Goal: Information Seeking & Learning: Learn about a topic

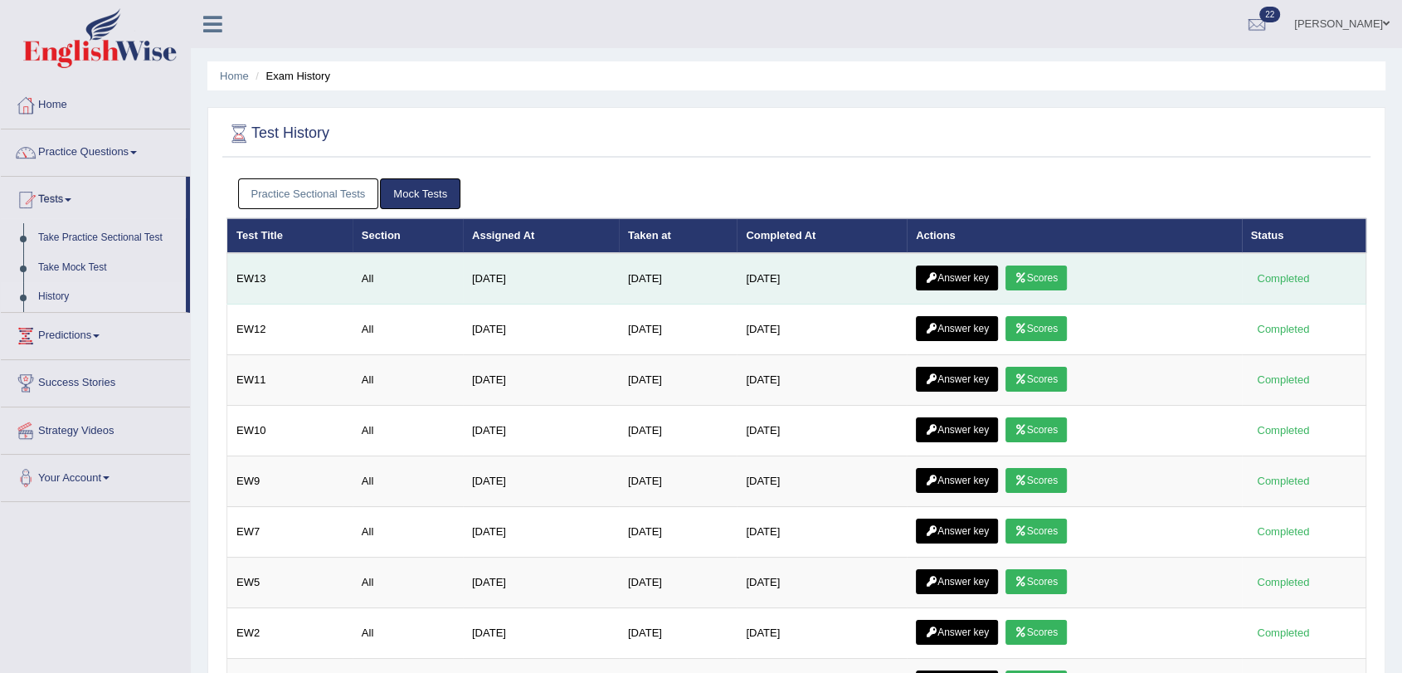
click at [1035, 270] on link "Scores" at bounding box center [1035, 277] width 61 height 25
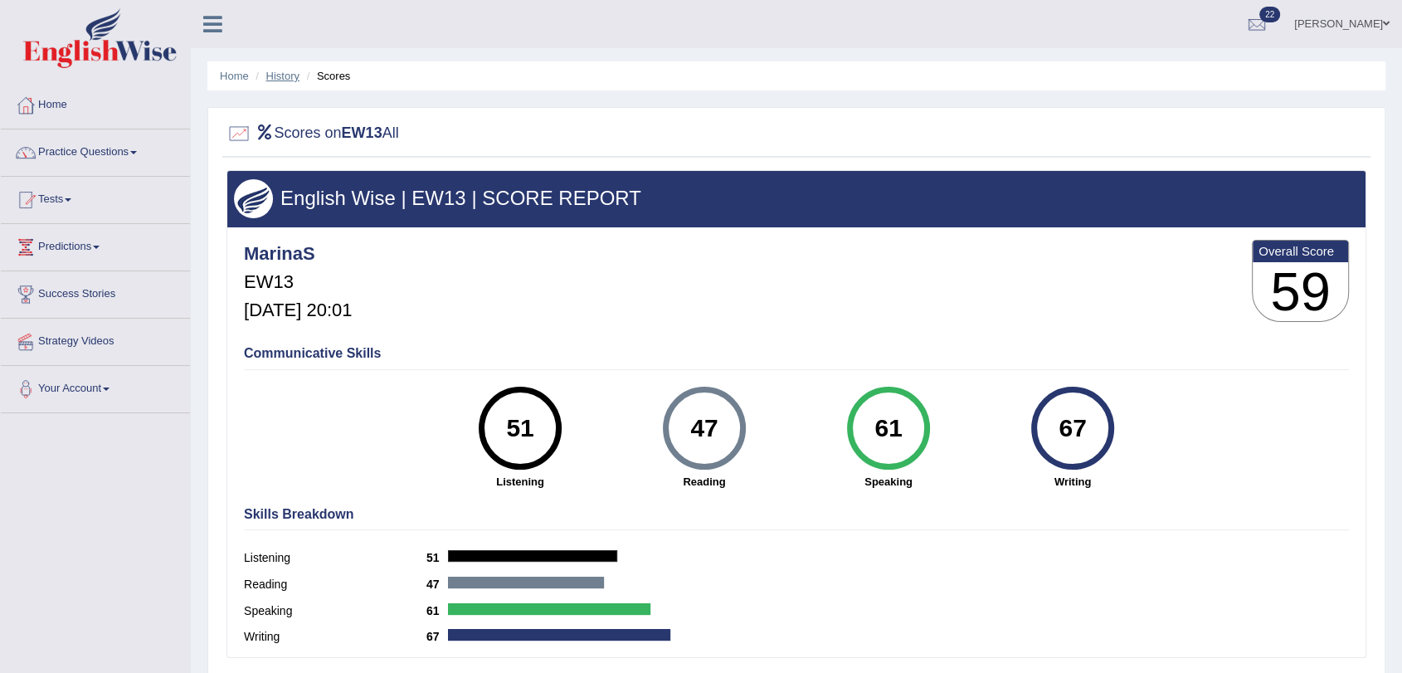
click at [284, 75] on link "History" at bounding box center [282, 76] width 33 height 12
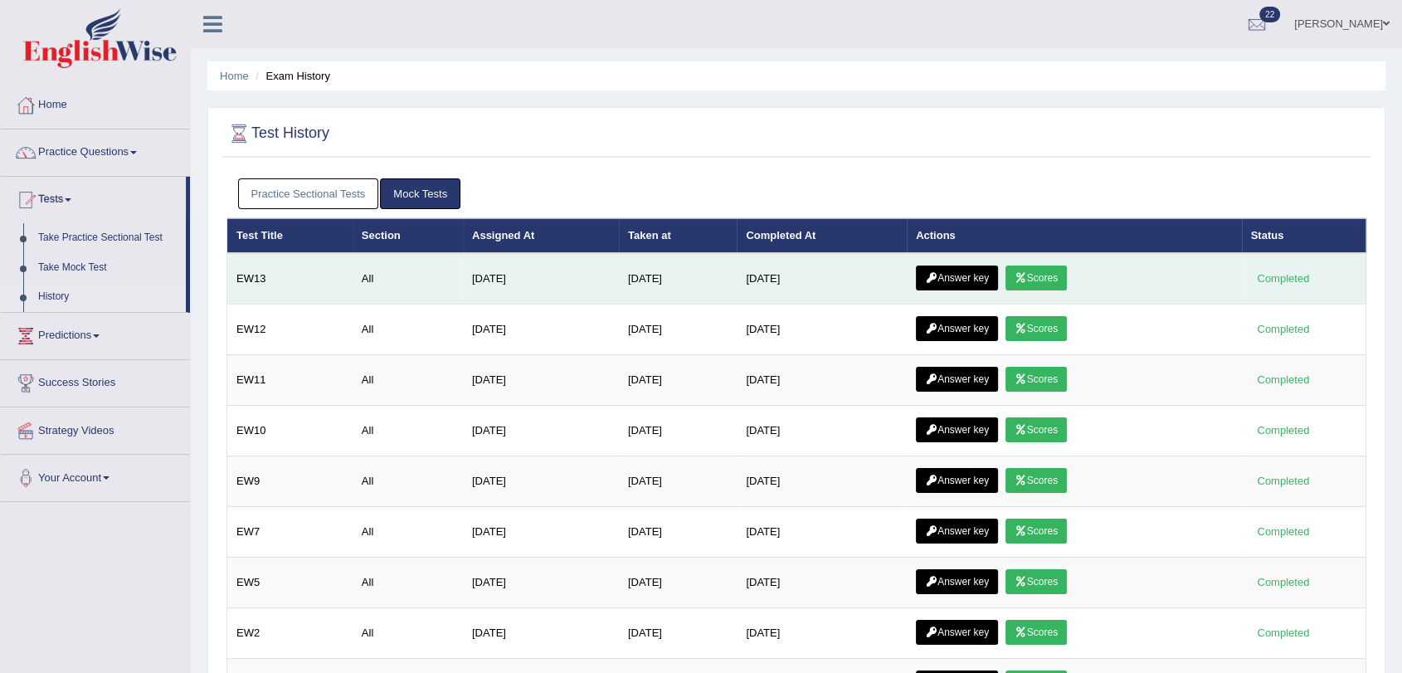
click at [969, 280] on link "Answer key" at bounding box center [957, 277] width 82 height 25
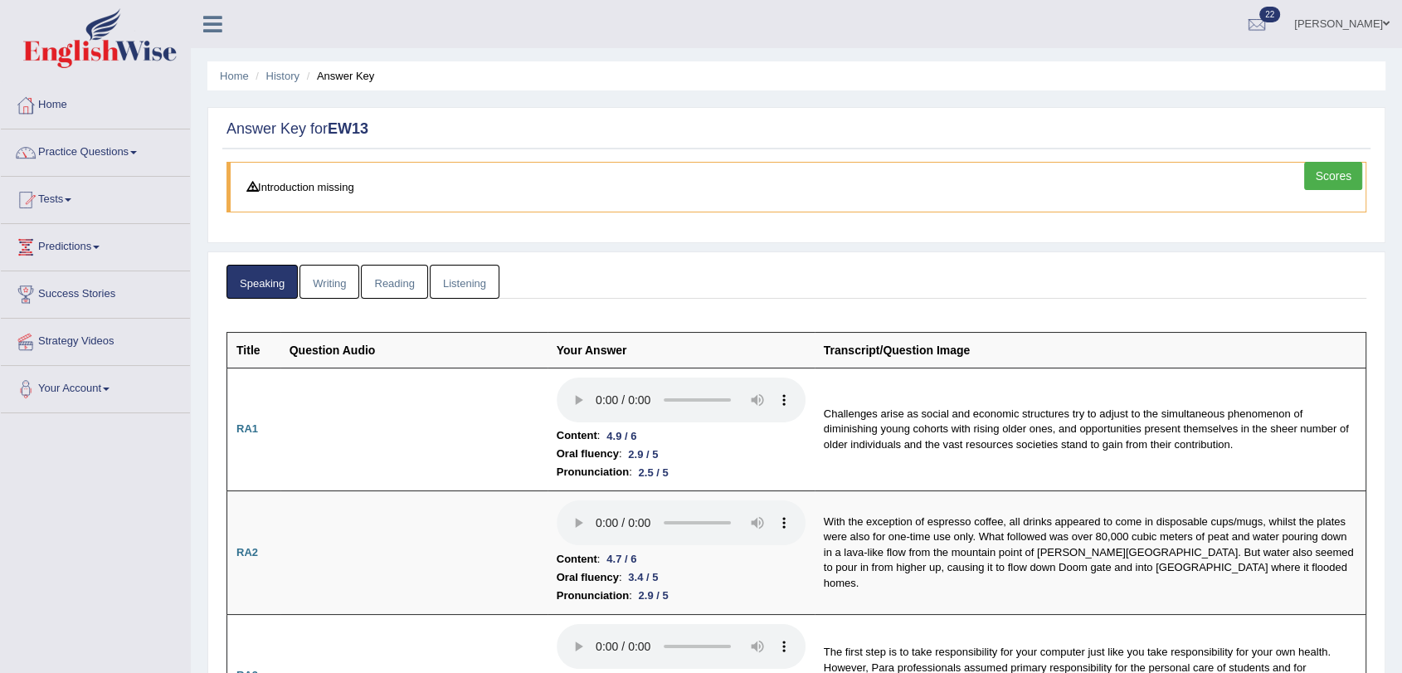
click at [401, 289] on link "Reading" at bounding box center [394, 282] width 66 height 34
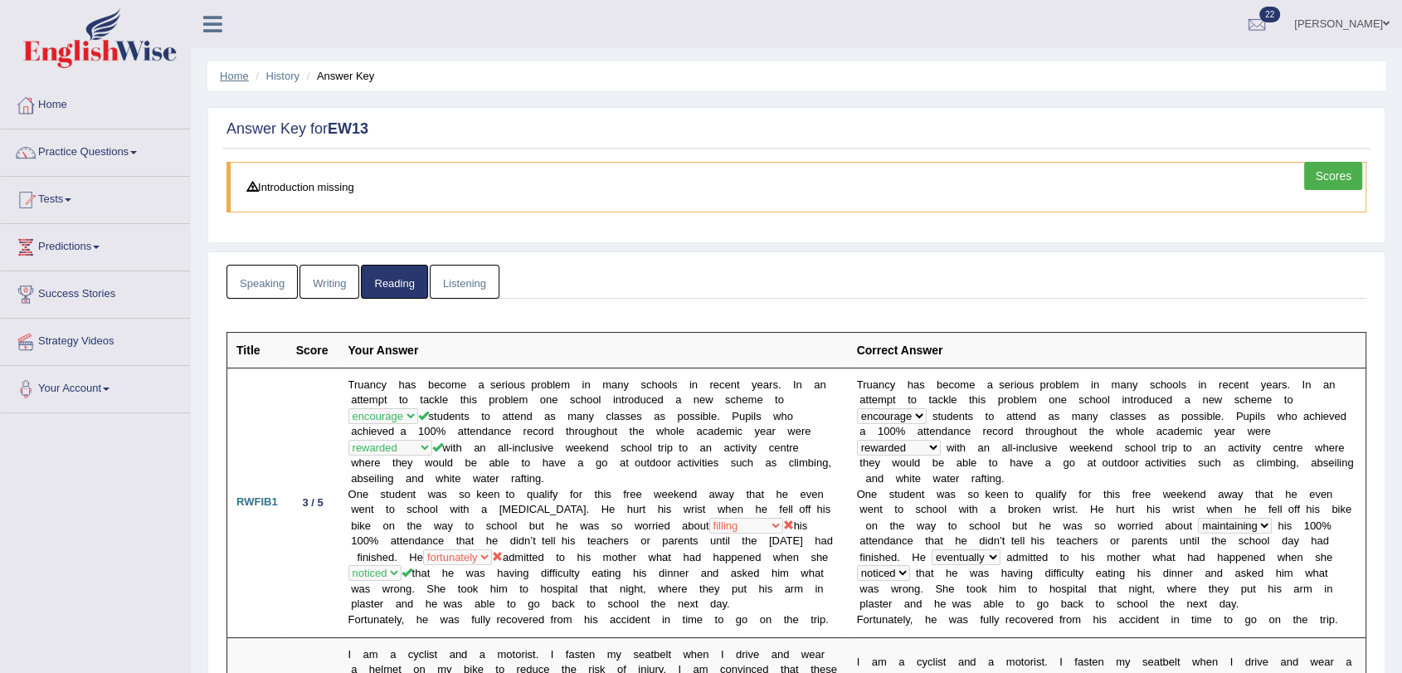
click at [239, 77] on link "Home" at bounding box center [234, 76] width 29 height 12
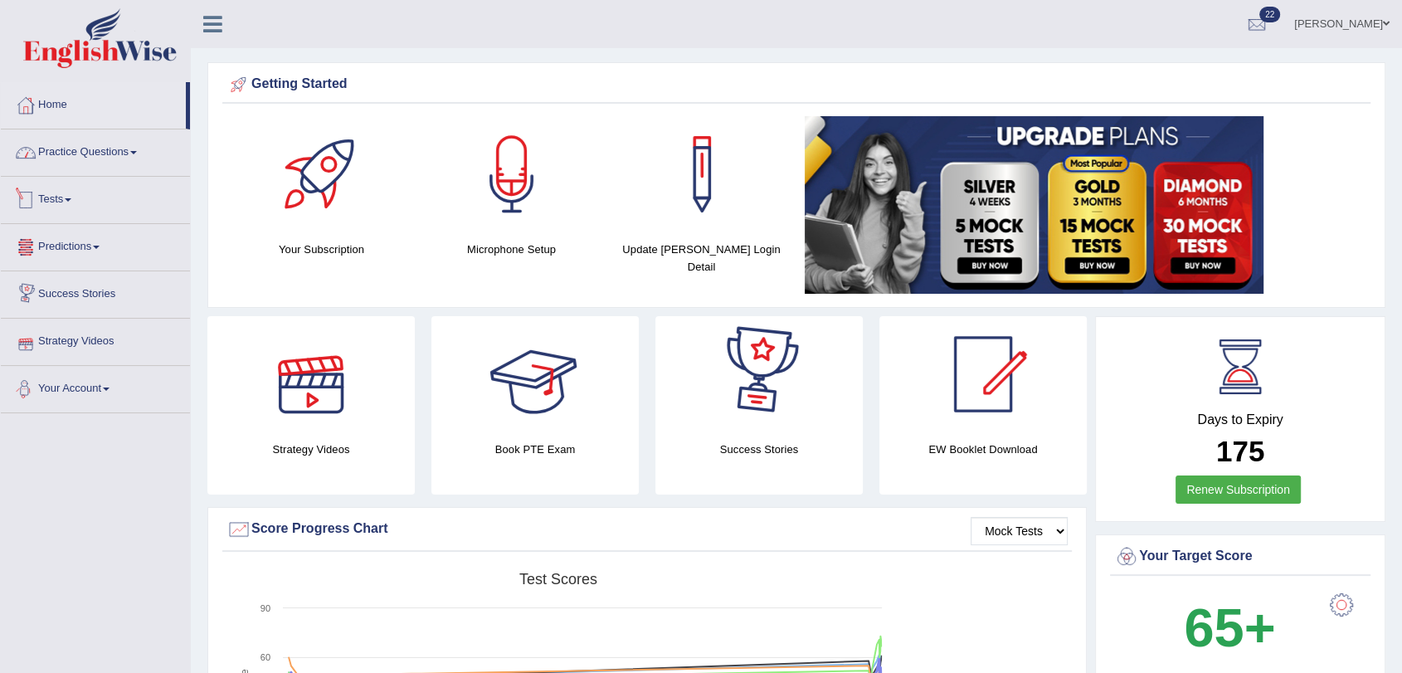
click at [61, 153] on link "Practice Questions" at bounding box center [95, 149] width 189 height 41
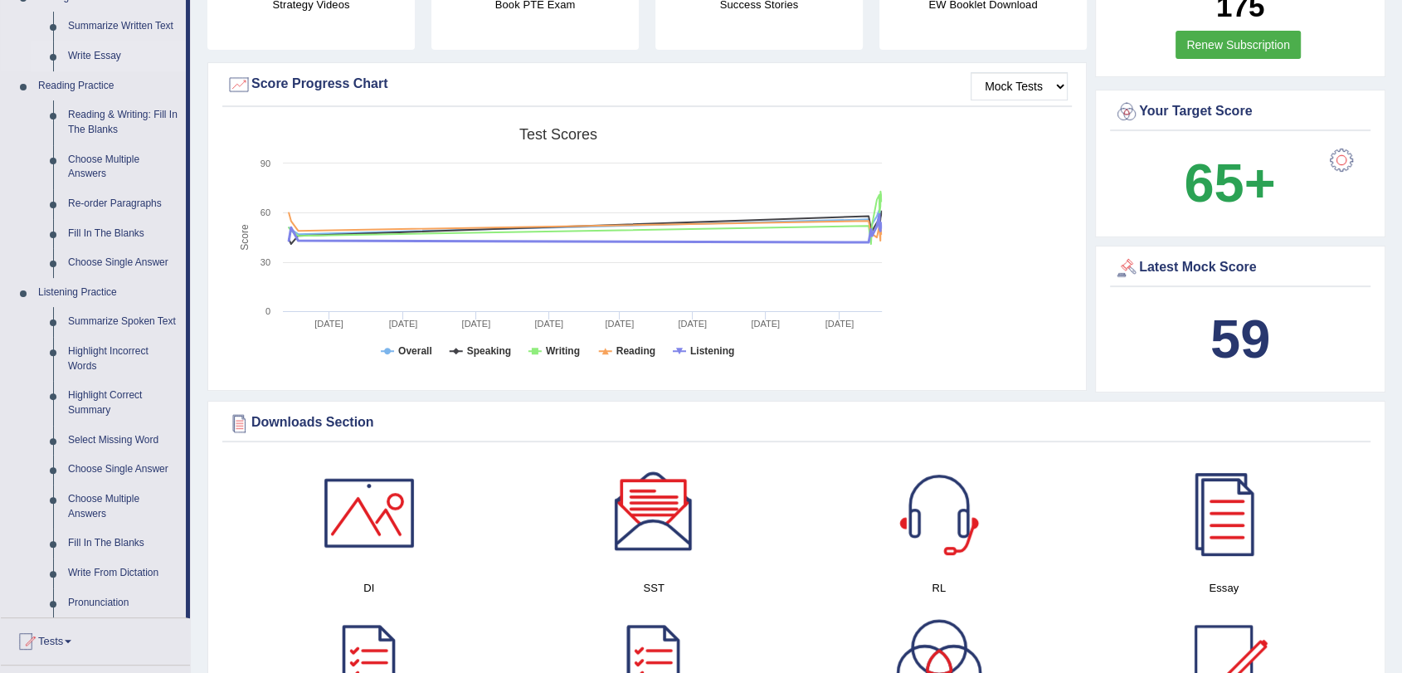
scroll to position [645, 0]
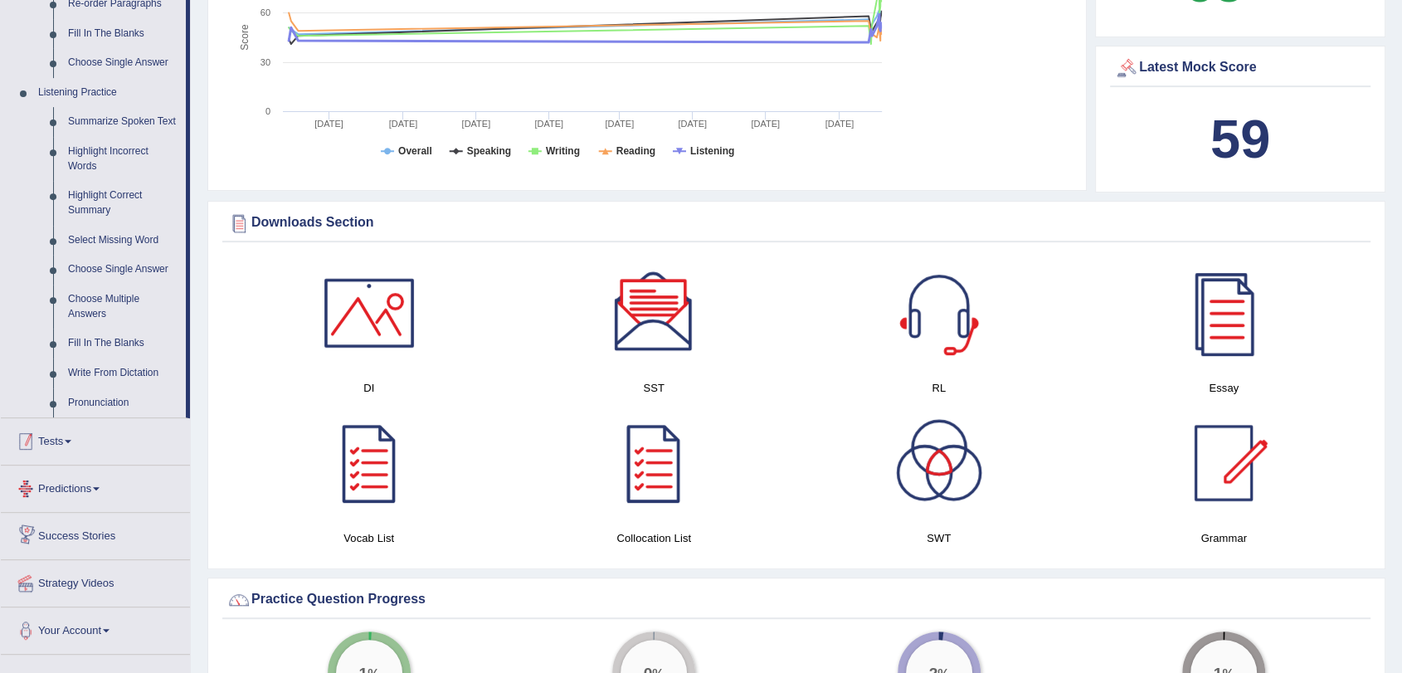
click at [81, 444] on link "Tests" at bounding box center [95, 438] width 189 height 41
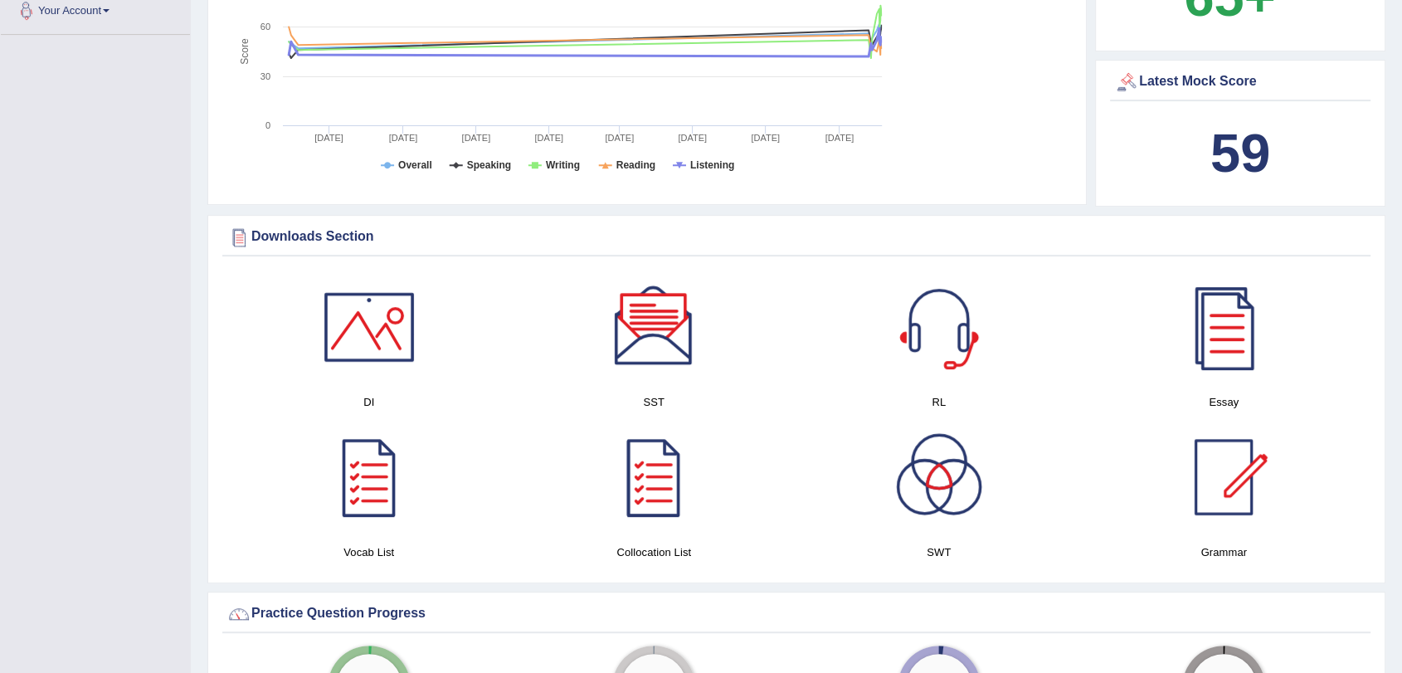
scroll to position [191, 0]
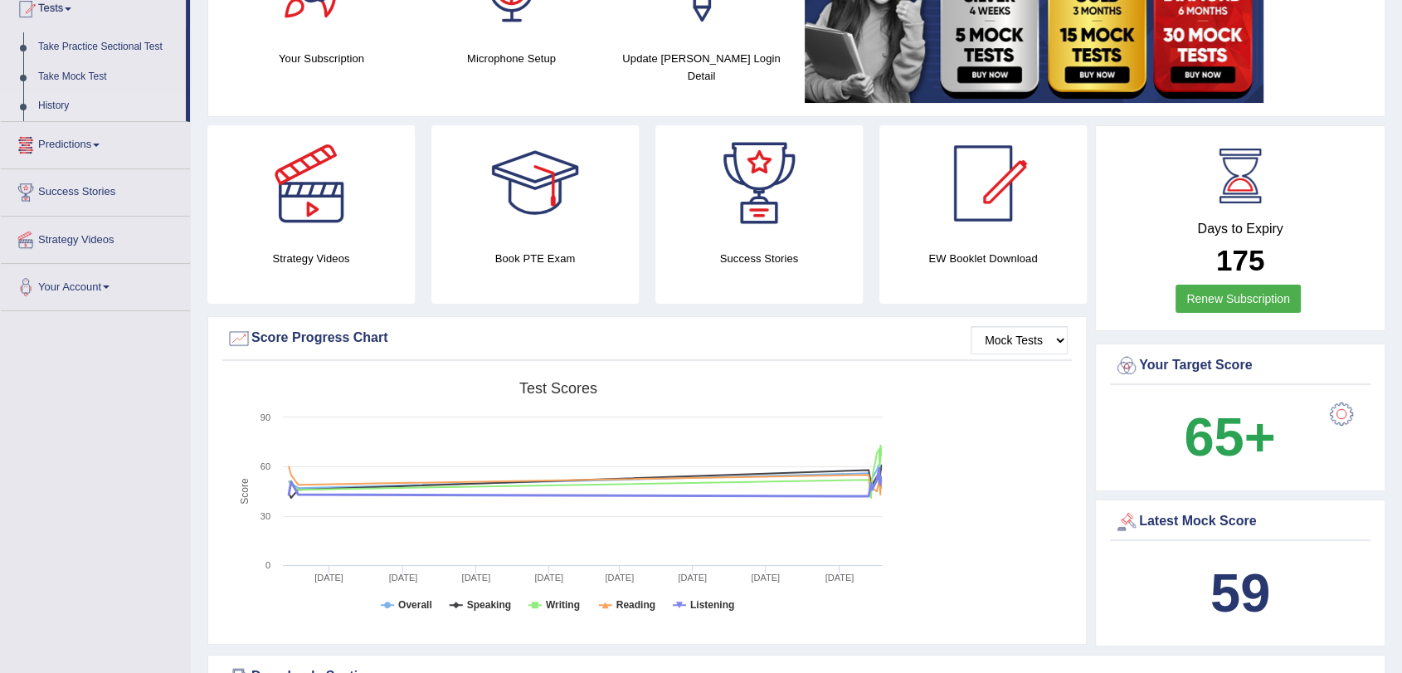
click at [59, 105] on link "History" at bounding box center [108, 106] width 155 height 30
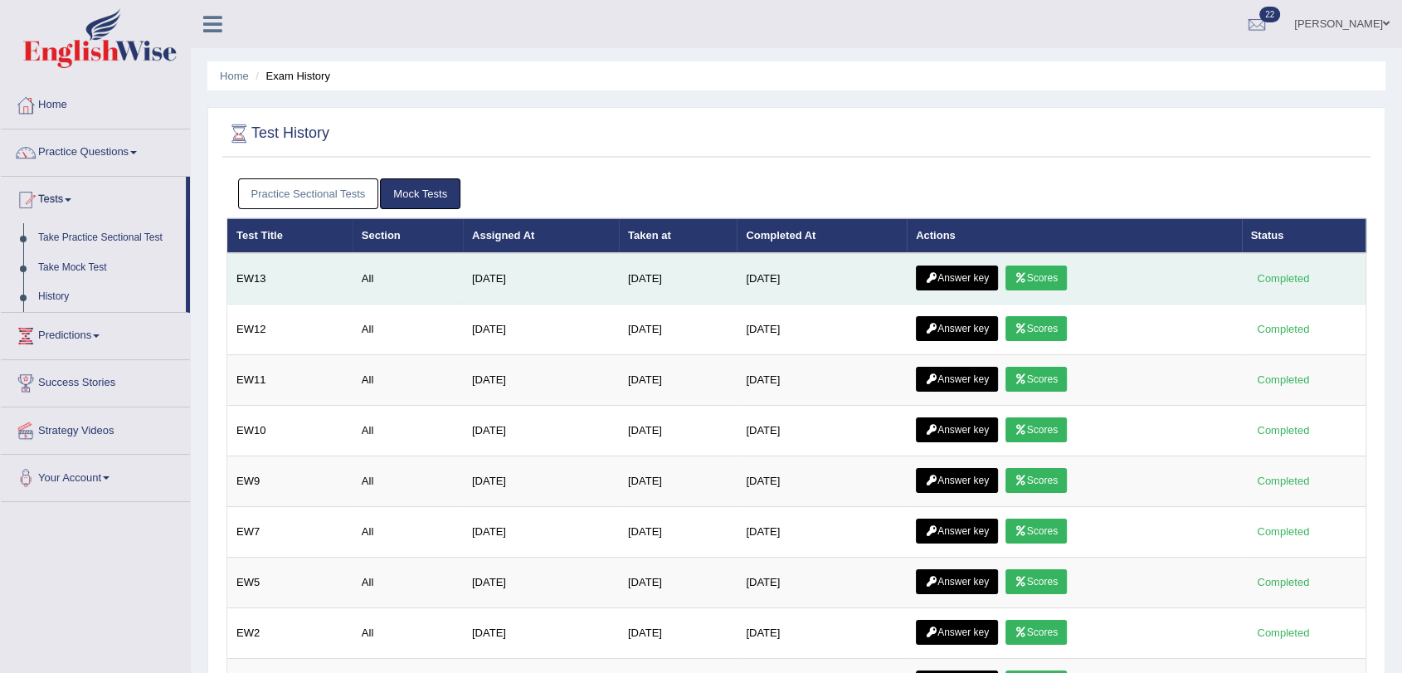
click at [1035, 275] on link "Scores" at bounding box center [1035, 277] width 61 height 25
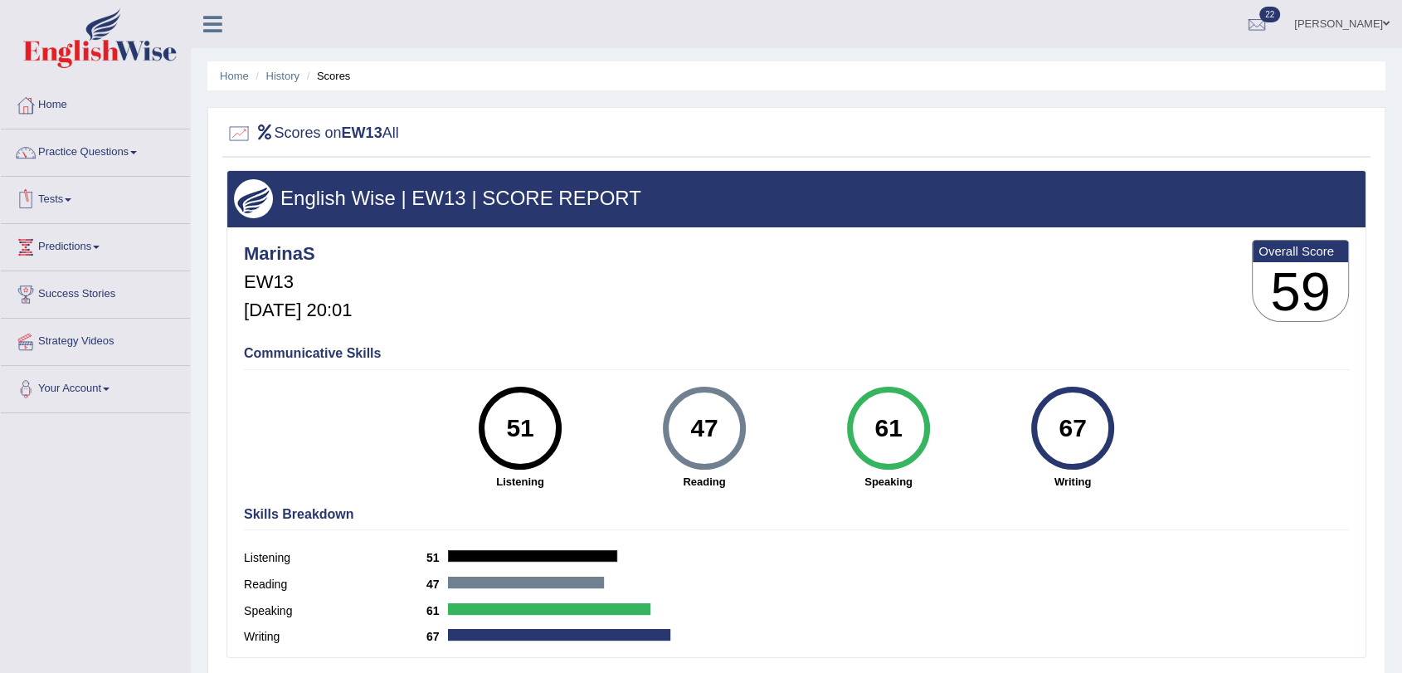
click at [56, 198] on link "Tests" at bounding box center [95, 197] width 189 height 41
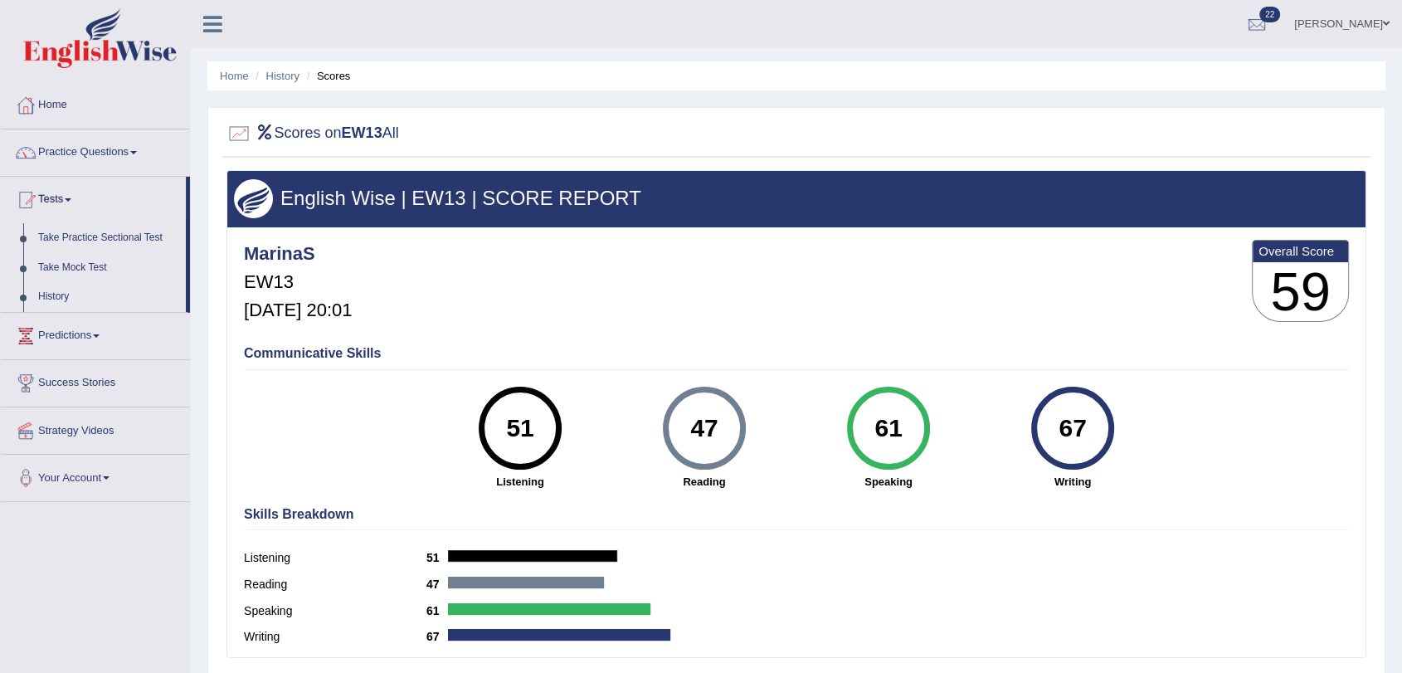
click at [53, 295] on link "History" at bounding box center [108, 297] width 155 height 30
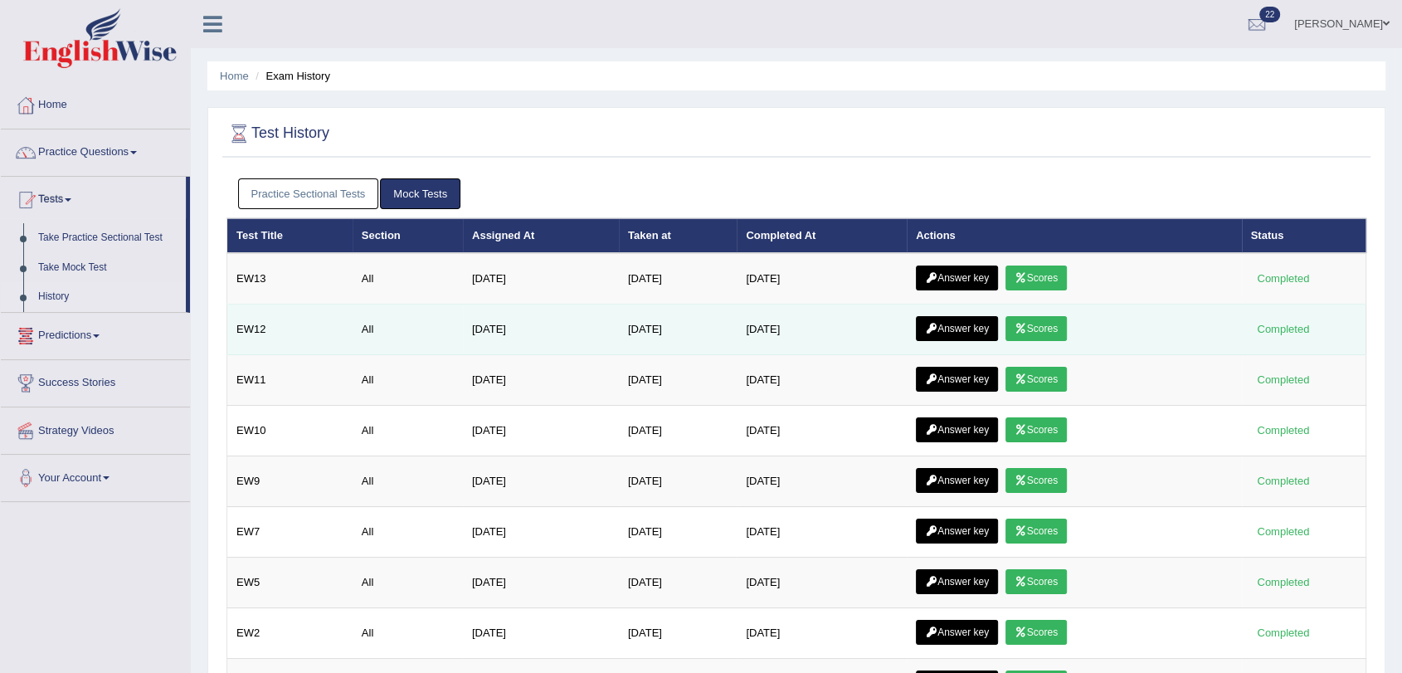
click at [1034, 329] on link "Scores" at bounding box center [1035, 328] width 61 height 25
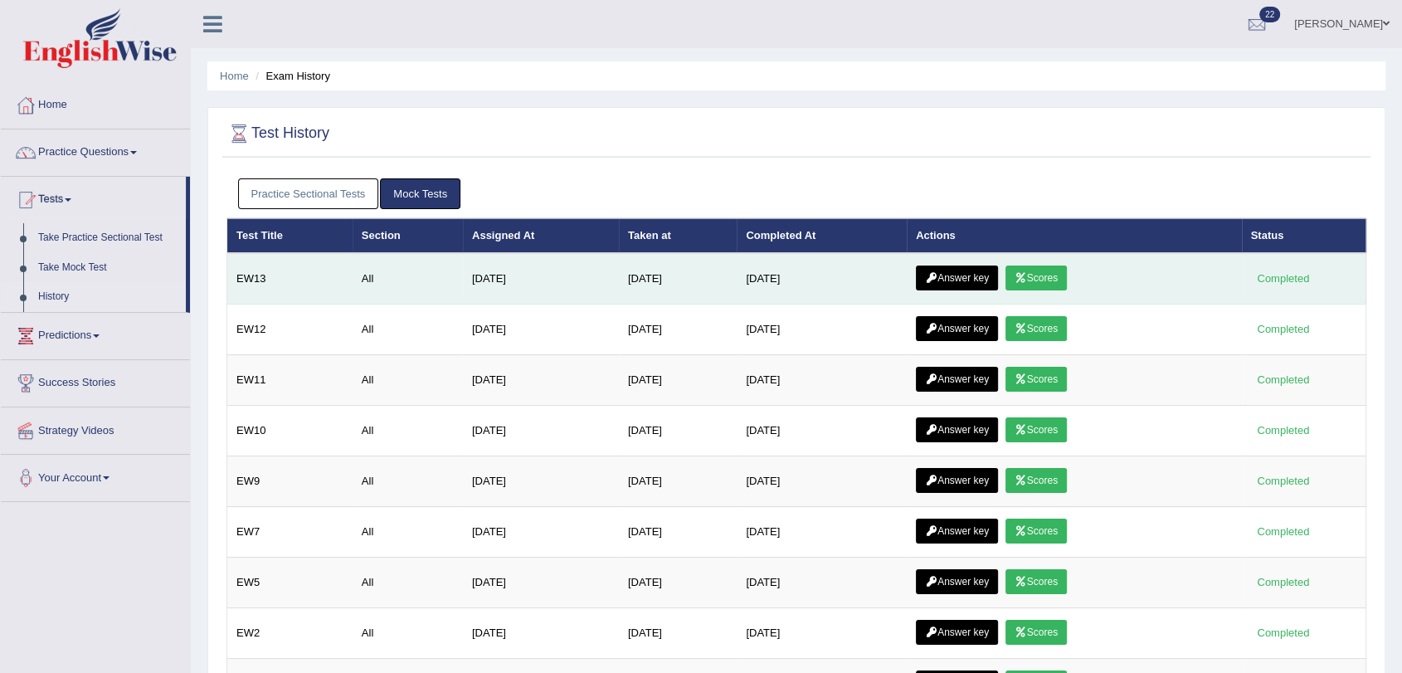
click at [962, 277] on link "Answer key" at bounding box center [957, 277] width 82 height 25
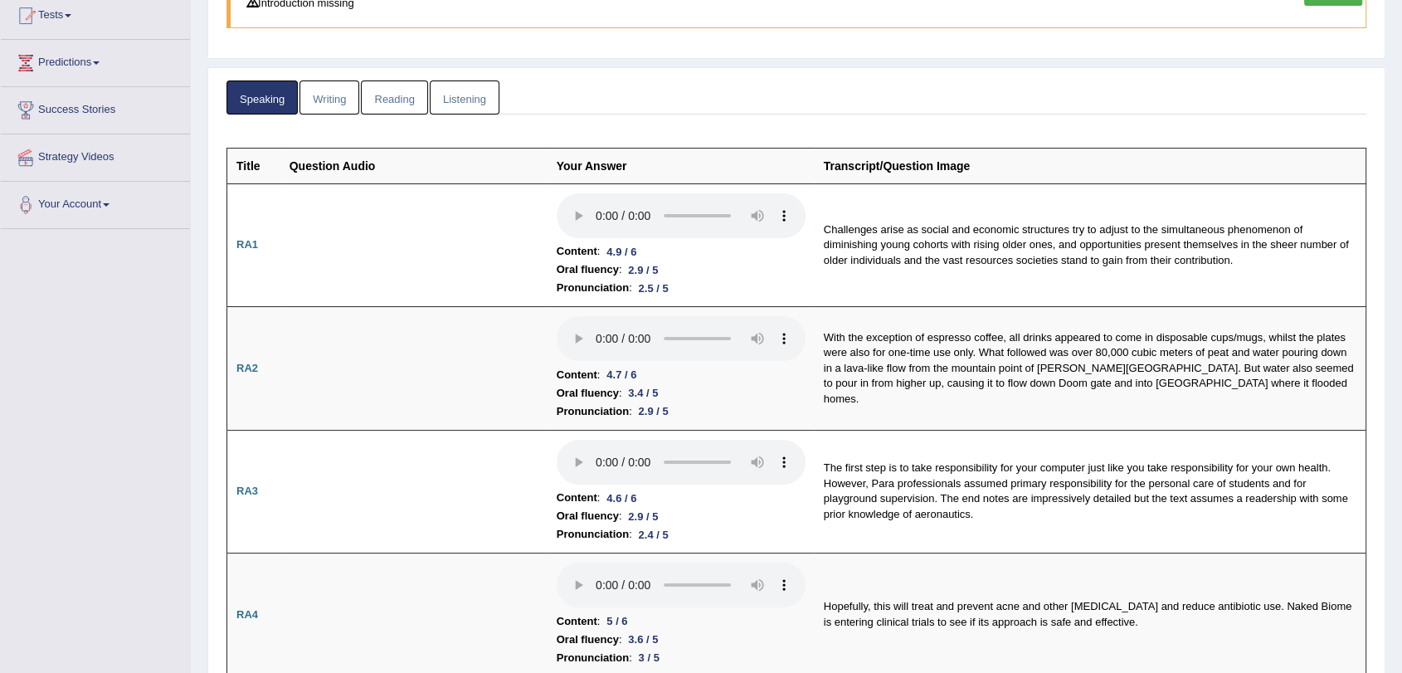
click at [395, 93] on link "Reading" at bounding box center [394, 97] width 66 height 34
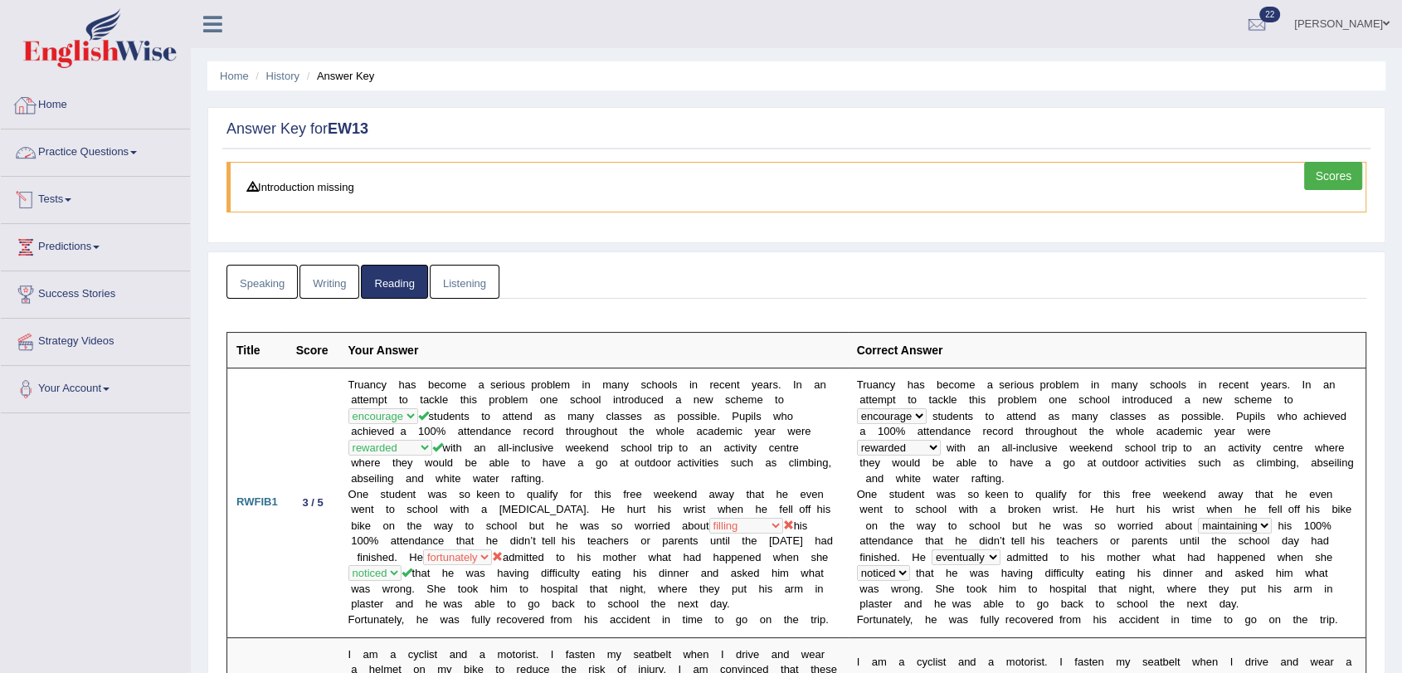
click at [84, 150] on link "Practice Questions" at bounding box center [95, 149] width 189 height 41
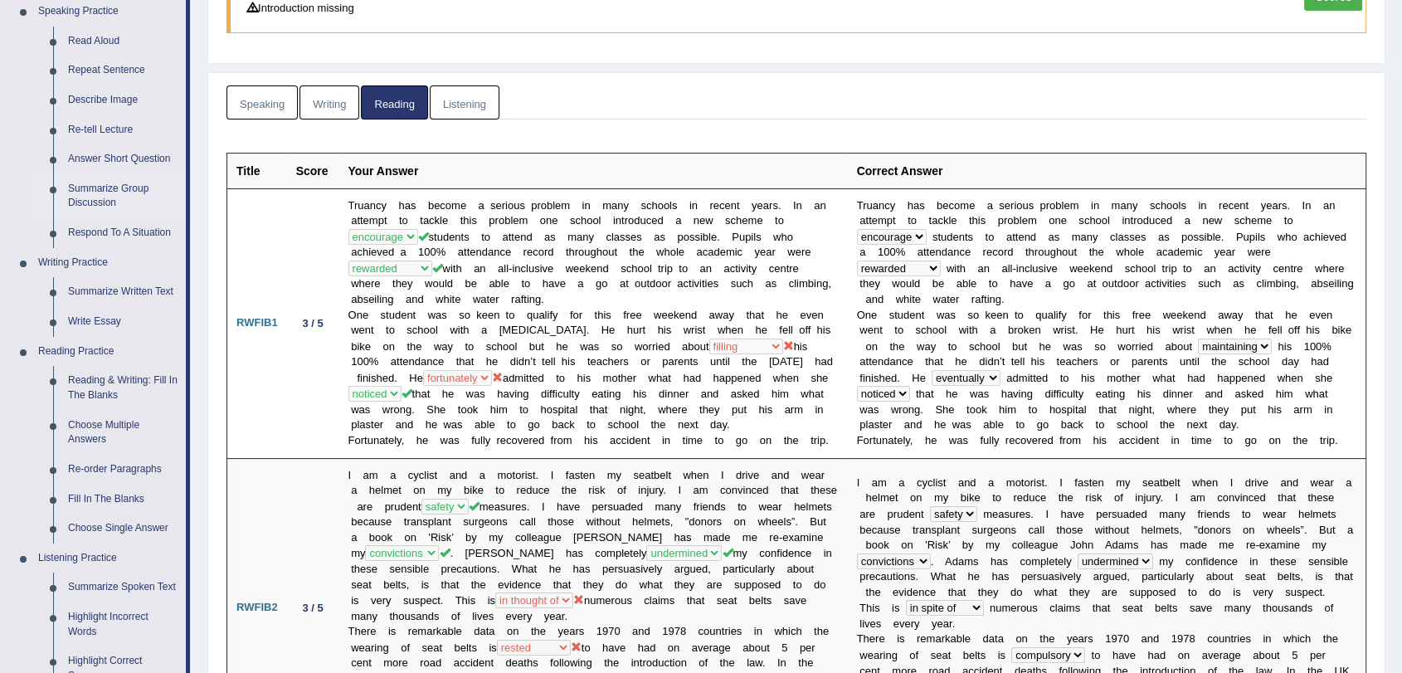
scroll to position [184, 0]
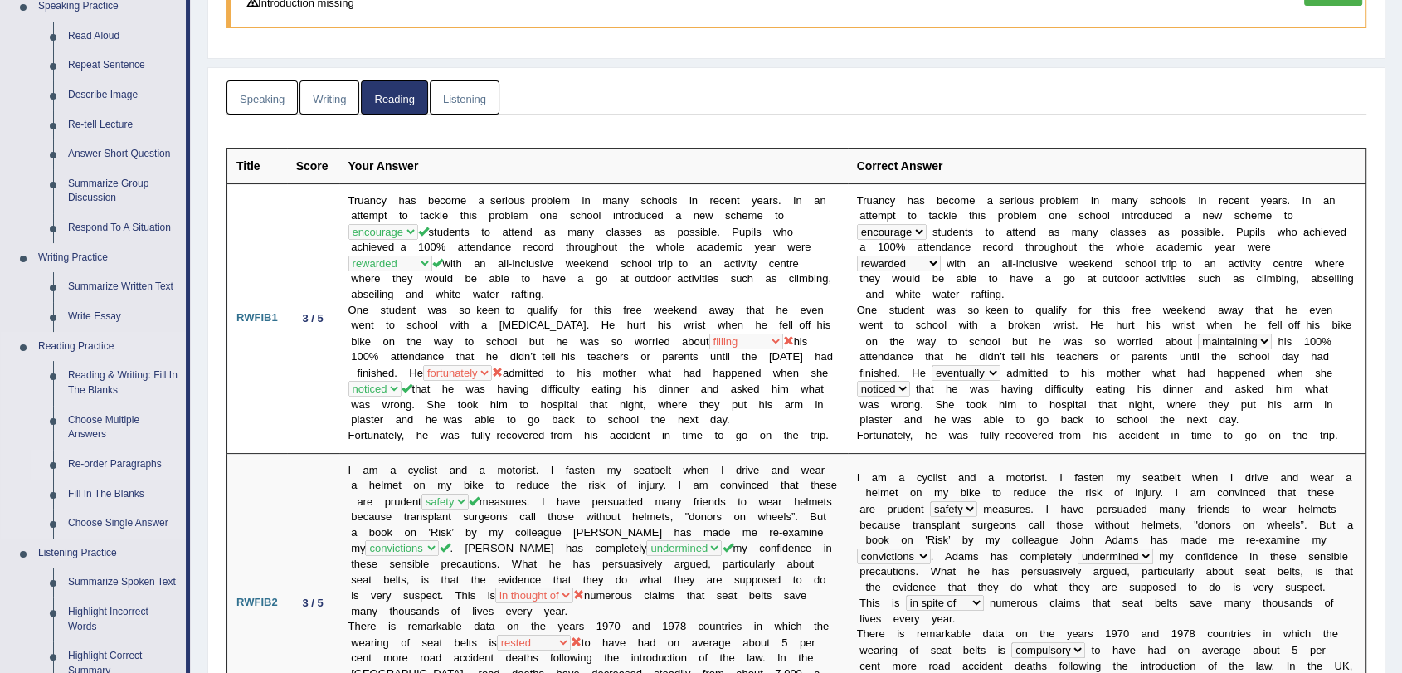
click at [100, 465] on link "Re-order Paragraphs" at bounding box center [123, 465] width 125 height 30
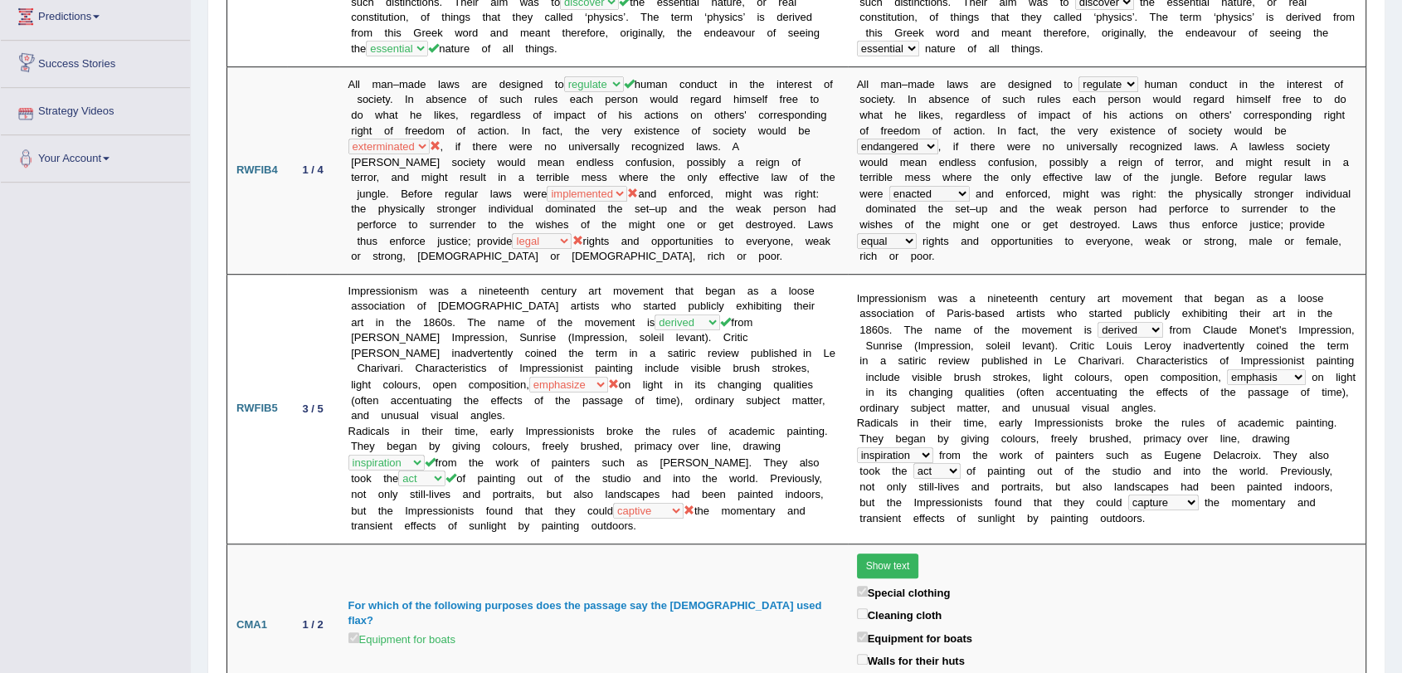
scroll to position [1001, 0]
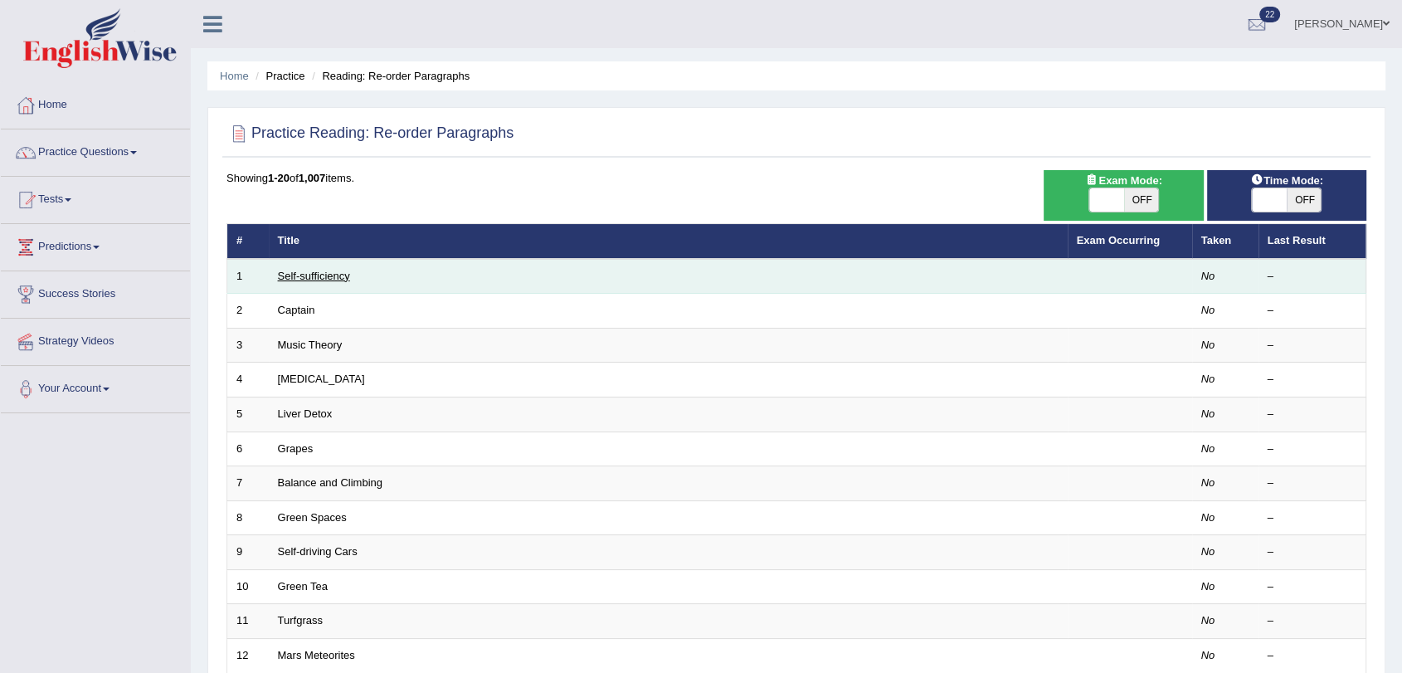
click at [299, 275] on link "Self-sufficiency" at bounding box center [314, 276] width 72 height 12
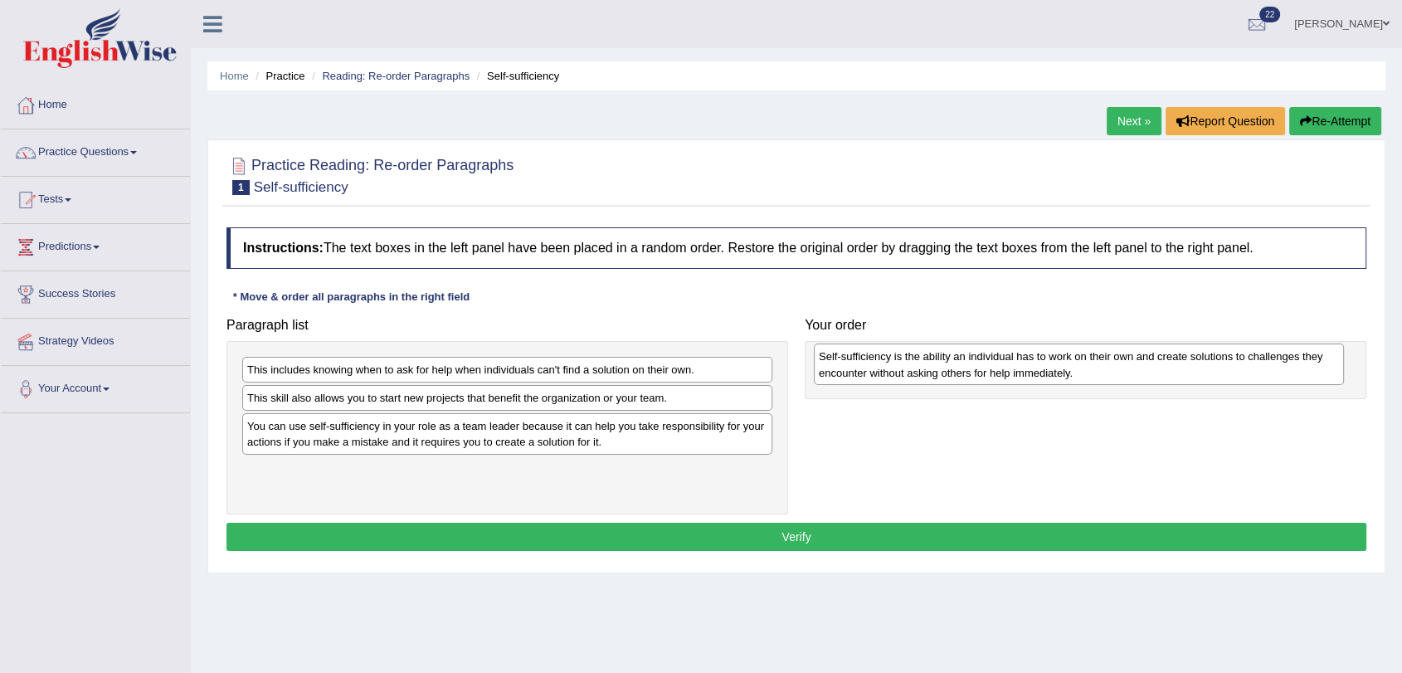
drag, startPoint x: 563, startPoint y: 480, endPoint x: 1135, endPoint y: 367, distance: 582.6
click at [1135, 367] on div "Self-sufficiency is the ability an individual has to work on their own and crea…" at bounding box center [1079, 363] width 530 height 41
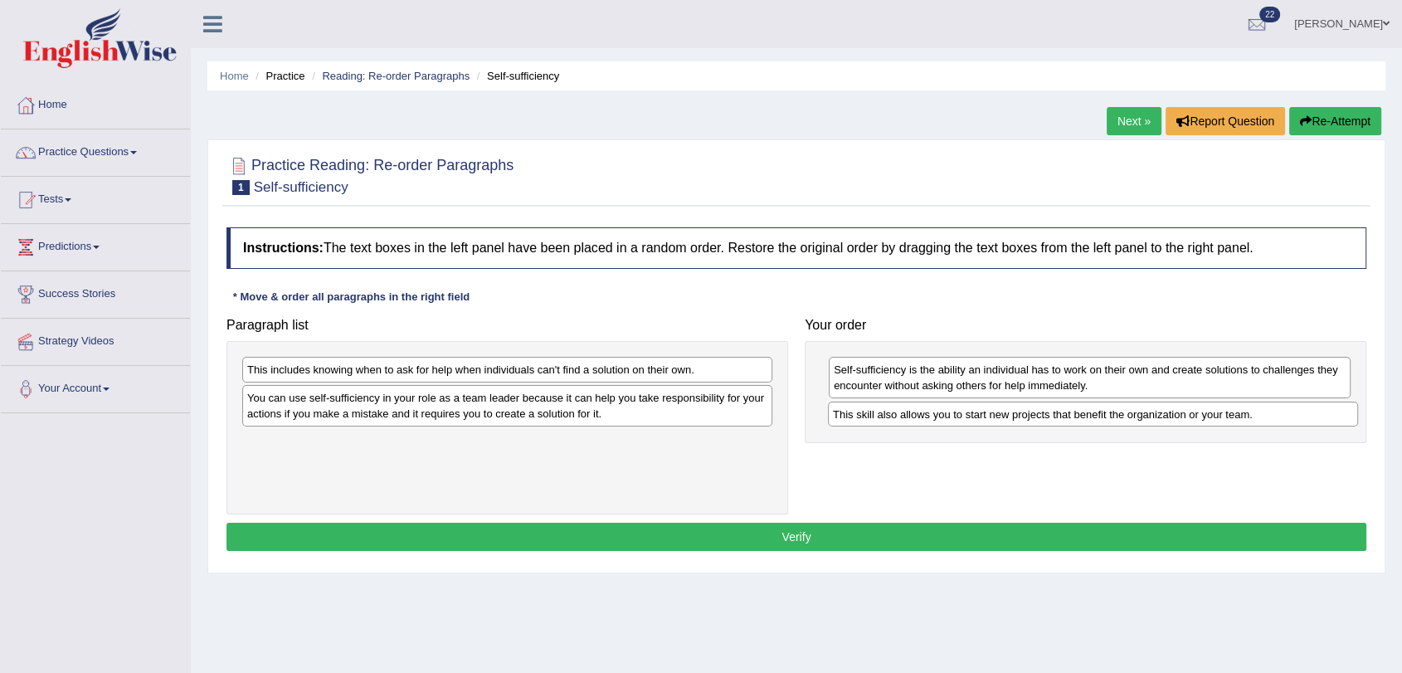
drag, startPoint x: 460, startPoint y: 402, endPoint x: 1046, endPoint y: 417, distance: 585.9
click at [1046, 417] on div "This skill also allows you to start new projects that benefit the organization …" at bounding box center [1093, 415] width 530 height 26
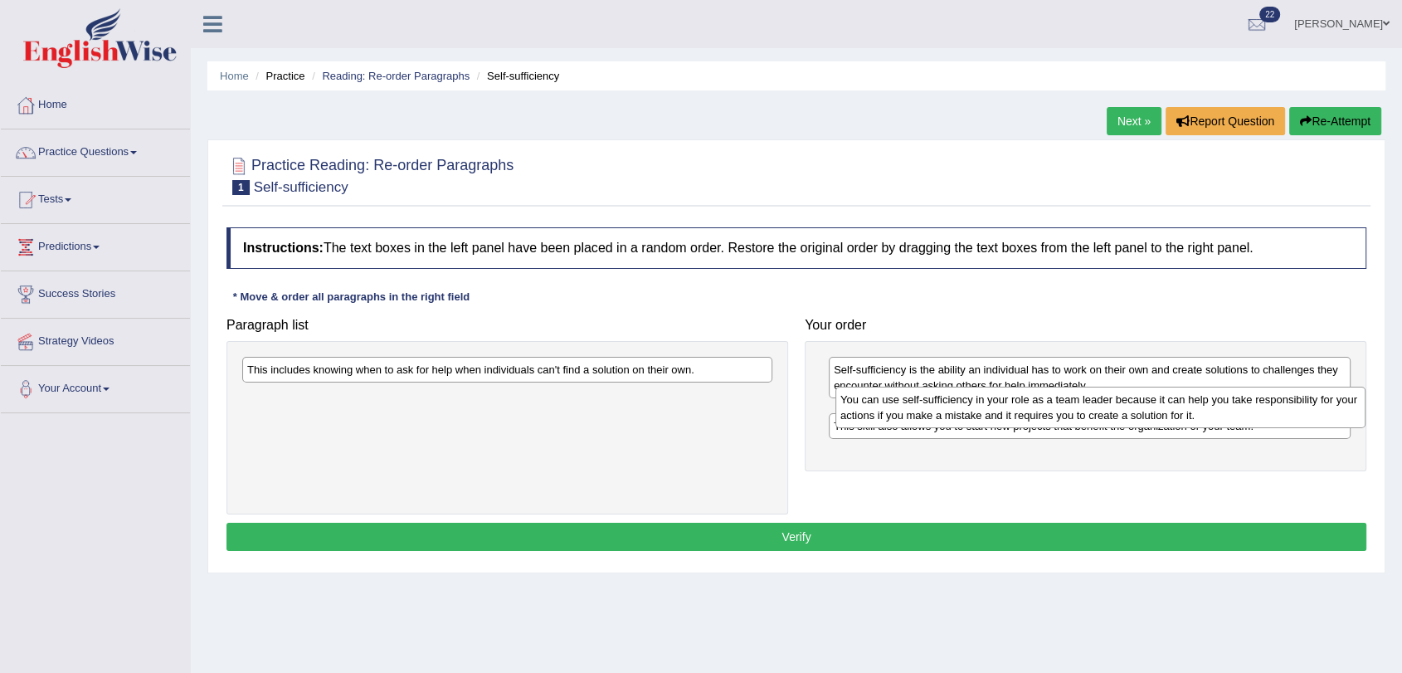
drag, startPoint x: 401, startPoint y: 408, endPoint x: 994, endPoint y: 410, distance: 593.2
click at [994, 410] on div "You can use self-sufficiency in your role as a team leader because it can help …" at bounding box center [1100, 407] width 530 height 41
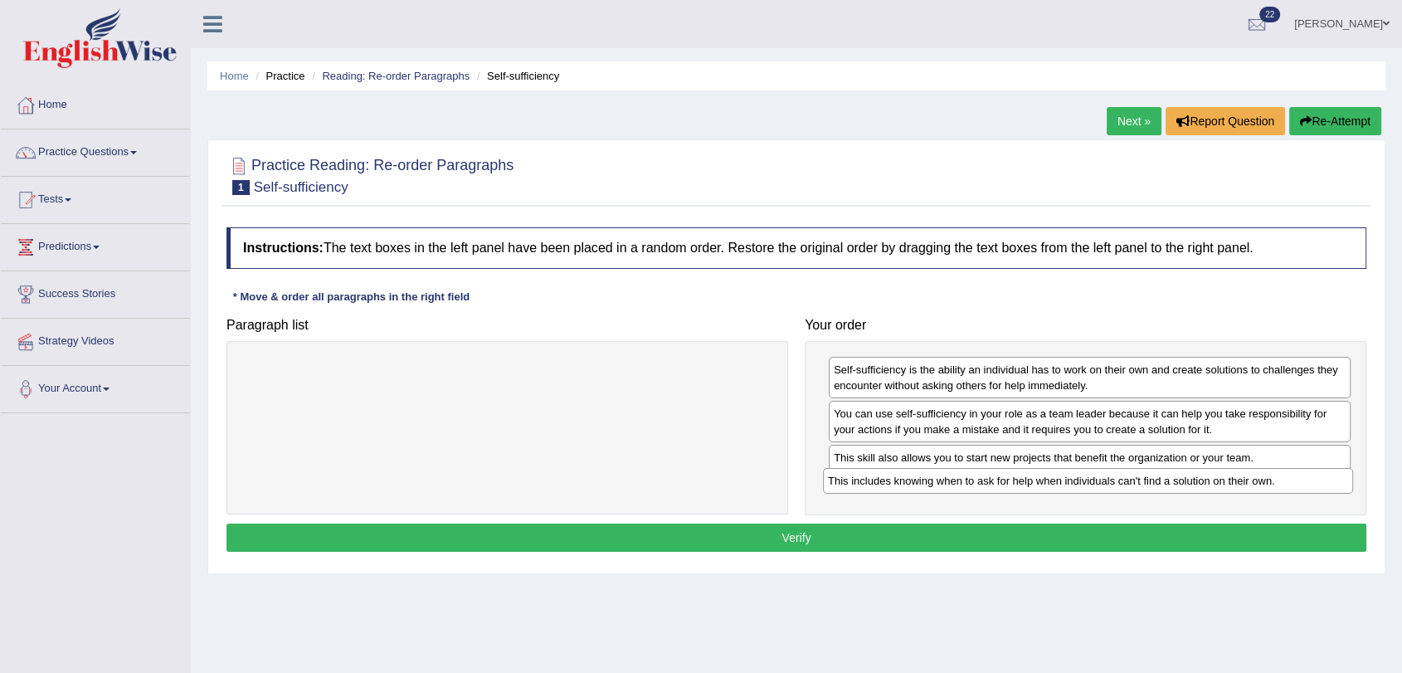
drag, startPoint x: 335, startPoint y: 368, endPoint x: 916, endPoint y: 480, distance: 591.3
click at [916, 480] on div "This includes knowing when to ask for help when individuals can't find a soluti…" at bounding box center [1088, 481] width 530 height 26
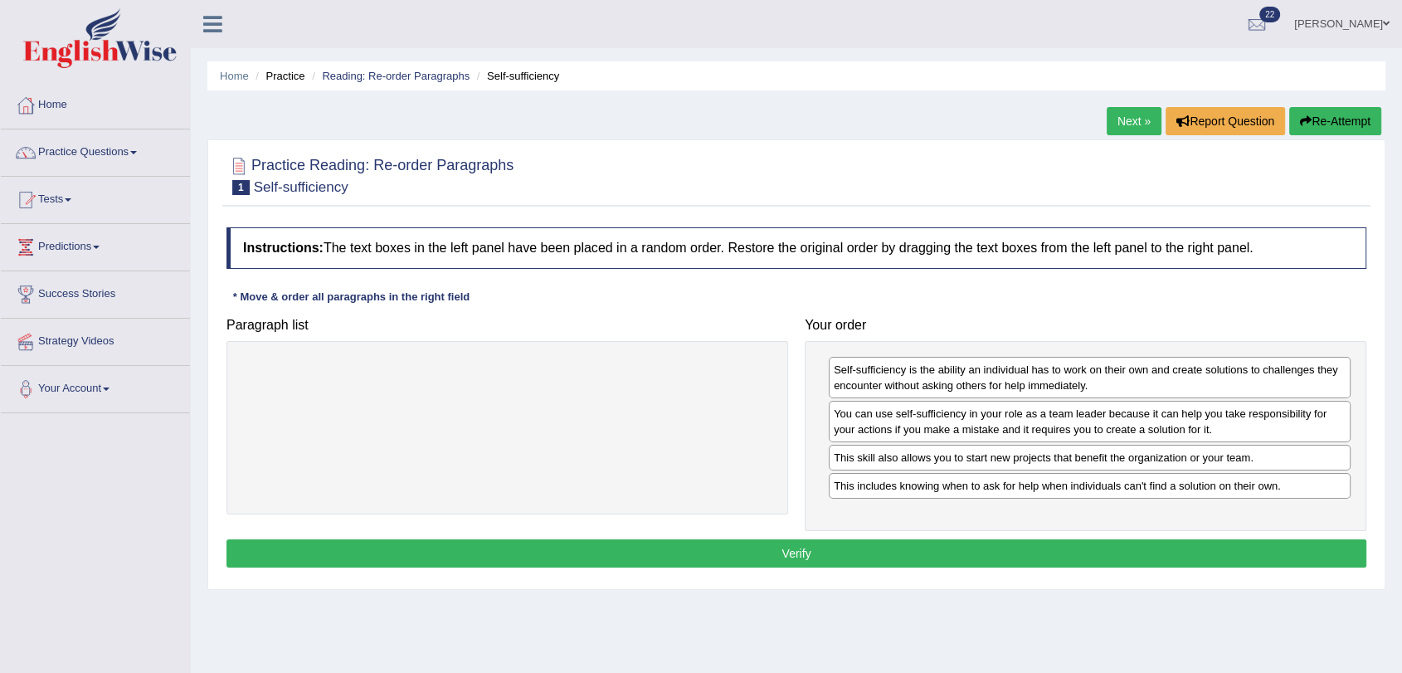
click at [801, 555] on button "Verify" at bounding box center [796, 553] width 1140 height 28
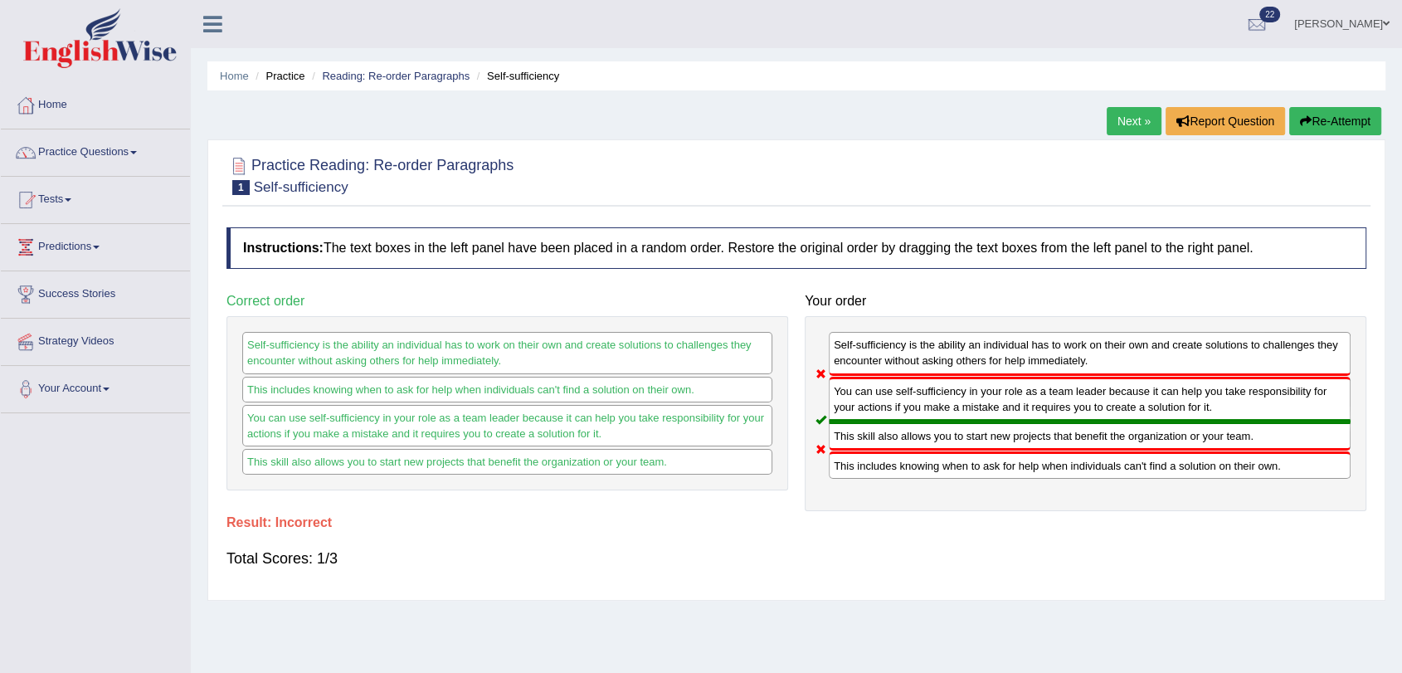
click at [1124, 120] on link "Next »" at bounding box center [1134, 121] width 55 height 28
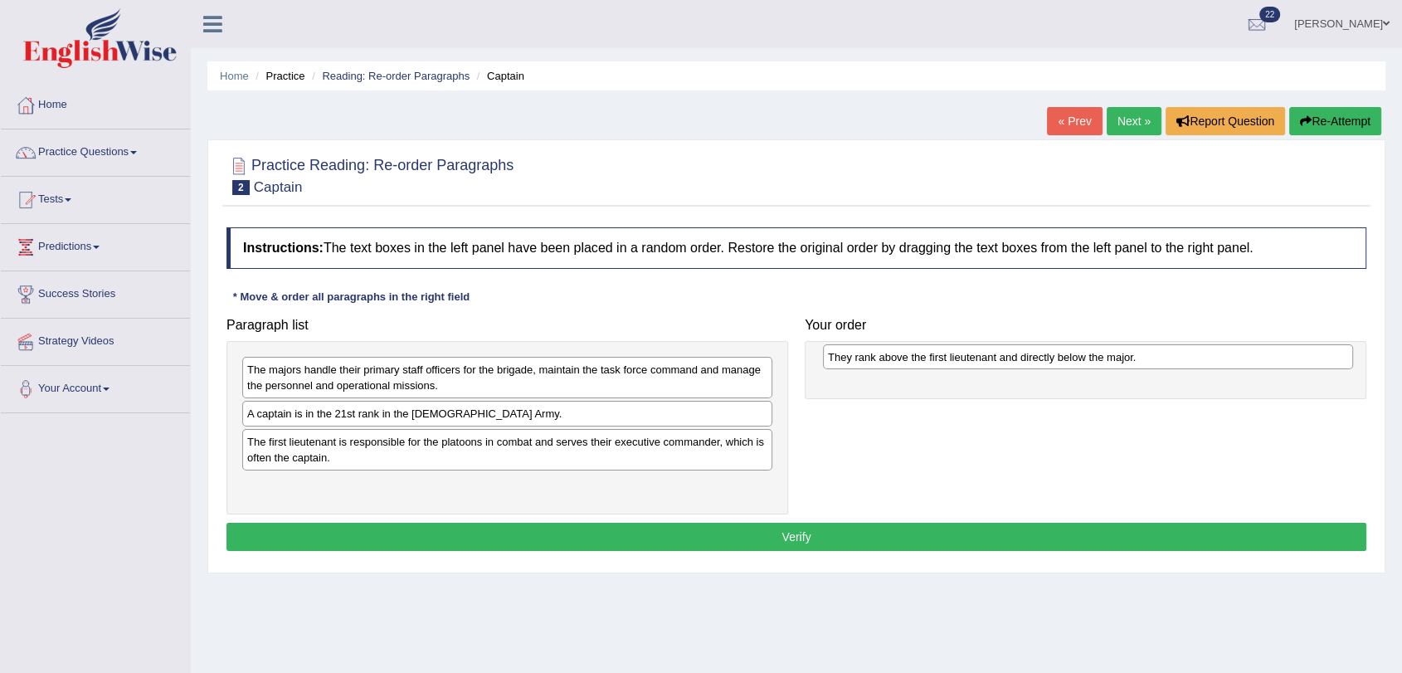
drag, startPoint x: 357, startPoint y: 440, endPoint x: 937, endPoint y: 355, distance: 586.9
click at [937, 355] on div "They rank above the first lieutenant and directly below the major." at bounding box center [1088, 357] width 530 height 26
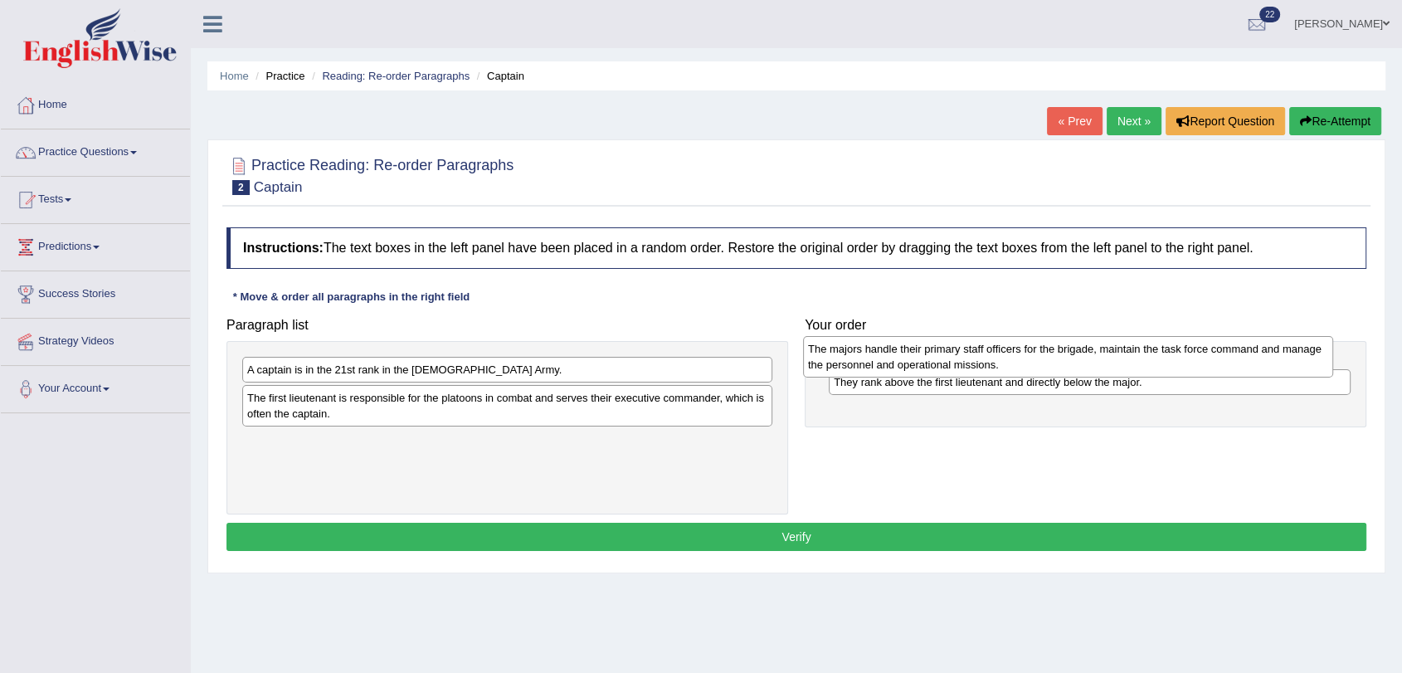
drag, startPoint x: 550, startPoint y: 378, endPoint x: 1111, endPoint y: 358, distance: 561.2
click at [1111, 358] on div "The majors handle their primary staff officers for the brigade, maintain the ta…" at bounding box center [1068, 356] width 530 height 41
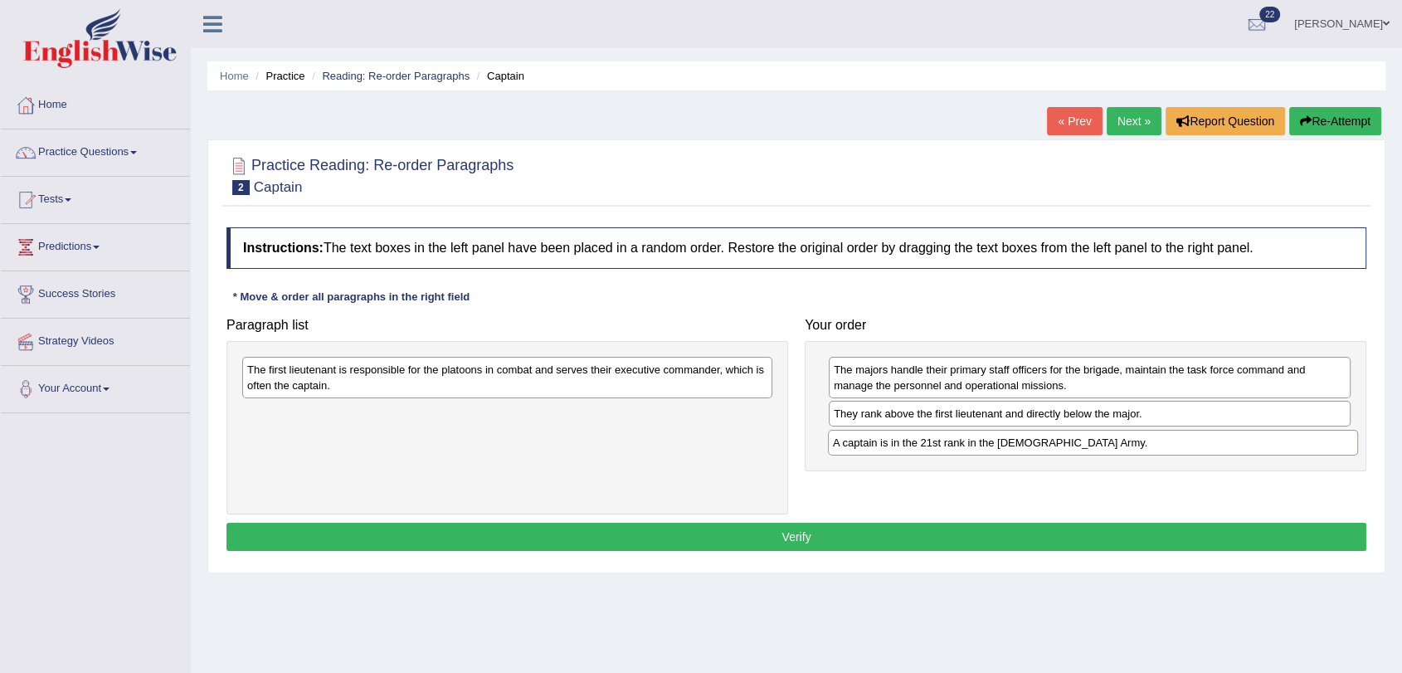
drag, startPoint x: 358, startPoint y: 372, endPoint x: 943, endPoint y: 446, distance: 590.2
click at [943, 446] on div "A captain is in the 21st rank in the US Army." at bounding box center [1093, 443] width 530 height 26
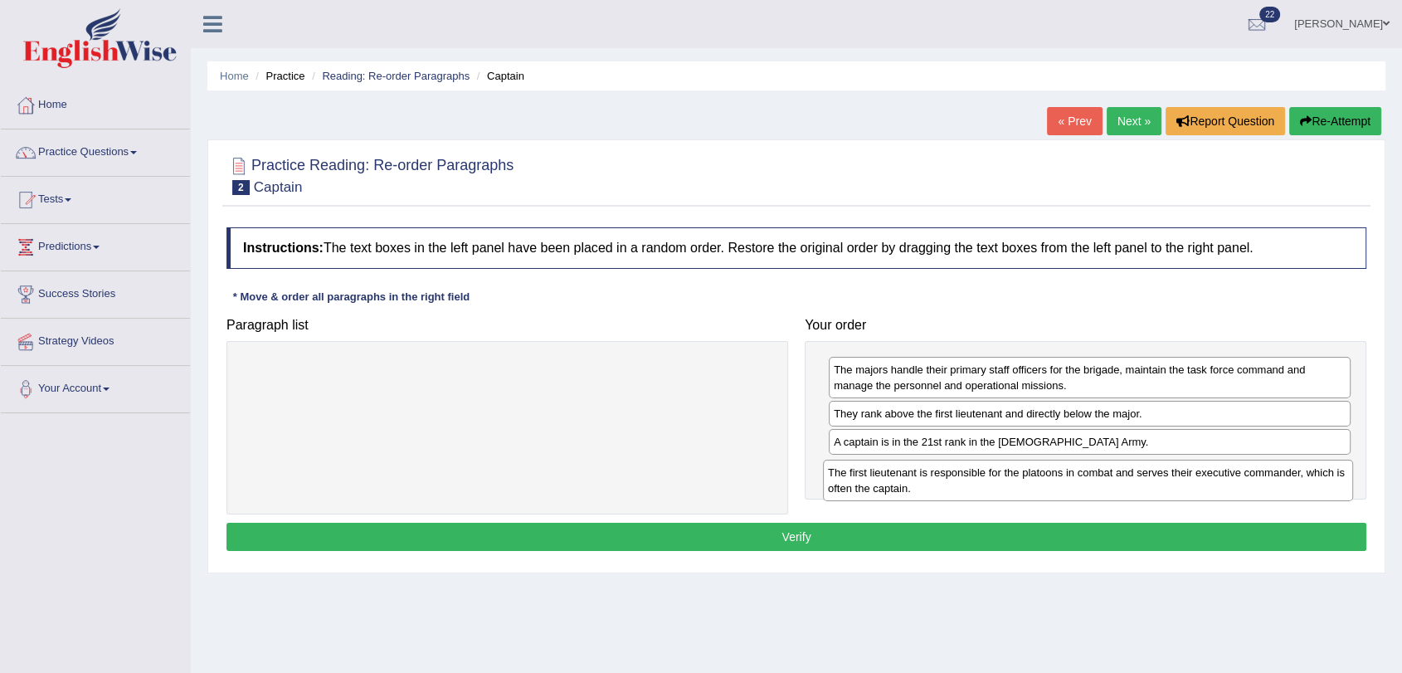
drag, startPoint x: 394, startPoint y: 368, endPoint x: 975, endPoint y: 470, distance: 589.8
click at [975, 470] on div "The first lieutenant is responsible for the platoons in combat and serves their…" at bounding box center [1088, 480] width 530 height 41
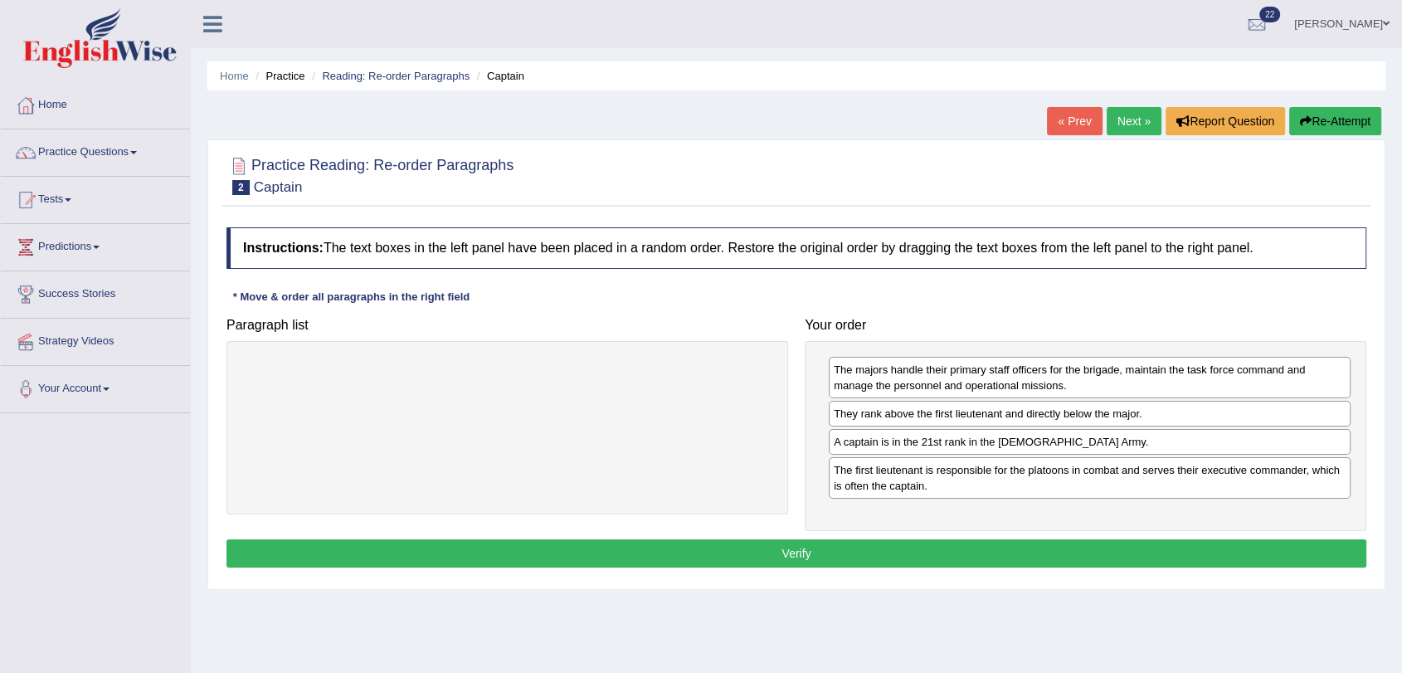
click at [805, 549] on button "Verify" at bounding box center [796, 553] width 1140 height 28
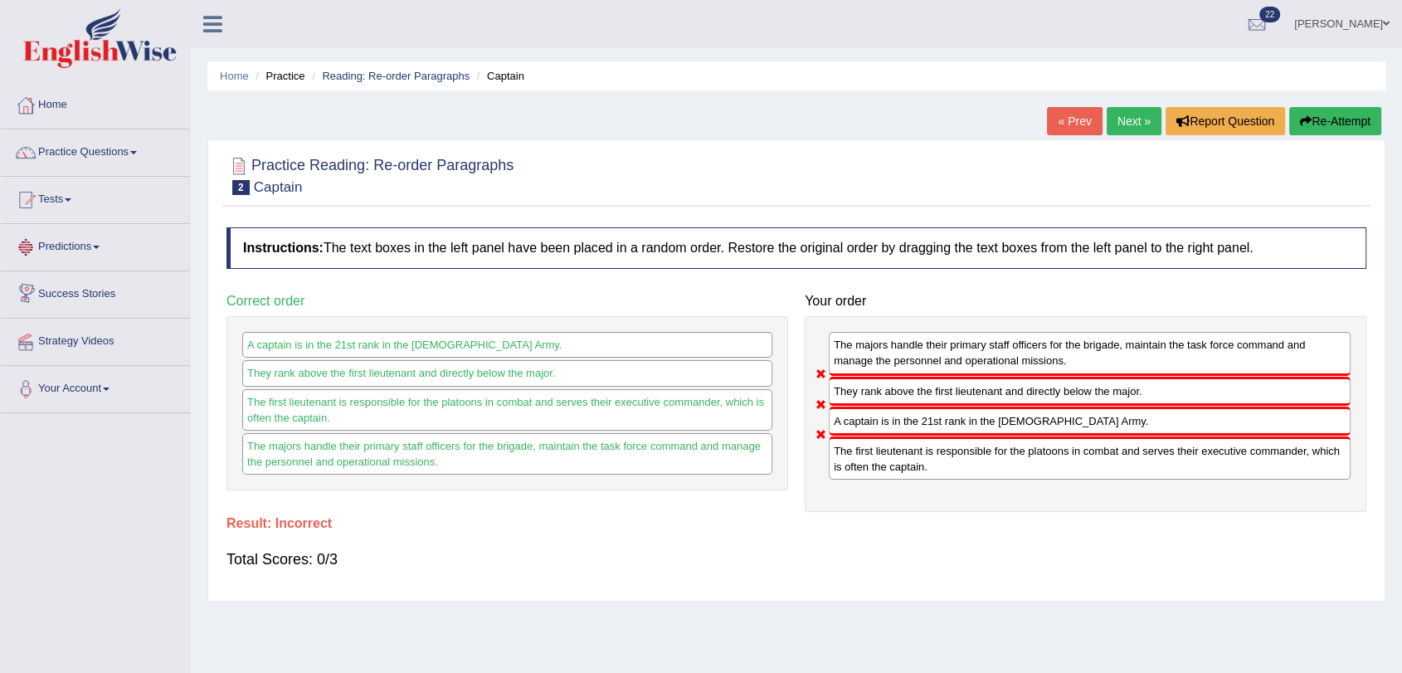
click at [1134, 117] on link "Next »" at bounding box center [1134, 121] width 55 height 28
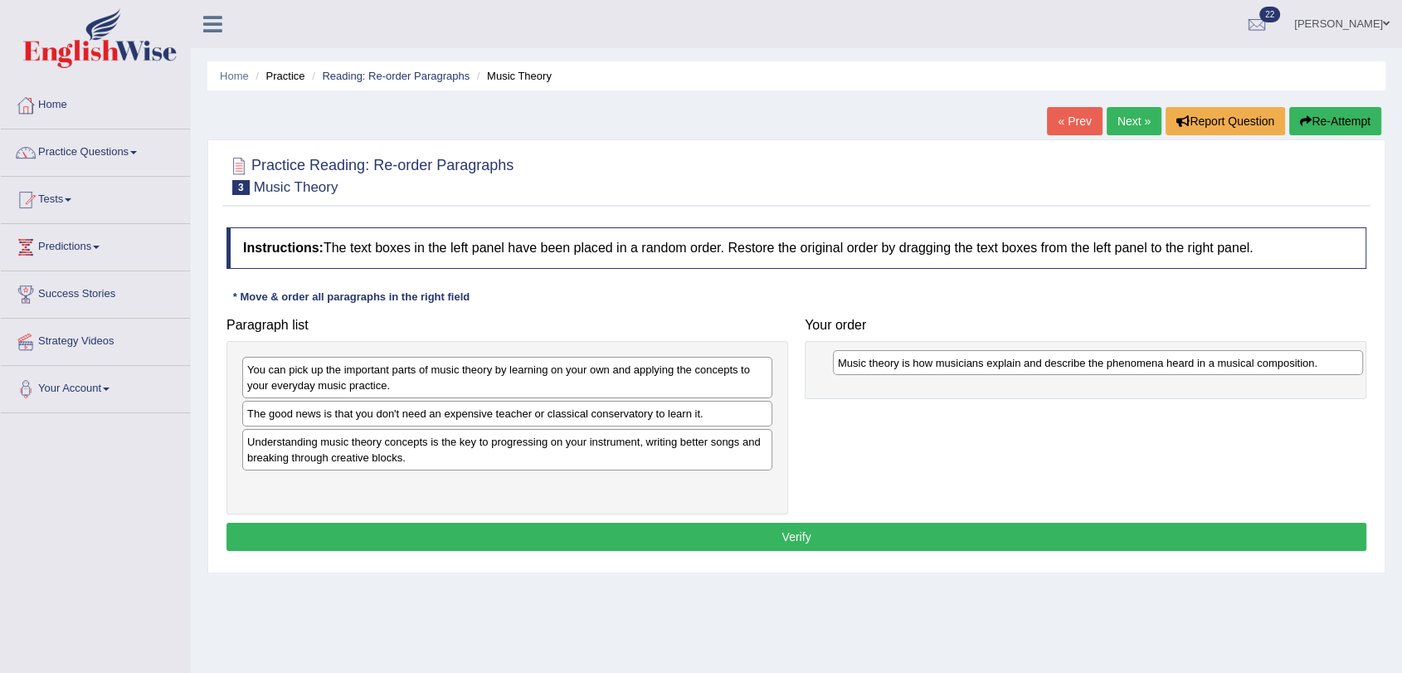
drag, startPoint x: 465, startPoint y: 447, endPoint x: 1055, endPoint y: 368, distance: 596.0
click at [1055, 368] on div "Music theory is how musicians explain and describe the phenomena heard in a mus…" at bounding box center [1098, 363] width 530 height 26
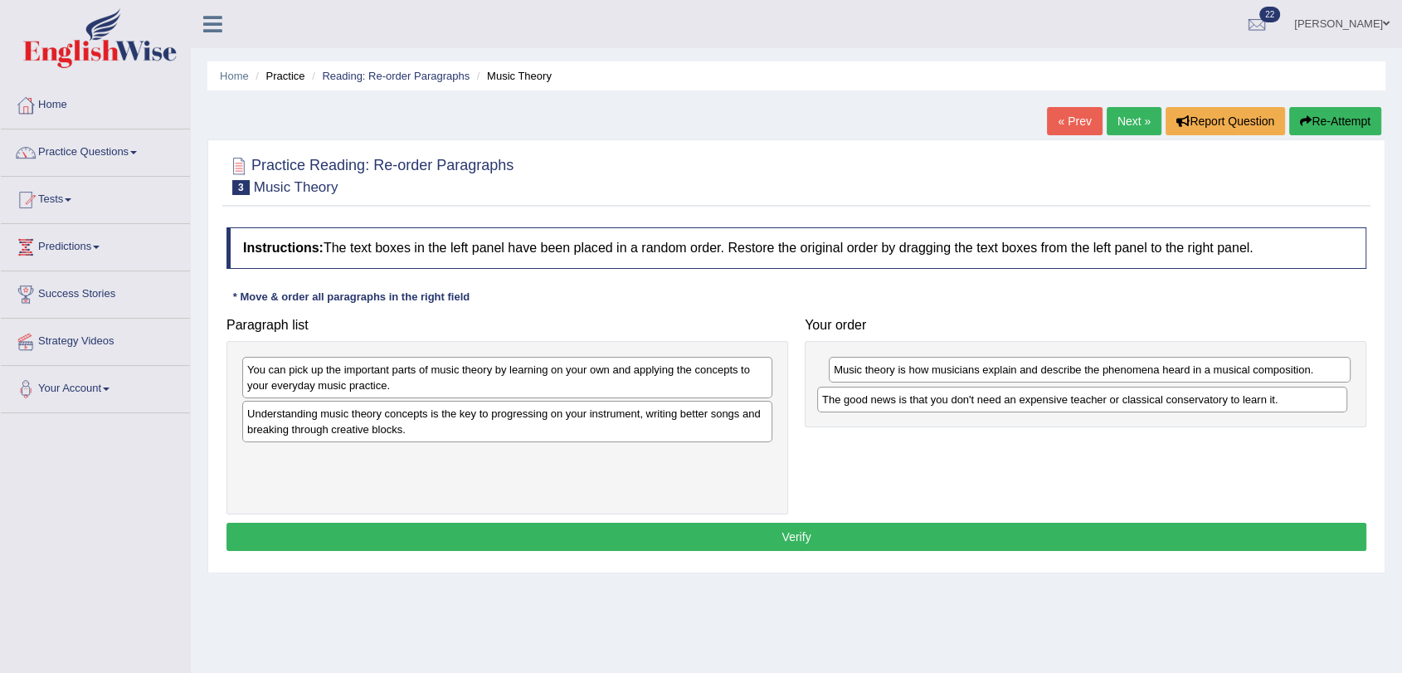
drag, startPoint x: 341, startPoint y: 414, endPoint x: 916, endPoint y: 400, distance: 575.1
click at [916, 400] on div "The good news is that you don't need an expensive teacher or classical conserva…" at bounding box center [1082, 400] width 530 height 26
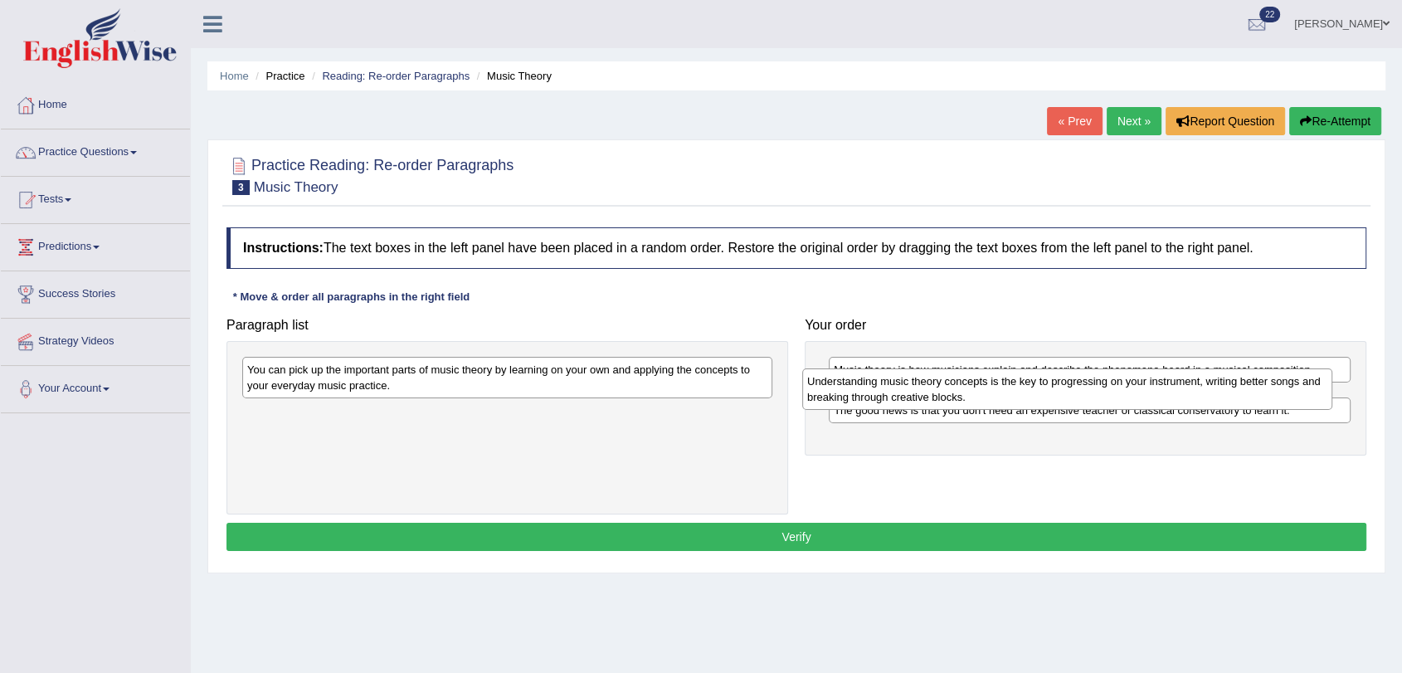
drag, startPoint x: 382, startPoint y: 426, endPoint x: 942, endPoint y: 394, distance: 560.9
click at [942, 394] on div "Understanding music theory concepts is the key to progressing on your instrumen…" at bounding box center [1067, 388] width 530 height 41
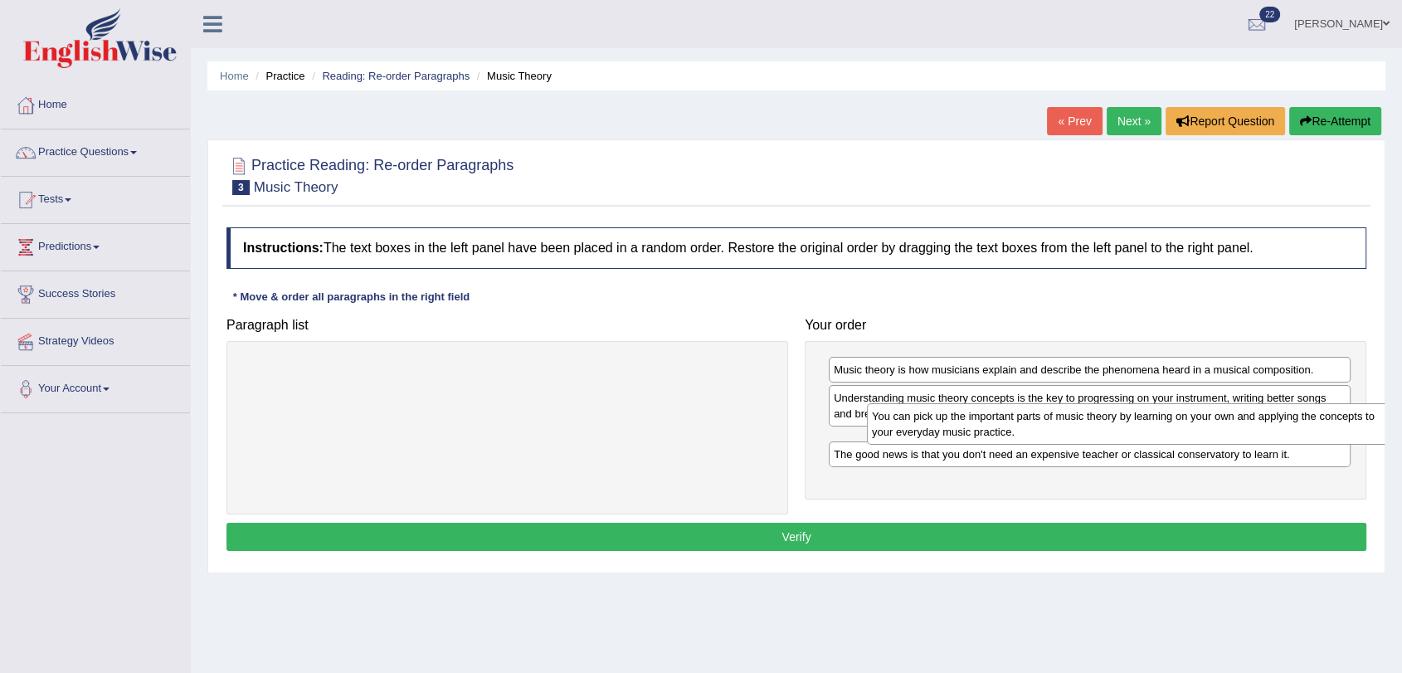
drag, startPoint x: 438, startPoint y: 372, endPoint x: 1047, endPoint y: 426, distance: 611.3
click at [1047, 426] on div "You can pick up the important parts of music theory by learning on your own and…" at bounding box center [1132, 423] width 530 height 41
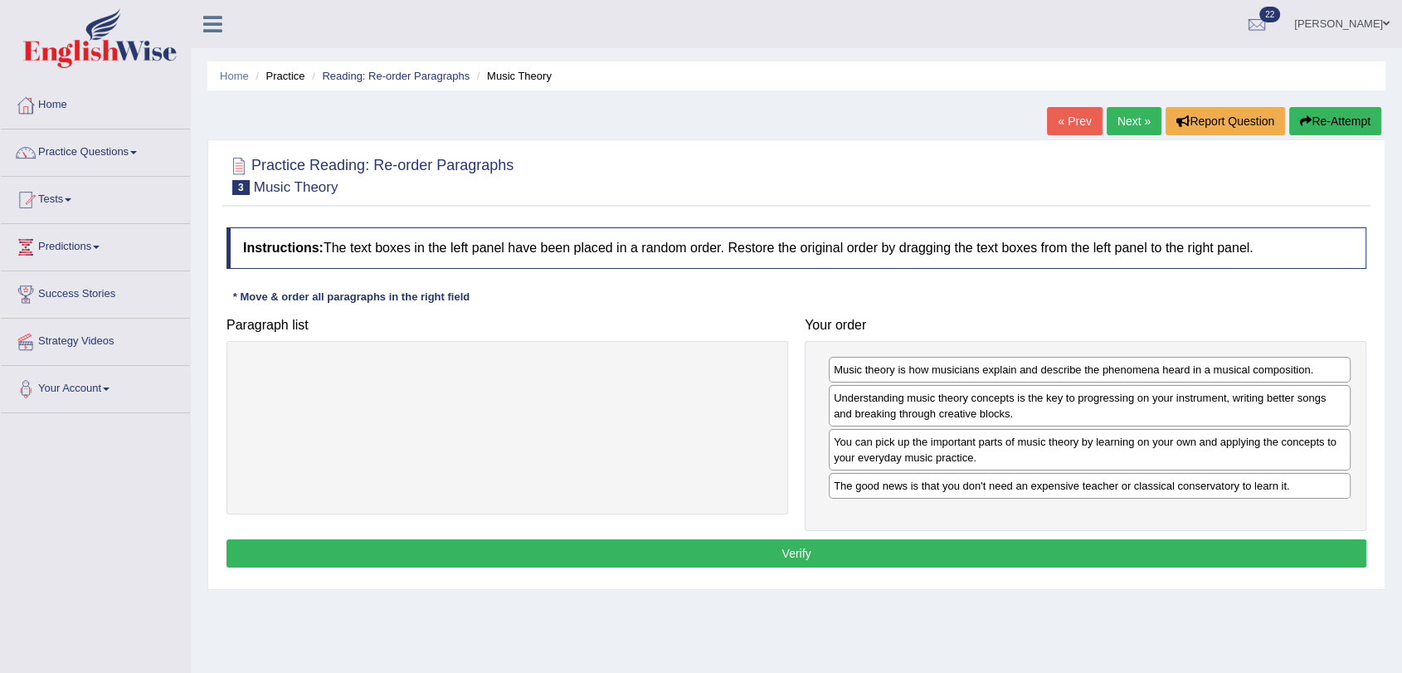
click at [824, 550] on button "Verify" at bounding box center [796, 553] width 1140 height 28
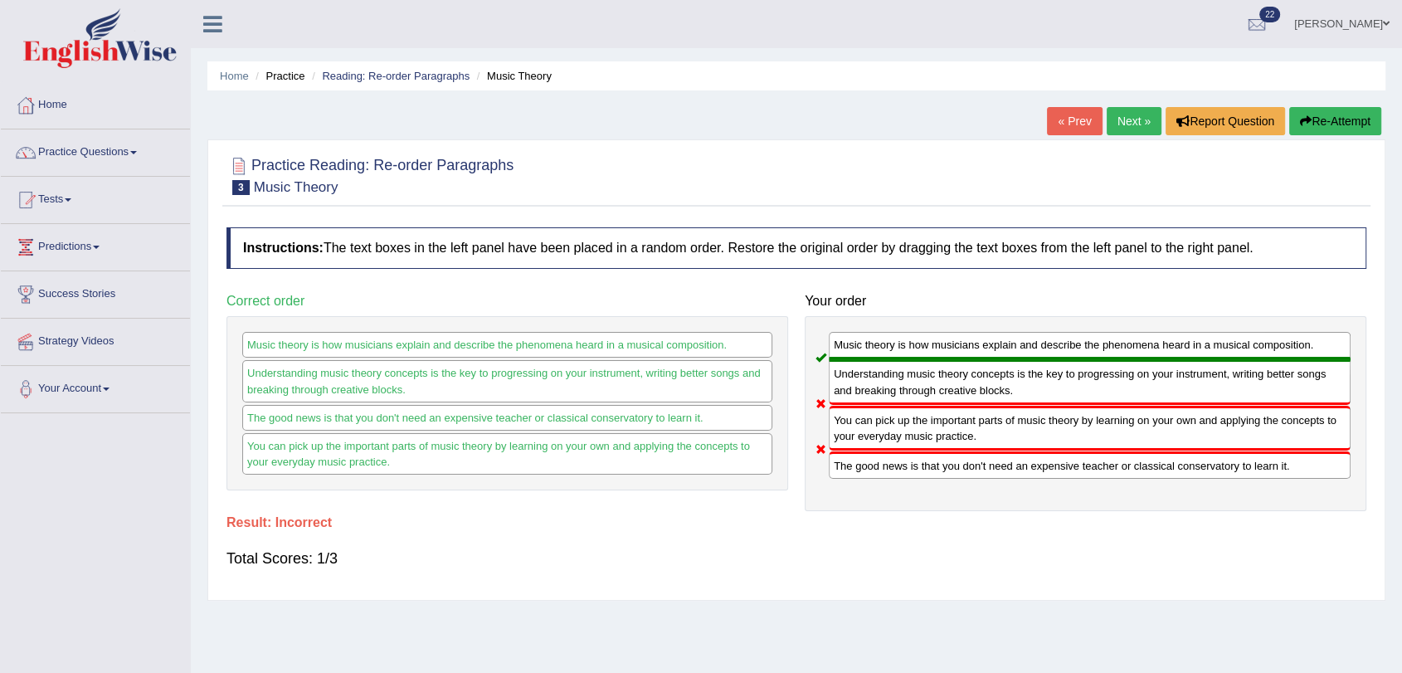
click at [1138, 119] on link "Next »" at bounding box center [1134, 121] width 55 height 28
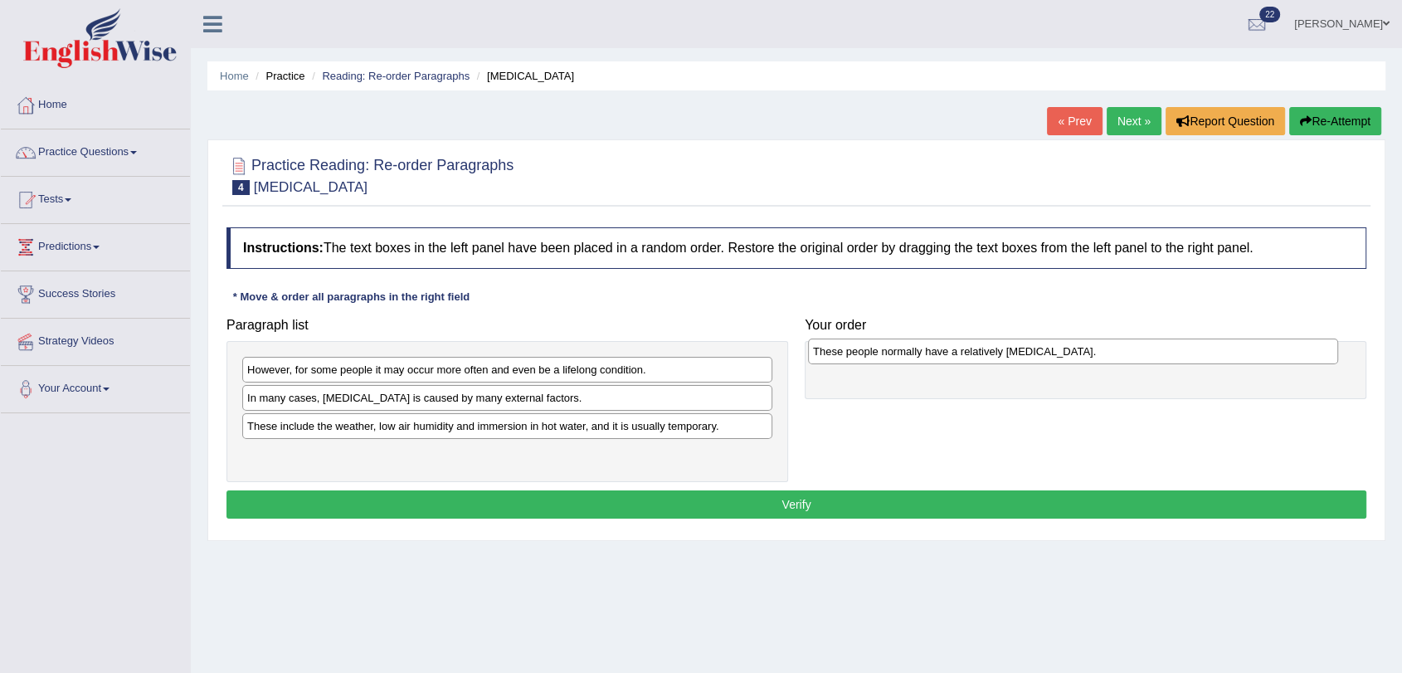
drag, startPoint x: 357, startPoint y: 427, endPoint x: 923, endPoint y: 353, distance: 570.6
click at [923, 353] on div "These people normally have a relatively [MEDICAL_DATA]." at bounding box center [1073, 351] width 530 height 26
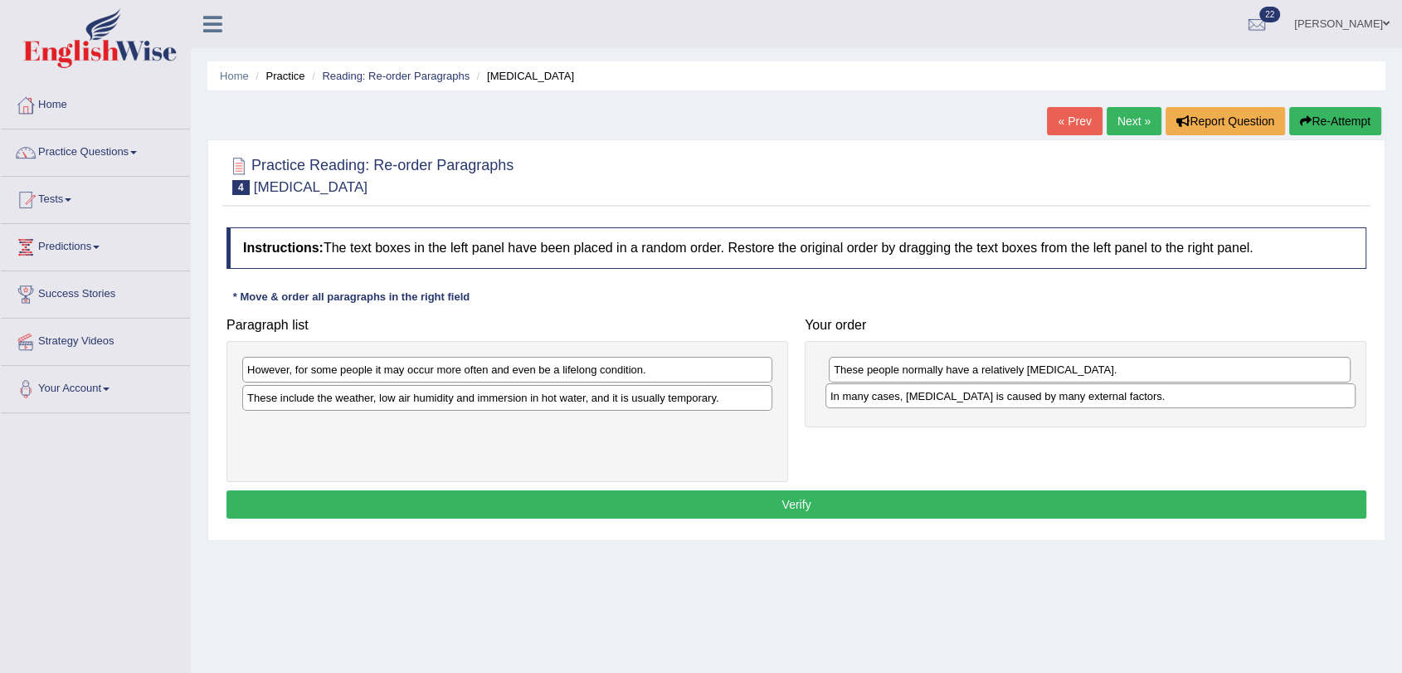
drag, startPoint x: 294, startPoint y: 398, endPoint x: 877, endPoint y: 397, distance: 583.2
click at [877, 397] on div "In many cases, [MEDICAL_DATA] is caused by many external factors." at bounding box center [1090, 396] width 530 height 26
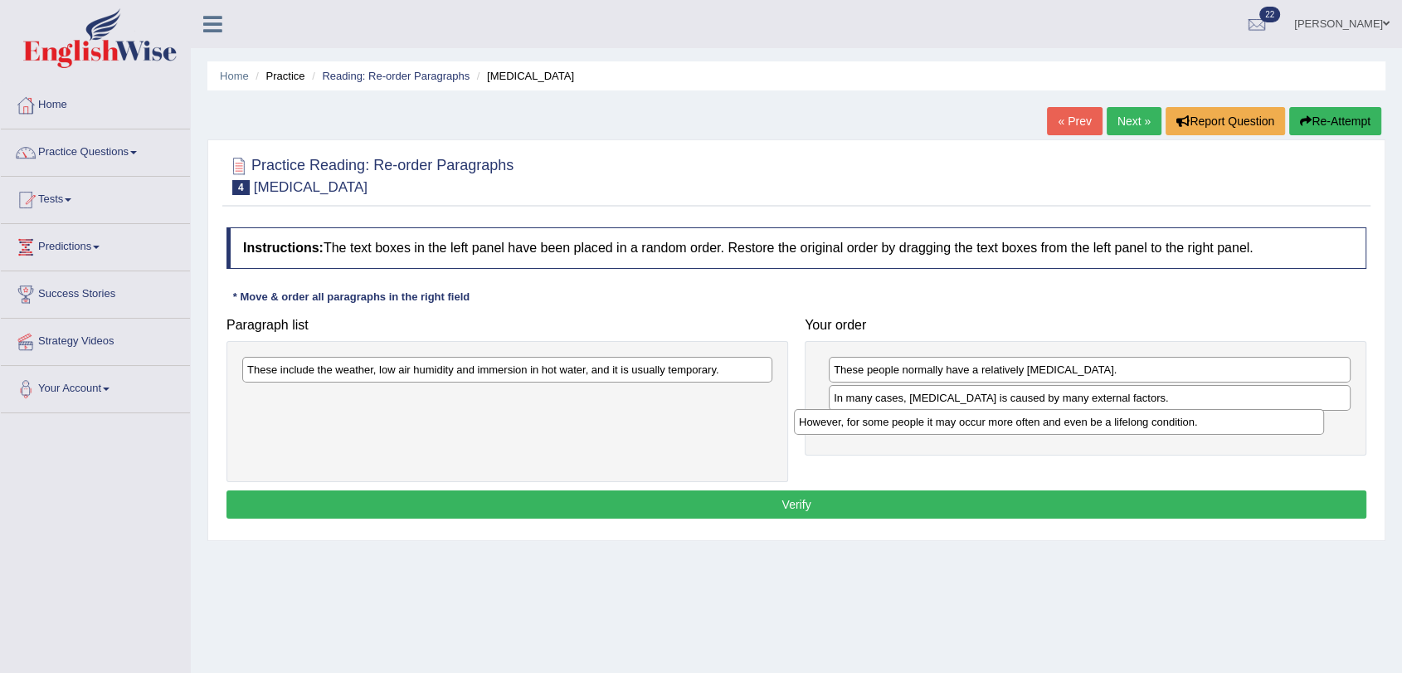
drag, startPoint x: 317, startPoint y: 372, endPoint x: 873, endPoint y: 426, distance: 558.4
click at [873, 426] on div "However, for some people it may occur more often and even be a lifelong conditi…" at bounding box center [1059, 422] width 530 height 26
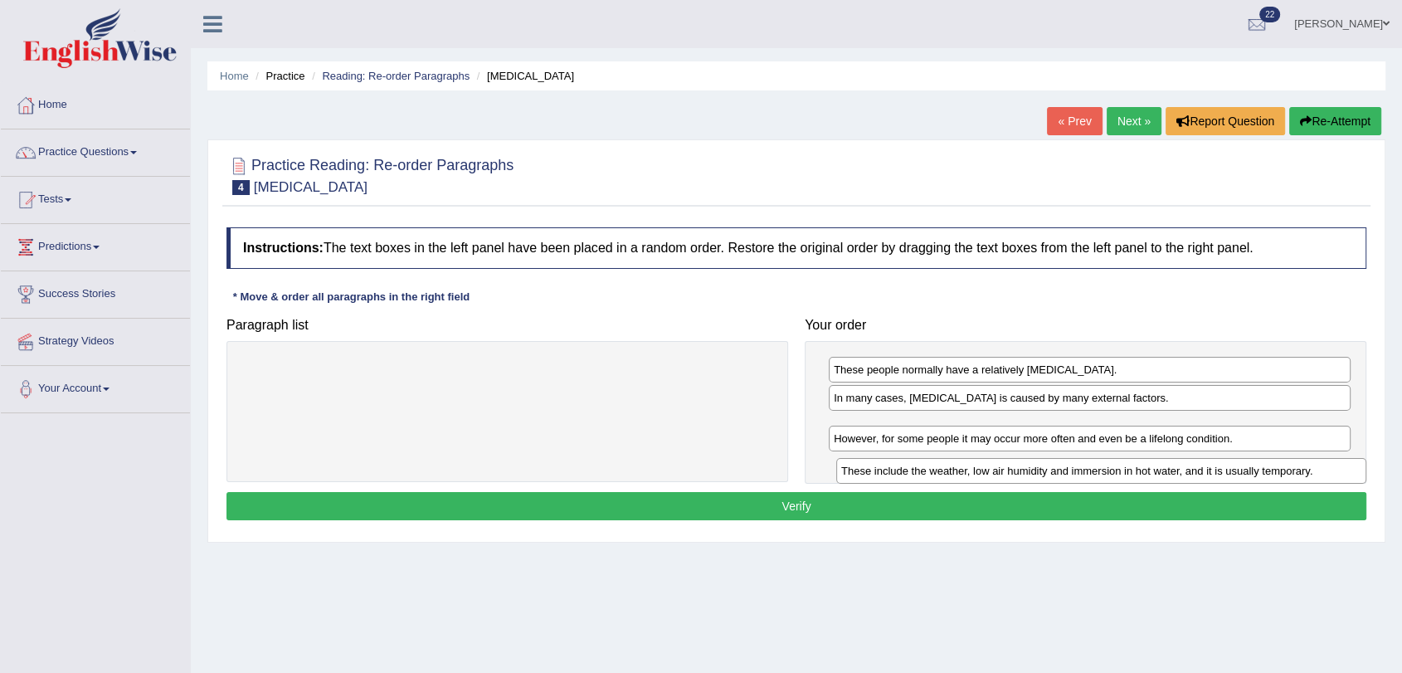
drag, startPoint x: 329, startPoint y: 372, endPoint x: 923, endPoint y: 473, distance: 602.6
click at [923, 473] on div "These include the weather, low air humidity and immersion in hot water, and it …" at bounding box center [1101, 471] width 530 height 26
drag, startPoint x: 902, startPoint y: 427, endPoint x: 922, endPoint y: 466, distance: 43.8
click at [922, 469] on div "These include the weather, low air humidity and immersion in hot water, and it …" at bounding box center [1111, 468] width 522 height 26
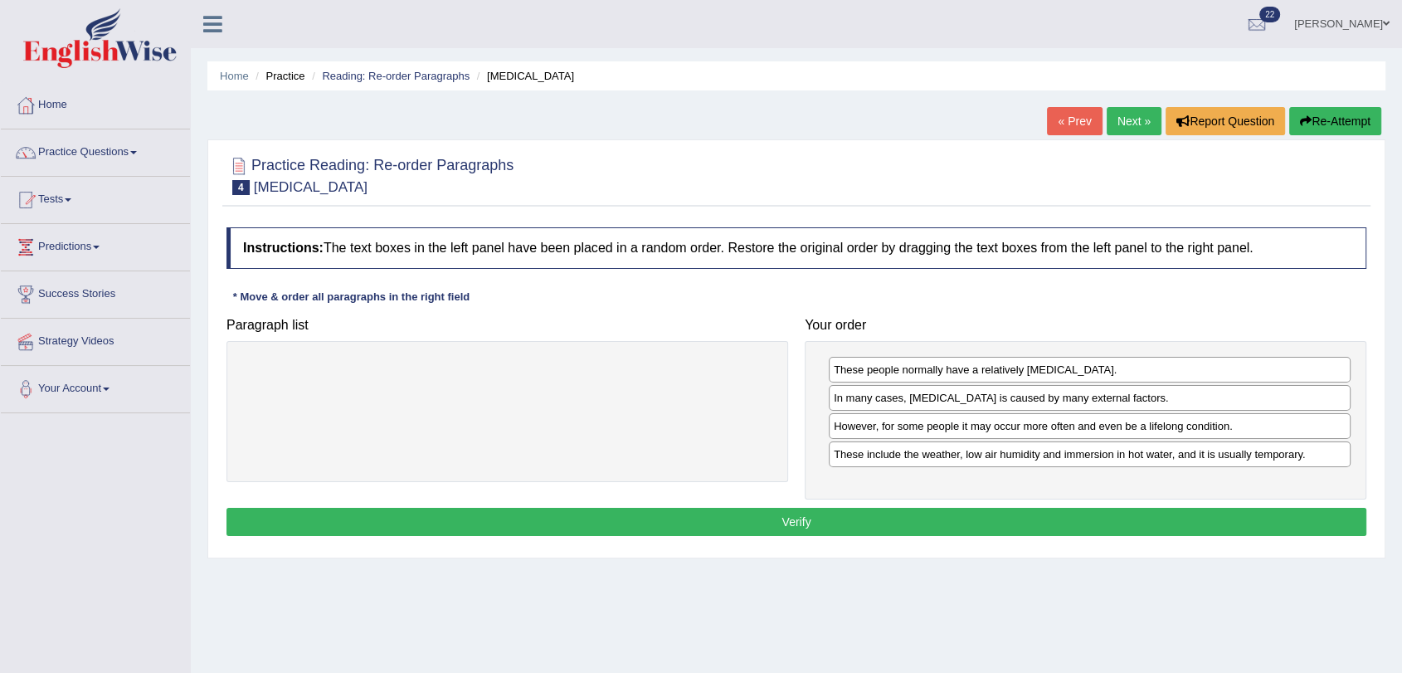
click at [879, 519] on button "Verify" at bounding box center [796, 522] width 1140 height 28
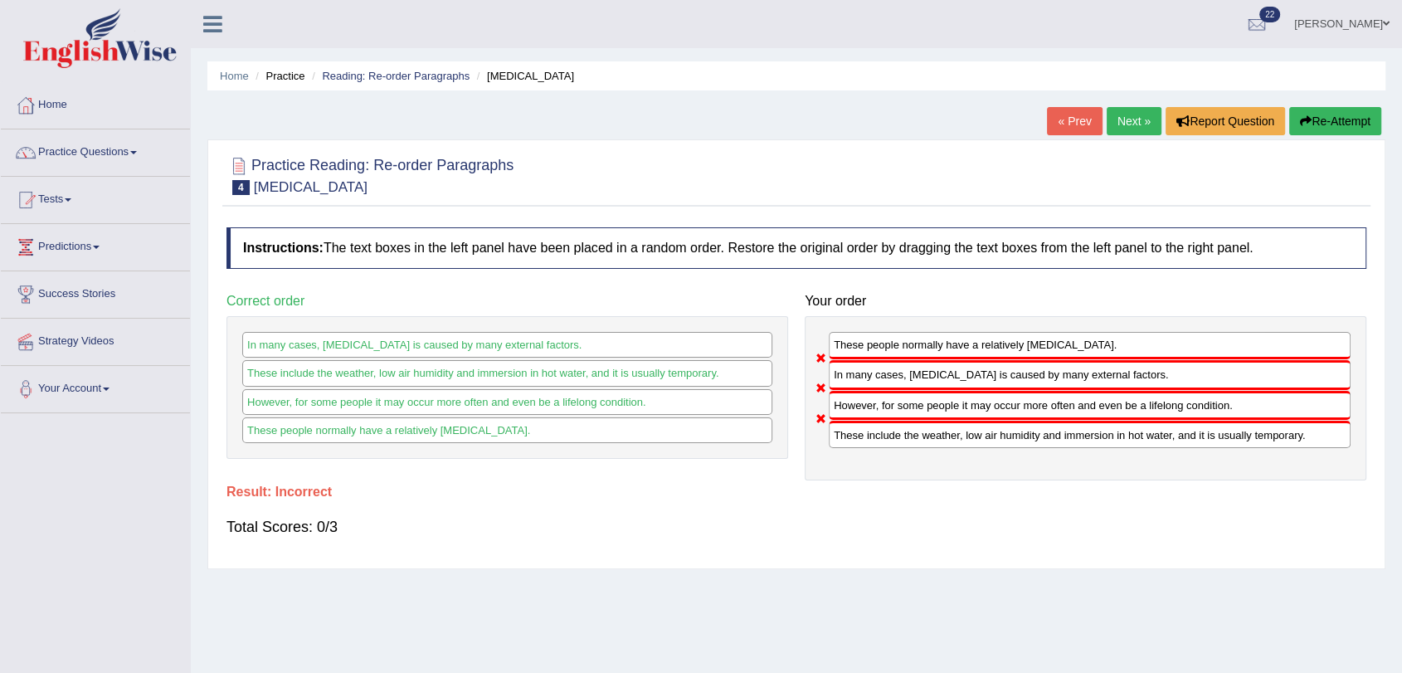
click at [1137, 121] on link "Next »" at bounding box center [1134, 121] width 55 height 28
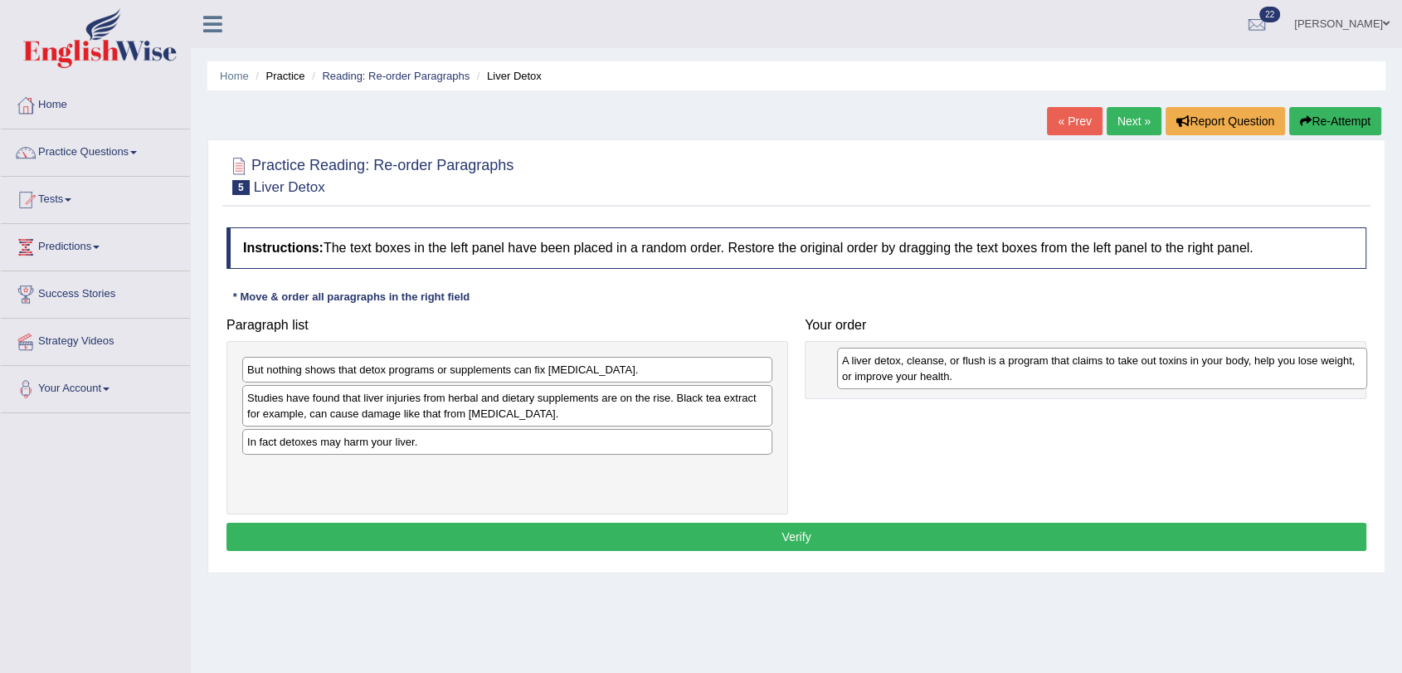
drag, startPoint x: 379, startPoint y: 405, endPoint x: 983, endPoint y: 368, distance: 605.1
click at [983, 368] on div "A liver detox, cleanse, or flush is a program that claims to take out toxins in…" at bounding box center [1102, 368] width 530 height 41
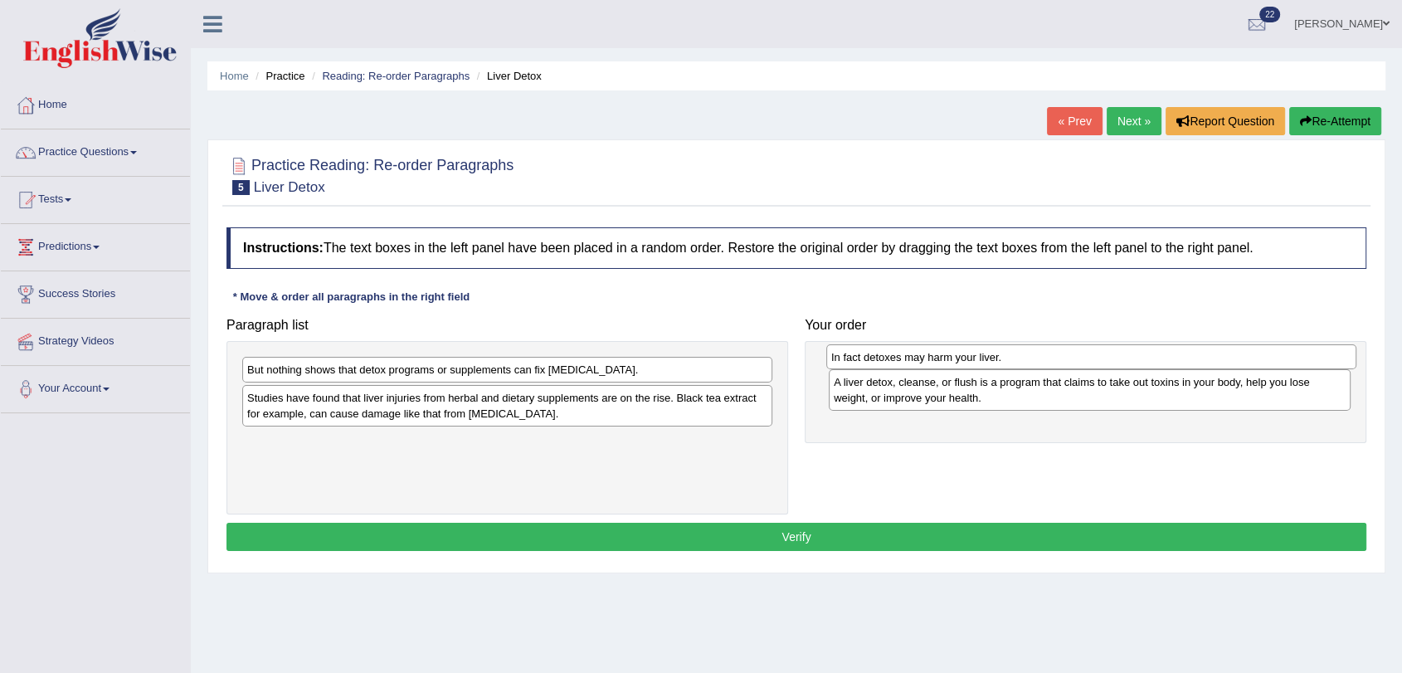
drag, startPoint x: 446, startPoint y: 442, endPoint x: 1030, endPoint y: 358, distance: 590.1
click at [1030, 358] on div "In fact detoxes may harm your liver." at bounding box center [1091, 357] width 530 height 26
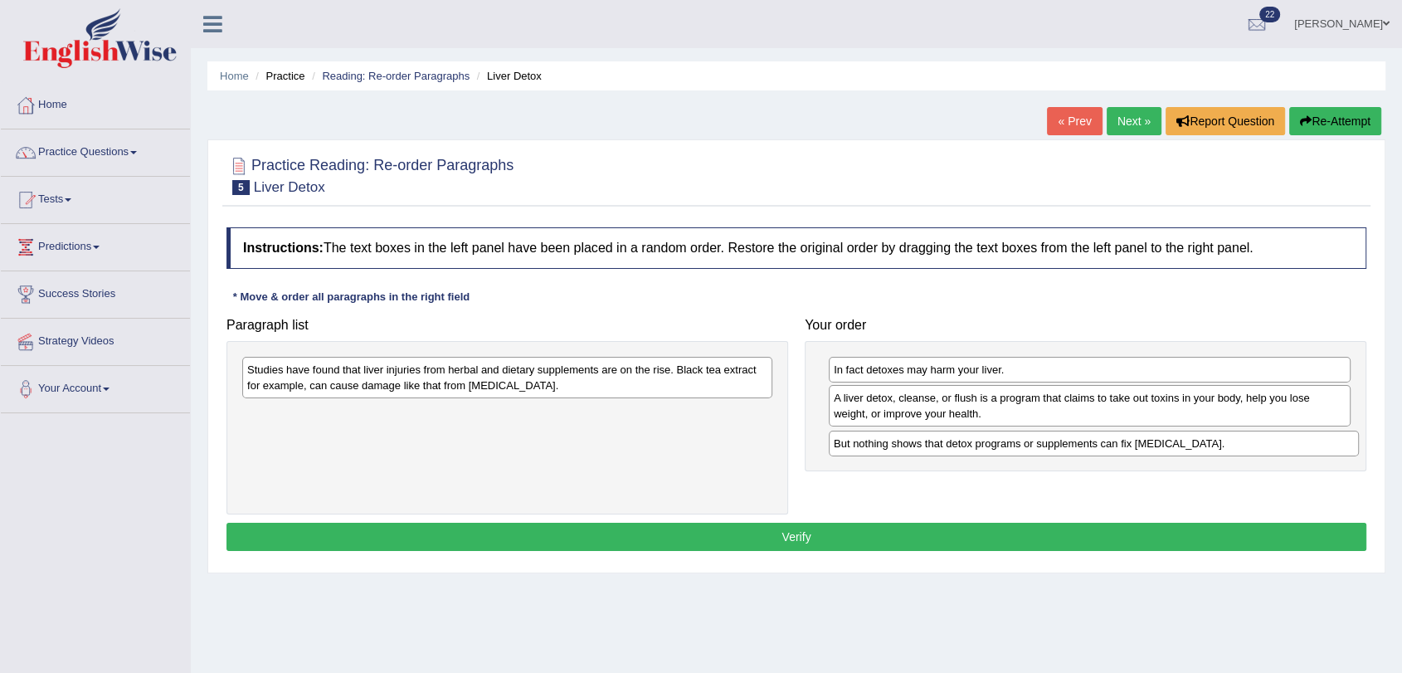
drag, startPoint x: 376, startPoint y: 371, endPoint x: 962, endPoint y: 445, distance: 591.2
click at [962, 445] on div "But nothing shows that detox programs or supplements can fix [MEDICAL_DATA]." at bounding box center [1094, 444] width 530 height 26
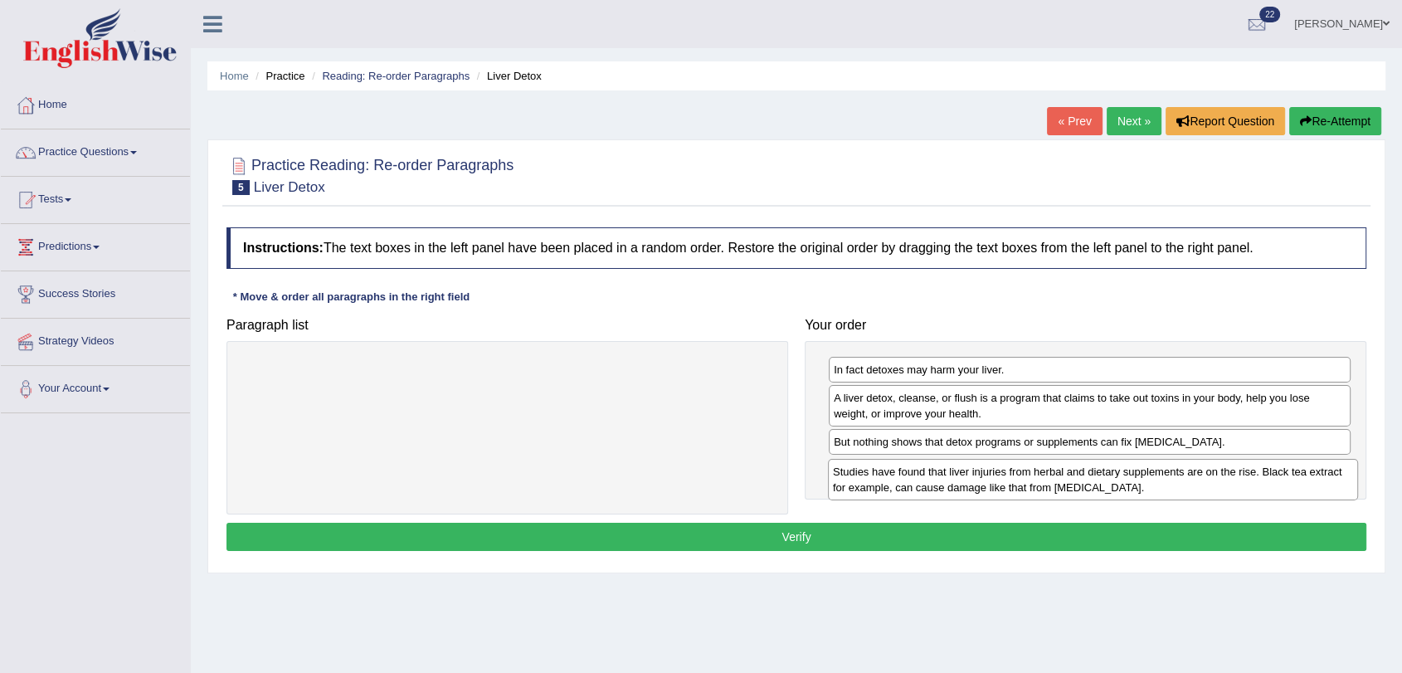
drag, startPoint x: 348, startPoint y: 375, endPoint x: 934, endPoint y: 477, distance: 594.5
click at [934, 477] on div "Studies have found that liver injuries from herbal and dietary supplements are …" at bounding box center [1093, 479] width 530 height 41
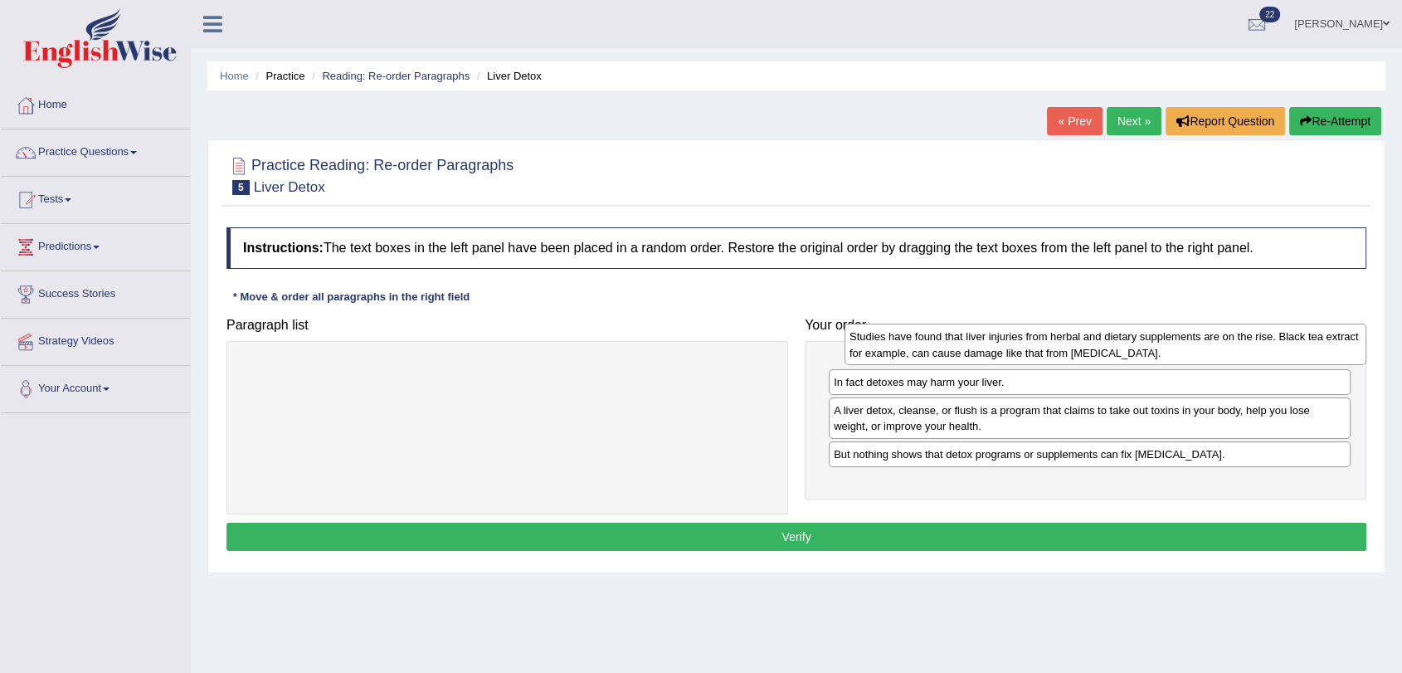
drag, startPoint x: 1158, startPoint y: 480, endPoint x: 1170, endPoint y: 347, distance: 134.1
click at [1170, 347] on div "Studies have found that liver injuries from herbal and dietary supplements are …" at bounding box center [1106, 344] width 522 height 41
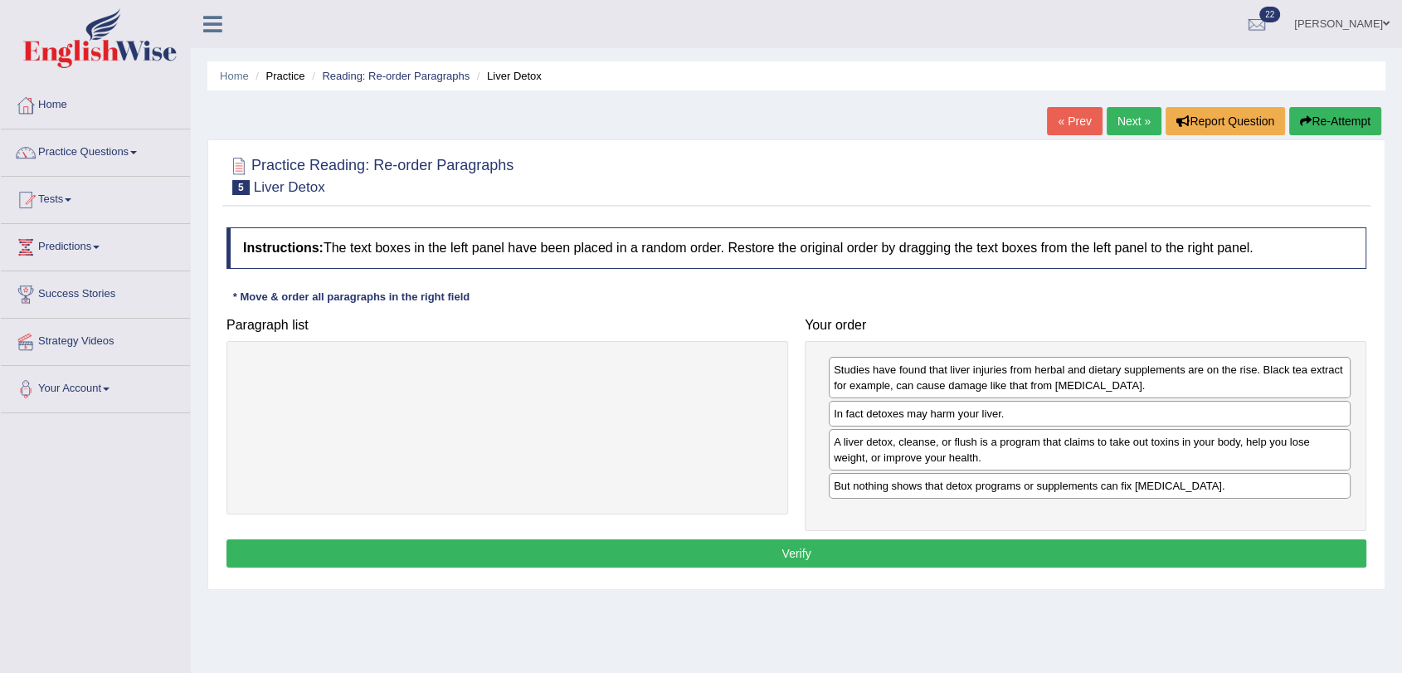
click at [780, 547] on button "Verify" at bounding box center [796, 553] width 1140 height 28
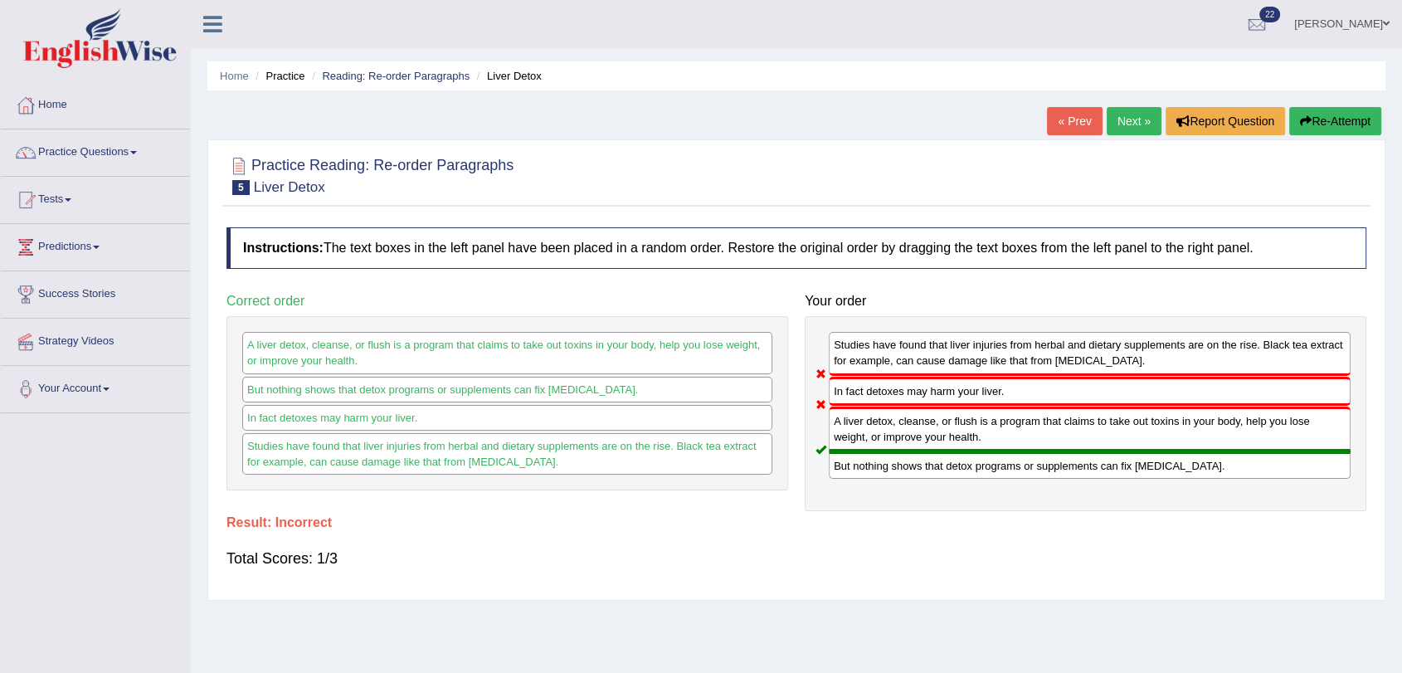
click at [1141, 114] on link "Next »" at bounding box center [1134, 121] width 55 height 28
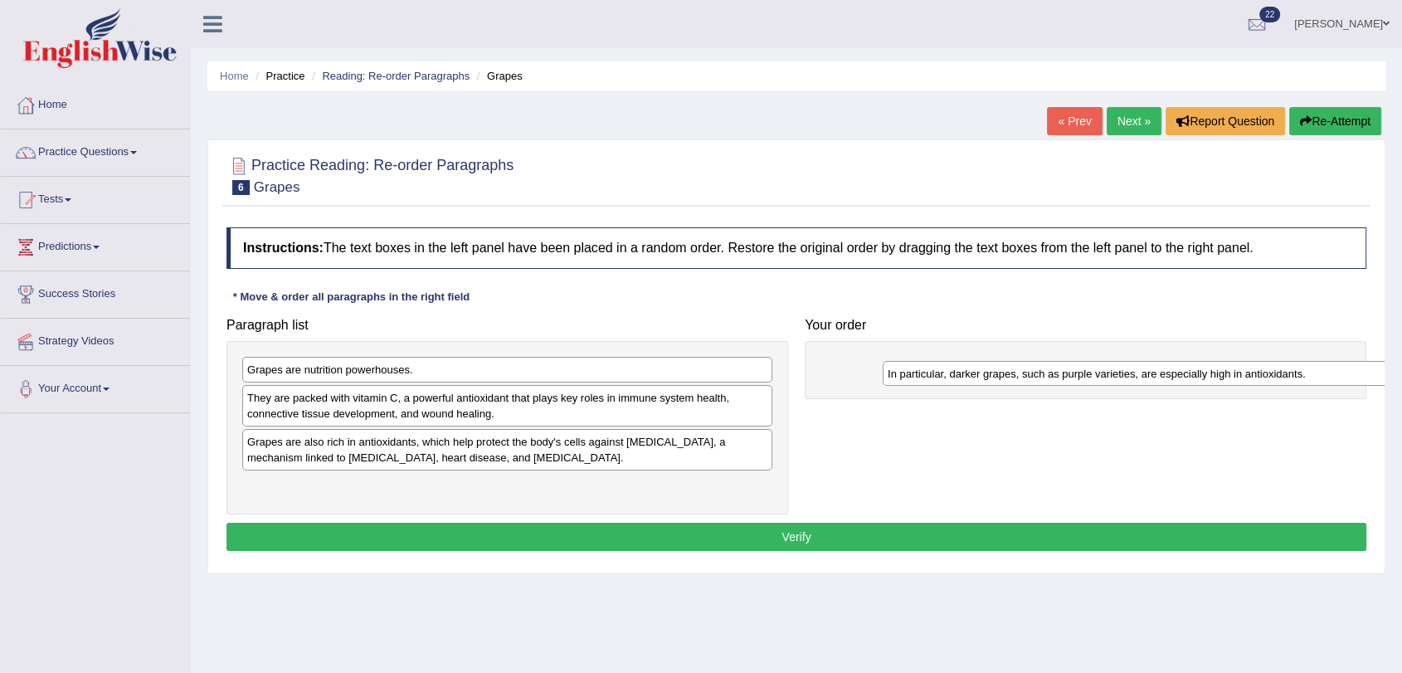
drag, startPoint x: 407, startPoint y: 397, endPoint x: 1049, endPoint y: 370, distance: 641.9
click at [1049, 370] on div "In particular, darker grapes, such as purple varieties, are especially high in …" at bounding box center [1148, 374] width 530 height 26
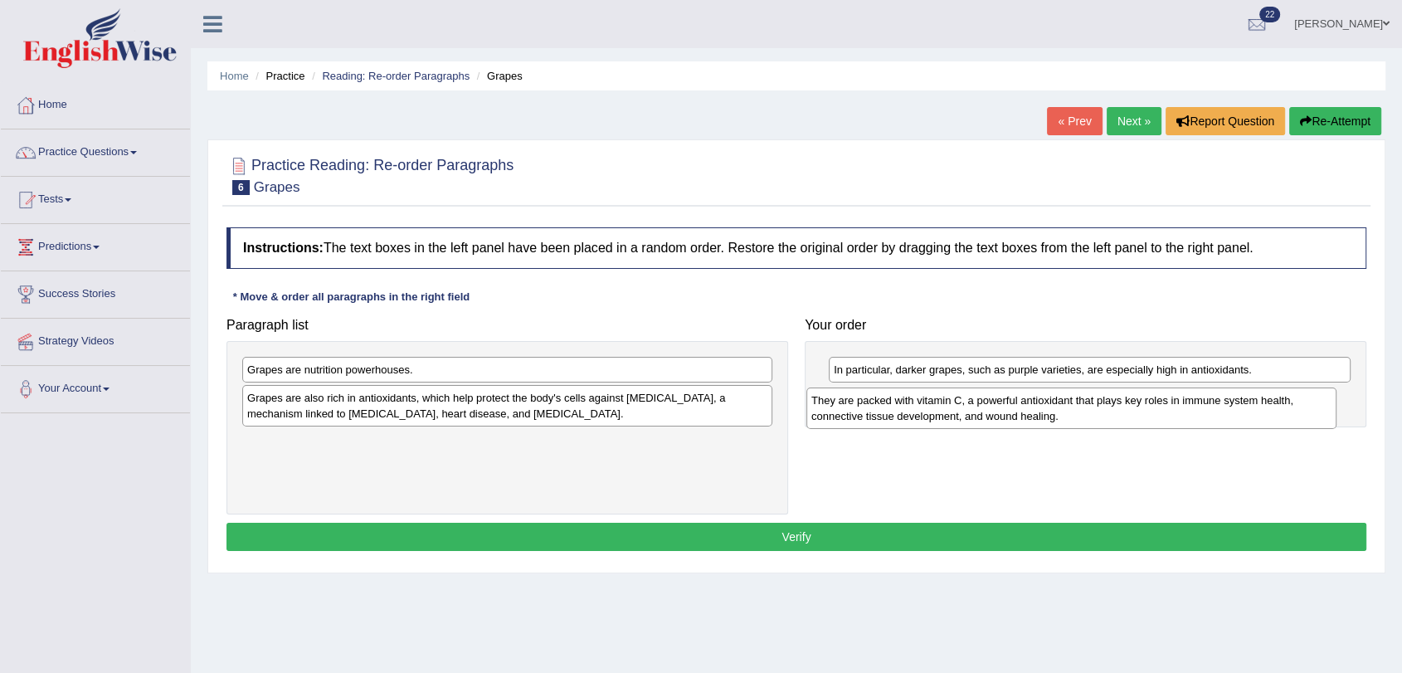
drag, startPoint x: 425, startPoint y: 406, endPoint x: 990, endPoint y: 407, distance: 565.0
click at [990, 407] on div "They are packed with vitamin C, a powerful antioxidant that plays key roles in …" at bounding box center [1071, 407] width 530 height 41
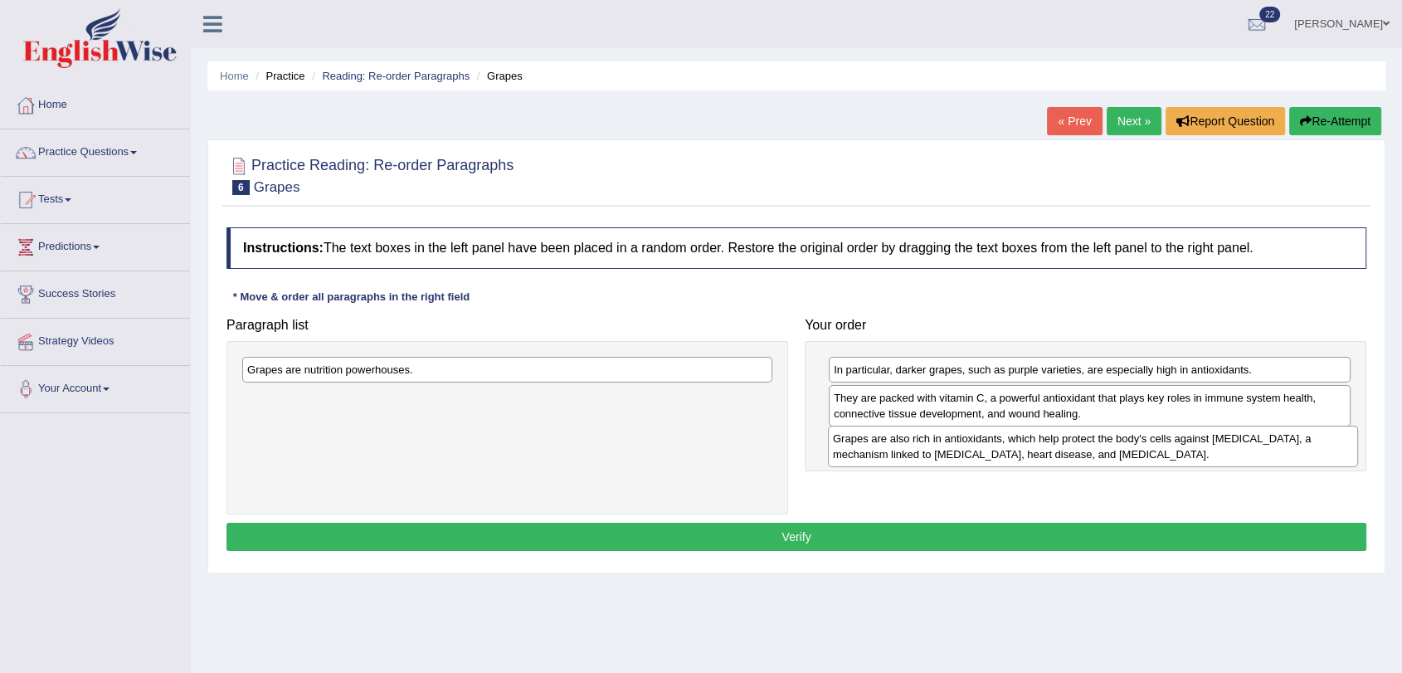
drag, startPoint x: 454, startPoint y: 407, endPoint x: 1040, endPoint y: 447, distance: 587.1
click at [1040, 447] on div "Grapes are also rich in antioxidants, which help protect the body's cells again…" at bounding box center [1093, 446] width 530 height 41
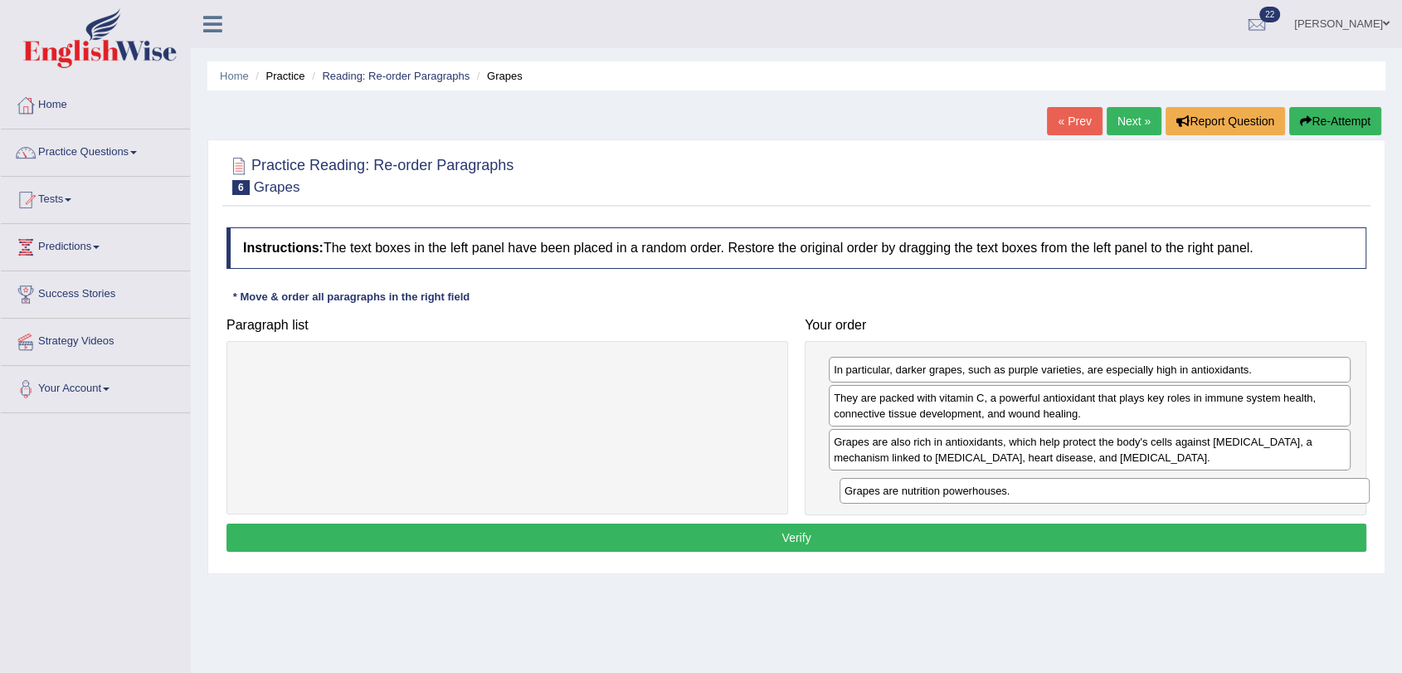
drag, startPoint x: 356, startPoint y: 372, endPoint x: 953, endPoint y: 494, distance: 609.5
click at [953, 494] on div "Grapes are nutrition powerhouses." at bounding box center [1105, 491] width 530 height 26
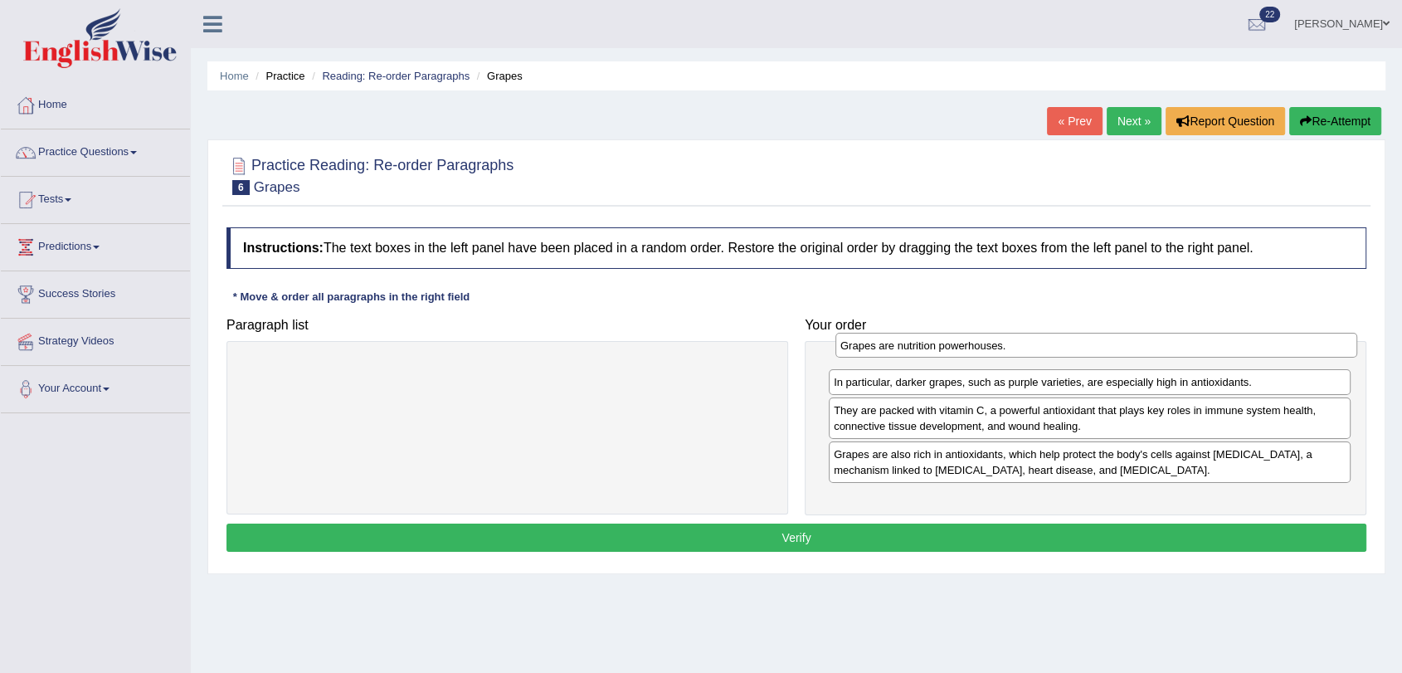
drag, startPoint x: 863, startPoint y: 486, endPoint x: 867, endPoint y: 353, distance: 132.8
click at [867, 353] on div "Grapes are nutrition powerhouses." at bounding box center [1096, 346] width 522 height 26
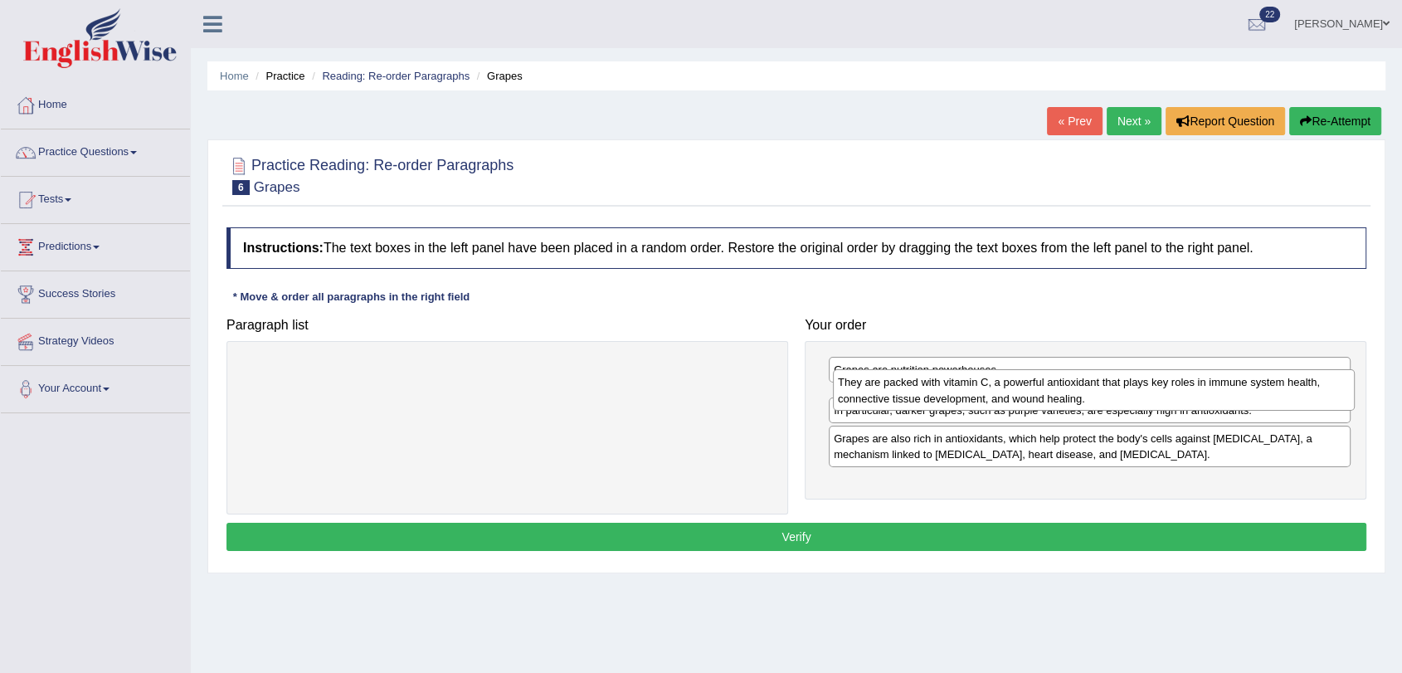
drag, startPoint x: 863, startPoint y: 430, endPoint x: 867, endPoint y: 387, distance: 43.3
click at [867, 387] on div "They are packed with vitamin C, a powerful antioxidant that plays key roles in …" at bounding box center [1094, 389] width 522 height 41
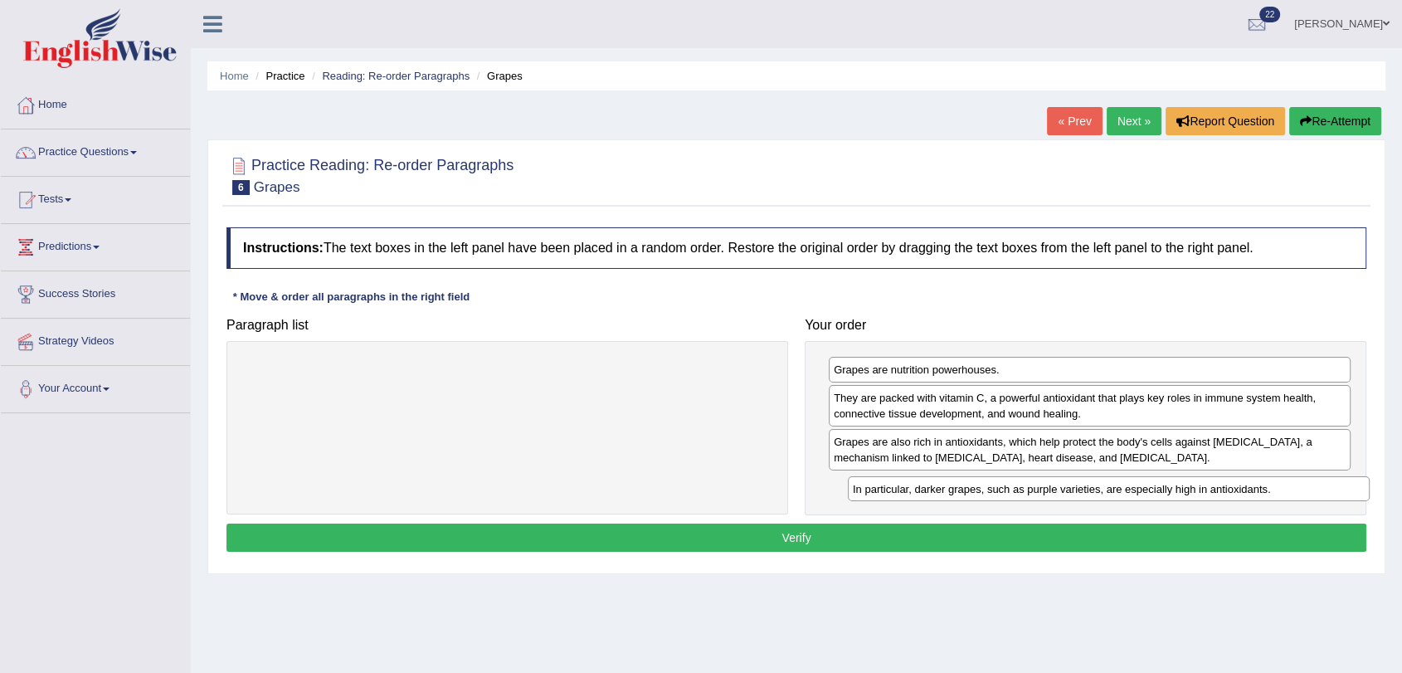
drag, startPoint x: 874, startPoint y: 446, endPoint x: 893, endPoint y: 494, distance: 51.0
click at [893, 494] on div "In particular, darker grapes, such as purple varieties, are especially high in …" at bounding box center [1109, 489] width 522 height 26
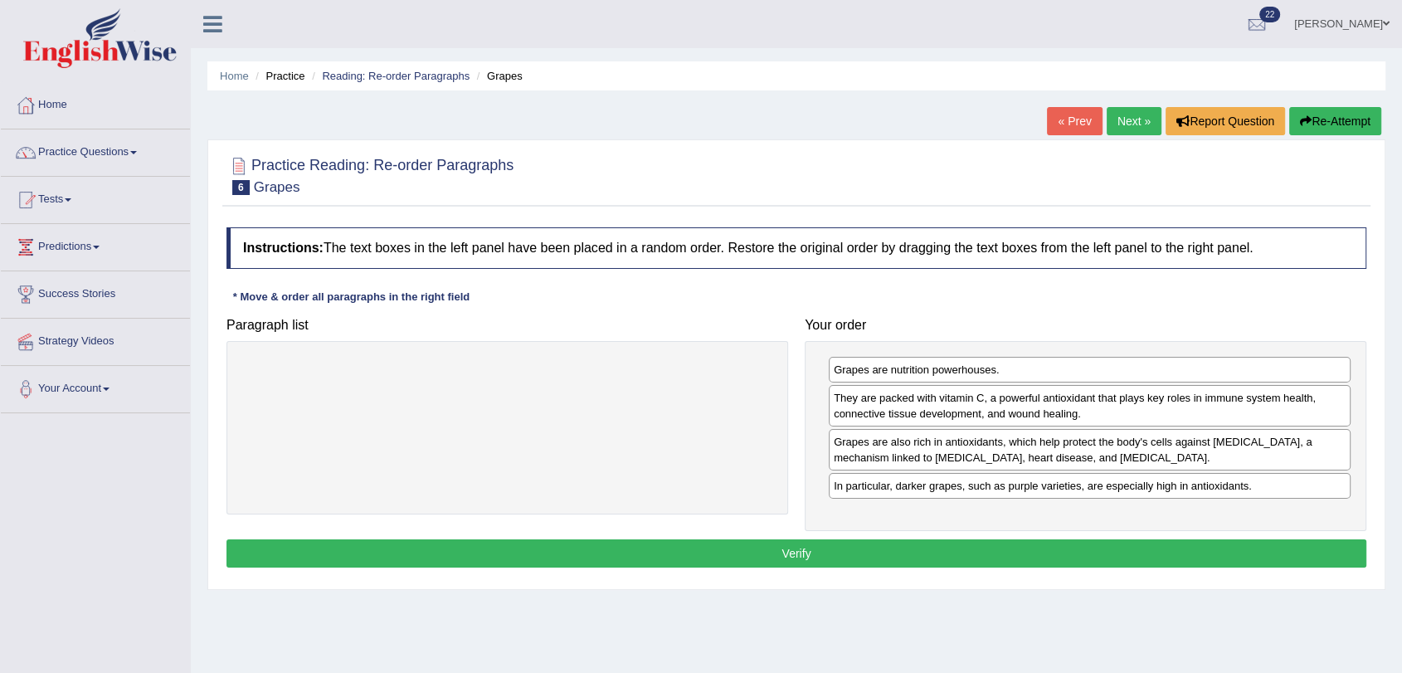
click at [863, 548] on button "Verify" at bounding box center [796, 553] width 1140 height 28
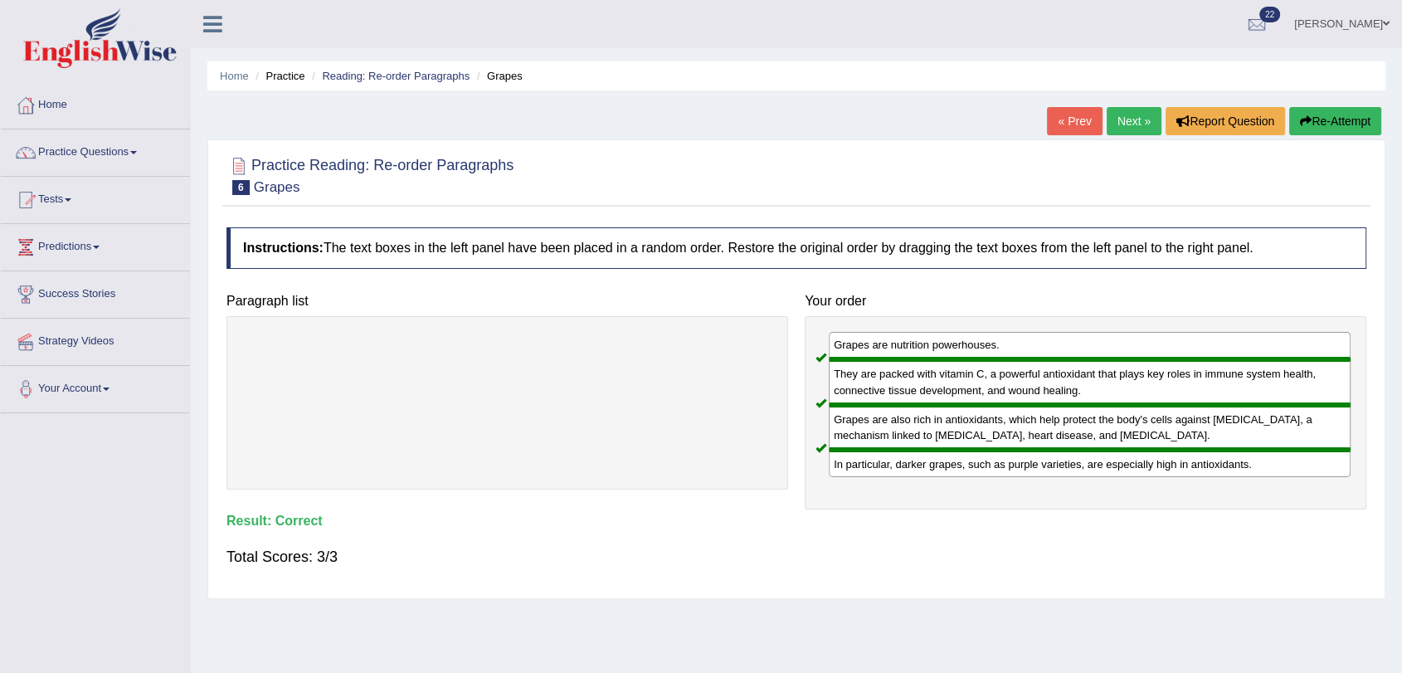
click at [1120, 116] on link "Next »" at bounding box center [1134, 121] width 55 height 28
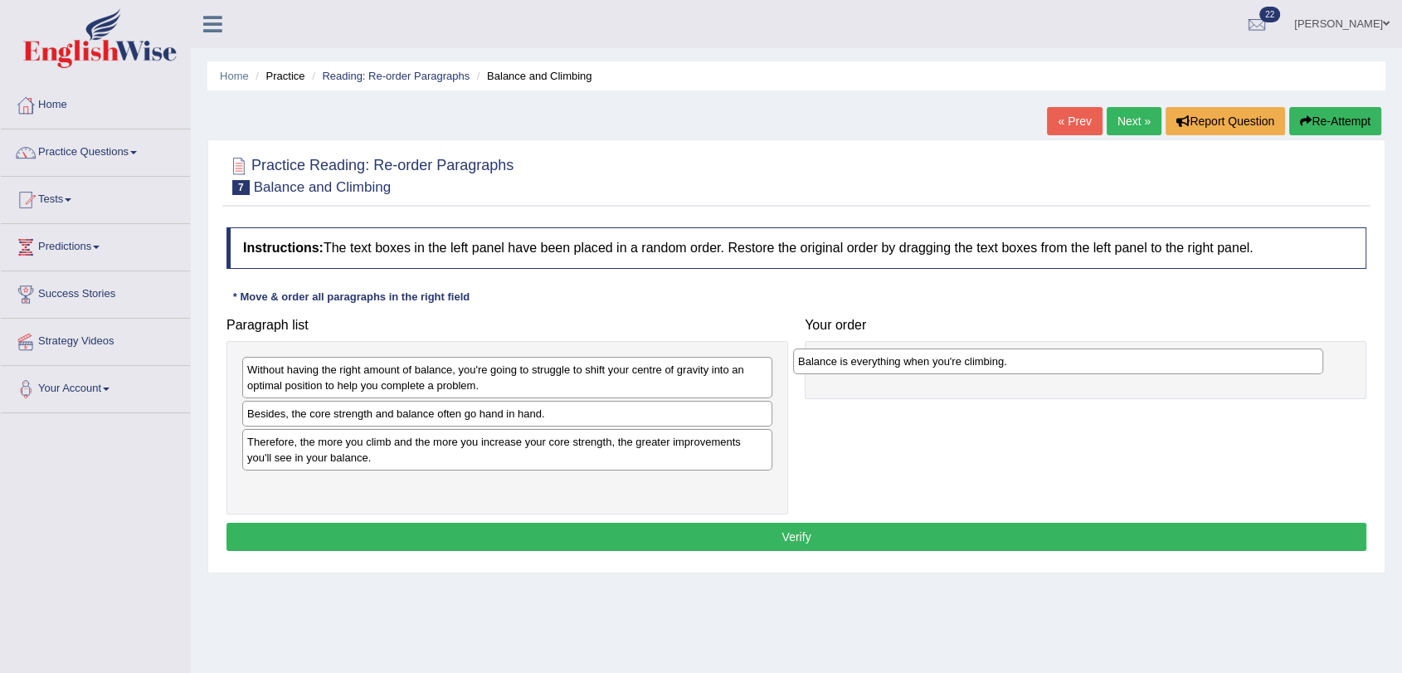
drag, startPoint x: 458, startPoint y: 411, endPoint x: 1009, endPoint y: 359, distance: 553.3
click at [1009, 359] on div "Balance is everything when you're climbing." at bounding box center [1058, 361] width 530 height 26
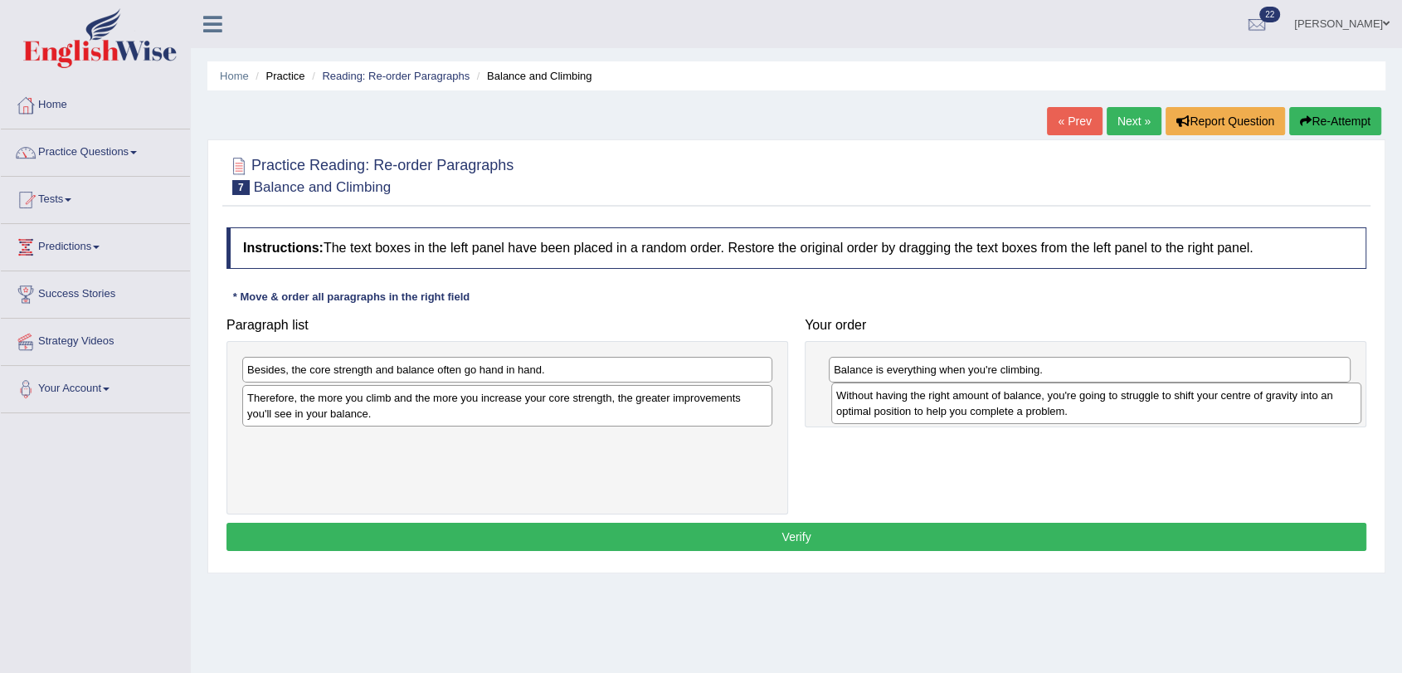
drag, startPoint x: 429, startPoint y: 375, endPoint x: 1018, endPoint y: 401, distance: 589.6
click at [1018, 401] on div "Without having the right amount of balance, you're going to struggle to shift y…" at bounding box center [1096, 402] width 530 height 41
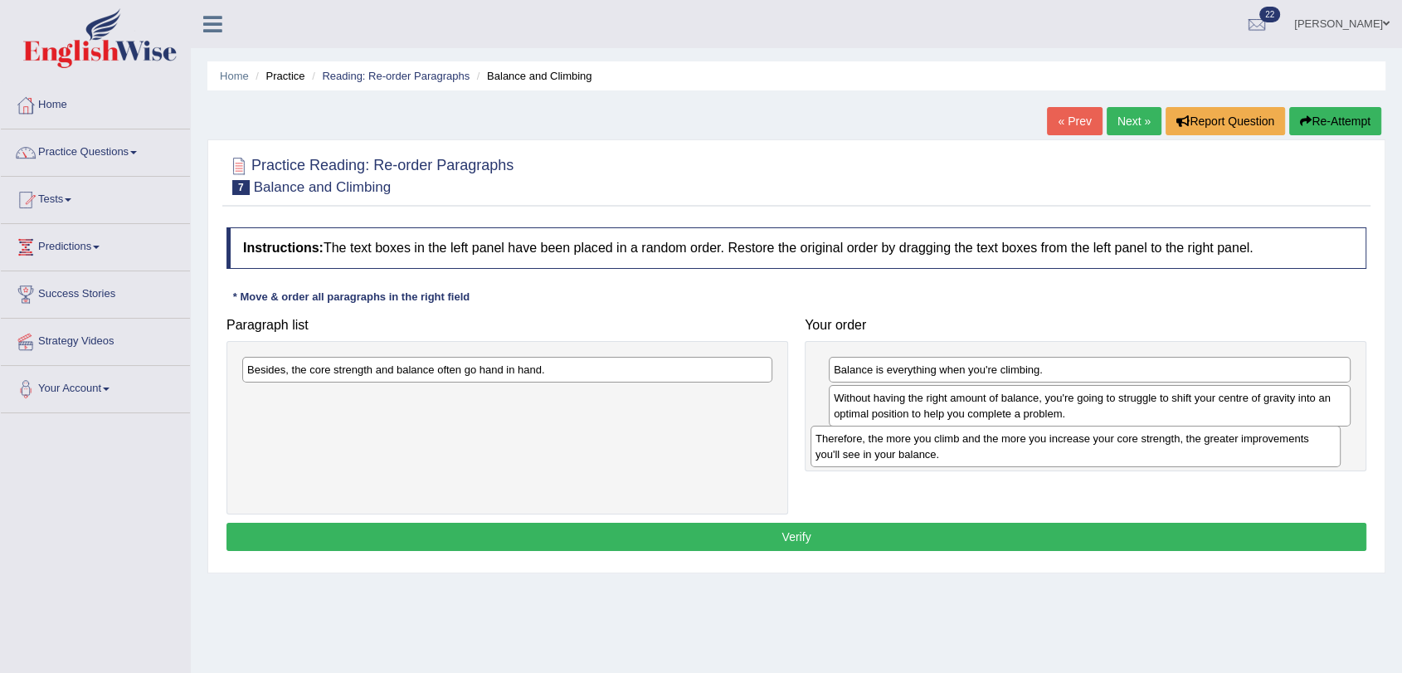
drag, startPoint x: 433, startPoint y: 405, endPoint x: 1001, endPoint y: 446, distance: 569.7
click at [1001, 446] on div "Therefore, the more you climb and the more you increase your core strength, the…" at bounding box center [1076, 446] width 530 height 41
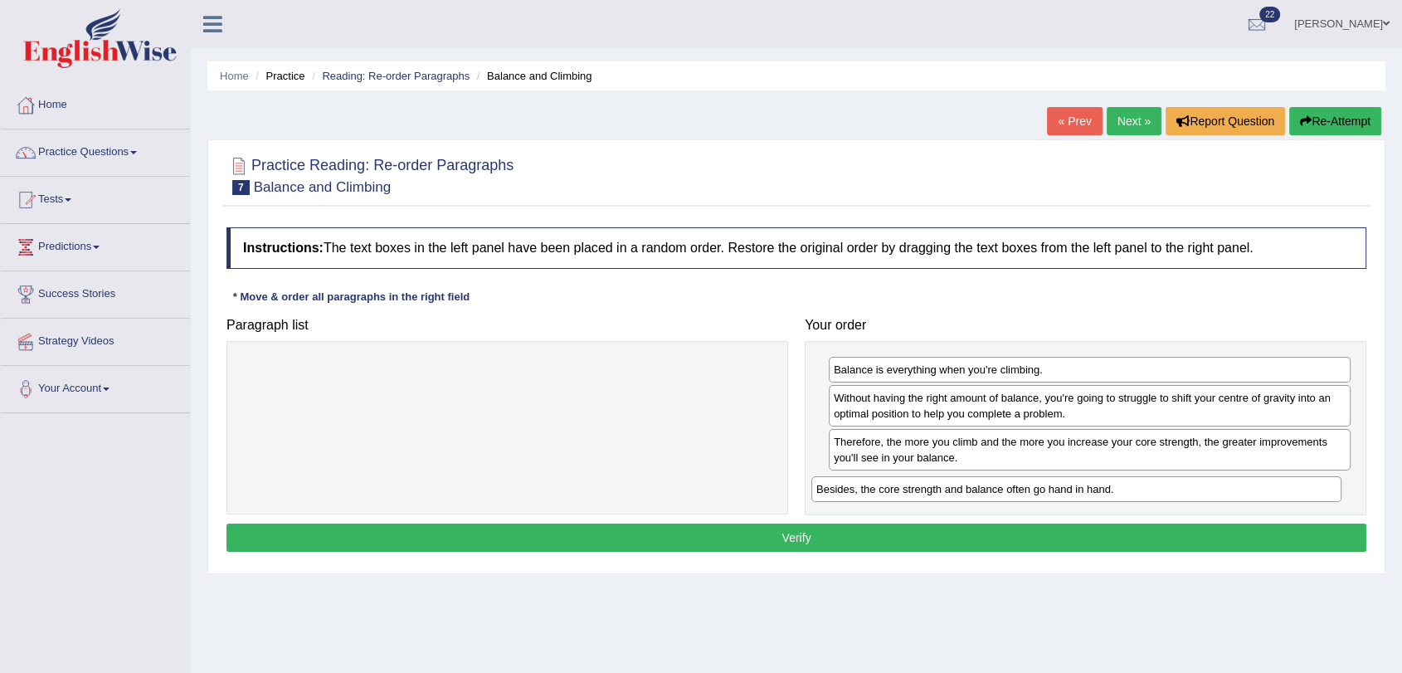
drag, startPoint x: 345, startPoint y: 375, endPoint x: 916, endPoint y: 494, distance: 583.1
click at [916, 494] on div "Besides, the core strength and balance often go hand in hand." at bounding box center [1076, 489] width 530 height 26
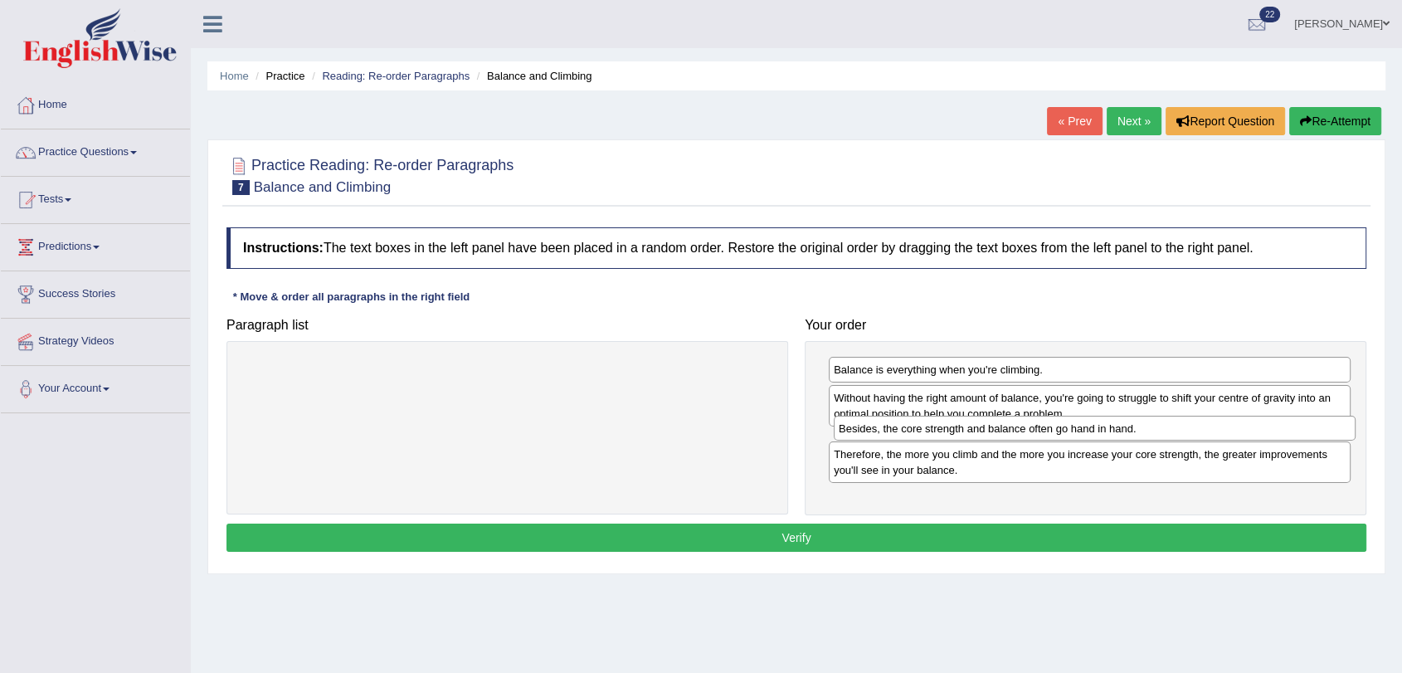
drag, startPoint x: 1029, startPoint y: 487, endPoint x: 1034, endPoint y: 431, distance: 56.6
click at [1034, 431] on div "Besides, the core strength and balance often go hand in hand." at bounding box center [1095, 429] width 522 height 26
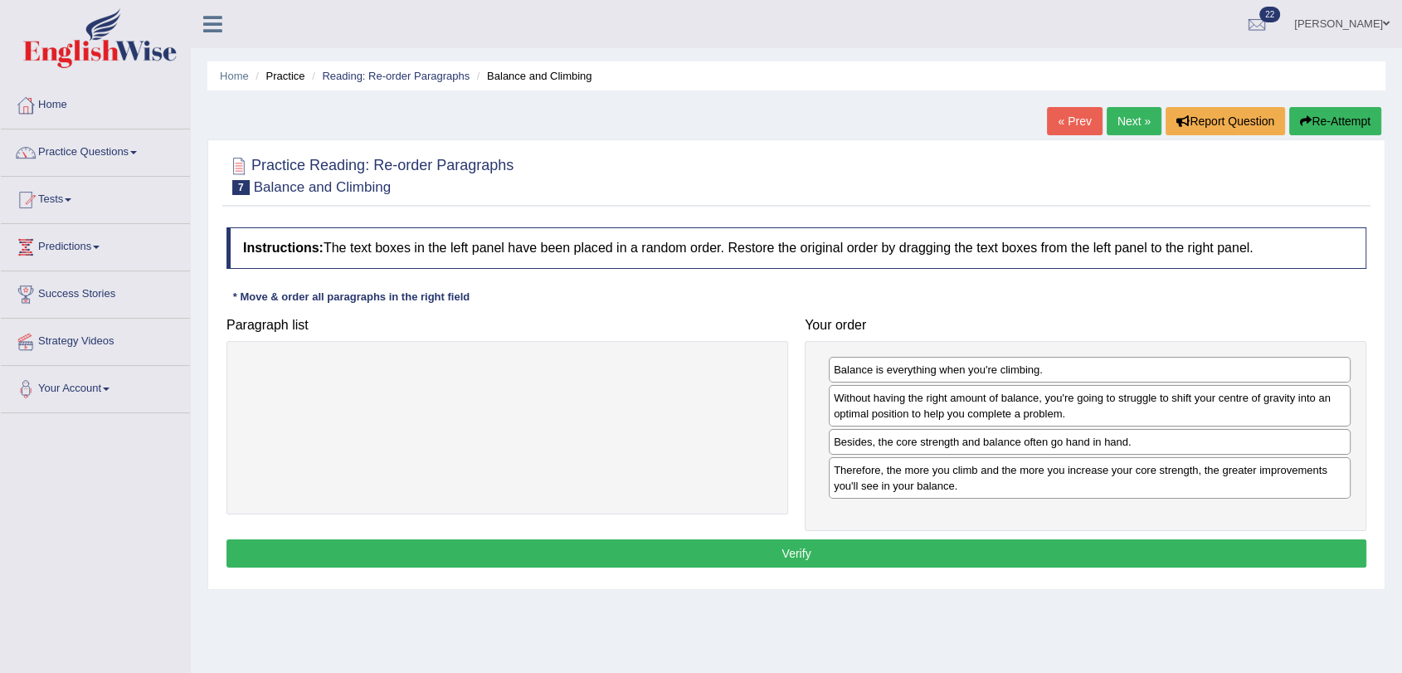
click at [847, 554] on button "Verify" at bounding box center [796, 553] width 1140 height 28
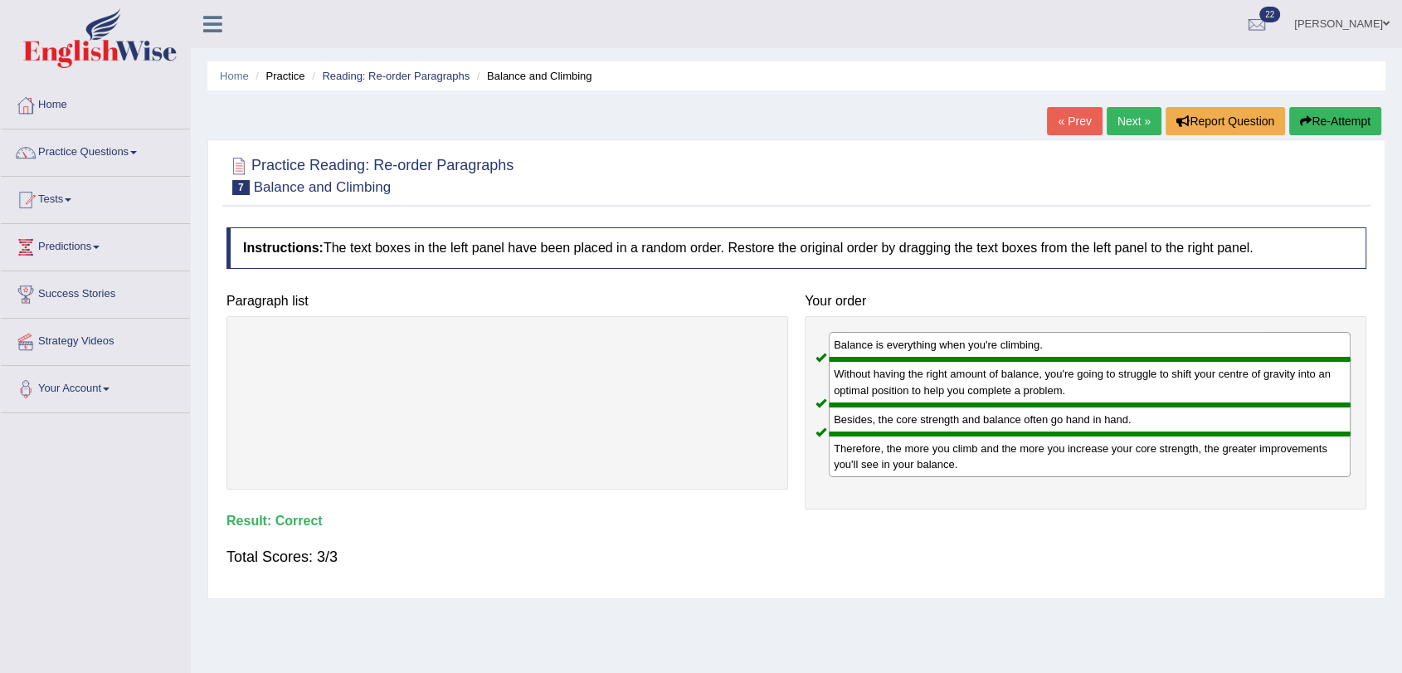
click at [1129, 121] on link "Next »" at bounding box center [1134, 121] width 55 height 28
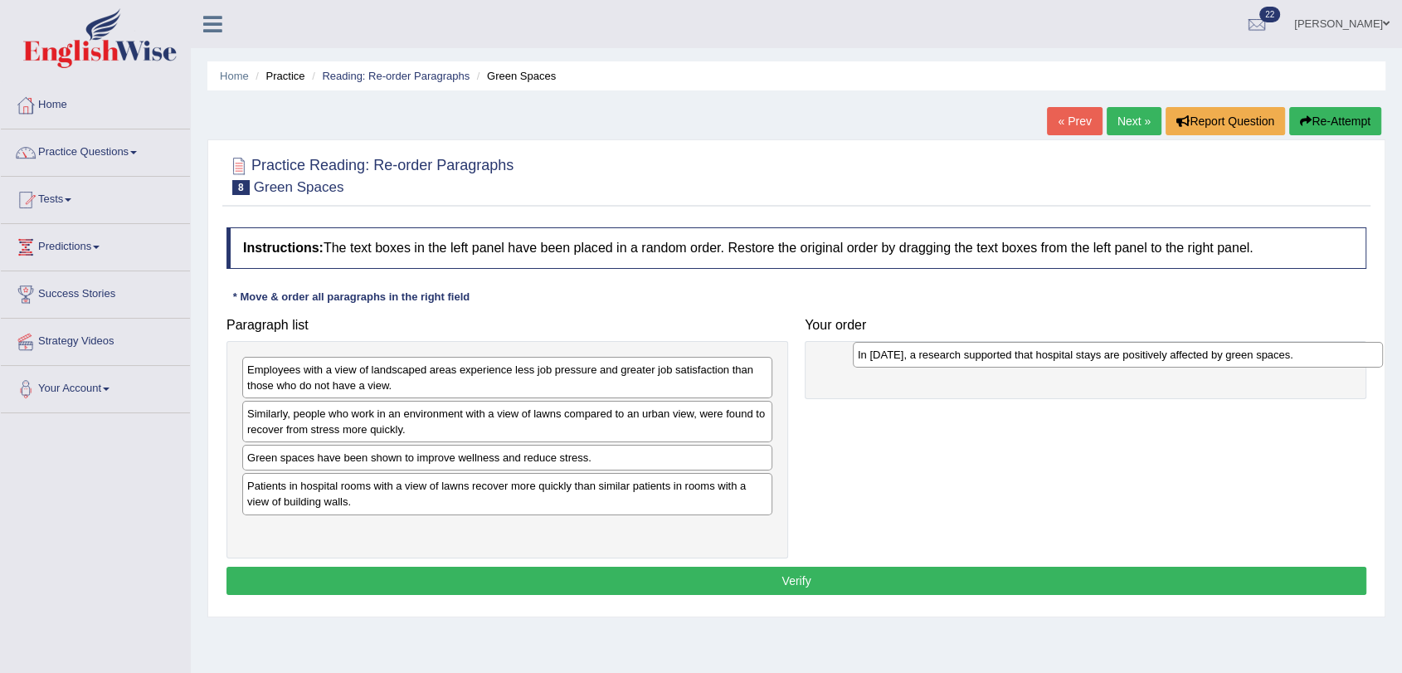
drag, startPoint x: 489, startPoint y: 370, endPoint x: 1100, endPoint y: 355, distance: 610.8
click at [1100, 355] on div "In 2002, a research supported that hospital stays are positively affected by gr…" at bounding box center [1118, 355] width 530 height 26
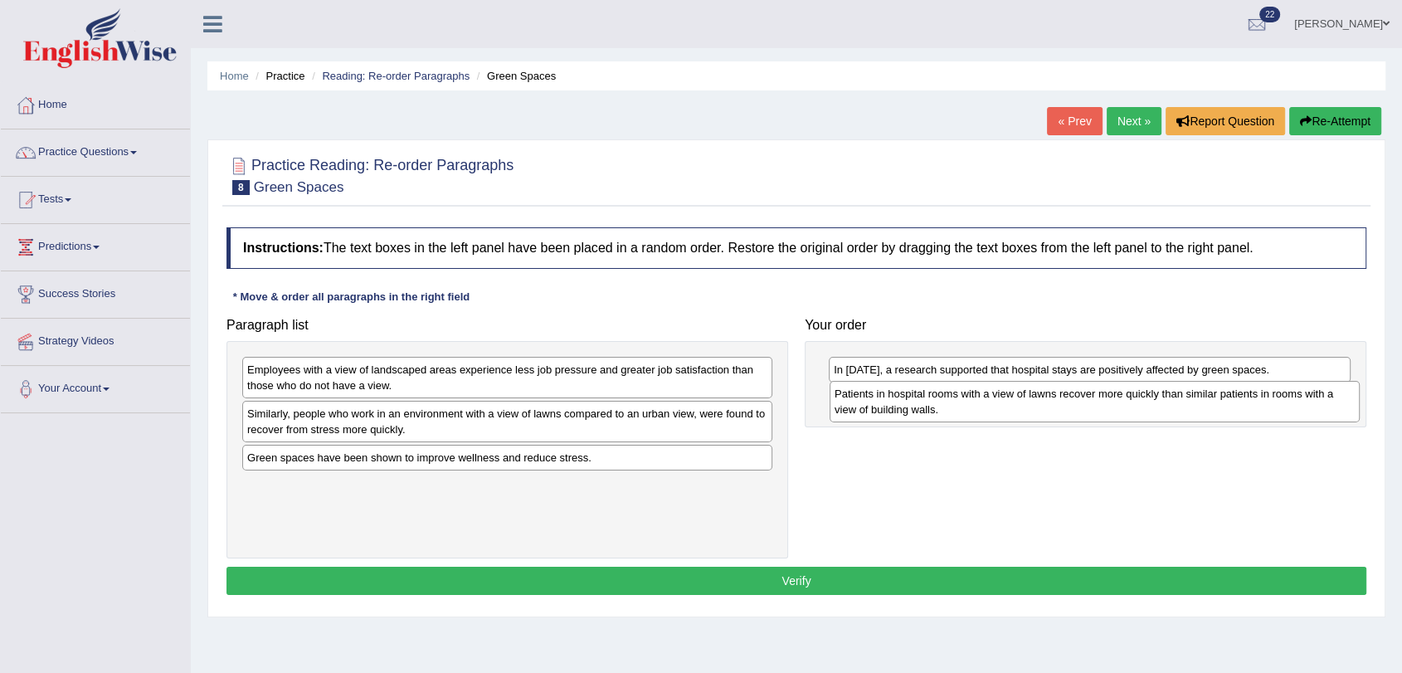
drag, startPoint x: 317, startPoint y: 496, endPoint x: 904, endPoint y: 404, distance: 594.5
click at [904, 404] on div "Patients in hospital rooms with a view of lawns recover more quickly than simil…" at bounding box center [1095, 401] width 530 height 41
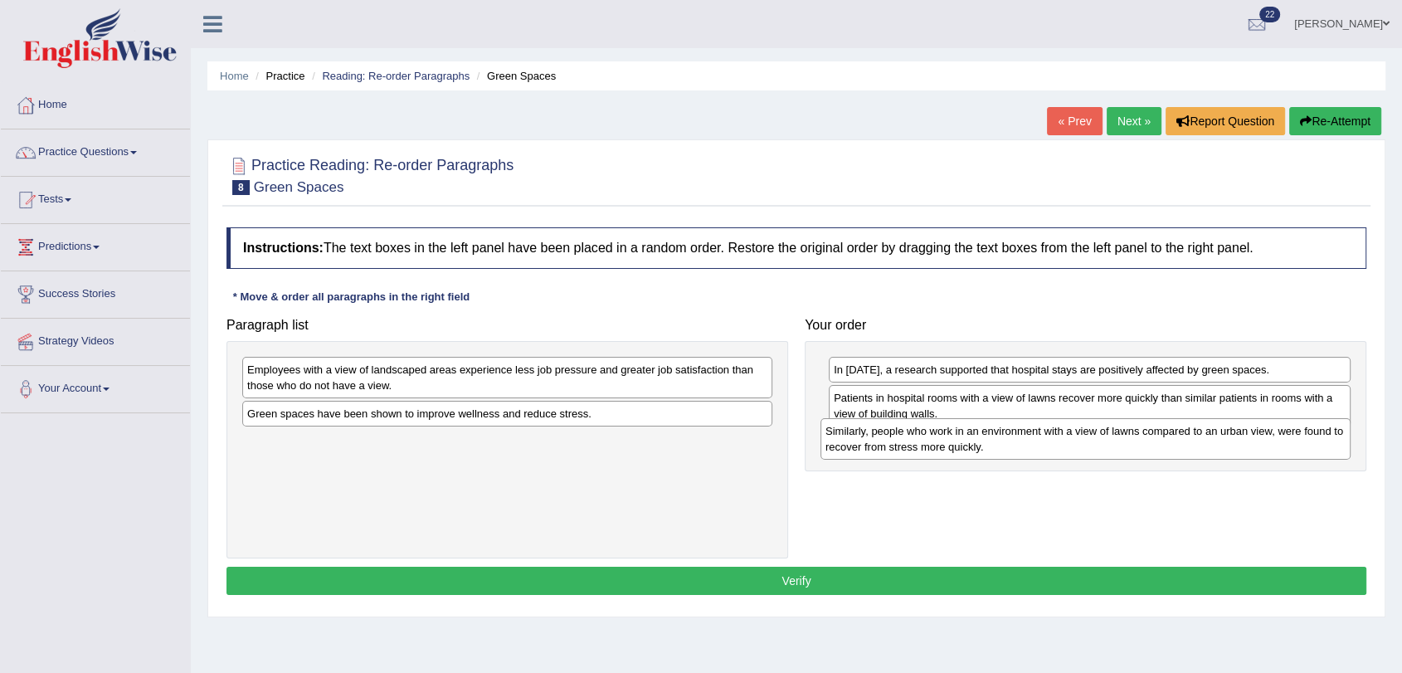
drag, startPoint x: 418, startPoint y: 424, endPoint x: 996, endPoint y: 441, distance: 578.5
click at [996, 441] on div "Similarly, people who work in an environment with a view of lawns compared to a…" at bounding box center [1085, 438] width 530 height 41
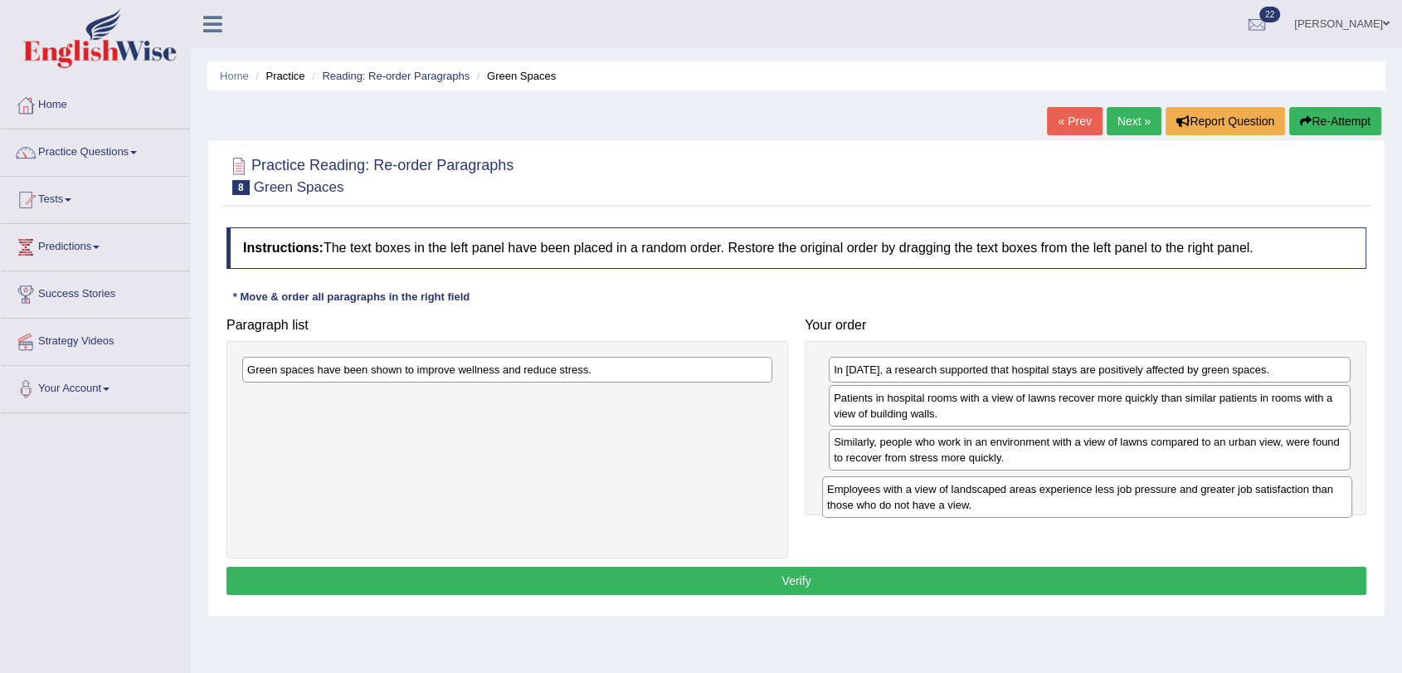
drag, startPoint x: 422, startPoint y: 380, endPoint x: 1002, endPoint y: 499, distance: 592.1
click at [1002, 499] on div "Employees with a view of landscaped areas experience less job pressure and grea…" at bounding box center [1087, 496] width 530 height 41
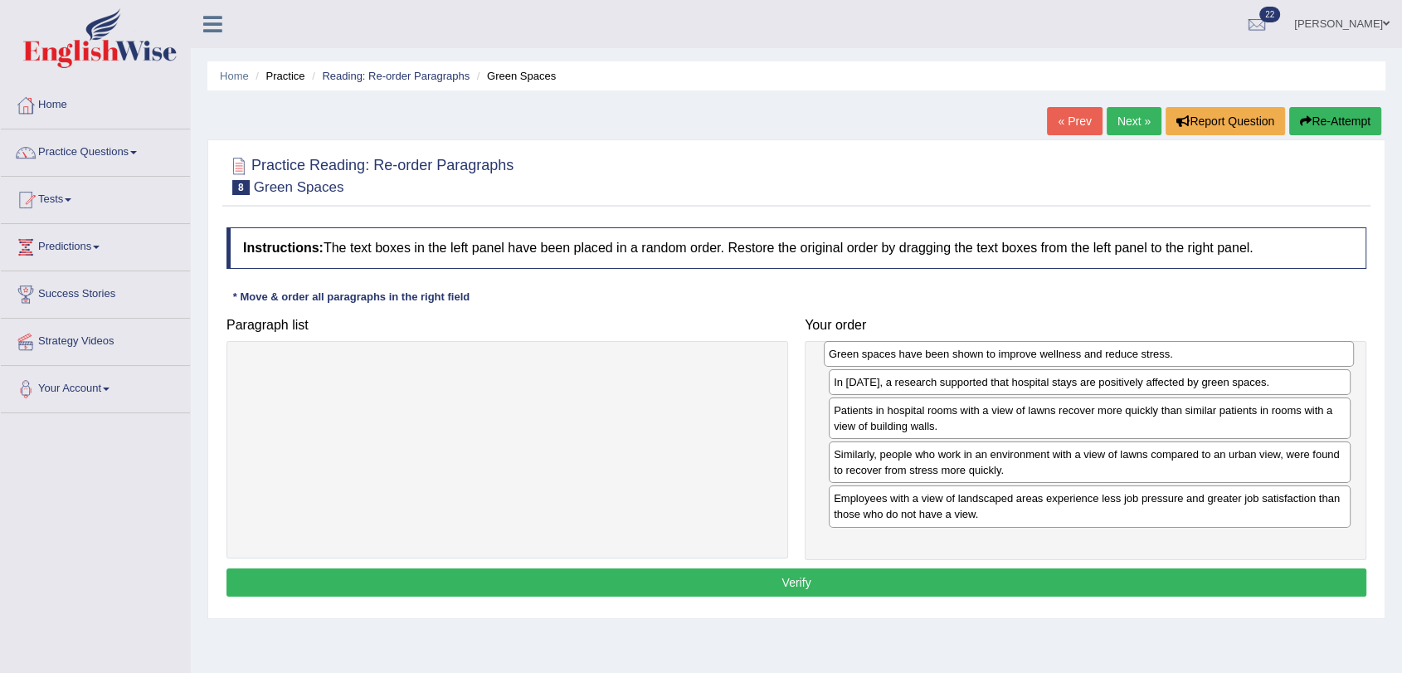
drag, startPoint x: 446, startPoint y: 371, endPoint x: 1027, endPoint y: 355, distance: 581.8
click at [1027, 355] on div "Green spaces have been shown to improve wellness and reduce stress." at bounding box center [1089, 354] width 530 height 26
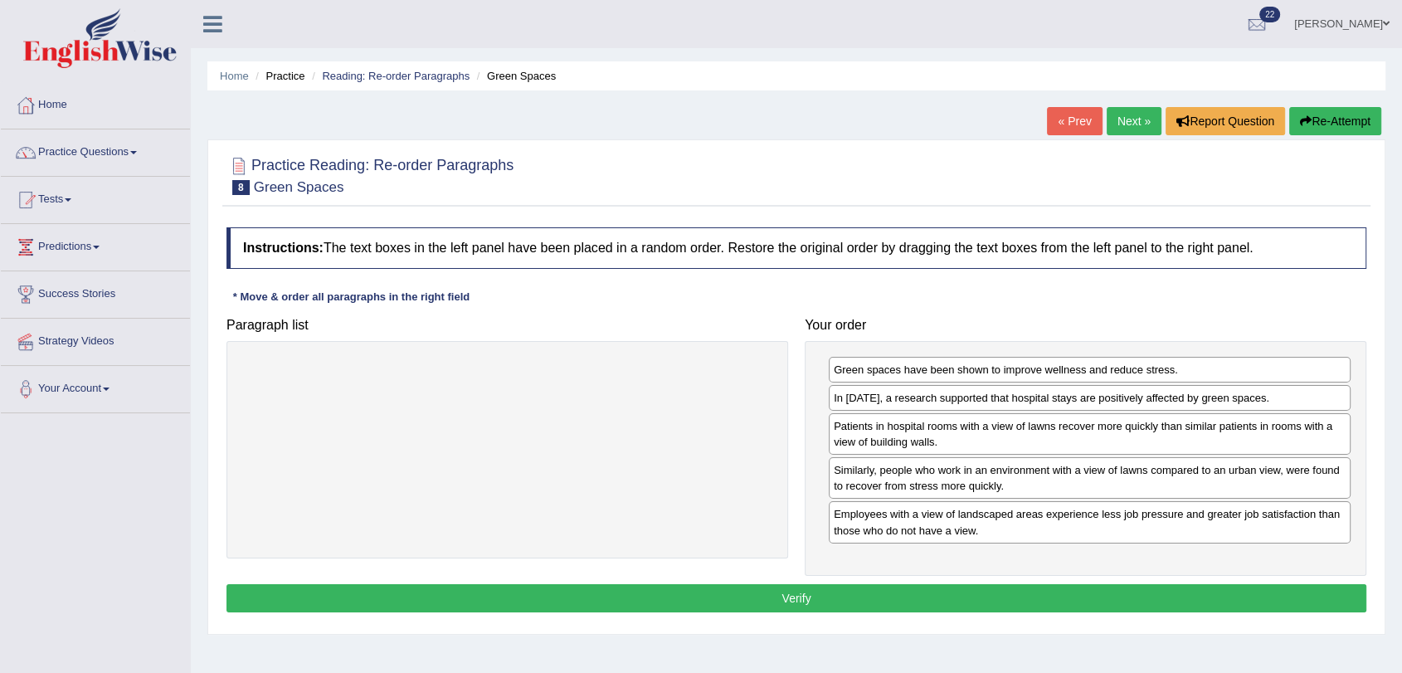
click at [795, 593] on button "Verify" at bounding box center [796, 598] width 1140 height 28
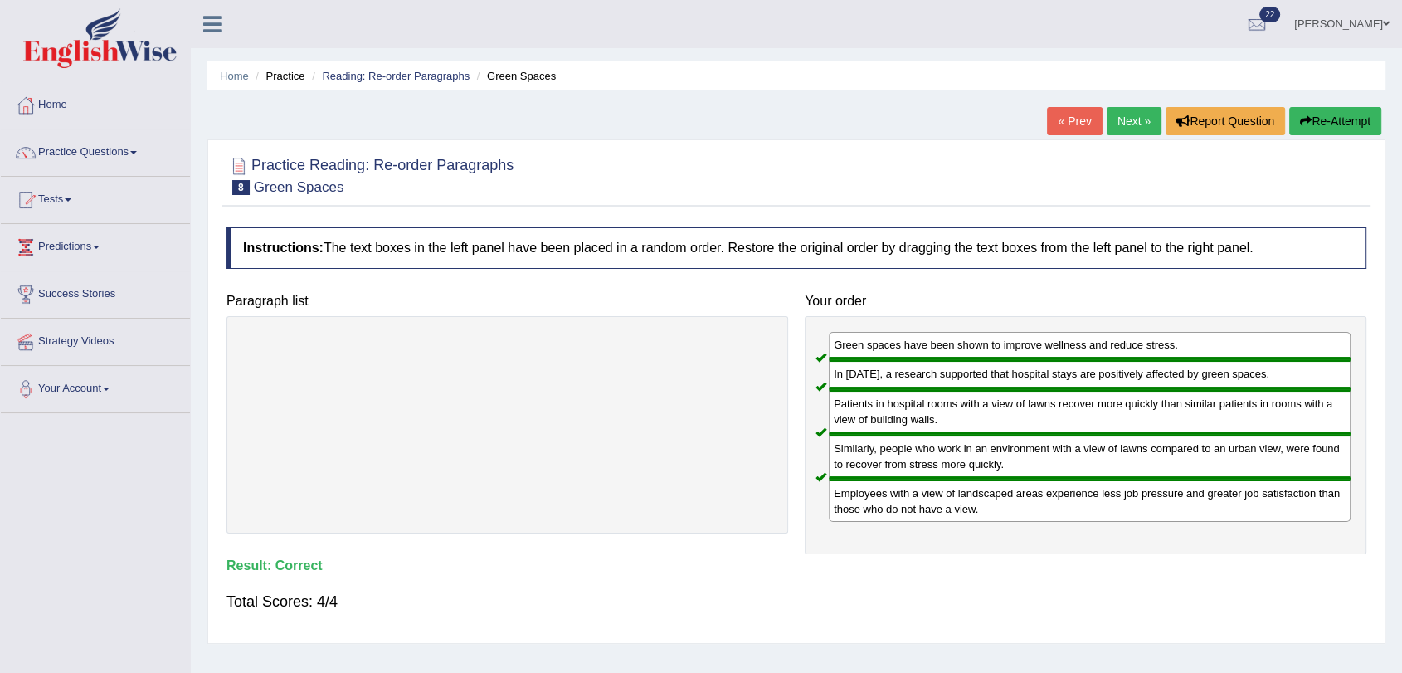
click at [1122, 124] on link "Next »" at bounding box center [1134, 121] width 55 height 28
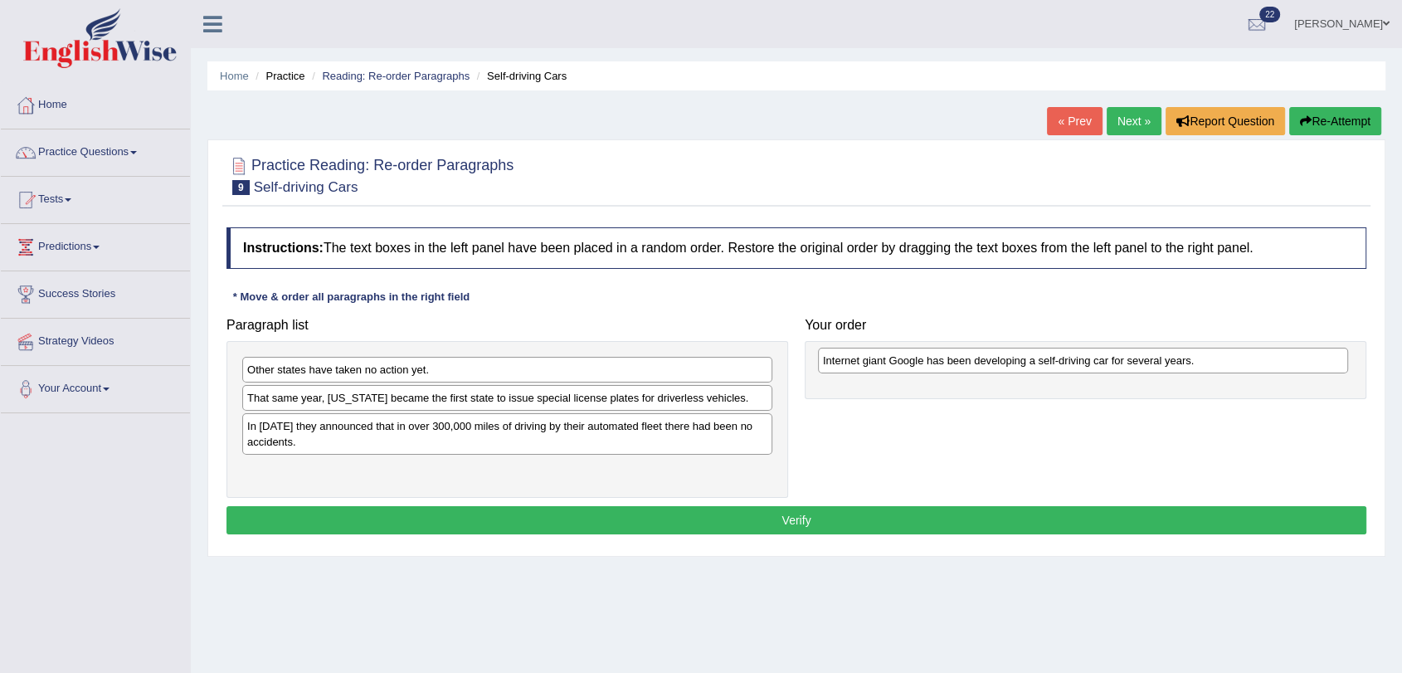
drag, startPoint x: 350, startPoint y: 426, endPoint x: 926, endPoint y: 361, distance: 579.4
click at [926, 361] on div "Internet giant Google has been developing a self-driving car for several years." at bounding box center [1083, 361] width 530 height 26
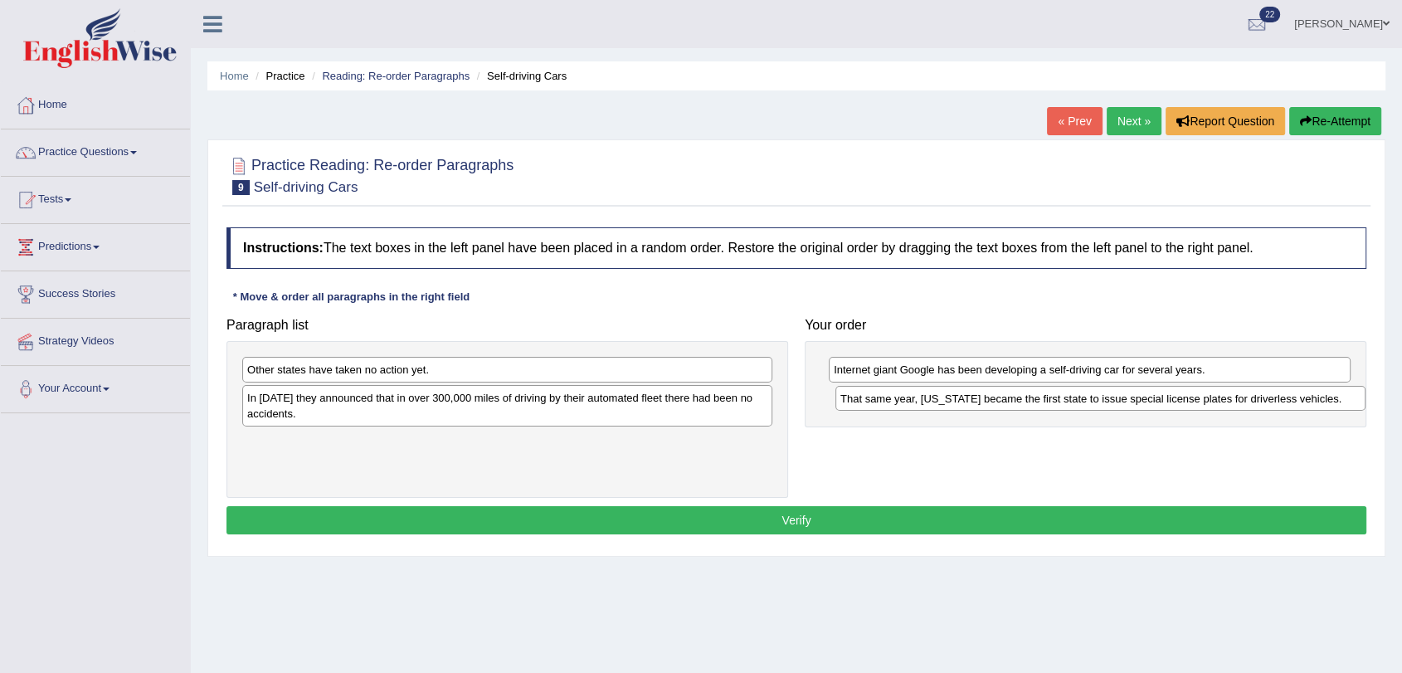
drag, startPoint x: 436, startPoint y: 402, endPoint x: 1030, endPoint y: 403, distance: 593.2
click at [1030, 403] on div "That same year, [US_STATE] became the first state to issue special license plat…" at bounding box center [1100, 399] width 530 height 26
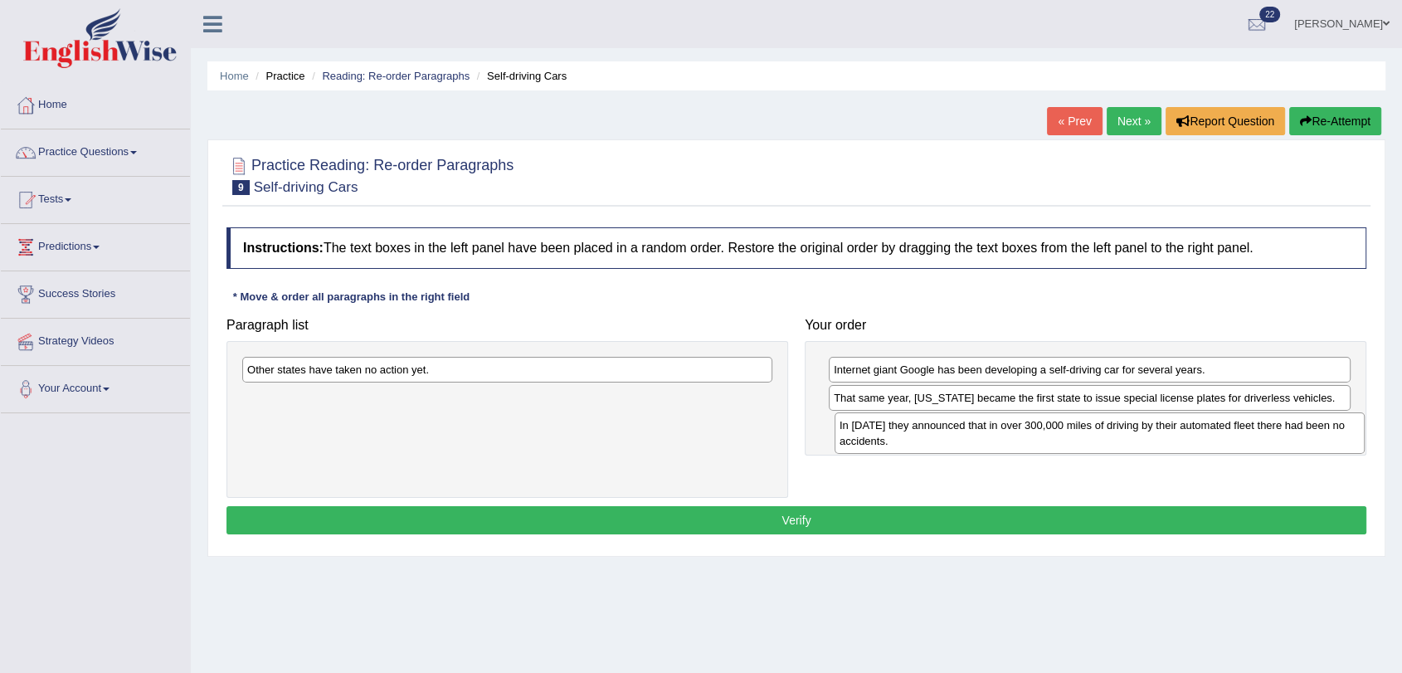
drag, startPoint x: 421, startPoint y: 411, endPoint x: 1013, endPoint y: 438, distance: 593.0
click at [1013, 438] on div "In 2012 they announced that in over 300,000 miles of driving by their automated…" at bounding box center [1100, 432] width 530 height 41
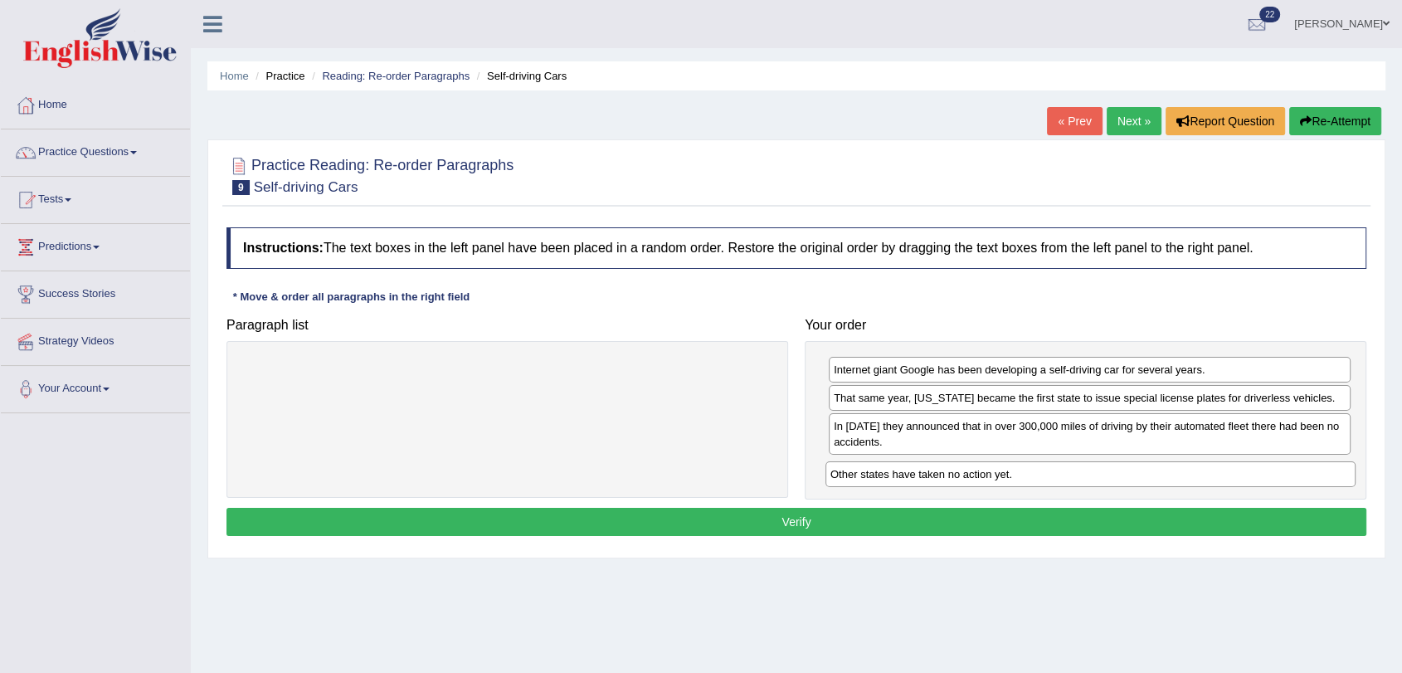
drag, startPoint x: 438, startPoint y: 367, endPoint x: 1037, endPoint y: 471, distance: 608.0
click at [1037, 471] on div "Other states have taken no action yet." at bounding box center [1090, 474] width 530 height 26
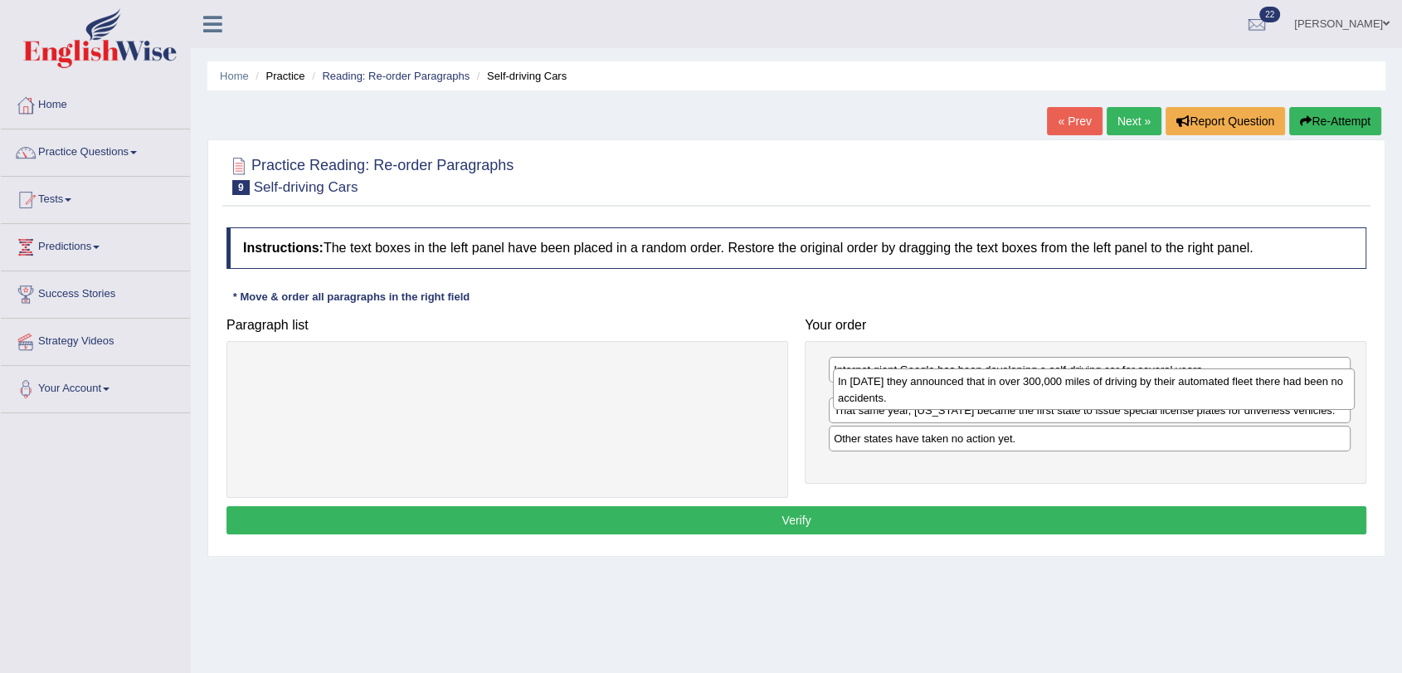
drag, startPoint x: 909, startPoint y: 441, endPoint x: 913, endPoint y: 397, distance: 45.0
click at [913, 397] on div "In 2012 they announced that in over 300,000 miles of driving by their automated…" at bounding box center [1094, 388] width 522 height 41
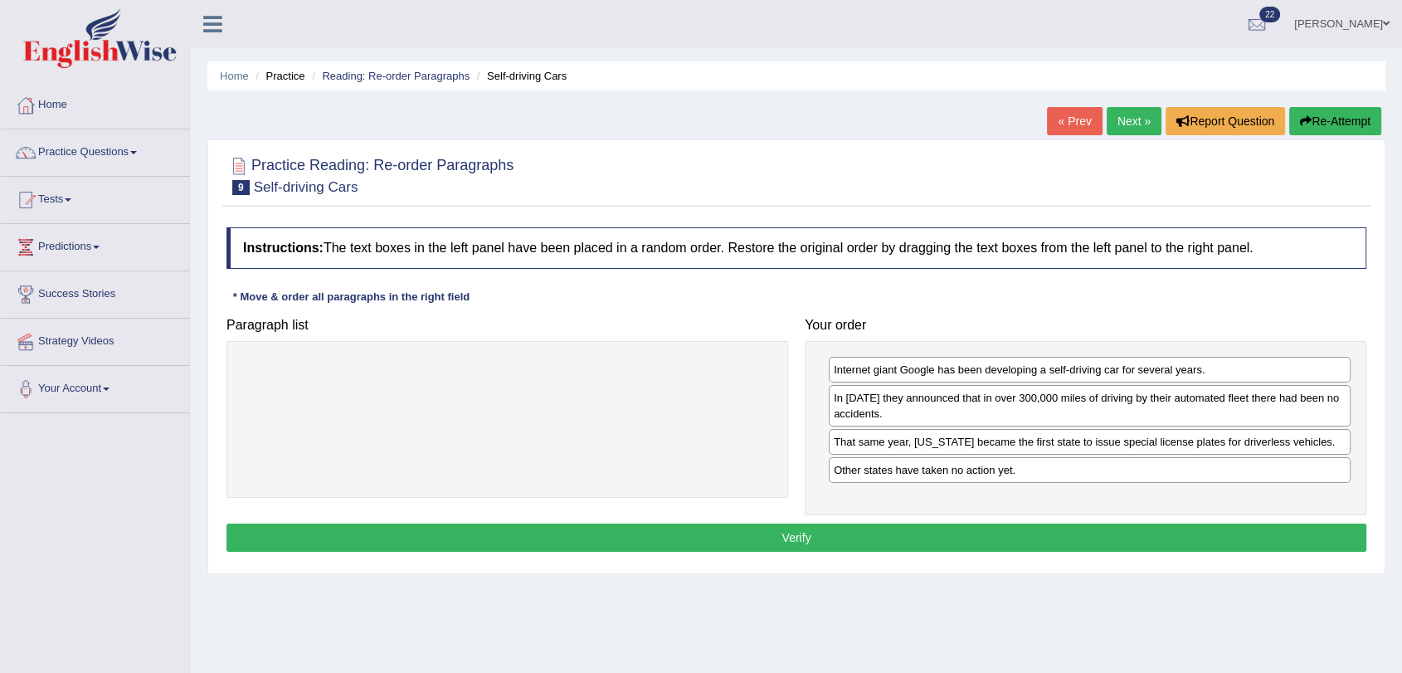
click at [826, 533] on button "Verify" at bounding box center [796, 537] width 1140 height 28
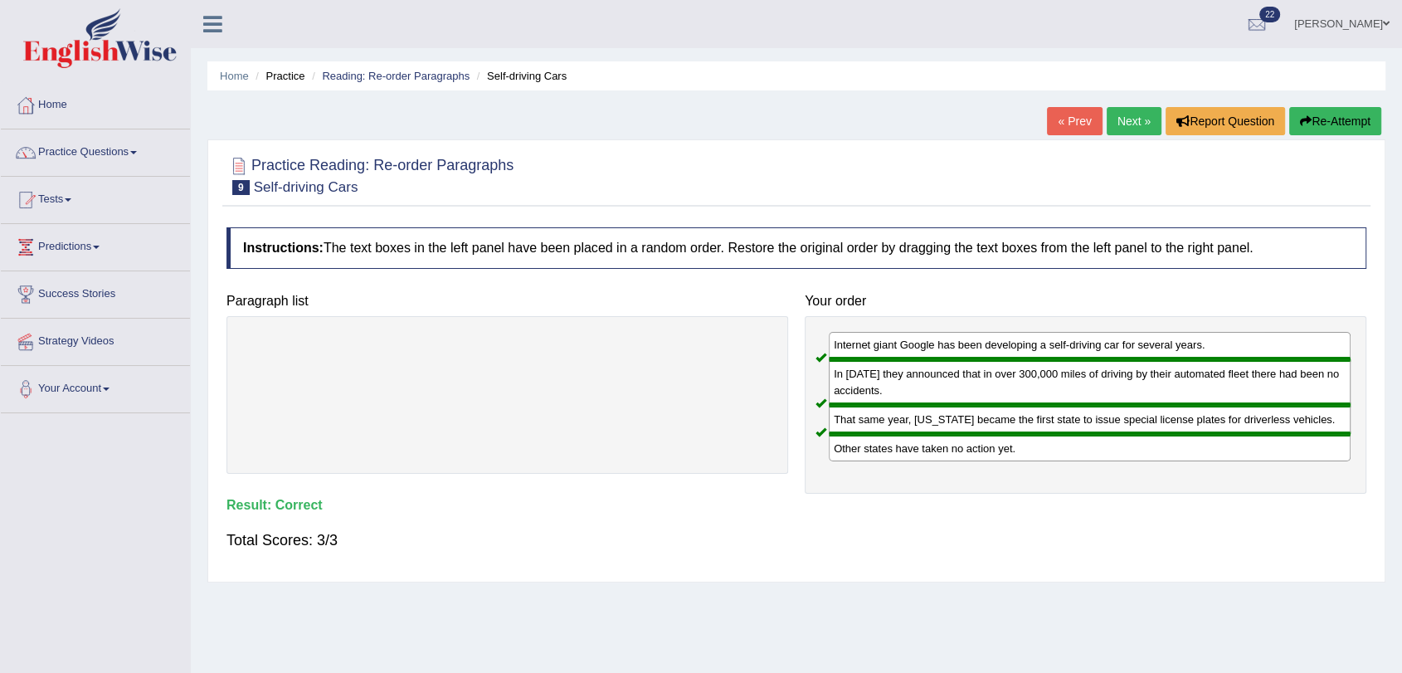
click at [1125, 123] on link "Next »" at bounding box center [1134, 121] width 55 height 28
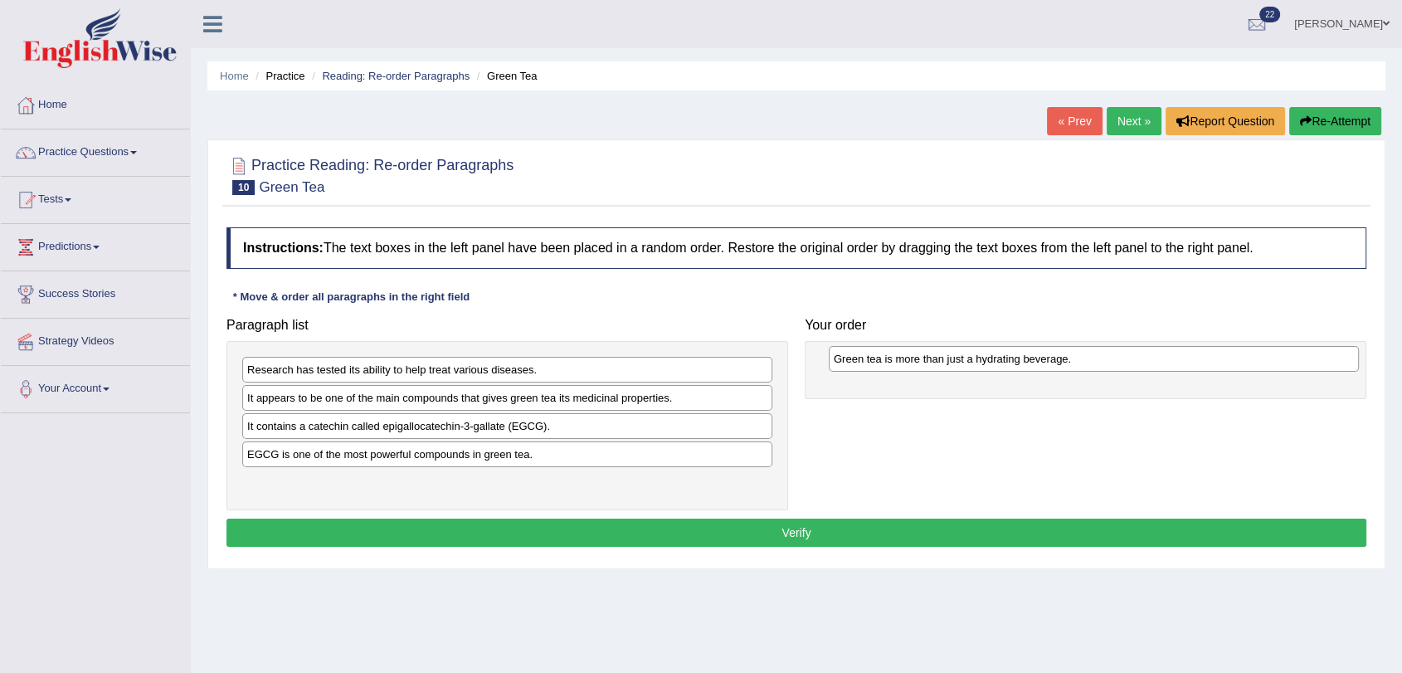
drag, startPoint x: 426, startPoint y: 486, endPoint x: 1012, endPoint y: 363, distance: 599.2
click at [1012, 363] on div "Green tea is more than just a hydrating beverage." at bounding box center [1094, 359] width 530 height 26
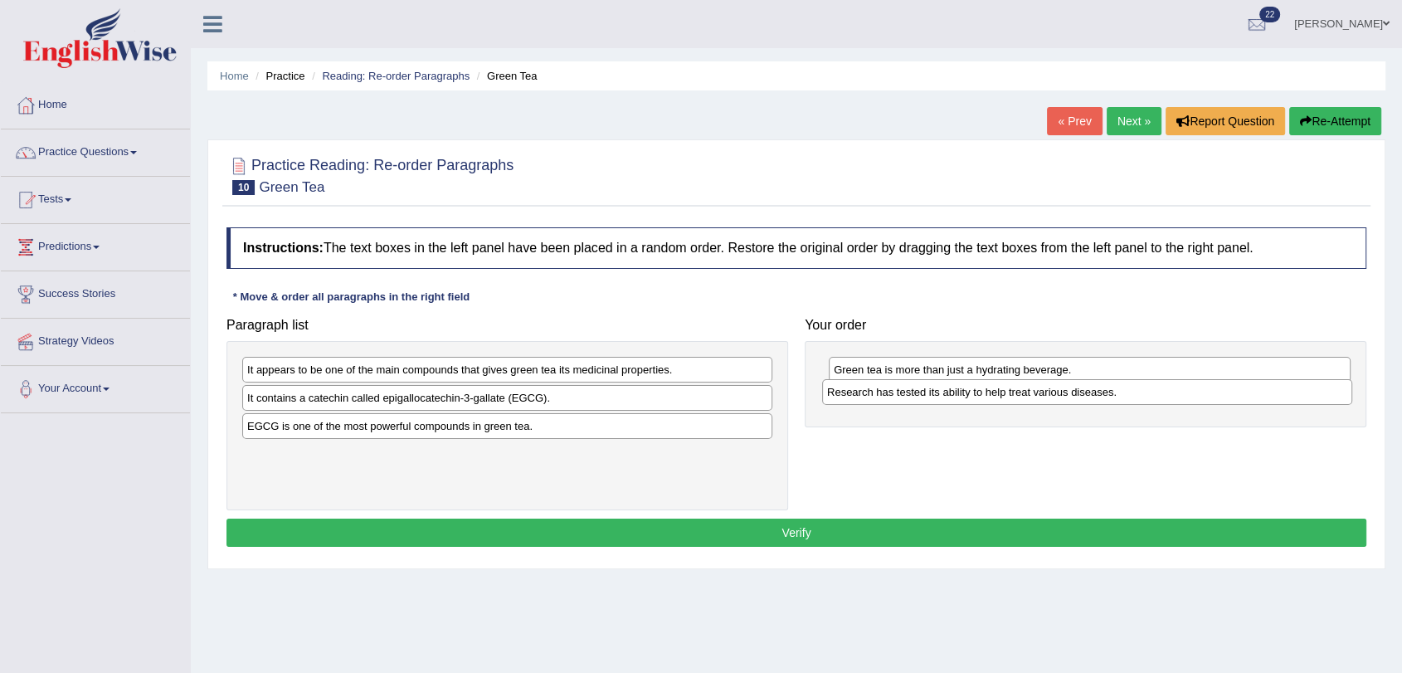
drag, startPoint x: 418, startPoint y: 373, endPoint x: 999, endPoint y: 396, distance: 581.2
click at [999, 396] on div "Research has tested its ability to help treat various diseases." at bounding box center [1087, 392] width 530 height 26
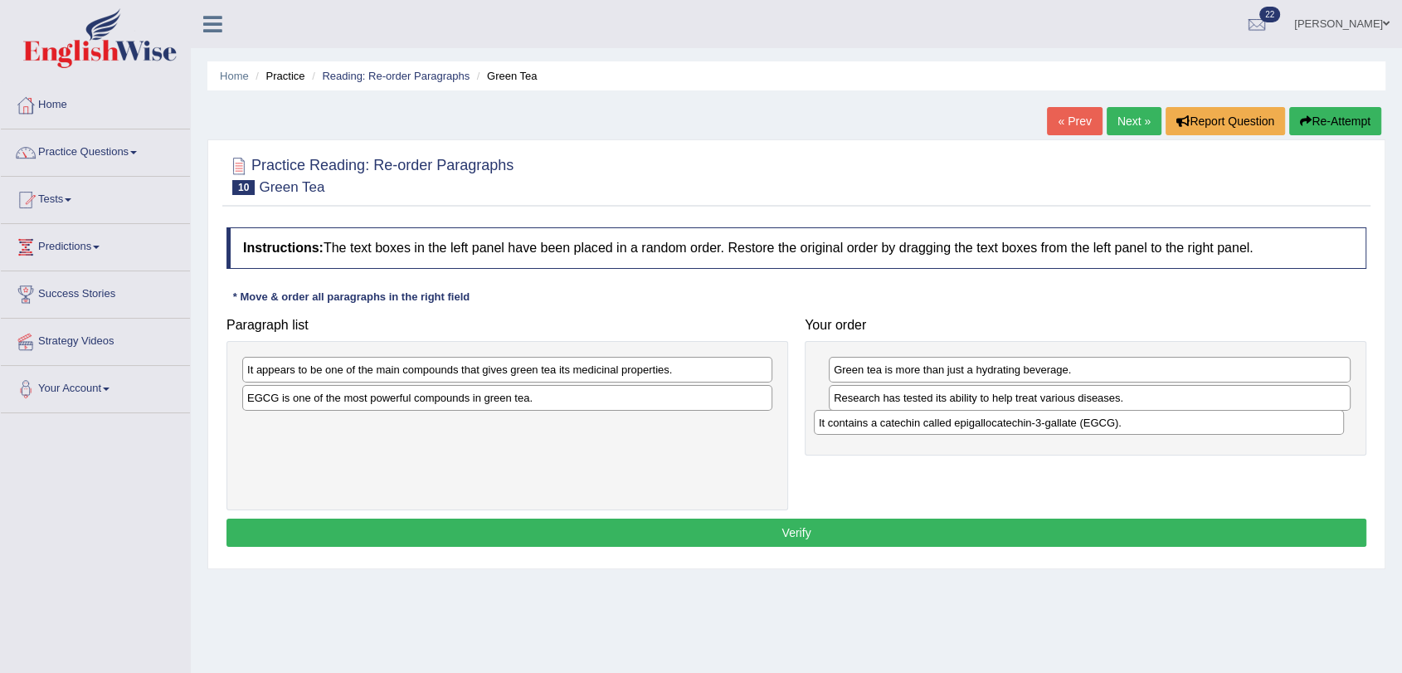
drag, startPoint x: 392, startPoint y: 402, endPoint x: 965, endPoint y: 426, distance: 573.8
click at [965, 427] on div "It contains a catechin called epigallocatechin-3-gallate (EGCG)." at bounding box center [1079, 423] width 530 height 26
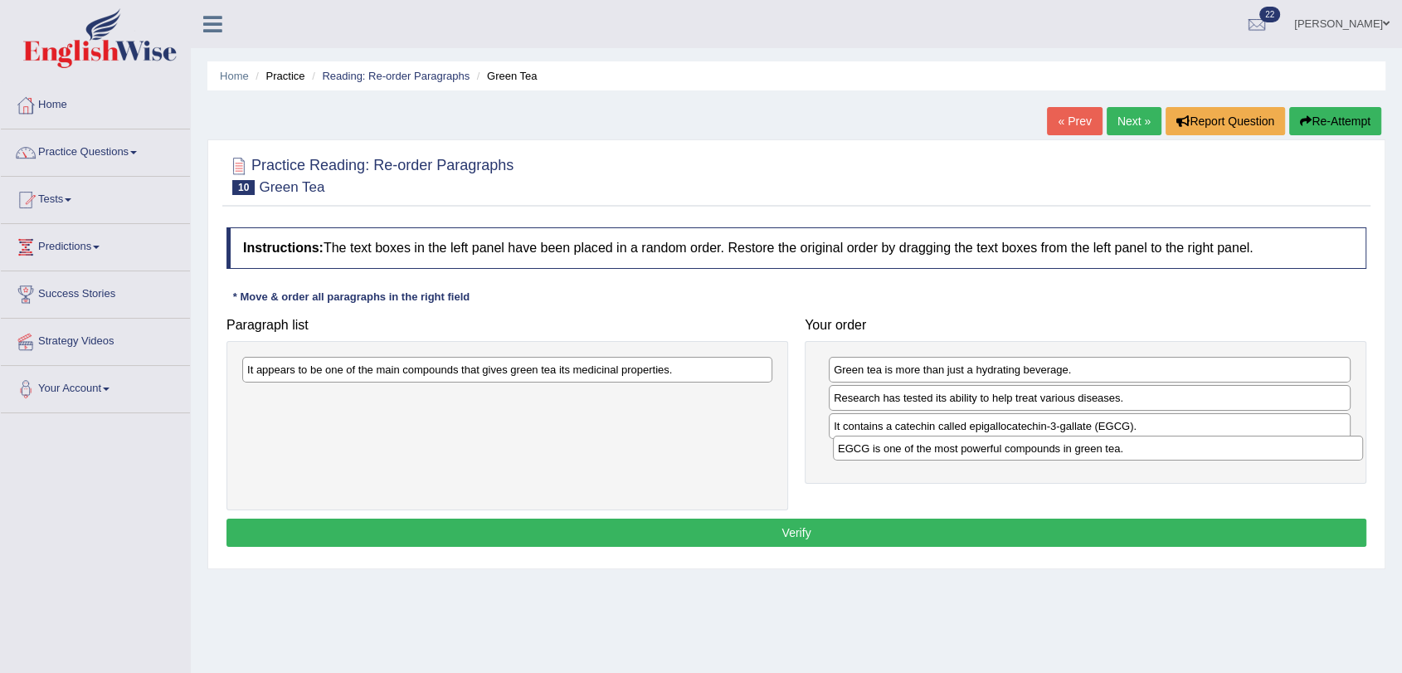
drag, startPoint x: 361, startPoint y: 398, endPoint x: 952, endPoint y: 449, distance: 592.8
click at [952, 449] on div "EGCG is one of the most powerful compounds in green tea." at bounding box center [1098, 449] width 530 height 26
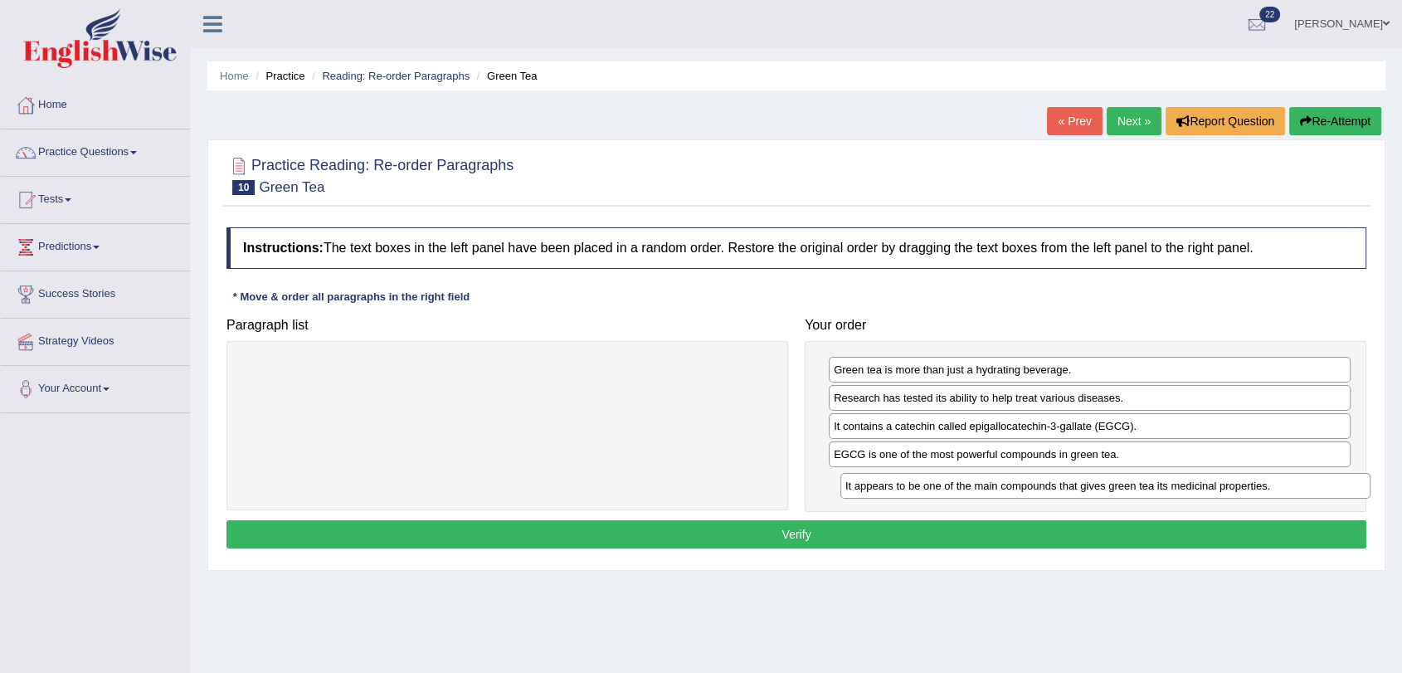
drag, startPoint x: 358, startPoint y: 364, endPoint x: 942, endPoint y: 479, distance: 596.0
click at [942, 479] on div "It appears to be one of the main compounds that gives green tea its medicinal p…" at bounding box center [1105, 486] width 530 height 26
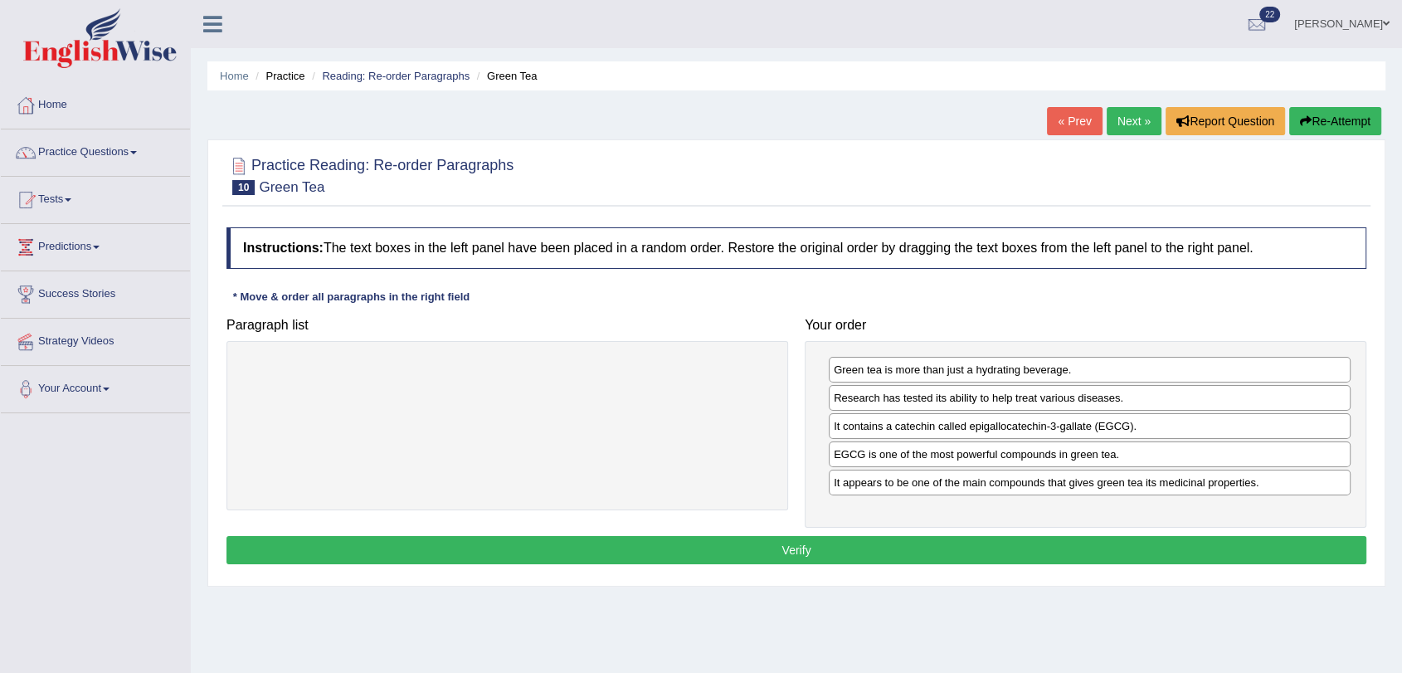
click at [816, 554] on button "Verify" at bounding box center [796, 550] width 1140 height 28
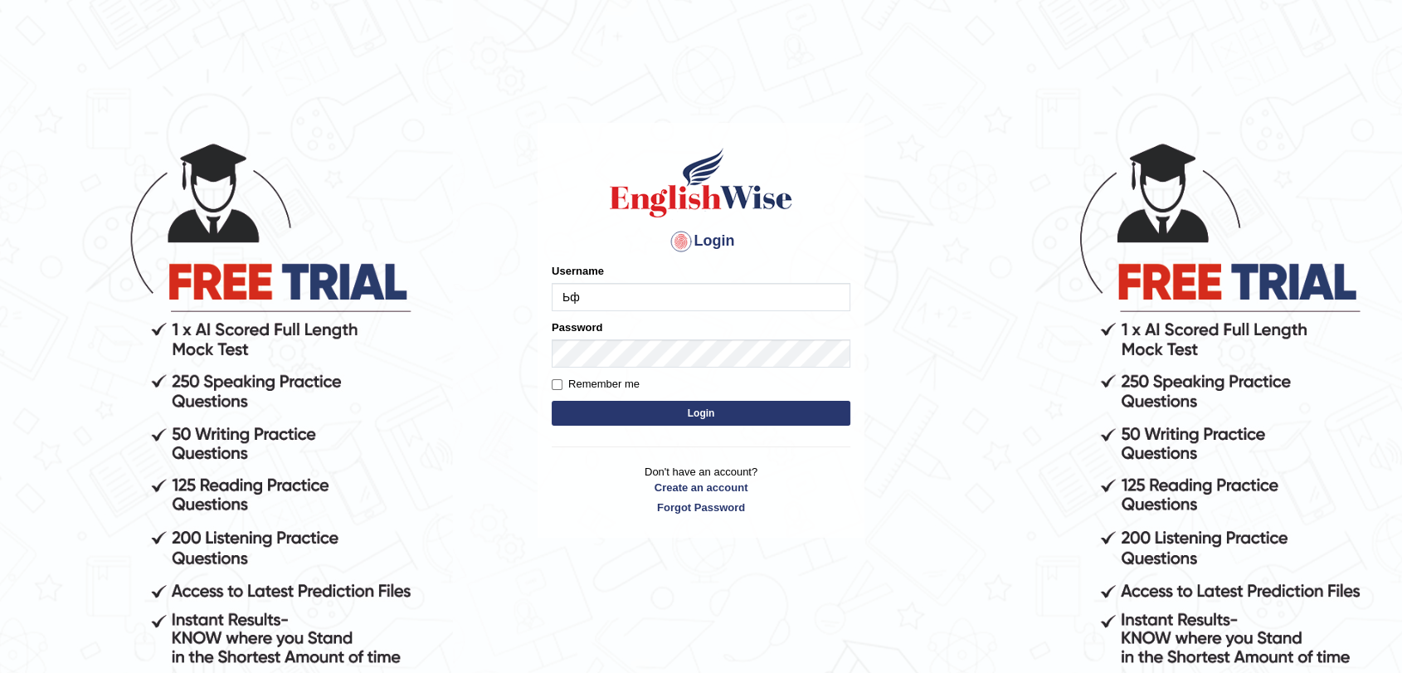
type input "Ь"
type input "MarinaS"
click at [559, 382] on input "Remember me" at bounding box center [557, 384] width 11 height 11
checkbox input "true"
click at [590, 406] on button "Login" at bounding box center [701, 413] width 299 height 25
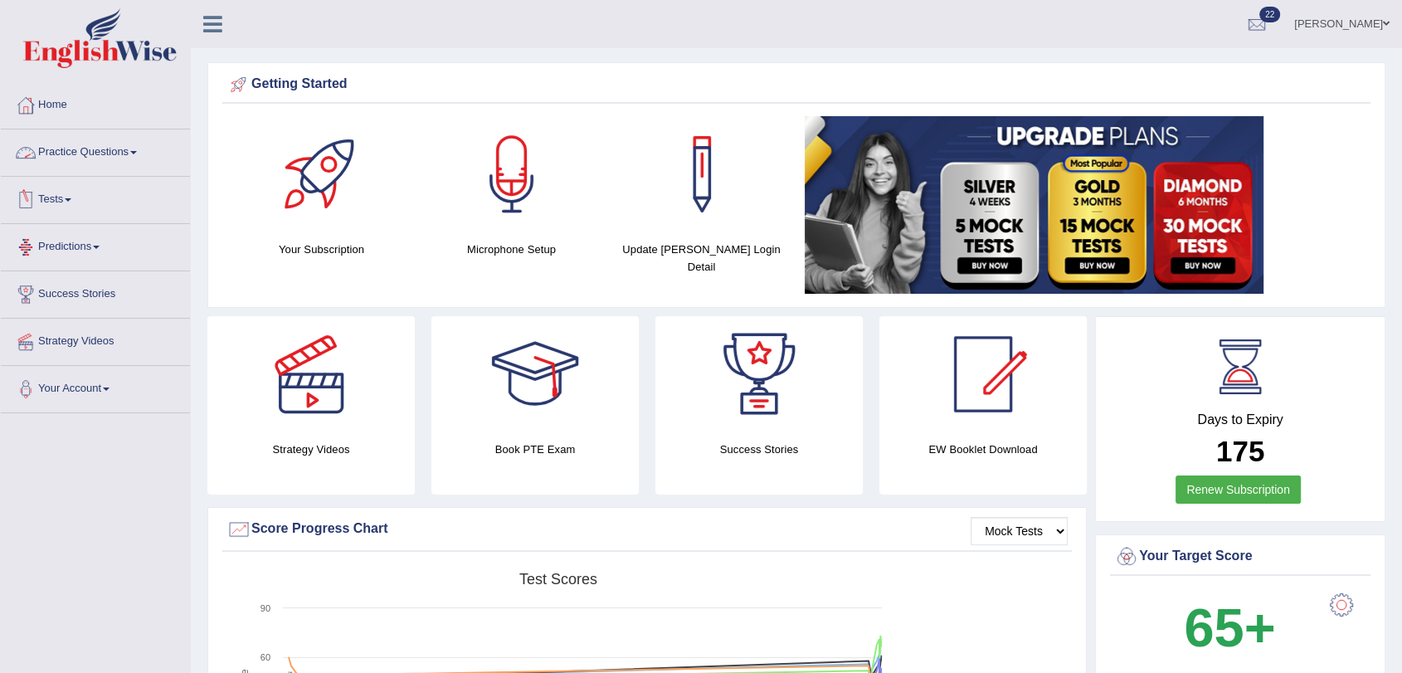
click at [42, 196] on link "Tests" at bounding box center [95, 197] width 189 height 41
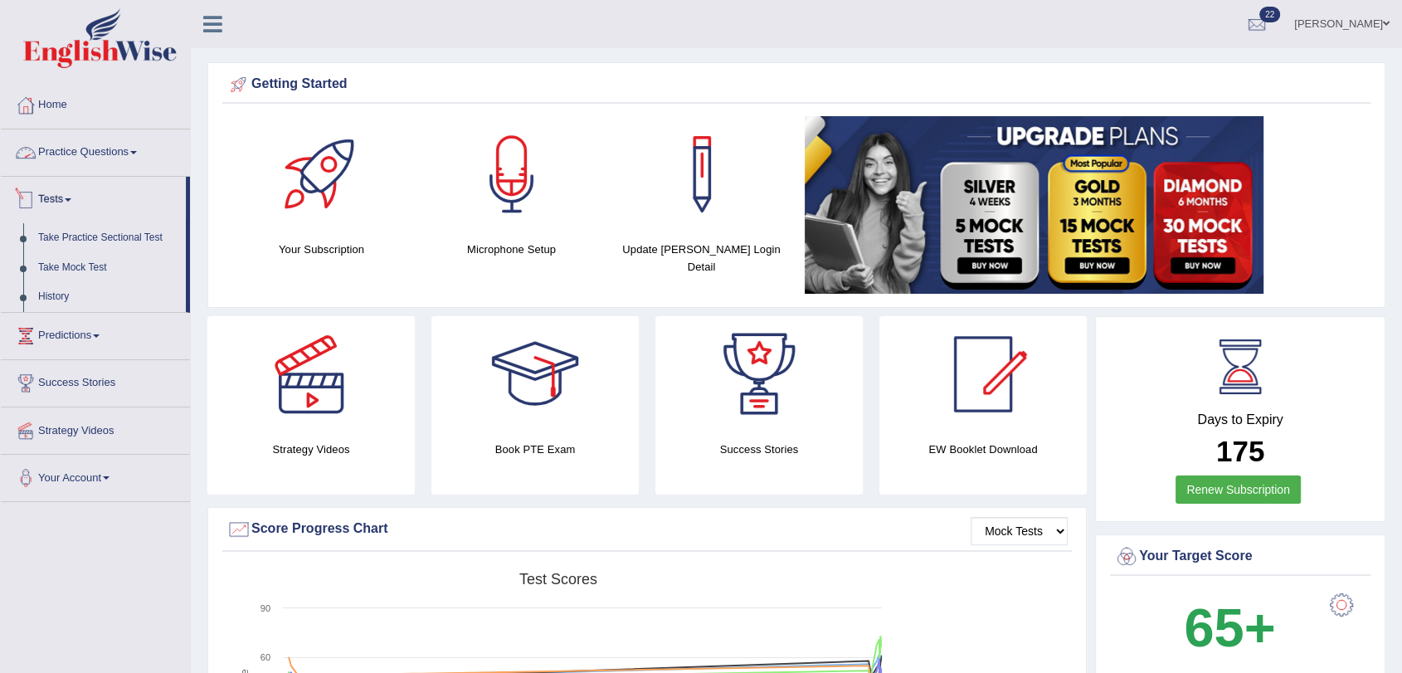
click at [87, 154] on link "Practice Questions" at bounding box center [95, 149] width 189 height 41
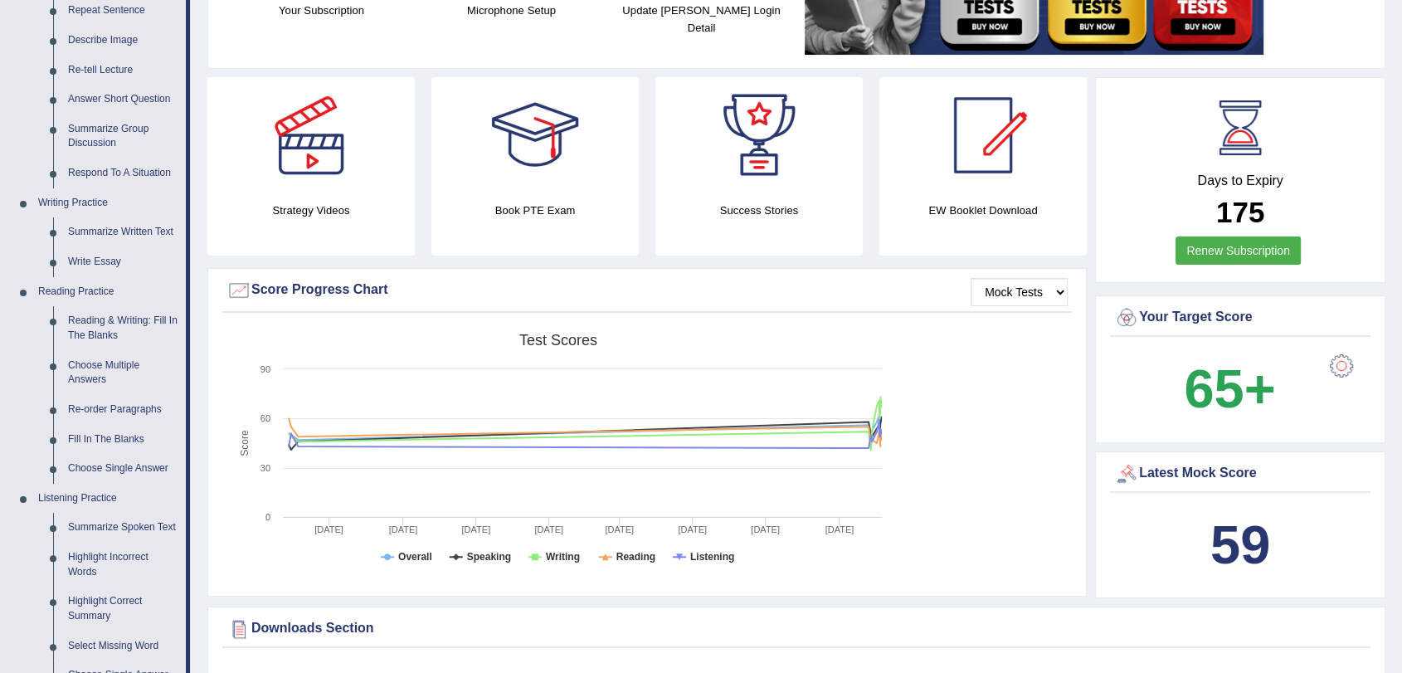
scroll to position [276, 0]
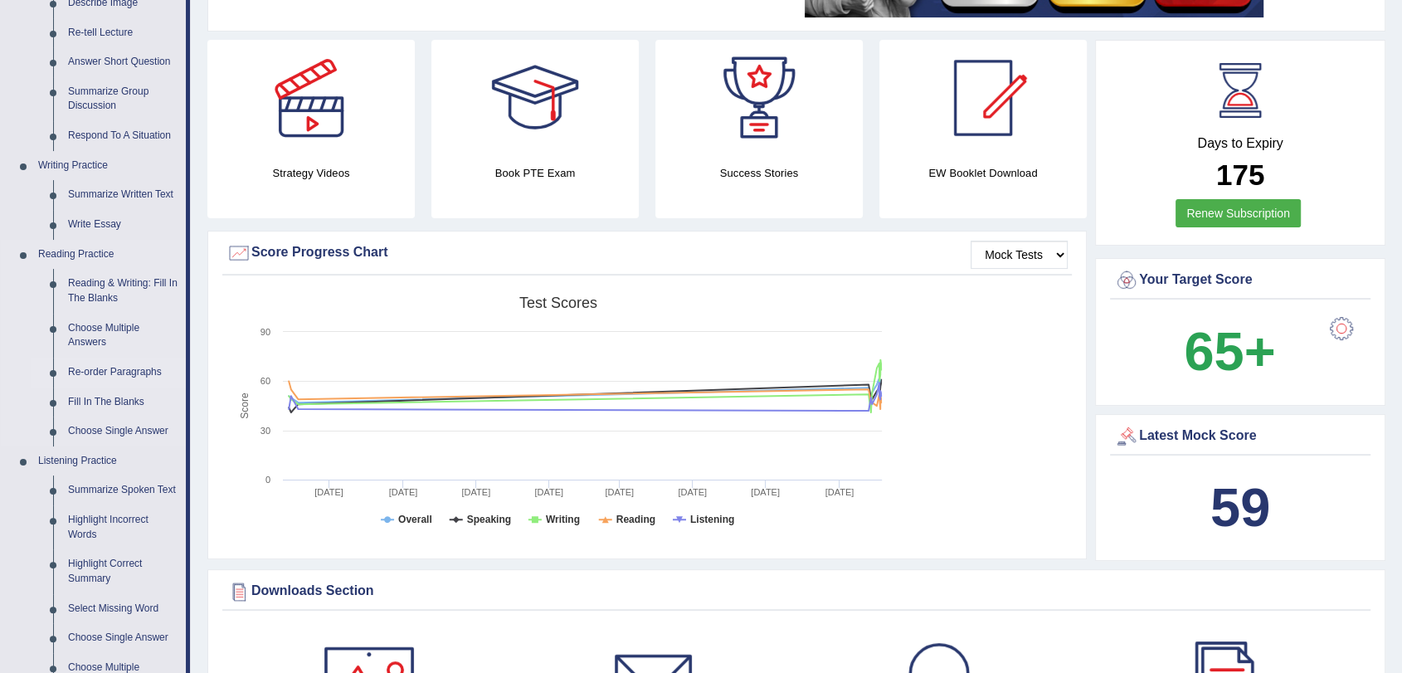
click at [86, 372] on link "Re-order Paragraphs" at bounding box center [123, 373] width 125 height 30
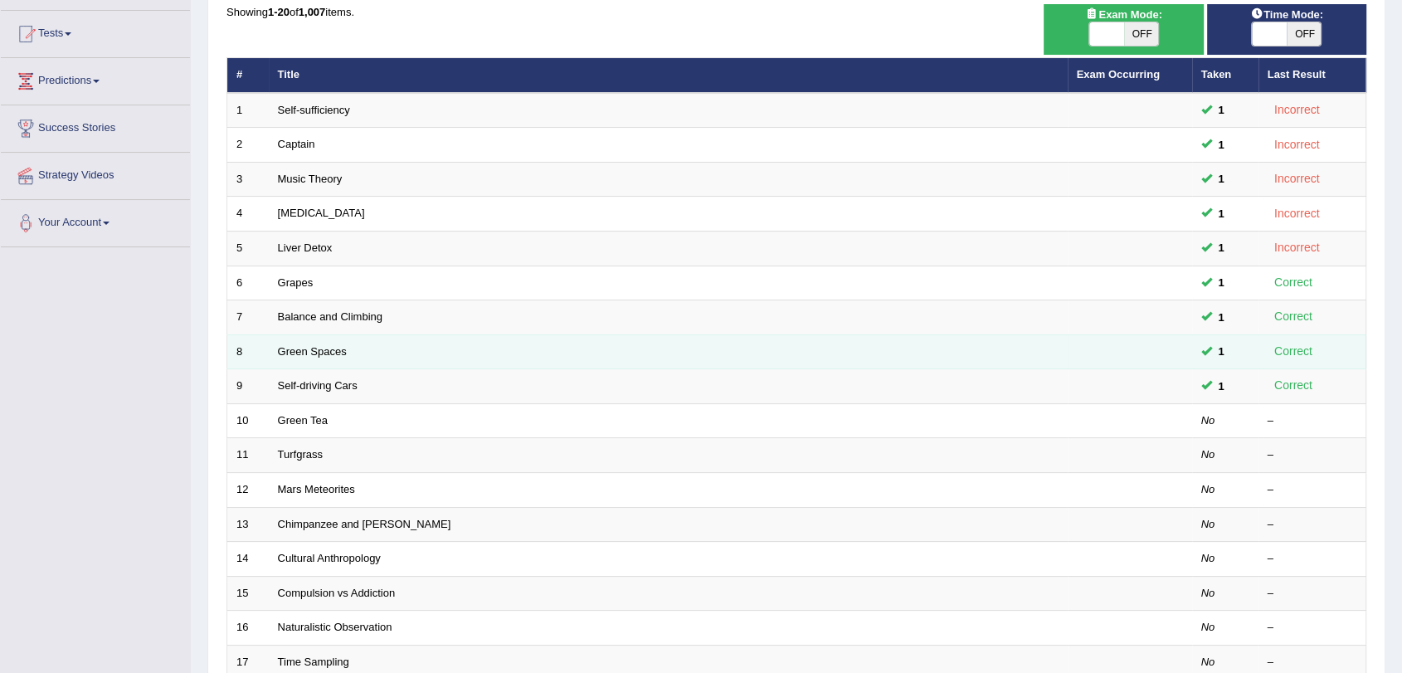
scroll to position [184, 0]
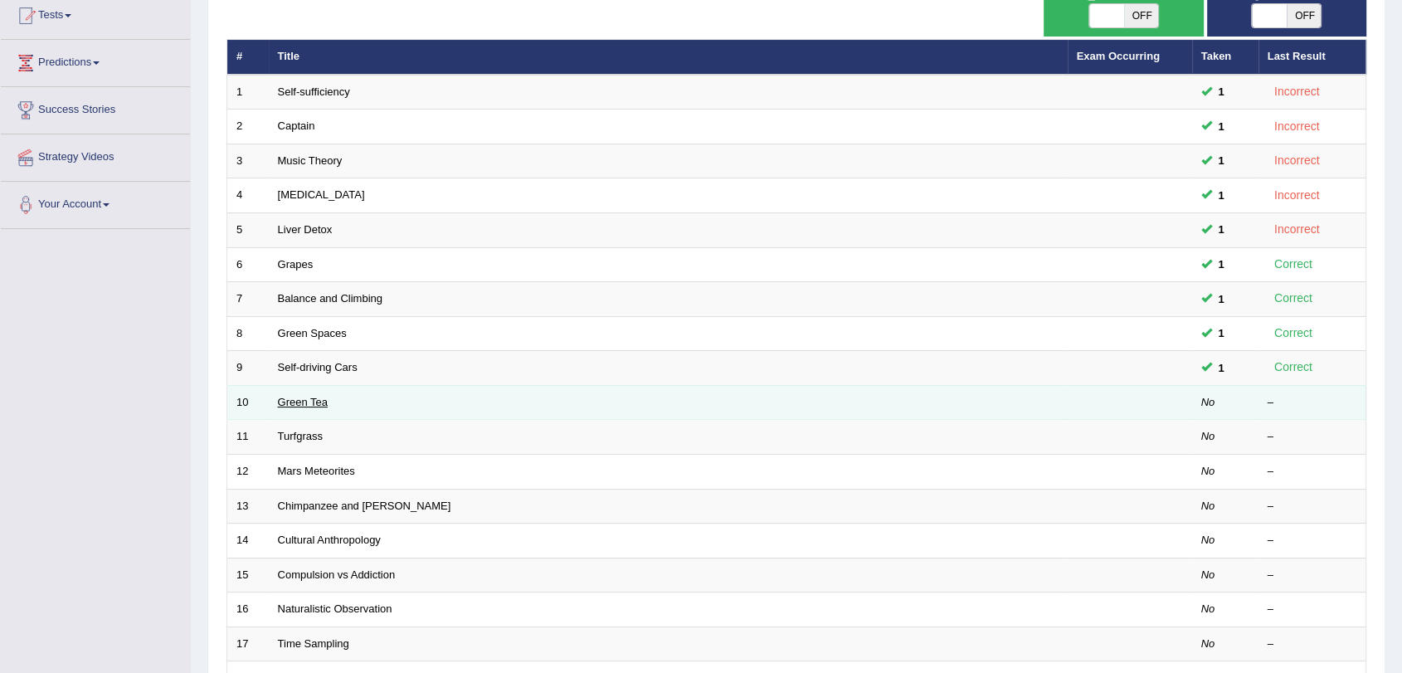
click at [312, 400] on link "Green Tea" at bounding box center [303, 402] width 50 height 12
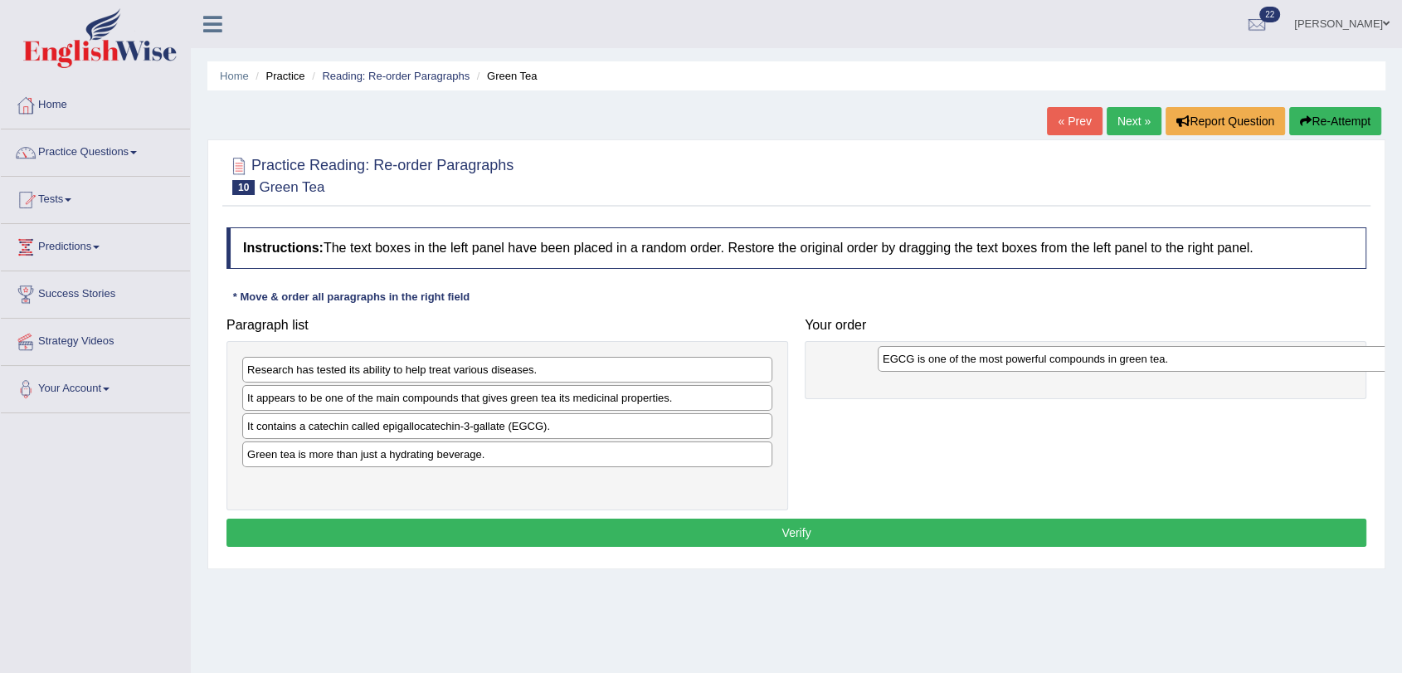
drag, startPoint x: 304, startPoint y: 458, endPoint x: 893, endPoint y: 376, distance: 595.5
click at [893, 372] on div "EGCG is one of the most powerful compounds in green tea." at bounding box center [1143, 359] width 530 height 26
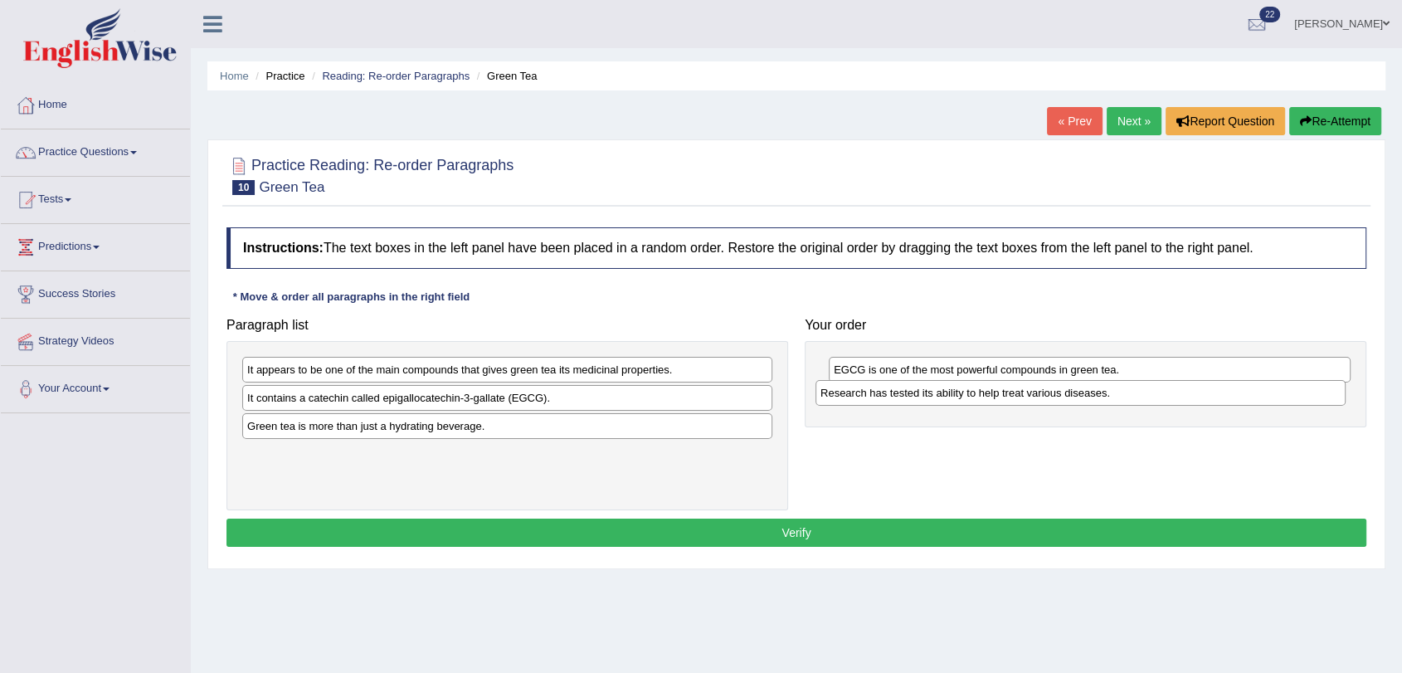
drag, startPoint x: 504, startPoint y: 373, endPoint x: 1070, endPoint y: 397, distance: 566.3
click at [1070, 397] on div "Research has tested its ability to help treat various diseases." at bounding box center [1081, 393] width 530 height 26
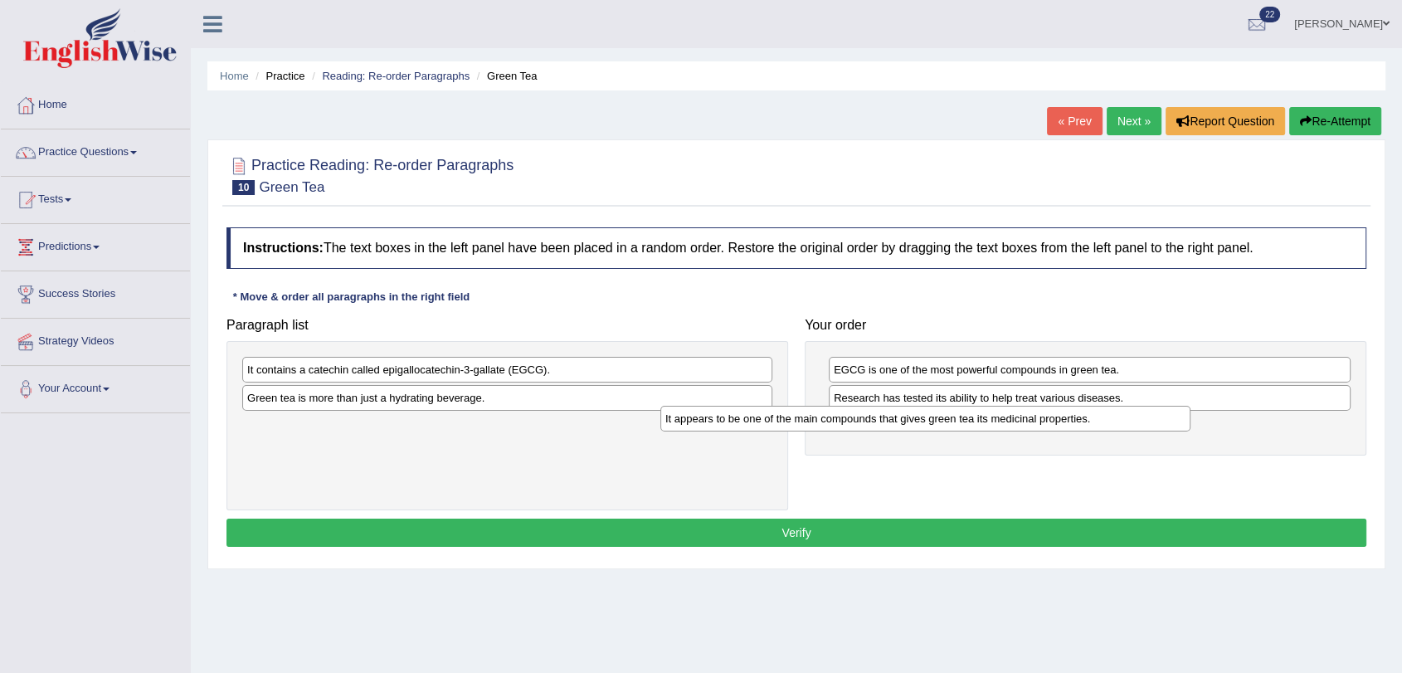
drag, startPoint x: 525, startPoint y: 373, endPoint x: 943, endPoint y: 422, distance: 421.0
click at [943, 422] on div "It appears to be one of the main compounds that gives green tea its medicinal p…" at bounding box center [925, 419] width 530 height 26
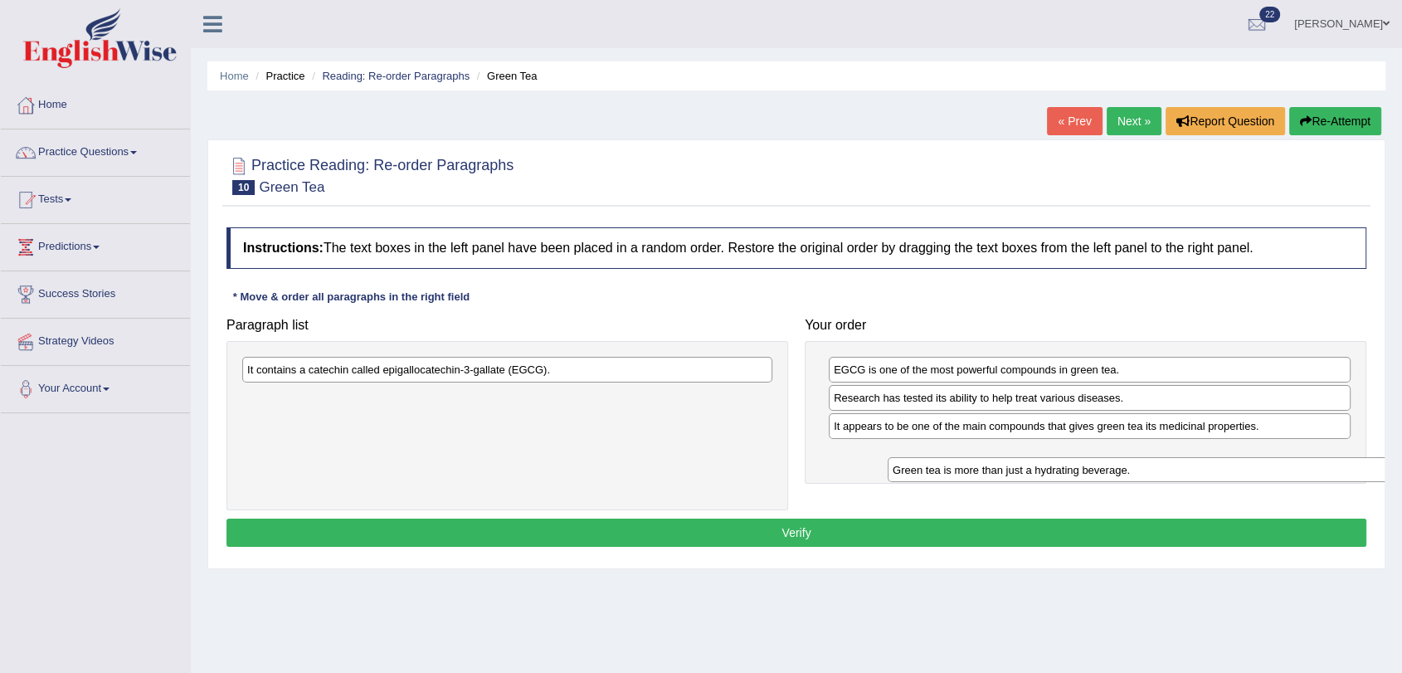
drag, startPoint x: 436, startPoint y: 402, endPoint x: 1077, endPoint y: 475, distance: 644.5
click at [1077, 475] on div "Green tea is more than just a hydrating beverage." at bounding box center [1153, 470] width 530 height 26
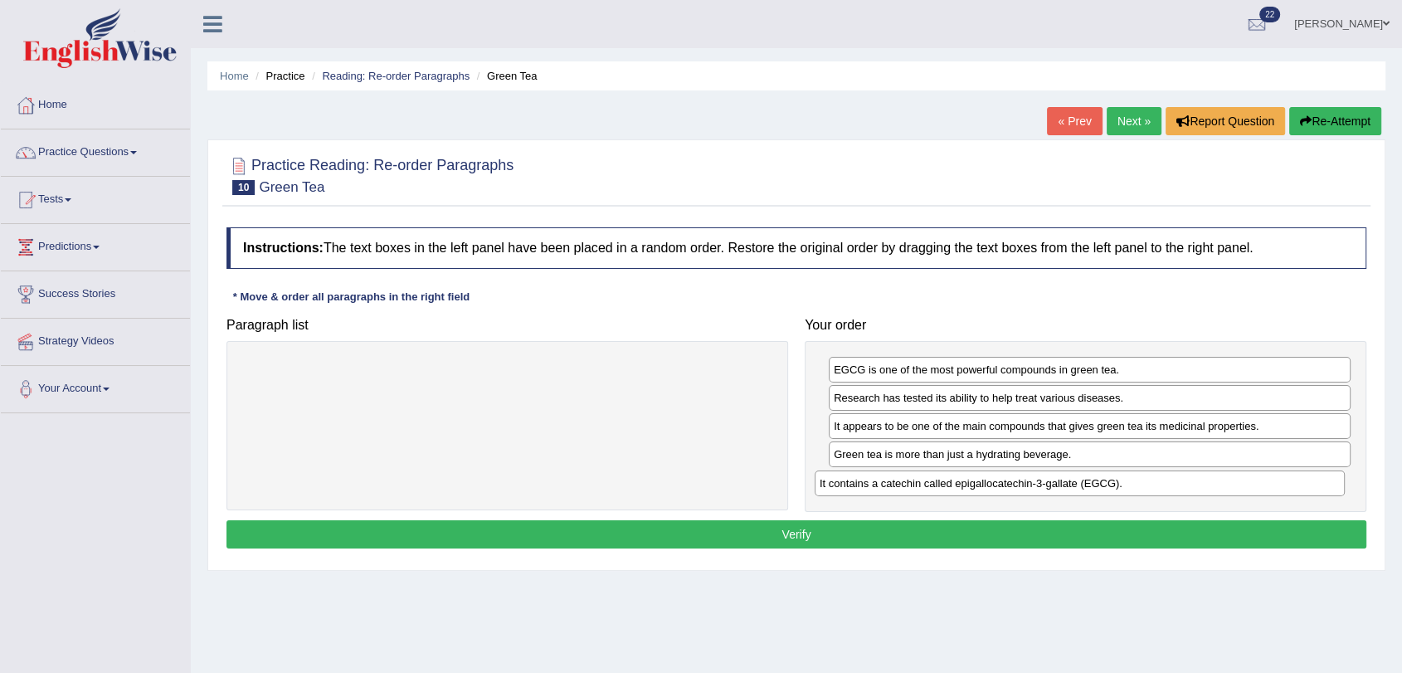
drag, startPoint x: 446, startPoint y: 379, endPoint x: 1019, endPoint y: 493, distance: 583.6
click at [1019, 493] on div "It contains a catechin called epigallocatechin-3-gallate (EGCG)." at bounding box center [1080, 483] width 530 height 26
drag, startPoint x: 919, startPoint y: 370, endPoint x: 928, endPoint y: 399, distance: 30.4
click at [928, 399] on div "EGCG is one of the most powerful compounds in green tea." at bounding box center [1100, 399] width 522 height 26
drag, startPoint x: 968, startPoint y: 397, endPoint x: 982, endPoint y: 479, distance: 83.3
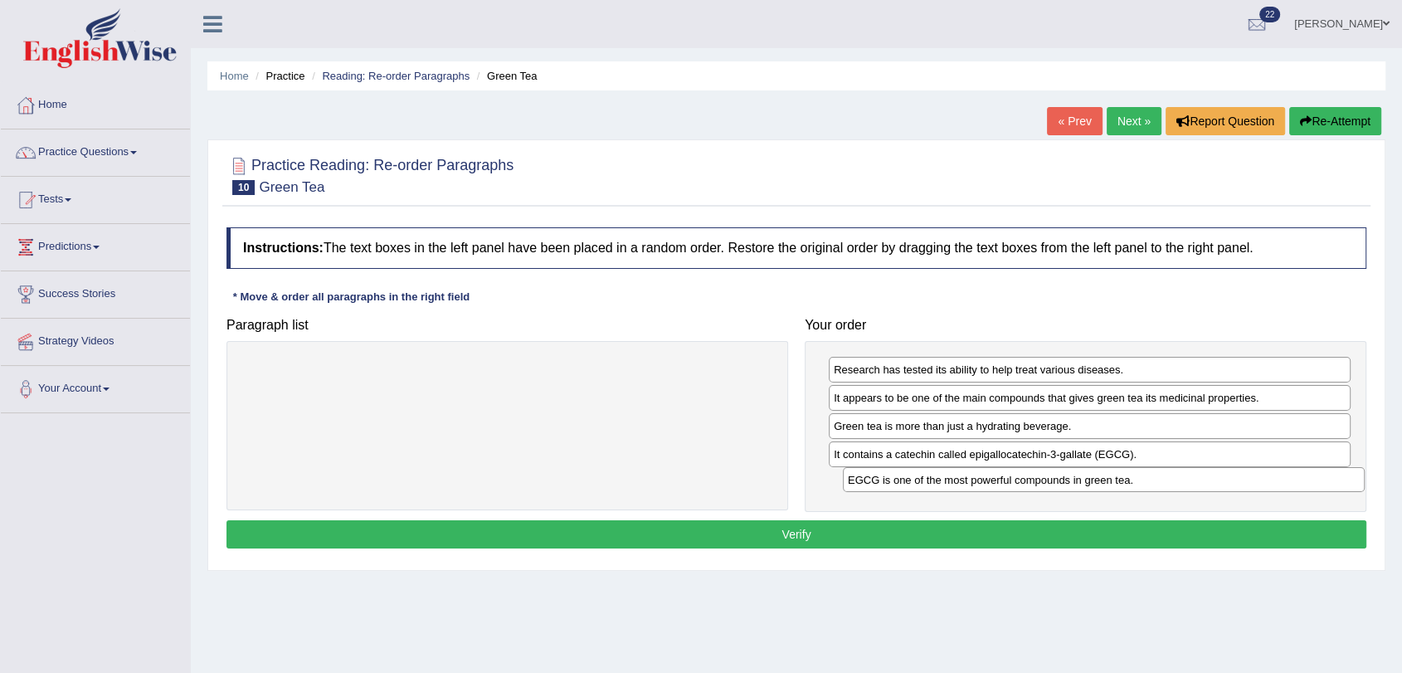
click at [982, 479] on div "EGCG is one of the most powerful compounds in green tea." at bounding box center [1104, 480] width 522 height 26
drag, startPoint x: 889, startPoint y: 371, endPoint x: 901, endPoint y: 484, distance: 113.4
click at [903, 484] on div "Research has tested its ability to help treat various diseases." at bounding box center [1103, 482] width 522 height 26
drag, startPoint x: 873, startPoint y: 380, endPoint x: 894, endPoint y: 484, distance: 106.7
click at [894, 484] on div "It appears to be one of the main compounds that gives green tea its medicinal p…" at bounding box center [1111, 478] width 522 height 26
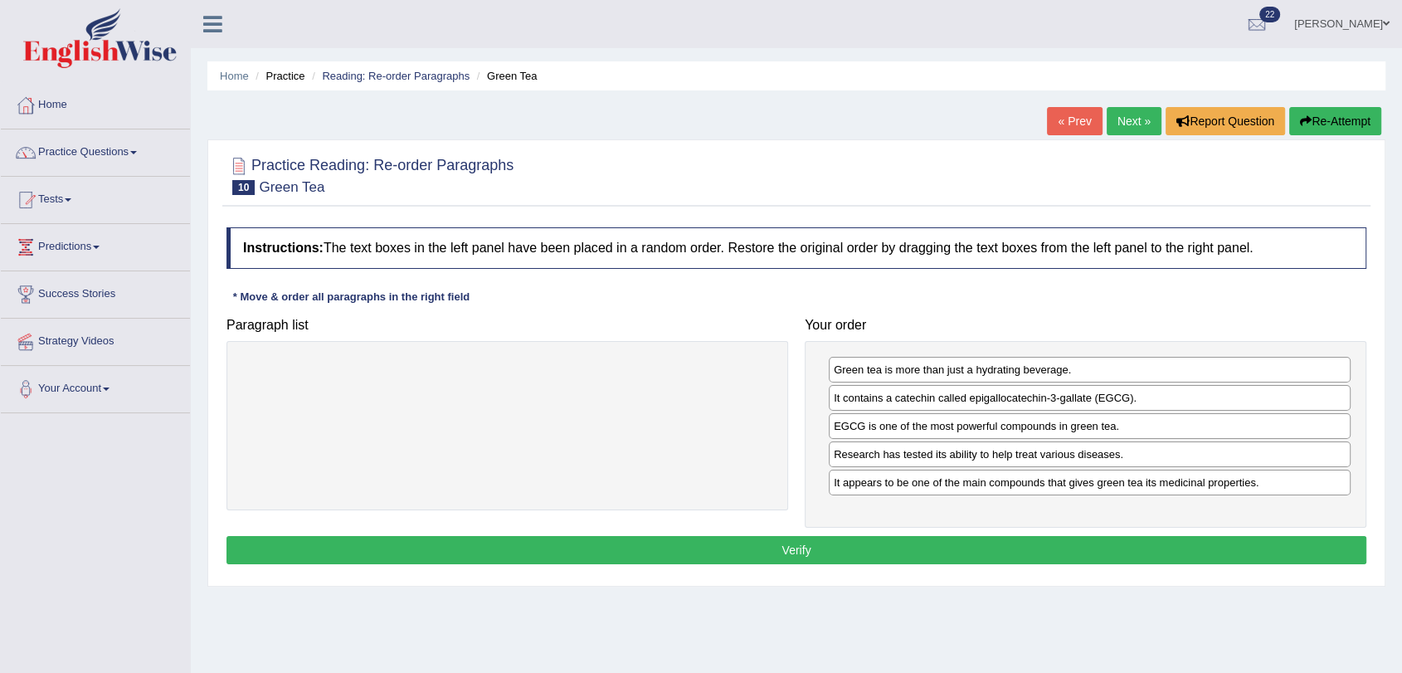
click at [1080, 548] on button "Verify" at bounding box center [796, 550] width 1140 height 28
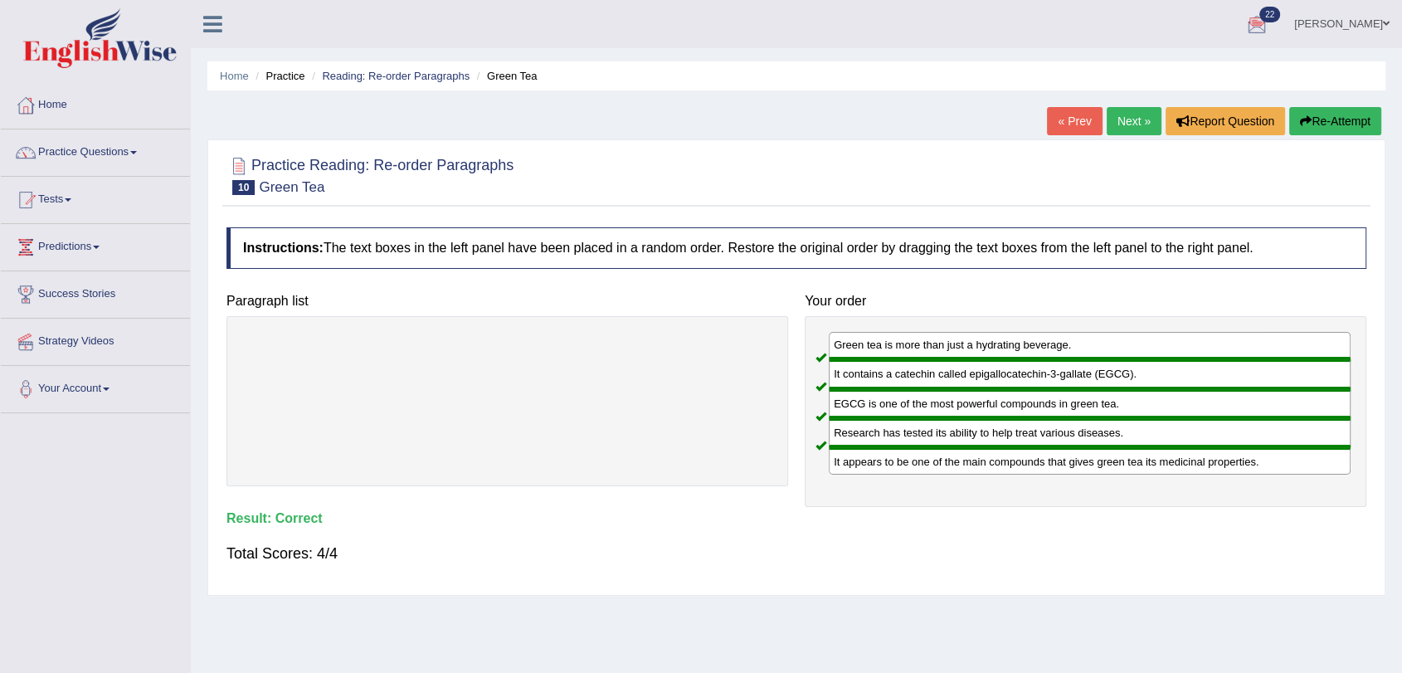
click at [1123, 124] on link "Next »" at bounding box center [1134, 121] width 55 height 28
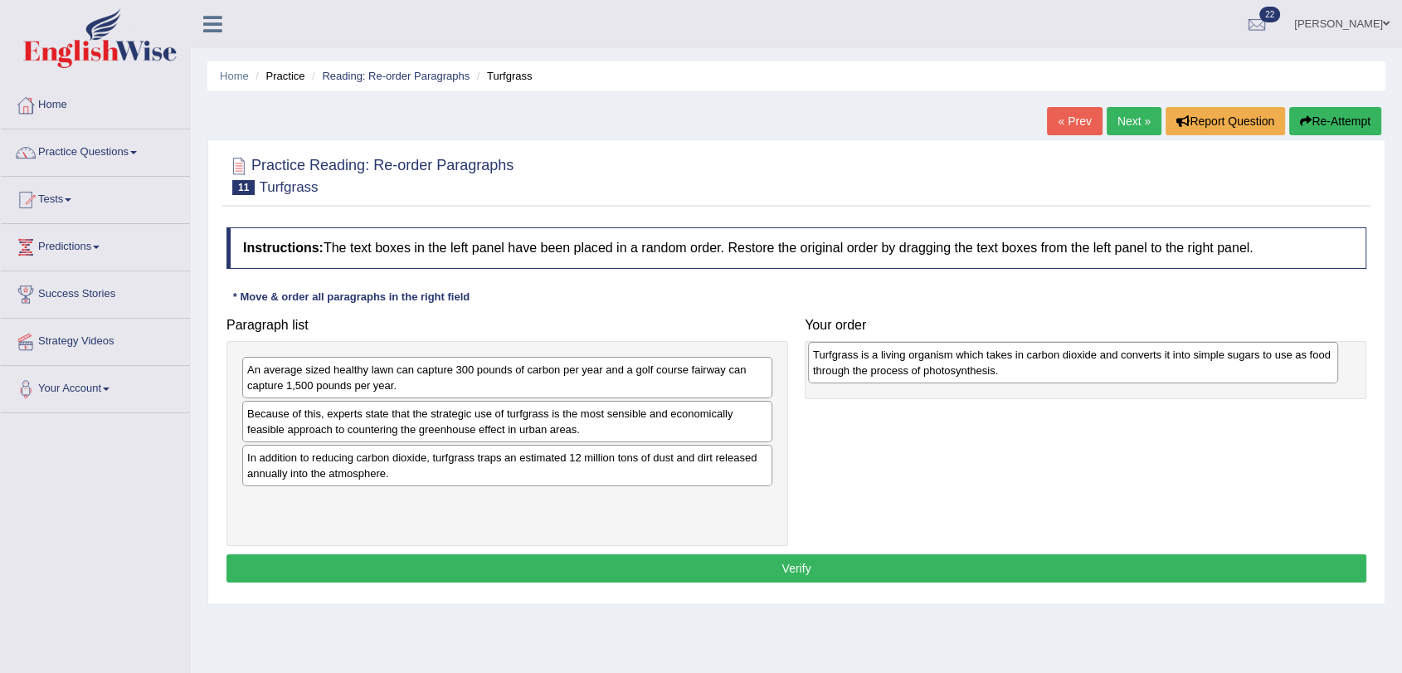
drag, startPoint x: 384, startPoint y: 514, endPoint x: 950, endPoint y: 367, distance: 584.5
click at [950, 367] on div "Turfgrass is a living organism which takes in carbon dioxide and converts it in…" at bounding box center [1073, 362] width 530 height 41
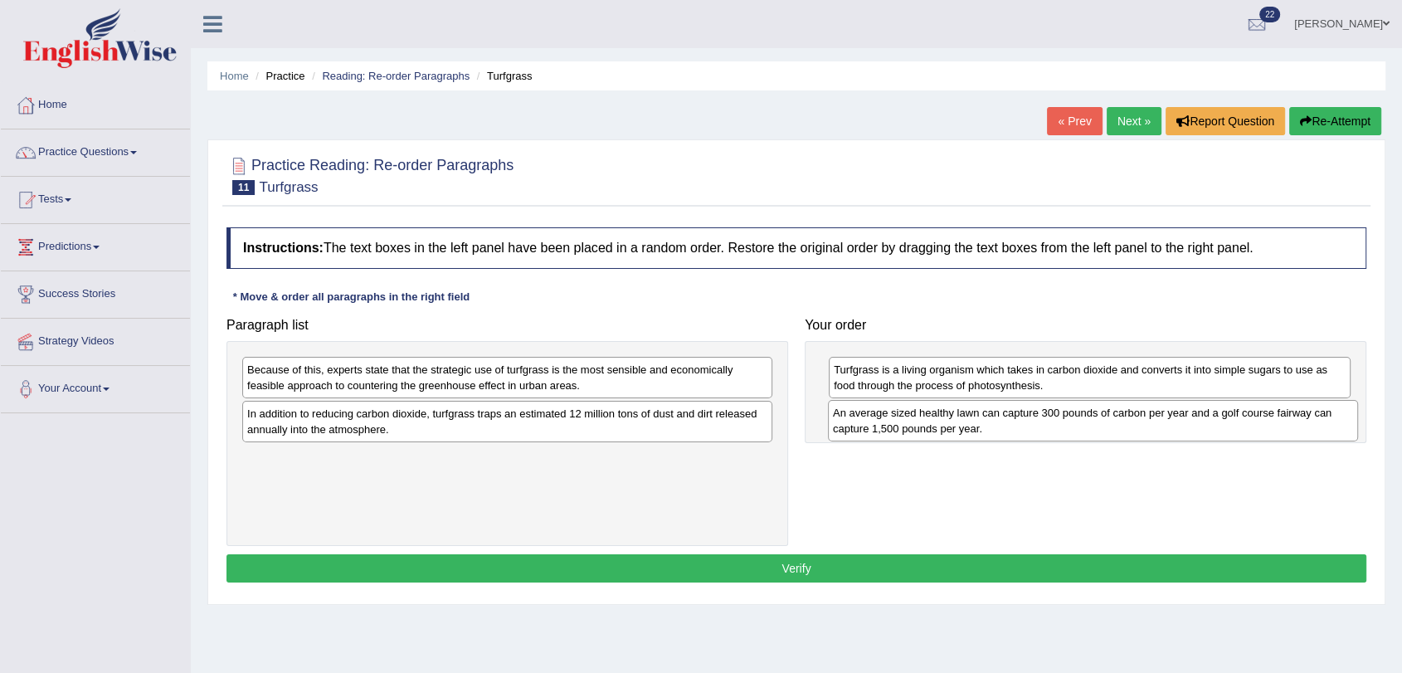
drag, startPoint x: 419, startPoint y: 381, endPoint x: 1005, endPoint y: 424, distance: 588.1
click at [1005, 424] on div "An average sized healthy lawn can capture 300 pounds of carbon per year and a g…" at bounding box center [1093, 420] width 530 height 41
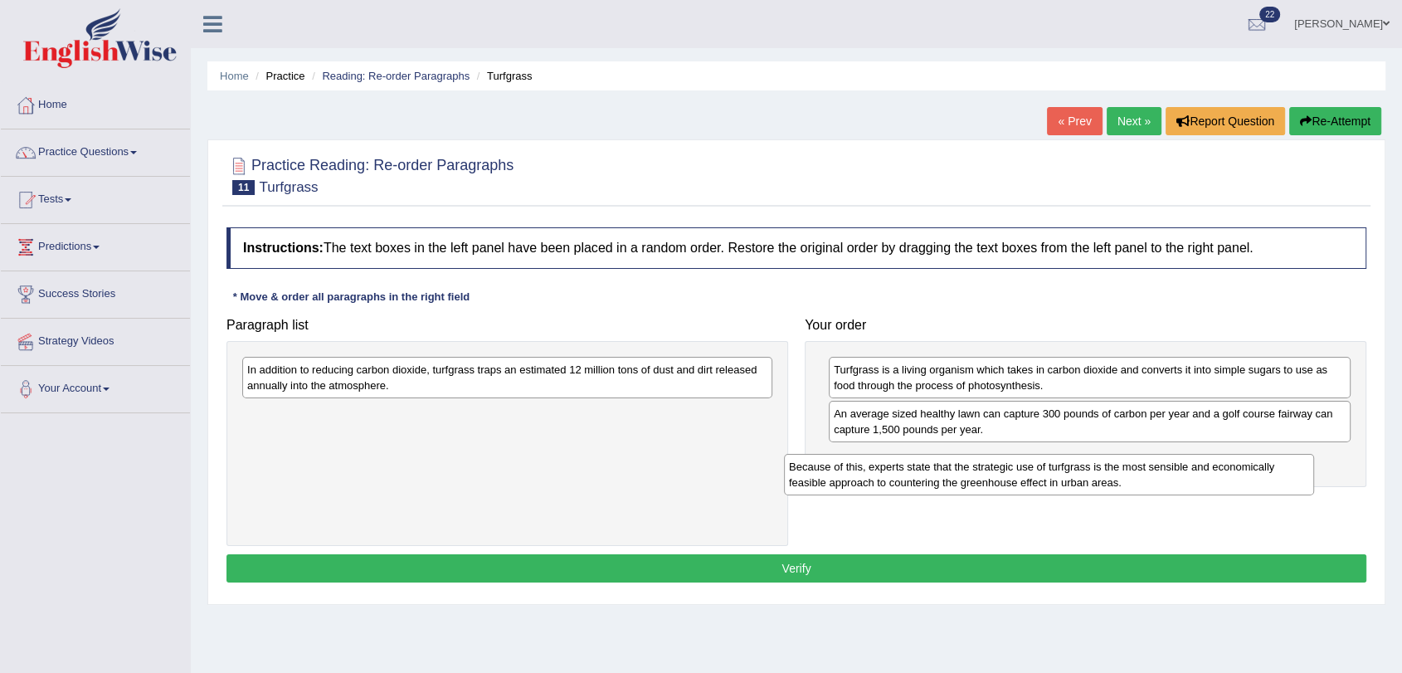
drag, startPoint x: 413, startPoint y: 373, endPoint x: 976, endPoint y: 460, distance: 569.9
click at [976, 460] on div "Because of this, experts state that the strategic use of turfgrass is the most …" at bounding box center [1049, 474] width 530 height 41
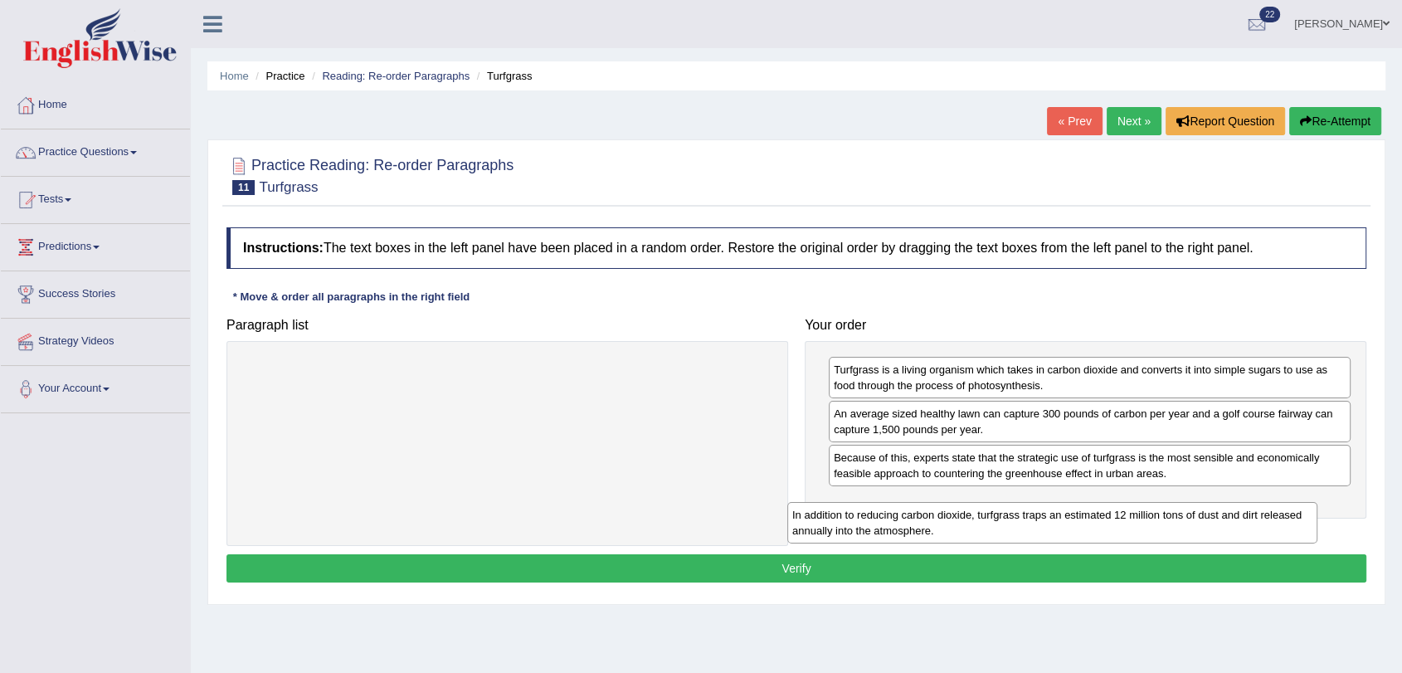
drag, startPoint x: 460, startPoint y: 379, endPoint x: 1030, endPoint y: 515, distance: 586.0
click at [1030, 515] on div "In addition to reducing carbon dioxide, turfgrass traps an estimated 12 million…" at bounding box center [1052, 522] width 530 height 41
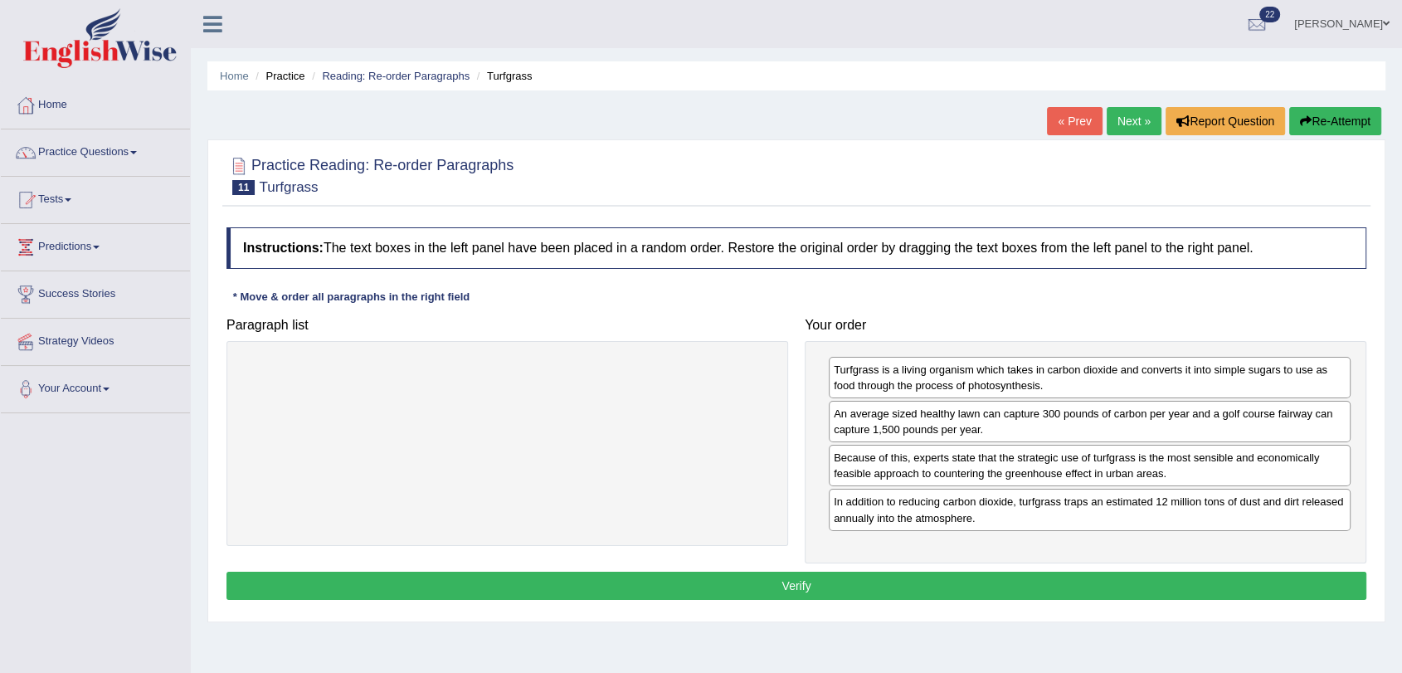
click at [1015, 592] on button "Verify" at bounding box center [796, 586] width 1140 height 28
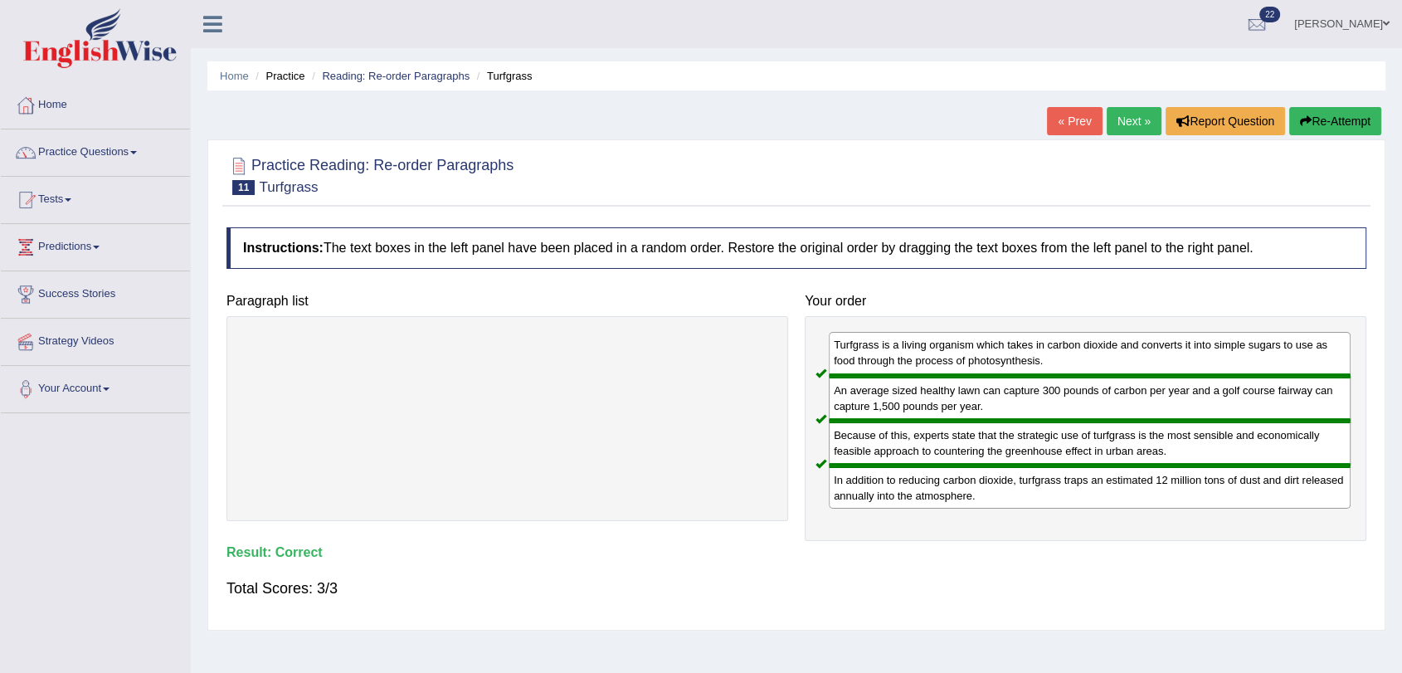
click at [1137, 121] on link "Next »" at bounding box center [1134, 121] width 55 height 28
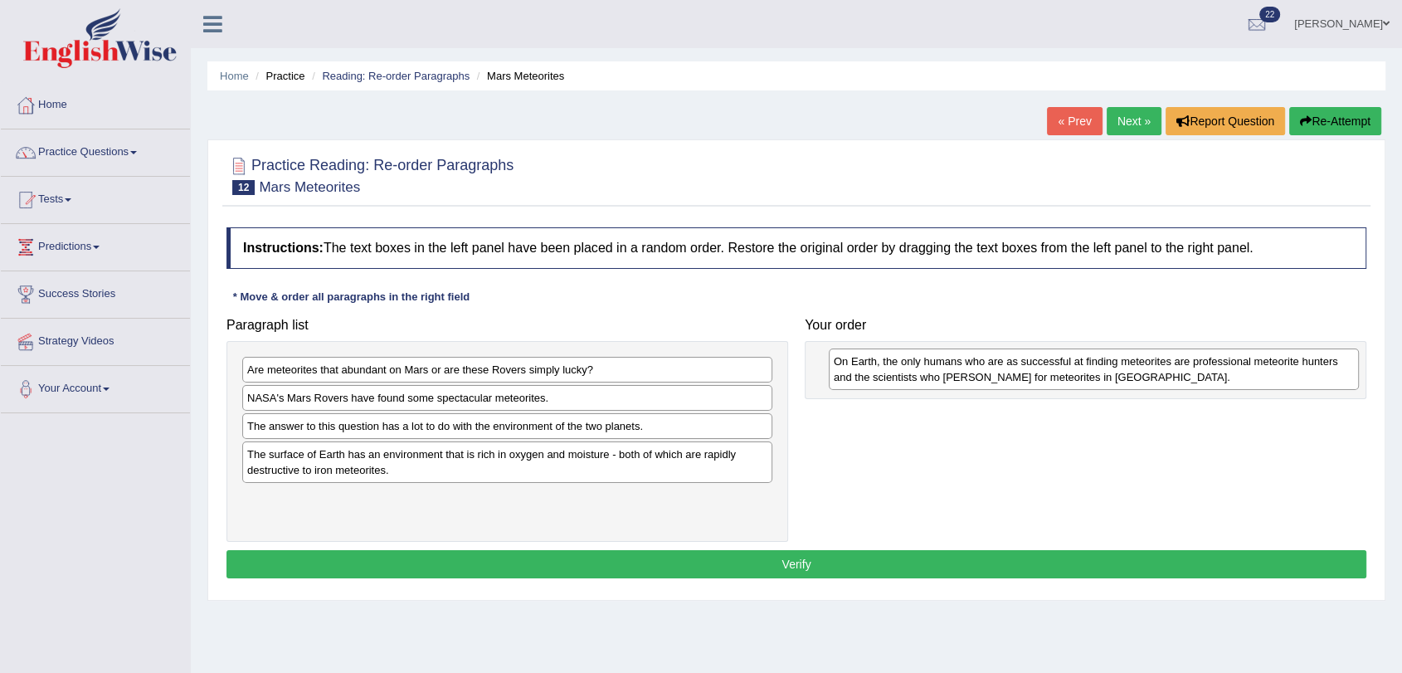
drag, startPoint x: 449, startPoint y: 414, endPoint x: 1030, endPoint y: 377, distance: 582.7
click at [1030, 377] on div "On Earth, the only humans who are as successful at finding meteorites are profe…" at bounding box center [1094, 368] width 530 height 41
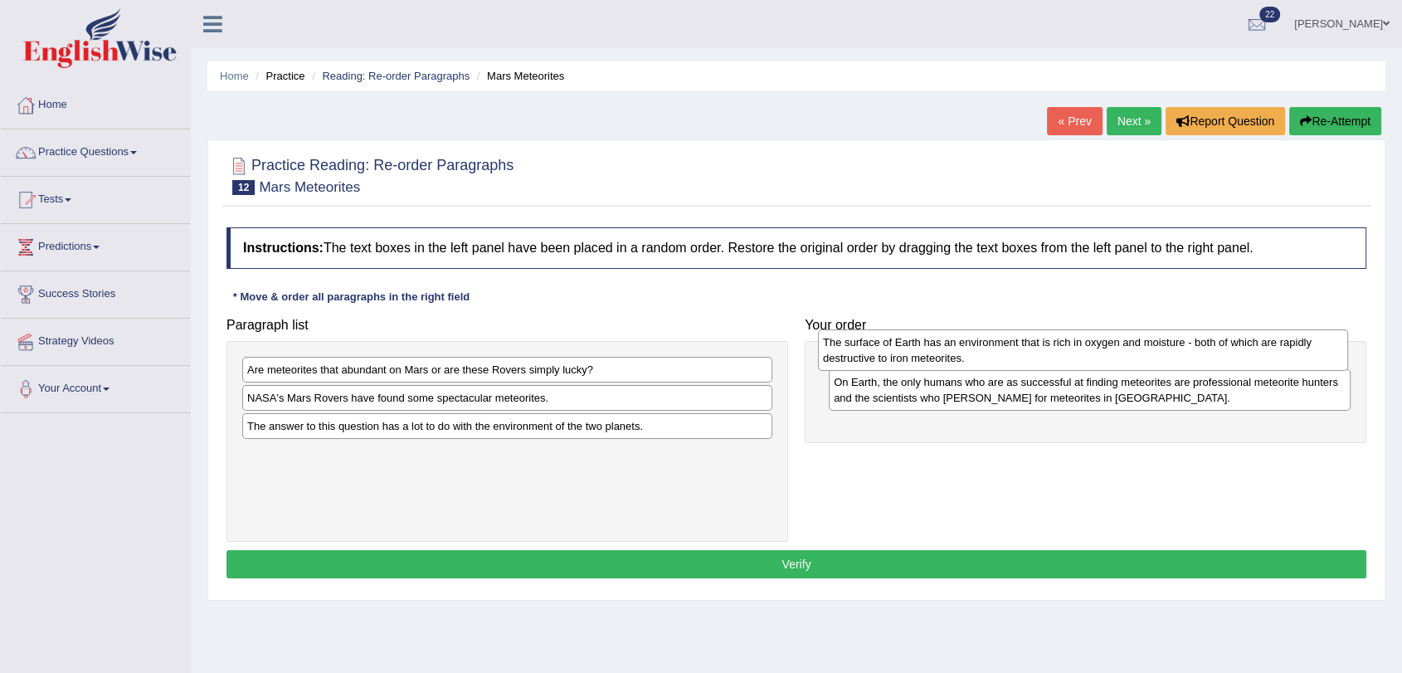
drag, startPoint x: 455, startPoint y: 468, endPoint x: 1030, endPoint y: 357, distance: 586.4
click at [1030, 357] on div "The surface of Earth has an environment that is rich in oxygen and moisture - b…" at bounding box center [1083, 349] width 530 height 41
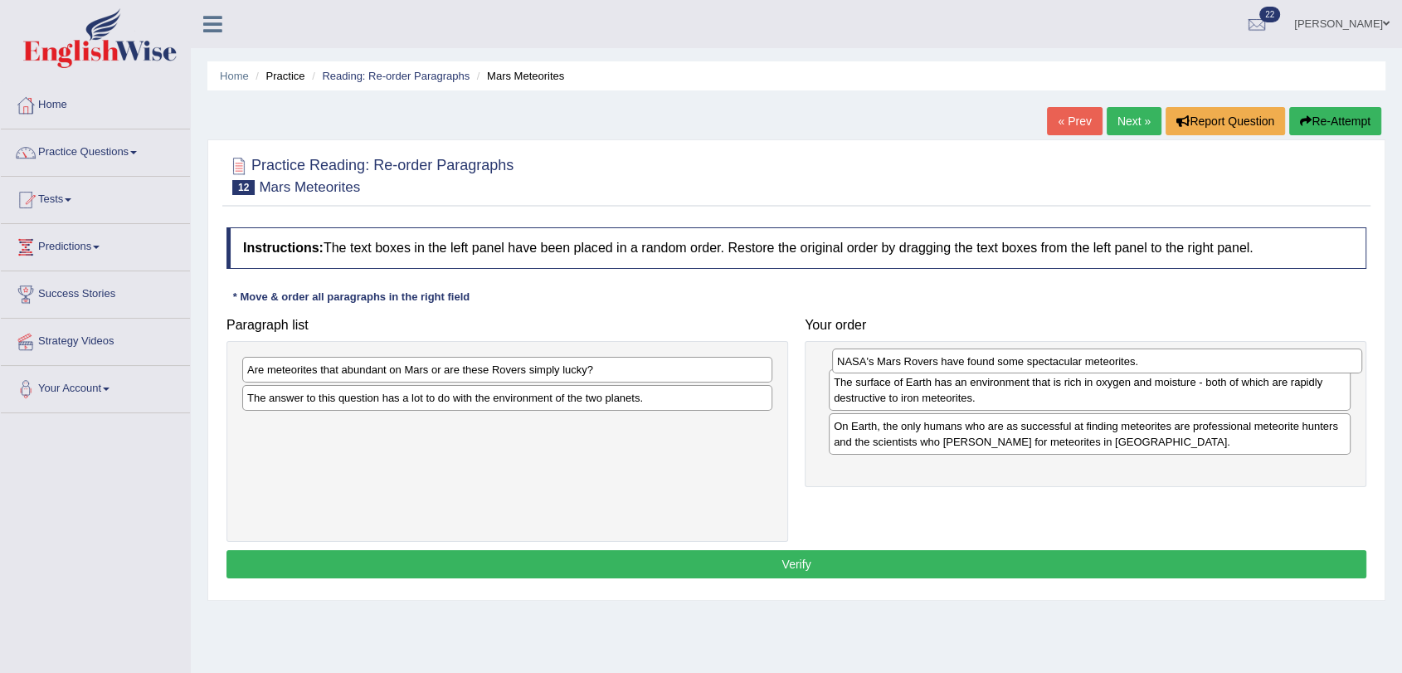
drag, startPoint x: 372, startPoint y: 400, endPoint x: 962, endPoint y: 363, distance: 591.0
click at [962, 363] on div "NASA's Mars Rovers have found some spectacular meteorites." at bounding box center [1097, 361] width 530 height 26
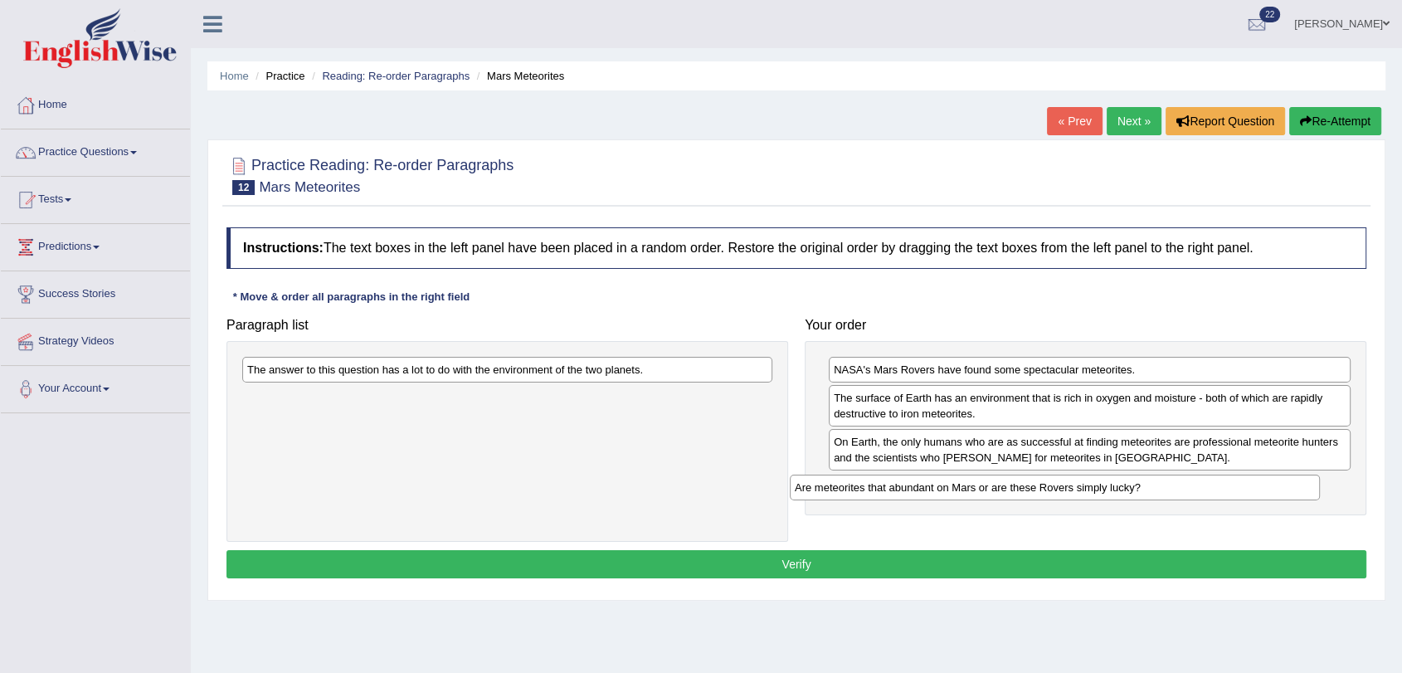
drag, startPoint x: 352, startPoint y: 372, endPoint x: 900, endPoint y: 489, distance: 560.7
click at [900, 489] on div "Are meteorites that abundant on Mars or are these Rovers simply lucky?" at bounding box center [1055, 488] width 530 height 26
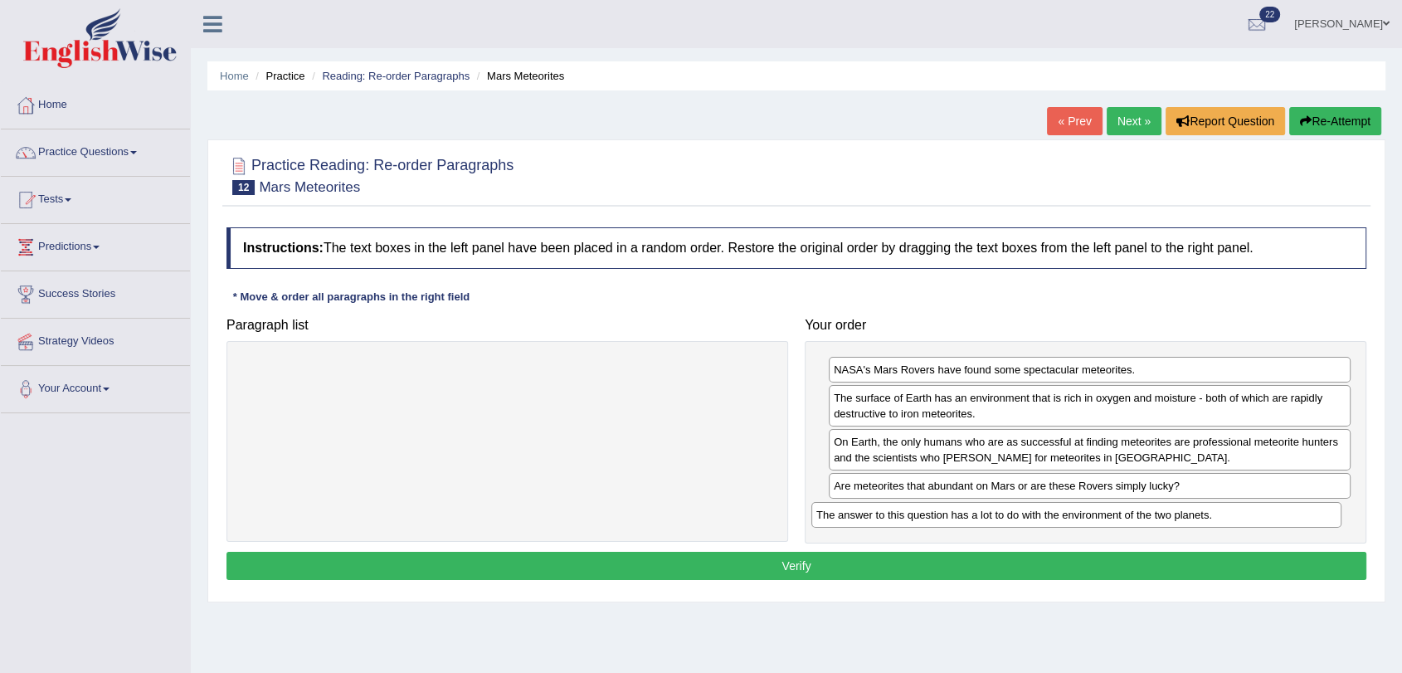
drag, startPoint x: 519, startPoint y: 366, endPoint x: 1102, endPoint y: 512, distance: 601.2
click at [1102, 512] on div "The answer to this question has a lot to do with the environment of the two pla…" at bounding box center [1076, 515] width 530 height 26
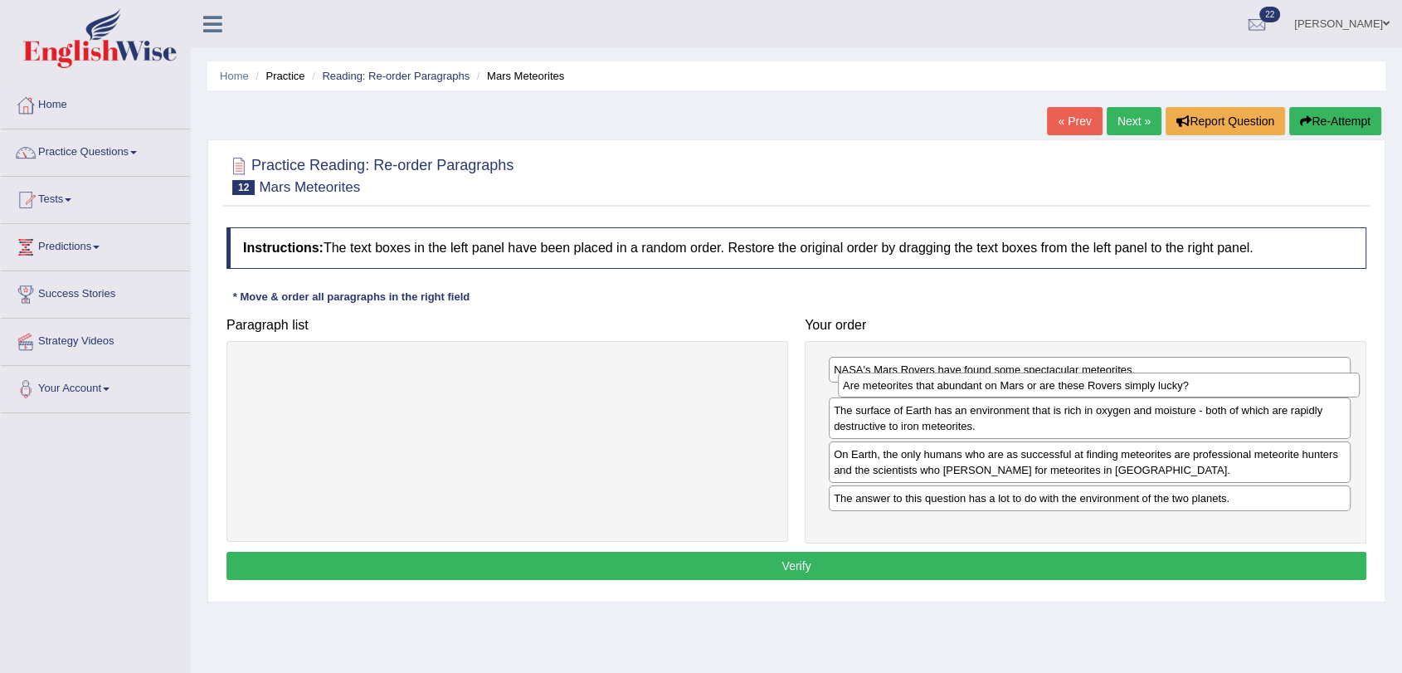
drag, startPoint x: 903, startPoint y: 490, endPoint x: 912, endPoint y: 390, distance: 100.8
click at [912, 390] on div "Are meteorites that abundant on Mars or are these Rovers simply lucky?" at bounding box center [1099, 385] width 522 height 26
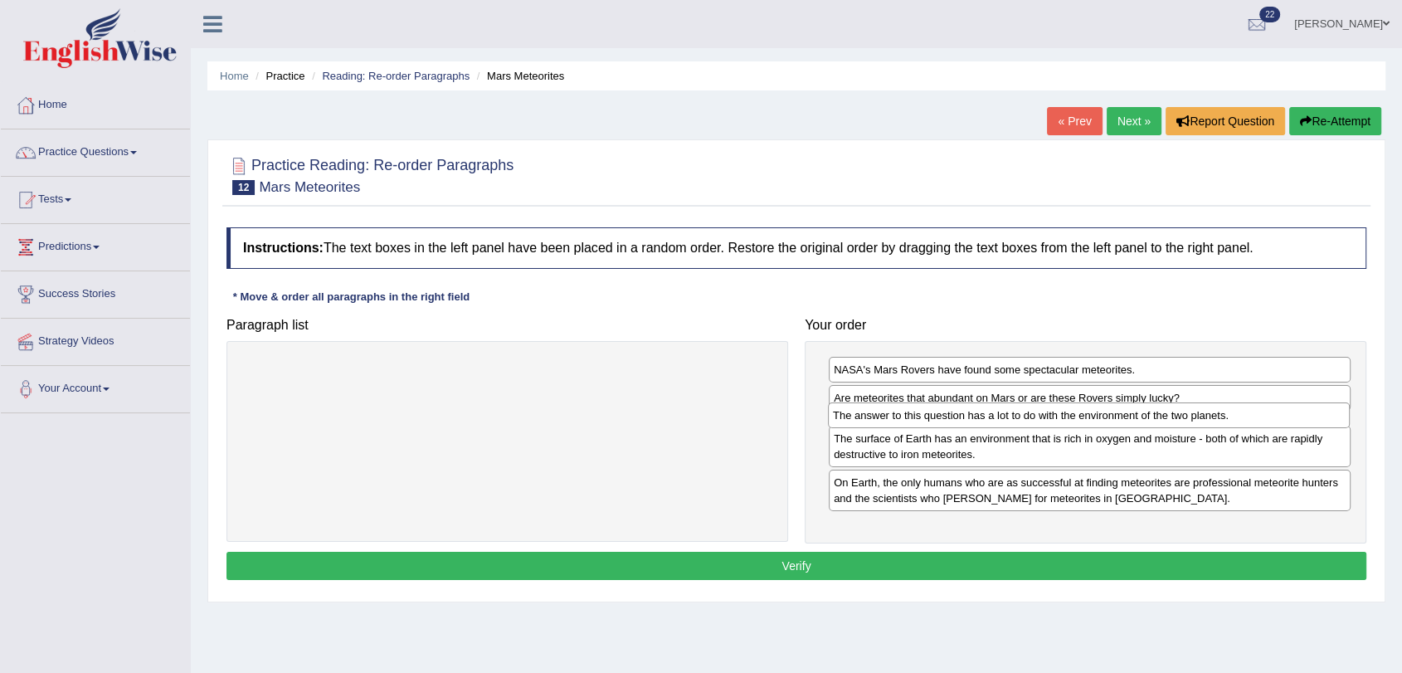
drag, startPoint x: 888, startPoint y: 519, endPoint x: 886, endPoint y: 421, distance: 97.9
click at [886, 421] on div "The answer to this question has a lot to do with the environment of the two pla…" at bounding box center [1089, 415] width 522 height 26
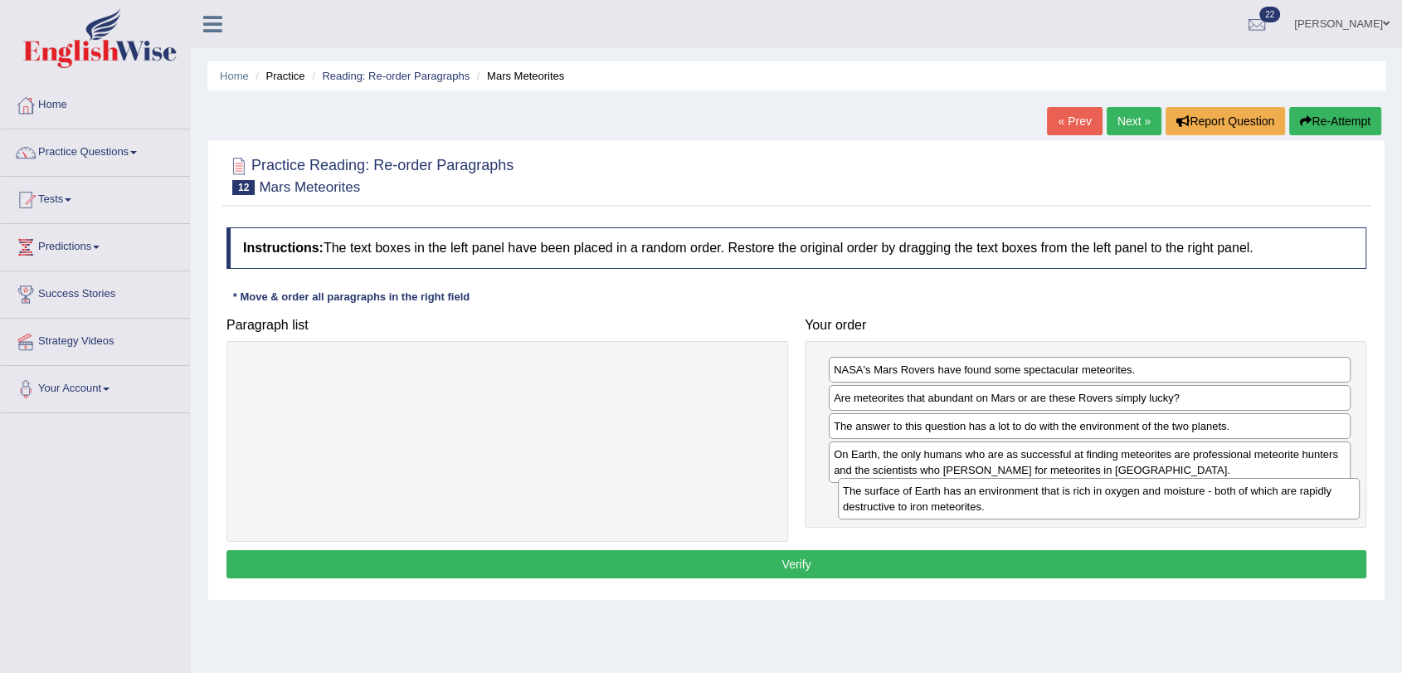
drag, startPoint x: 949, startPoint y: 473, endPoint x: 958, endPoint y: 510, distance: 38.4
click at [958, 510] on div "The surface of Earth has an environment that is rich in oxygen and moisture - b…" at bounding box center [1099, 498] width 522 height 41
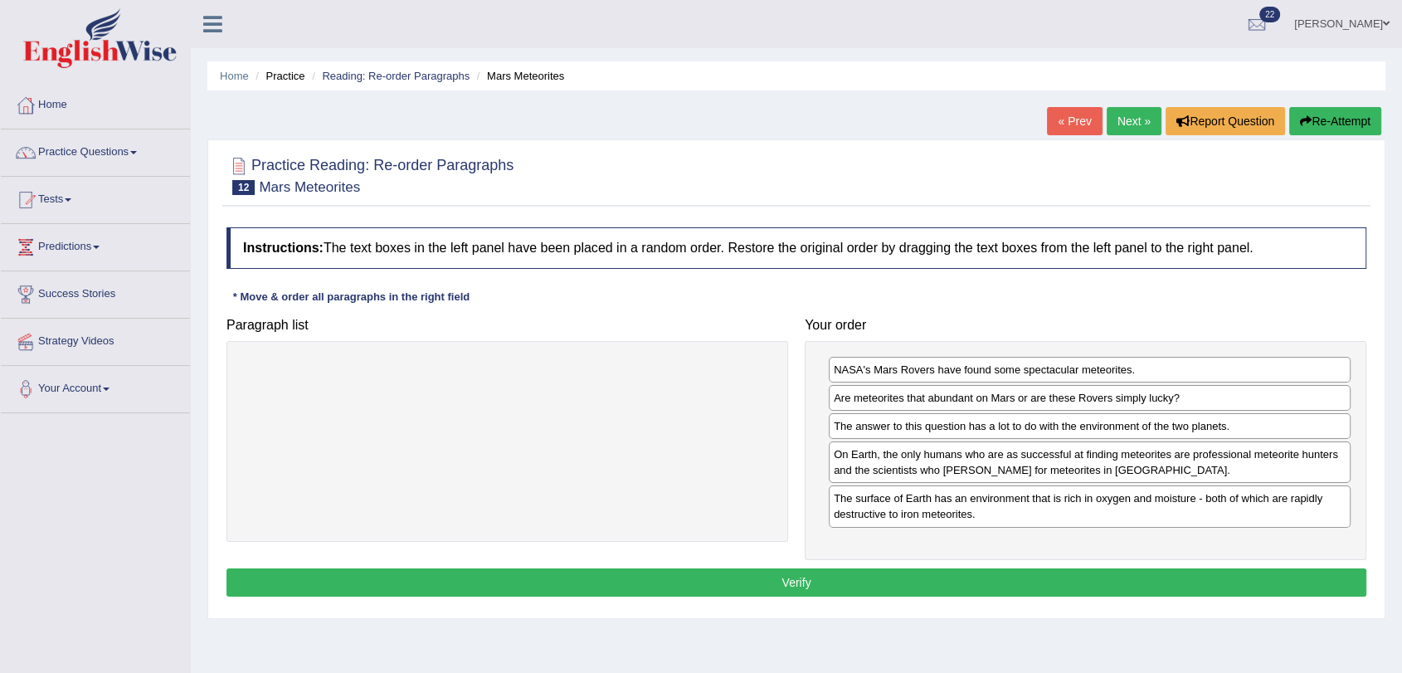
click at [761, 578] on button "Verify" at bounding box center [796, 582] width 1140 height 28
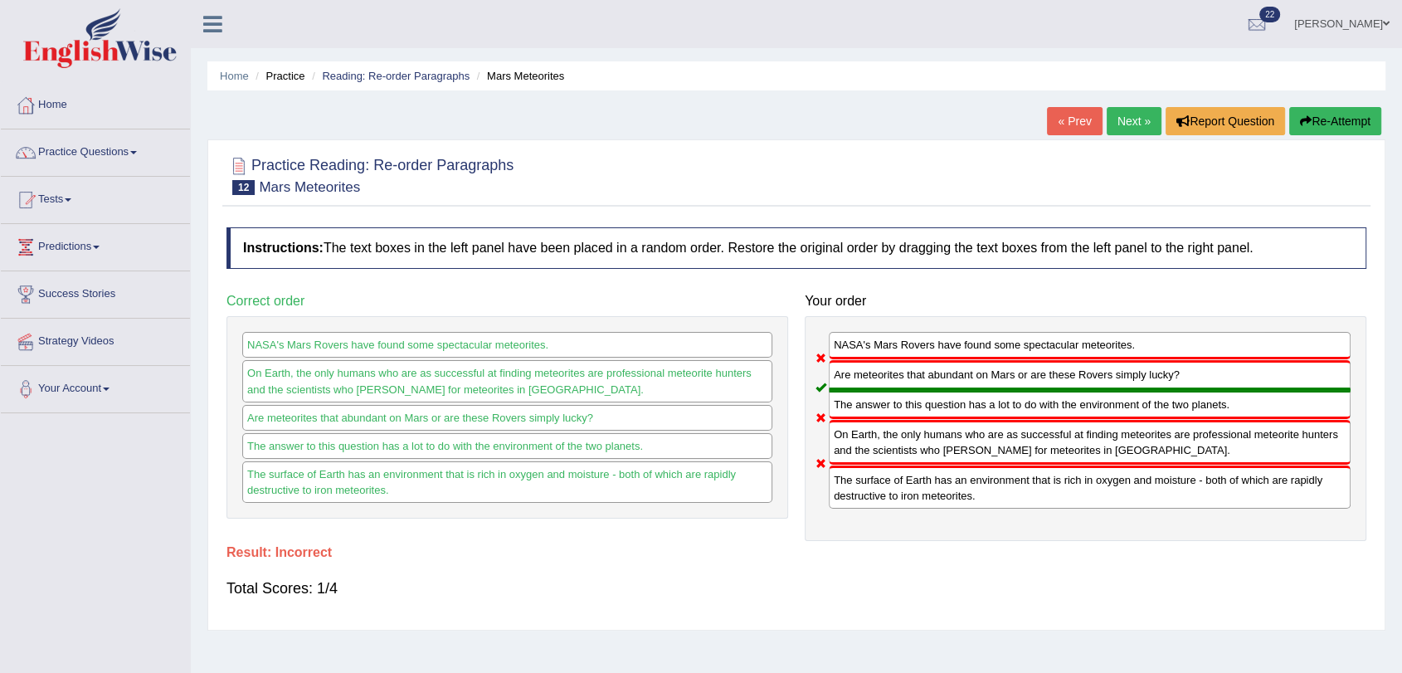
drag, startPoint x: 916, startPoint y: 446, endPoint x: 895, endPoint y: 358, distance: 90.4
click at [895, 358] on div "NASA's Mars Rovers have found some spectacular meteorites. Are meteorites that …" at bounding box center [1086, 428] width 562 height 225
click at [1136, 128] on link "Next »" at bounding box center [1134, 121] width 55 height 28
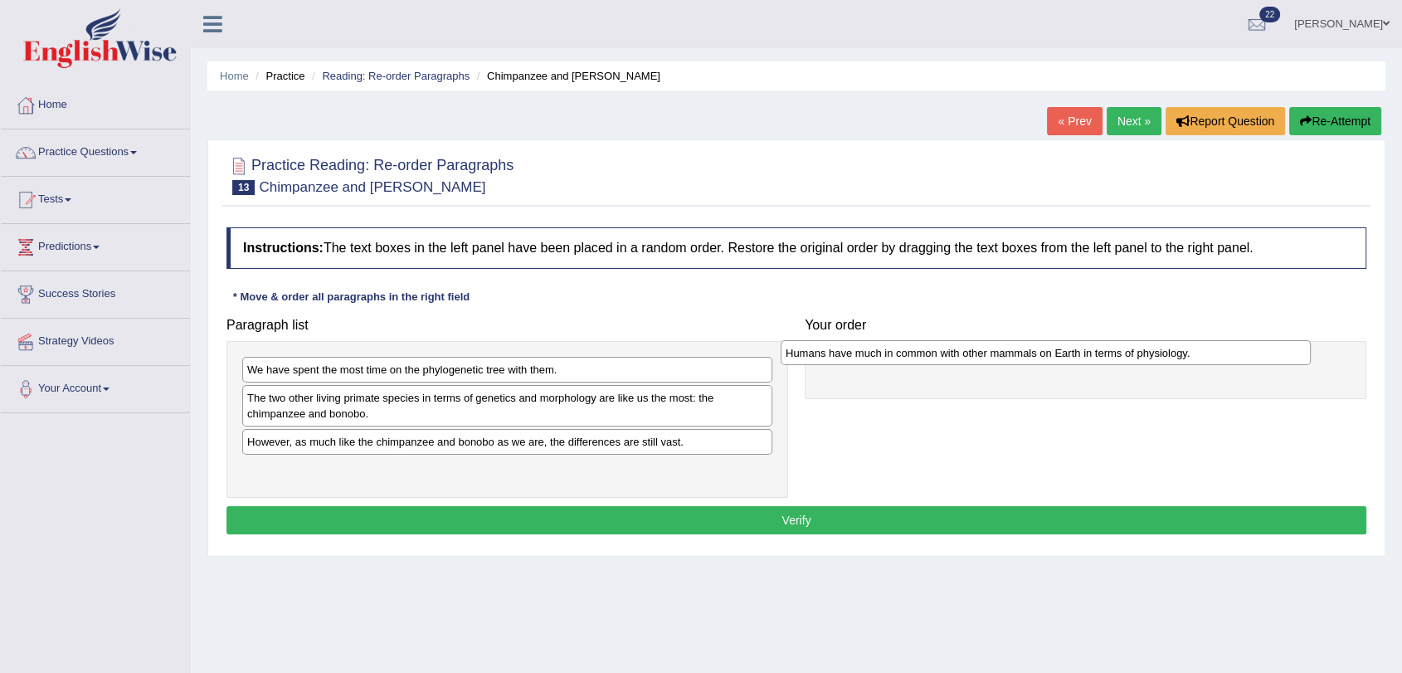
drag, startPoint x: 507, startPoint y: 442, endPoint x: 1045, endPoint y: 353, distance: 545.7
click at [1045, 353] on div "Humans have much in common with other mammals on Earth in terms of physiology." at bounding box center [1046, 353] width 530 height 26
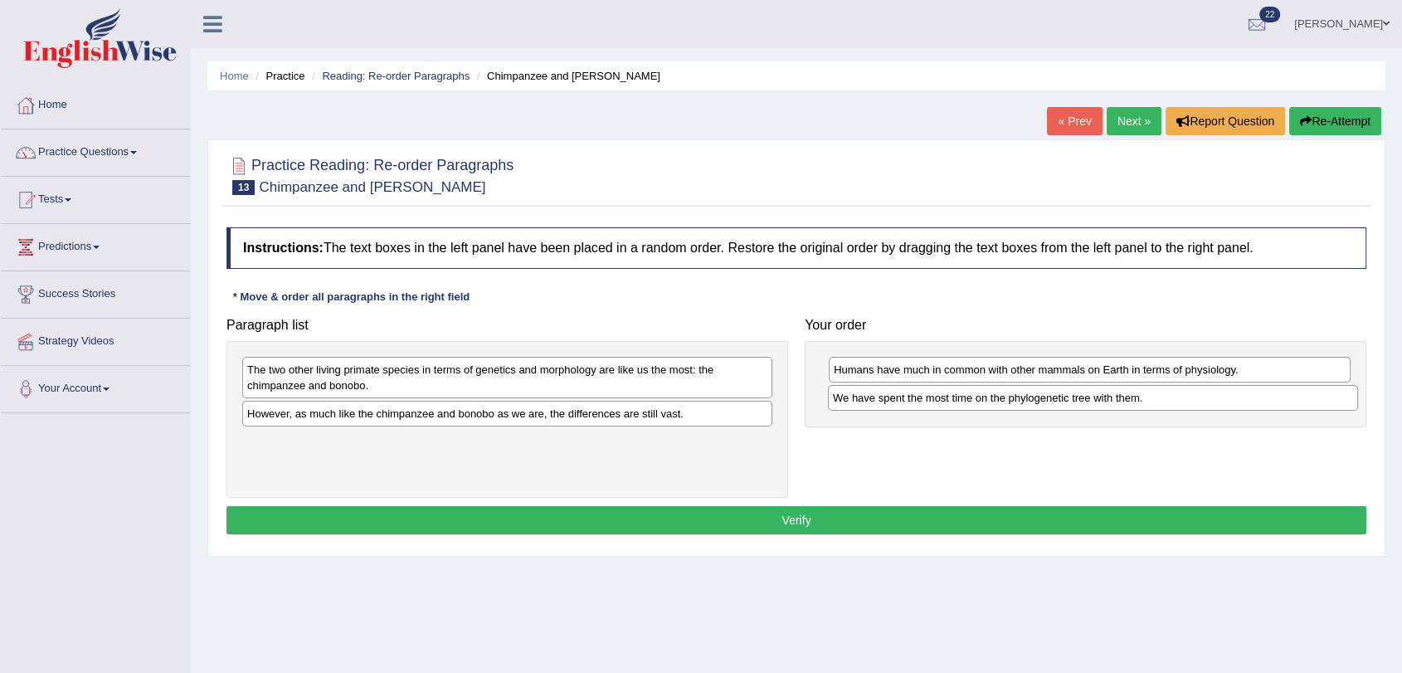
drag, startPoint x: 378, startPoint y: 369, endPoint x: 964, endPoint y: 397, distance: 586.4
click at [964, 397] on div "We have spent the most time on the phylogenetic tree with them." at bounding box center [1093, 398] width 530 height 26
click at [416, 384] on div "The two other living primate species in terms of genetics and morphology are li…" at bounding box center [507, 377] width 530 height 41
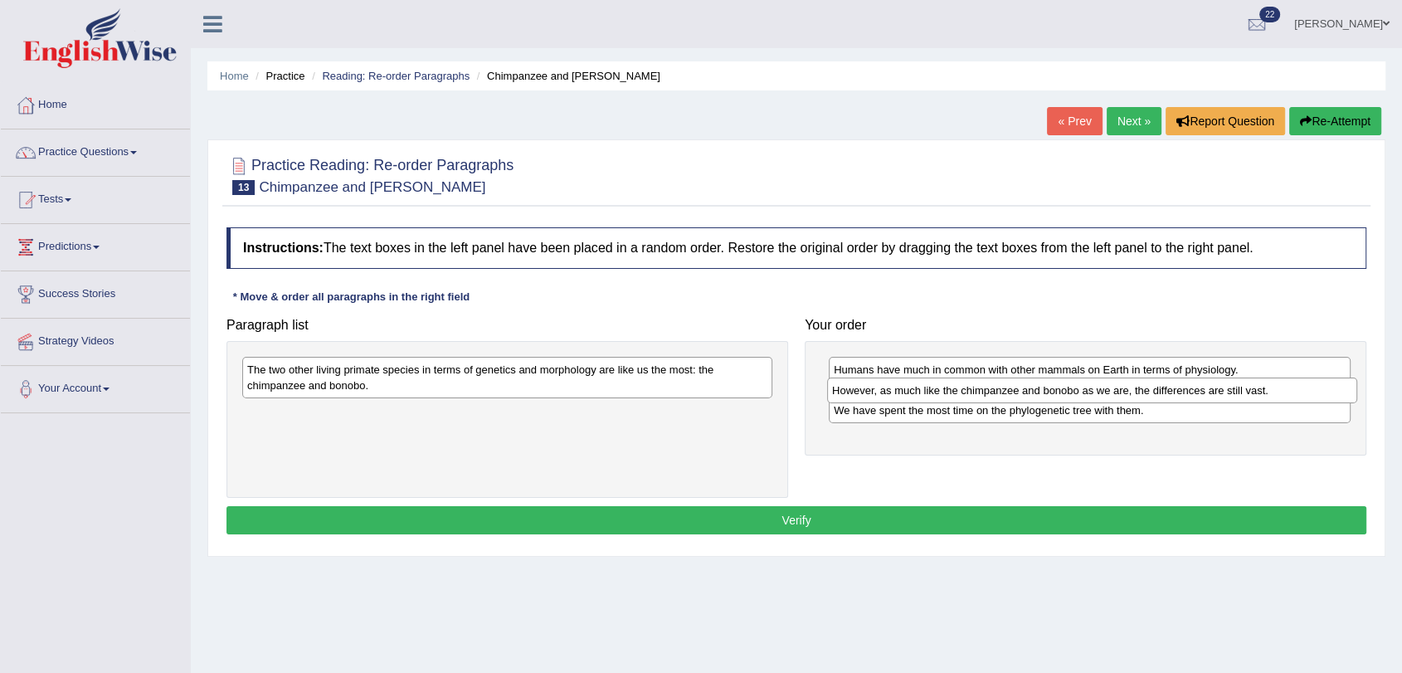
drag, startPoint x: 442, startPoint y: 416, endPoint x: 1027, endPoint y: 393, distance: 585.3
click at [1027, 393] on div "However, as much like the chimpanzee and bonobo as we are, the differences are …" at bounding box center [1092, 390] width 530 height 26
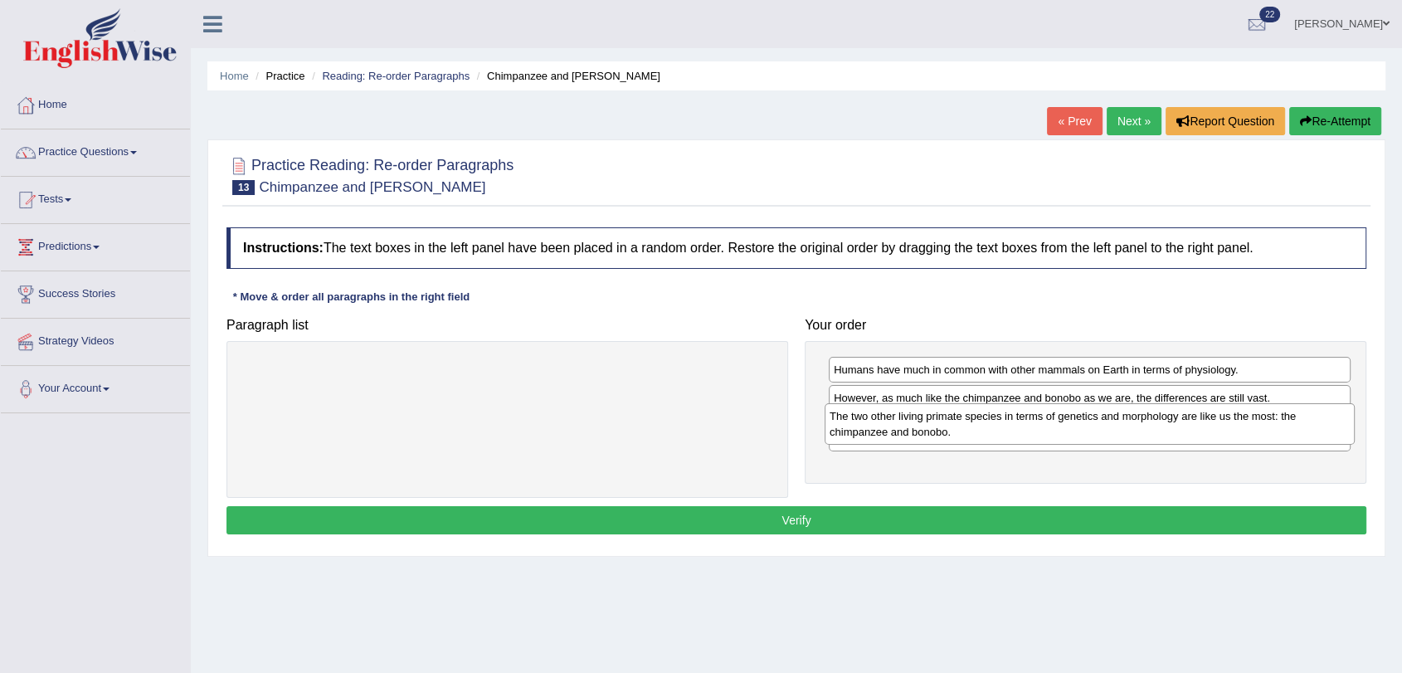
drag, startPoint x: 384, startPoint y: 373, endPoint x: 966, endPoint y: 420, distance: 584.2
click at [966, 420] on div "The two other living primate species in terms of genetics and morphology are li…" at bounding box center [1090, 423] width 530 height 41
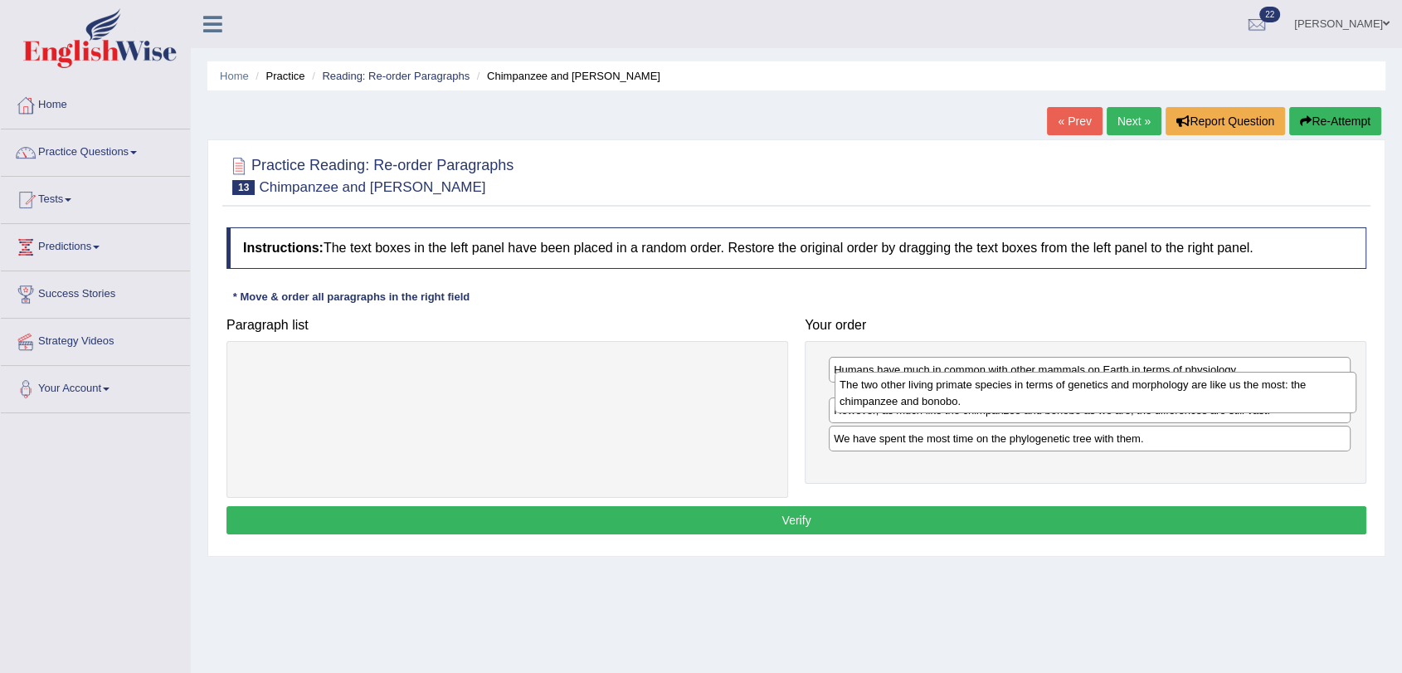
drag, startPoint x: 883, startPoint y: 432, endPoint x: 889, endPoint y: 392, distance: 41.1
click at [889, 392] on div "The two other living primate species in terms of genetics and morphology are li…" at bounding box center [1096, 392] width 522 height 41
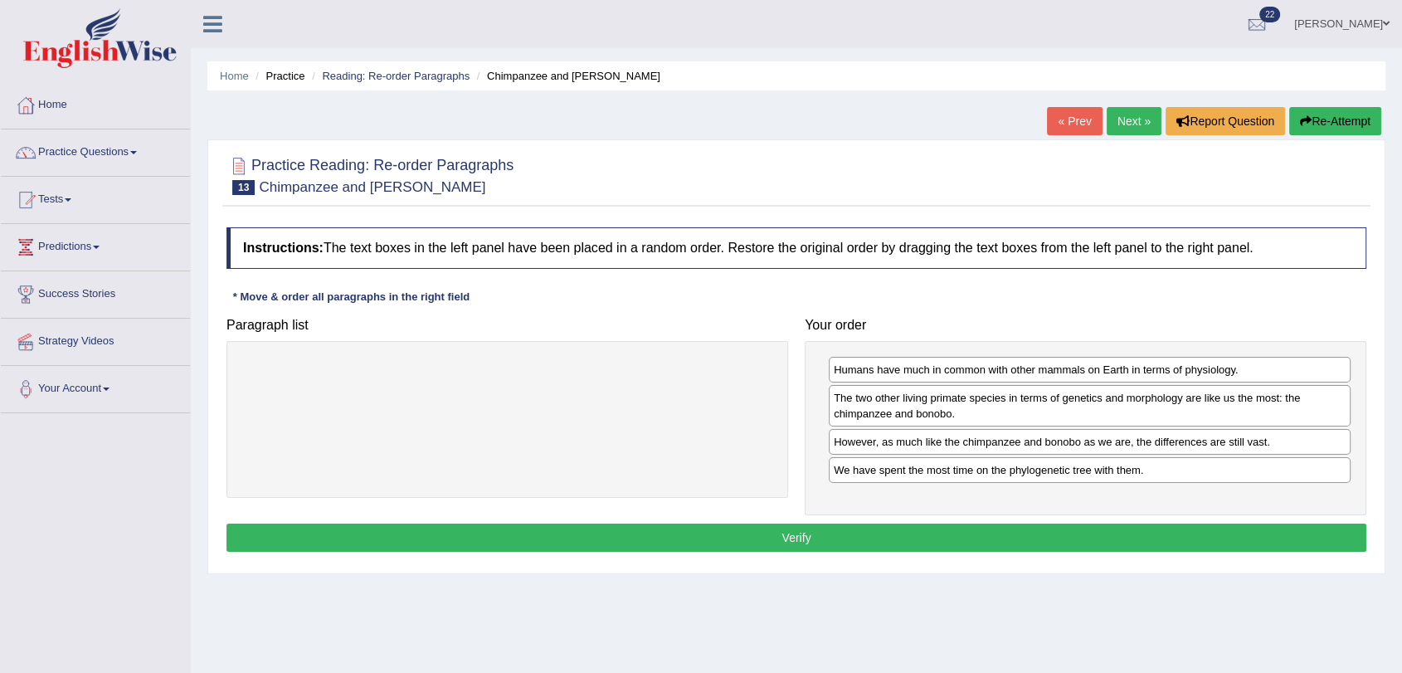
click at [916, 531] on button "Verify" at bounding box center [796, 537] width 1140 height 28
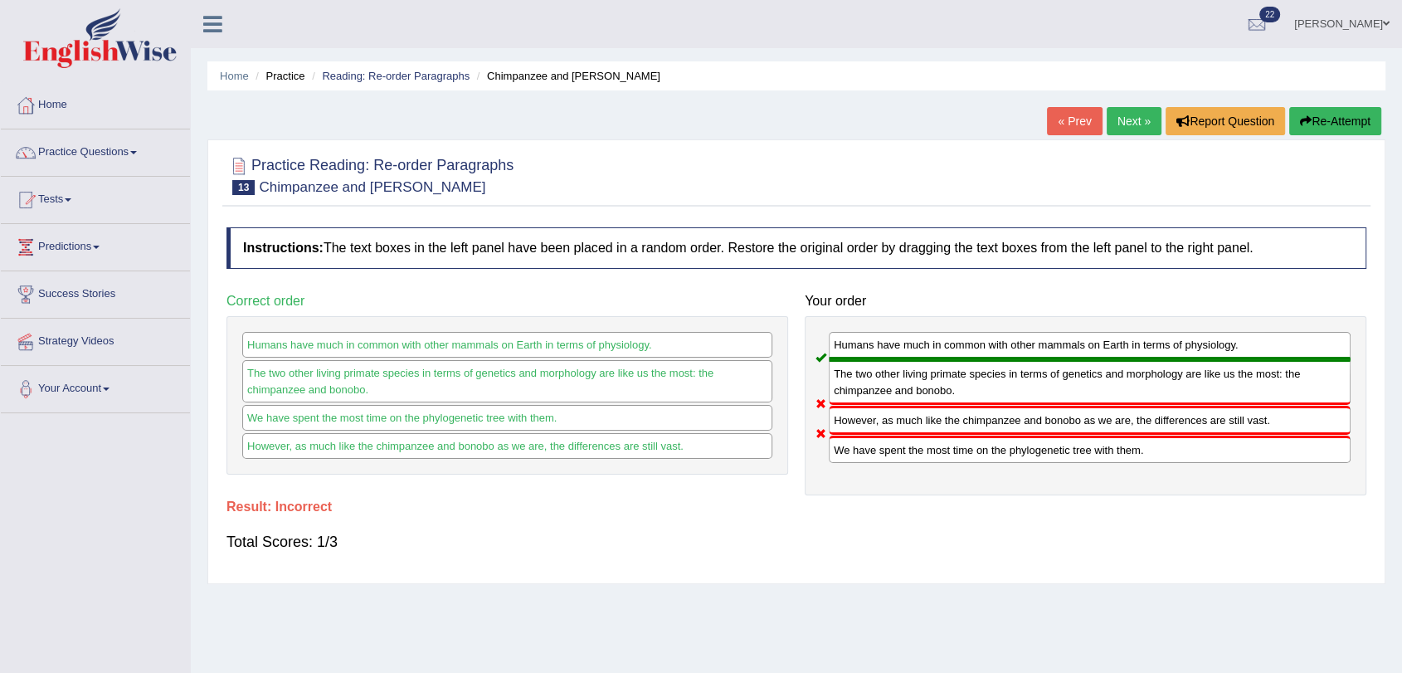
click at [1120, 121] on link "Next »" at bounding box center [1134, 121] width 55 height 28
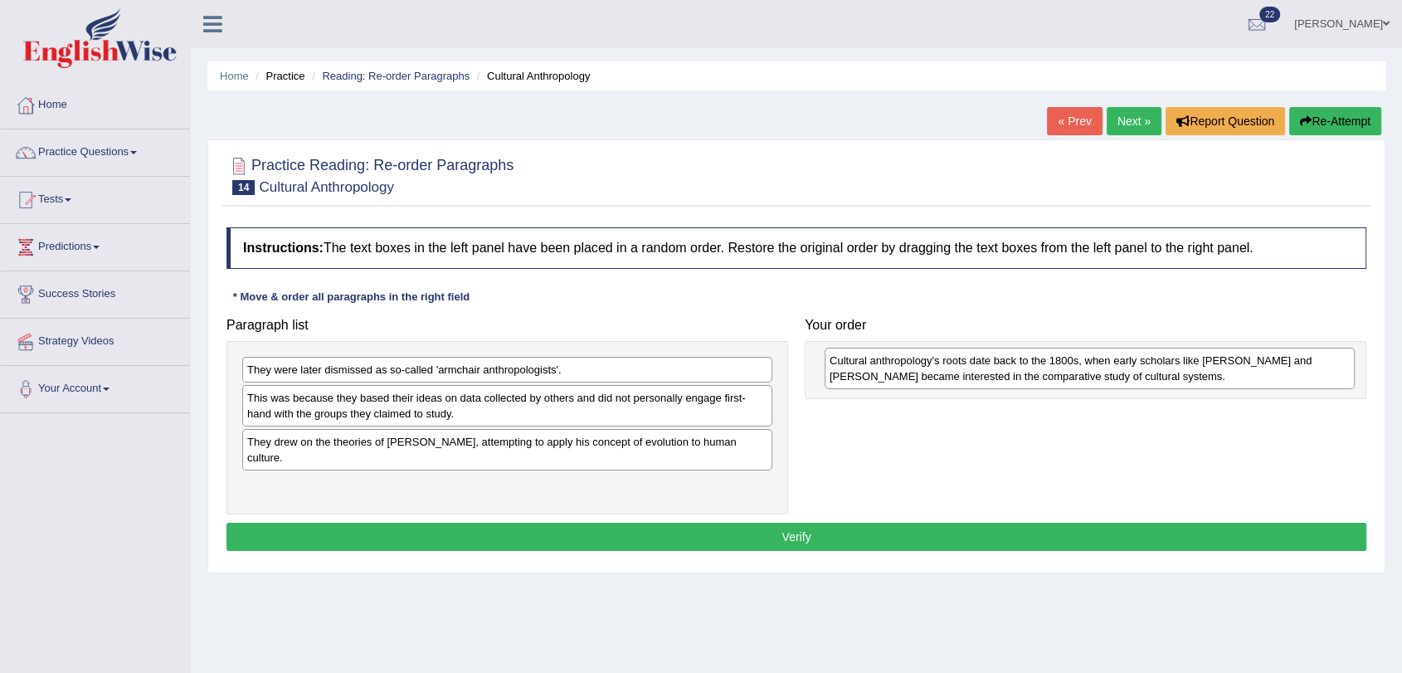
drag, startPoint x: 395, startPoint y: 407, endPoint x: 985, endPoint y: 367, distance: 591.2
click at [985, 367] on div "Cultural anthropology's roots date back to the 1800s, when early scholars like …" at bounding box center [1090, 368] width 530 height 41
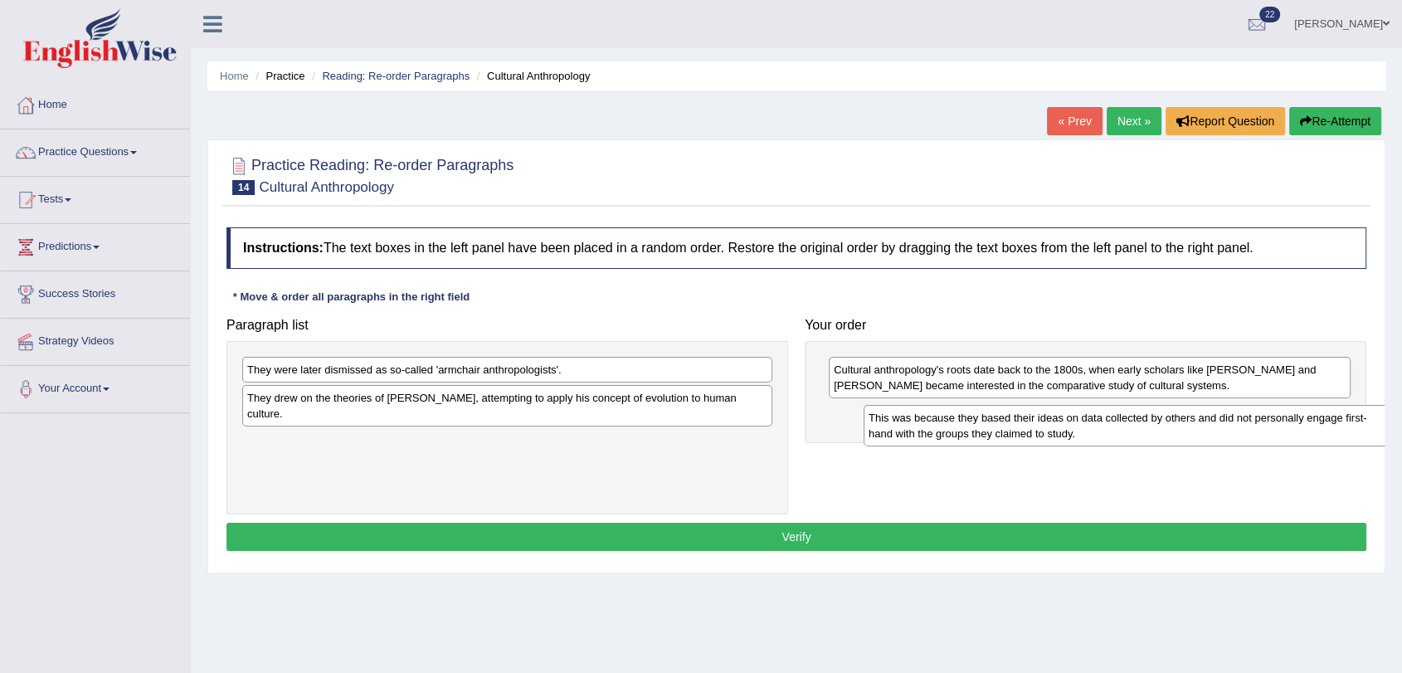
drag, startPoint x: 397, startPoint y: 414, endPoint x: 1000, endPoint y: 433, distance: 603.4
click at [1001, 433] on div "This was because they based their ideas on data collected by others and did not…" at bounding box center [1129, 425] width 530 height 41
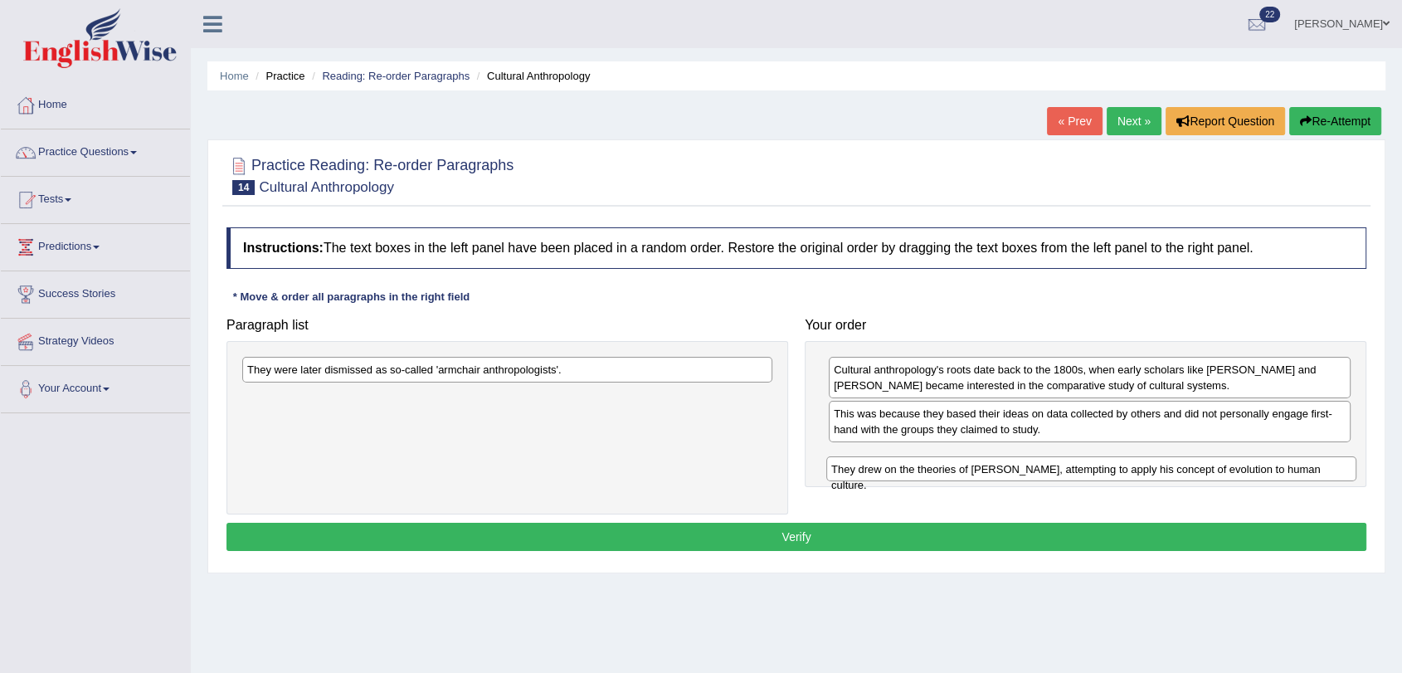
drag, startPoint x: 265, startPoint y: 397, endPoint x: 850, endPoint y: 468, distance: 588.4
click at [850, 468] on div "They drew on the theories of Charles Darwin, attempting to apply his concept of…" at bounding box center [1091, 469] width 530 height 26
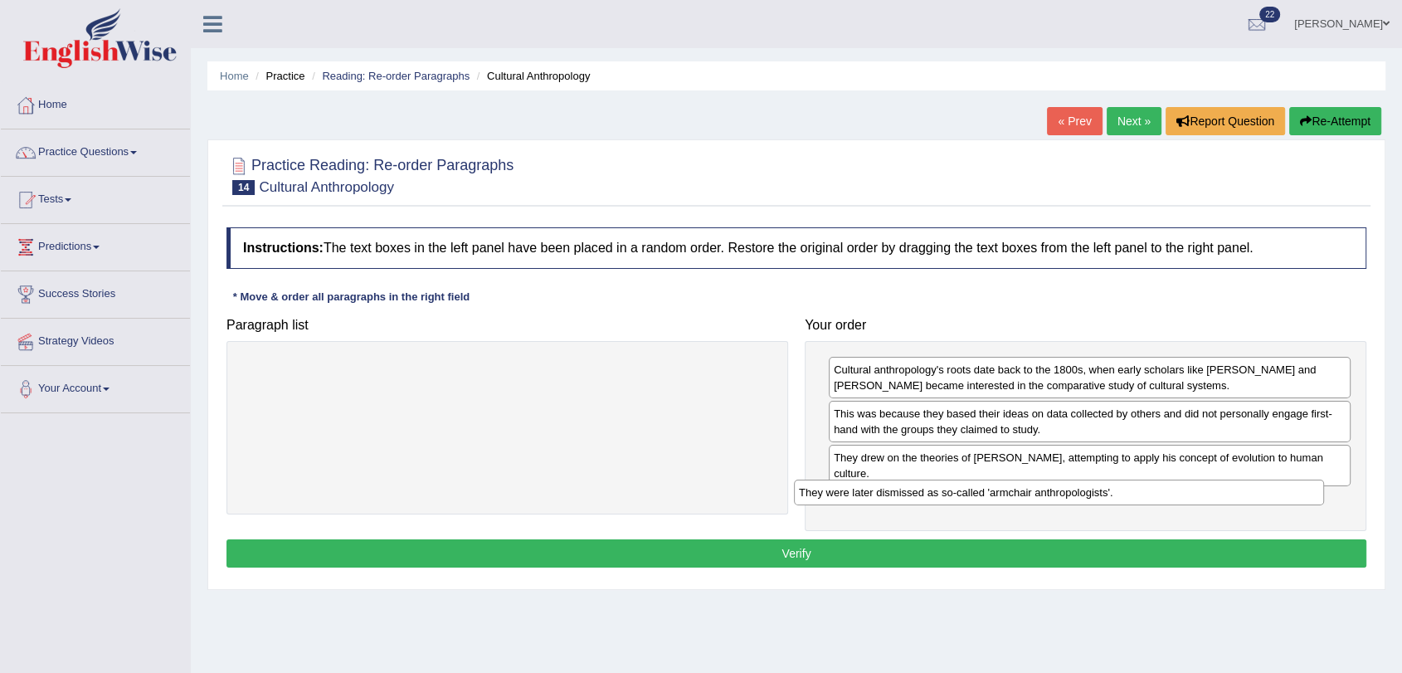
drag, startPoint x: 458, startPoint y: 369, endPoint x: 1010, endPoint y: 492, distance: 566.0
click at [1010, 492] on div "They were later dismissed as so-called 'armchair anthropologists'." at bounding box center [1059, 493] width 530 height 26
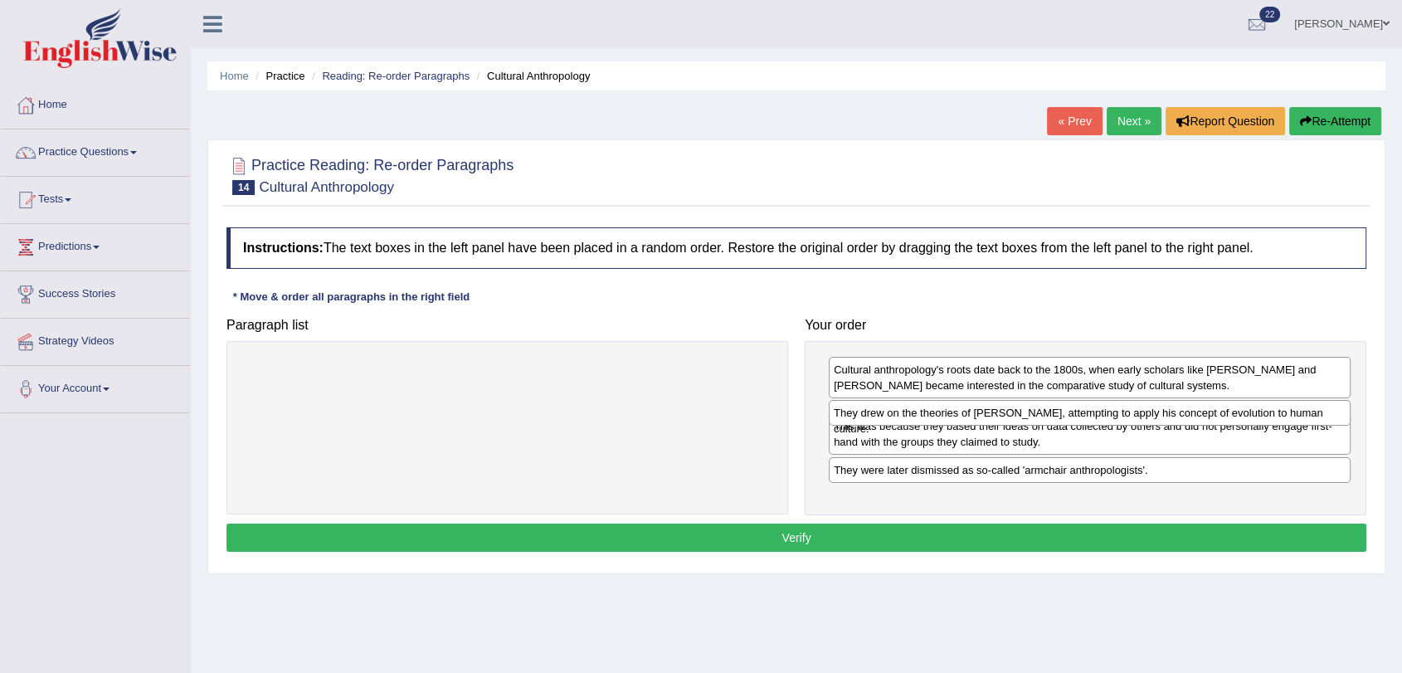
drag, startPoint x: 944, startPoint y: 455, endPoint x: 943, endPoint y: 411, distance: 44.0
click at [943, 411] on div "They drew on the theories of Charles Darwin, attempting to apply his concept of…" at bounding box center [1090, 413] width 522 height 26
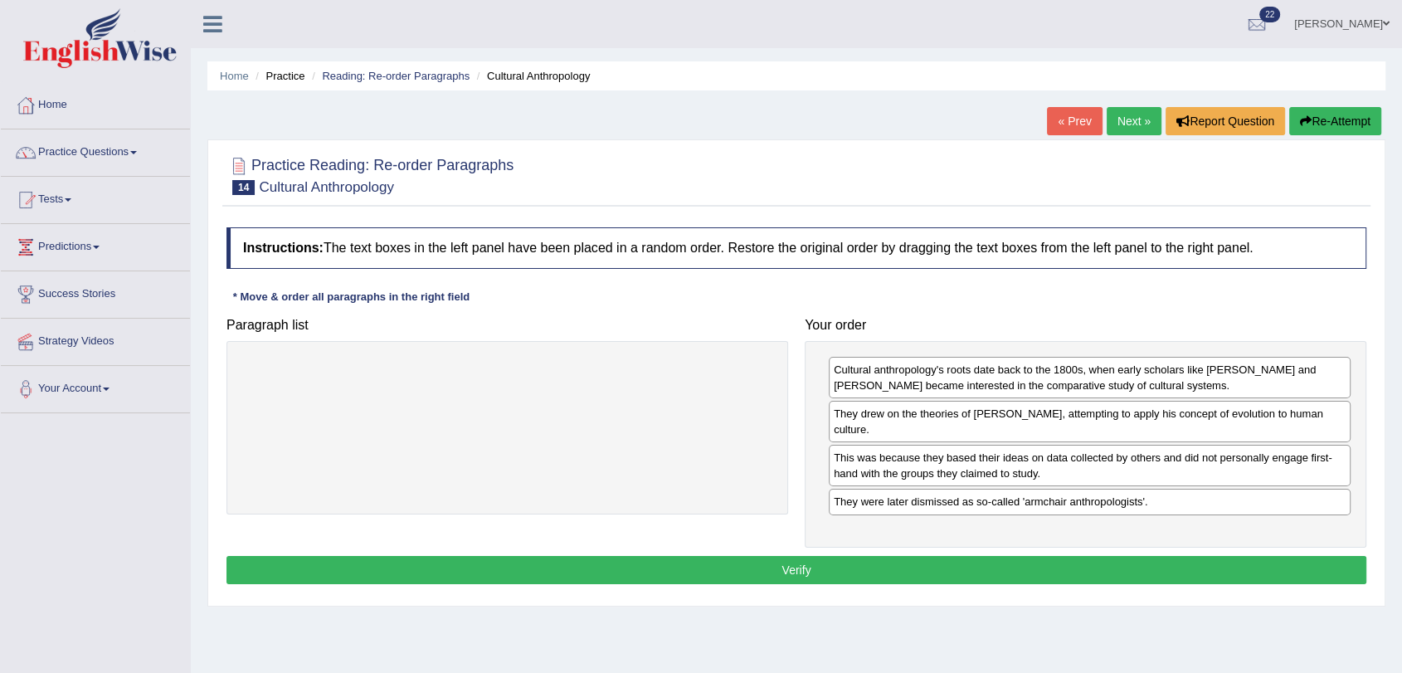
click at [883, 556] on button "Verify" at bounding box center [796, 570] width 1140 height 28
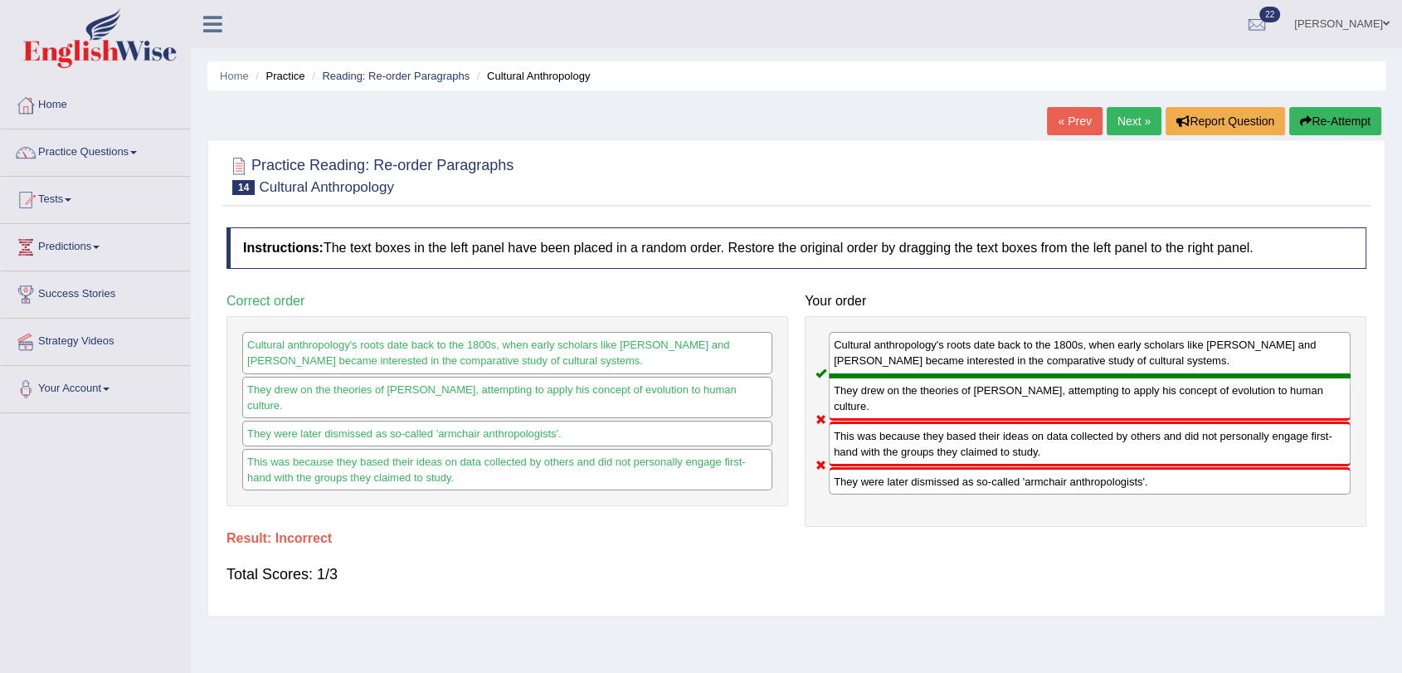
click at [1127, 126] on link "Next »" at bounding box center [1134, 121] width 55 height 28
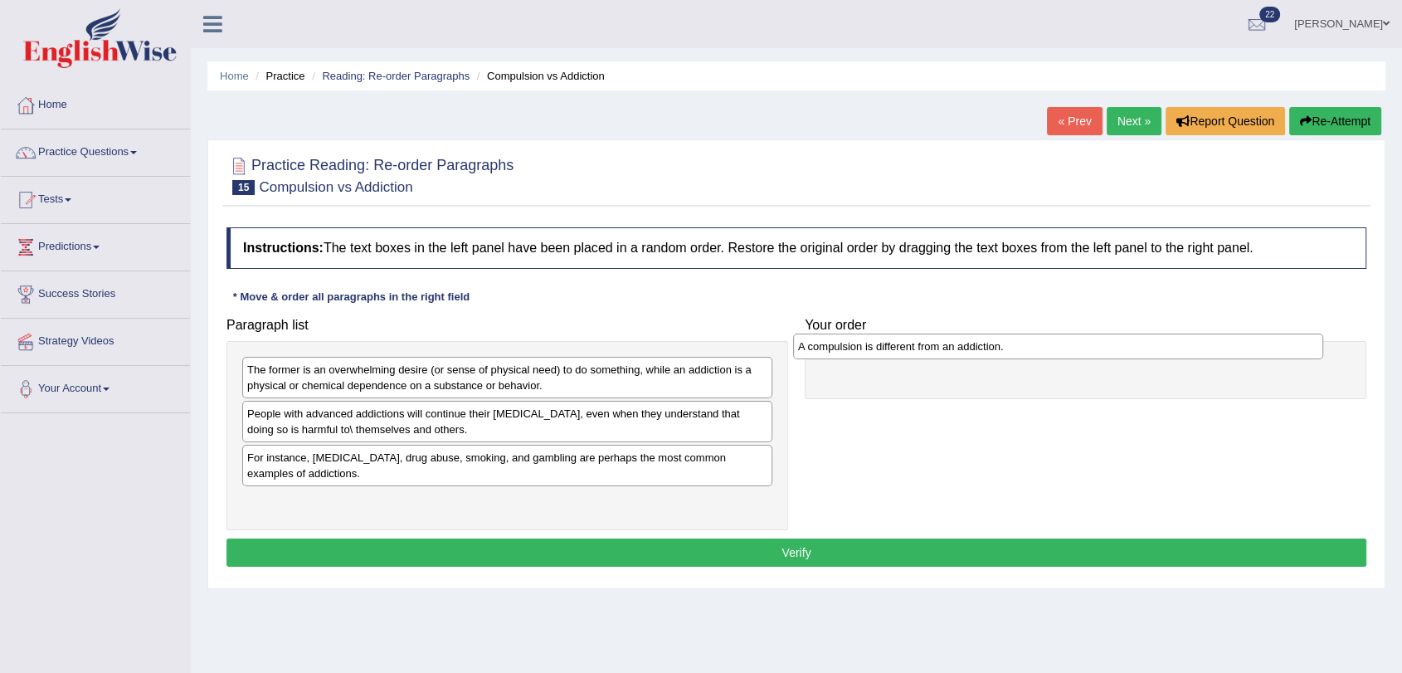
drag, startPoint x: 432, startPoint y: 462, endPoint x: 983, endPoint y: 350, distance: 562.1
click at [983, 350] on div "A compulsion is different from an addiction." at bounding box center [1058, 347] width 530 height 26
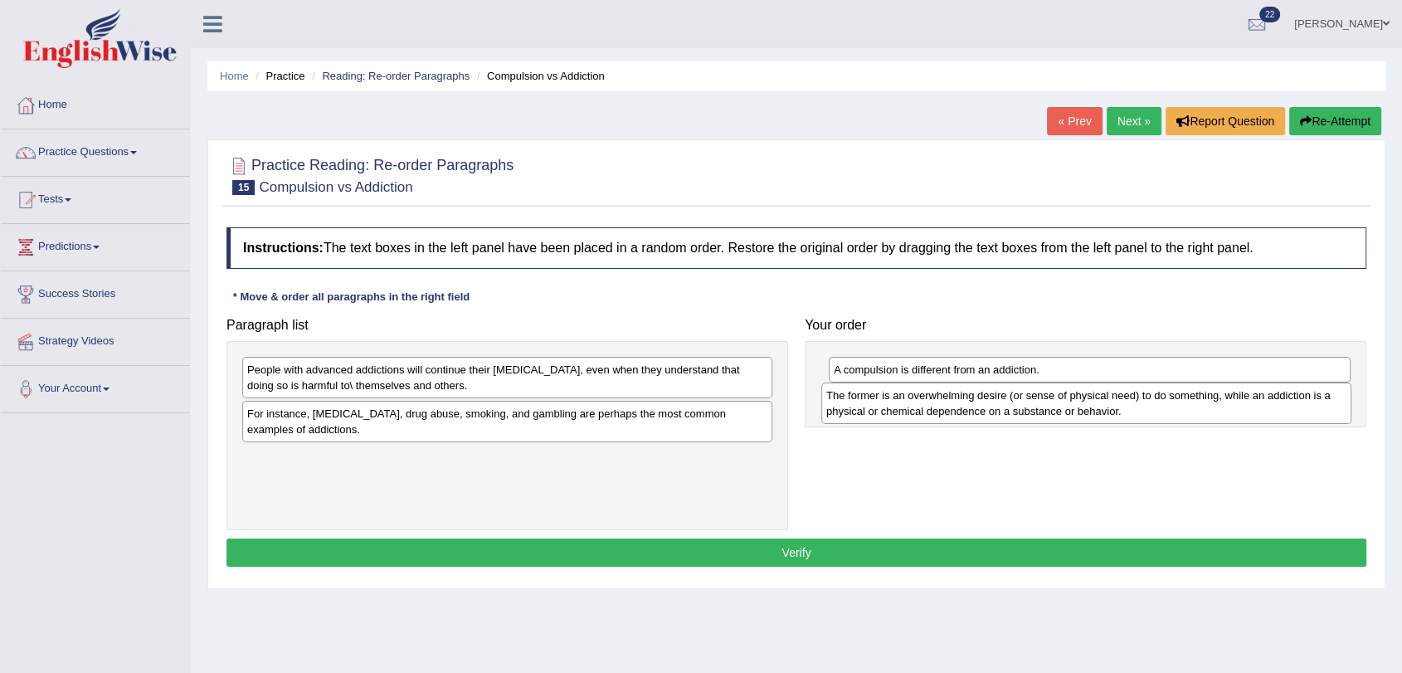
drag, startPoint x: 503, startPoint y: 370, endPoint x: 1082, endPoint y: 396, distance: 579.6
click at [1082, 396] on div "The former is an overwhelming desire (or sense of physical need) to do somethin…" at bounding box center [1086, 402] width 530 height 41
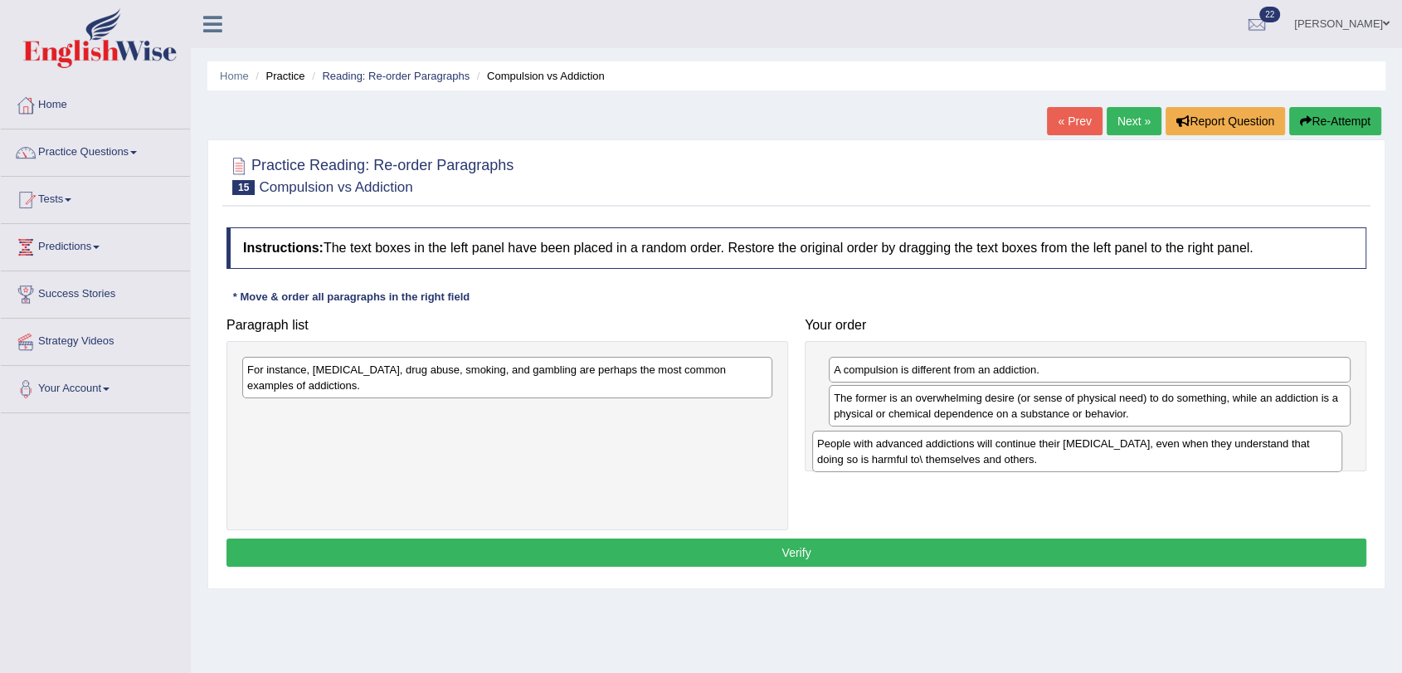
drag, startPoint x: 460, startPoint y: 381, endPoint x: 1030, endPoint y: 455, distance: 574.7
click at [1030, 455] on div "People with advanced addictions will continue their [MEDICAL_DATA], even when t…" at bounding box center [1077, 451] width 530 height 41
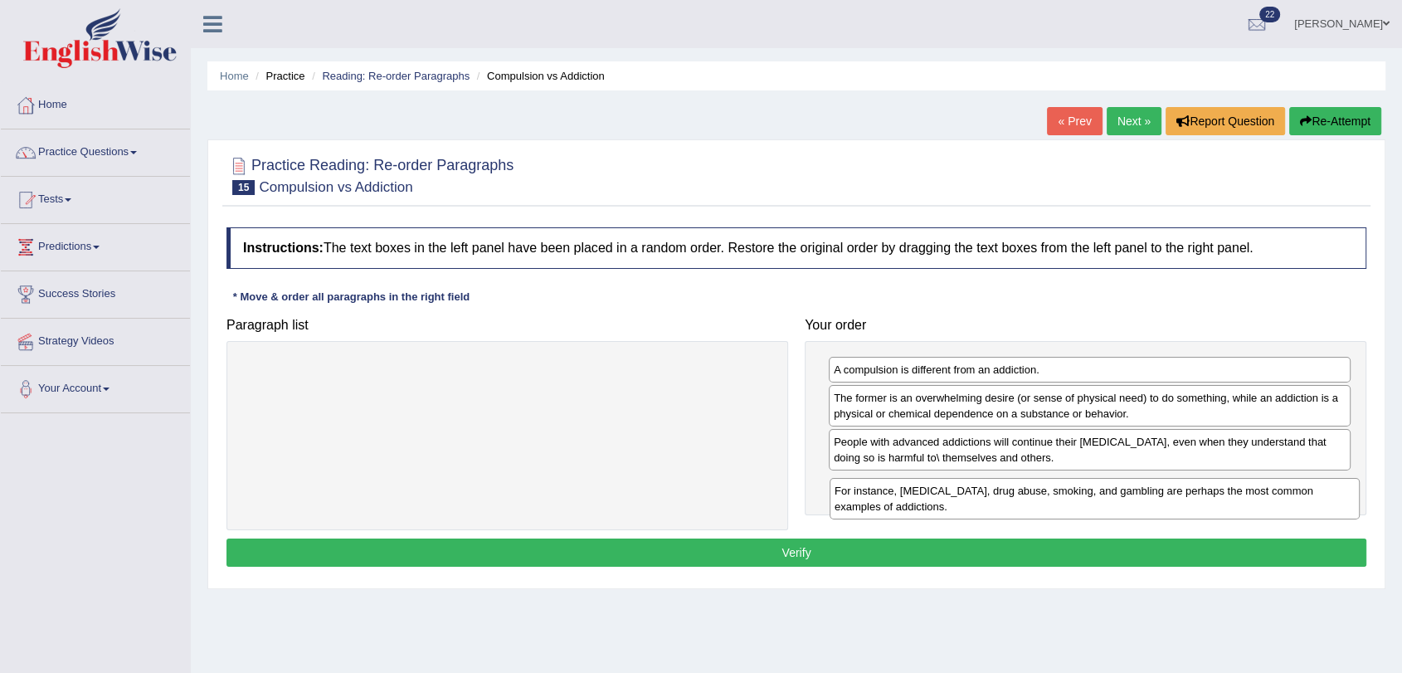
drag, startPoint x: 467, startPoint y: 377, endPoint x: 1054, endPoint y: 498, distance: 598.9
click at [1054, 498] on div "For instance, [MEDICAL_DATA], drug abuse, smoking, and gambling are perhaps the…" at bounding box center [1095, 498] width 530 height 41
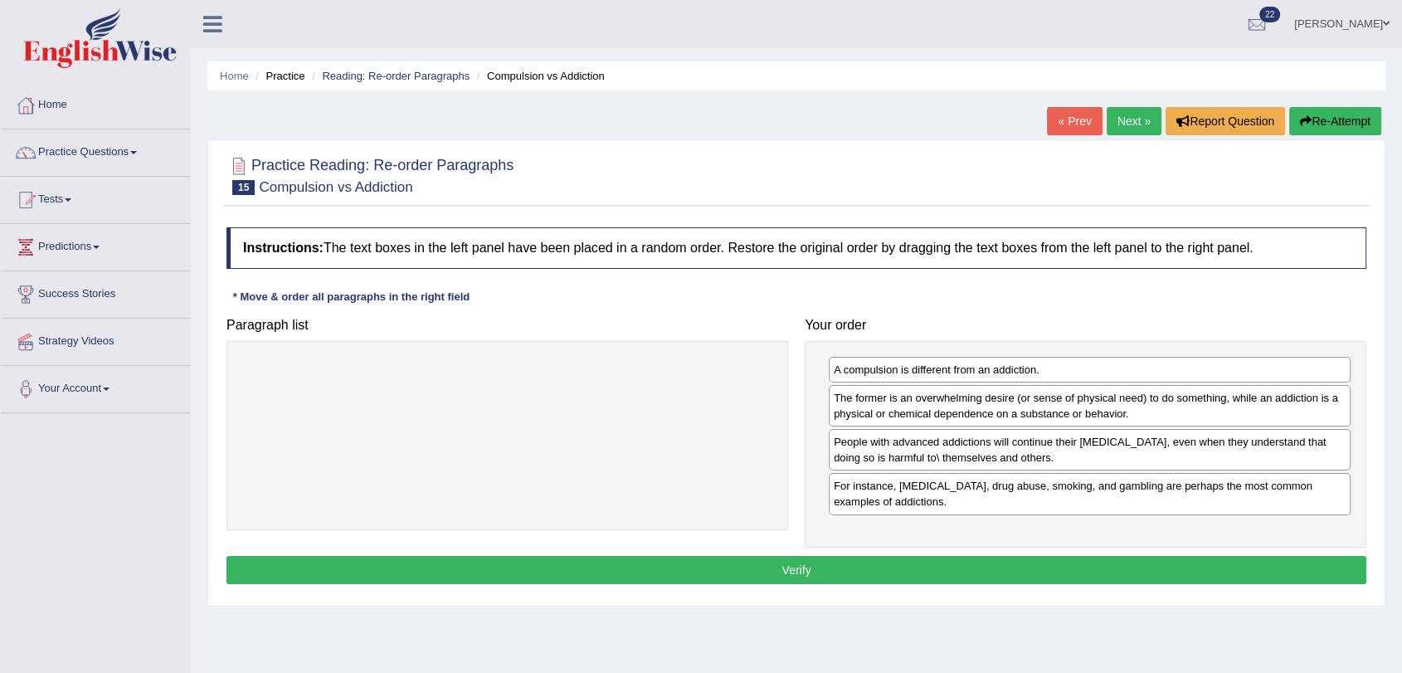
click at [1092, 583] on div "Instructions: The text boxes in the left panel have been placed in a random ord…" at bounding box center [796, 407] width 1148 height 377
click at [1117, 556] on button "Verify" at bounding box center [796, 570] width 1140 height 28
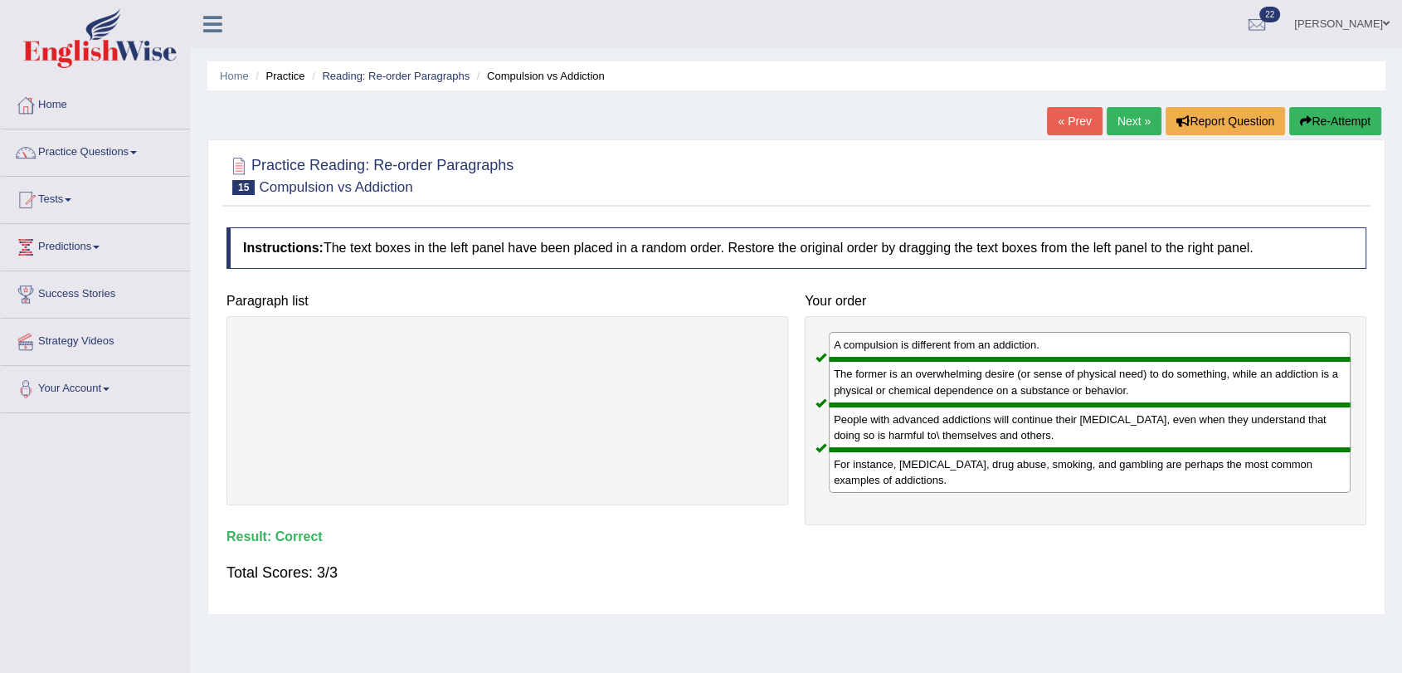
click at [1118, 119] on link "Next »" at bounding box center [1134, 121] width 55 height 28
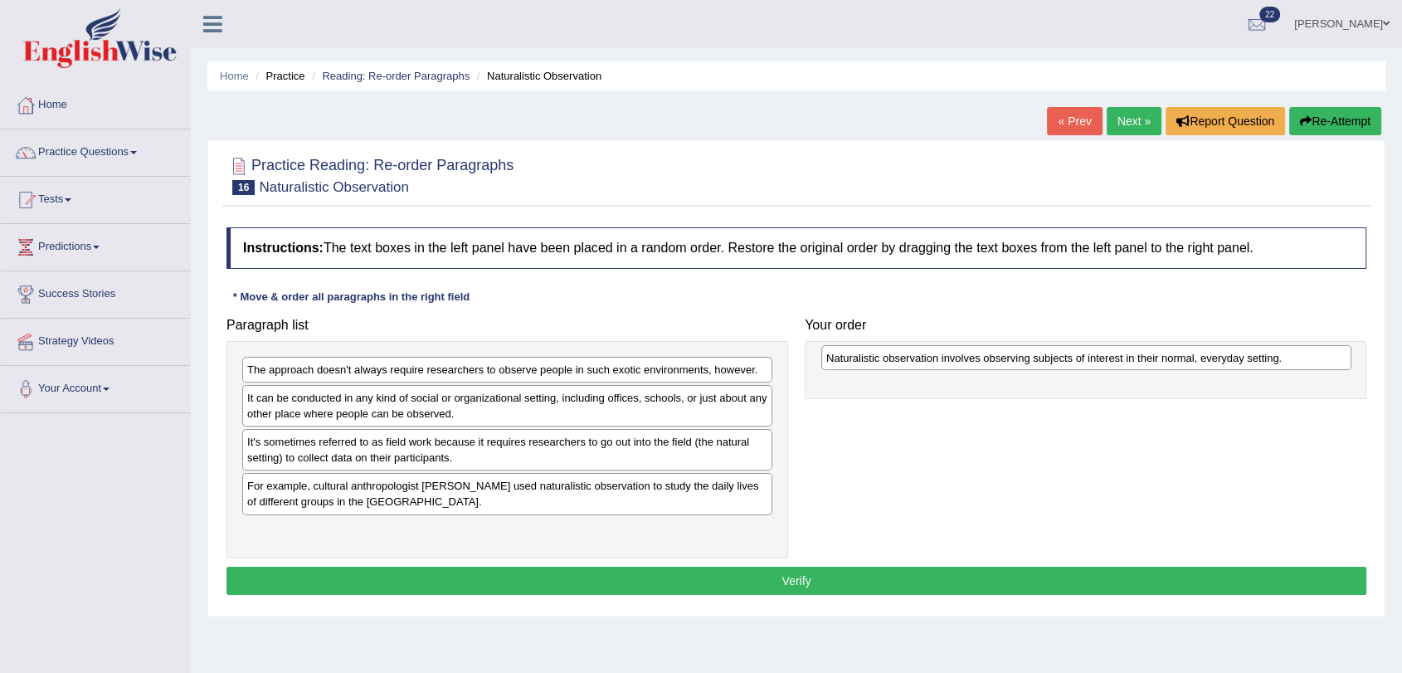
drag, startPoint x: 605, startPoint y: 489, endPoint x: 1186, endPoint y: 359, distance: 595.0
click at [1186, 359] on div "Naturalistic observation involves observing subjects of interest in their norma…" at bounding box center [1086, 358] width 530 height 26
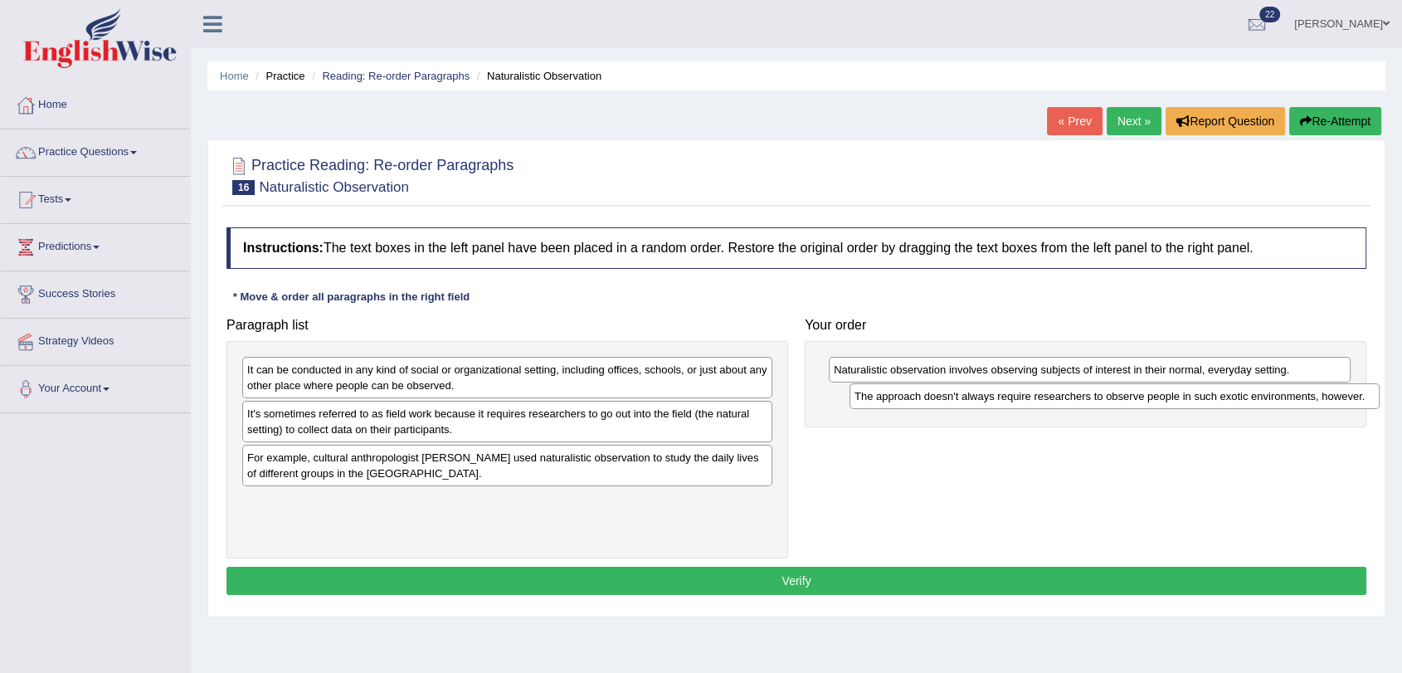
drag, startPoint x: 699, startPoint y: 371, endPoint x: 1302, endPoint y: 395, distance: 603.6
click at [1302, 395] on div "The approach doesn't always require researchers to observe people in such exoti…" at bounding box center [1115, 396] width 530 height 26
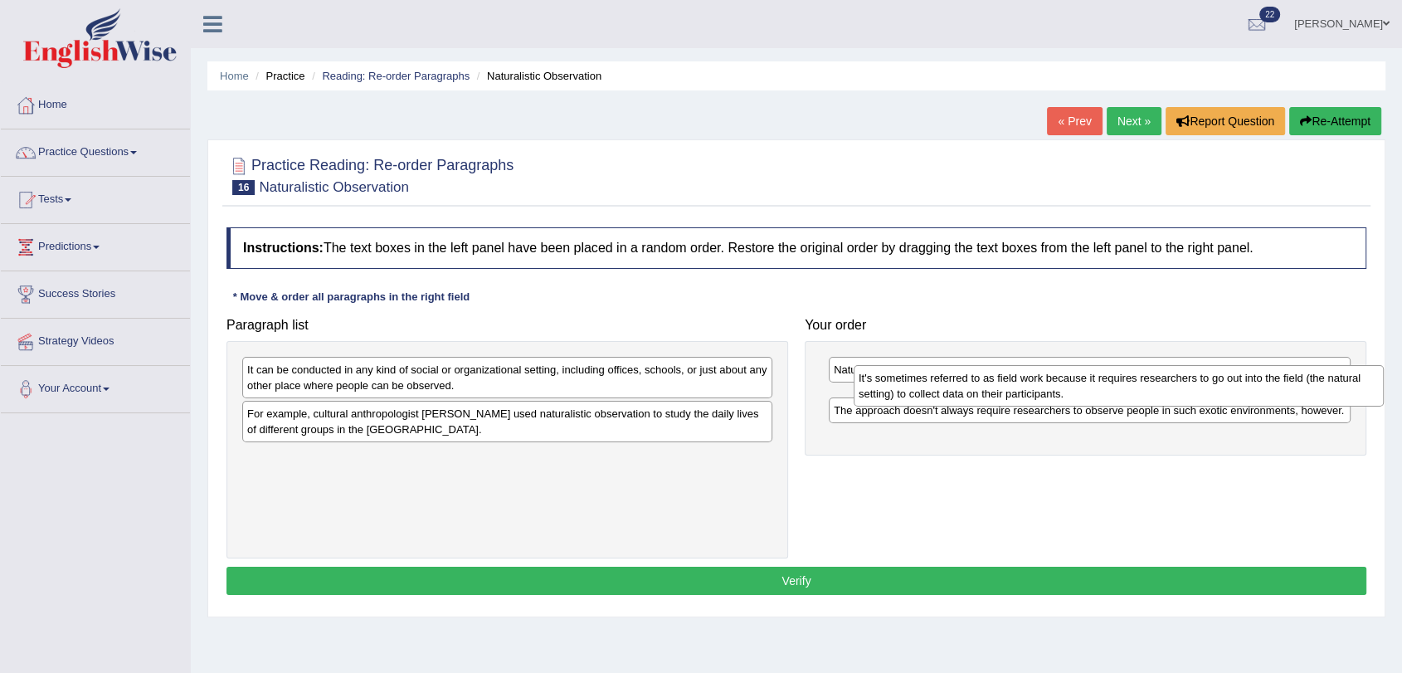
drag, startPoint x: 562, startPoint y: 426, endPoint x: 1173, endPoint y: 392, distance: 612.4
click at [1173, 392] on div "It's sometimes referred to as field work because it requires researchers to go …" at bounding box center [1119, 385] width 530 height 41
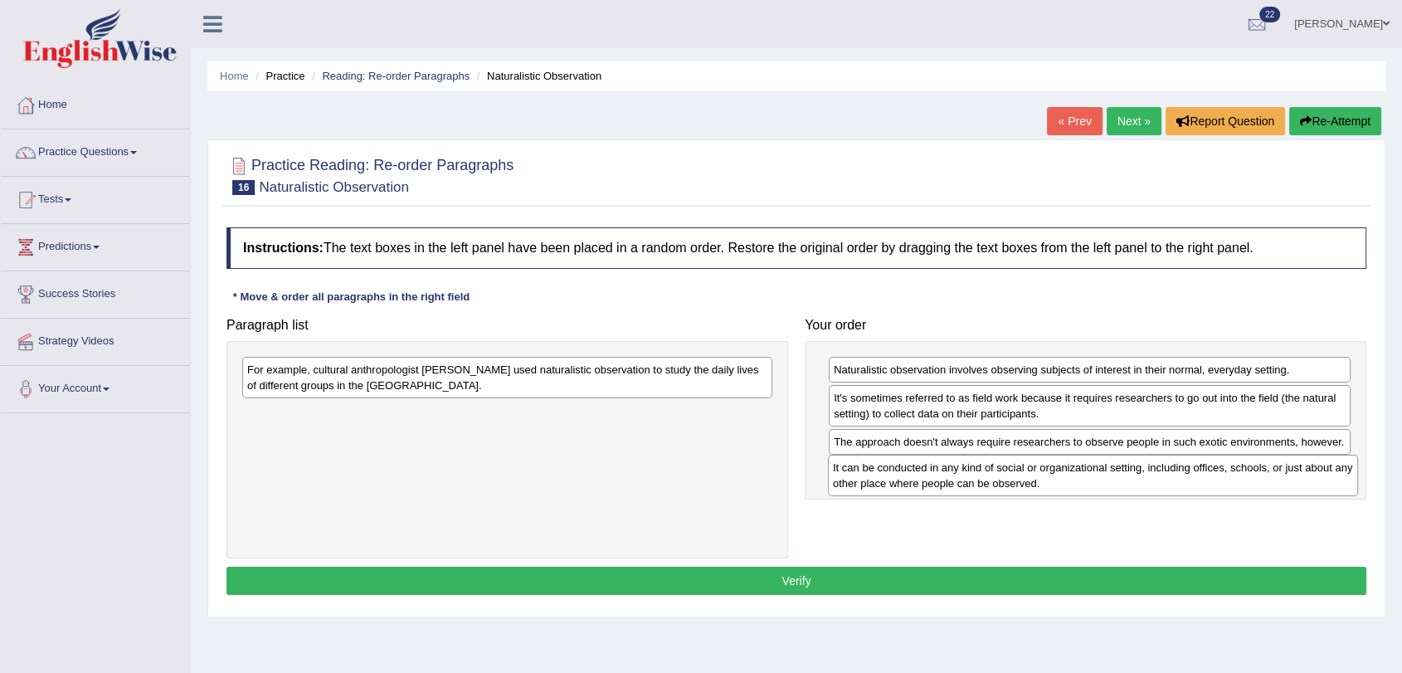
drag, startPoint x: 532, startPoint y: 382, endPoint x: 1117, endPoint y: 480, distance: 593.8
click at [1117, 480] on div "It can be conducted in any kind of social or organizational setting, including …" at bounding box center [1093, 475] width 530 height 41
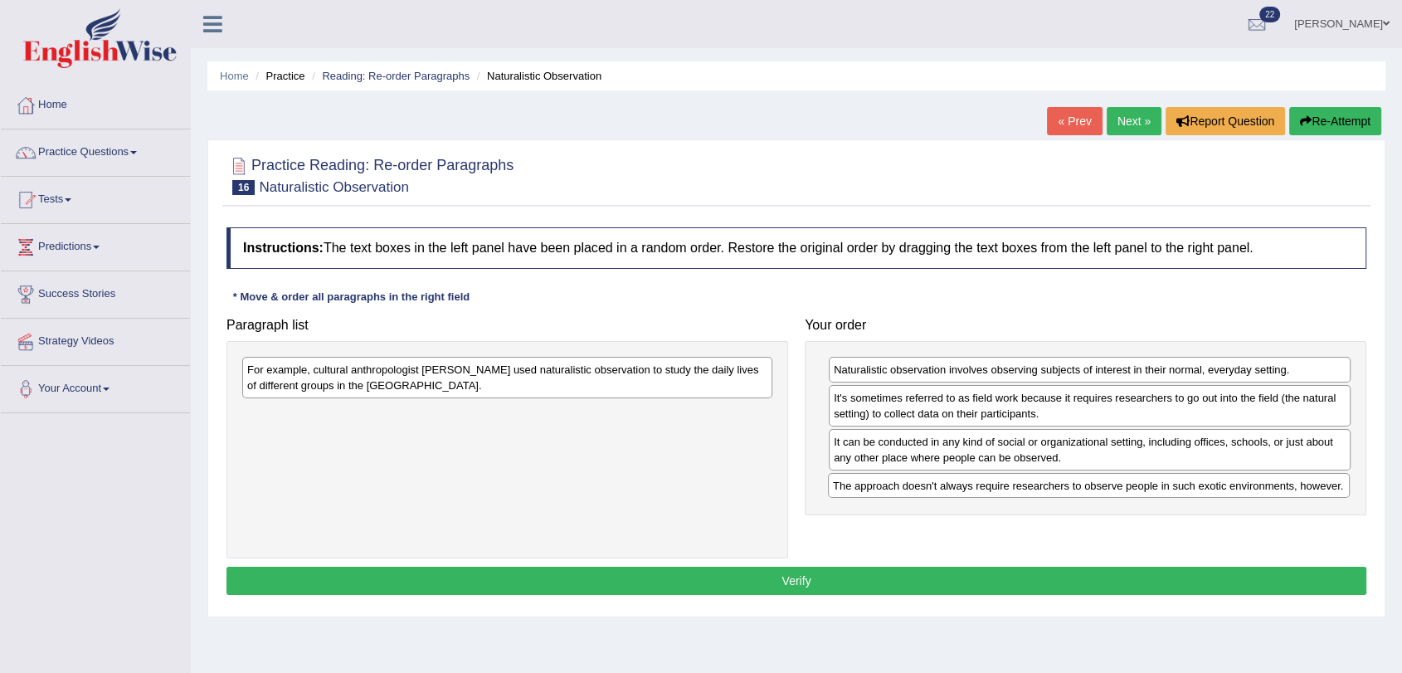
drag, startPoint x: 992, startPoint y: 441, endPoint x: 991, endPoint y: 485, distance: 44.0
click at [991, 485] on div "The approach doesn't always require researchers to observe people in such exoti…" at bounding box center [1089, 486] width 522 height 26
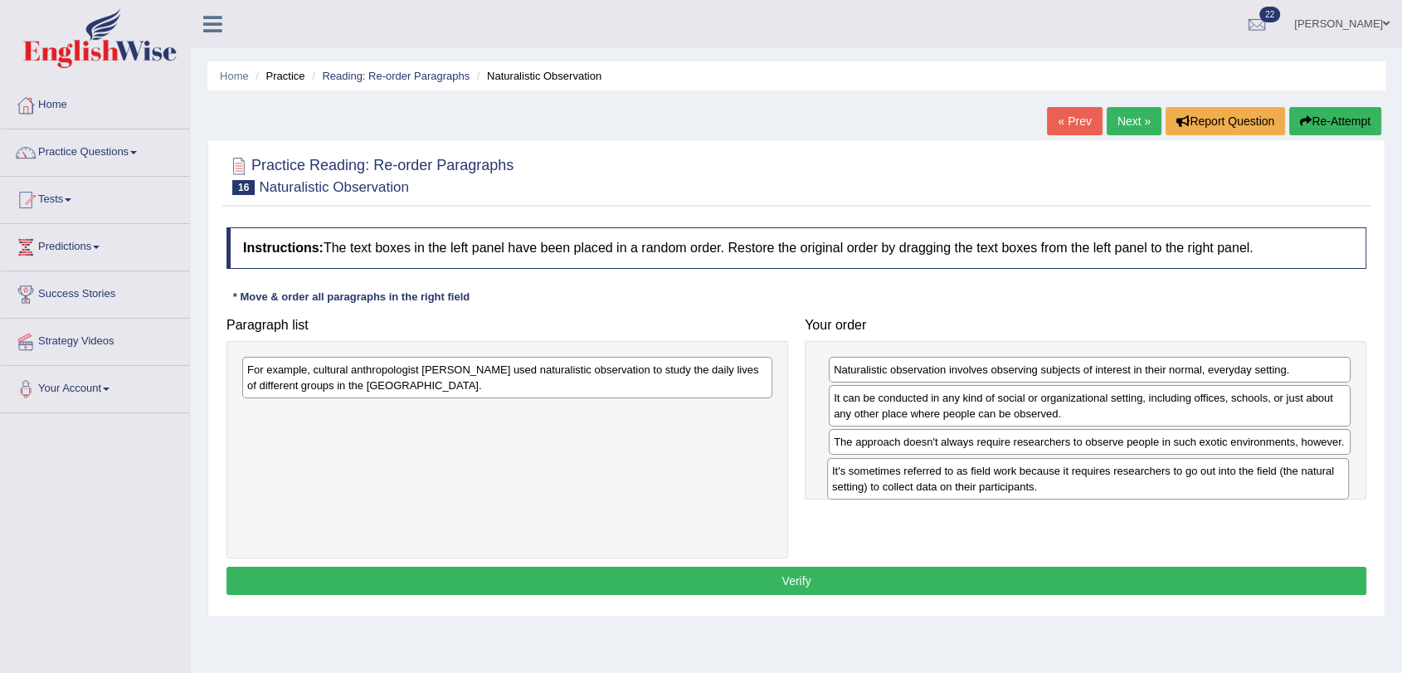
drag, startPoint x: 936, startPoint y: 404, endPoint x: 934, endPoint y: 477, distance: 73.0
click at [934, 477] on div "It's sometimes referred to as field work because it requires researchers to go …" at bounding box center [1088, 478] width 522 height 41
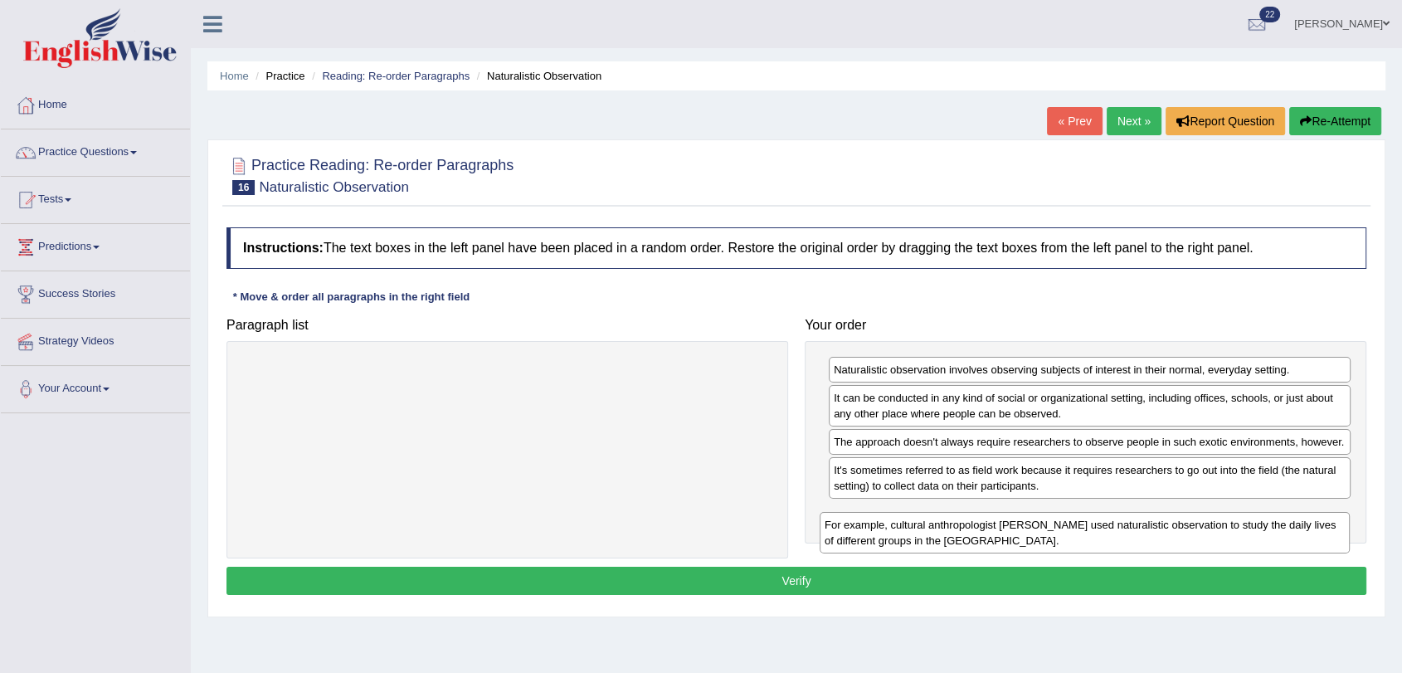
drag, startPoint x: 451, startPoint y: 382, endPoint x: 1032, endPoint y: 533, distance: 600.2
click at [1031, 533] on div "For example, cultural anthropologist Margaret Mead used naturalistic observatio…" at bounding box center [1085, 532] width 530 height 41
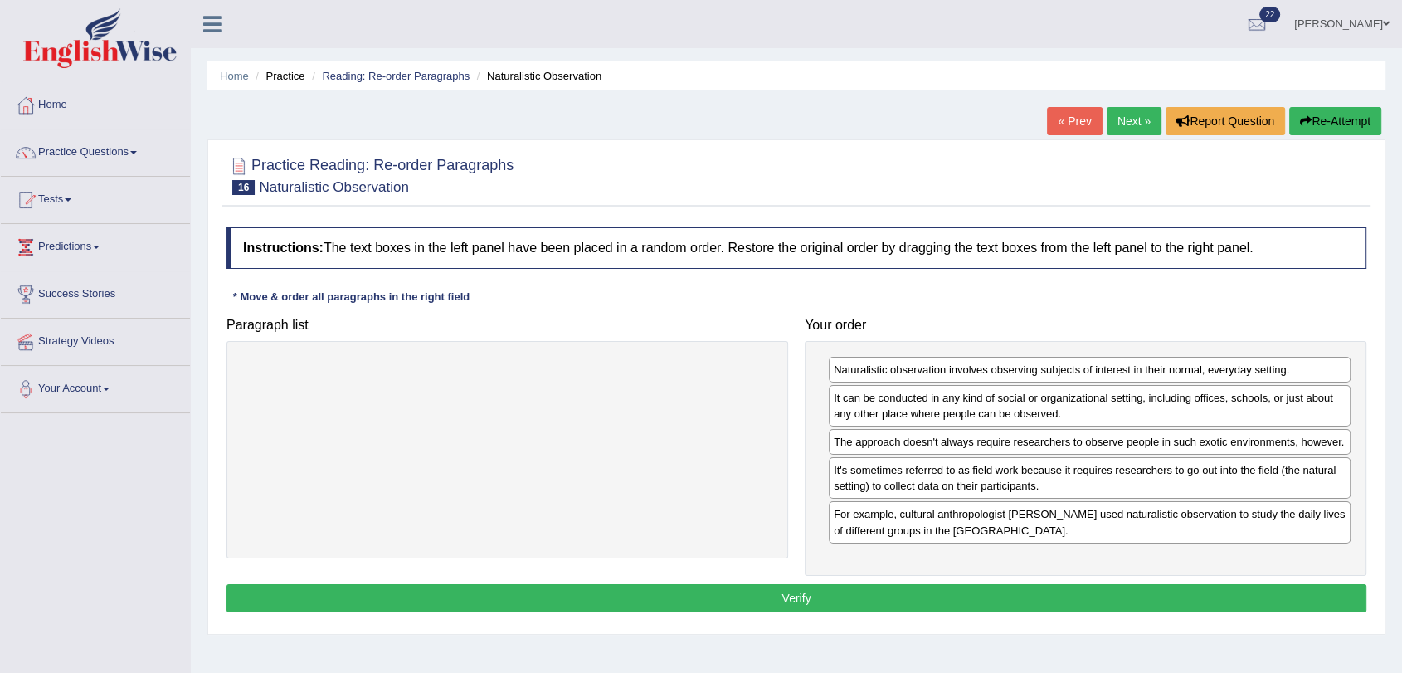
click at [912, 589] on button "Verify" at bounding box center [796, 598] width 1140 height 28
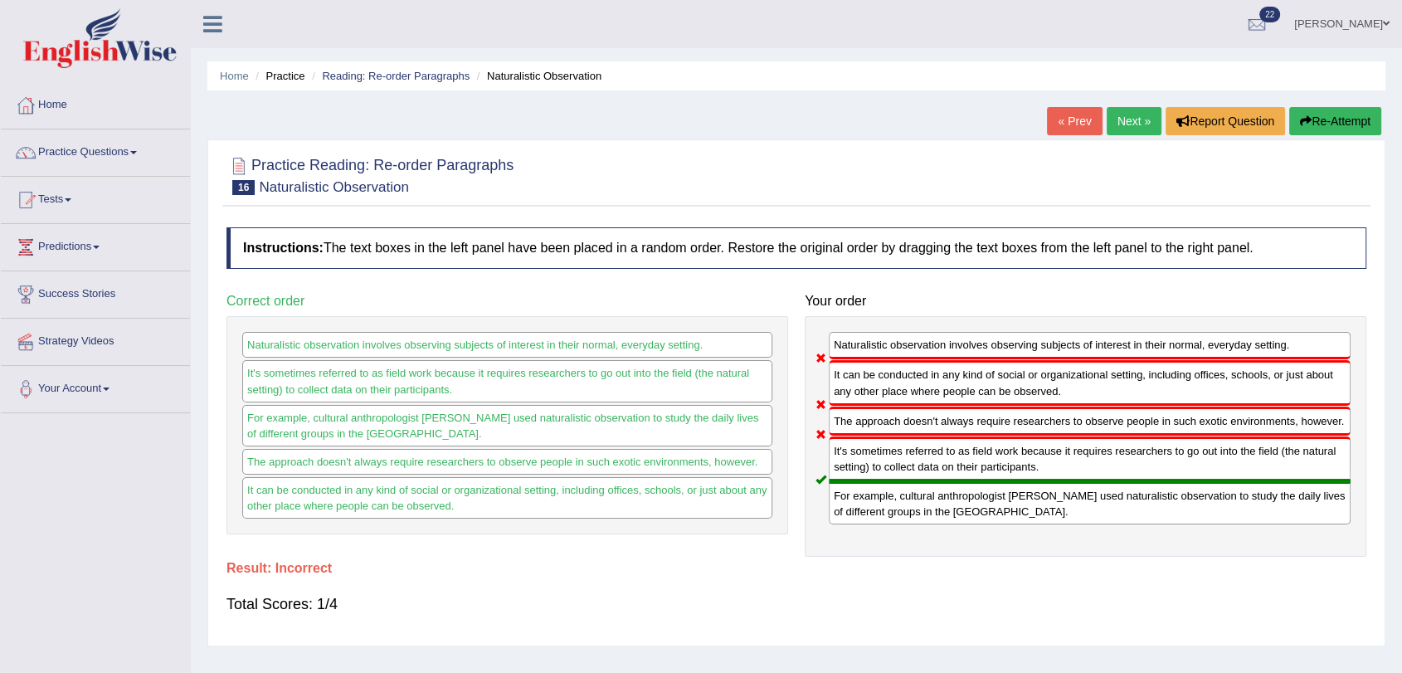
click at [1125, 124] on link "Next »" at bounding box center [1134, 121] width 55 height 28
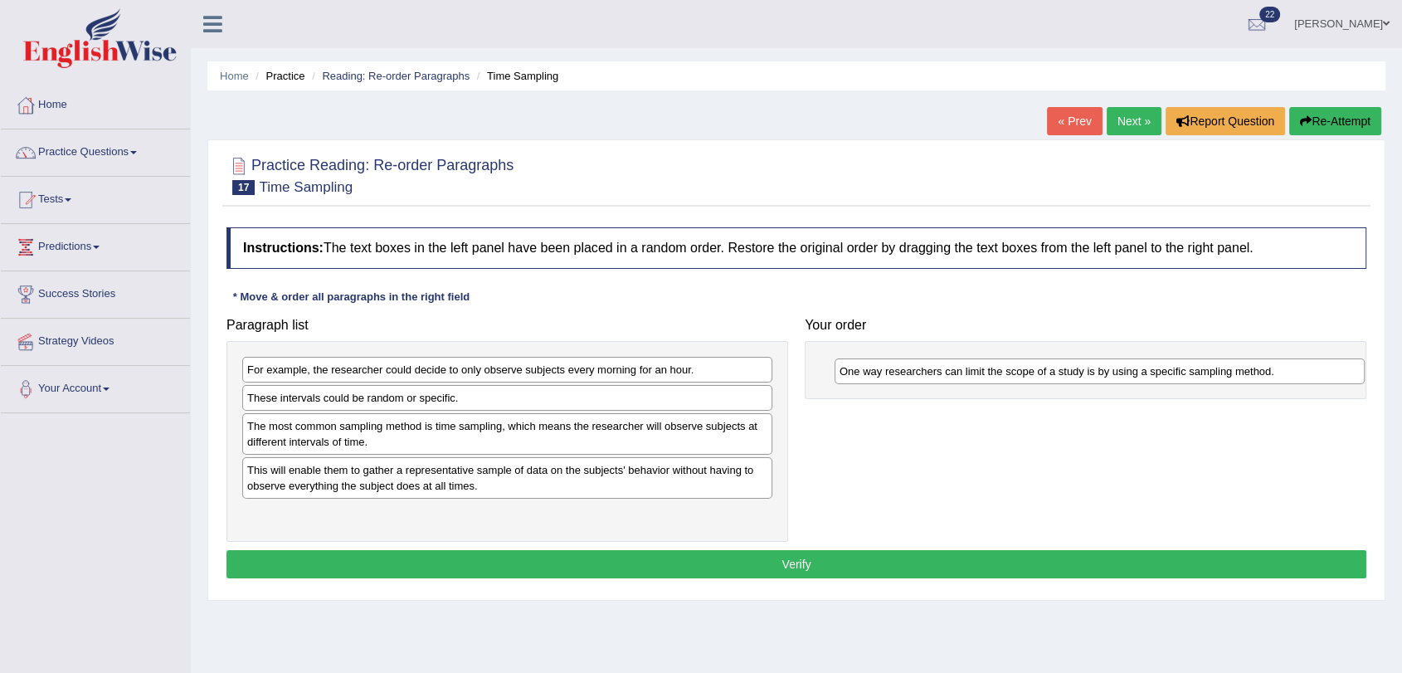
drag, startPoint x: 410, startPoint y: 376, endPoint x: 1002, endPoint y: 377, distance: 592.3
click at [1002, 377] on div "One way researchers can limit the scope of a study is by using a specific sampl…" at bounding box center [1100, 371] width 530 height 26
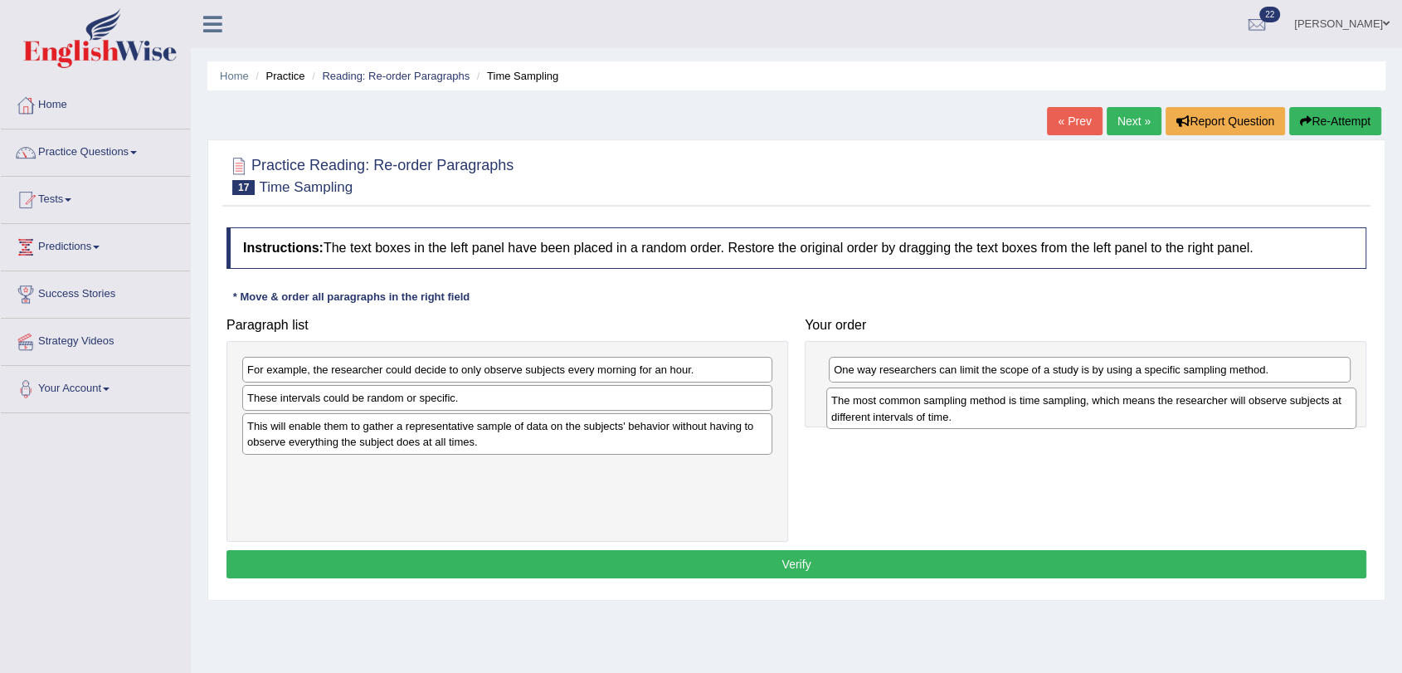
drag, startPoint x: 418, startPoint y: 441, endPoint x: 1004, endPoint y: 416, distance: 586.3
click at [1003, 416] on div "The most common sampling method is time sampling, which means the researcher wi…" at bounding box center [1091, 407] width 530 height 41
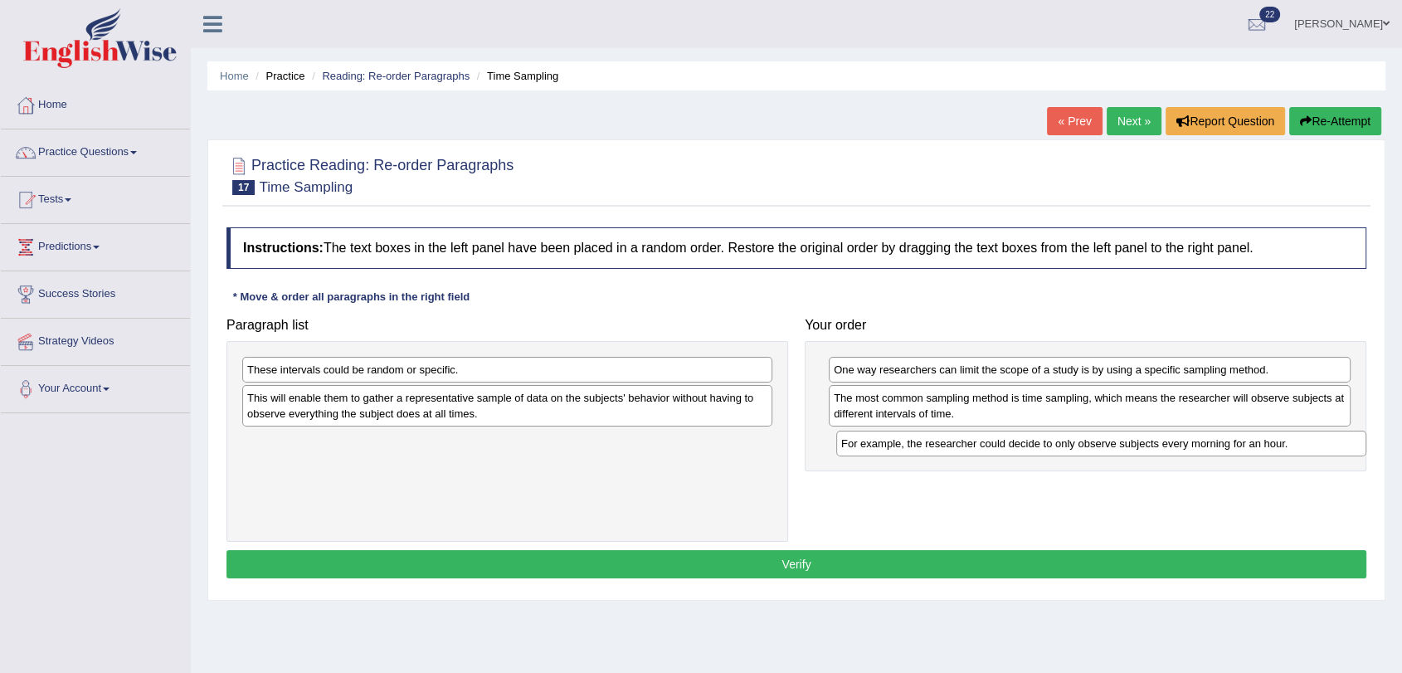
drag, startPoint x: 626, startPoint y: 370, endPoint x: 1221, endPoint y: 443, distance: 599.3
click at [1221, 443] on div "For example, the researcher could decide to only observe subjects every morning…" at bounding box center [1101, 444] width 530 height 26
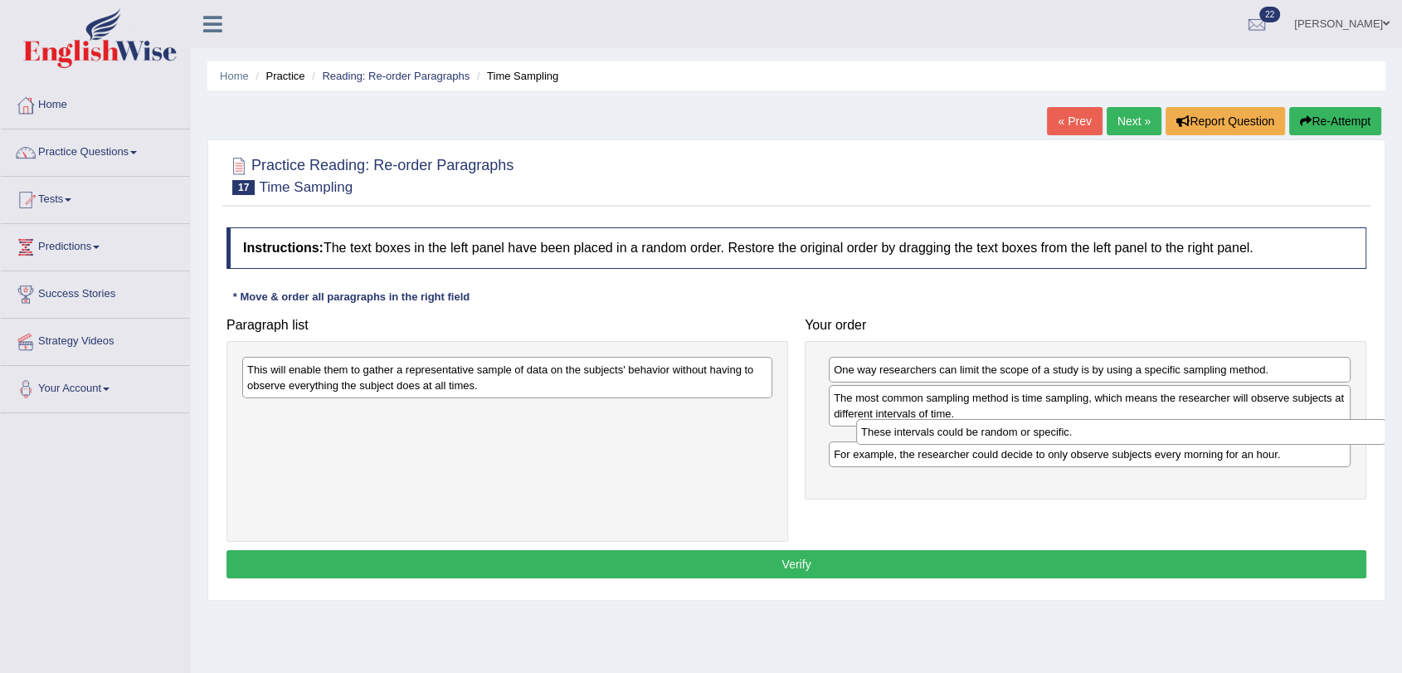
drag, startPoint x: 382, startPoint y: 368, endPoint x: 996, endPoint y: 431, distance: 617.1
click at [996, 431] on div "These intervals could be random or specific." at bounding box center [1121, 432] width 530 height 26
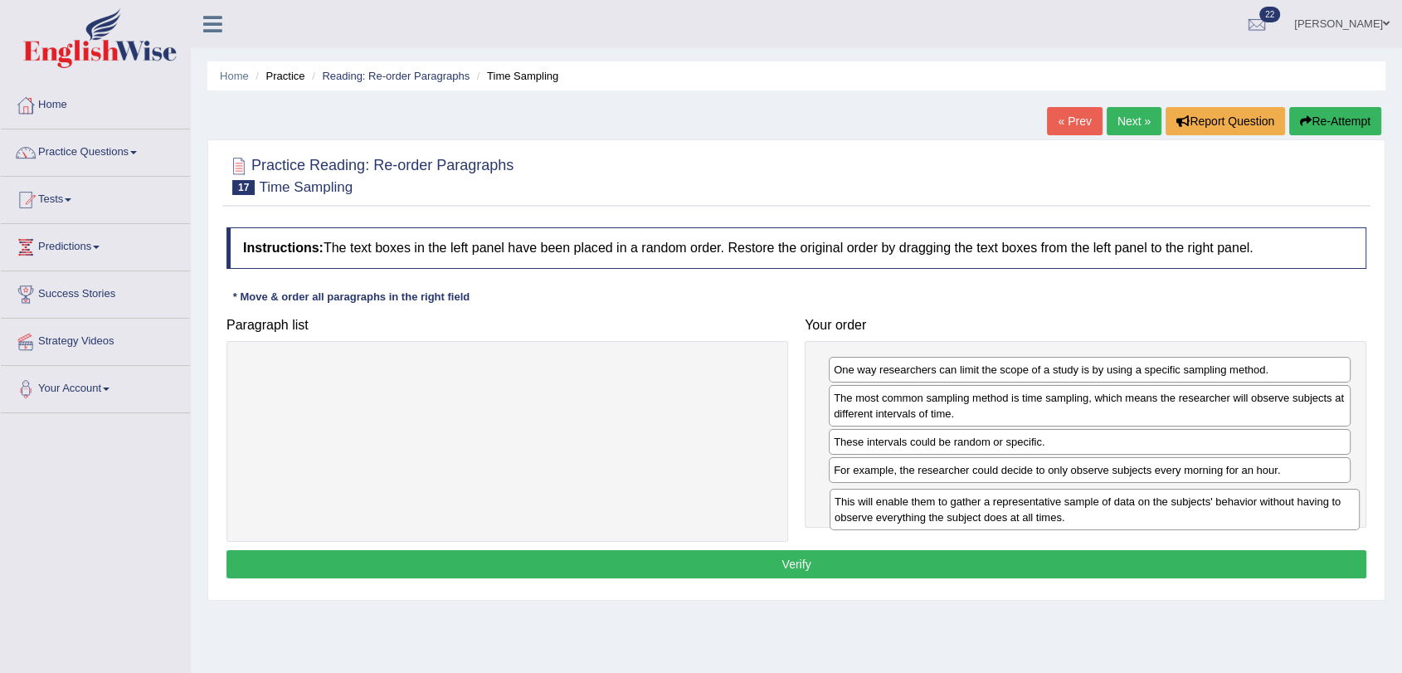
drag, startPoint x: 376, startPoint y: 377, endPoint x: 964, endPoint y: 509, distance: 602.8
click at [964, 509] on div "This will enable them to gather a representative sample of data on the subjects…" at bounding box center [1095, 509] width 530 height 41
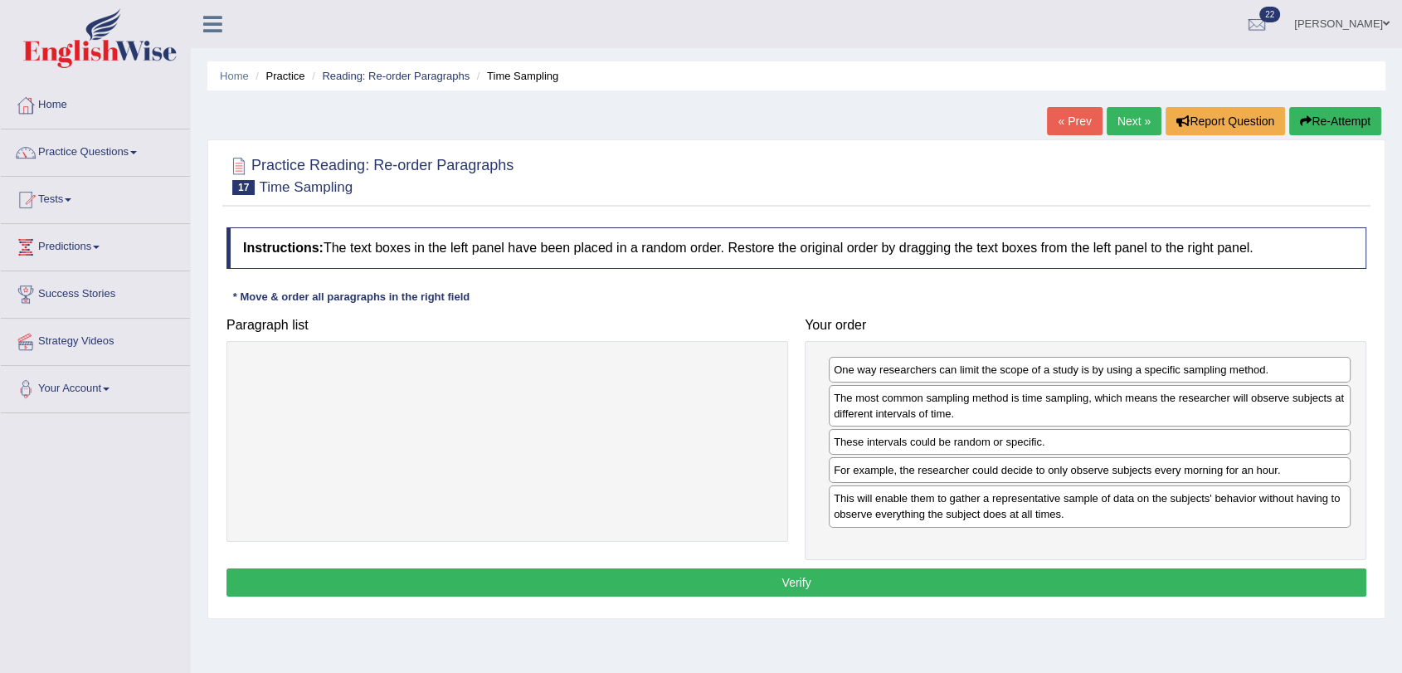
click at [845, 581] on button "Verify" at bounding box center [796, 582] width 1140 height 28
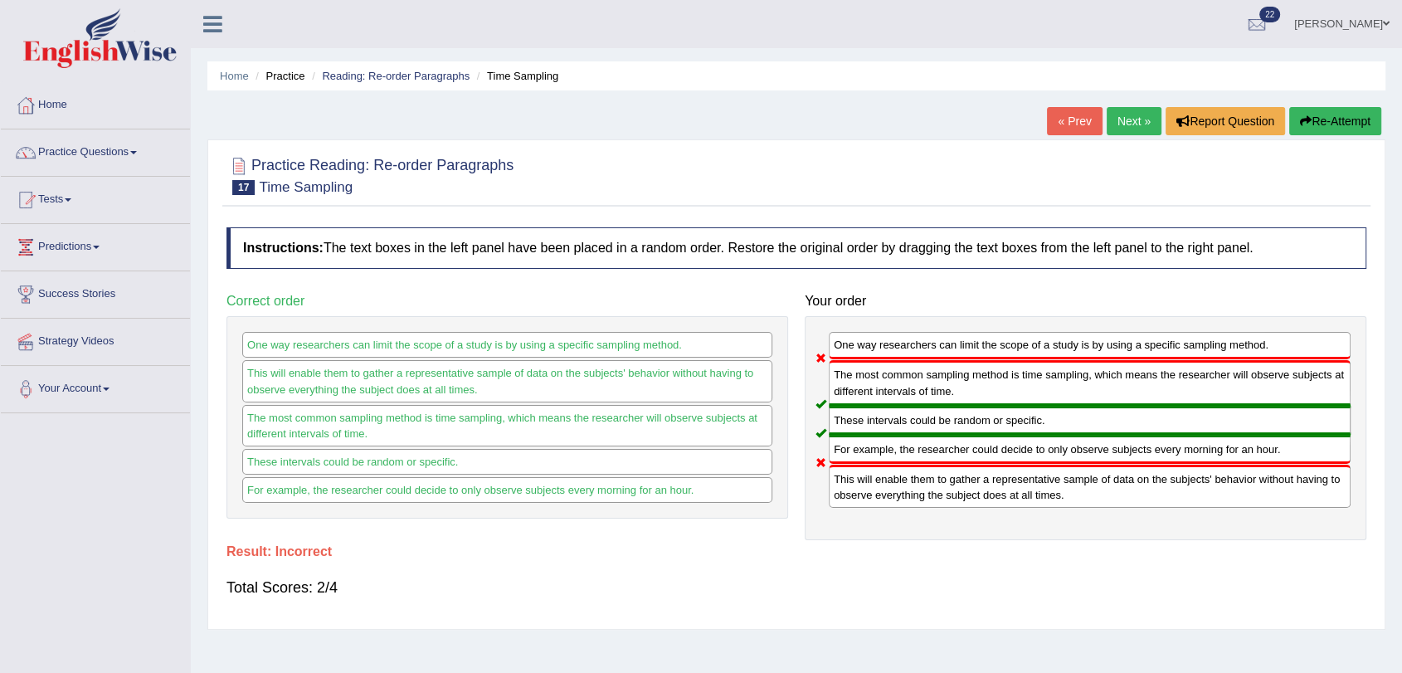
click at [1122, 121] on link "Next »" at bounding box center [1134, 121] width 55 height 28
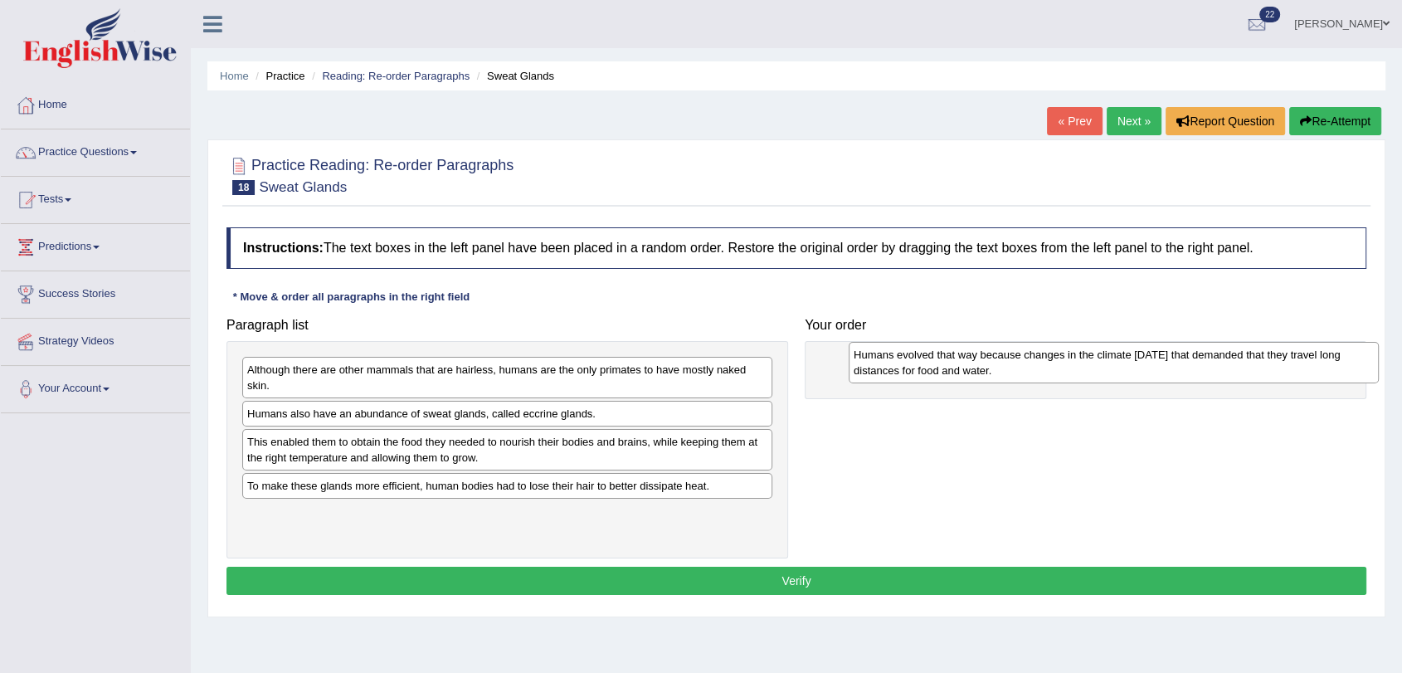
drag, startPoint x: 312, startPoint y: 378, endPoint x: 918, endPoint y: 363, distance: 606.6
click at [918, 363] on div "Humans evolved that way because changes in the climate [DATE] that demanded tha…" at bounding box center [1114, 362] width 530 height 41
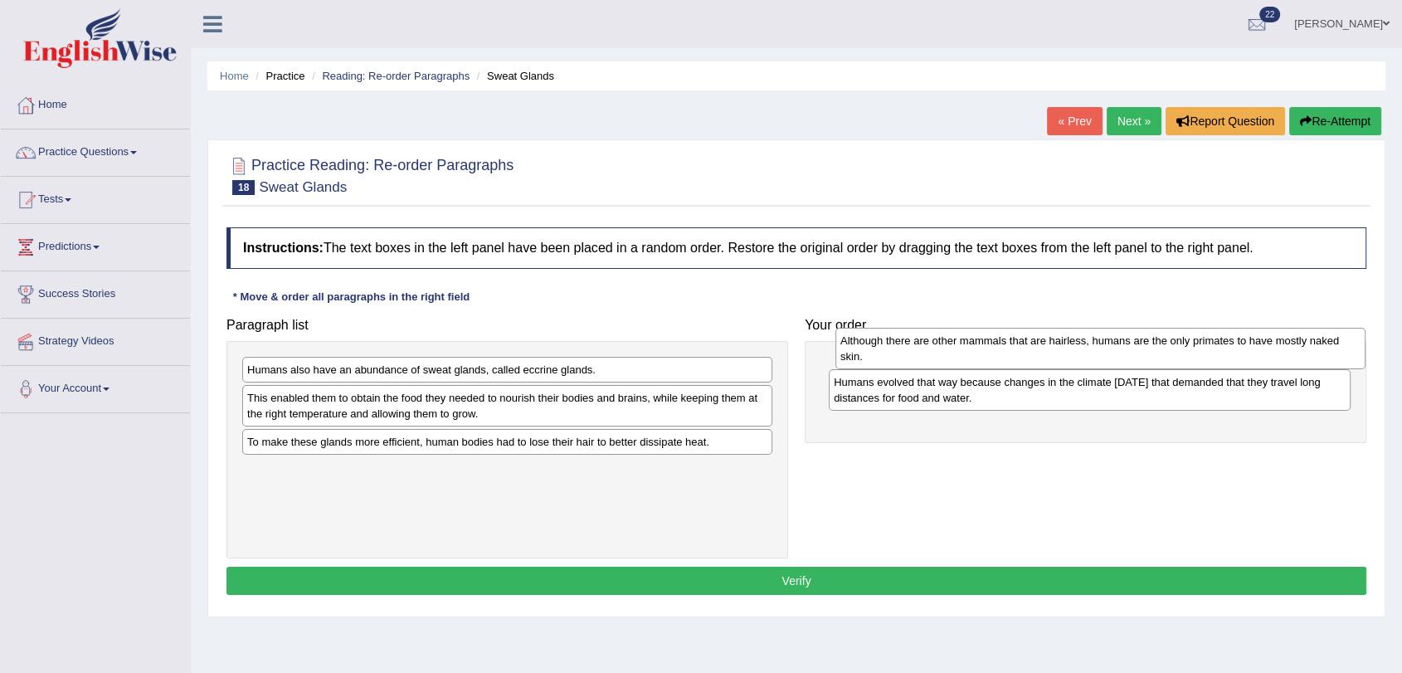
drag, startPoint x: 637, startPoint y: 379, endPoint x: 1230, endPoint y: 350, distance: 593.9
click at [1230, 350] on div "Although there are other mammals that are hairless, humans are the only primate…" at bounding box center [1100, 348] width 530 height 41
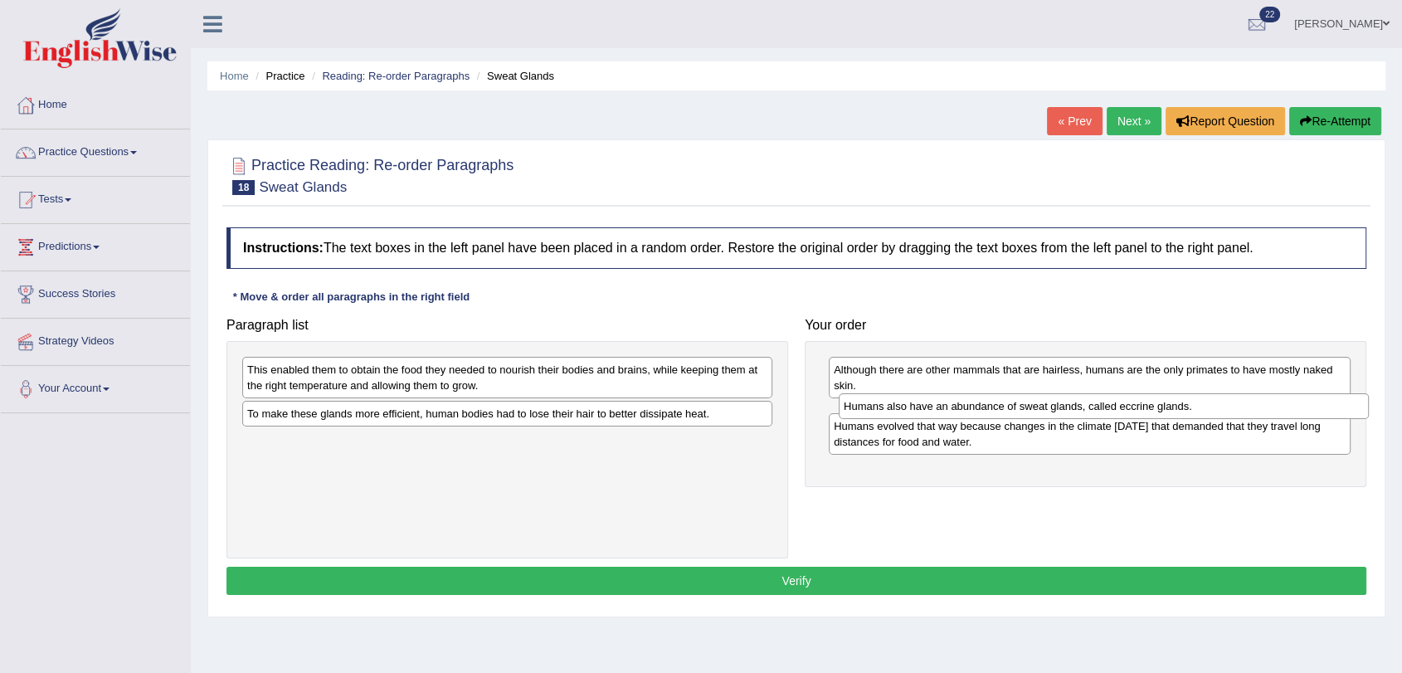
drag, startPoint x: 538, startPoint y: 370, endPoint x: 1135, endPoint y: 407, distance: 597.6
click at [1135, 407] on div "Humans also have an abundance of sweat glands, called eccrine glands." at bounding box center [1104, 406] width 530 height 26
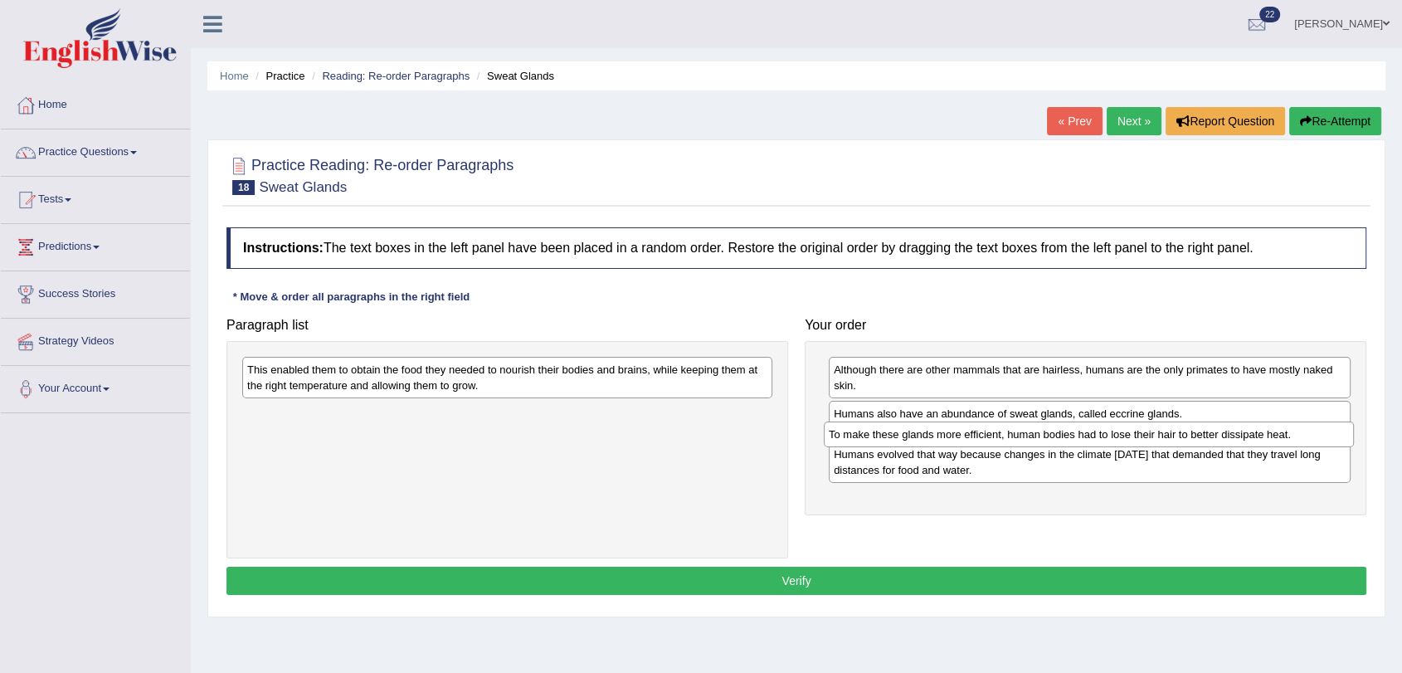
drag, startPoint x: 524, startPoint y: 421, endPoint x: 1106, endPoint y: 441, distance: 581.9
click at [1106, 441] on div "To make these glands more efficient, human bodies had to lose their hair to bet…" at bounding box center [1089, 434] width 530 height 26
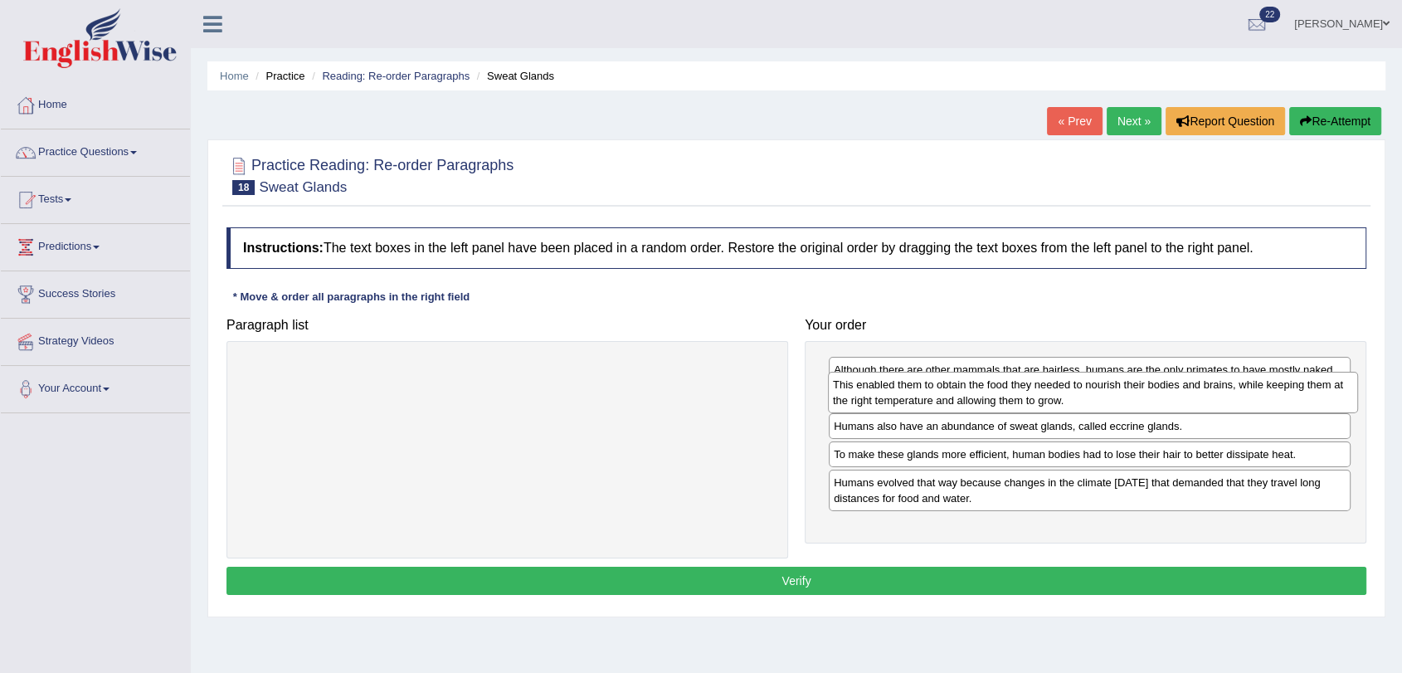
drag, startPoint x: 396, startPoint y: 381, endPoint x: 981, endPoint y: 395, distance: 585.9
click at [981, 395] on div "This enabled them to obtain the food they needed to nourish their bodies and br…" at bounding box center [1093, 392] width 530 height 41
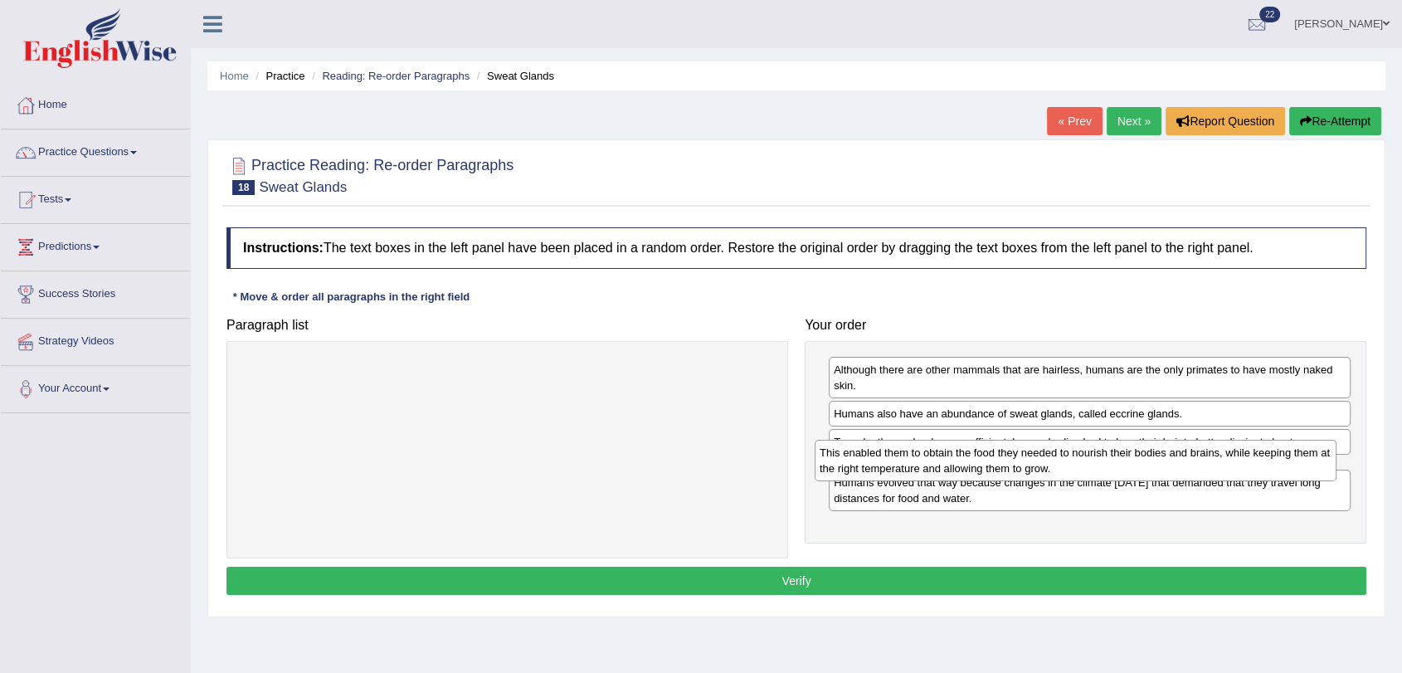
drag, startPoint x: 1121, startPoint y: 425, endPoint x: 1109, endPoint y: 464, distance: 40.7
click at [1109, 464] on div "This enabled them to obtain the food they needed to nourish their bodies and br…" at bounding box center [1076, 460] width 522 height 41
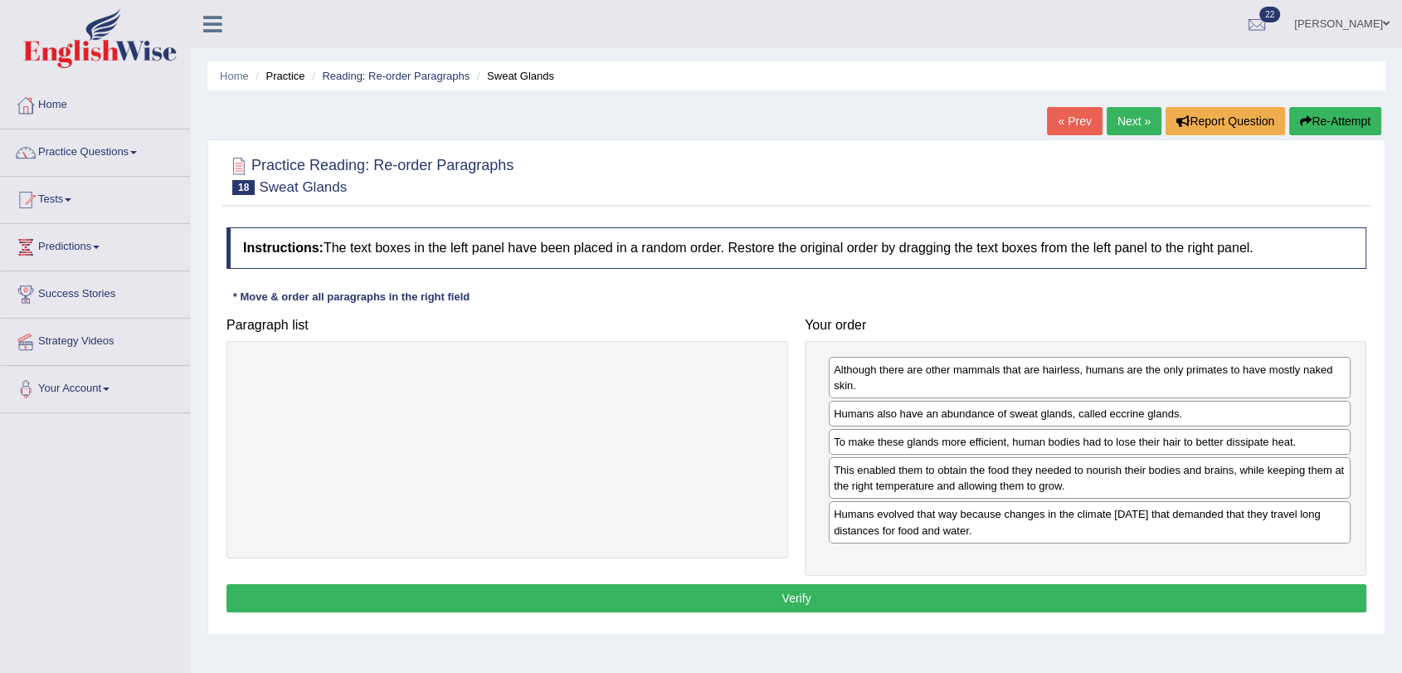
click at [1095, 592] on button "Verify" at bounding box center [796, 598] width 1140 height 28
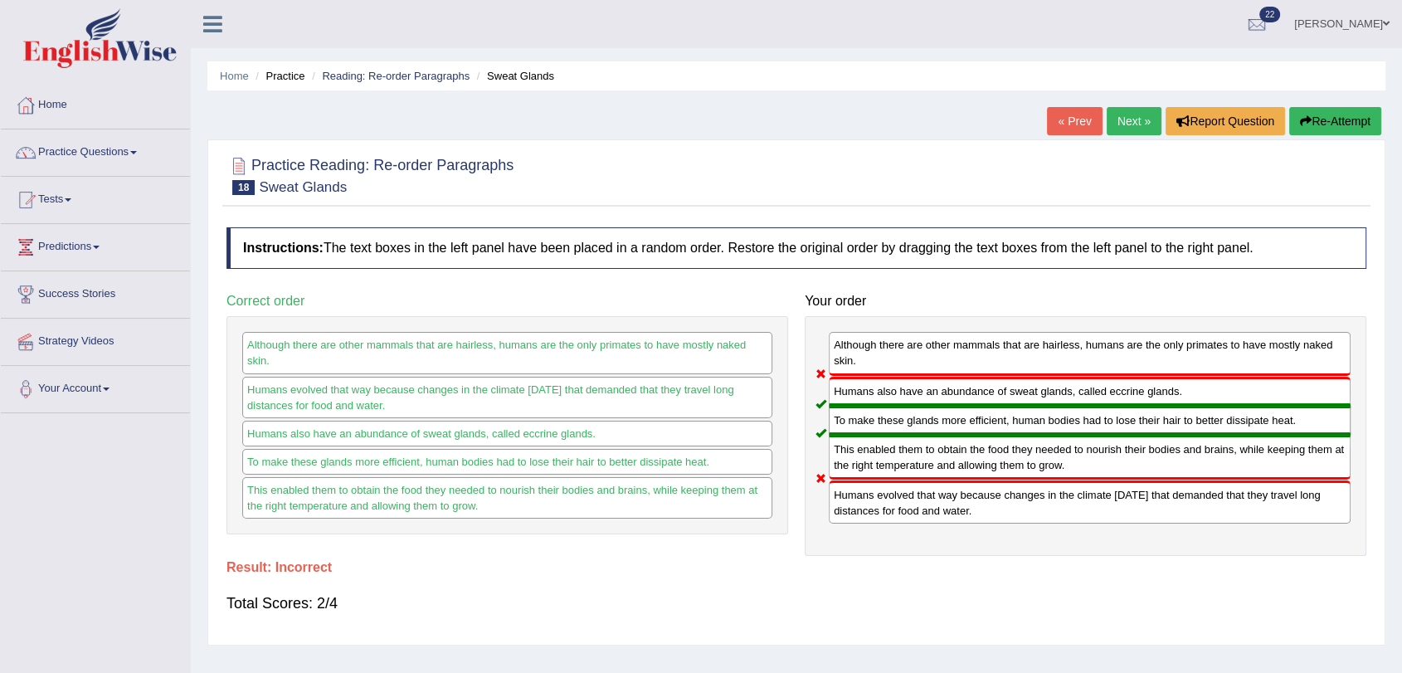
click at [1131, 116] on link "Next »" at bounding box center [1134, 121] width 55 height 28
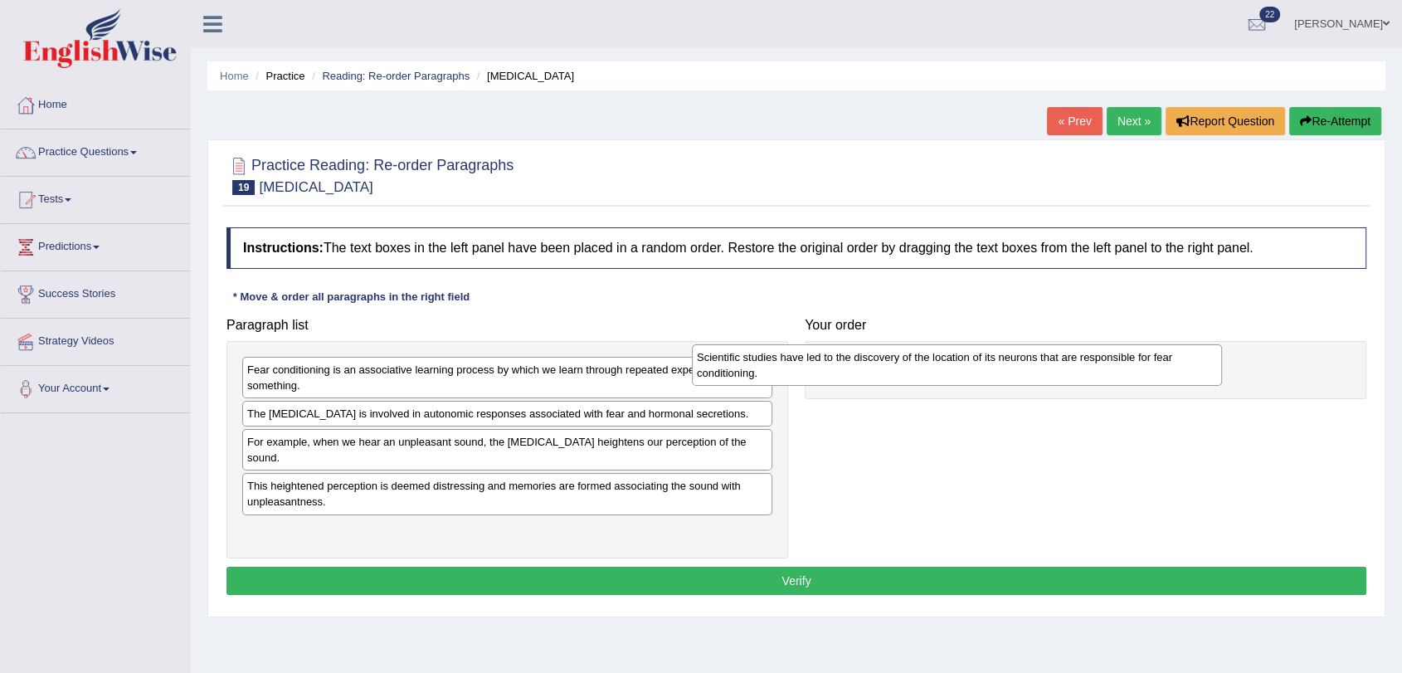
drag, startPoint x: 618, startPoint y: 368, endPoint x: 1098, endPoint y: 353, distance: 480.6
click at [1098, 353] on div "Scientific studies have led to the discovery of the location of its neurons tha…" at bounding box center [957, 364] width 530 height 41
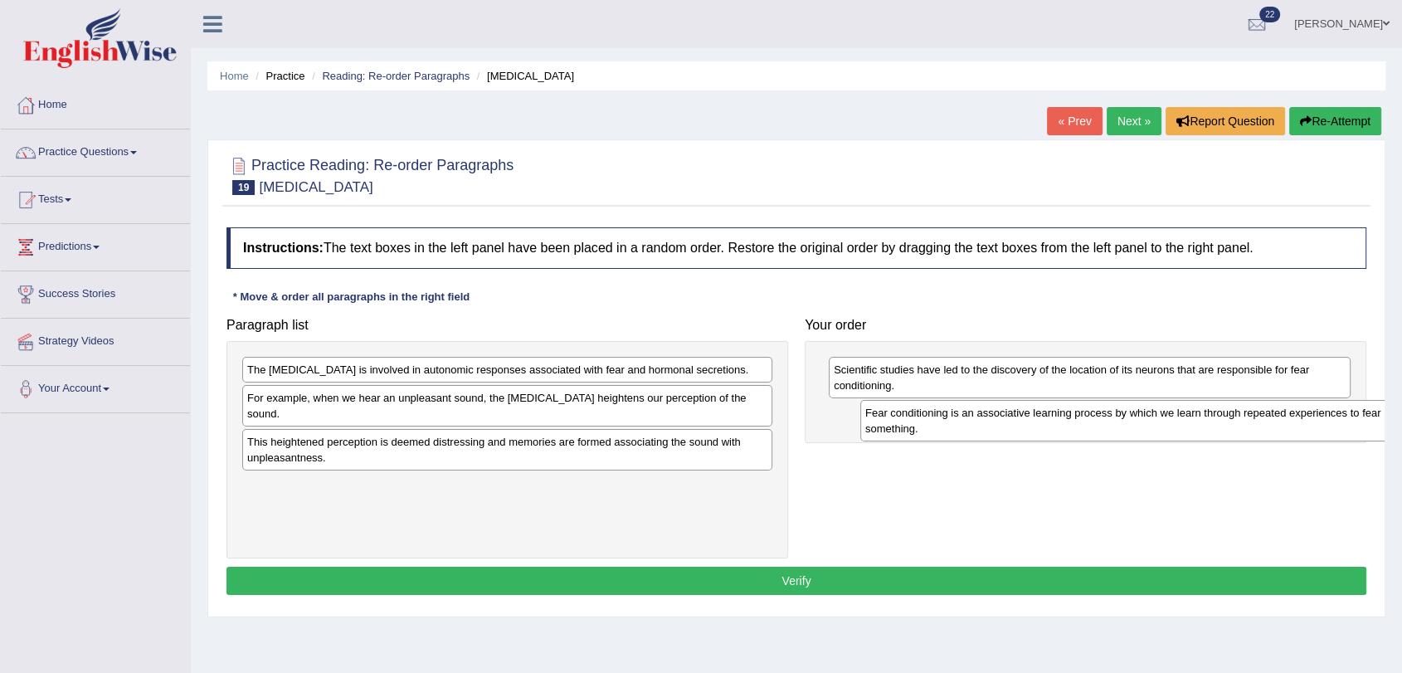
drag, startPoint x: 440, startPoint y: 380, endPoint x: 1051, endPoint y: 421, distance: 612.8
click at [1052, 421] on div "Fear conditioning is an associative learning process by which we learn through …" at bounding box center [1125, 420] width 530 height 41
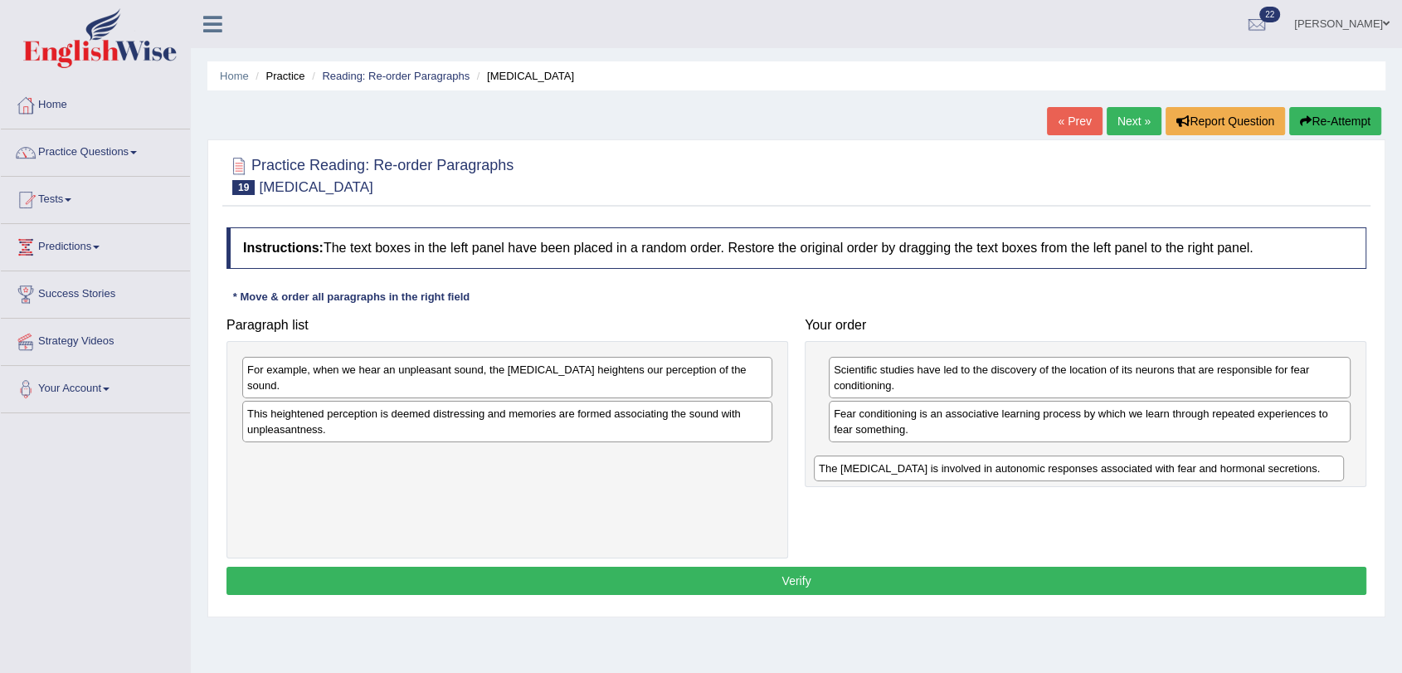
drag, startPoint x: 379, startPoint y: 368, endPoint x: 955, endPoint y: 460, distance: 583.2
click at [954, 460] on div "The amygdala is involved in autonomic responses associated with fear and hormon…" at bounding box center [1079, 468] width 530 height 26
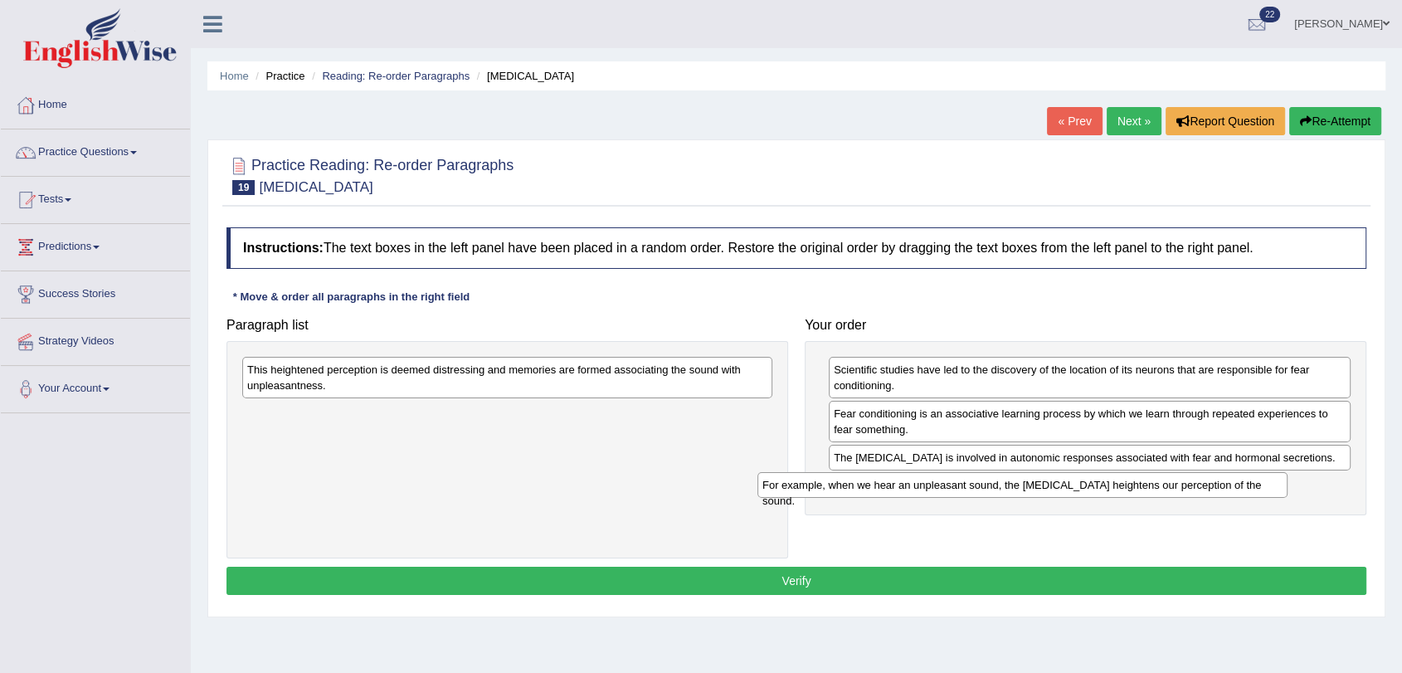
drag, startPoint x: 407, startPoint y: 367, endPoint x: 981, endPoint y: 488, distance: 585.9
click at [981, 488] on div "For example, when we hear an unpleasant sound, the amygdala heightens our perce…" at bounding box center [1022, 485] width 530 height 26
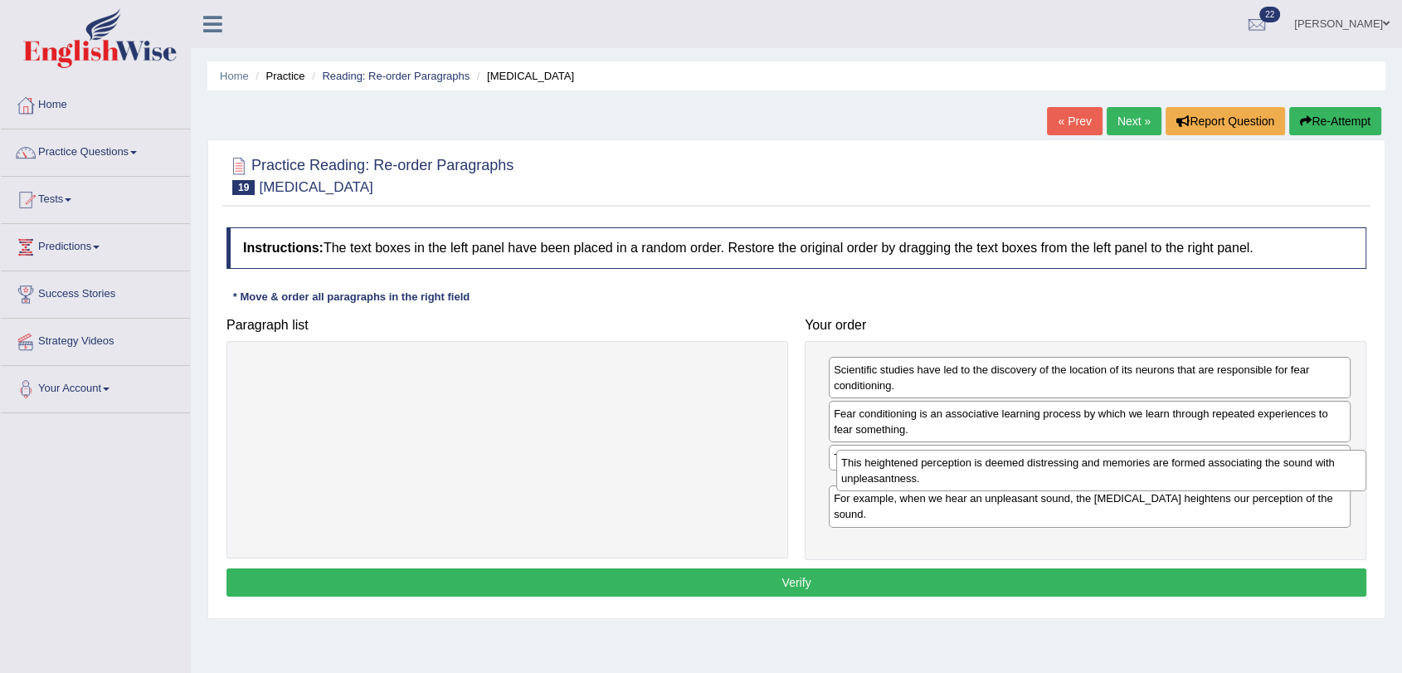
drag, startPoint x: 368, startPoint y: 377, endPoint x: 960, endPoint y: 466, distance: 599.0
click at [961, 469] on div "This heightened perception is deemed distressing and memories are formed associ…" at bounding box center [1101, 470] width 530 height 41
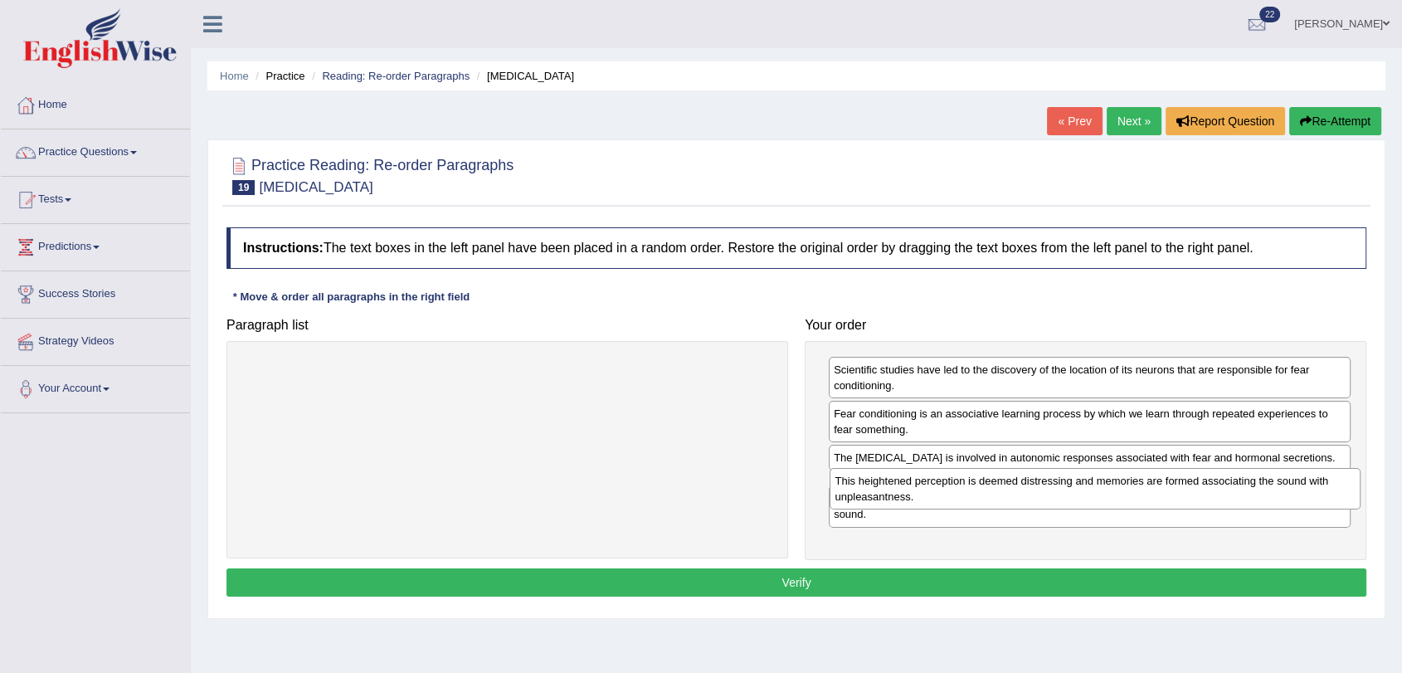
click at [957, 462] on div "The amygdala is involved in autonomic responses associated with fear and hormon…" at bounding box center [1090, 458] width 522 height 26
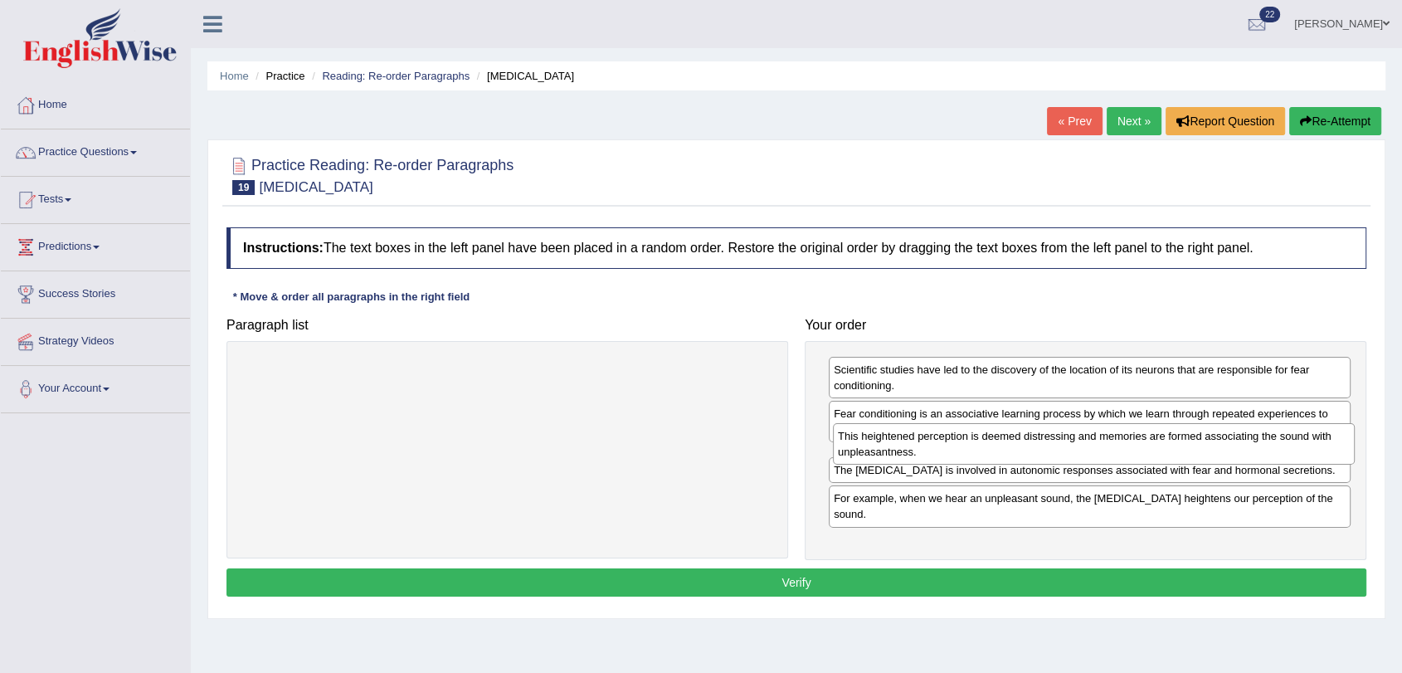
drag, startPoint x: 940, startPoint y: 489, endPoint x: 944, endPoint y: 443, distance: 46.6
click at [944, 443] on div "This heightened perception is deemed distressing and memories are formed associ…" at bounding box center [1094, 443] width 522 height 41
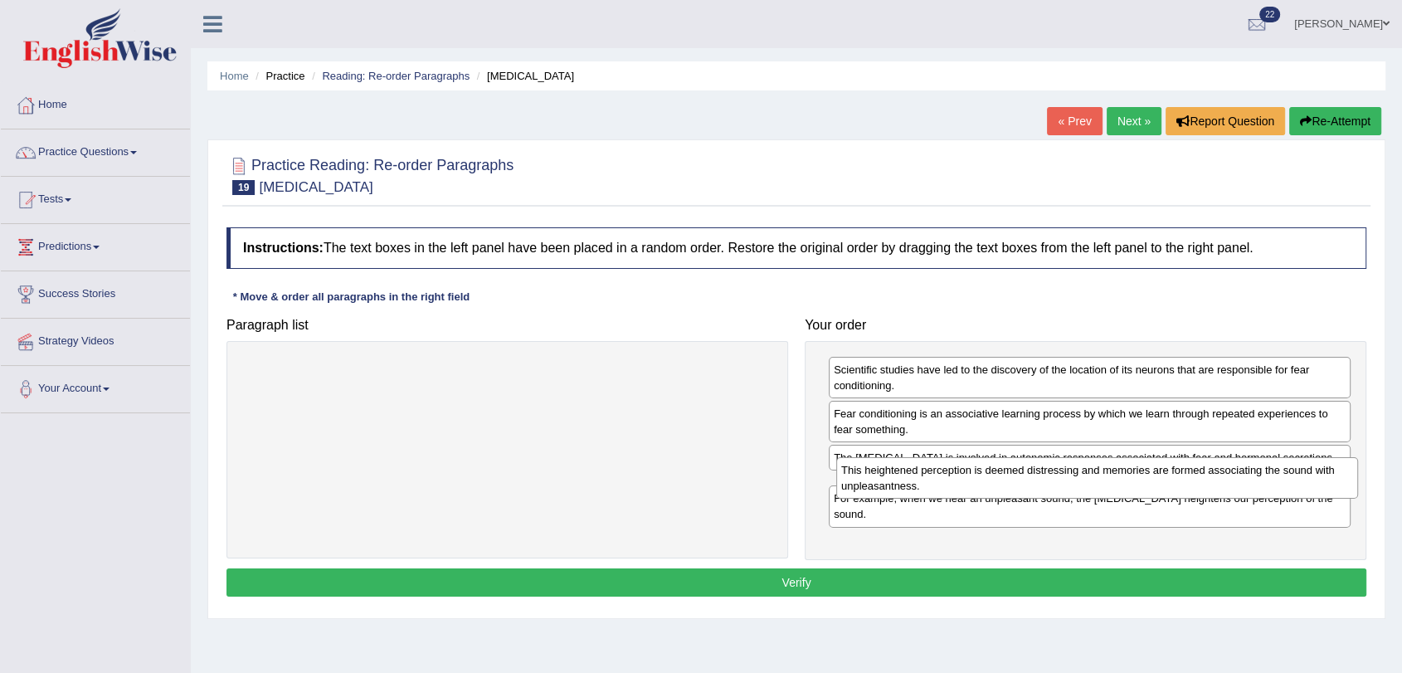
drag, startPoint x: 924, startPoint y: 467, endPoint x: 932, endPoint y: 480, distance: 14.5
click at [932, 480] on div "This heightened perception is deemed distressing and memories are formed associ…" at bounding box center [1097, 477] width 522 height 41
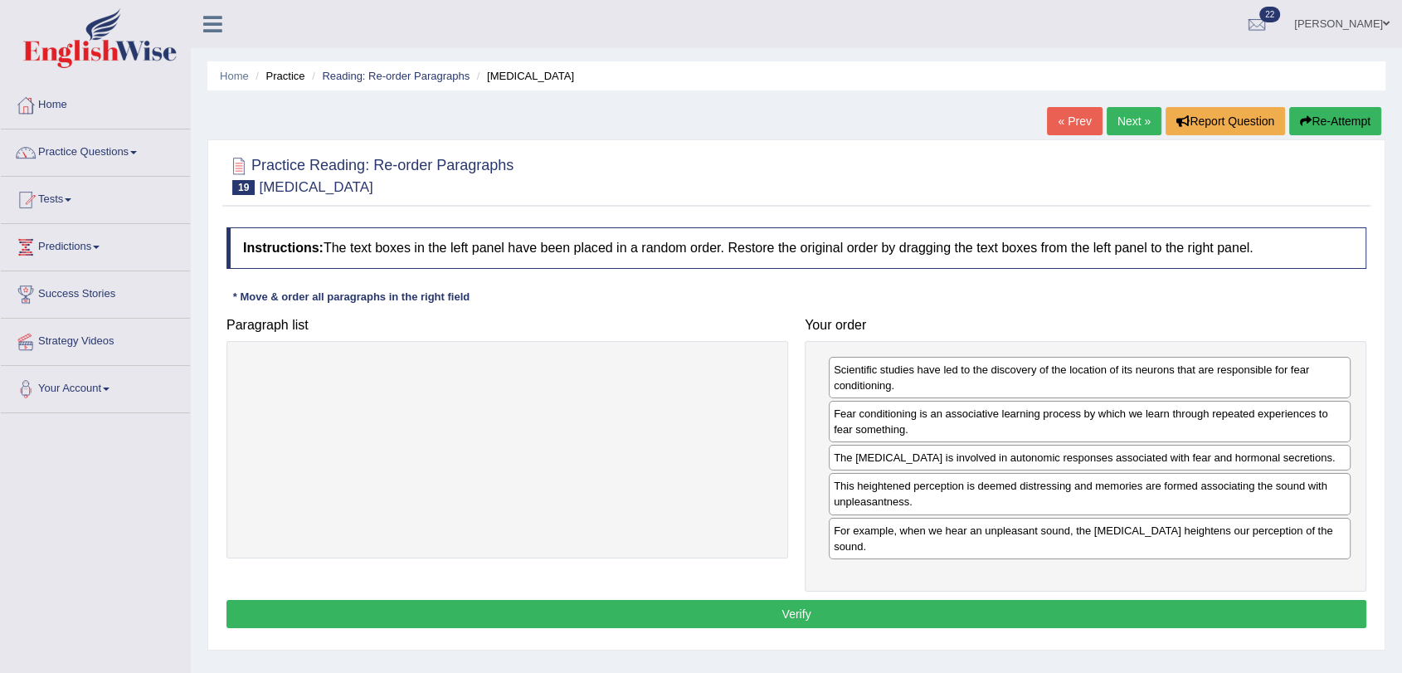
click at [957, 600] on button "Verify" at bounding box center [796, 614] width 1140 height 28
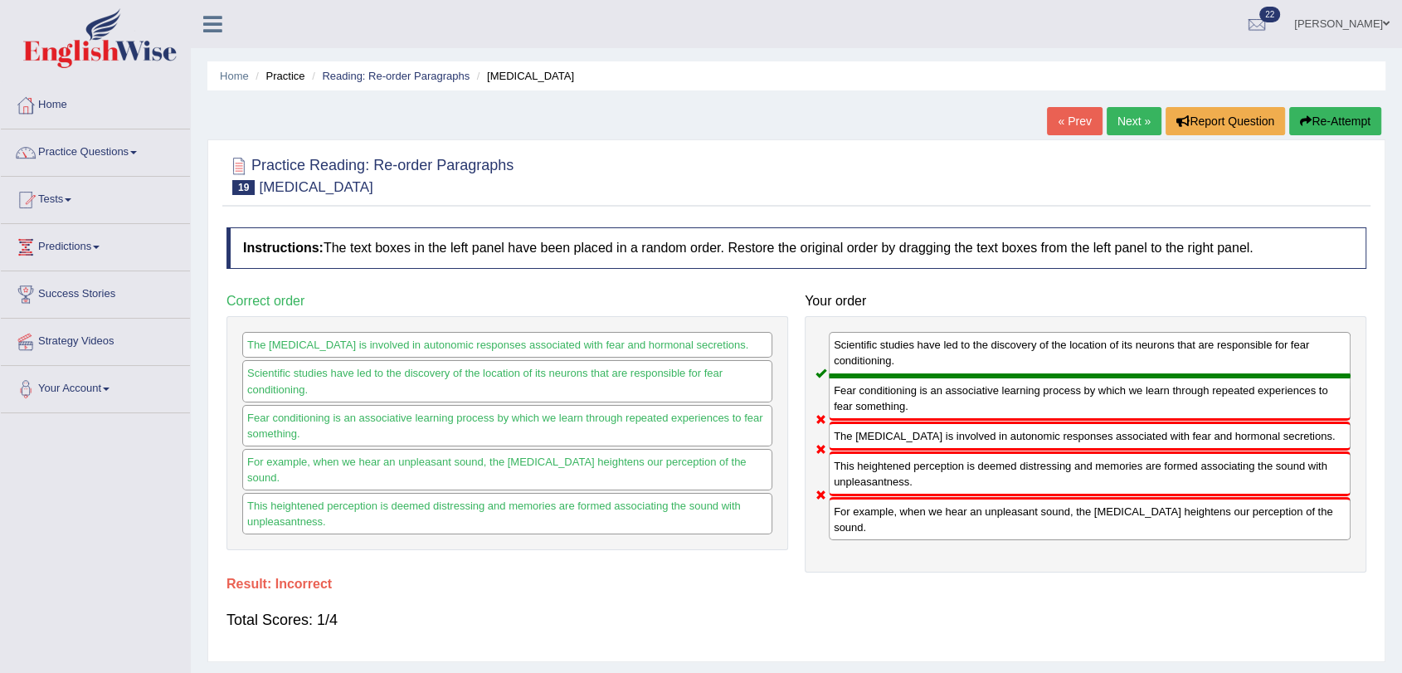
click at [1139, 127] on link "Next »" at bounding box center [1134, 121] width 55 height 28
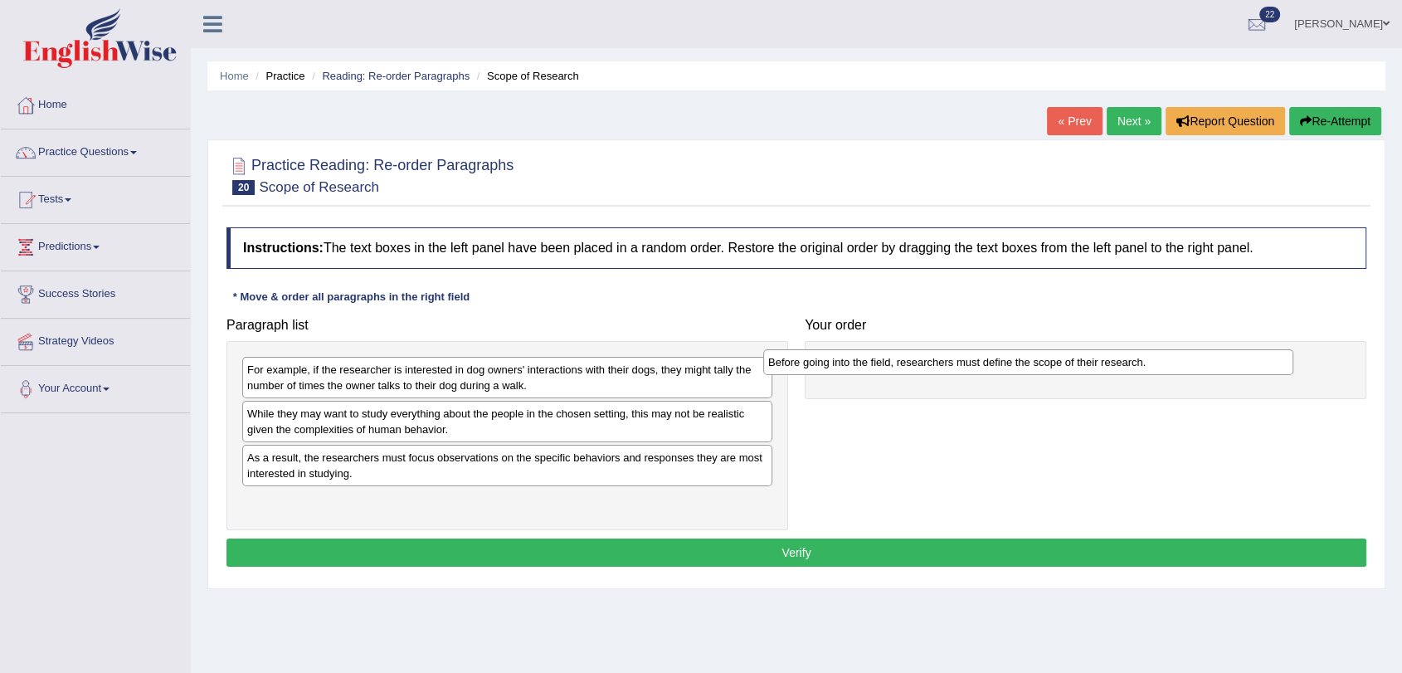
drag, startPoint x: 419, startPoint y: 504, endPoint x: 942, endPoint y: 364, distance: 540.9
click at [942, 364] on div "Before going into the field, researchers must define the scope of their researc…" at bounding box center [1028, 362] width 530 height 26
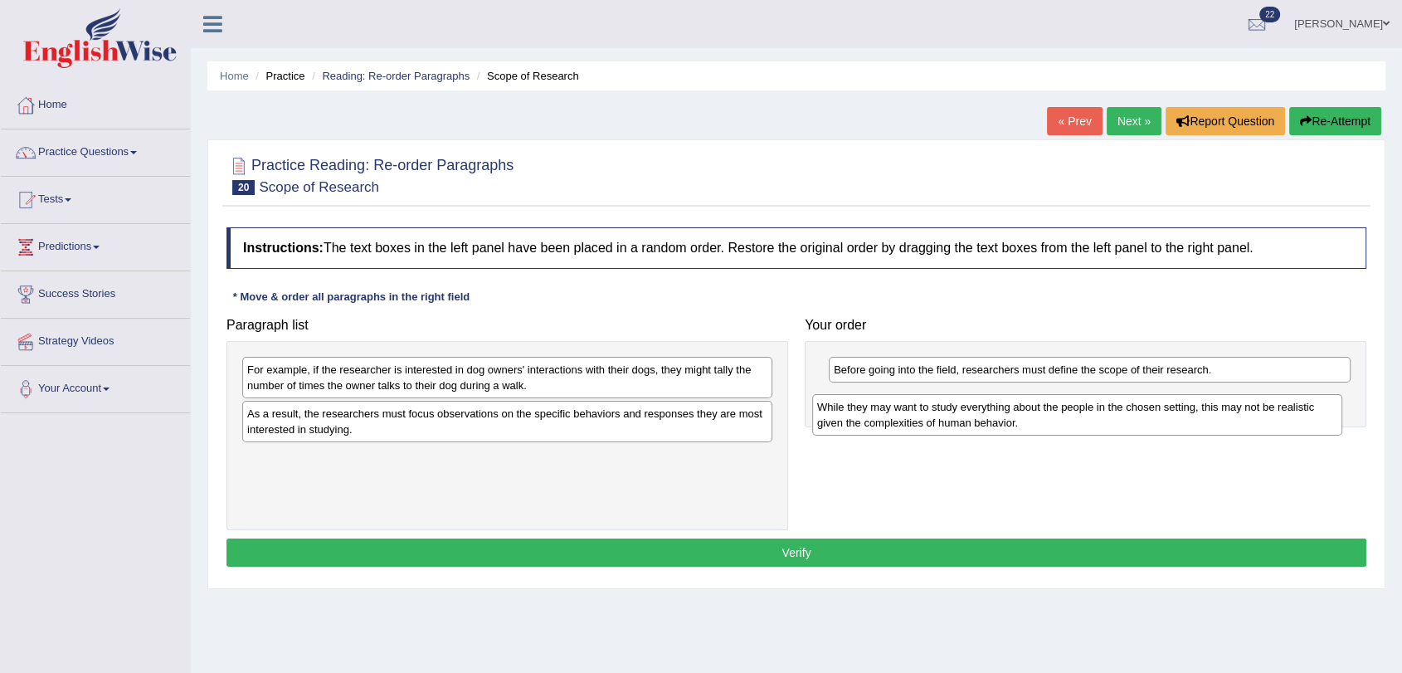
drag, startPoint x: 324, startPoint y: 420, endPoint x: 895, endPoint y: 413, distance: 570.8
click at [895, 413] on div "While they may want to study everything about the people in the chosen setting,…" at bounding box center [1077, 414] width 530 height 41
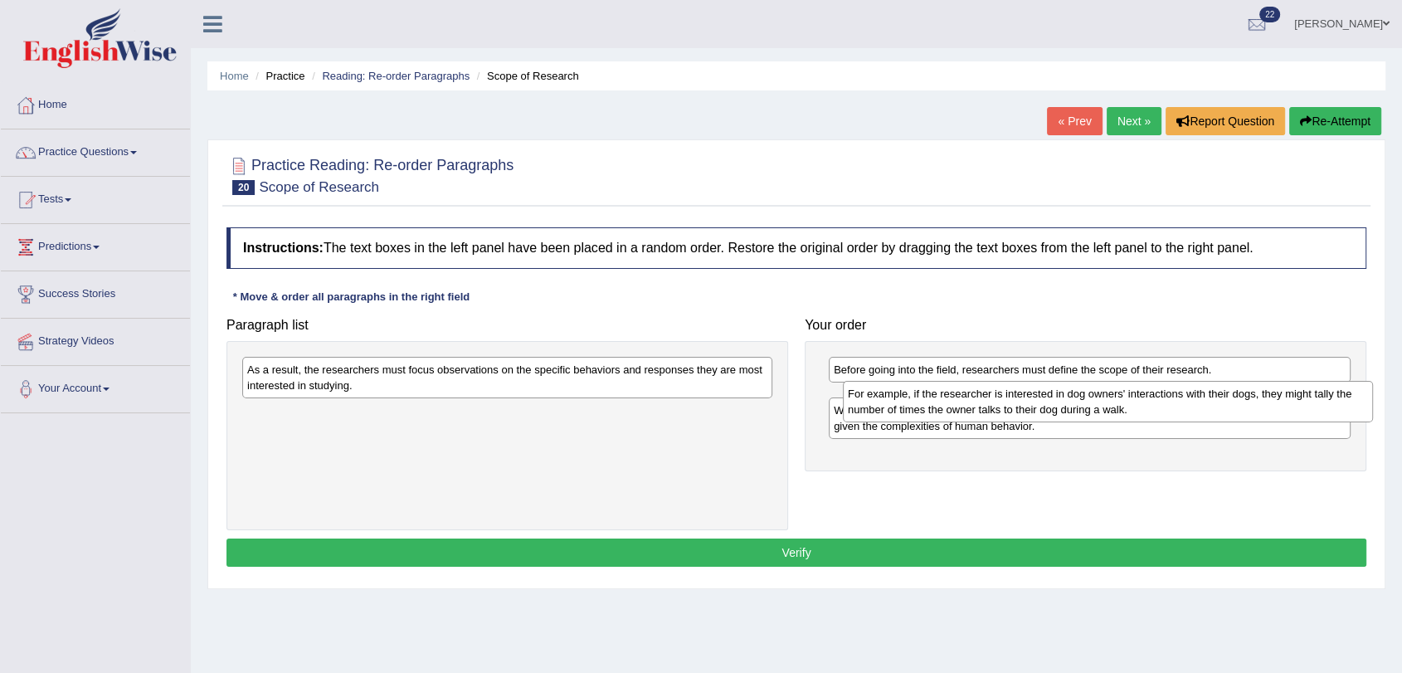
drag, startPoint x: 557, startPoint y: 374, endPoint x: 1158, endPoint y: 398, distance: 601.1
click at [1158, 398] on div "For example, if the researcher is interested in dog owners' interactions with t…" at bounding box center [1108, 401] width 530 height 41
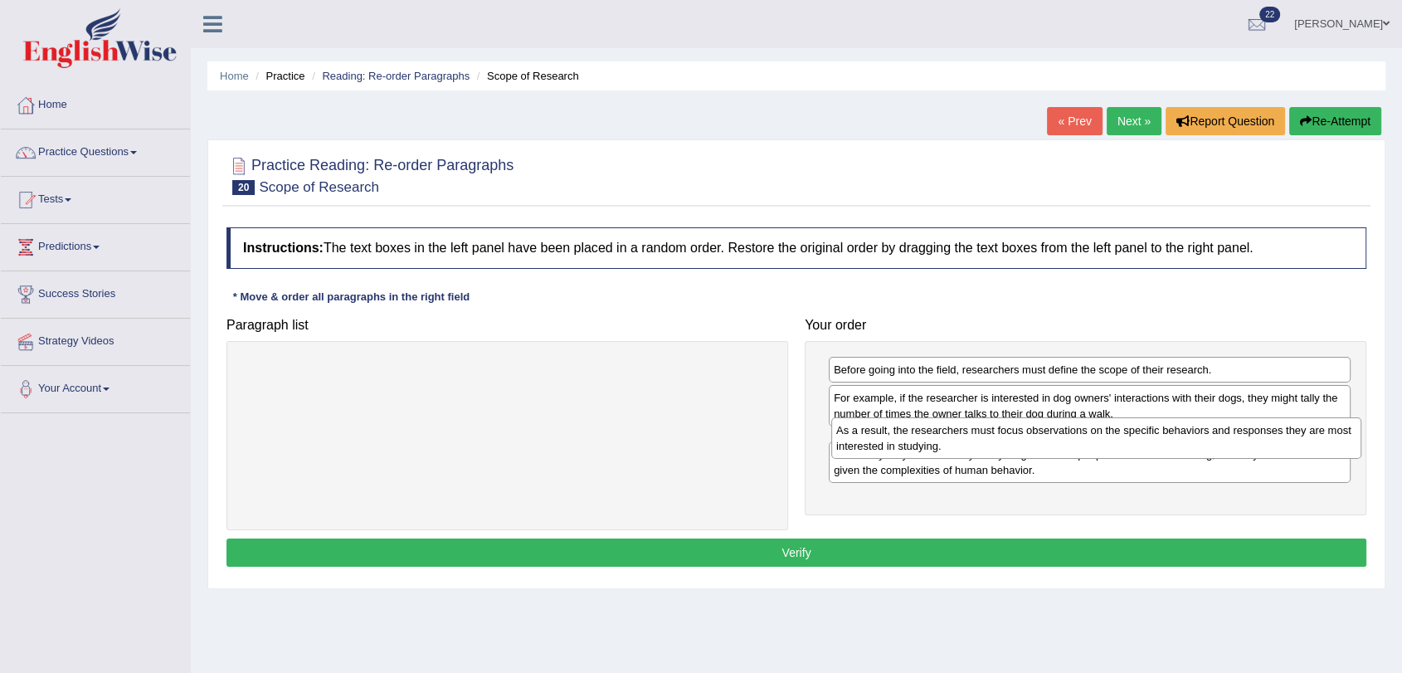
drag, startPoint x: 424, startPoint y: 374, endPoint x: 1013, endPoint y: 435, distance: 592.1
click at [1013, 435] on div "As a result, the researchers must focus observations on the specific behaviors …" at bounding box center [1096, 437] width 530 height 41
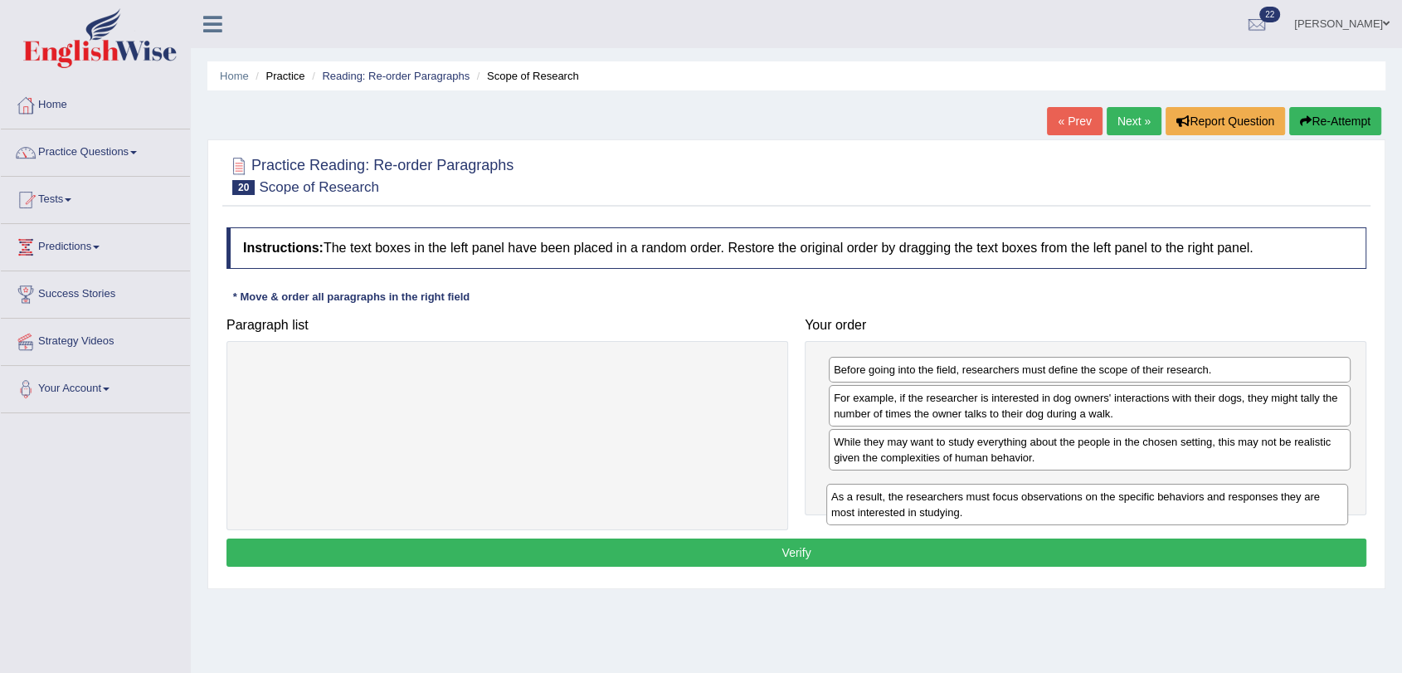
drag, startPoint x: 988, startPoint y: 450, endPoint x: 987, endPoint y: 494, distance: 43.1
click at [986, 499] on div "As a result, the researchers must focus observations on the specific behaviors …" at bounding box center [1087, 504] width 522 height 41
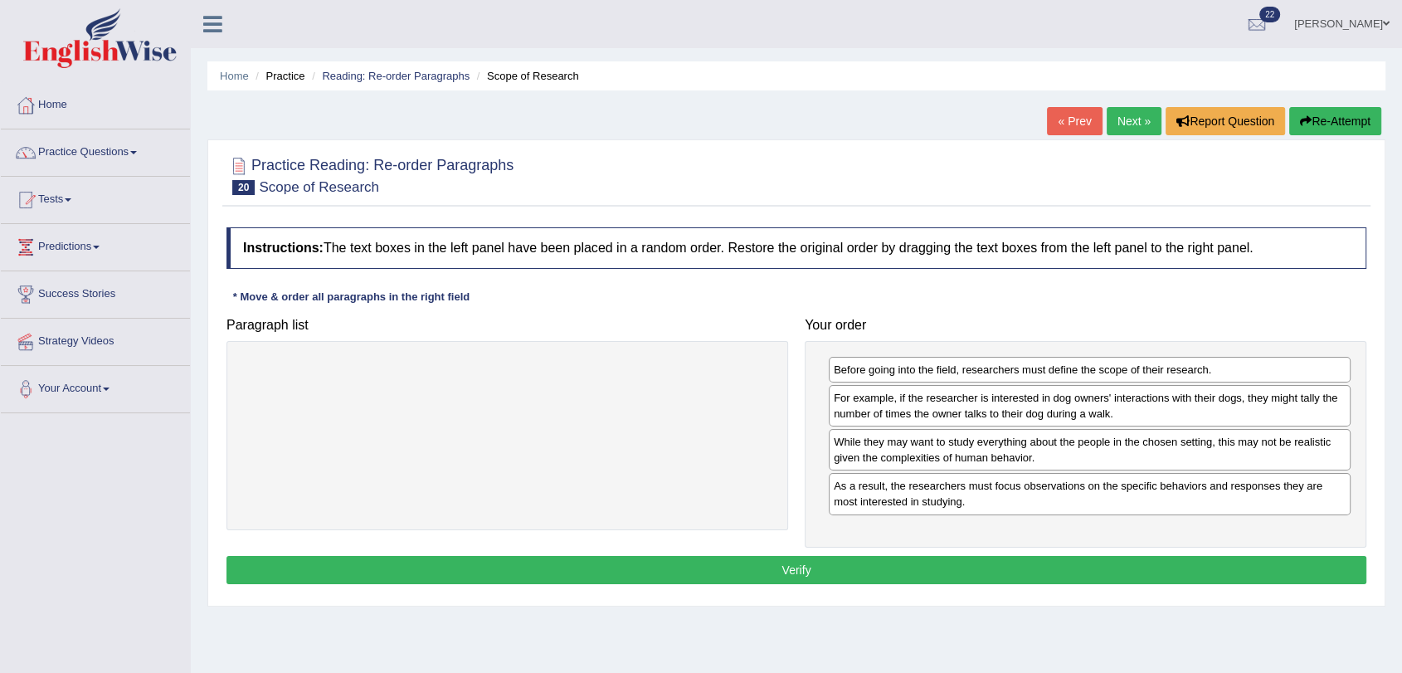
click at [952, 567] on button "Verify" at bounding box center [796, 570] width 1140 height 28
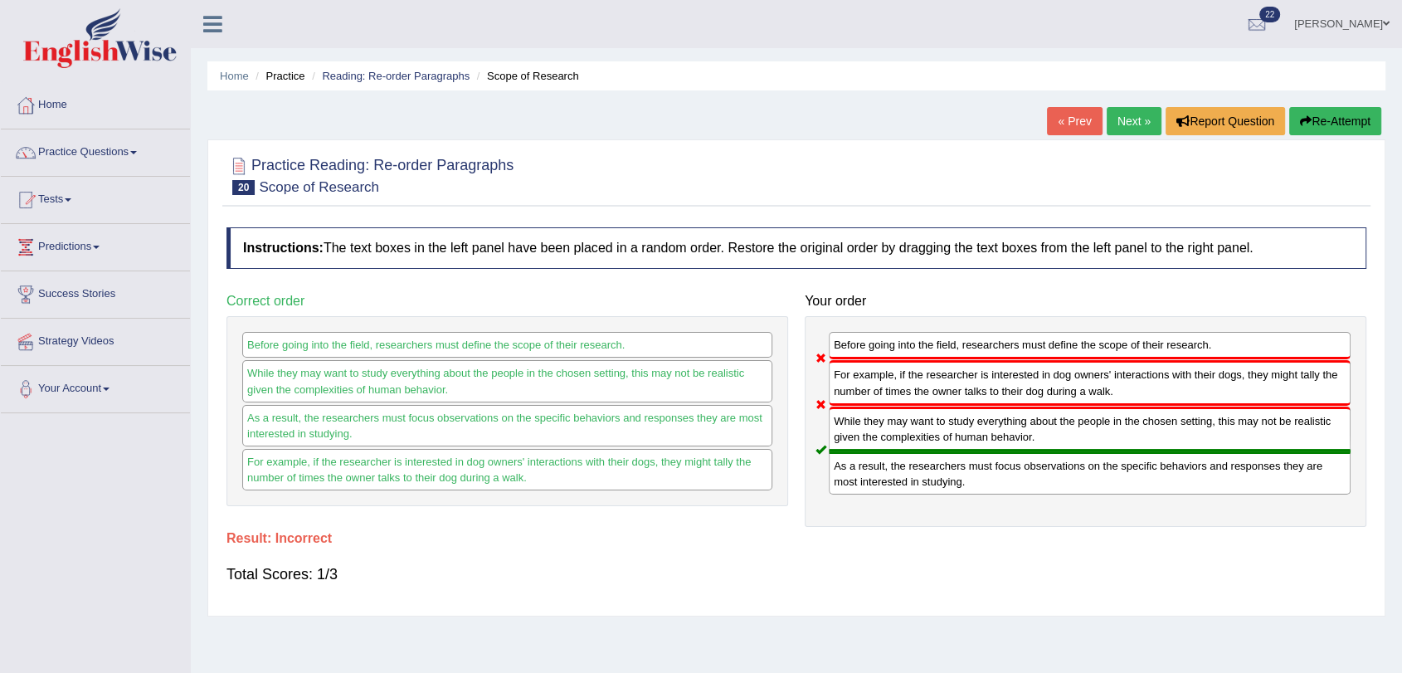
click at [1133, 119] on link "Next »" at bounding box center [1134, 121] width 55 height 28
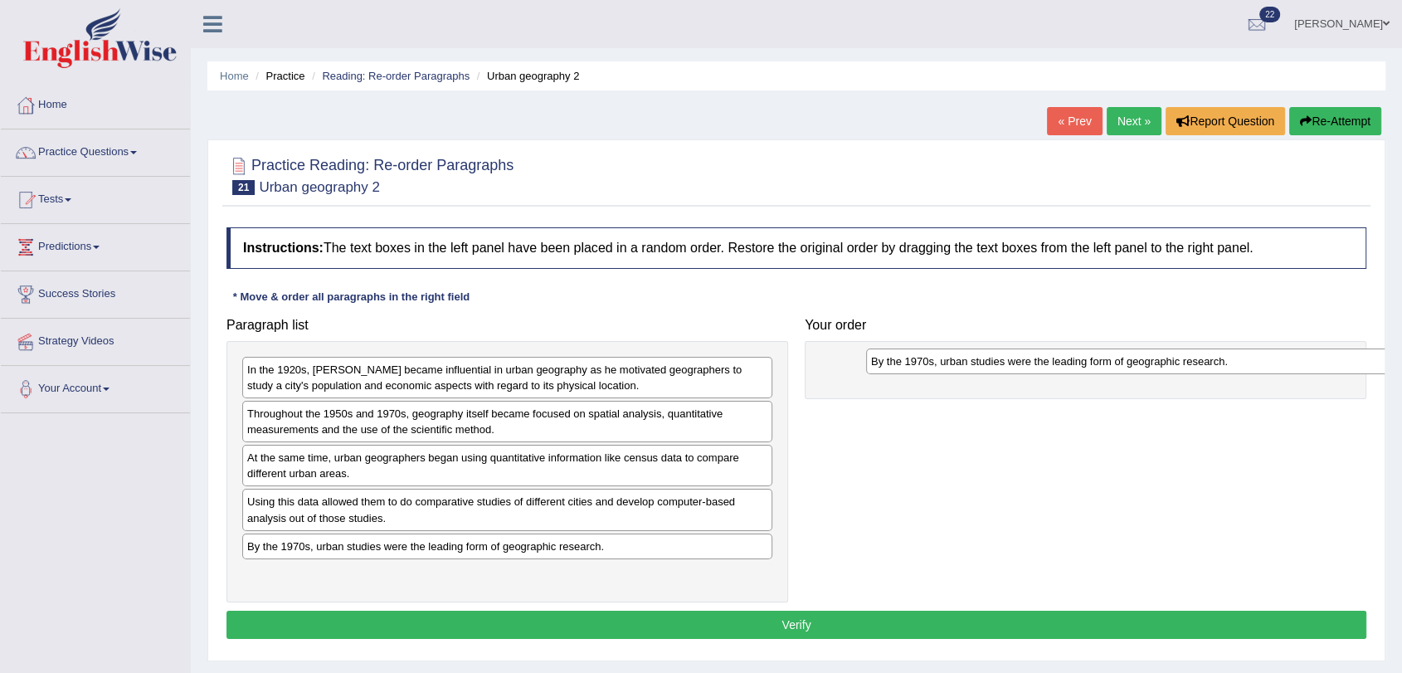
drag, startPoint x: 556, startPoint y: 548, endPoint x: 1174, endPoint y: 364, distance: 644.9
click at [1174, 364] on div "By the 1970s, urban studies were the leading form of geographic research." at bounding box center [1131, 361] width 530 height 26
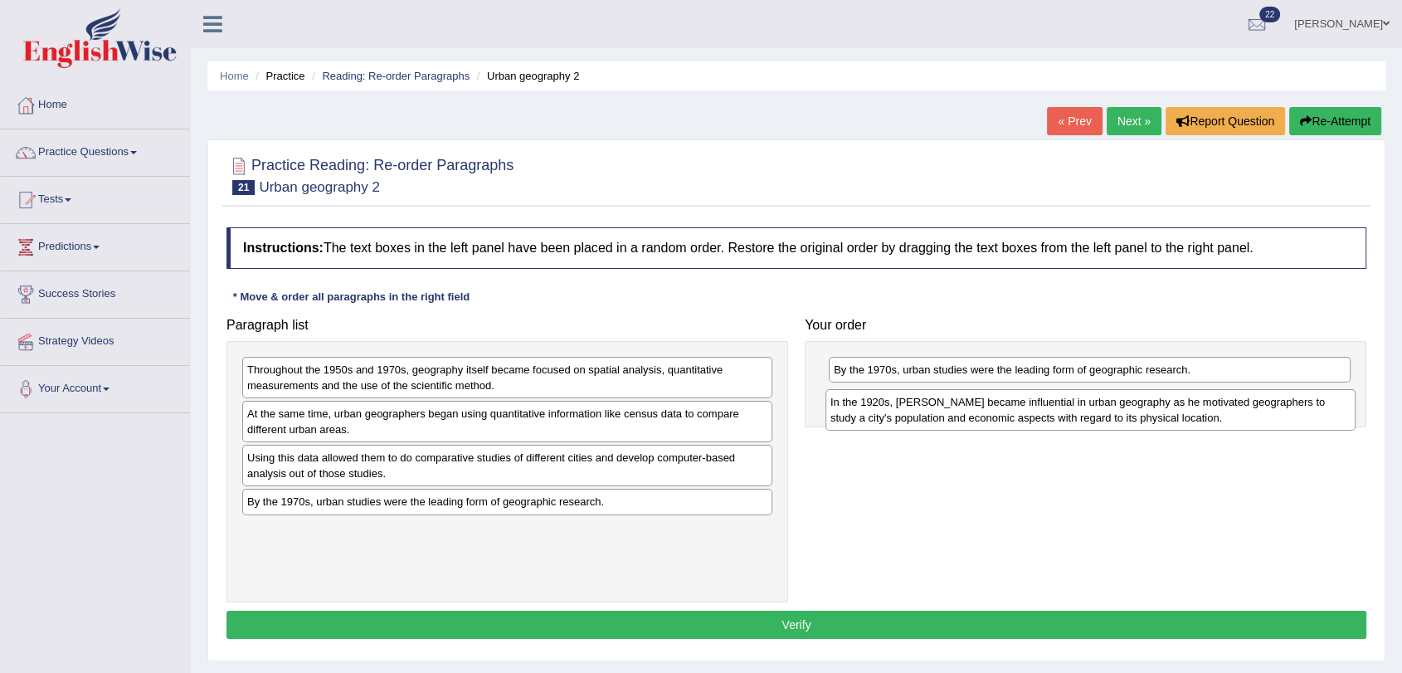
drag, startPoint x: 377, startPoint y: 379, endPoint x: 961, endPoint y: 411, distance: 584.1
click at [961, 411] on div "In the 1920s, [PERSON_NAME] became influential in urban geography as he motivat…" at bounding box center [1090, 409] width 530 height 41
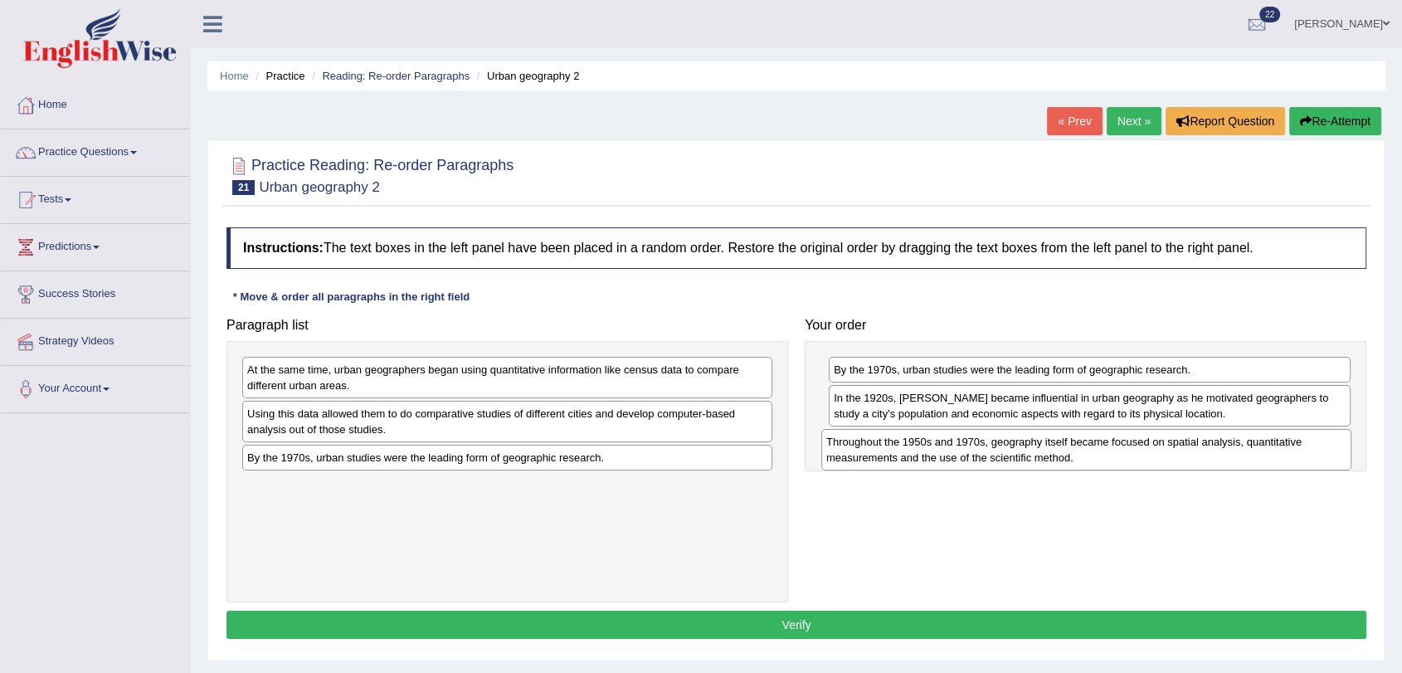
drag, startPoint x: 445, startPoint y: 375, endPoint x: 1023, endPoint y: 447, distance: 582.7
click at [1023, 447] on div "Throughout the 1950s and 1970s, geography itself became focused on spatial anal…" at bounding box center [1086, 449] width 530 height 41
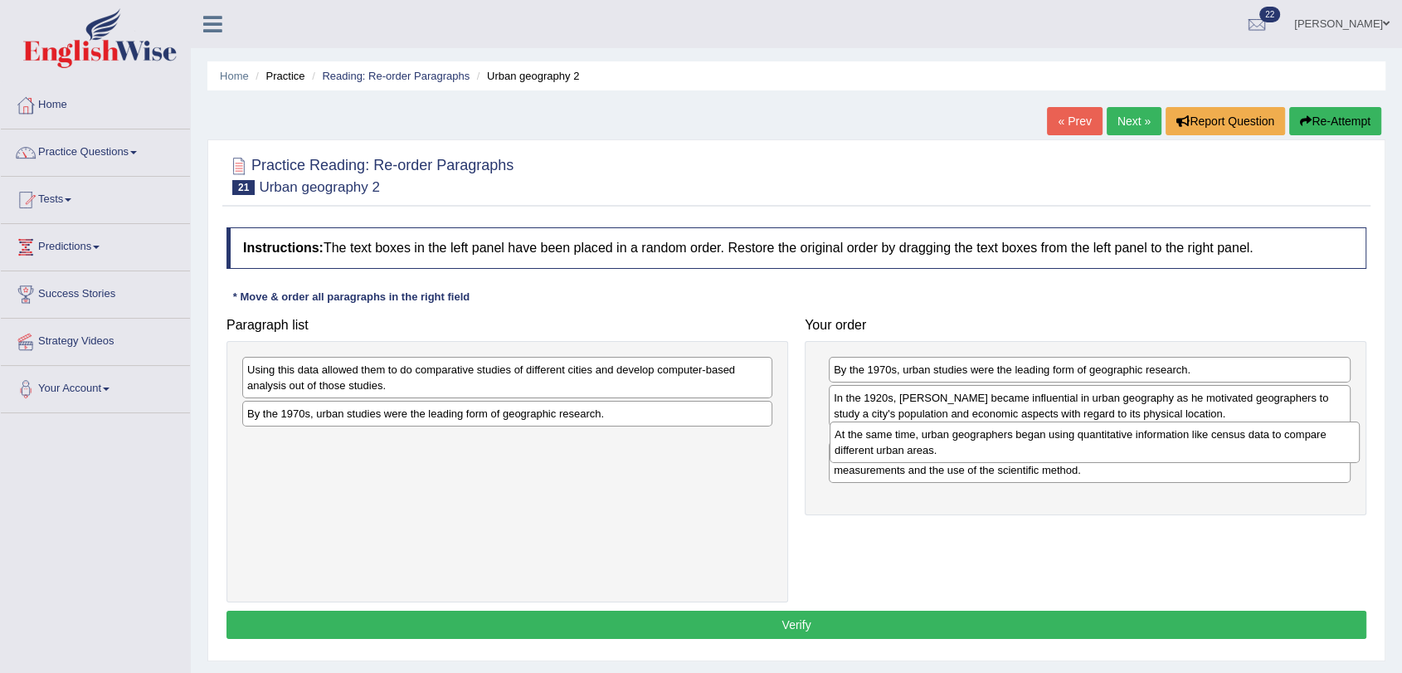
drag, startPoint x: 388, startPoint y: 370, endPoint x: 976, endPoint y: 435, distance: 590.9
click at [976, 435] on div "At the same time, urban geographers began using quantitative information like c…" at bounding box center [1095, 441] width 530 height 41
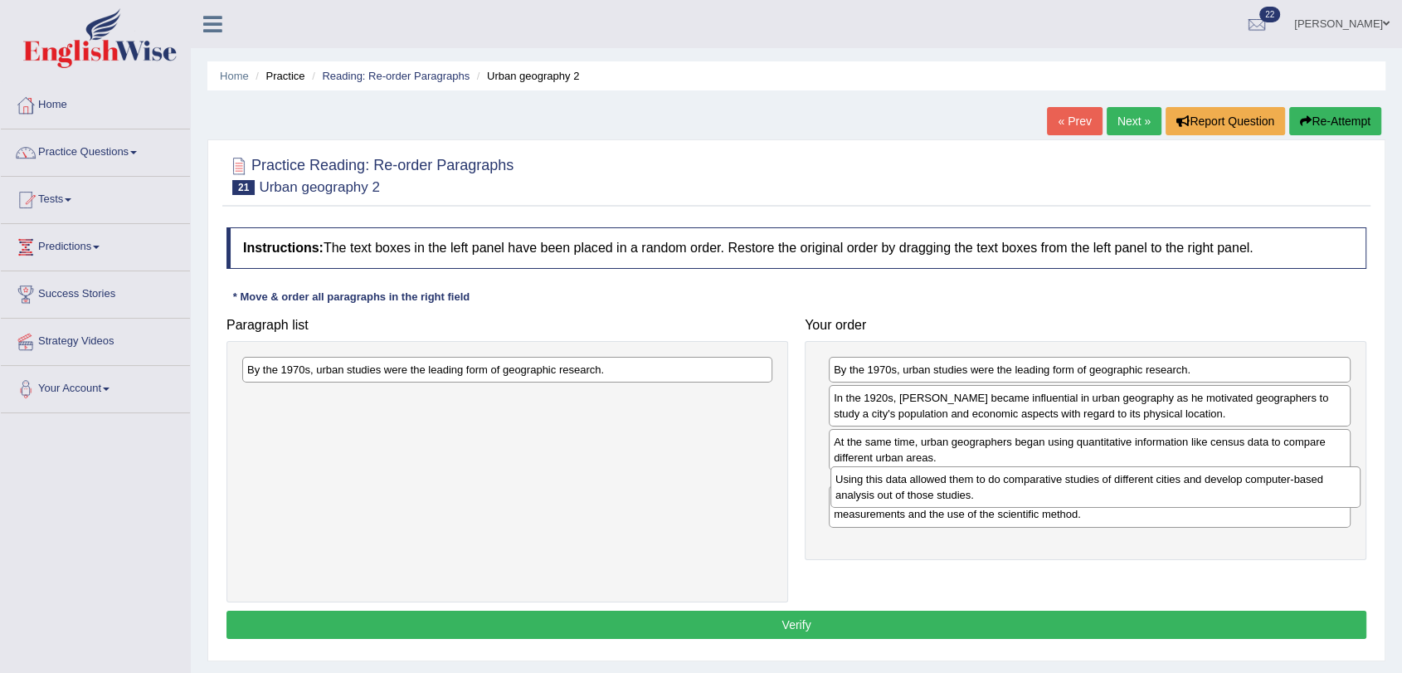
drag, startPoint x: 425, startPoint y: 377, endPoint x: 1013, endPoint y: 486, distance: 598.1
click at [1013, 486] on div "Using this data allowed them to do comparative studies of different cities and …" at bounding box center [1095, 486] width 530 height 41
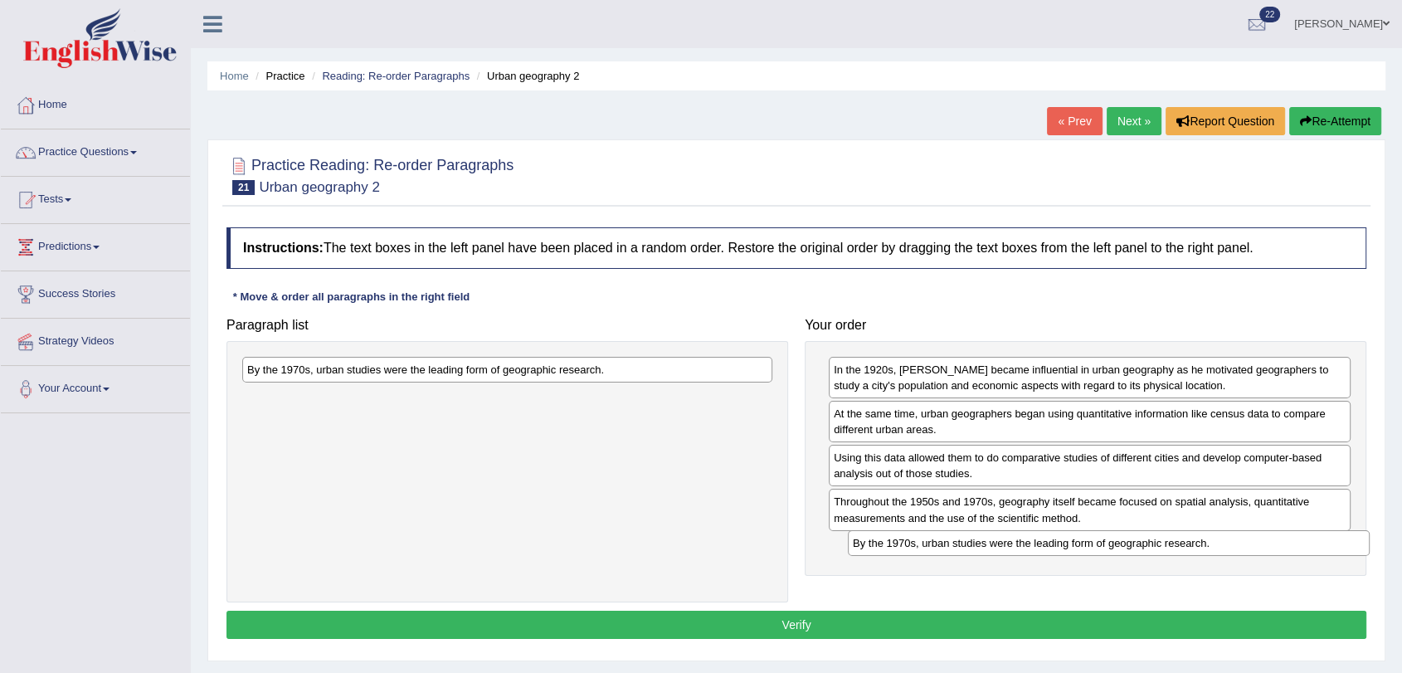
drag, startPoint x: 976, startPoint y: 368, endPoint x: 995, endPoint y: 541, distance: 174.4
click at [995, 541] on div "By the 1970s, urban studies were the leading form of geographic research." at bounding box center [1109, 543] width 522 height 26
click at [901, 624] on button "Verify" at bounding box center [796, 625] width 1140 height 28
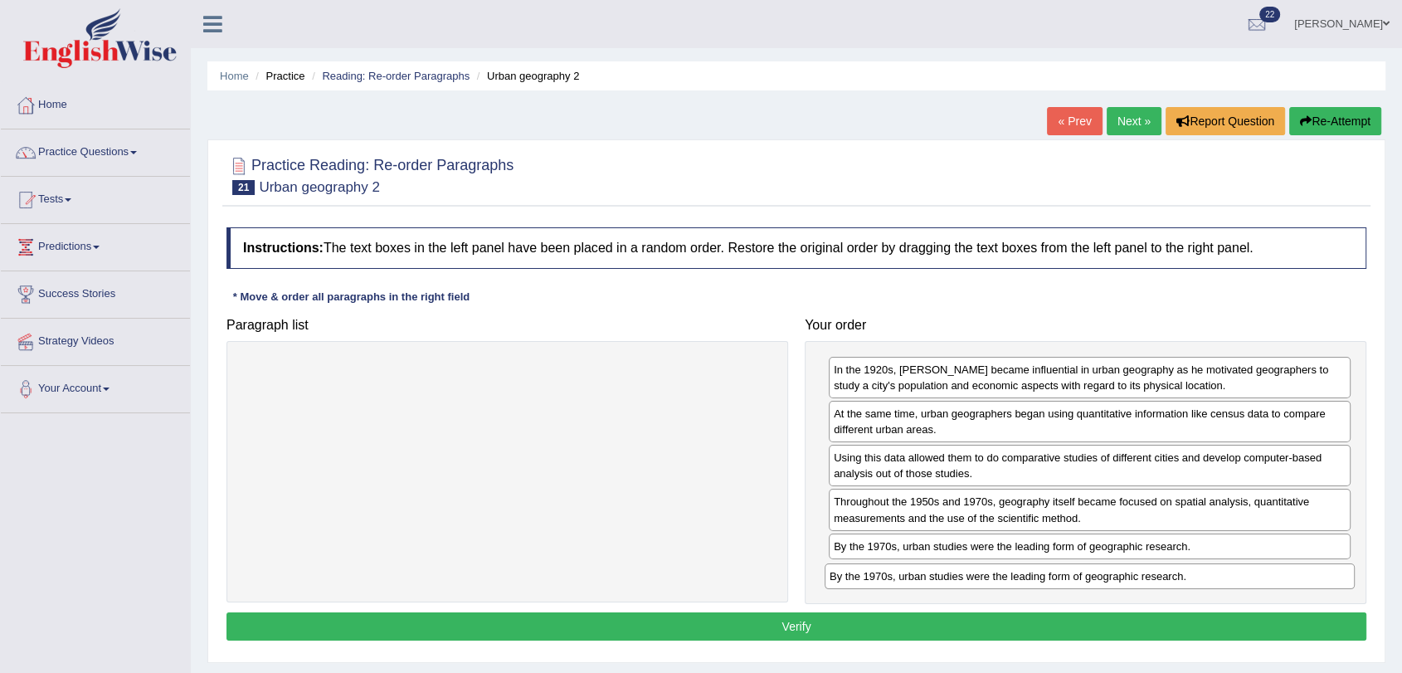
drag, startPoint x: 475, startPoint y: 373, endPoint x: 1058, endPoint y: 580, distance: 618.7
click at [1058, 580] on div "By the 1970s, urban studies were the leading form of geographic research." at bounding box center [1090, 576] width 530 height 26
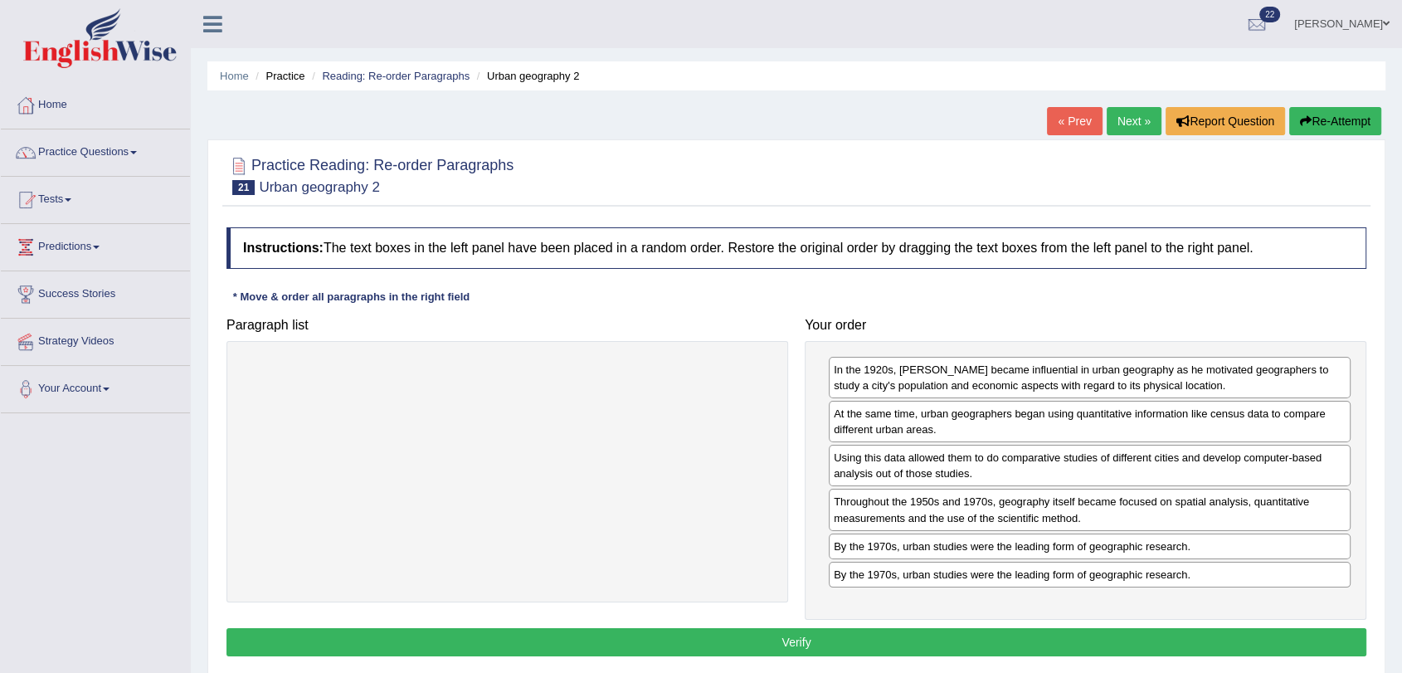
click at [1003, 639] on button "Verify" at bounding box center [796, 642] width 1140 height 28
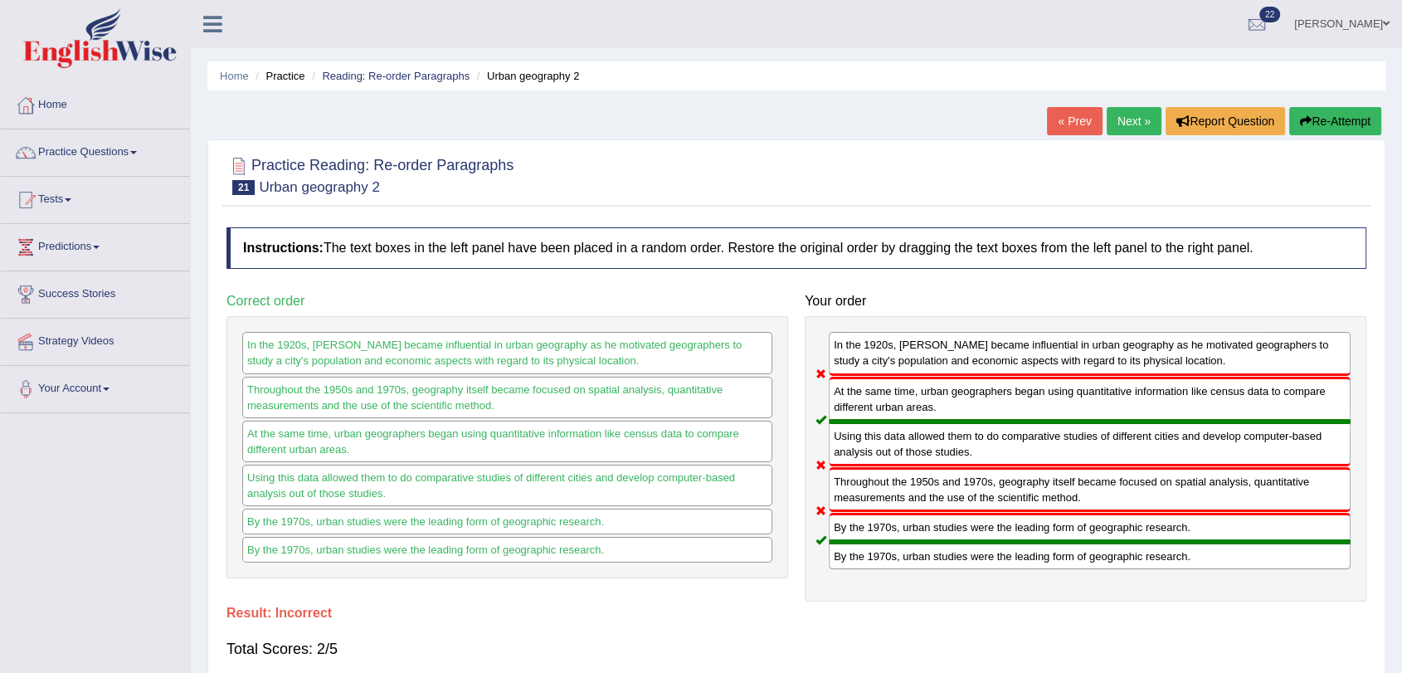
click at [1126, 114] on link "Next »" at bounding box center [1134, 121] width 55 height 28
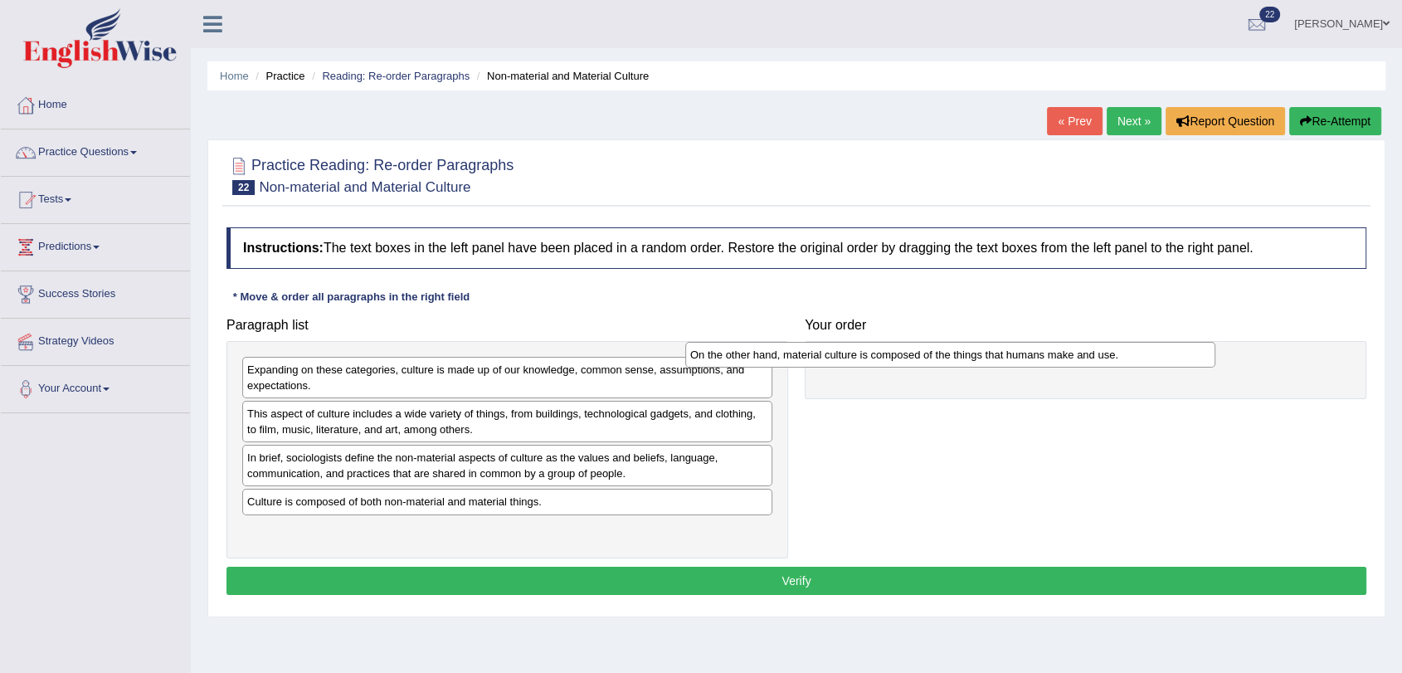
drag, startPoint x: 698, startPoint y: 412, endPoint x: 1147, endPoint y: 353, distance: 452.7
click at [1147, 353] on div "On the other hand, material culture is composed of the things that humans make …" at bounding box center [950, 355] width 530 height 26
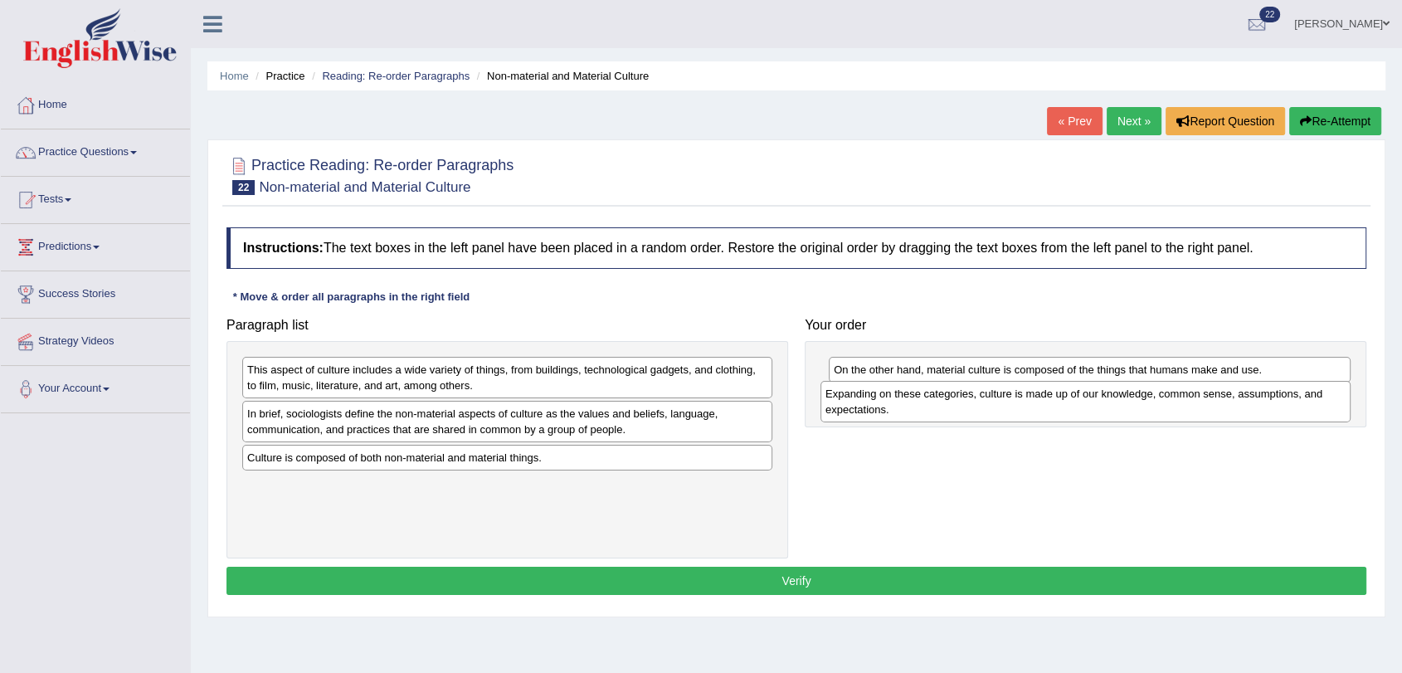
drag, startPoint x: 425, startPoint y: 378, endPoint x: 1017, endPoint y: 406, distance: 593.0
click at [1017, 406] on div "Expanding on these categories, culture is made up of our knowledge, common sens…" at bounding box center [1085, 401] width 530 height 41
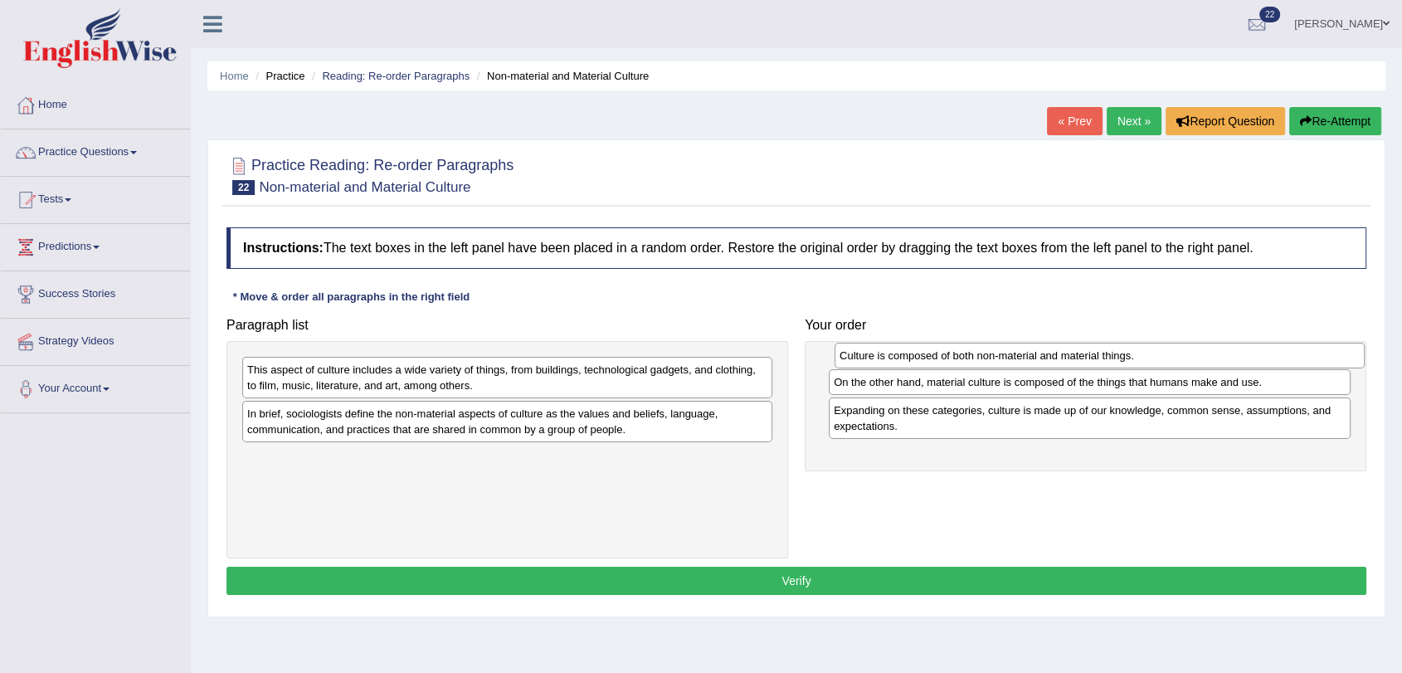
drag, startPoint x: 356, startPoint y: 462, endPoint x: 949, endPoint y: 361, distance: 601.7
click at [949, 361] on div "Culture is composed of both non-material and material things." at bounding box center [1100, 356] width 530 height 26
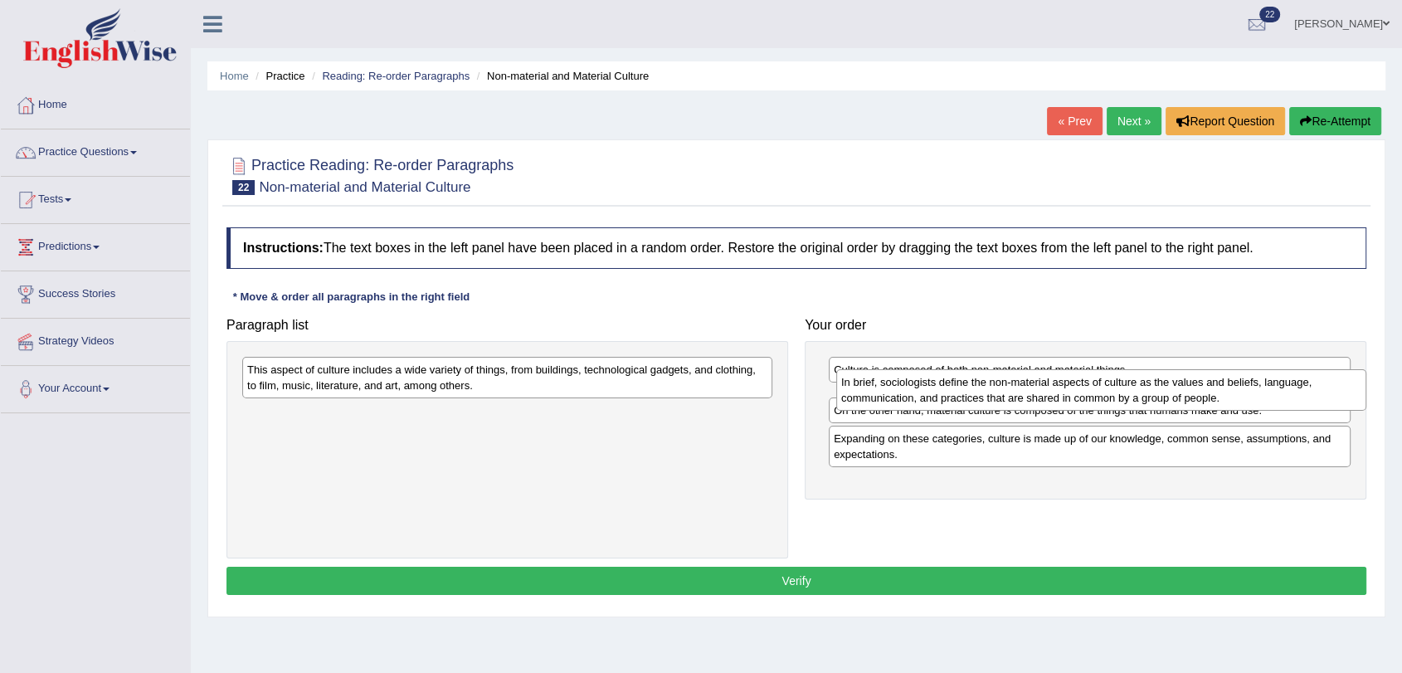
drag, startPoint x: 451, startPoint y: 423, endPoint x: 1045, endPoint y: 392, distance: 594.8
click at [1045, 392] on div "In brief, sociologists define the non-material aspects of culture as the values…" at bounding box center [1101, 389] width 530 height 41
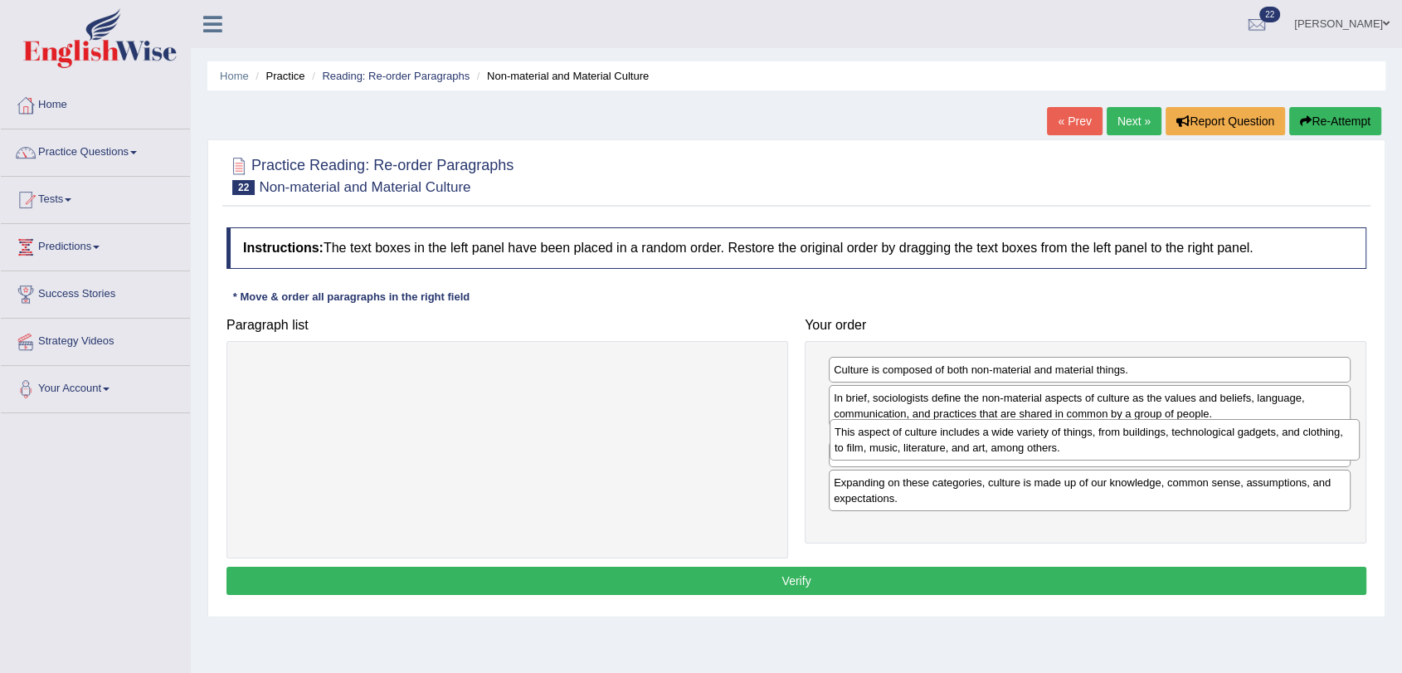
drag, startPoint x: 314, startPoint y: 372, endPoint x: 901, endPoint y: 434, distance: 590.7
click at [901, 434] on div "This aspect of culture includes a wide variety of things, from buildings, techn…" at bounding box center [1095, 439] width 530 height 41
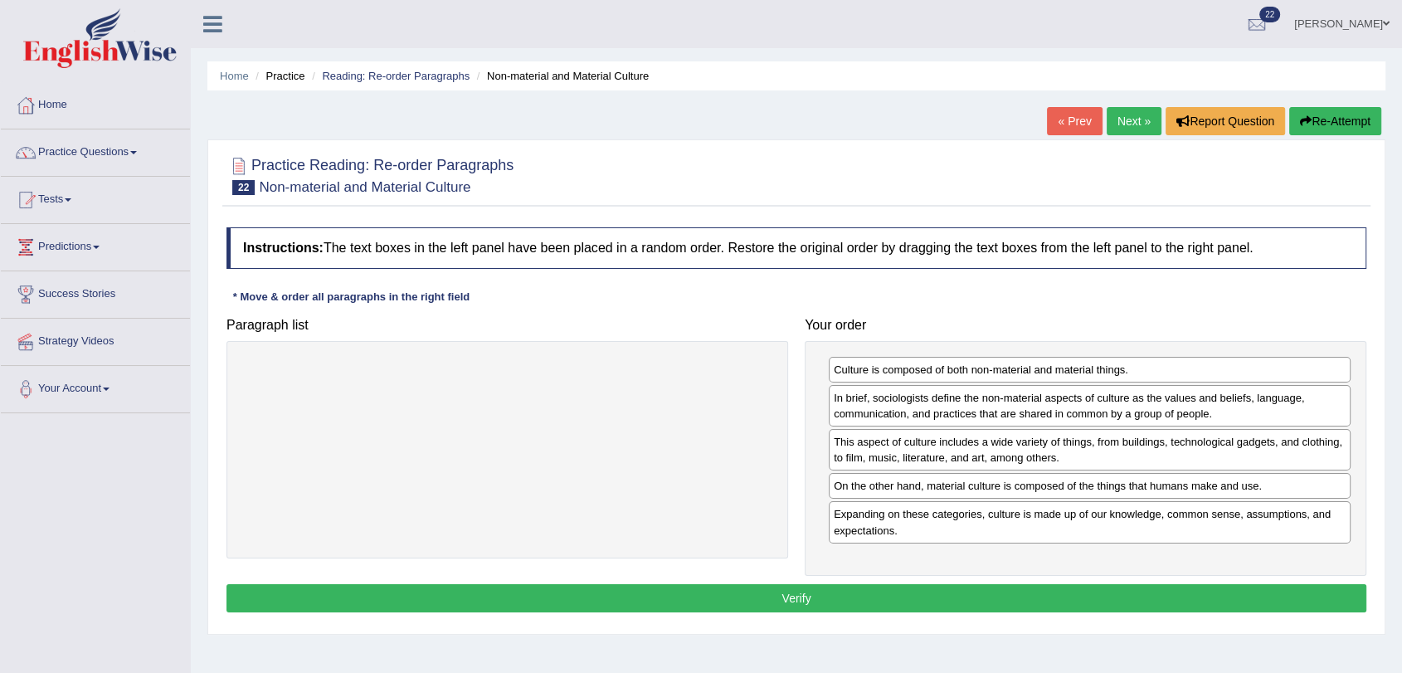
click at [874, 591] on button "Verify" at bounding box center [796, 598] width 1140 height 28
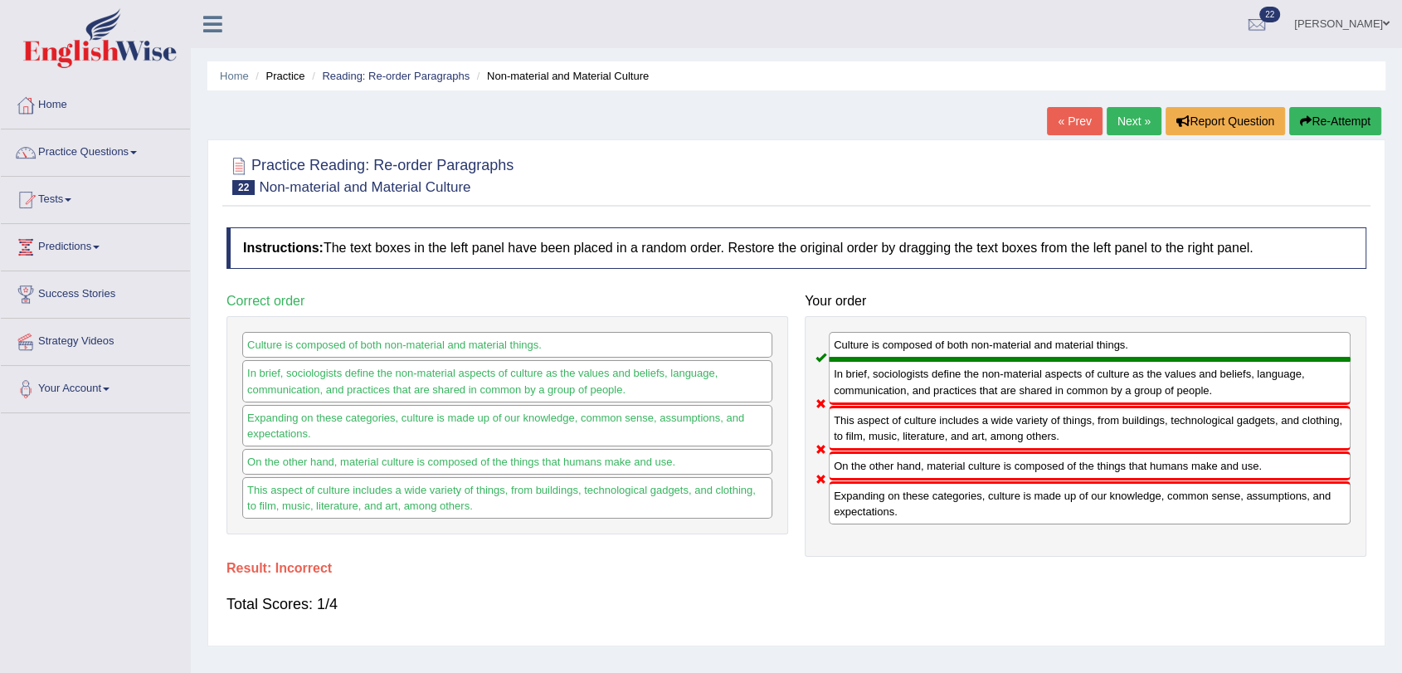
click at [1139, 120] on link "Next »" at bounding box center [1134, 121] width 55 height 28
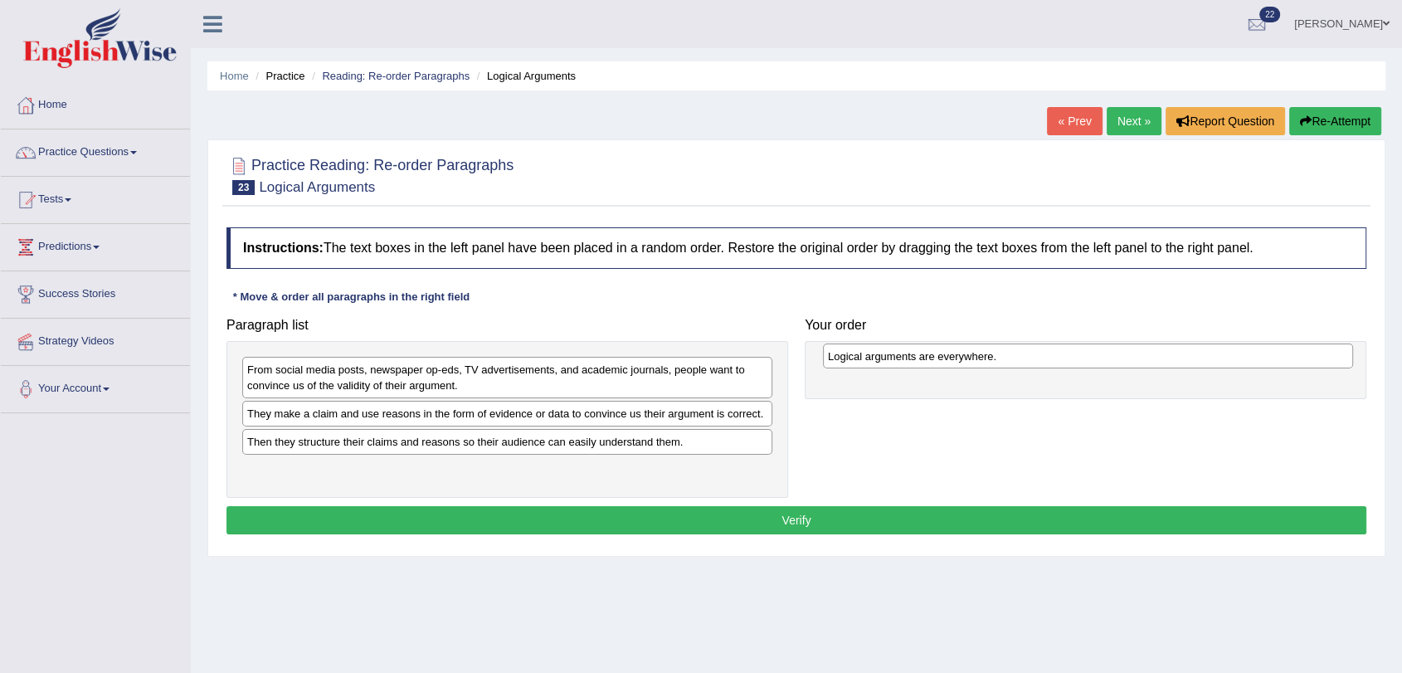
drag, startPoint x: 475, startPoint y: 446, endPoint x: 1055, endPoint y: 361, distance: 587.0
click at [1055, 361] on div "Logical arguments are everywhere." at bounding box center [1088, 356] width 530 height 26
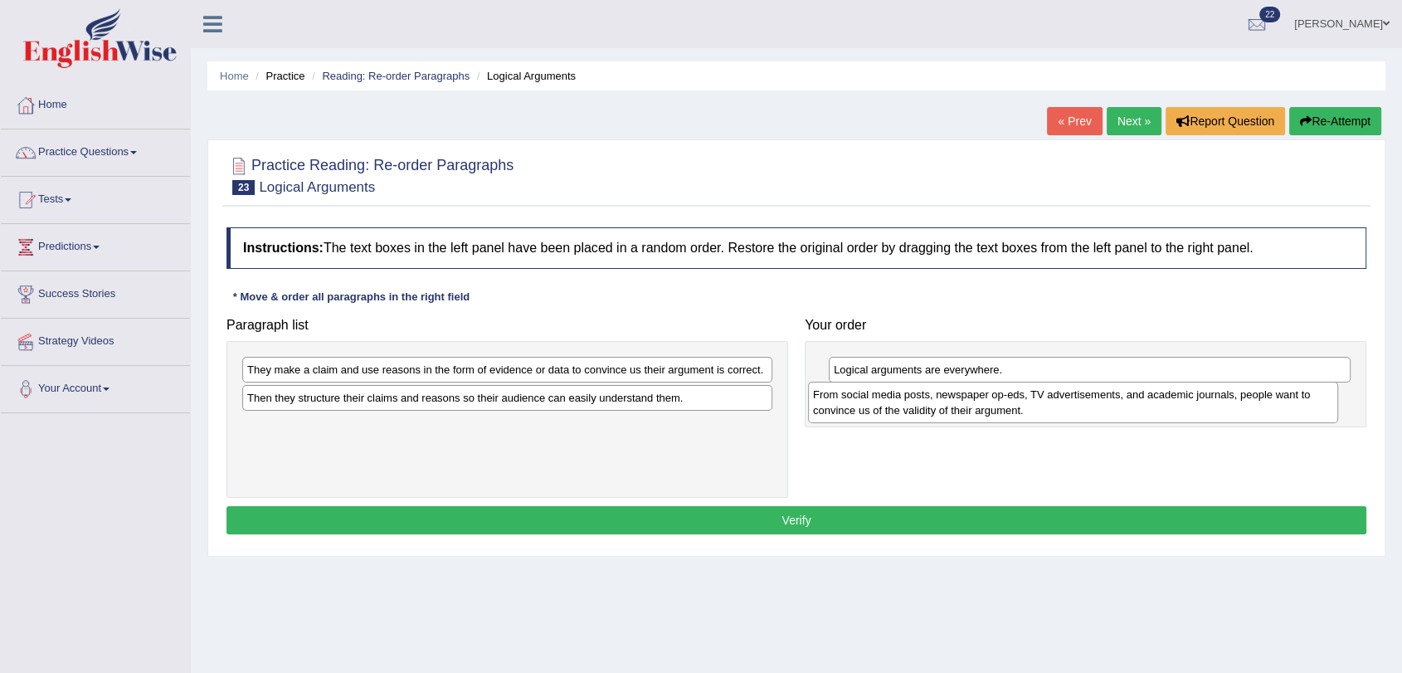
drag, startPoint x: 462, startPoint y: 375, endPoint x: 1030, endPoint y: 400, distance: 568.0
click at [1030, 400] on div "From social media posts, newspaper op-eds, TV advertisements, and academic jour…" at bounding box center [1073, 402] width 530 height 41
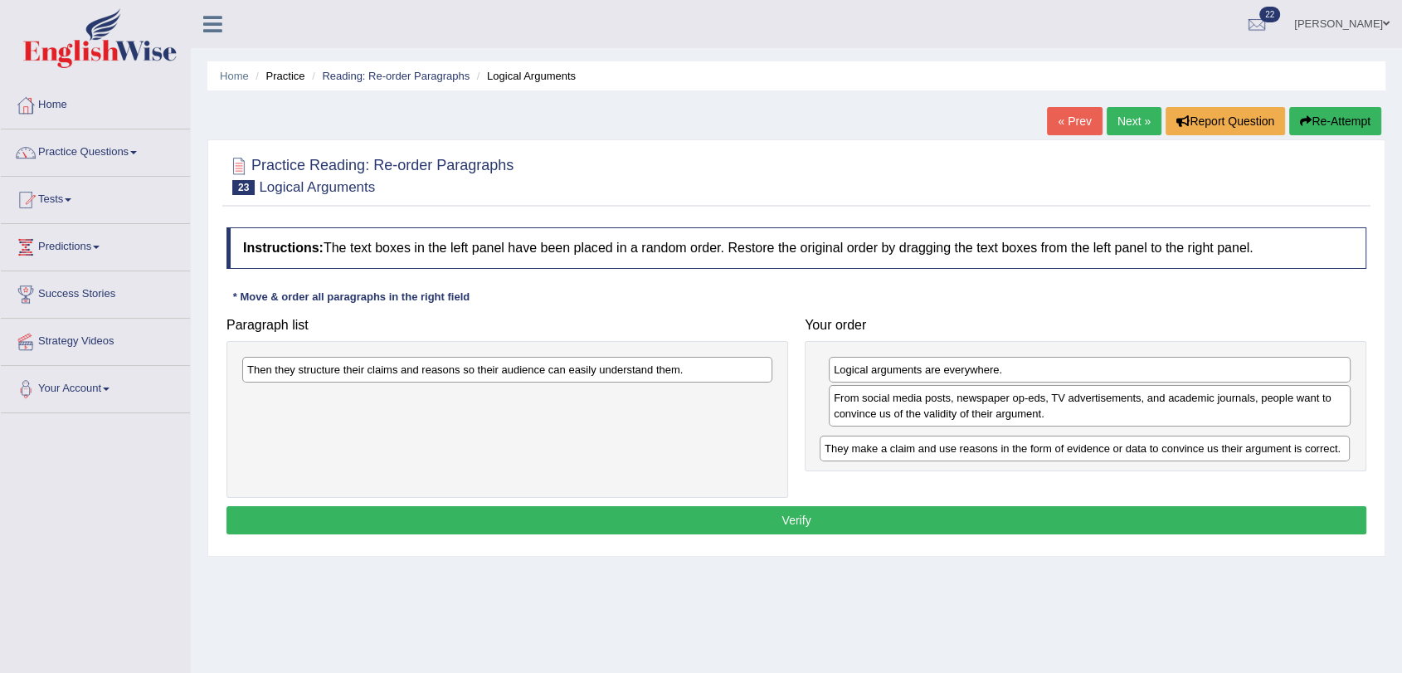
drag, startPoint x: 314, startPoint y: 368, endPoint x: 892, endPoint y: 446, distance: 583.5
click at [892, 446] on div "They make a claim and use reasons in the form of evidence or data to convince u…" at bounding box center [1085, 449] width 530 height 26
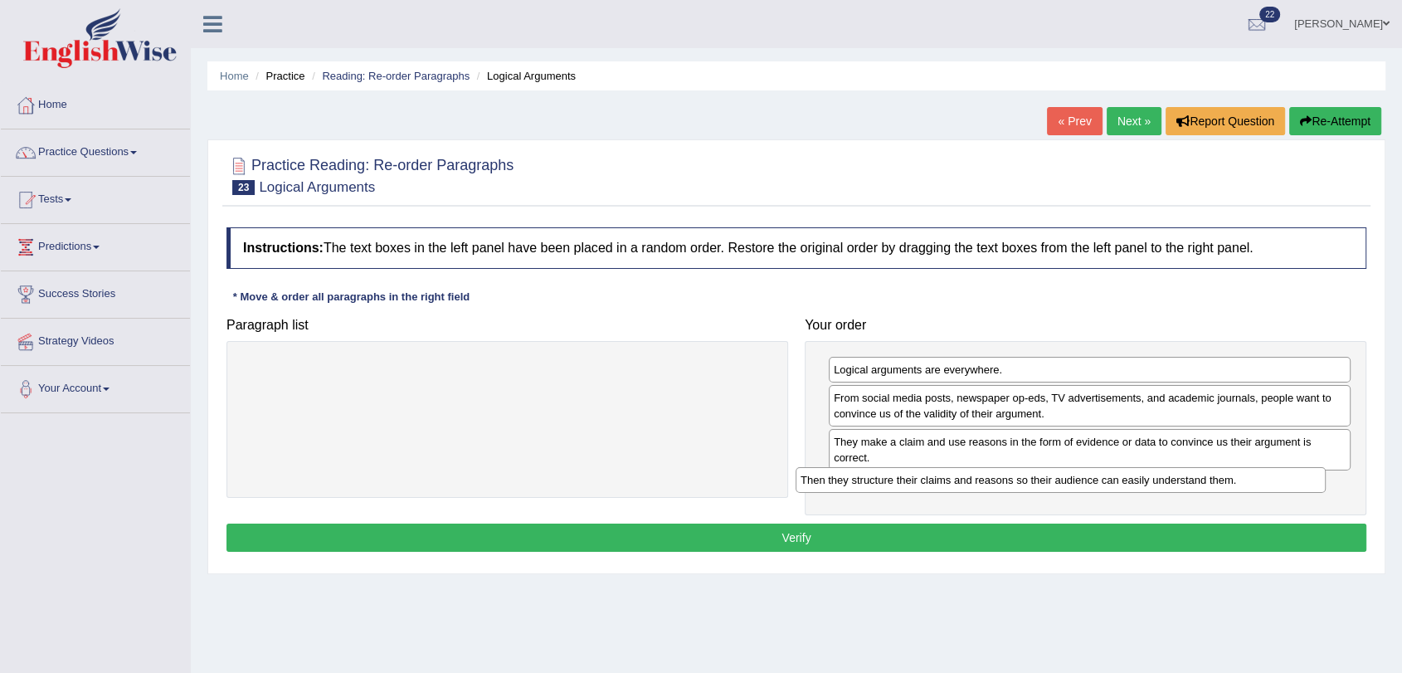
drag, startPoint x: 312, startPoint y: 372, endPoint x: 869, endPoint y: 485, distance: 568.0
click at [869, 485] on div "Then they structure their claims and reasons so their audience can easily under…" at bounding box center [1061, 480] width 530 height 26
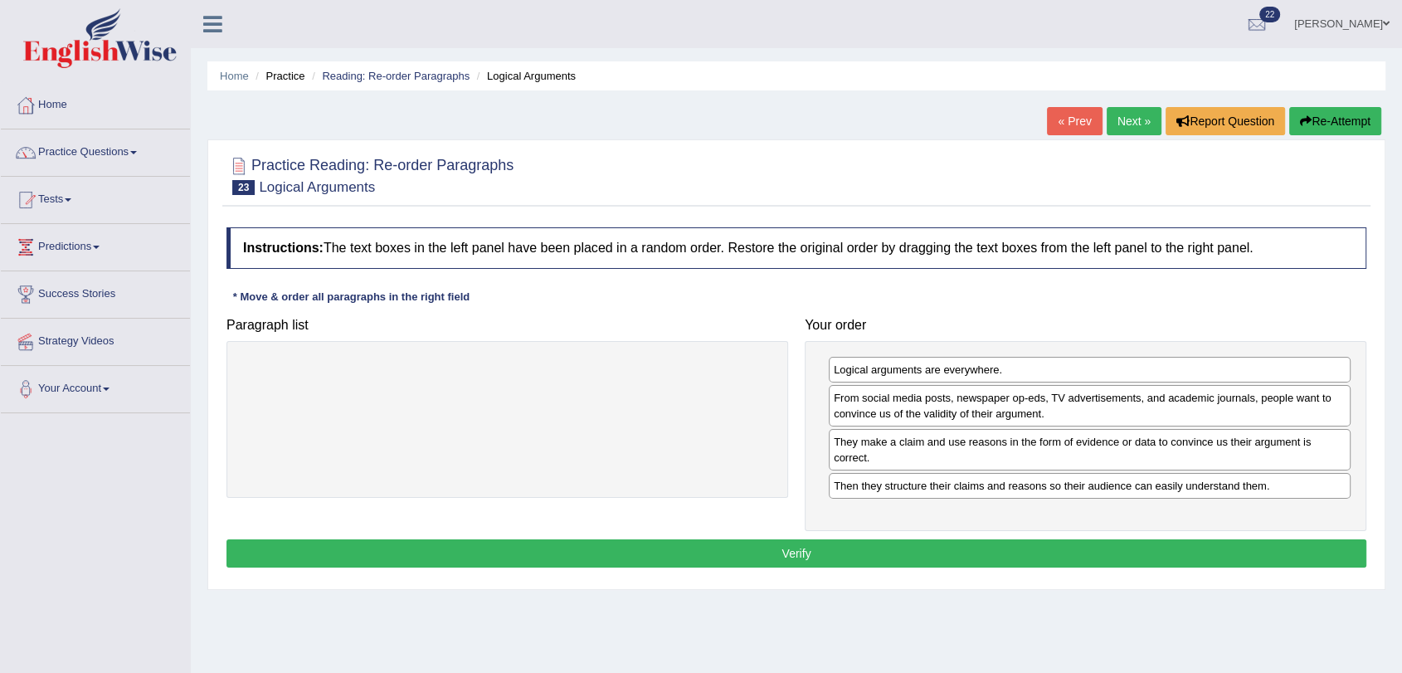
click at [825, 549] on button "Verify" at bounding box center [796, 553] width 1140 height 28
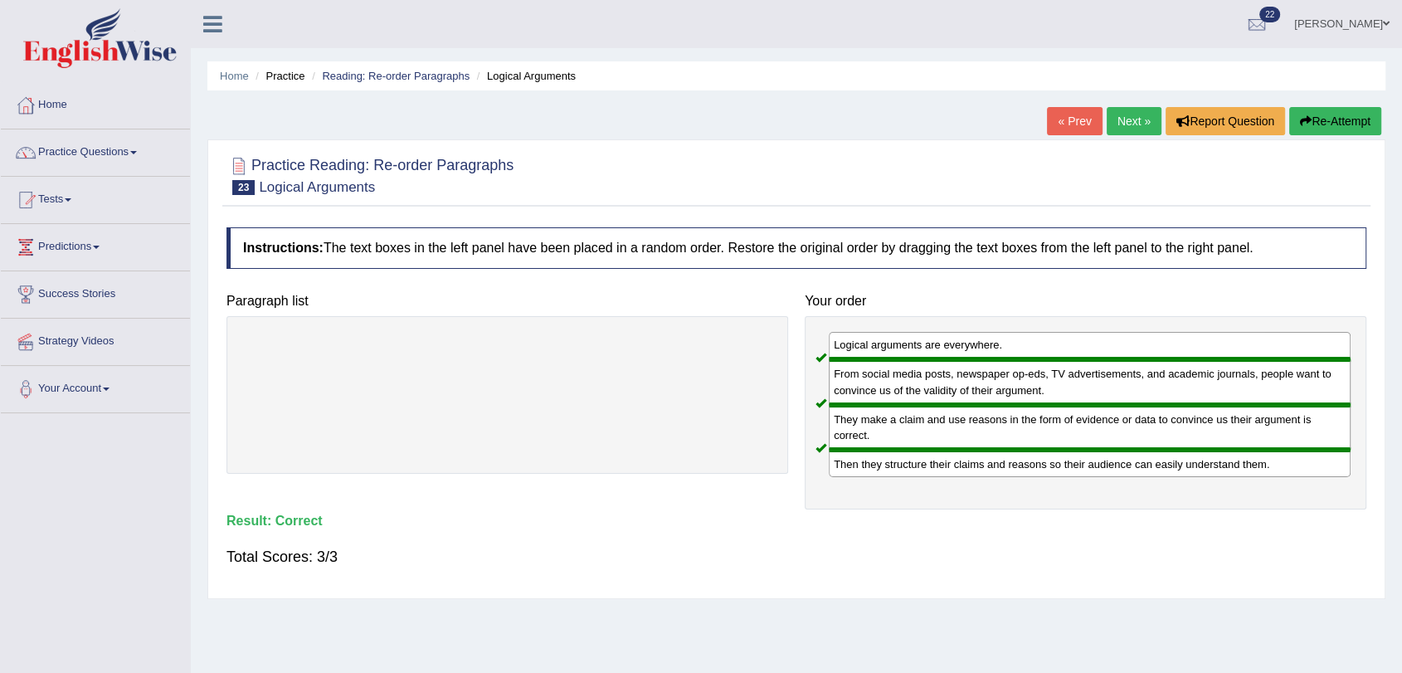
click at [1125, 123] on link "Next »" at bounding box center [1134, 121] width 55 height 28
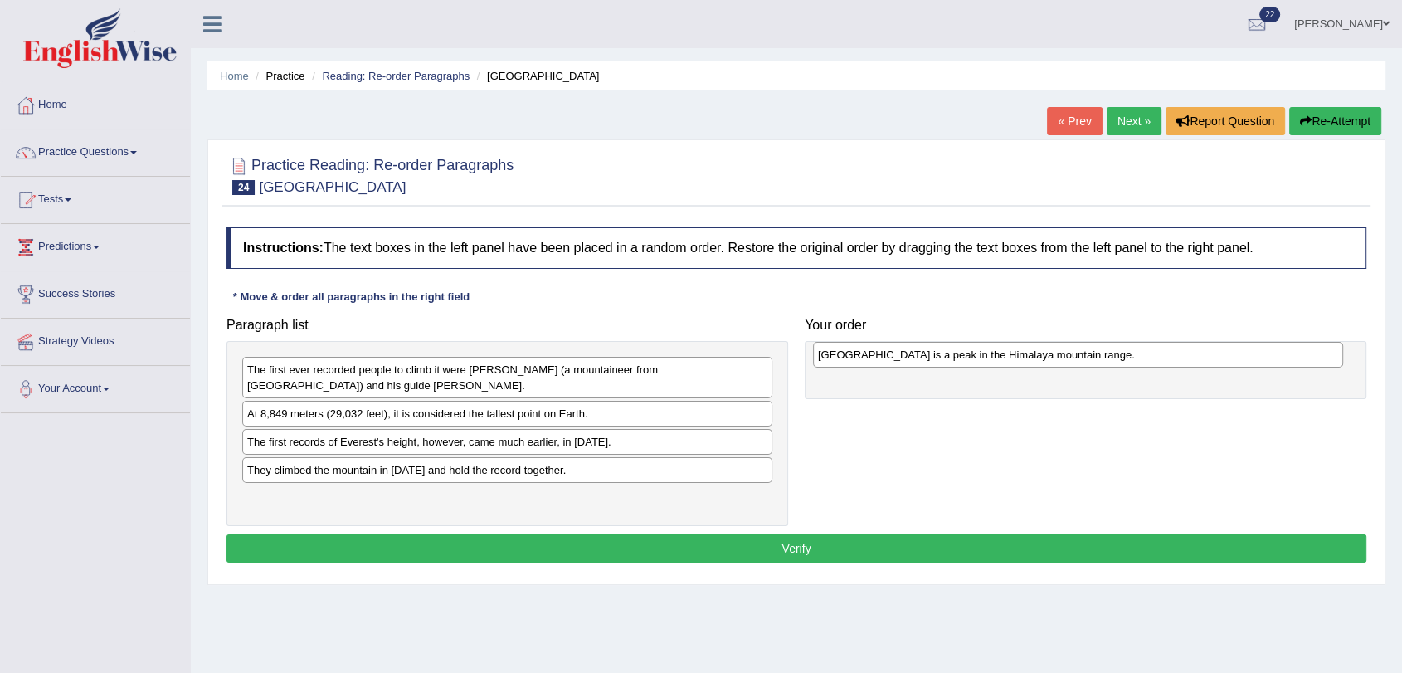
drag, startPoint x: 425, startPoint y: 473, endPoint x: 996, endPoint y: 358, distance: 582.1
click at [996, 358] on div "[GEOGRAPHIC_DATA] is a peak in the Himalaya mountain range." at bounding box center [1078, 355] width 530 height 26
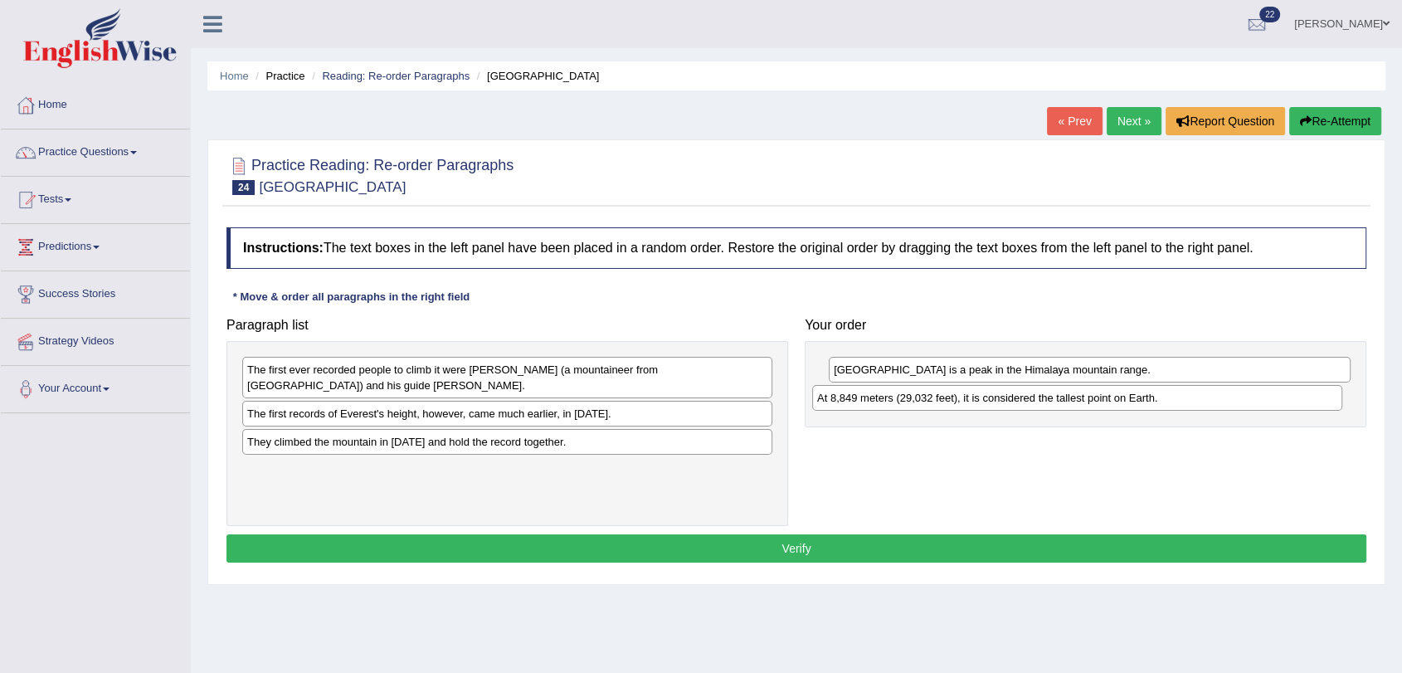
drag, startPoint x: 604, startPoint y: 414, endPoint x: 1174, endPoint y: 398, distance: 570.2
click at [1174, 398] on div "At 8,849 meters (29,032 feet), it is considered the tallest point on Earth." at bounding box center [1077, 398] width 530 height 26
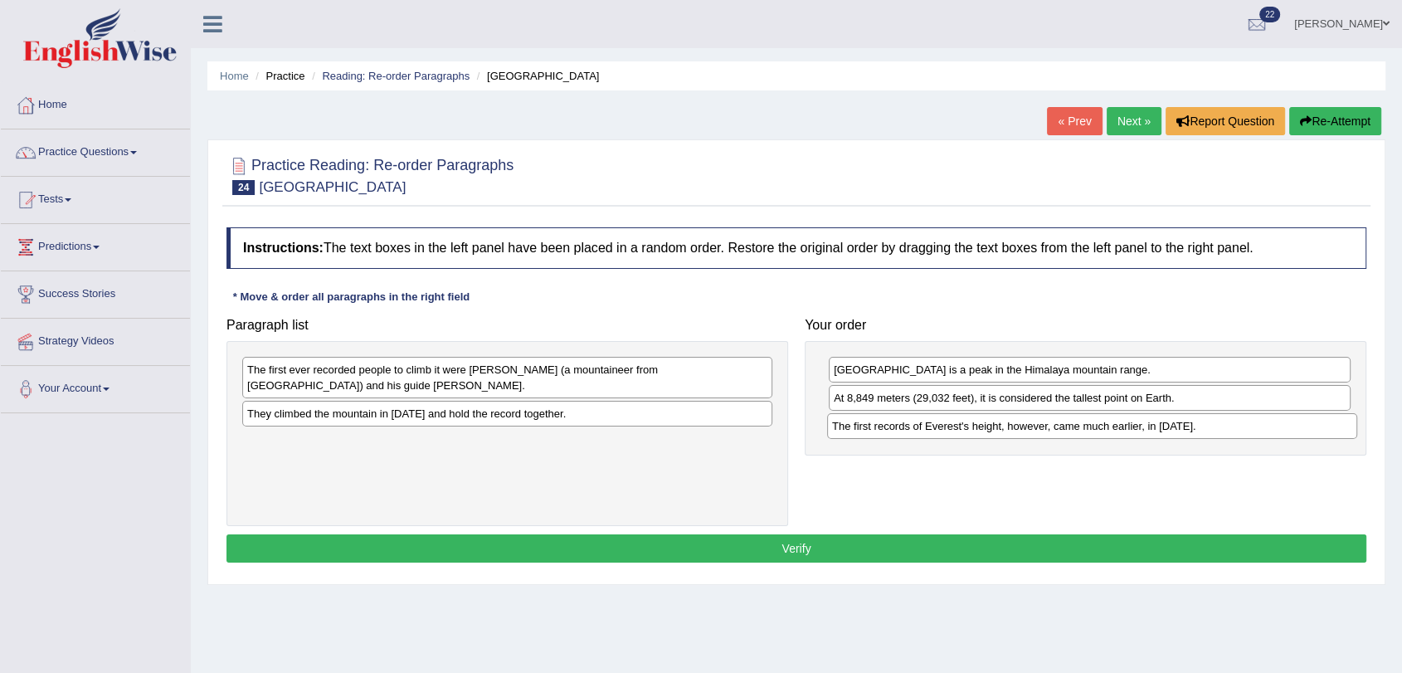
drag, startPoint x: 428, startPoint y: 413, endPoint x: 1013, endPoint y: 426, distance: 585.0
click at [1013, 426] on div "The first records of Everest's height, however, came much earlier, in 1856." at bounding box center [1092, 426] width 530 height 26
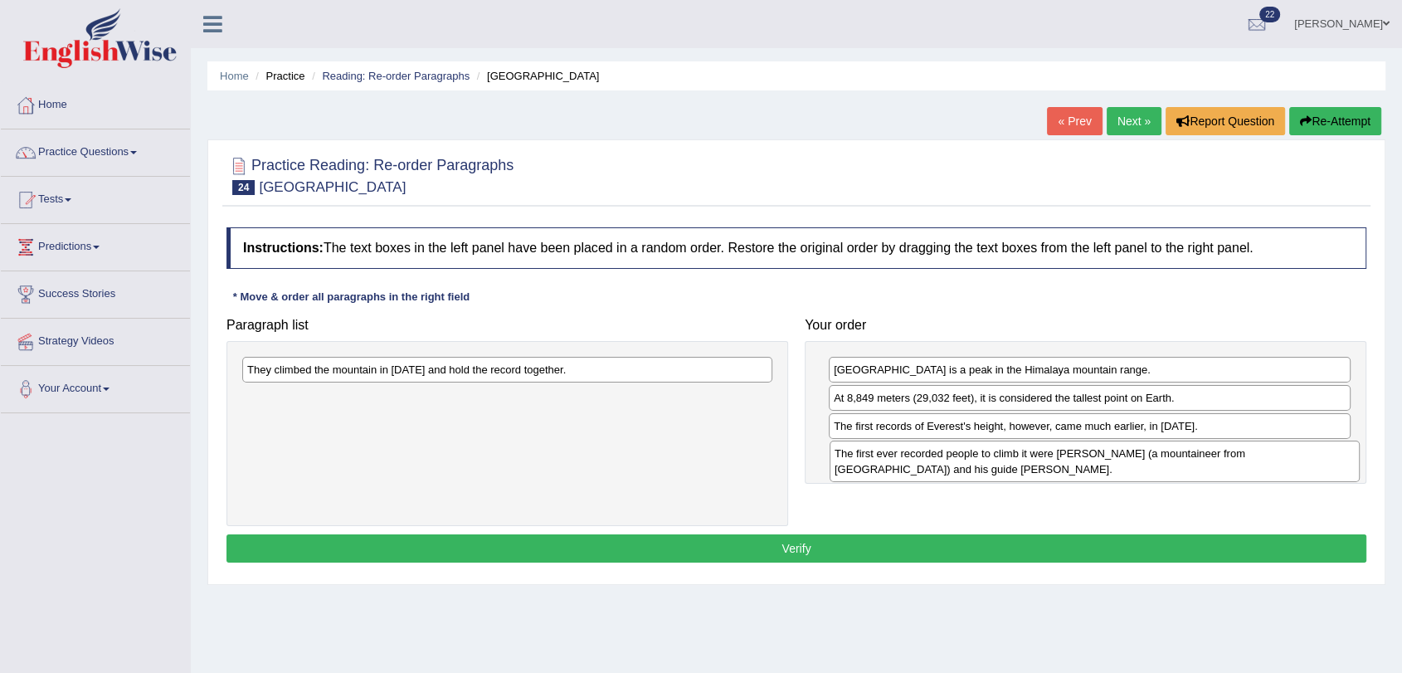
drag, startPoint x: 385, startPoint y: 380, endPoint x: 972, endPoint y: 464, distance: 593.3
click at [972, 464] on div "The first ever recorded people to climb it were Edmund Hillary (a mountaineer f…" at bounding box center [1095, 461] width 530 height 41
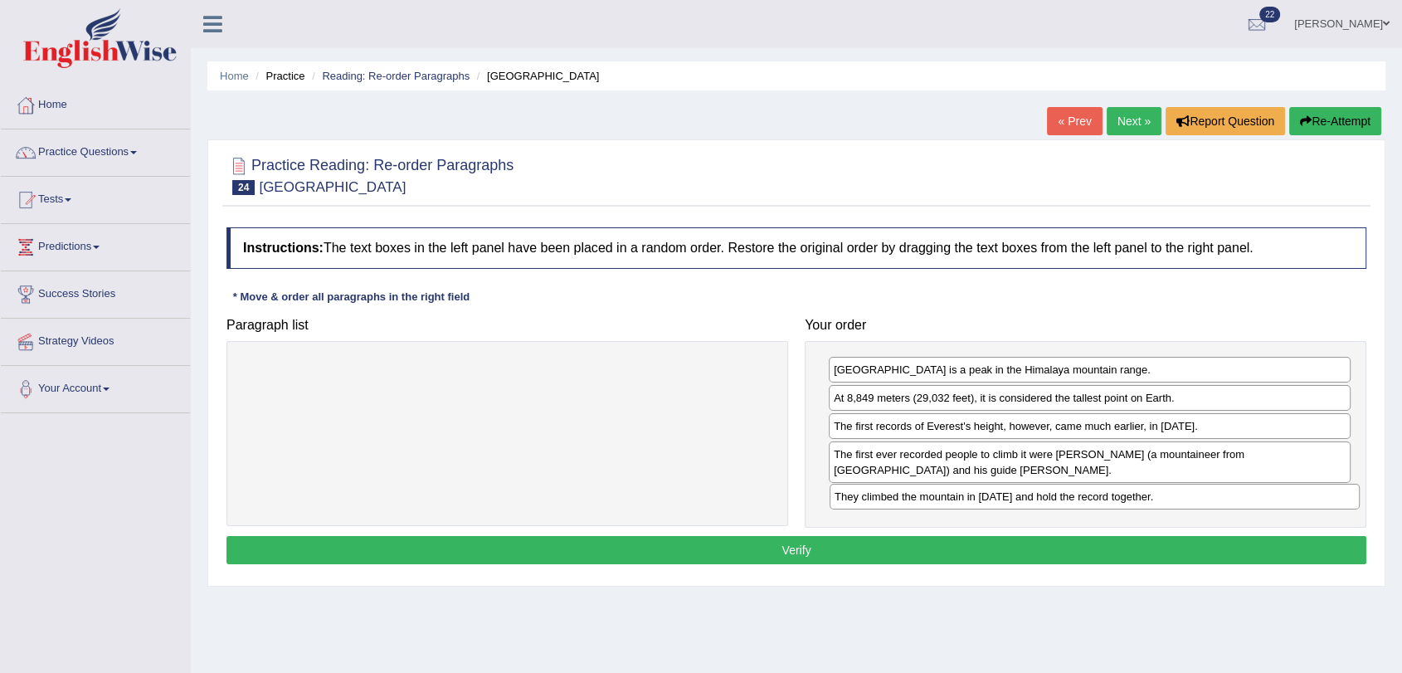
drag, startPoint x: 377, startPoint y: 370, endPoint x: 964, endPoint y: 497, distance: 600.9
click at [964, 497] on div "They climbed the mountain in 1953 and hold the record together." at bounding box center [1095, 497] width 530 height 26
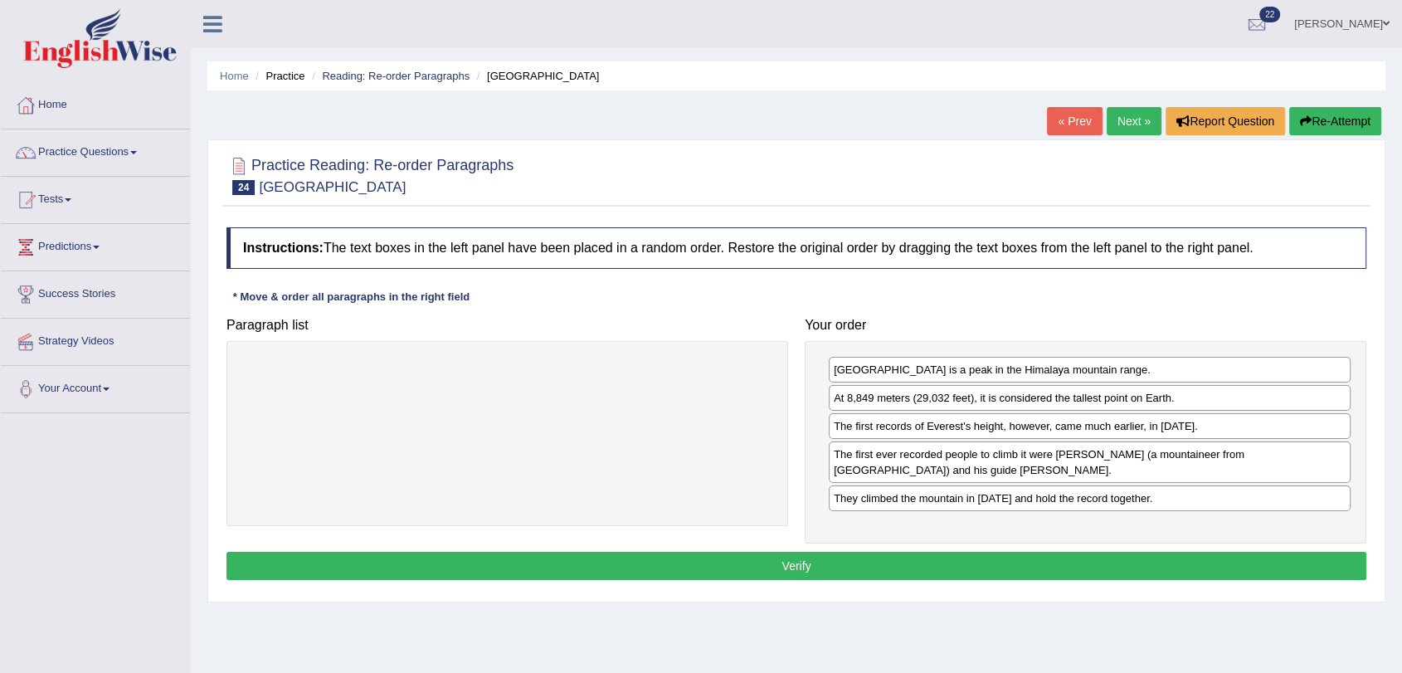
click at [932, 559] on button "Verify" at bounding box center [796, 566] width 1140 height 28
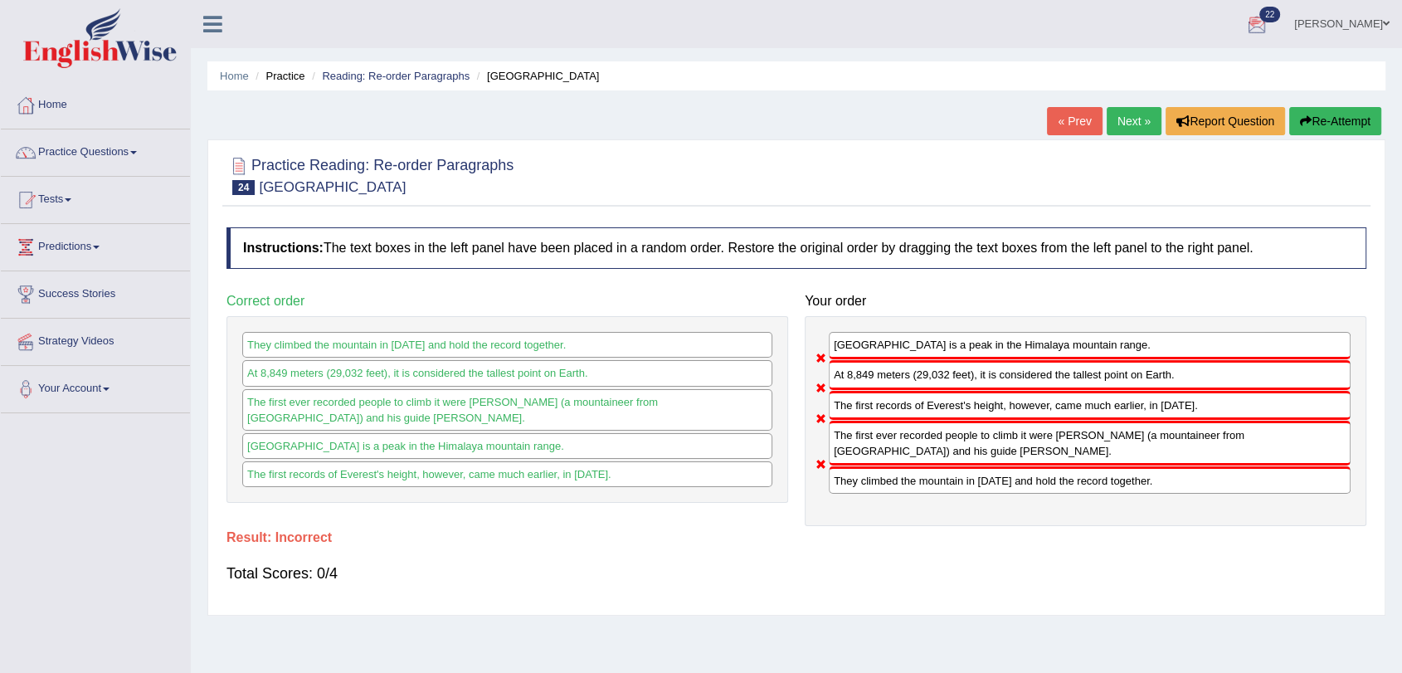
click at [1123, 128] on link "Next »" at bounding box center [1134, 121] width 55 height 28
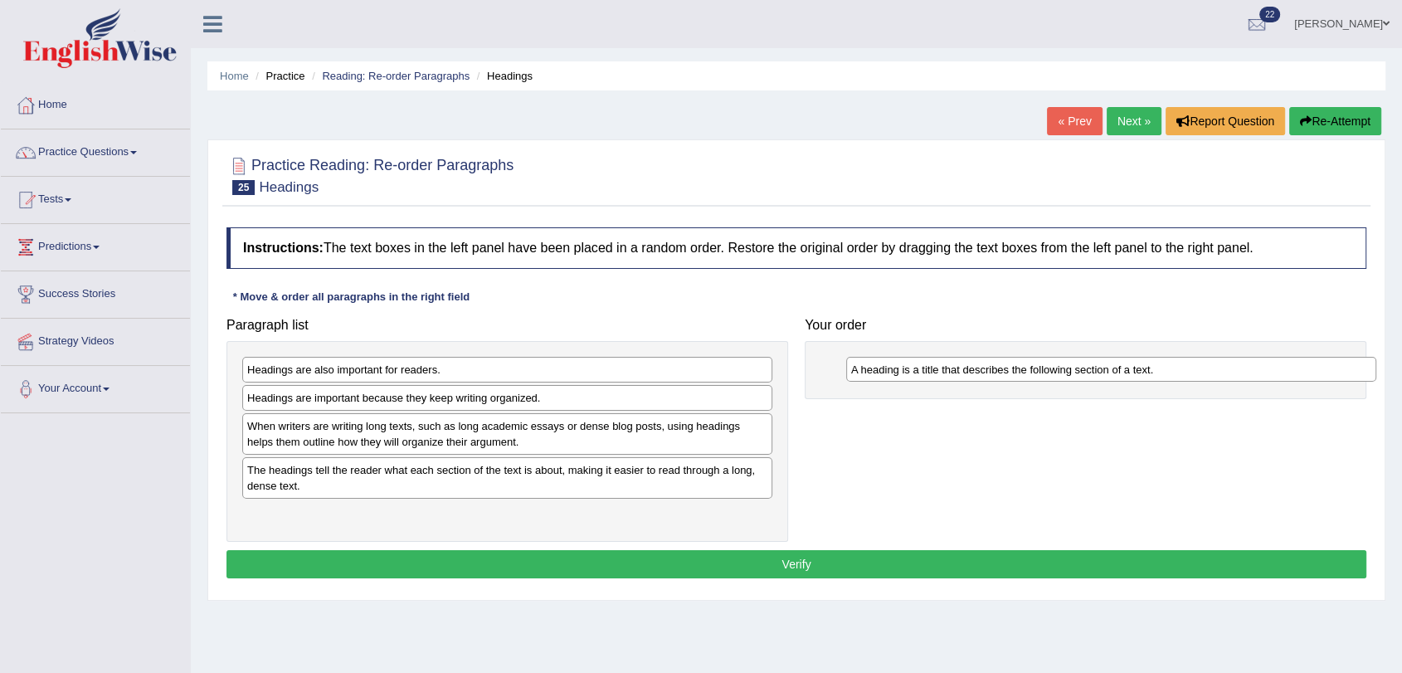
drag, startPoint x: 471, startPoint y: 395, endPoint x: 1077, endPoint y: 367, distance: 606.3
click at [1077, 367] on div "A heading is a title that describes the following section of a text." at bounding box center [1111, 370] width 530 height 26
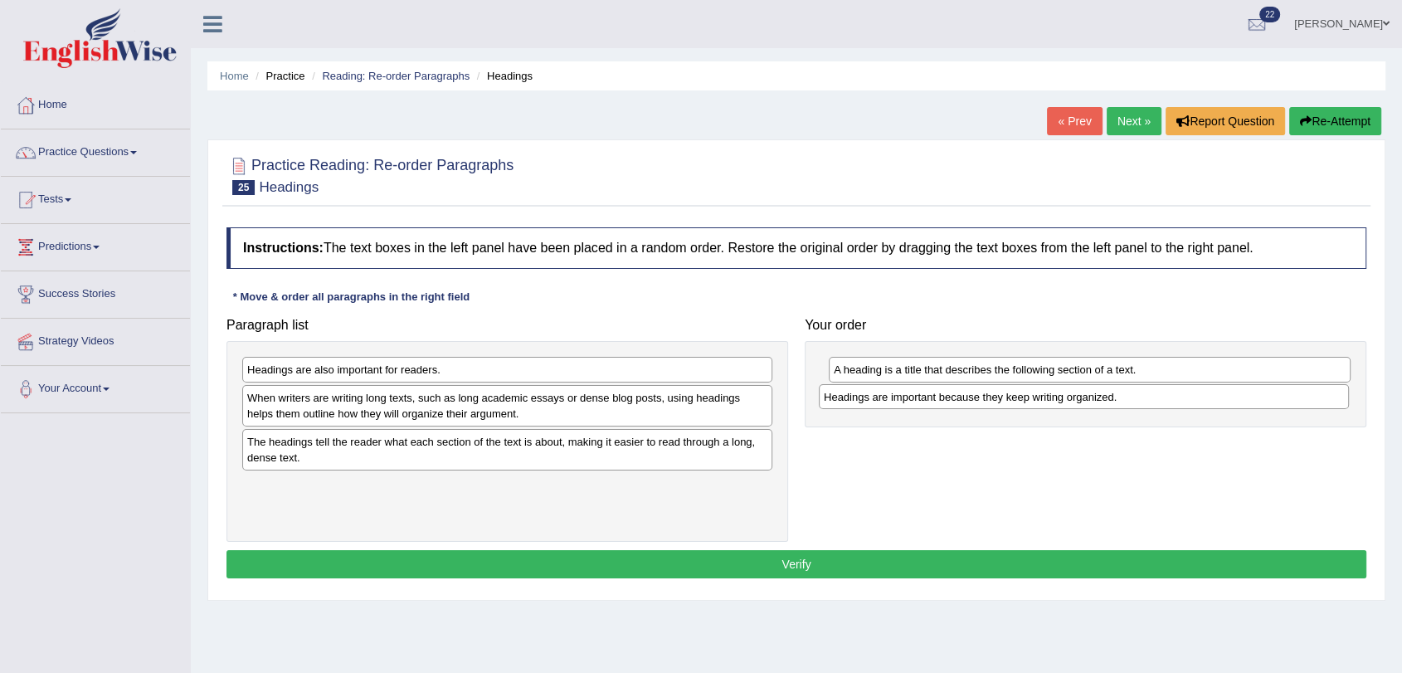
drag, startPoint x: 488, startPoint y: 398, endPoint x: 1064, endPoint y: 397, distance: 576.6
click at [1064, 397] on div "Headings are important because they keep writing organized." at bounding box center [1084, 397] width 530 height 26
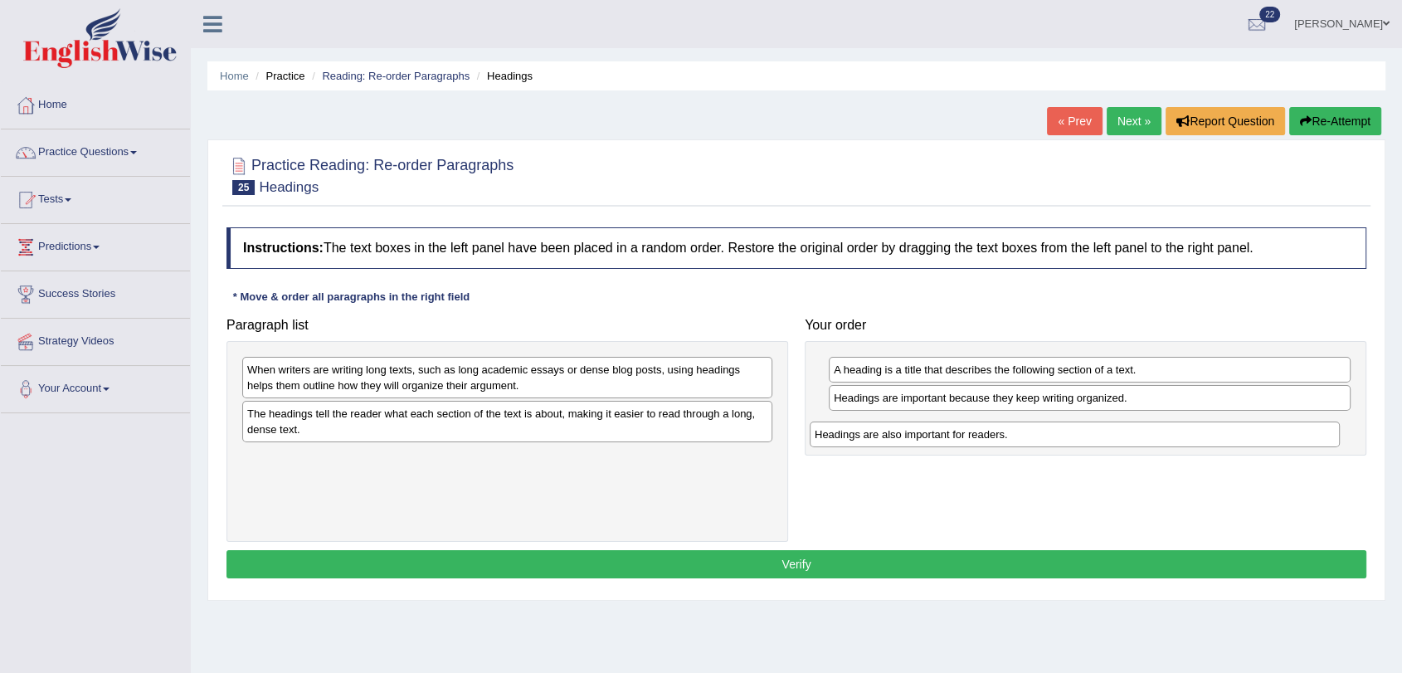
drag, startPoint x: 446, startPoint y: 370, endPoint x: 1015, endPoint y: 432, distance: 573.3
click at [1015, 432] on div "Headings are also important for readers." at bounding box center [1075, 434] width 530 height 26
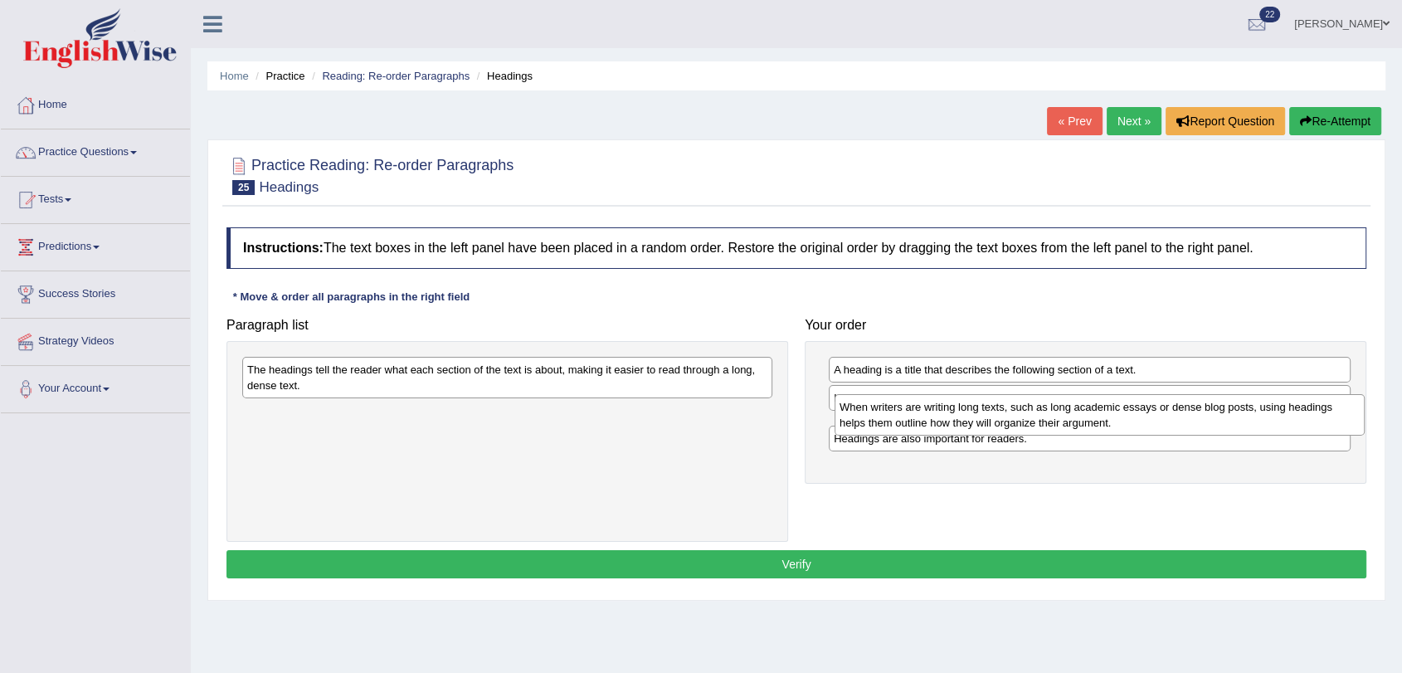
drag, startPoint x: 397, startPoint y: 375, endPoint x: 990, endPoint y: 412, distance: 593.5
click at [990, 412] on div "When writers are writing long texts, such as long academic essays or dense blog…" at bounding box center [1100, 414] width 530 height 41
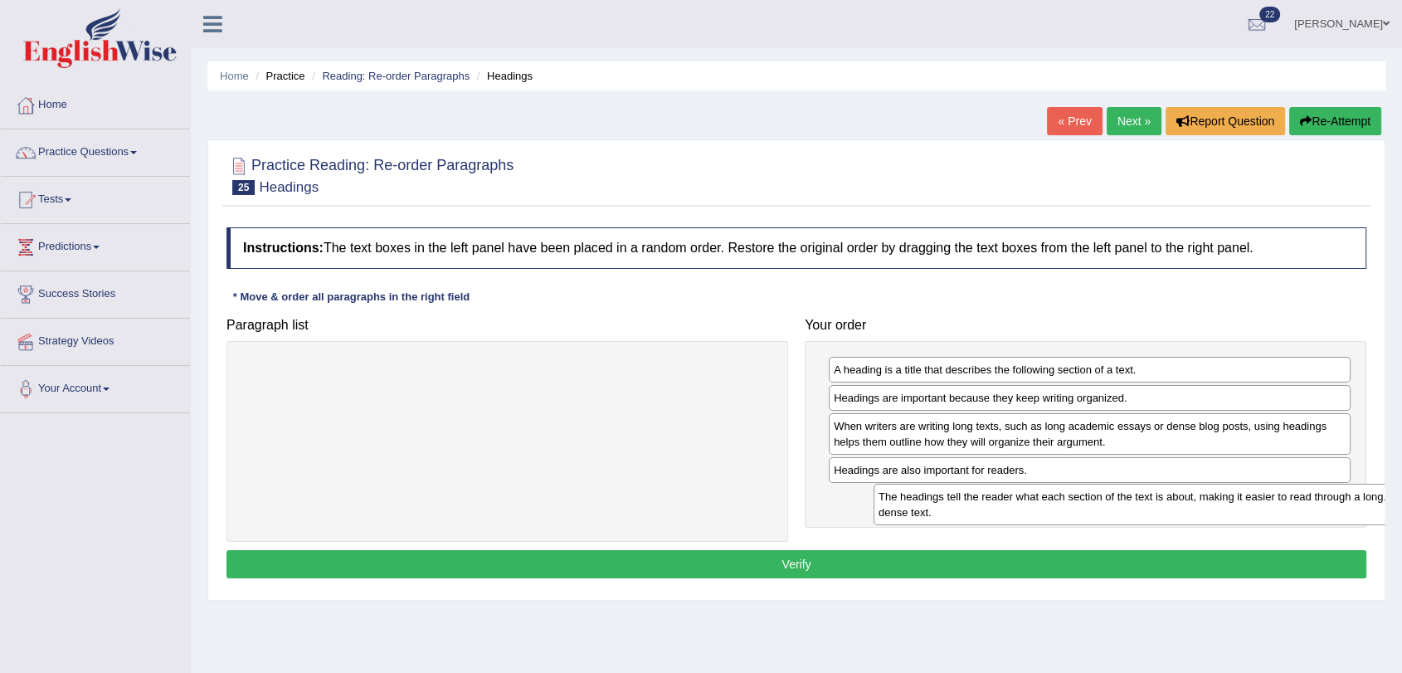
drag, startPoint x: 380, startPoint y: 374, endPoint x: 1007, endPoint y: 501, distance: 639.9
click at [1007, 501] on div "The headings tell the reader what each section of the text is about, making it …" at bounding box center [1139, 504] width 530 height 41
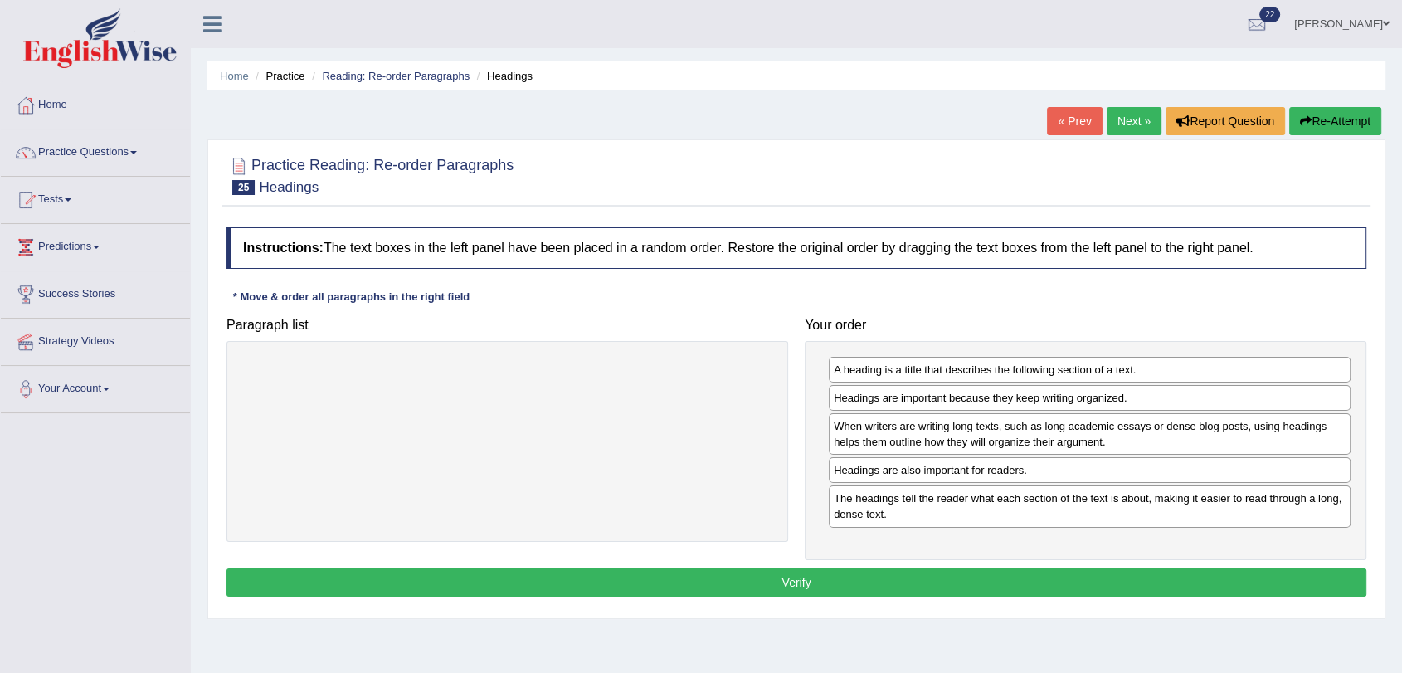
click at [846, 576] on button "Verify" at bounding box center [796, 582] width 1140 height 28
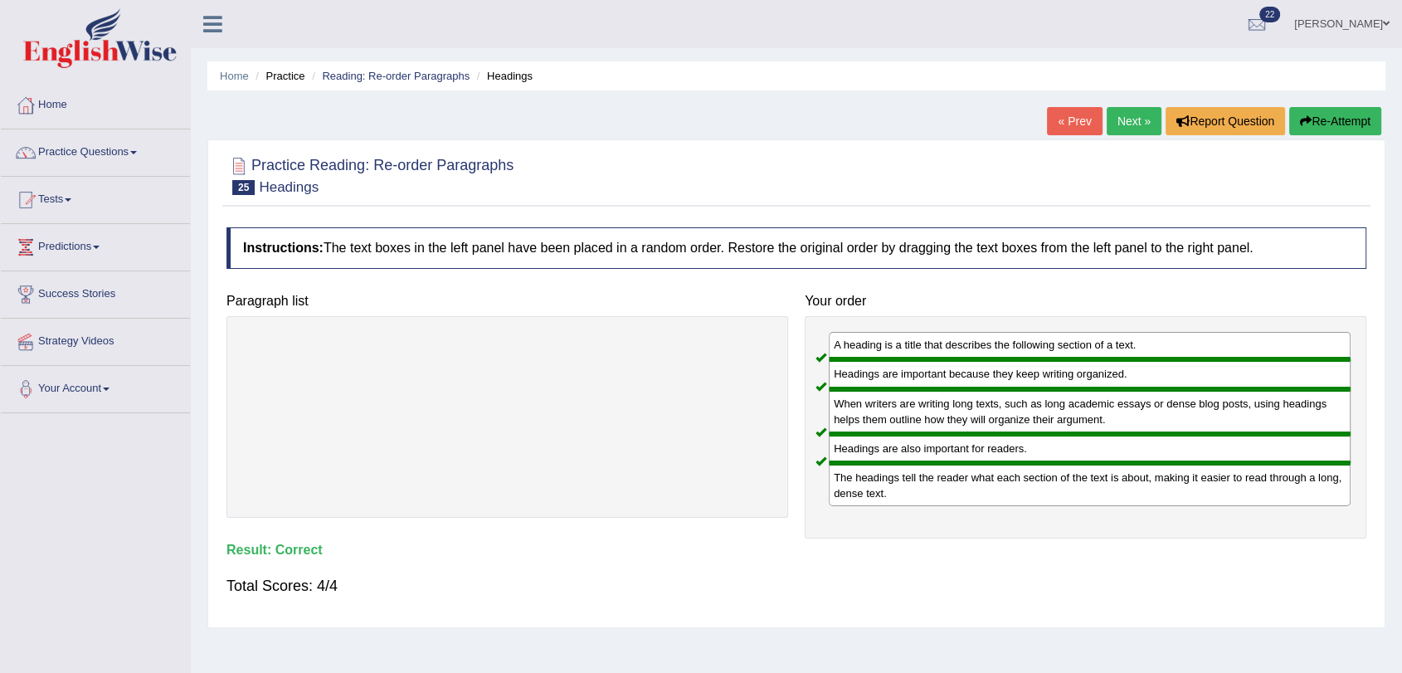
click at [1132, 119] on link "Next »" at bounding box center [1134, 121] width 55 height 28
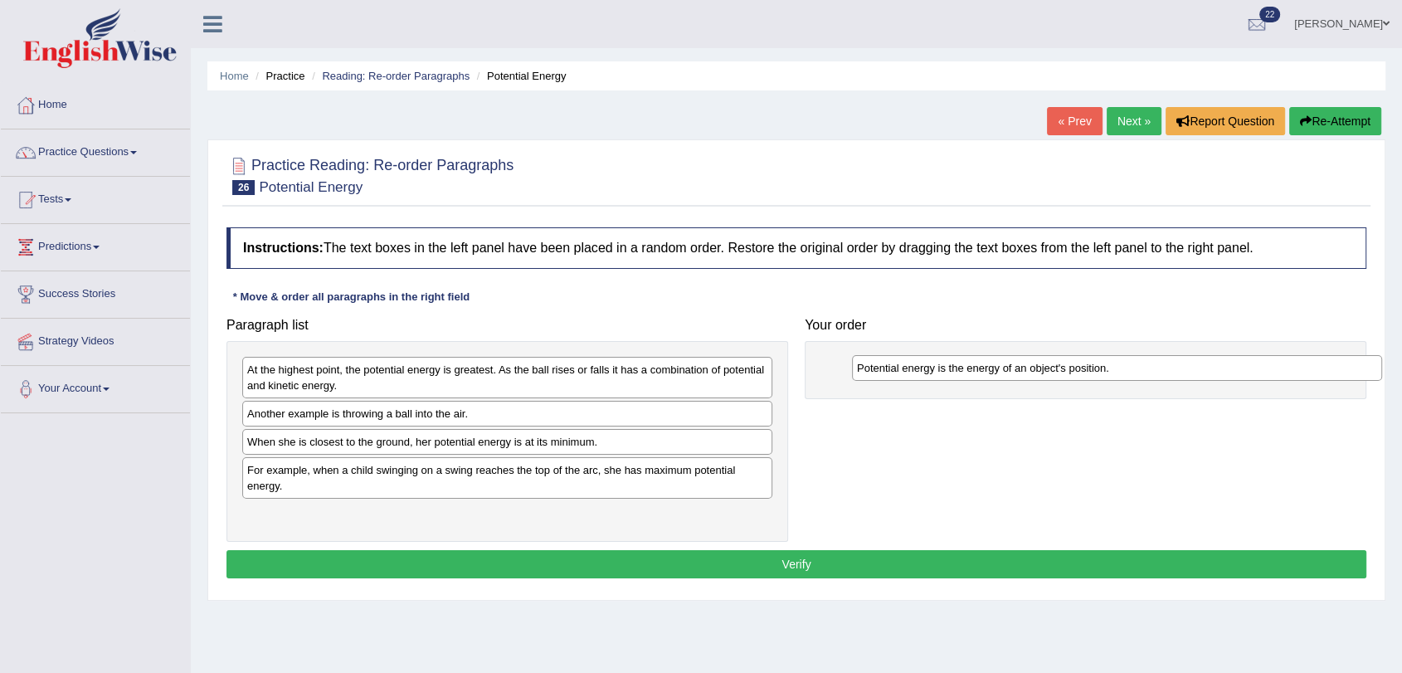
drag, startPoint x: 504, startPoint y: 367, endPoint x: 1113, endPoint y: 365, distance: 609.8
click at [1113, 365] on div "Potential energy is the energy of an object's position." at bounding box center [1117, 368] width 530 height 26
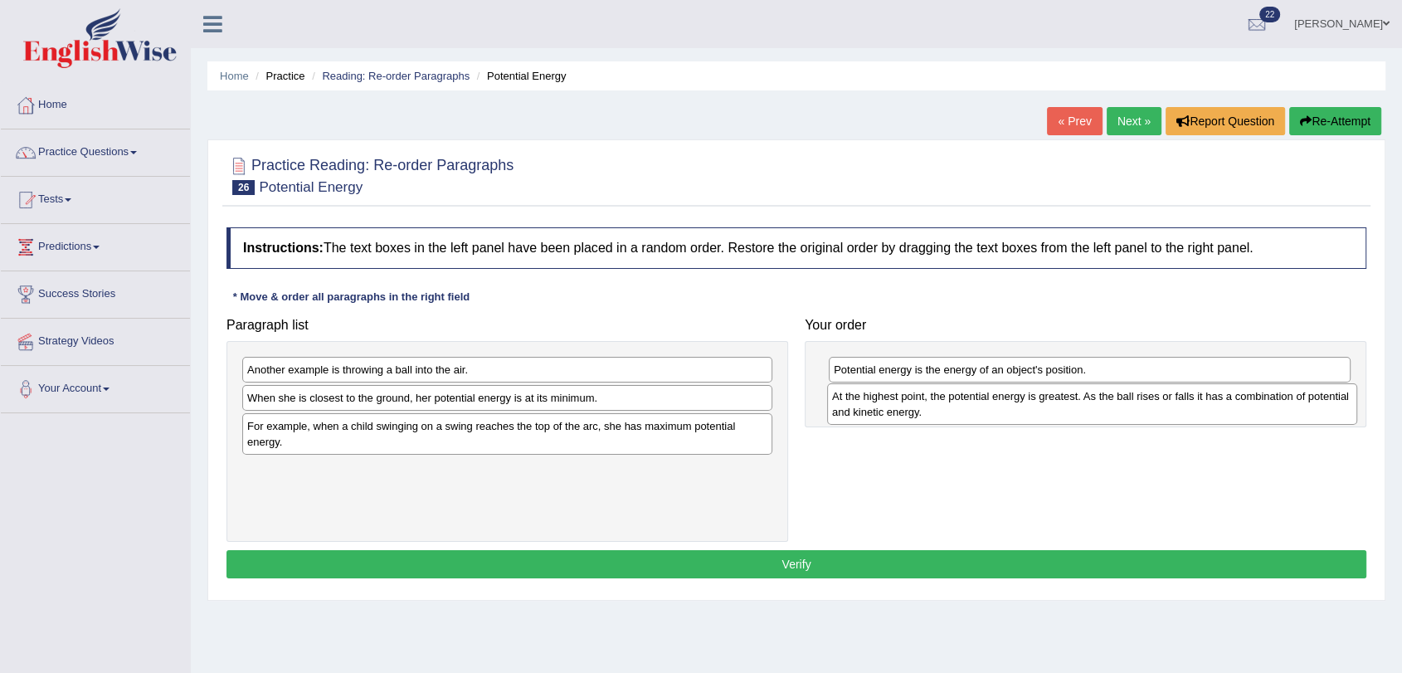
drag, startPoint x: 398, startPoint y: 381, endPoint x: 983, endPoint y: 407, distance: 585.4
click at [983, 407] on div "At the highest point, the potential energy is greatest. As the ball rises or fa…" at bounding box center [1092, 403] width 530 height 41
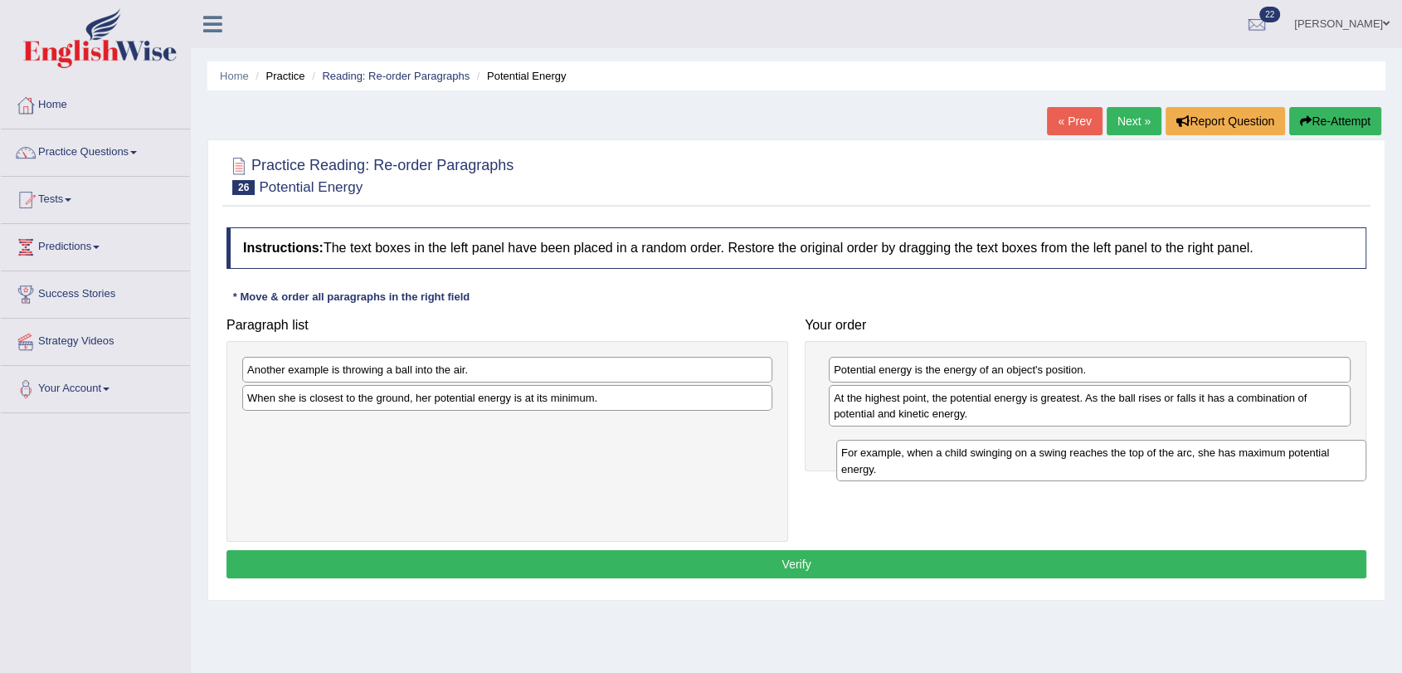
drag, startPoint x: 475, startPoint y: 431, endPoint x: 1069, endPoint y: 457, distance: 594.6
click at [1069, 457] on div "For example, when a child swinging on a swing reaches the top of the arc, she h…" at bounding box center [1101, 460] width 530 height 41
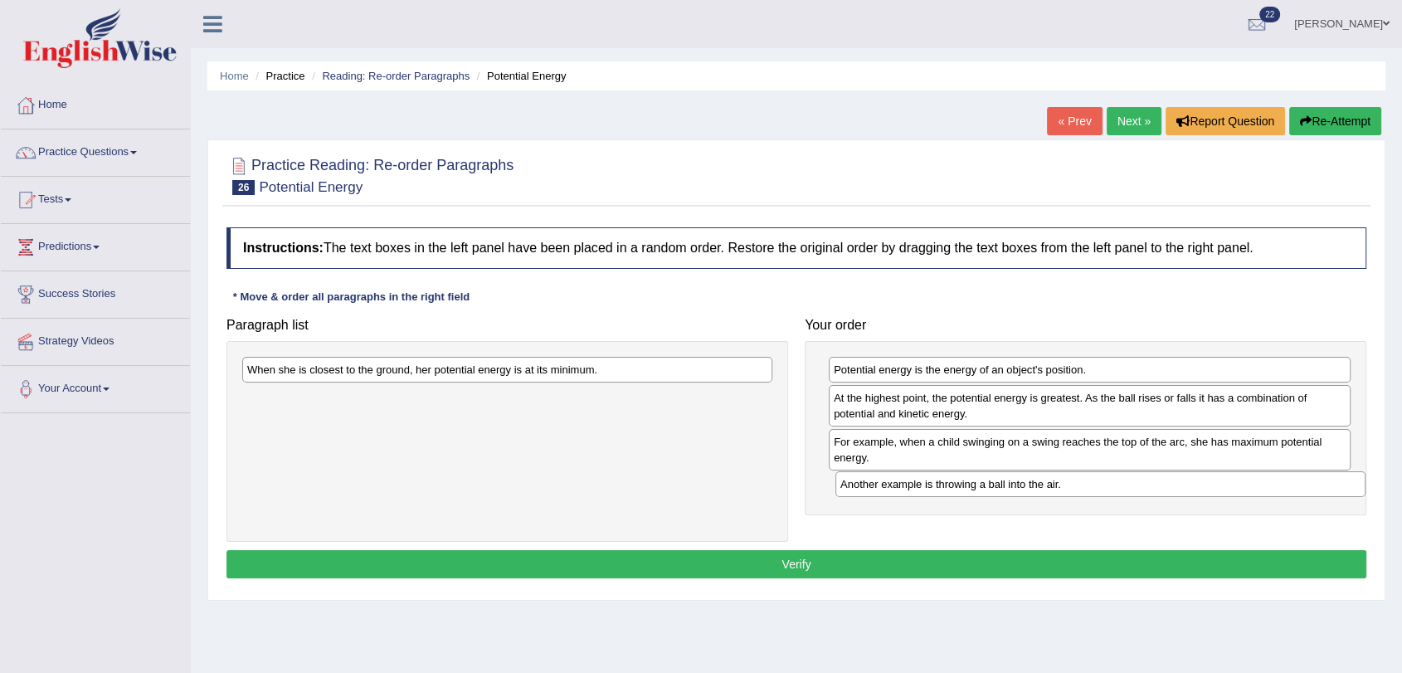
drag, startPoint x: 337, startPoint y: 372, endPoint x: 930, endPoint y: 486, distance: 604.1
click at [930, 486] on div "Another example is throwing a ball into the air." at bounding box center [1100, 484] width 530 height 26
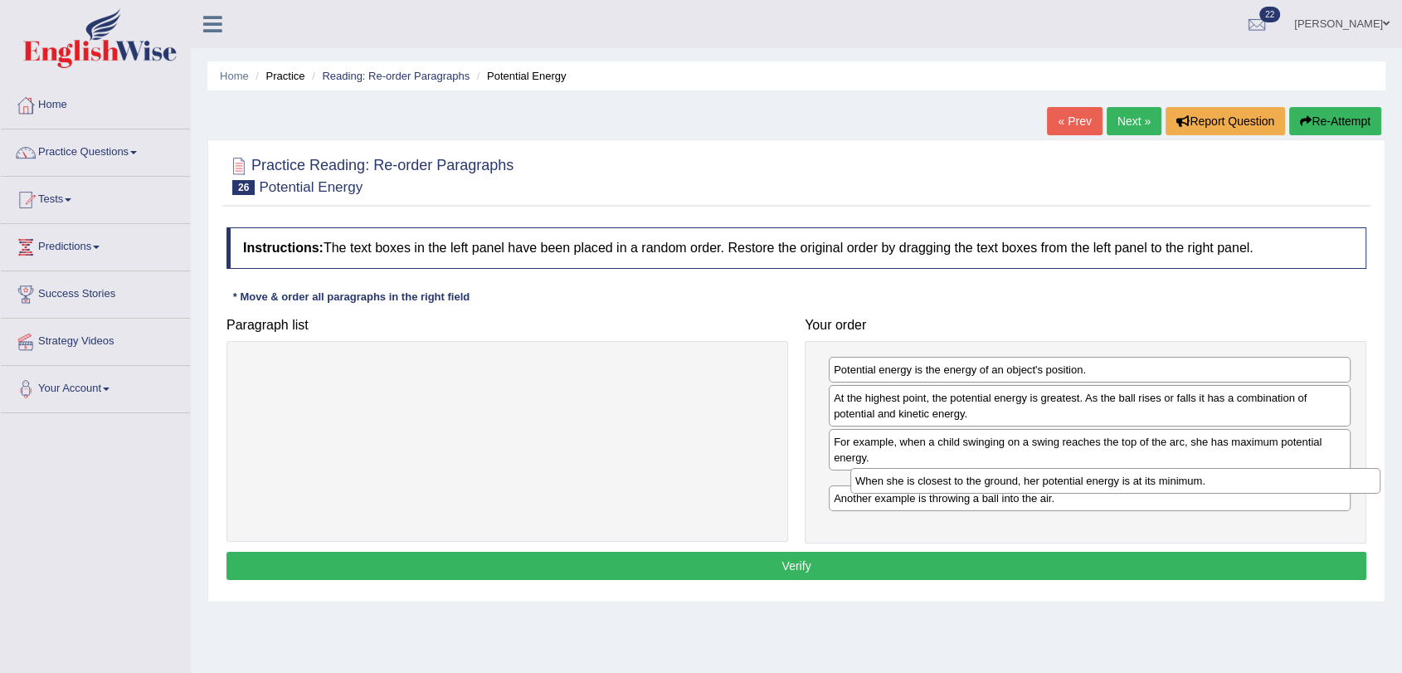
drag, startPoint x: 325, startPoint y: 372, endPoint x: 933, endPoint y: 484, distance: 618.2
click at [933, 484] on div "When she is closest to the ground, her potential energy is at its minimum." at bounding box center [1115, 481] width 530 height 26
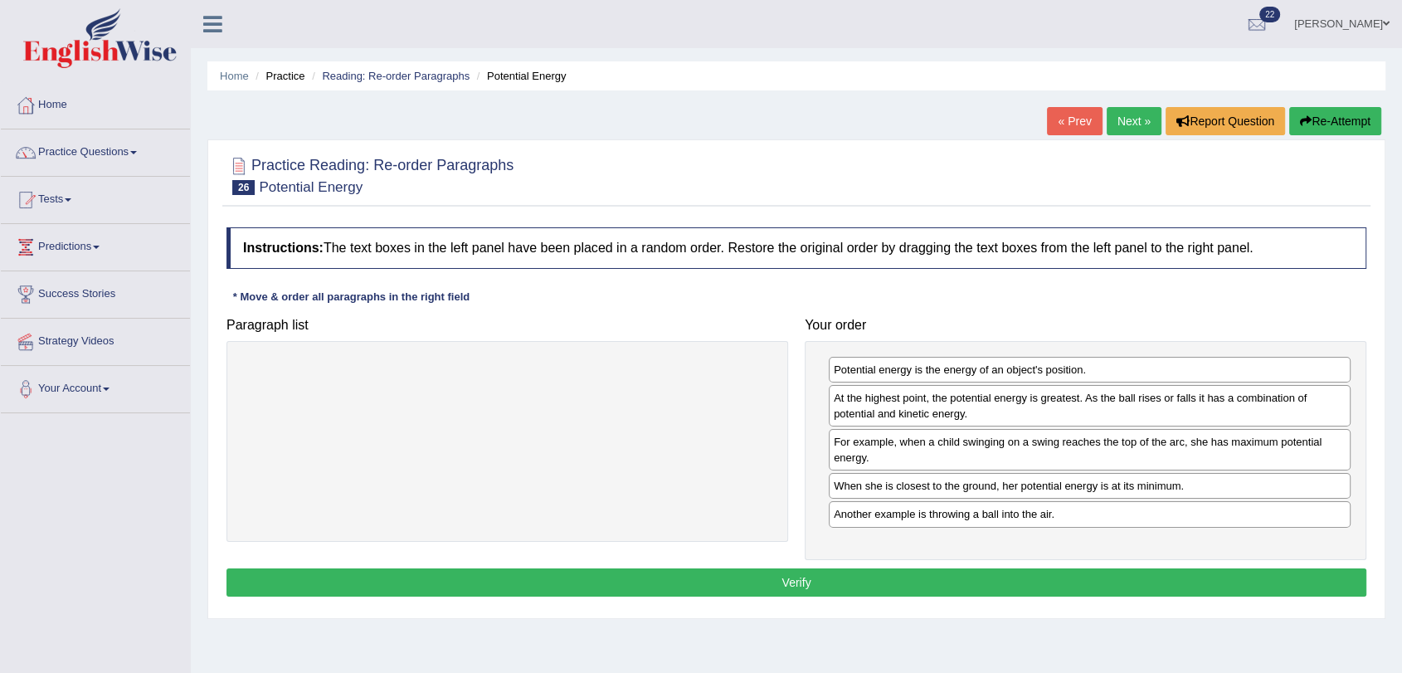
click at [875, 577] on button "Verify" at bounding box center [796, 582] width 1140 height 28
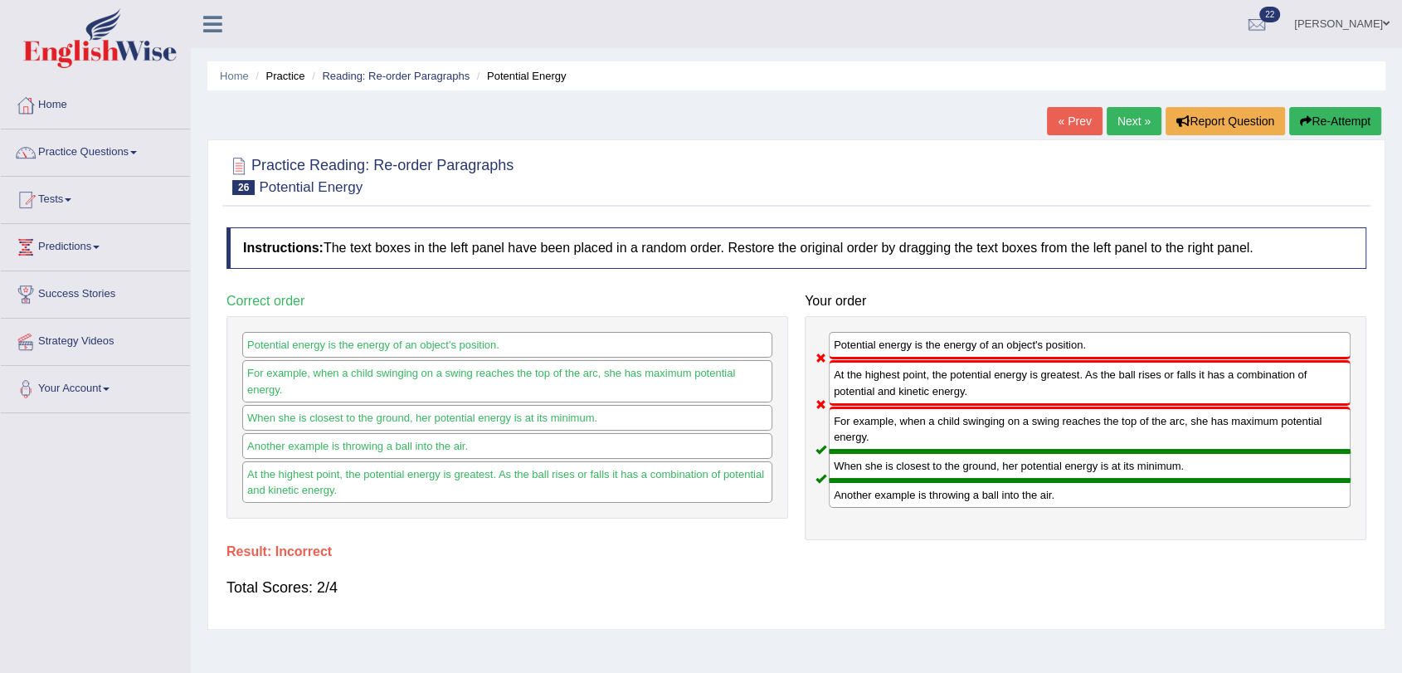
click at [1133, 121] on link "Next »" at bounding box center [1134, 121] width 55 height 28
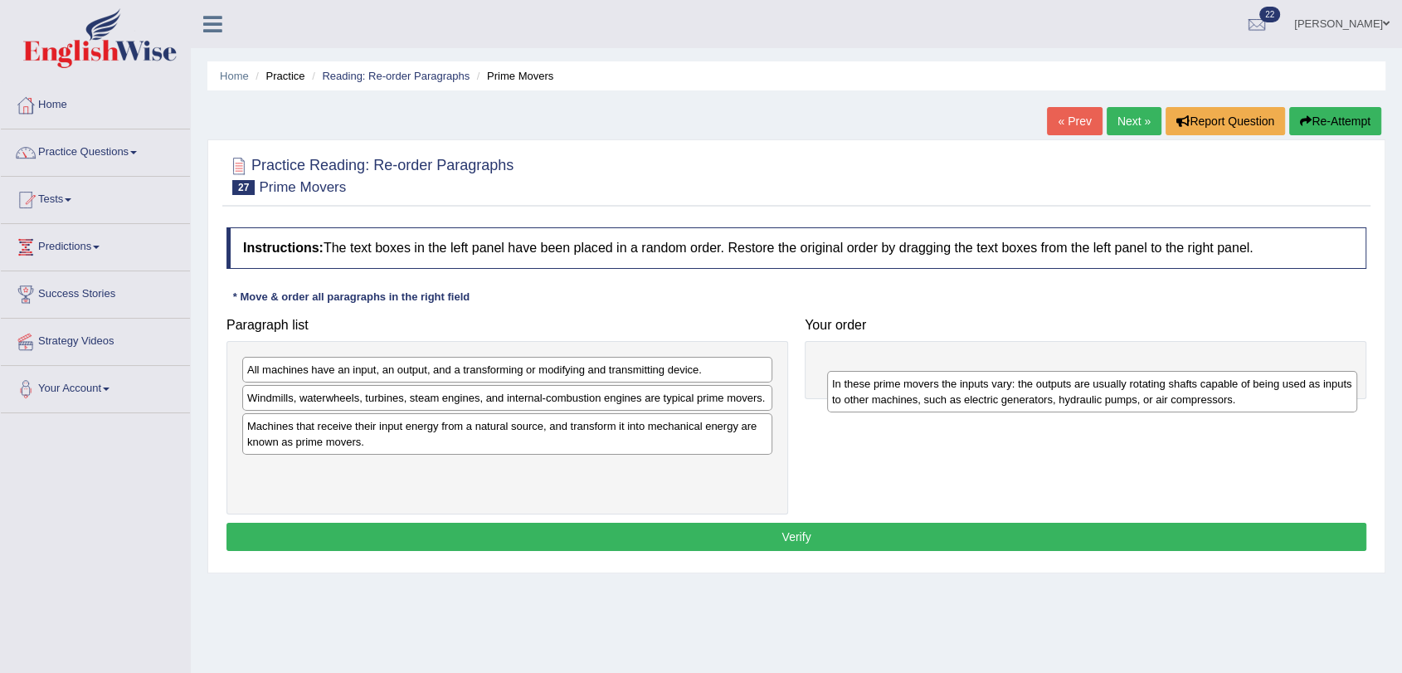
drag, startPoint x: 555, startPoint y: 379, endPoint x: 1140, endPoint y: 392, distance: 585.0
click at [1140, 392] on div "In these prime movers the inputs vary: the outputs are usually rotating shafts …" at bounding box center [1092, 391] width 530 height 41
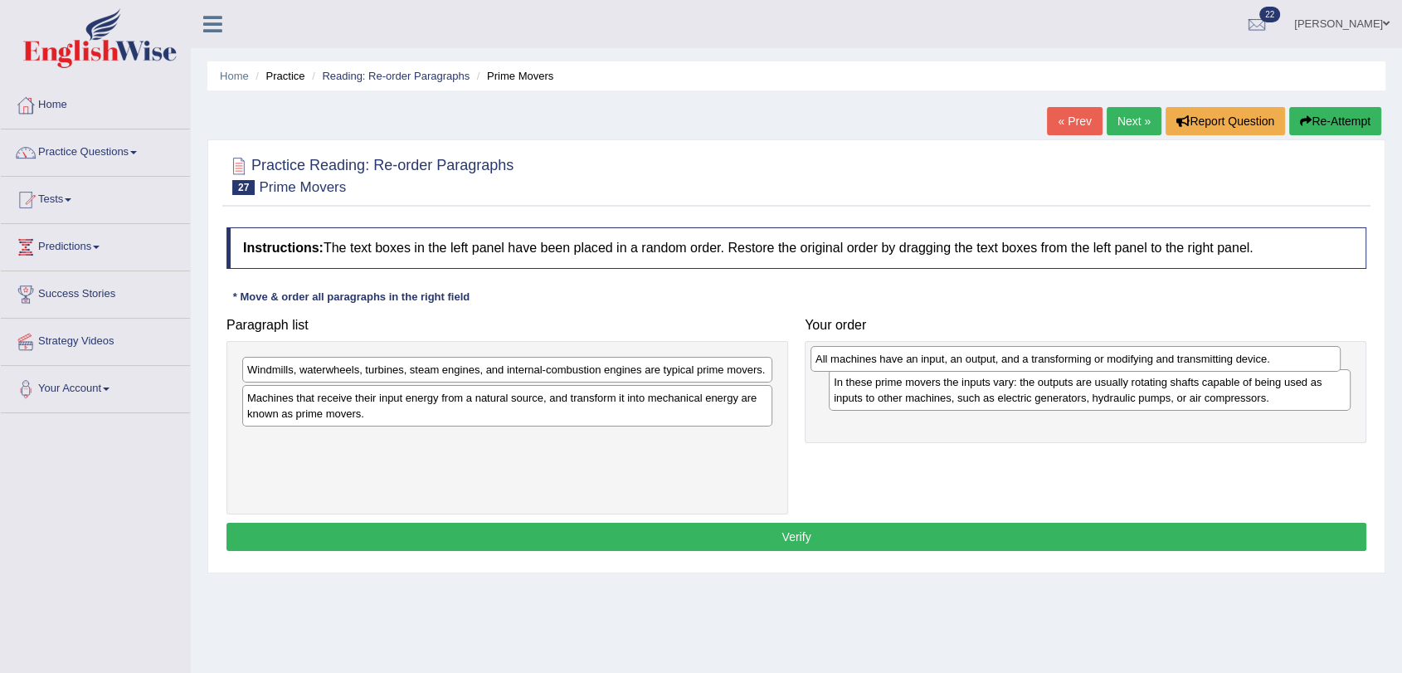
drag, startPoint x: 575, startPoint y: 376, endPoint x: 1143, endPoint y: 365, distance: 568.4
click at [1143, 365] on div "All machines have an input, an output, and a transforming or modifying and tran…" at bounding box center [1076, 359] width 530 height 26
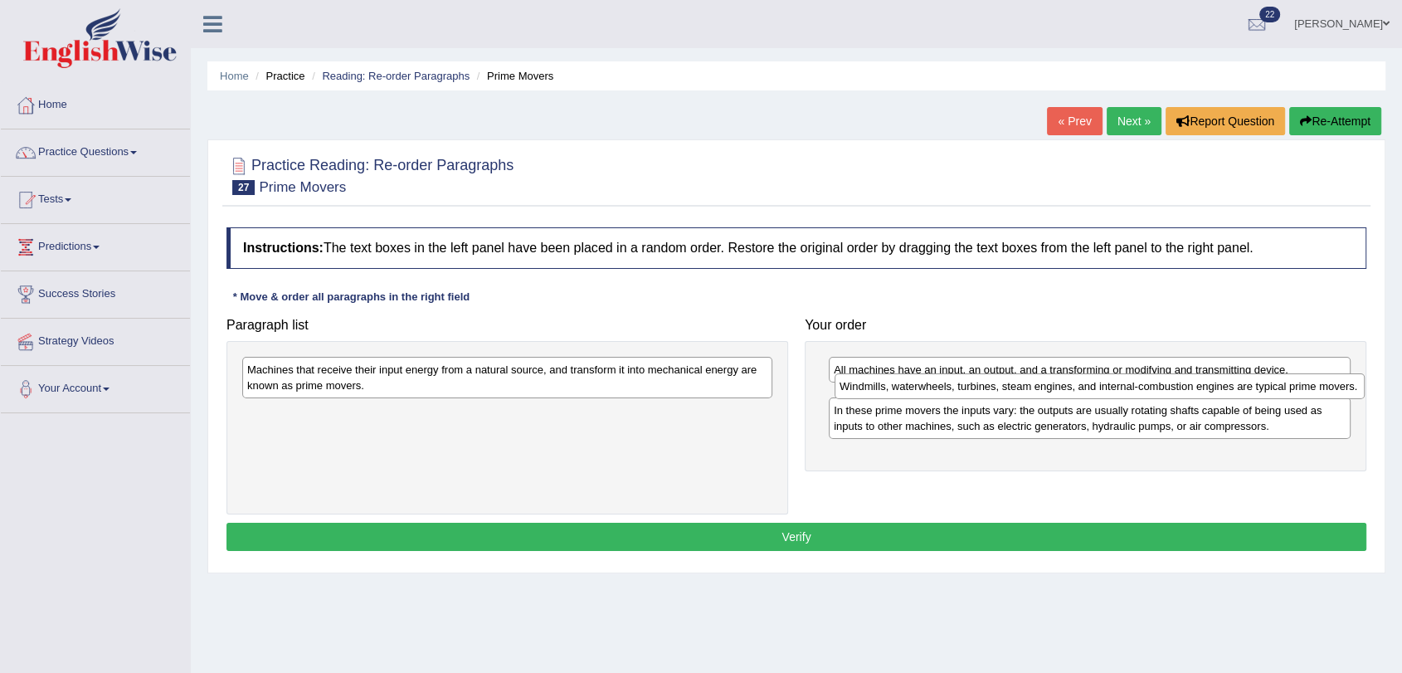
drag, startPoint x: 693, startPoint y: 368, endPoint x: 1285, endPoint y: 385, distance: 592.6
click at [1285, 385] on div "Windmills, waterwheels, turbines, steam engines, and internal-combustion engine…" at bounding box center [1100, 386] width 530 height 26
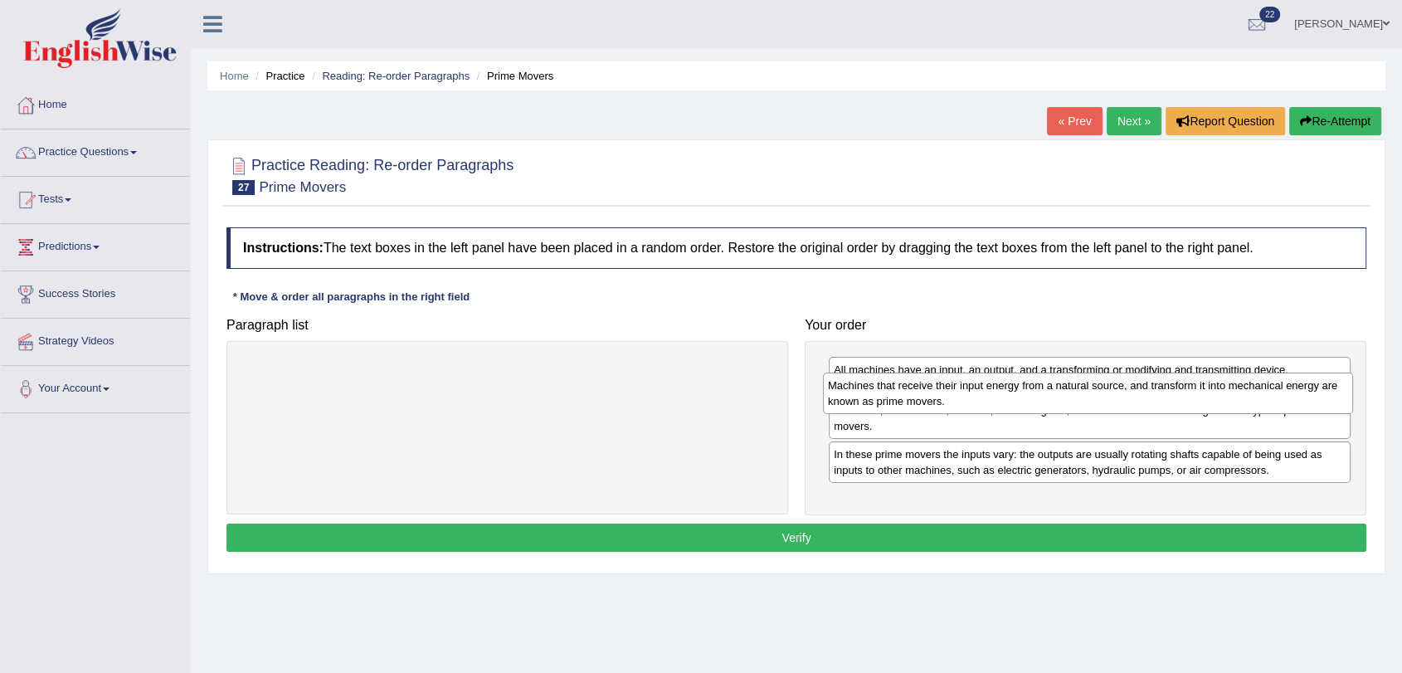
drag, startPoint x: 423, startPoint y: 378, endPoint x: 1004, endPoint y: 394, distance: 580.9
click at [1004, 394] on div "Machines that receive their input energy from a natural source, and transform i…" at bounding box center [1088, 392] width 530 height 41
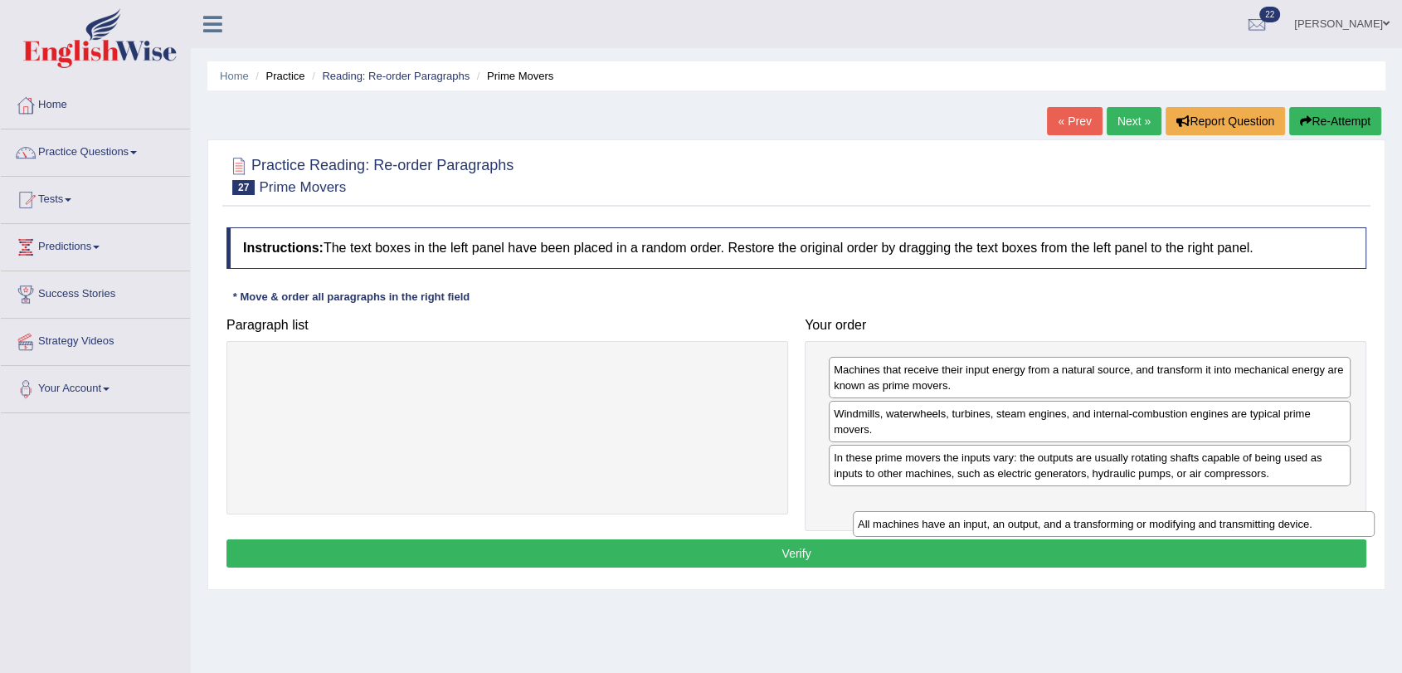
drag, startPoint x: 966, startPoint y: 373, endPoint x: 985, endPoint y: 514, distance: 142.2
click at [985, 514] on div "All machines have an input, an output, and a transforming or modifying and tran…" at bounding box center [1114, 524] width 522 height 26
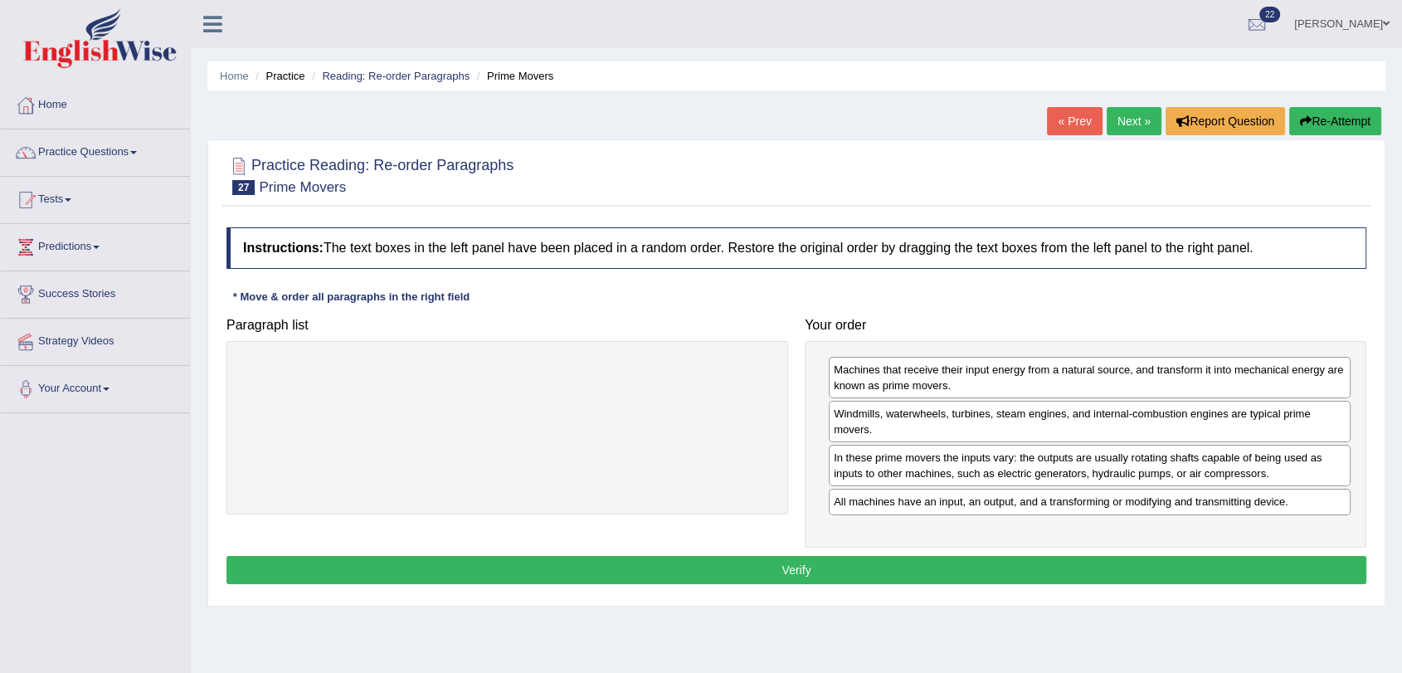
click at [951, 565] on button "Verify" at bounding box center [796, 570] width 1140 height 28
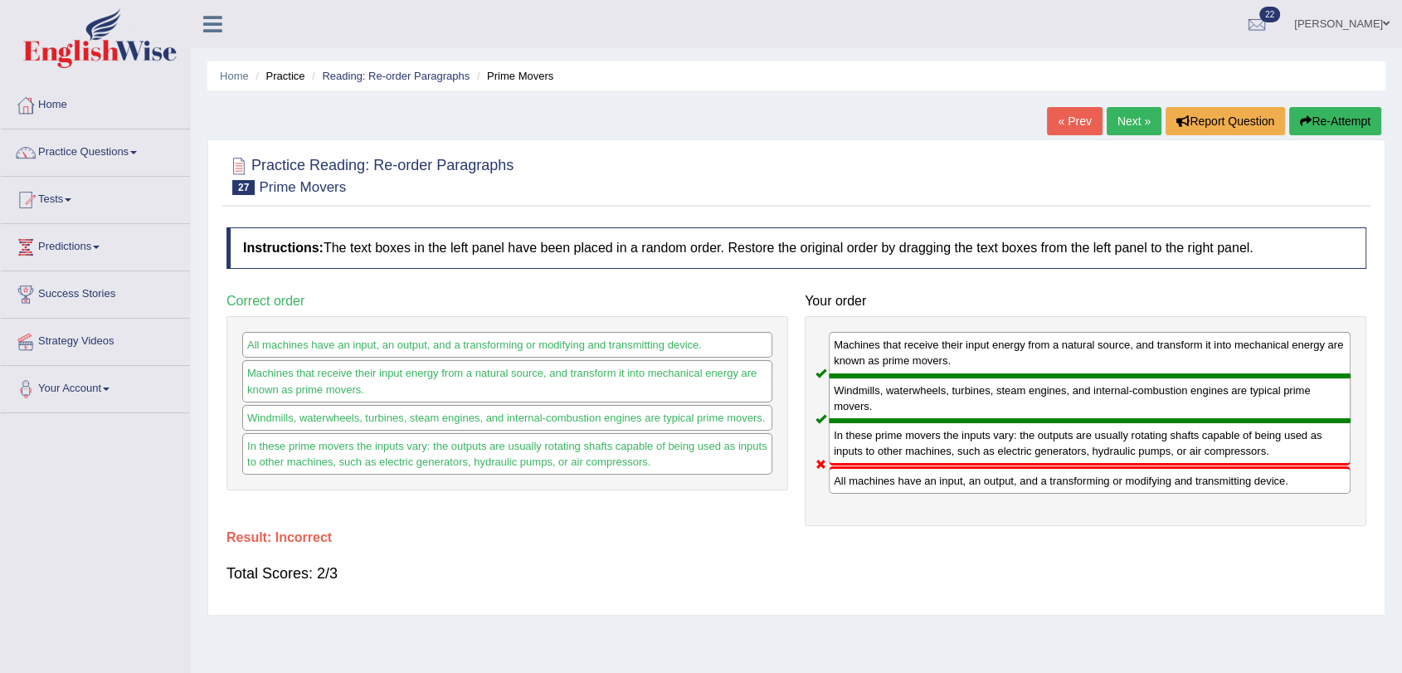
click at [1128, 116] on link "Next »" at bounding box center [1134, 121] width 55 height 28
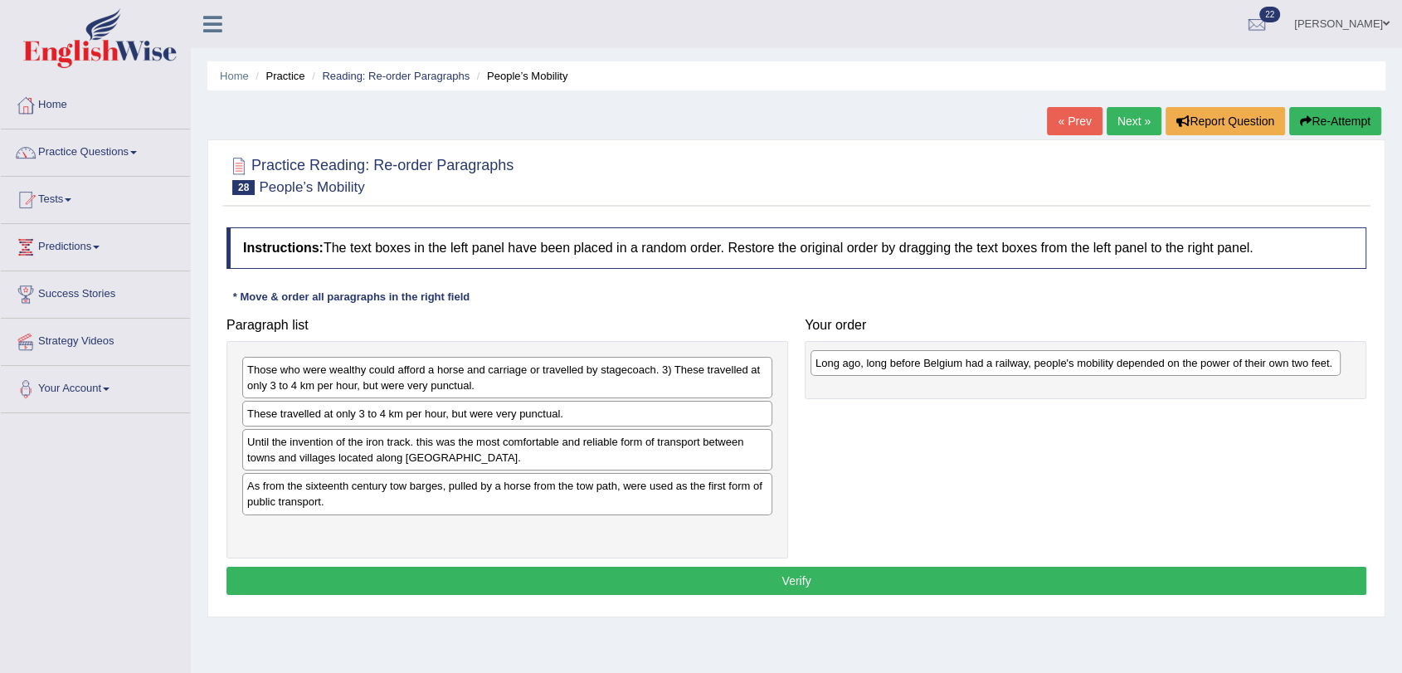
drag, startPoint x: 467, startPoint y: 371, endPoint x: 1035, endPoint y: 364, distance: 568.3
click at [1035, 364] on div "Long ago, long before Belgium had a railway, people's mobility depended on the …" at bounding box center [1076, 363] width 530 height 26
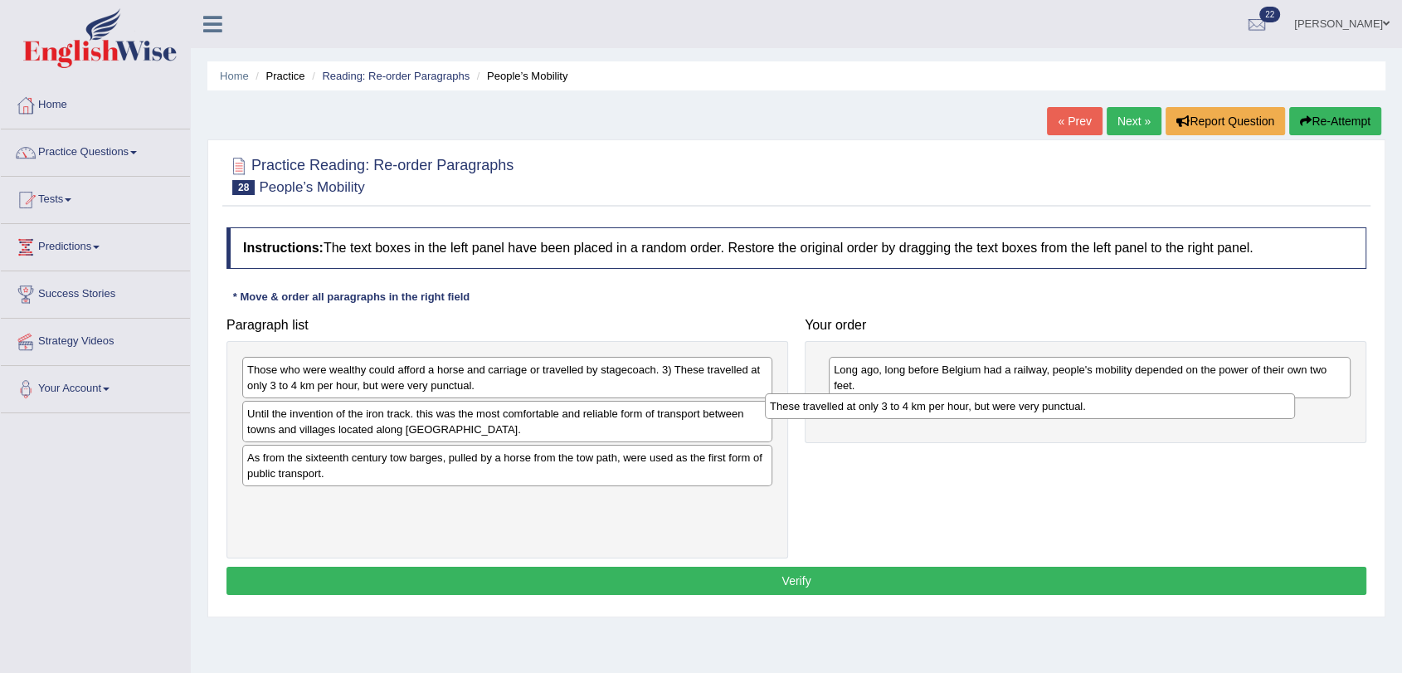
drag, startPoint x: 494, startPoint y: 420, endPoint x: 1025, endPoint y: 412, distance: 531.0
click at [1025, 412] on div "These travelled at only 3 to 4 km per hour, but were very punctual." at bounding box center [1030, 406] width 530 height 26
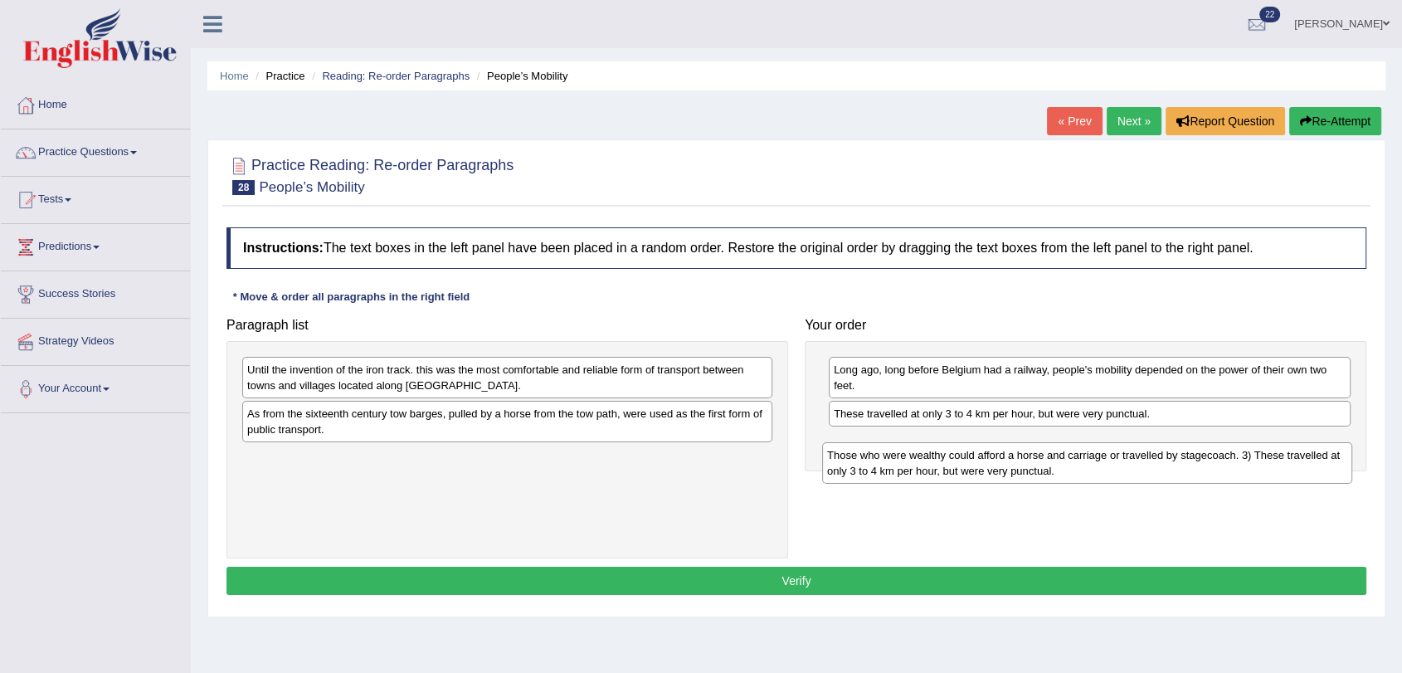
drag, startPoint x: 643, startPoint y: 376, endPoint x: 1223, endPoint y: 461, distance: 586.2
click at [1223, 461] on div "Those who were wealthy could afford a horse and carriage or travelled by stagec…" at bounding box center [1087, 462] width 530 height 41
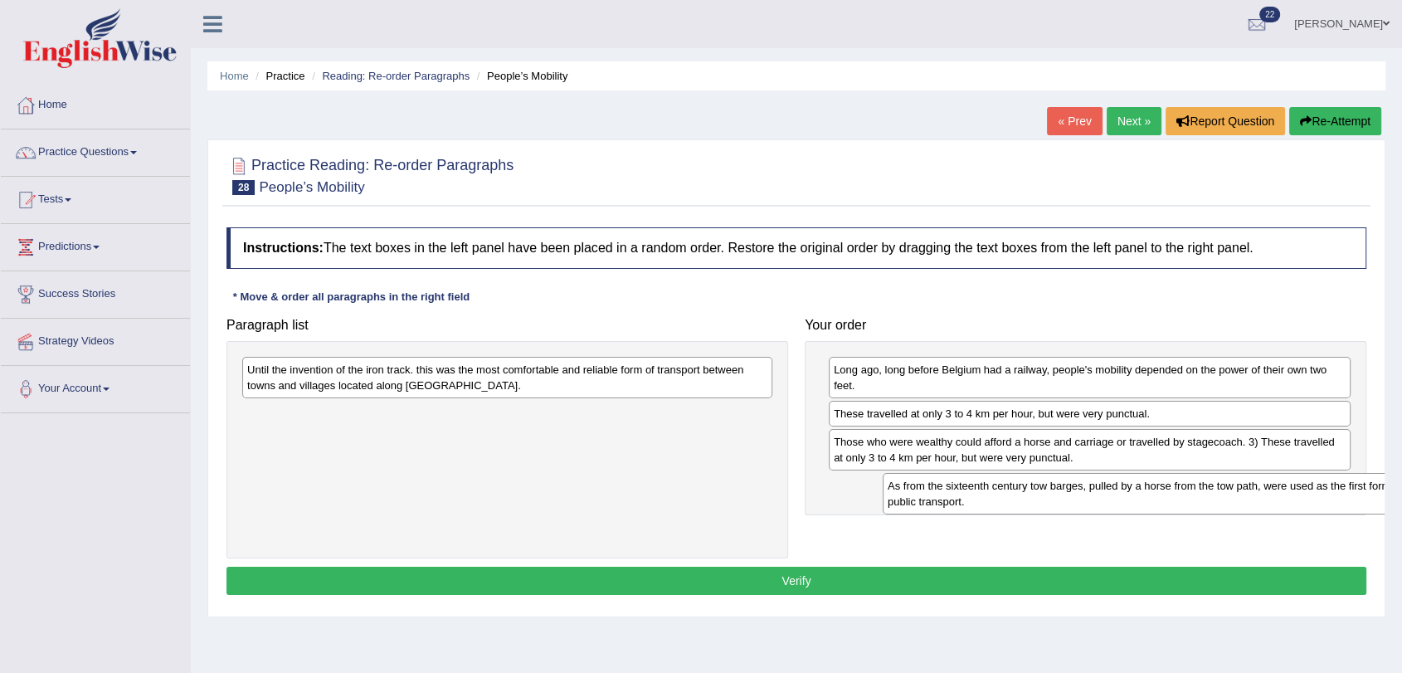
drag, startPoint x: 636, startPoint y: 433, endPoint x: 1268, endPoint y: 504, distance: 635.4
click at [1268, 504] on div "As from the sixteenth century tow barges, pulled by a horse from the tow path, …" at bounding box center [1148, 493] width 530 height 41
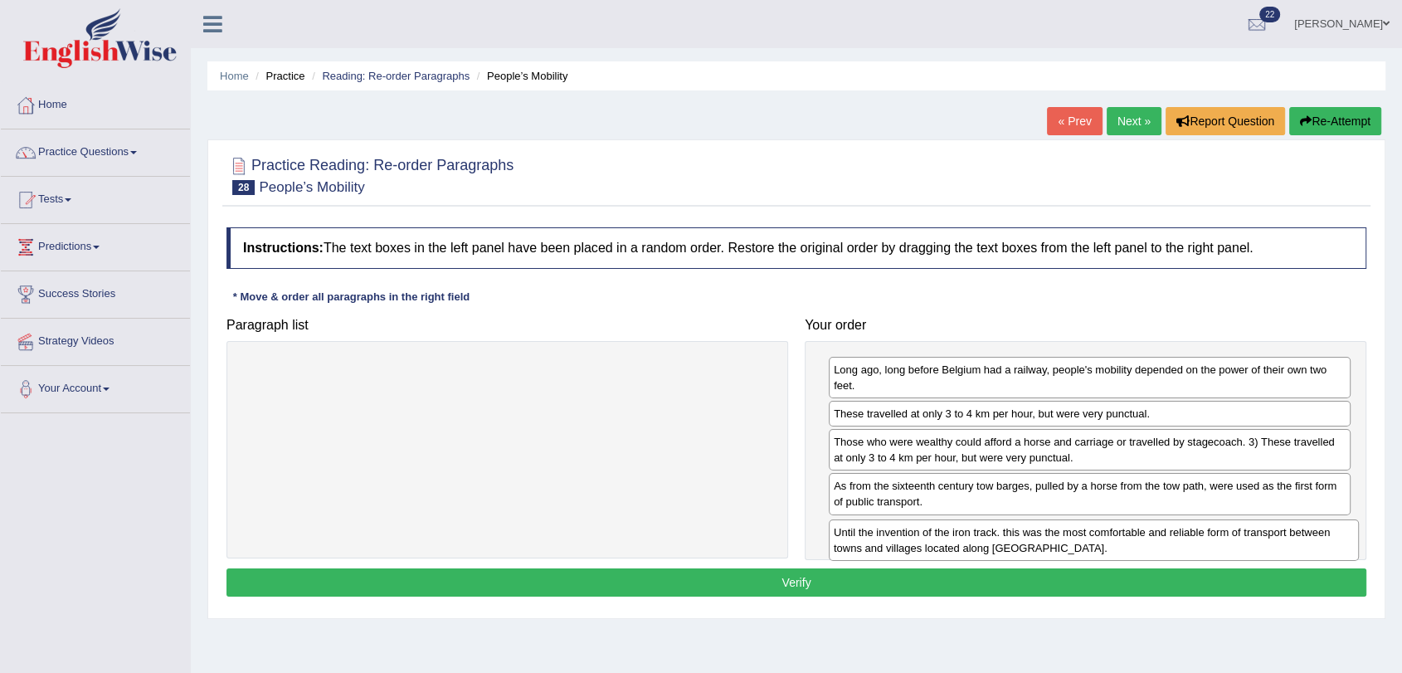
drag, startPoint x: 438, startPoint y: 379, endPoint x: 1025, endPoint y: 542, distance: 608.7
click at [1025, 542] on div "Until the invention of the iron track. this was the most comfortable and reliab…" at bounding box center [1094, 539] width 530 height 41
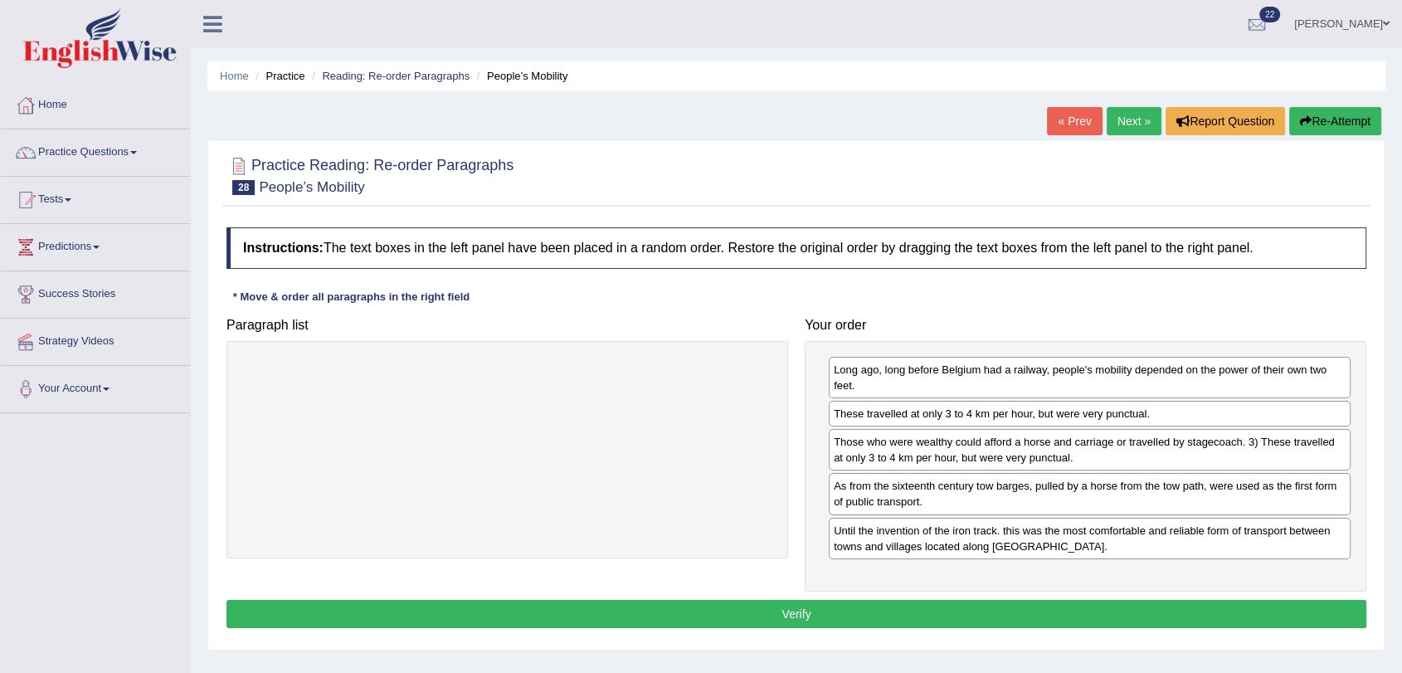
click at [993, 601] on button "Verify" at bounding box center [796, 614] width 1140 height 28
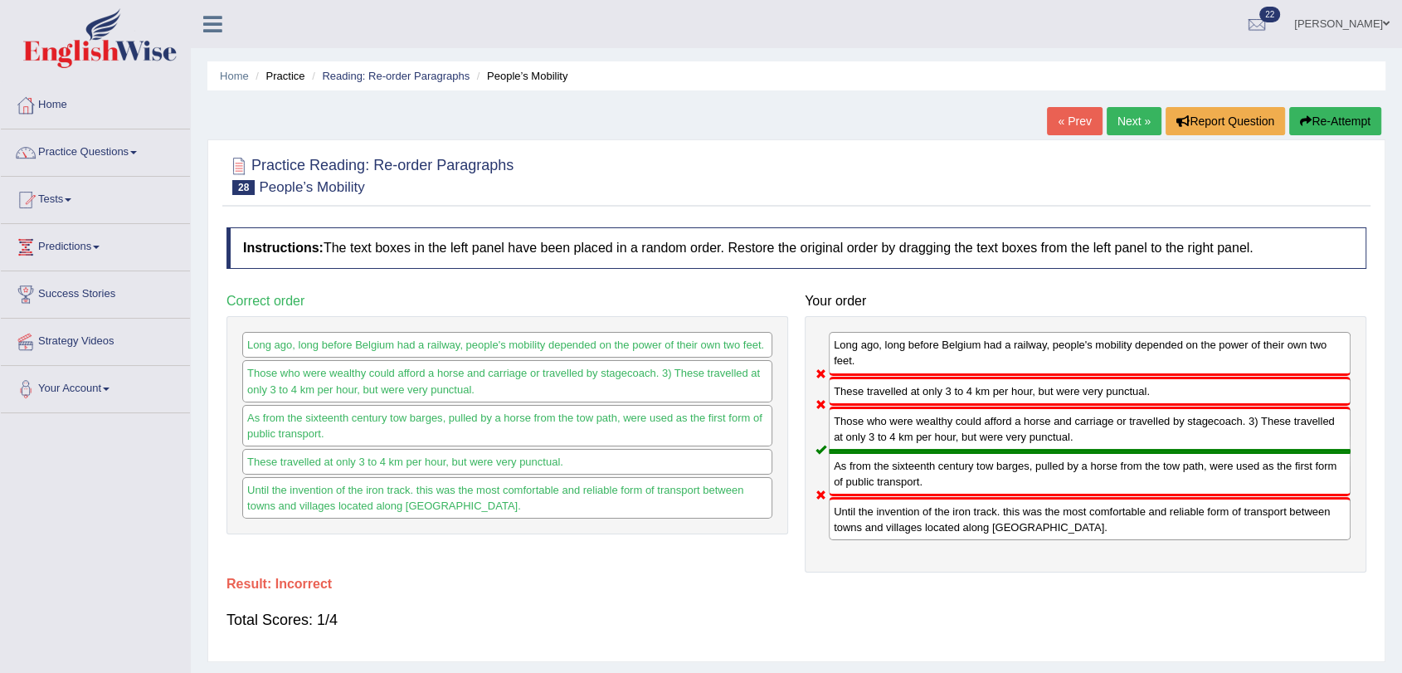
click at [1142, 124] on link "Next »" at bounding box center [1134, 121] width 55 height 28
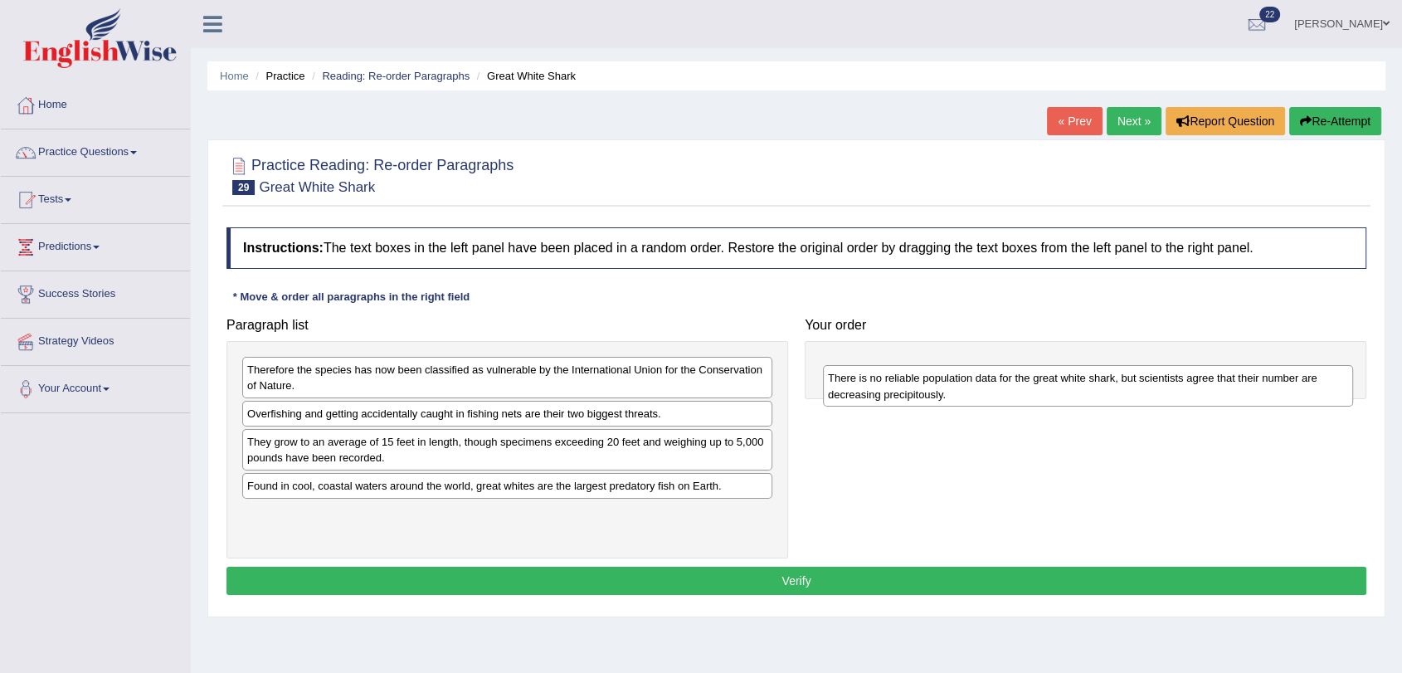
drag, startPoint x: 574, startPoint y: 516, endPoint x: 1166, endPoint y: 379, distance: 607.1
click at [1166, 379] on div "There is no reliable population data for the great white shark, but scientists …" at bounding box center [1088, 385] width 530 height 41
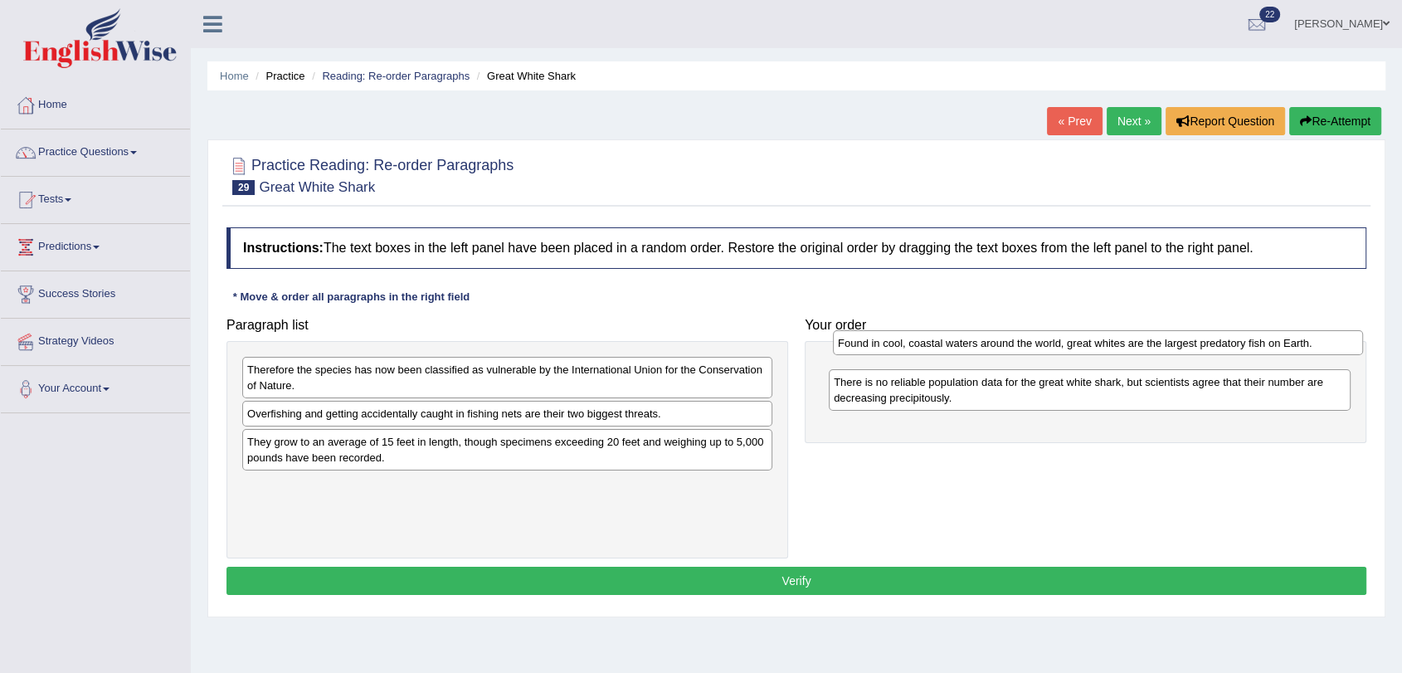
drag, startPoint x: 574, startPoint y: 492, endPoint x: 1165, endPoint y: 349, distance: 607.7
click at [1165, 349] on div "Found in cool, coastal waters around the world, great whites are the largest pr…" at bounding box center [1098, 343] width 530 height 26
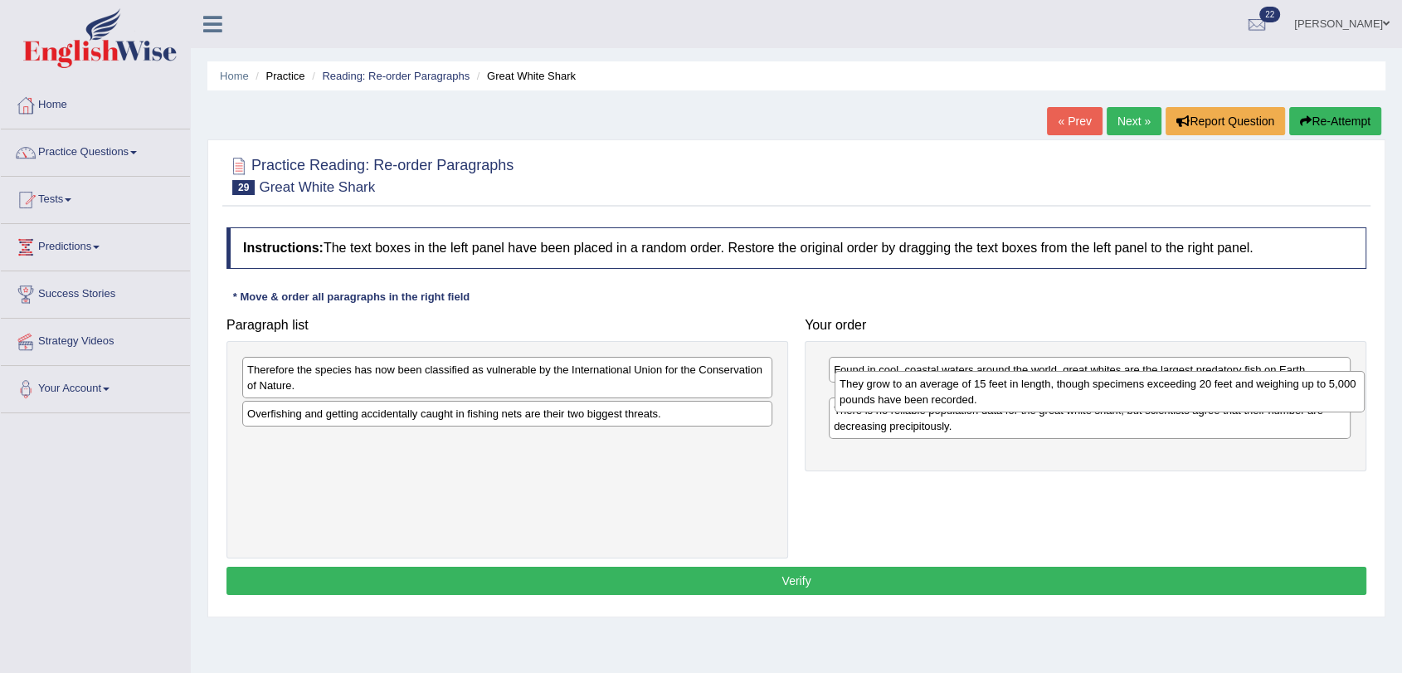
drag, startPoint x: 407, startPoint y: 459, endPoint x: 999, endPoint y: 400, distance: 595.3
click at [999, 400] on div "They grow to an average of 15 feet in length, though specimens exceeding 20 fee…" at bounding box center [1100, 391] width 530 height 41
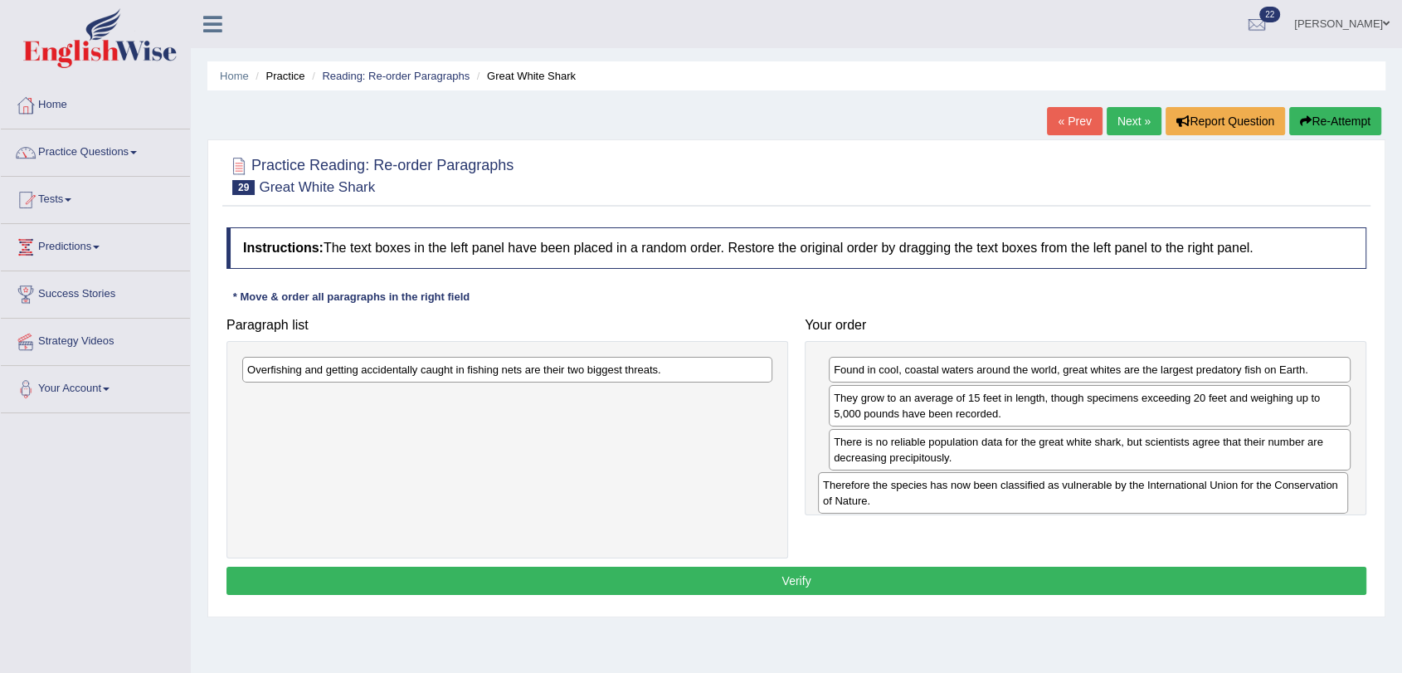
drag, startPoint x: 385, startPoint y: 378, endPoint x: 961, endPoint y: 494, distance: 587.2
click at [961, 494] on div "Therefore the species has now been classified as vulnerable by the Internationa…" at bounding box center [1083, 492] width 530 height 41
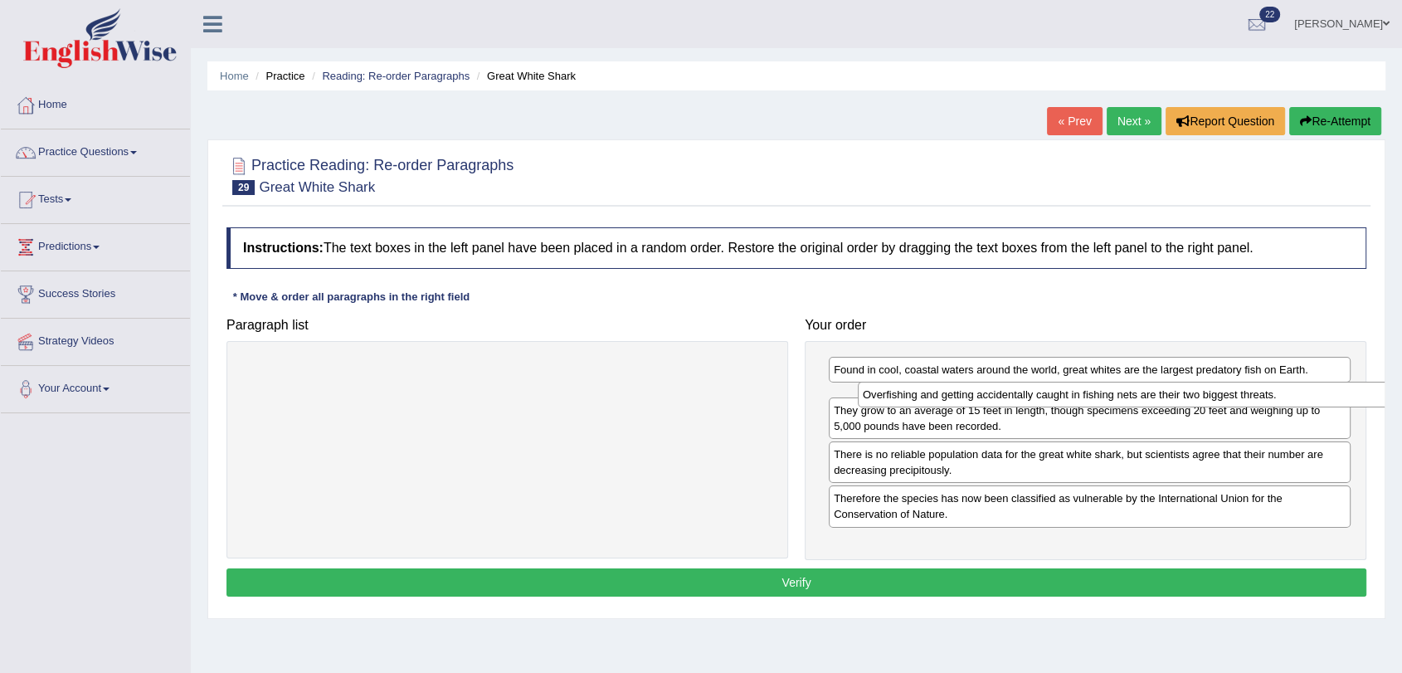
drag, startPoint x: 565, startPoint y: 373, endPoint x: 1181, endPoint y: 398, distance: 616.1
click at [1181, 398] on div "Overfishing and getting accidentally caught in fishing nets are their two bigge…" at bounding box center [1123, 395] width 530 height 26
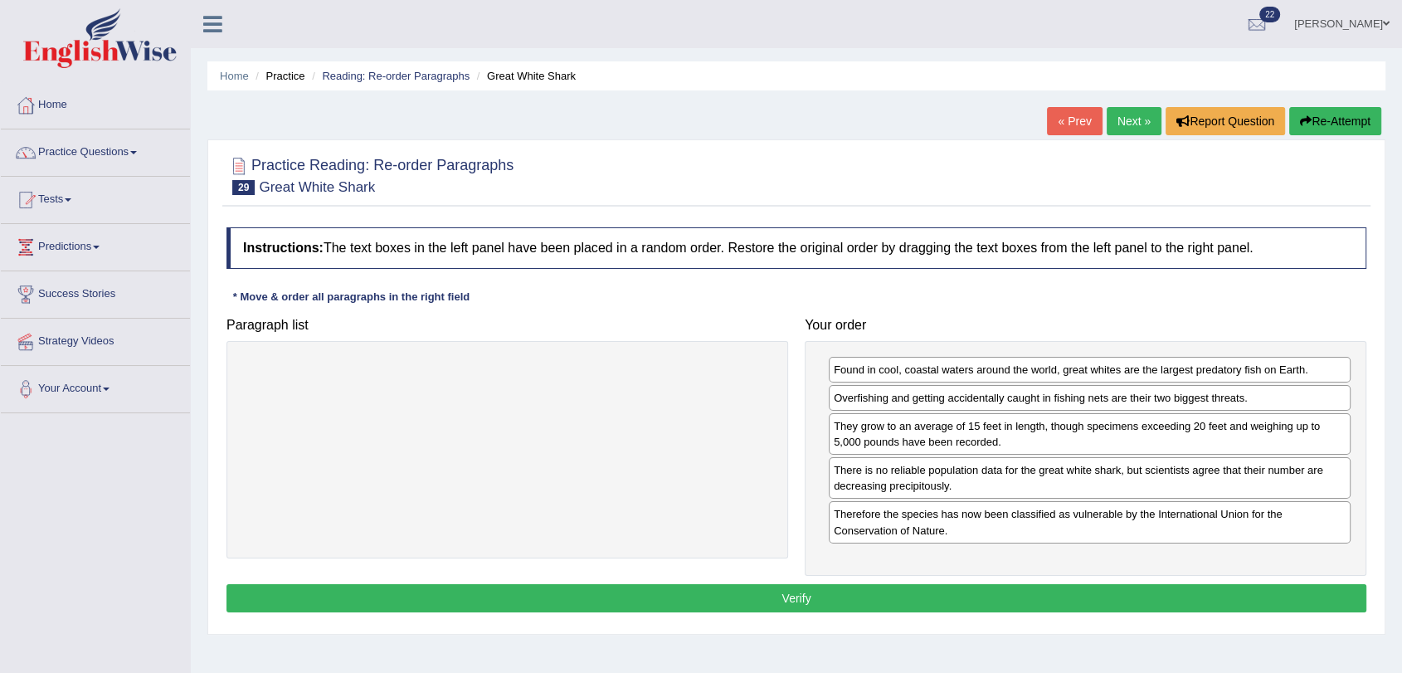
click at [1088, 599] on button "Verify" at bounding box center [796, 598] width 1140 height 28
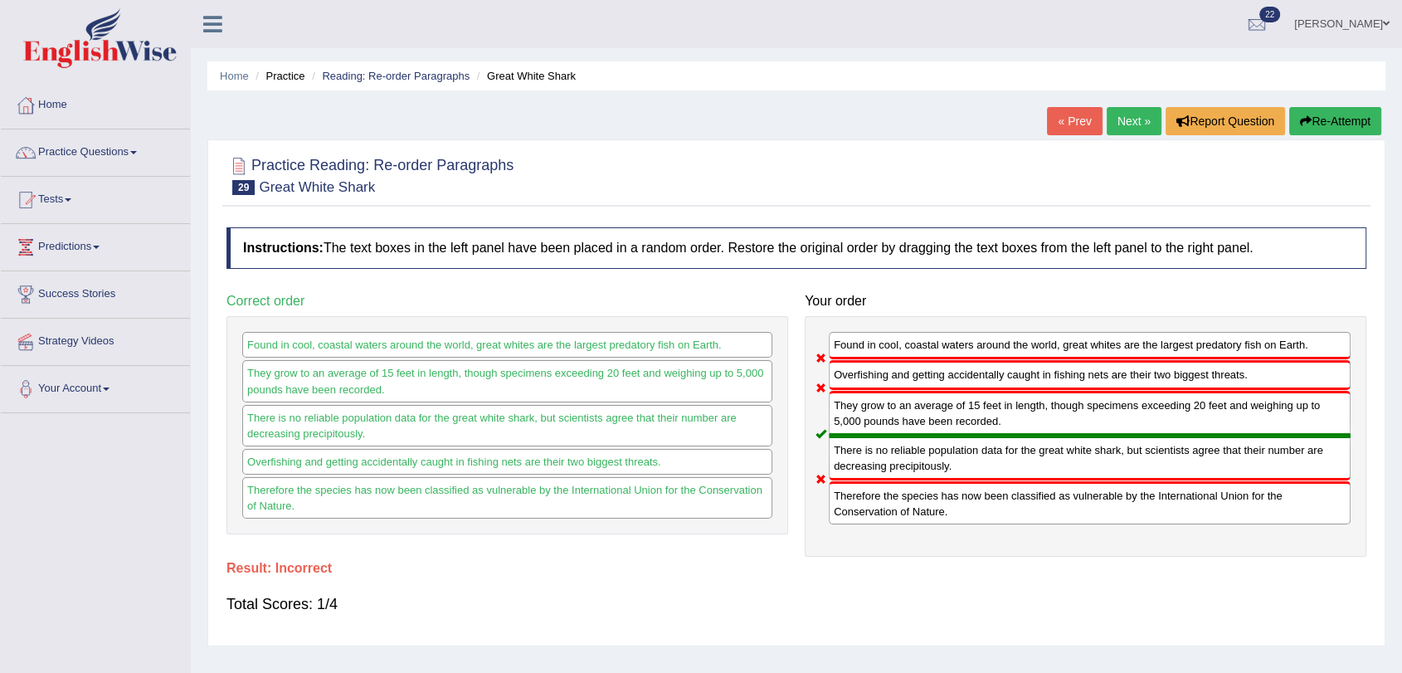
click at [1132, 123] on link "Next »" at bounding box center [1134, 121] width 55 height 28
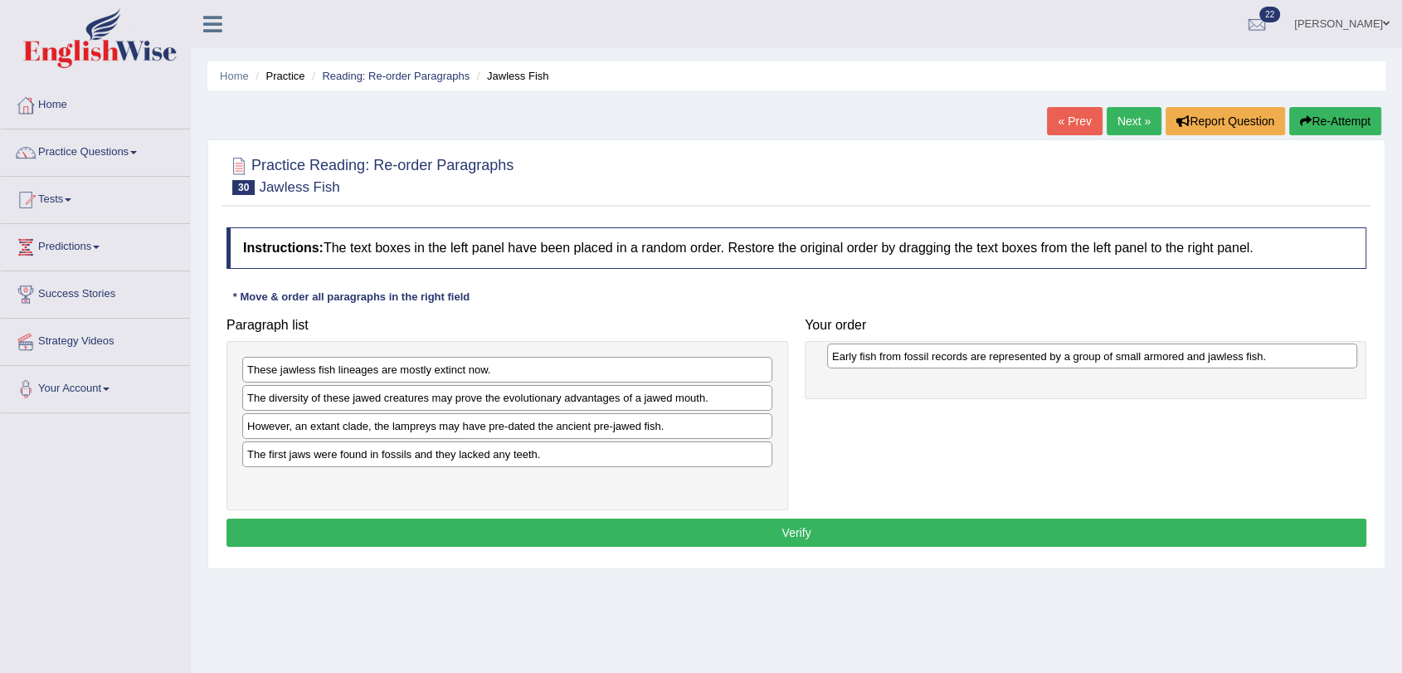
drag, startPoint x: 446, startPoint y: 400, endPoint x: 1031, endPoint y: 358, distance: 586.4
click at [1031, 358] on div "Early fish from fossil records are represented by a group of small armored and …" at bounding box center [1092, 356] width 530 height 26
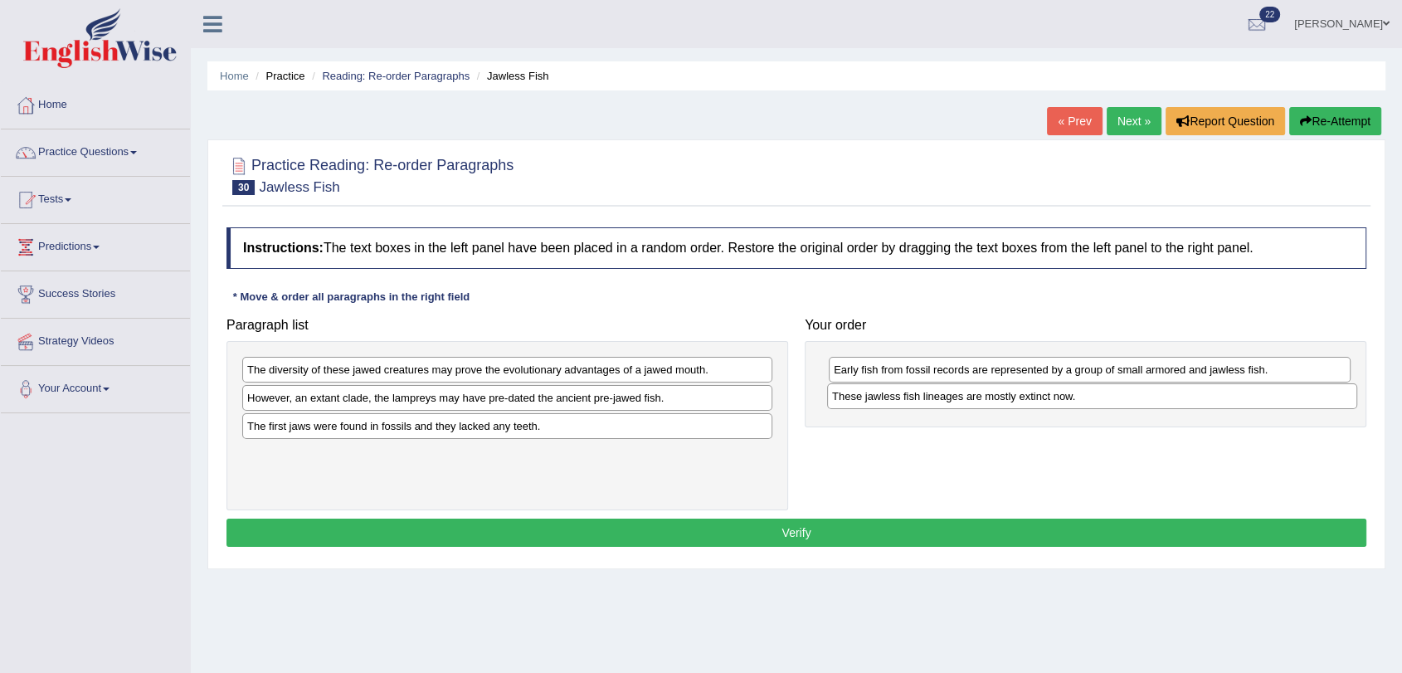
drag, startPoint x: 311, startPoint y: 367, endPoint x: 896, endPoint y: 393, distance: 585.5
click at [896, 393] on div "These jawless fish lineages are mostly extinct now." at bounding box center [1092, 396] width 530 height 26
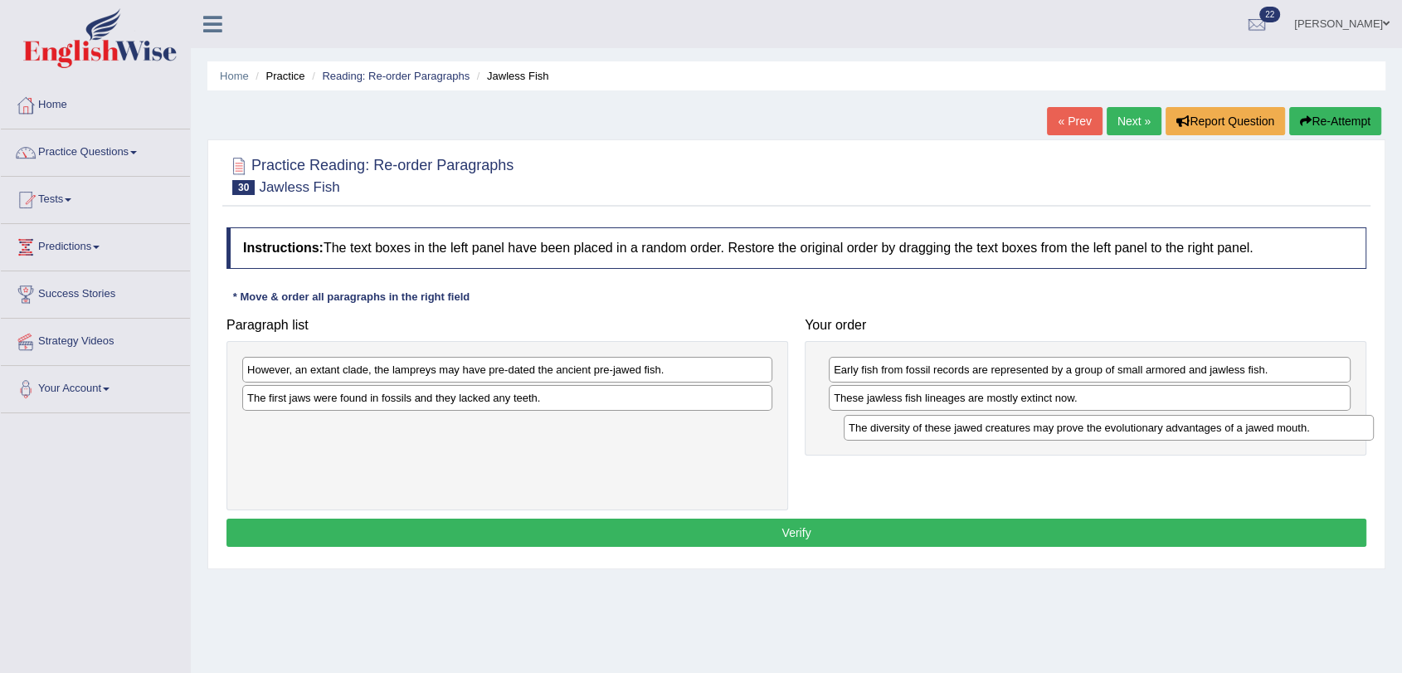
drag, startPoint x: 631, startPoint y: 366, endPoint x: 1232, endPoint y: 424, distance: 604.3
click at [1232, 424] on div "The diversity of these jawed creatures may prove the evolutionary advantages of…" at bounding box center [1109, 428] width 530 height 26
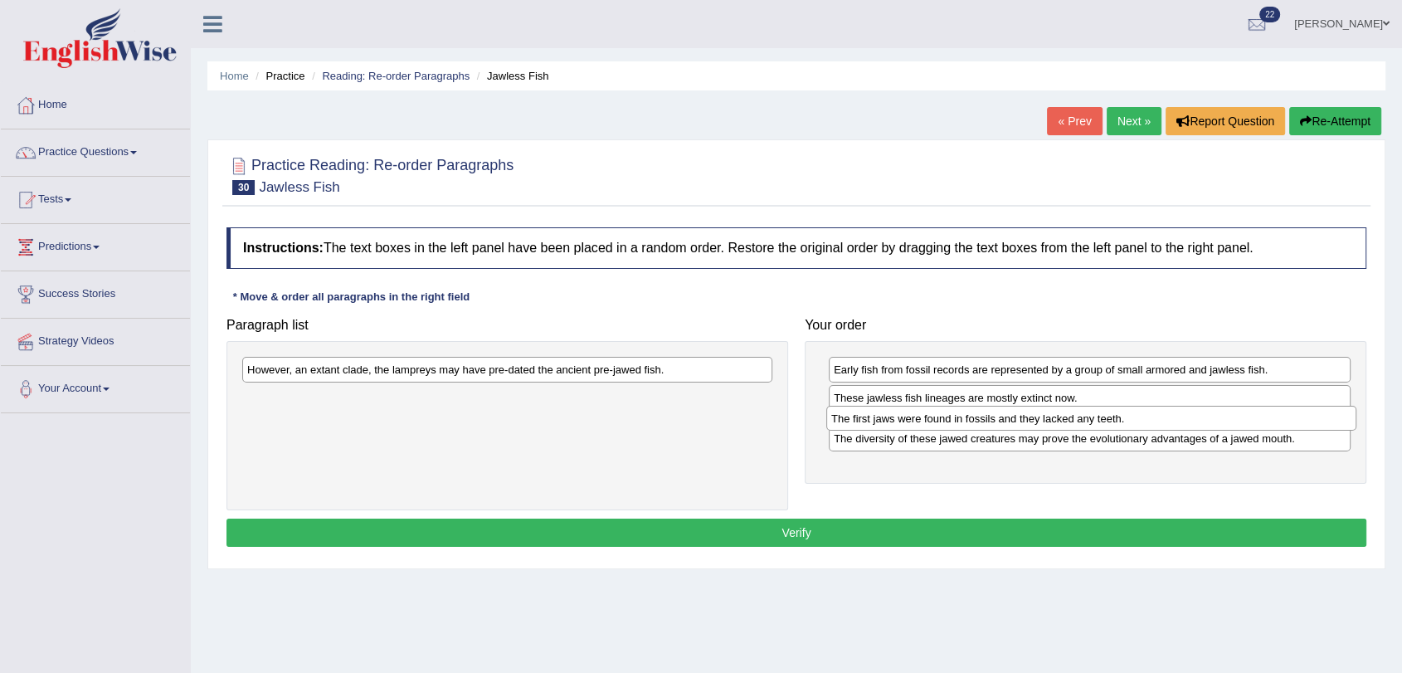
drag, startPoint x: 431, startPoint y: 400, endPoint x: 1015, endPoint y: 420, distance: 584.4
click at [1015, 420] on div "The first jaws were found in fossils and they lacked any teeth." at bounding box center [1091, 419] width 530 height 26
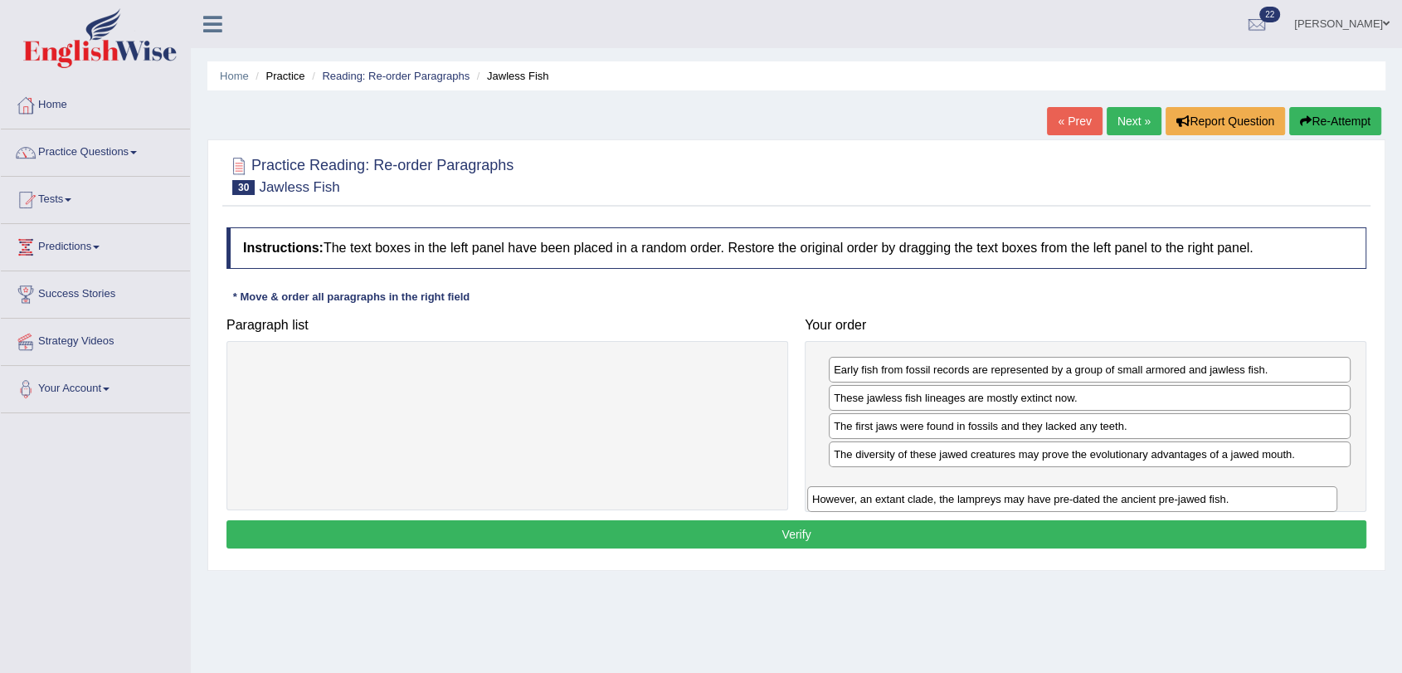
drag, startPoint x: 572, startPoint y: 367, endPoint x: 1141, endPoint y: 481, distance: 579.7
click at [1141, 486] on div "However, an extant clade, the lampreys may have pre-dated the ancient pre-jawed…" at bounding box center [1072, 499] width 530 height 26
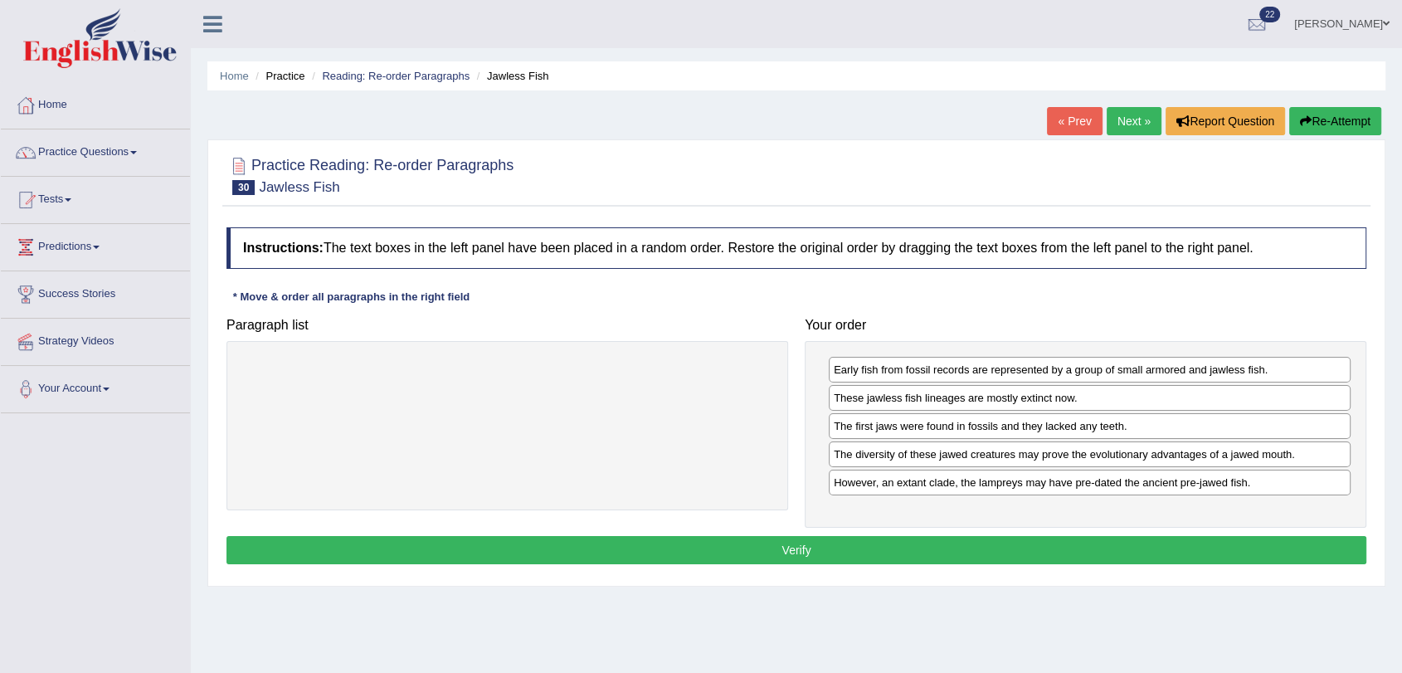
click at [1123, 541] on button "Verify" at bounding box center [796, 550] width 1140 height 28
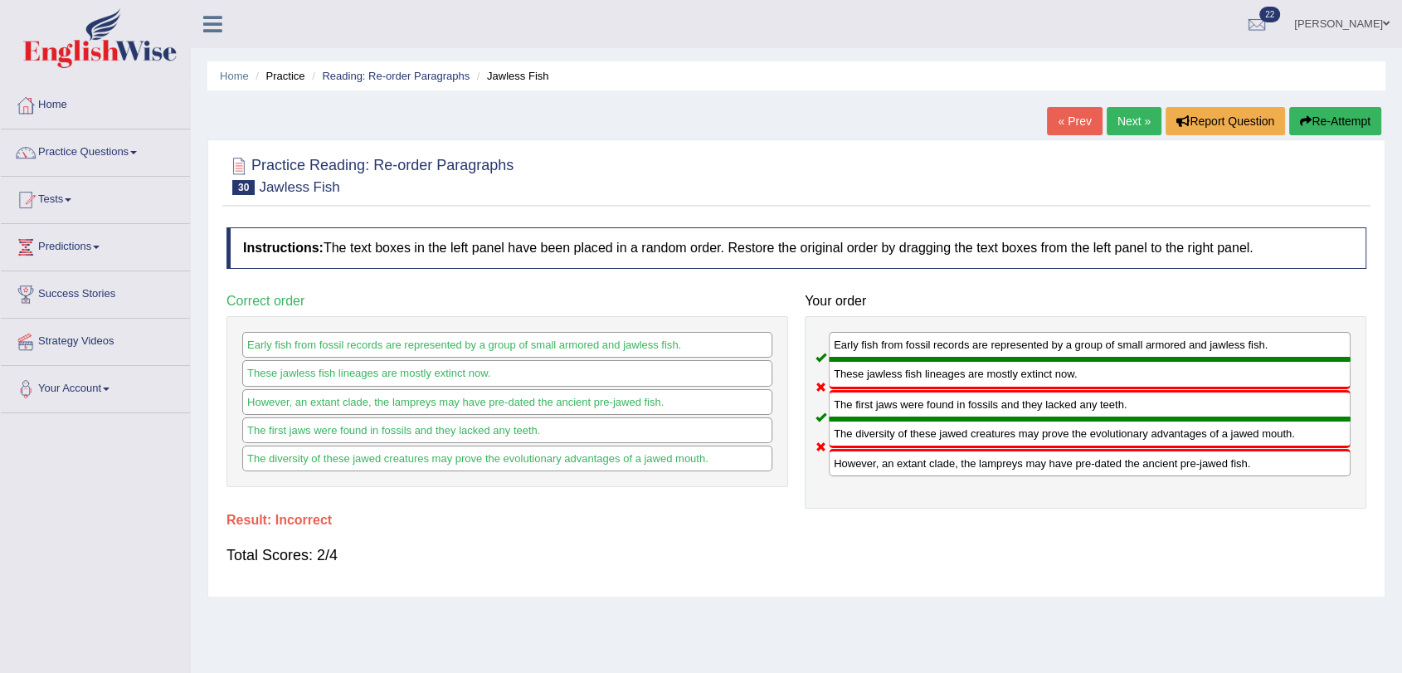
click at [1127, 126] on link "Next »" at bounding box center [1134, 121] width 55 height 28
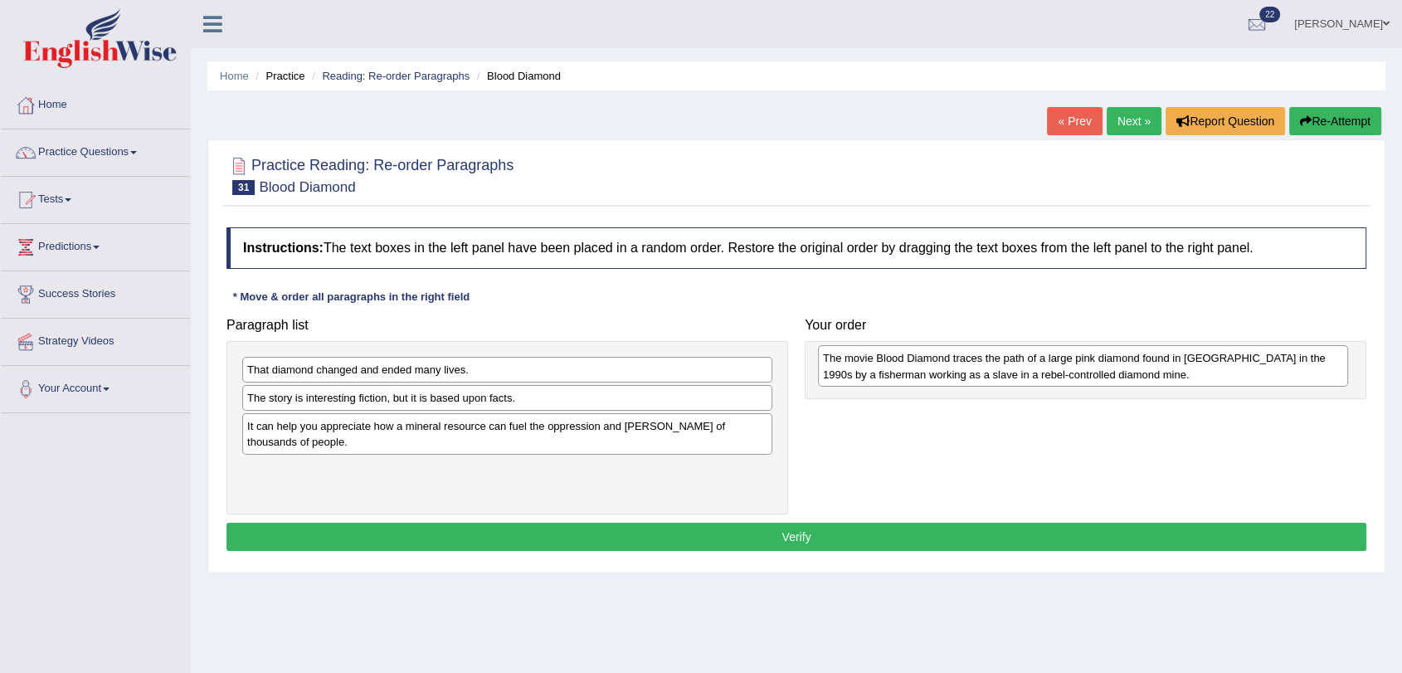
drag, startPoint x: 444, startPoint y: 441, endPoint x: 1020, endPoint y: 373, distance: 579.7
click at [1020, 373] on div "The movie Blood Diamond traces the path of a large pink diamond found in [GEOGR…" at bounding box center [1083, 365] width 530 height 41
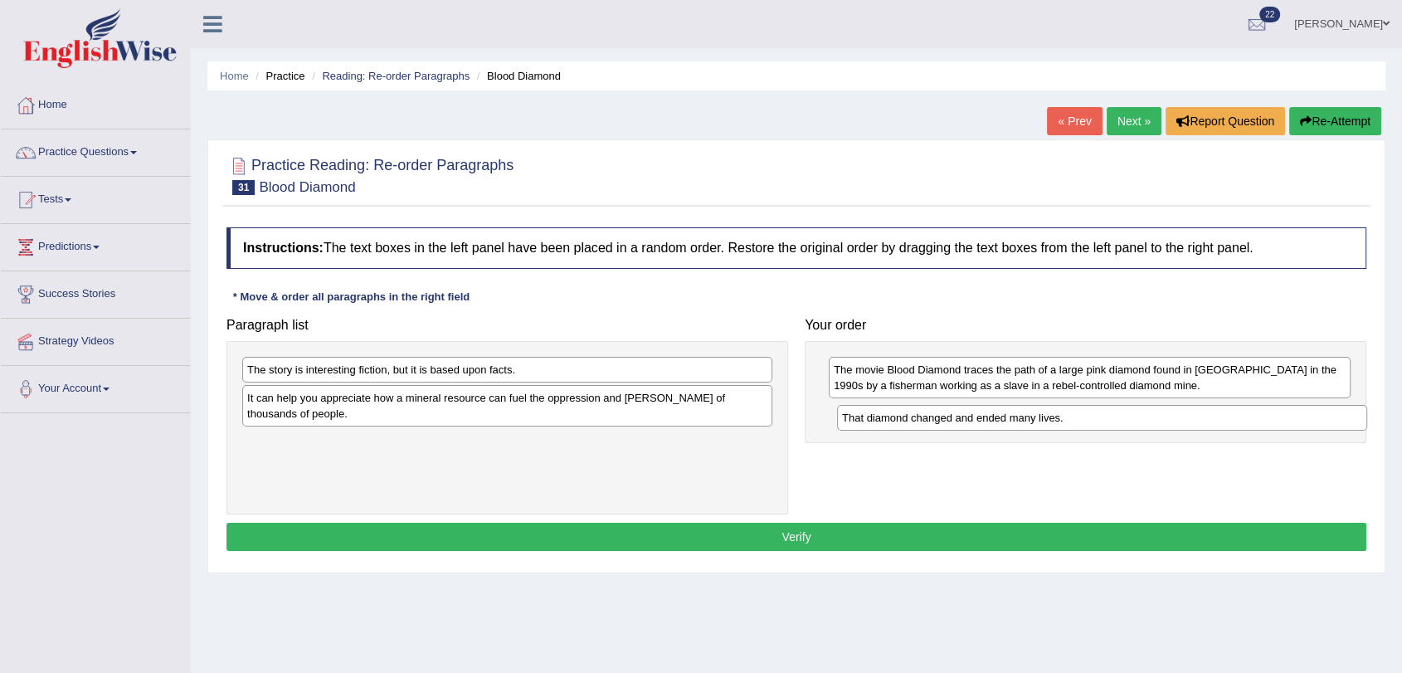
drag, startPoint x: 508, startPoint y: 372, endPoint x: 1103, endPoint y: 420, distance: 596.8
click at [1103, 420] on div "That diamond changed and ended many lives." at bounding box center [1102, 418] width 530 height 26
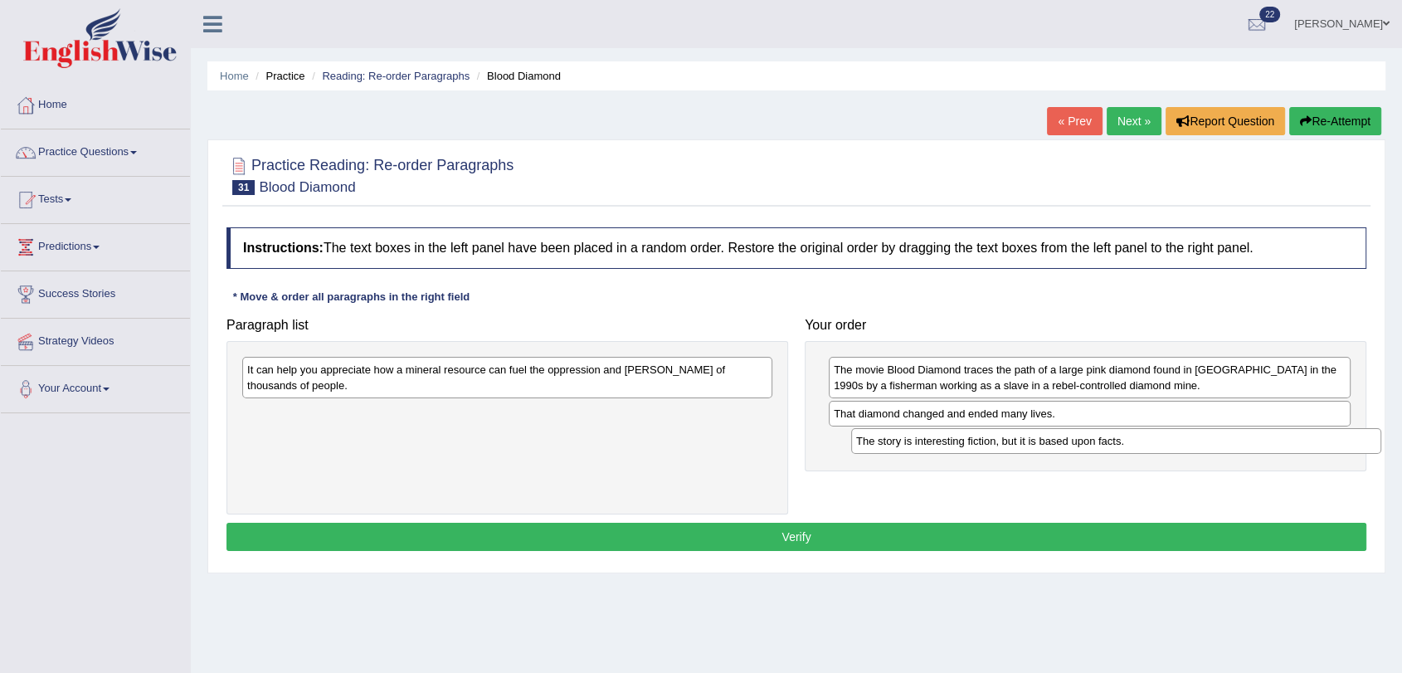
drag, startPoint x: 466, startPoint y: 372, endPoint x: 1066, endPoint y: 443, distance: 604.0
click at [1068, 443] on div "The story is interesting fiction, but it is based upon facts." at bounding box center [1116, 441] width 530 height 26
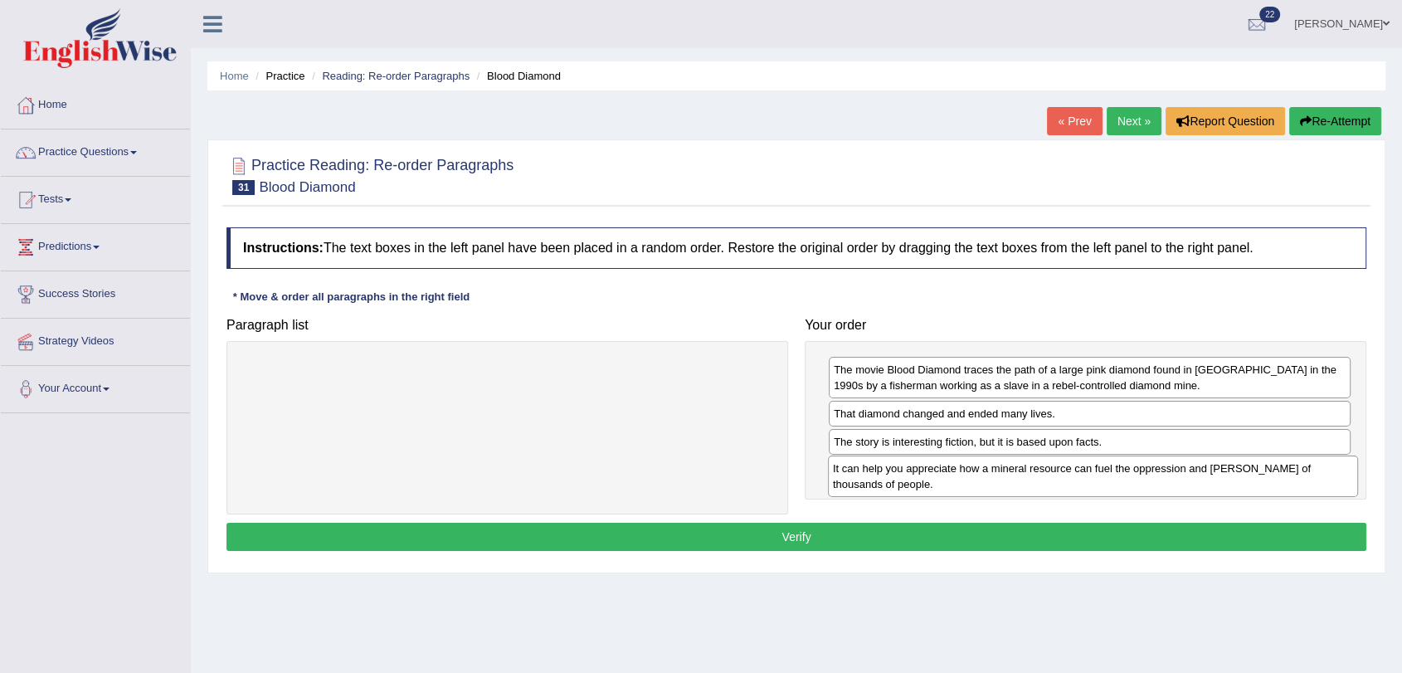
drag, startPoint x: 465, startPoint y: 377, endPoint x: 1050, endPoint y: 476, distance: 594.0
click at [1050, 476] on div "It can help you appreciate how a mineral resource can fuel the oppression and s…" at bounding box center [1093, 475] width 530 height 41
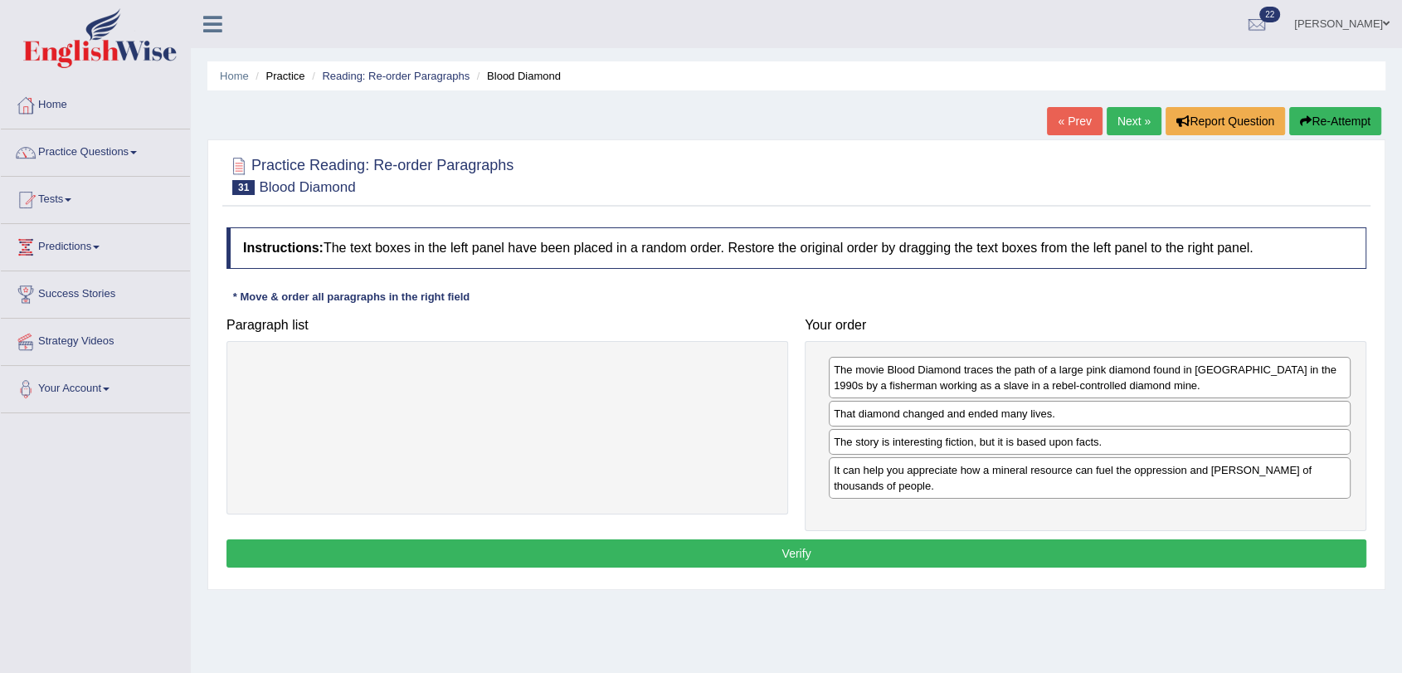
click at [850, 548] on button "Verify" at bounding box center [796, 553] width 1140 height 28
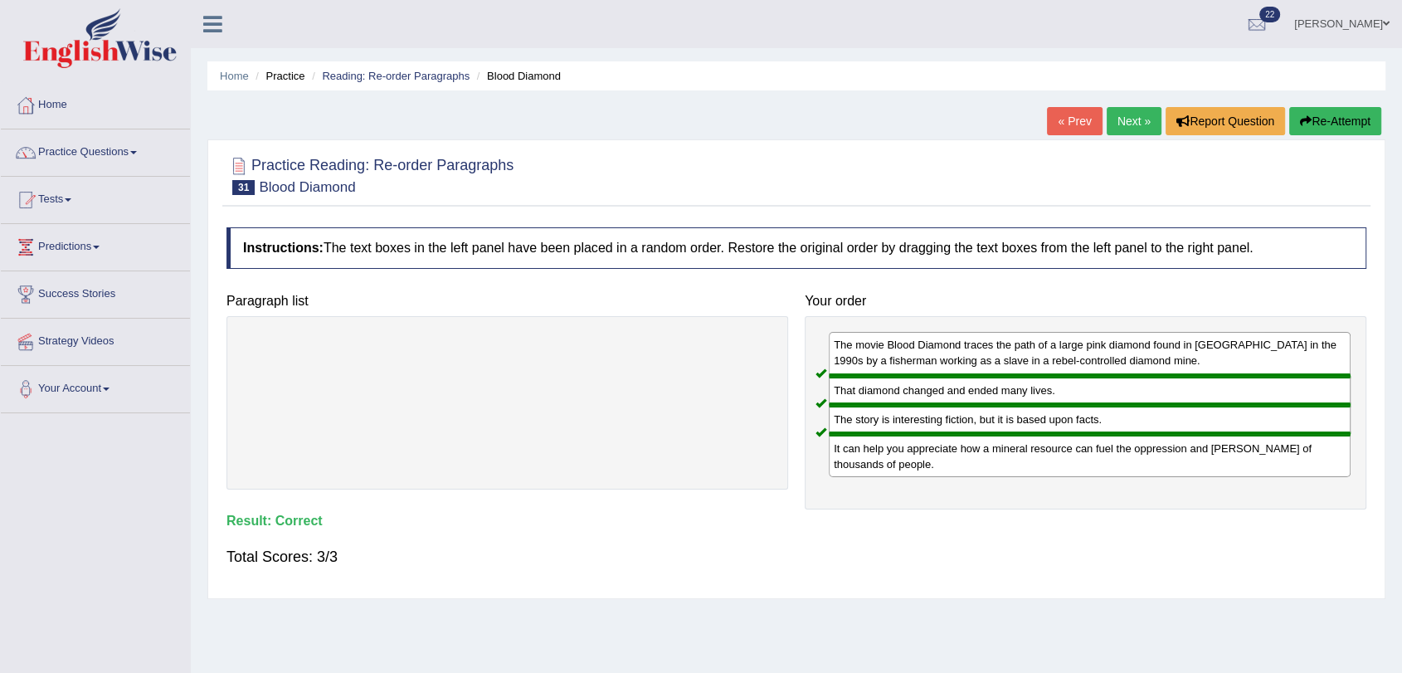
click at [1128, 122] on link "Next »" at bounding box center [1134, 121] width 55 height 28
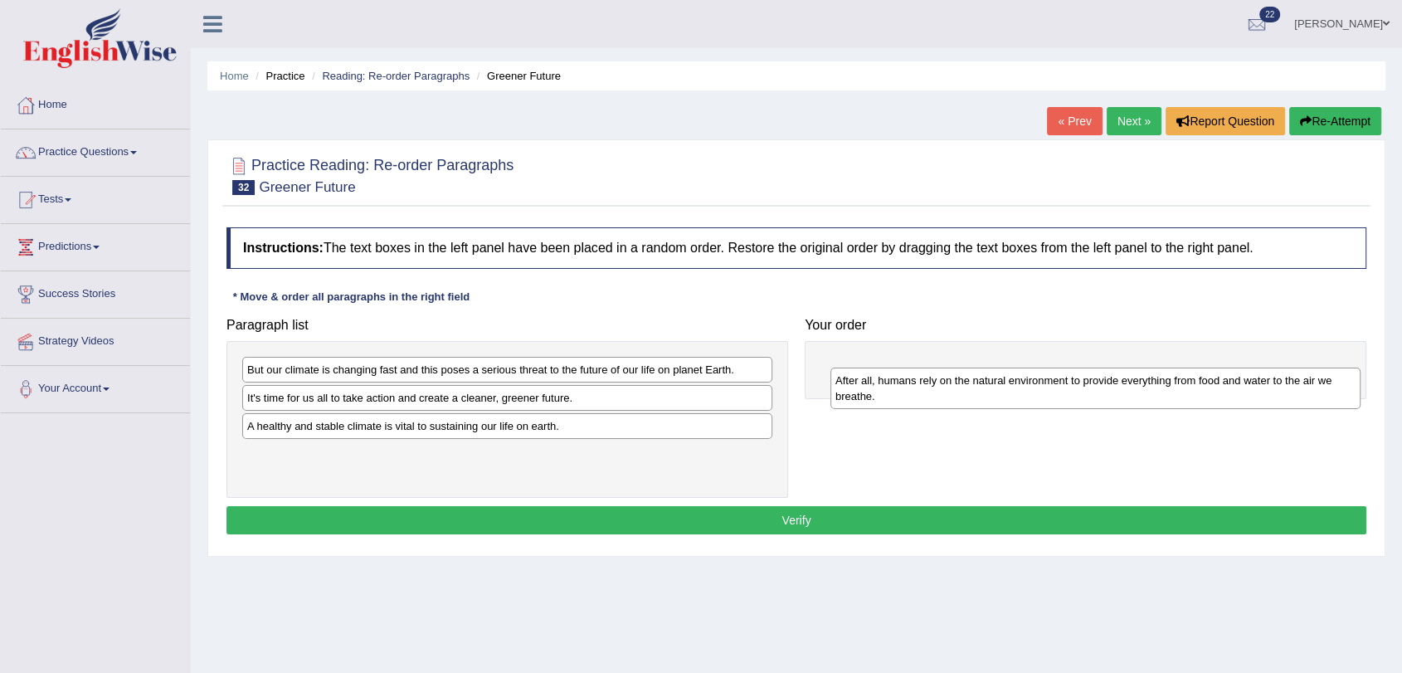
drag, startPoint x: 324, startPoint y: 381, endPoint x: 913, endPoint y: 392, distance: 589.1
click at [913, 392] on div "After all, humans rely on the natural environment to provide everything from fo…" at bounding box center [1095, 388] width 530 height 41
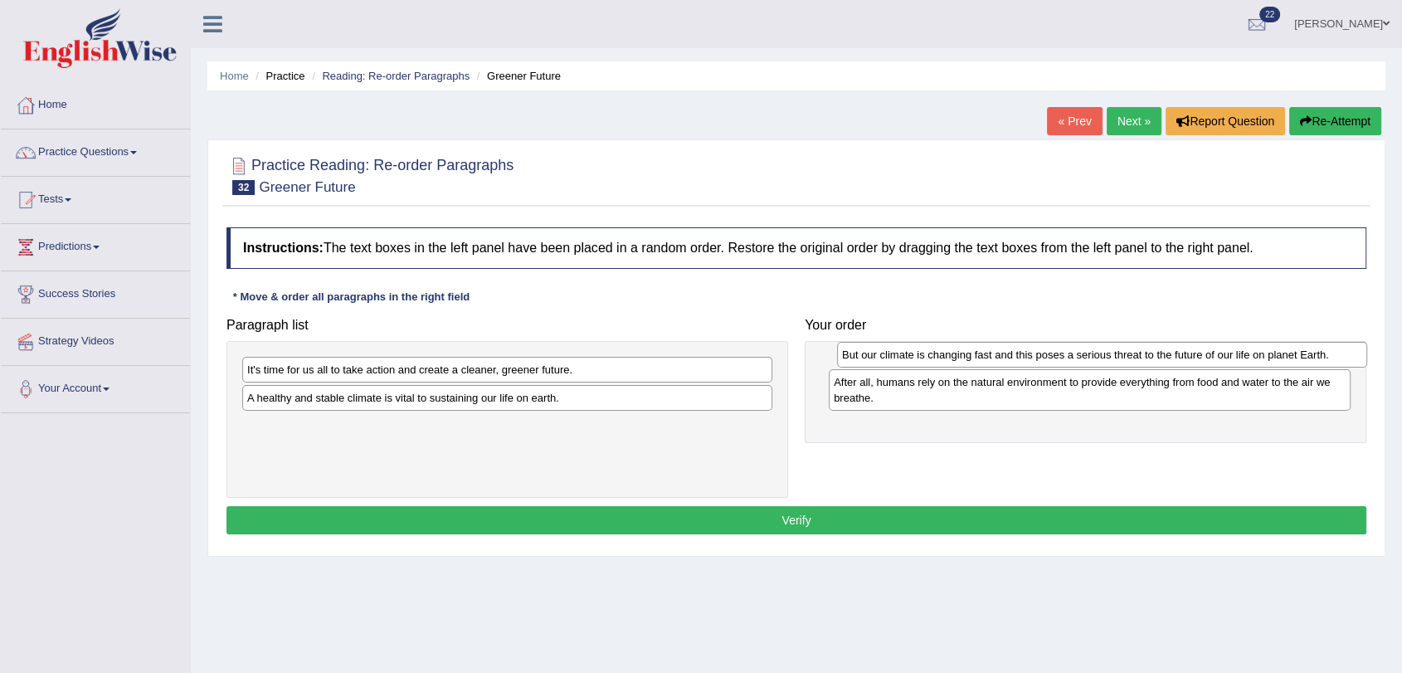
drag, startPoint x: 431, startPoint y: 372, endPoint x: 1026, endPoint y: 357, distance: 595.0
click at [1026, 357] on div "But our climate is changing fast and this poses a serious threat to the future …" at bounding box center [1102, 355] width 530 height 26
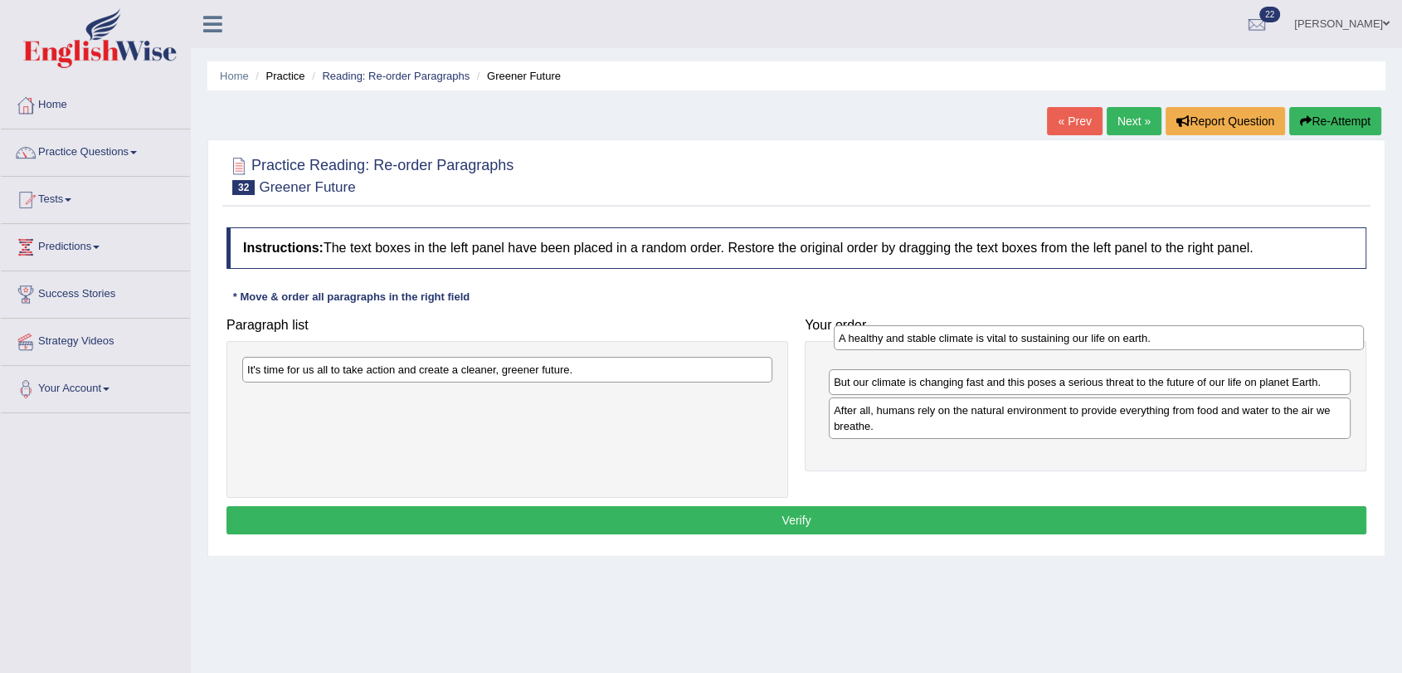
drag, startPoint x: 358, startPoint y: 399, endPoint x: 951, endPoint y: 342, distance: 595.9
click at [951, 342] on div "A healthy and stable climate is vital to sustaining our life on earth." at bounding box center [1099, 338] width 530 height 26
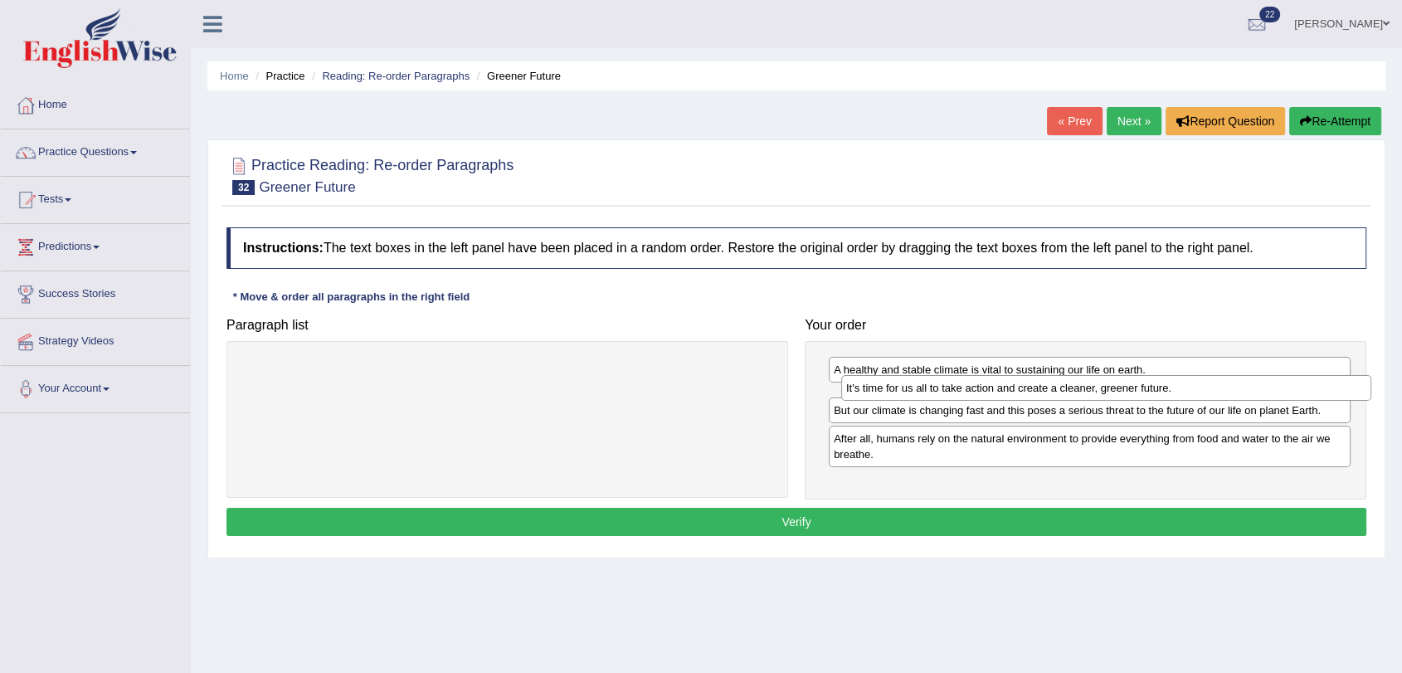
drag, startPoint x: 309, startPoint y: 368, endPoint x: 908, endPoint y: 387, distance: 599.3
click at [908, 387] on div "It's time for us all to take action and create a cleaner, greener future." at bounding box center [1106, 388] width 530 height 26
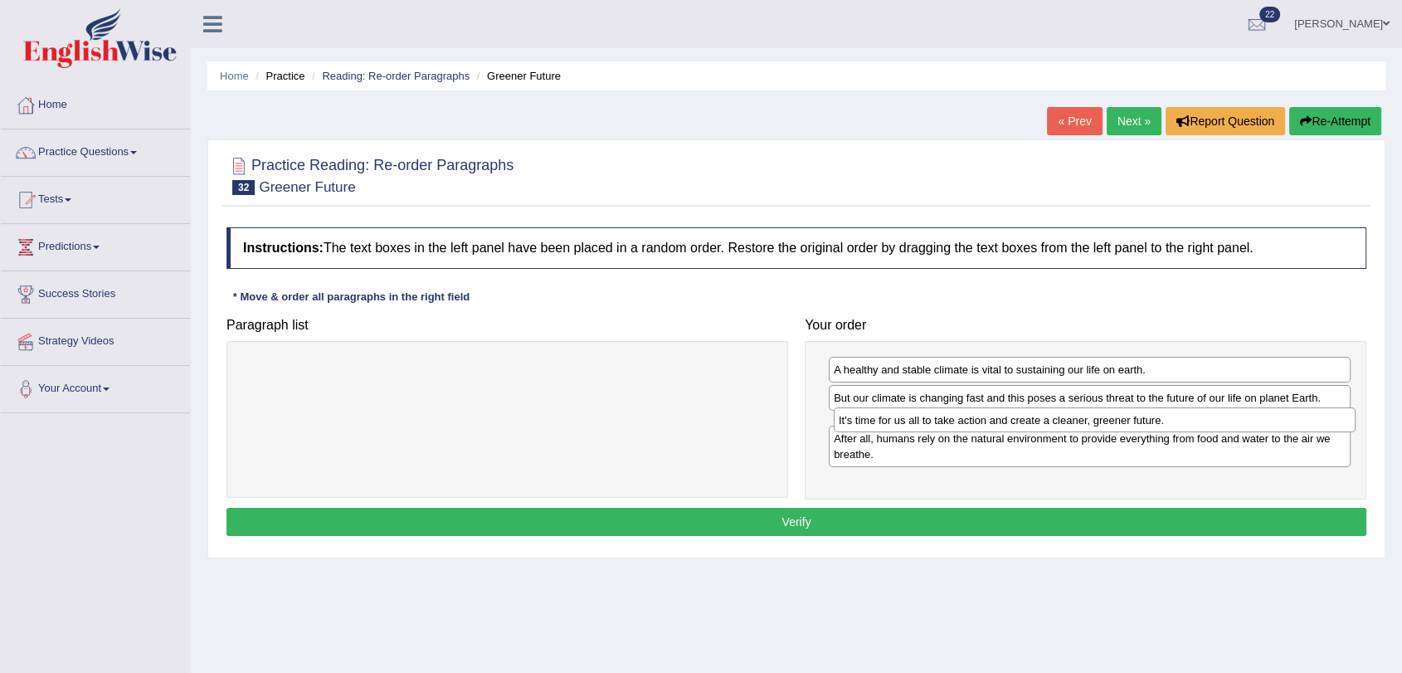
drag, startPoint x: 1124, startPoint y: 400, endPoint x: 1129, endPoint y: 422, distance: 22.9
click at [1129, 422] on div "It's time for us all to take action and create a cleaner, greener future." at bounding box center [1095, 420] width 522 height 26
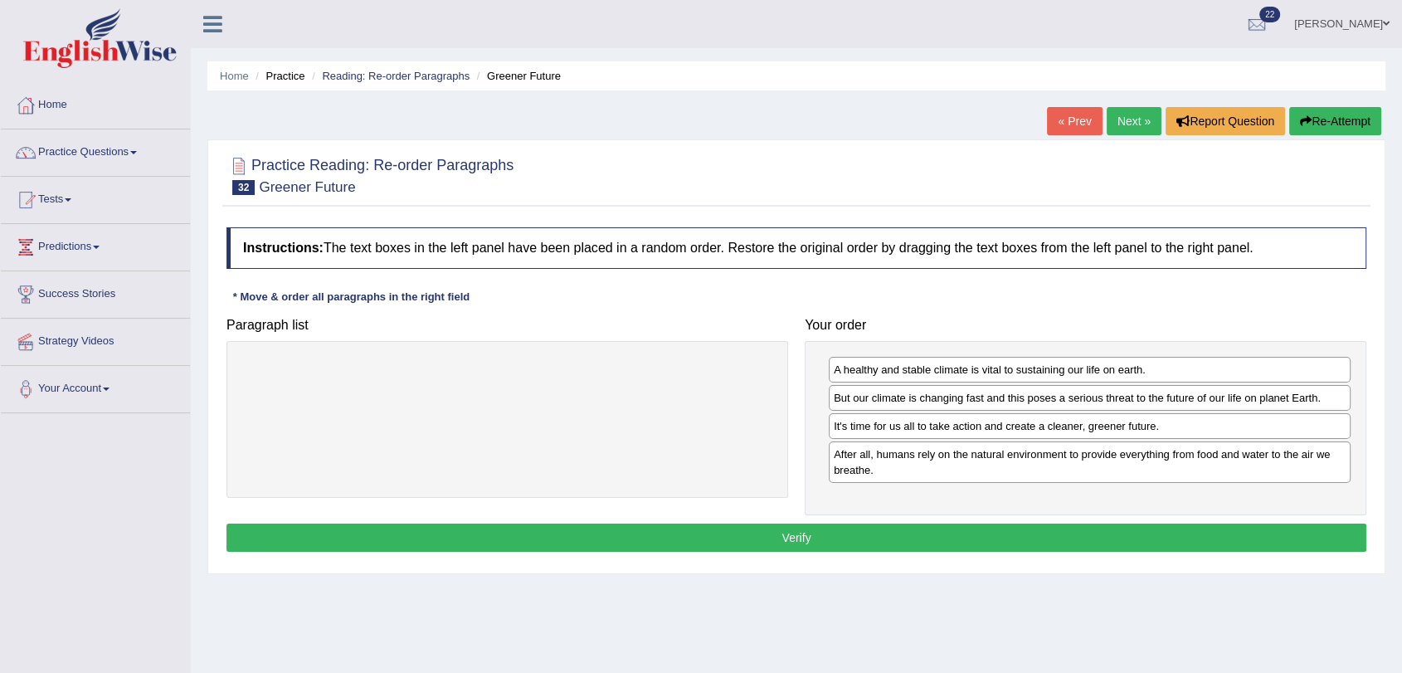
click at [1020, 522] on div "Instructions: The text boxes in the left panel have been placed in a random ord…" at bounding box center [796, 392] width 1148 height 346
click at [1022, 533] on button "Verify" at bounding box center [796, 537] width 1140 height 28
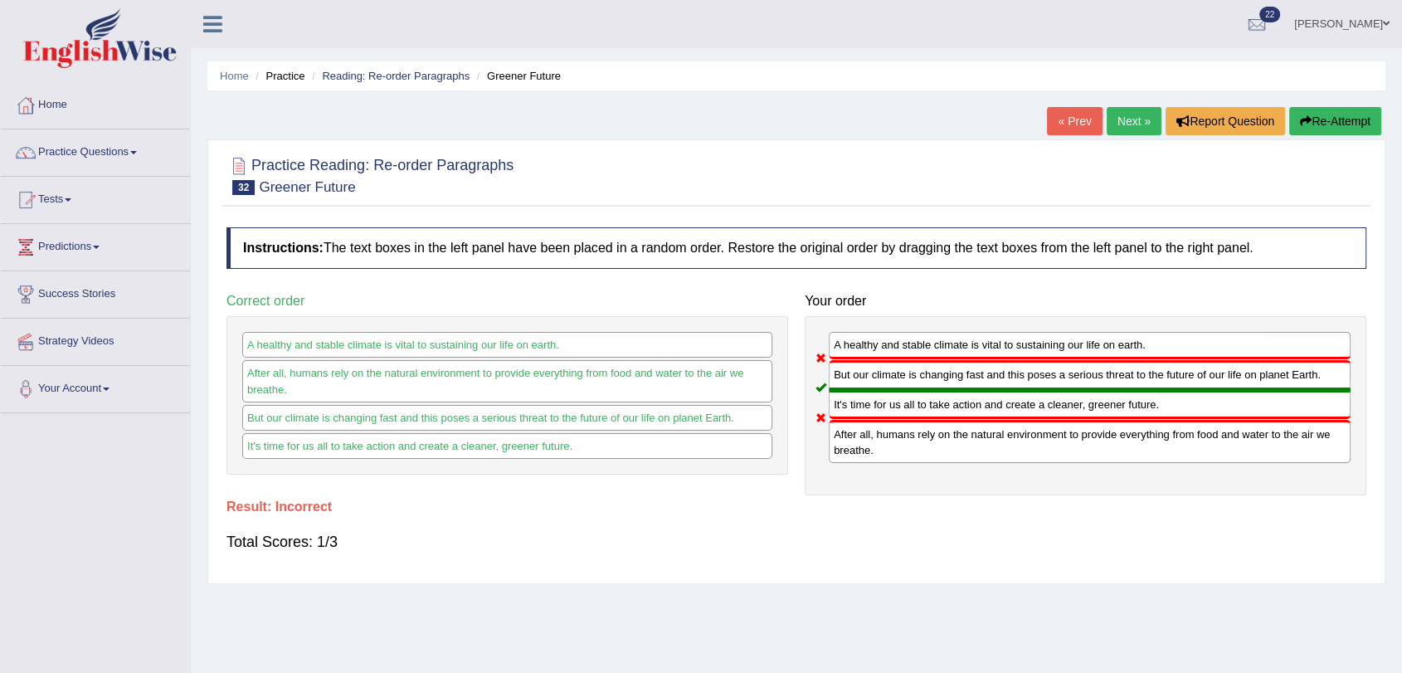
click at [1123, 123] on link "Next »" at bounding box center [1134, 121] width 55 height 28
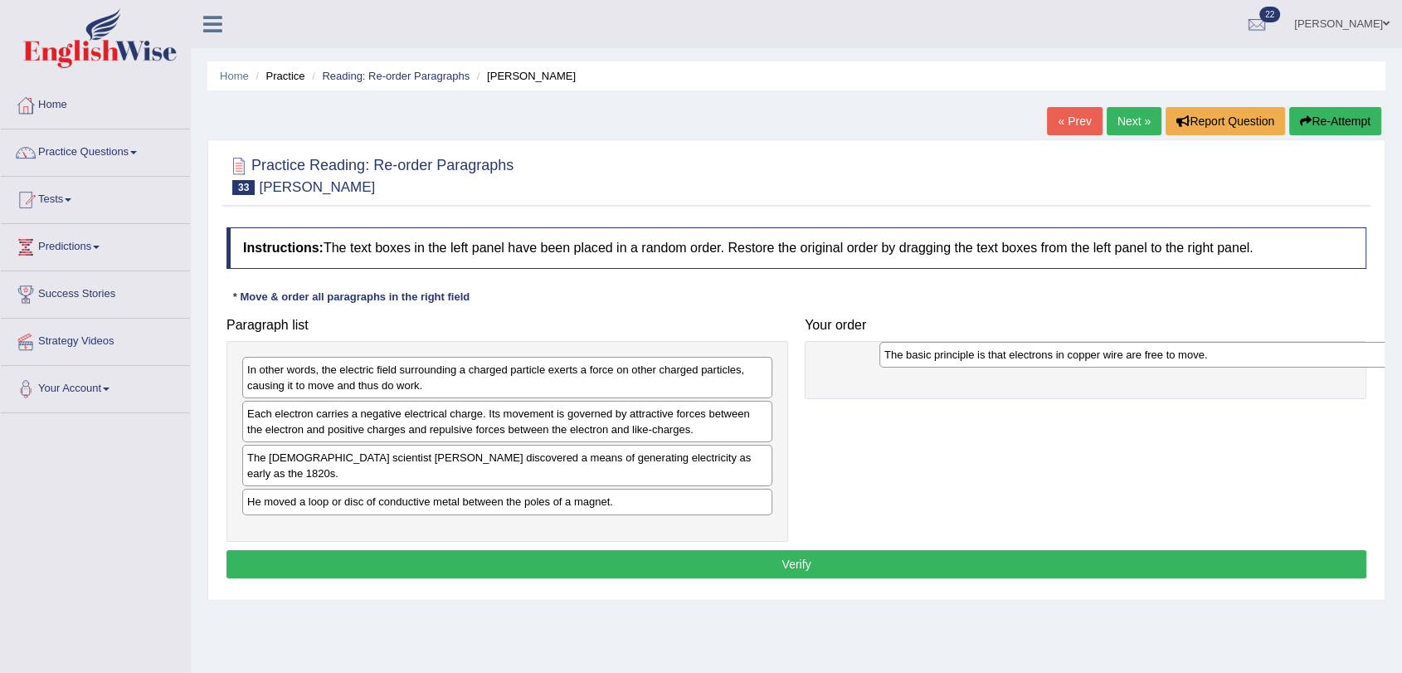
drag, startPoint x: 491, startPoint y: 460, endPoint x: 1122, endPoint y: 360, distance: 639.3
click at [1122, 360] on div "The basic principle is that electrons in copper wire are free to move." at bounding box center [1144, 355] width 530 height 26
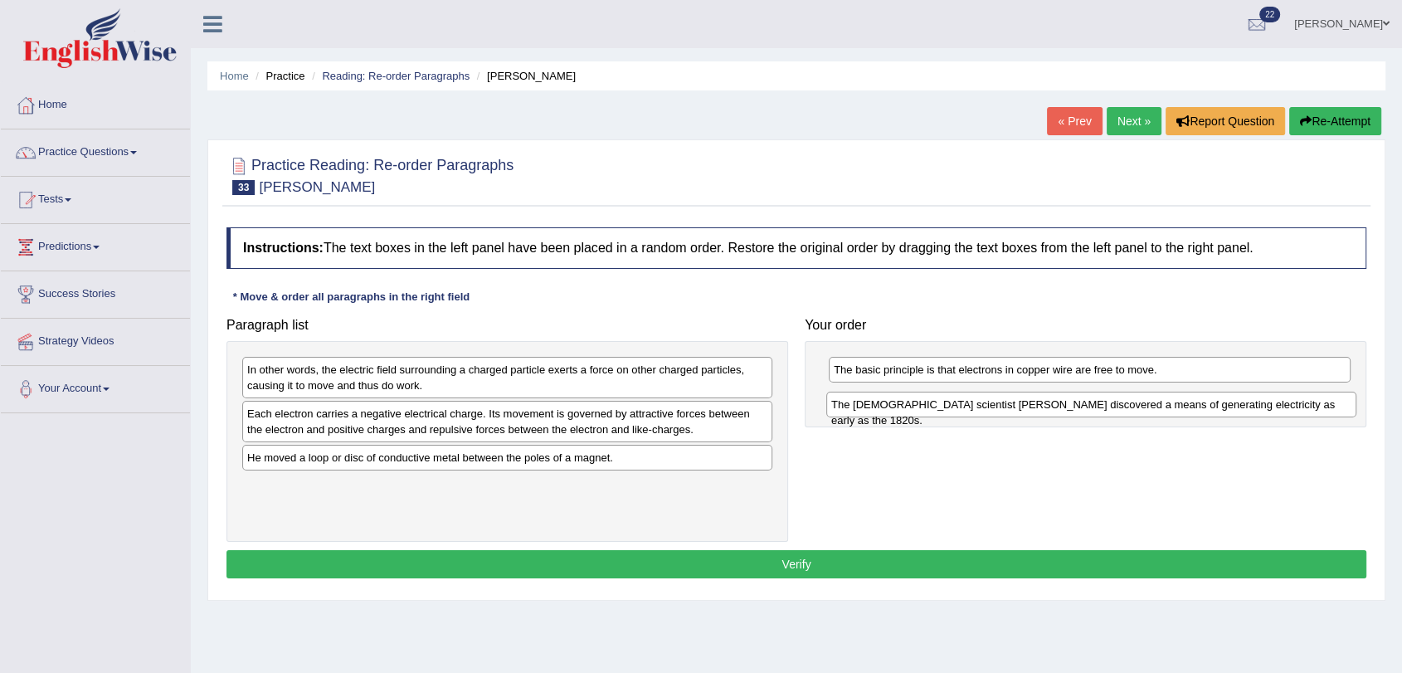
drag, startPoint x: 533, startPoint y: 466, endPoint x: 1117, endPoint y: 412, distance: 586.5
click at [1117, 412] on div "The [DEMOGRAPHIC_DATA] scientist [PERSON_NAME] discovered a means of generating…" at bounding box center [1091, 405] width 530 height 26
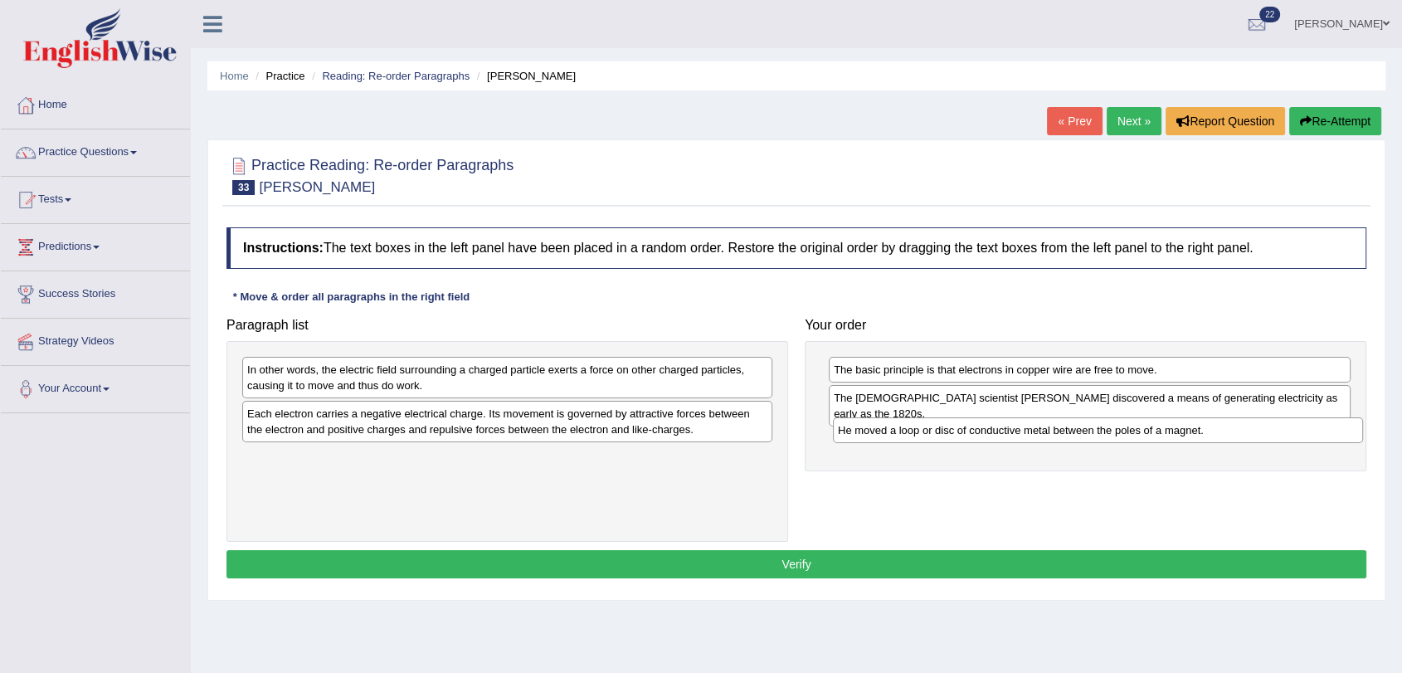
drag, startPoint x: 324, startPoint y: 463, endPoint x: 915, endPoint y: 436, distance: 591.3
click at [915, 436] on div "He moved a loop or disc of conductive metal between the poles of a magnet." at bounding box center [1098, 430] width 530 height 26
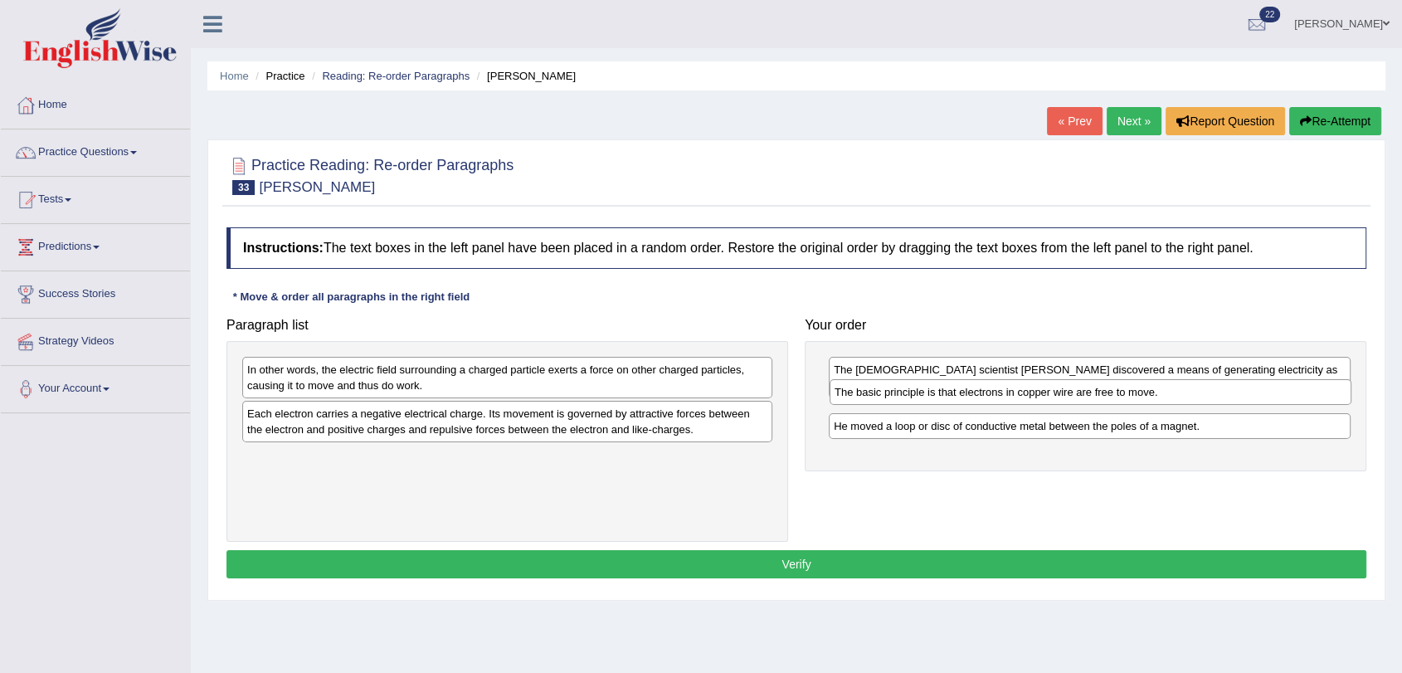
drag, startPoint x: 903, startPoint y: 365, endPoint x: 903, endPoint y: 387, distance: 22.4
click at [903, 387] on div "The basic principle is that electrons in copper wire are free to move." at bounding box center [1091, 392] width 522 height 26
drag, startPoint x: 1145, startPoint y: 432, endPoint x: 1140, endPoint y: 393, distance: 39.3
click at [1140, 393] on div "He moved a loop or disc of conductive metal between the poles of a magnet." at bounding box center [1081, 381] width 522 height 26
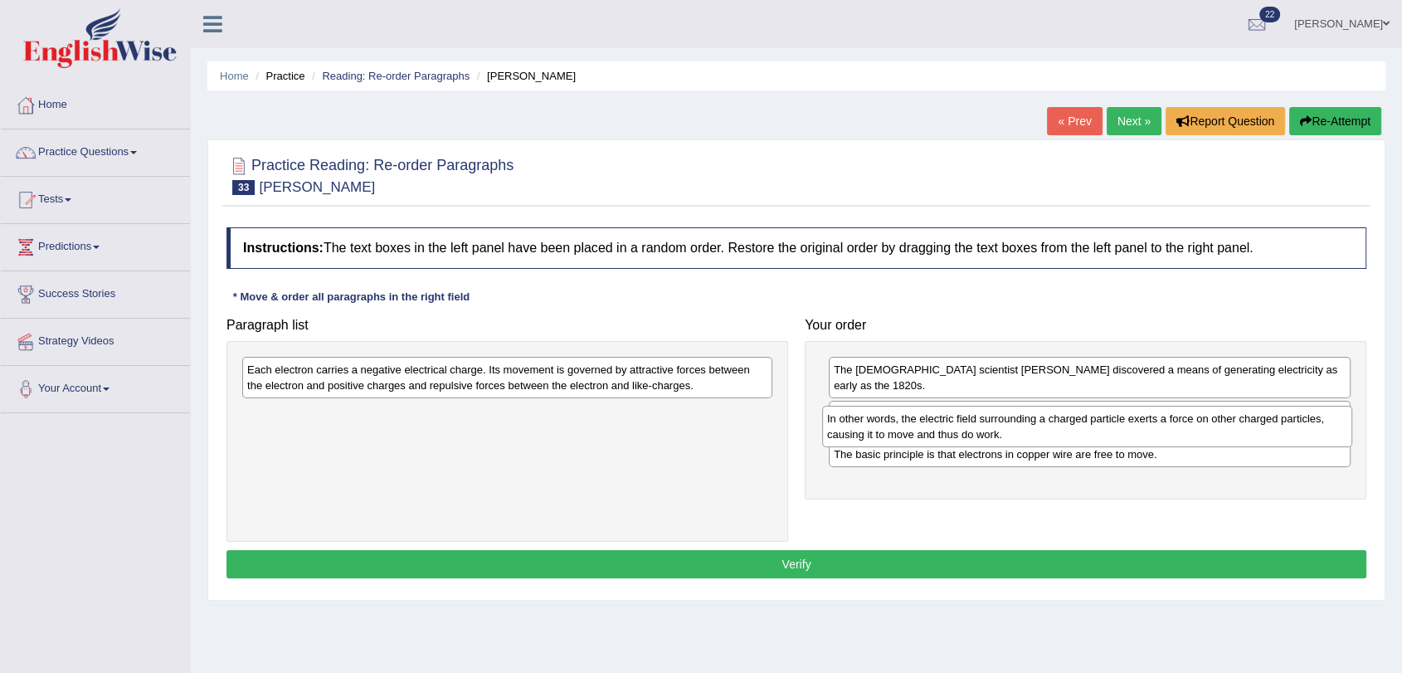
drag, startPoint x: 447, startPoint y: 384, endPoint x: 1027, endPoint y: 433, distance: 582.0
click at [1027, 433] on div "In other words, the electric field surrounding a charged particle exerts a forc…" at bounding box center [1087, 426] width 530 height 41
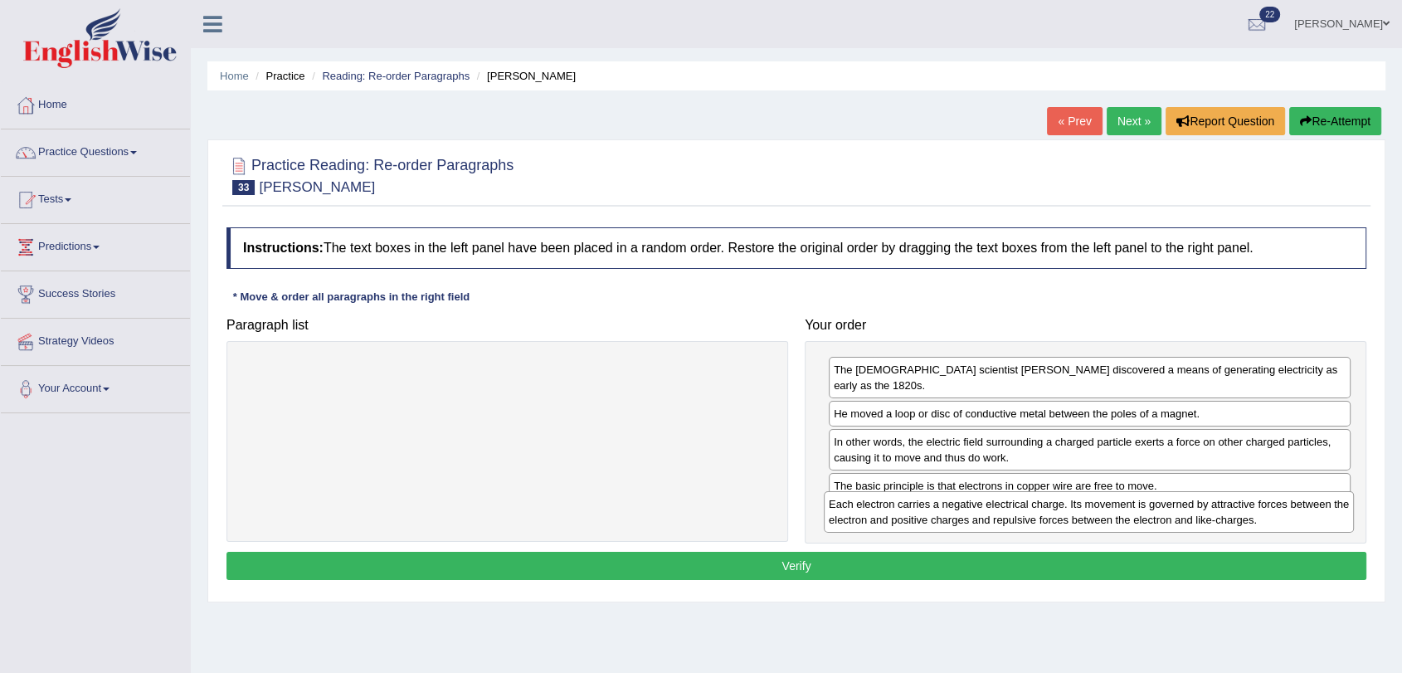
drag, startPoint x: 387, startPoint y: 378, endPoint x: 969, endPoint y: 513, distance: 597.7
click at [969, 513] on div "Each electron carries a negative electrical charge. Its movement is governed by…" at bounding box center [1089, 511] width 530 height 41
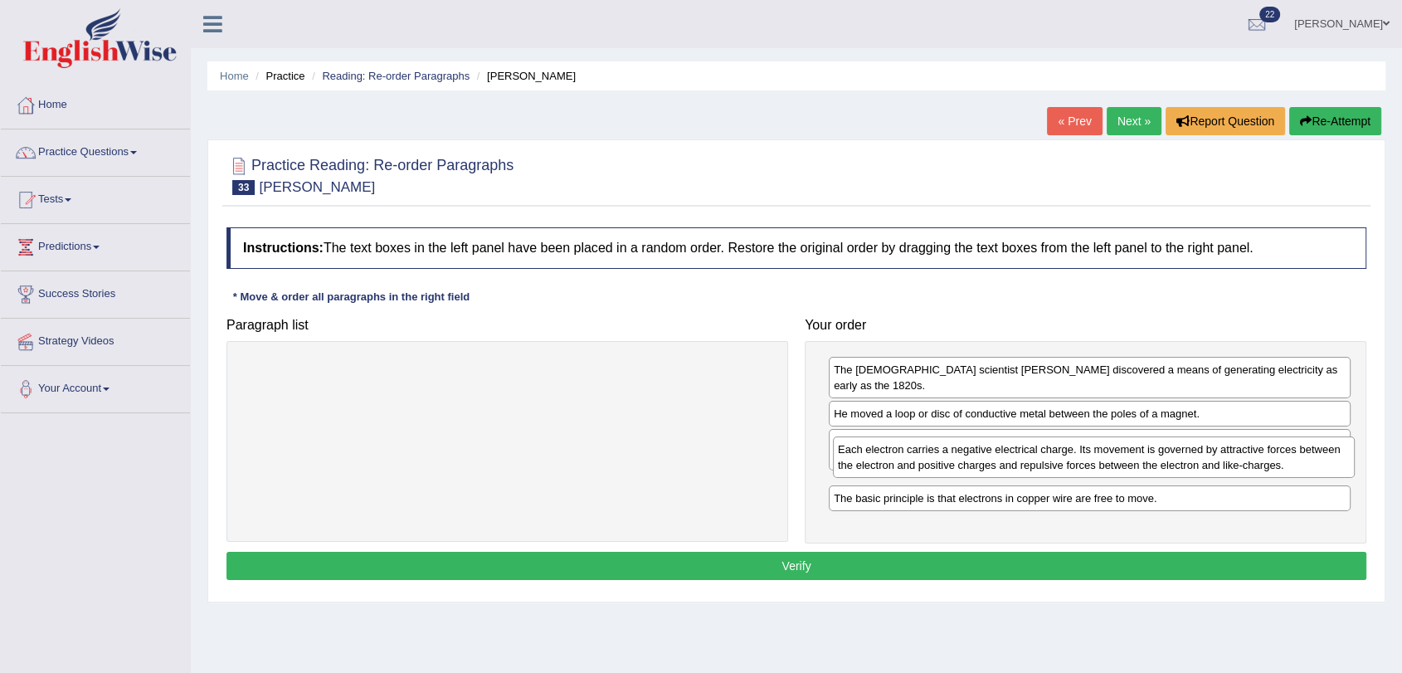
drag, startPoint x: 991, startPoint y: 517, endPoint x: 995, endPoint y: 469, distance: 48.3
click at [995, 469] on div "Each electron carries a negative electrical charge. Its movement is governed by…" at bounding box center [1094, 456] width 522 height 41
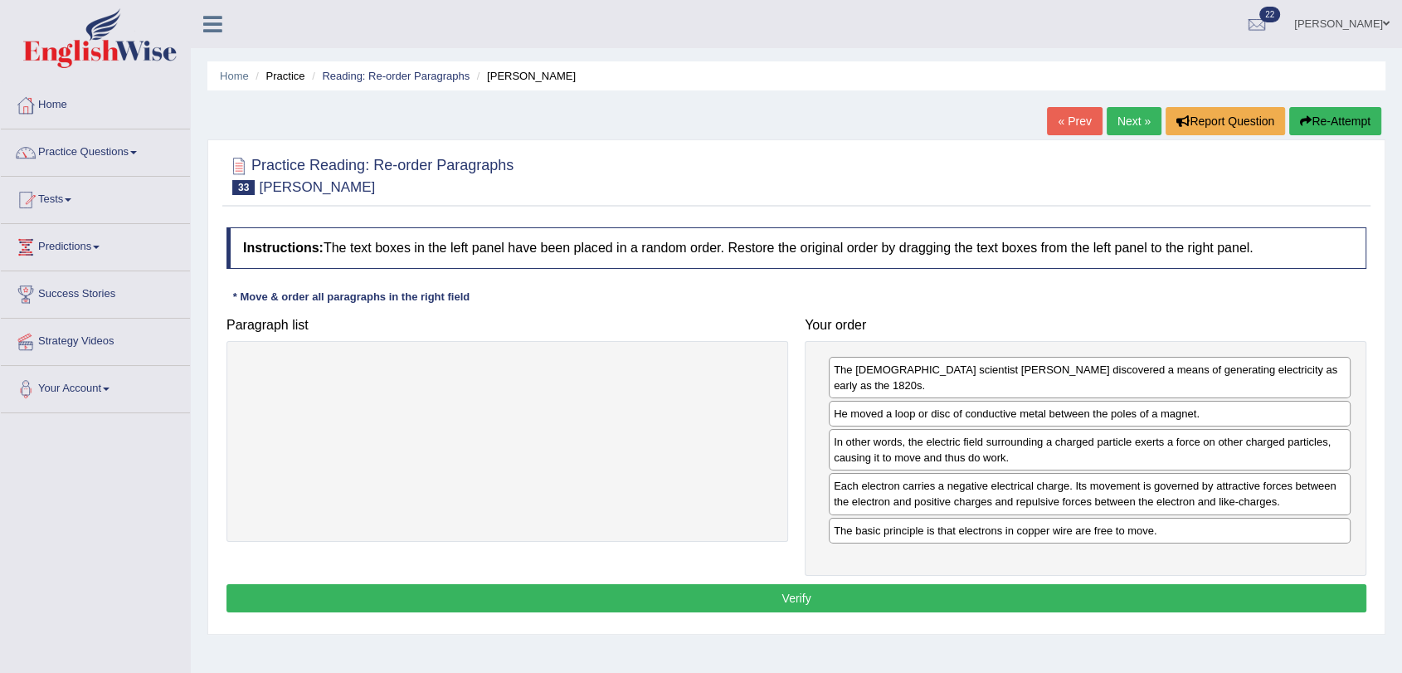
click at [943, 584] on button "Verify" at bounding box center [796, 598] width 1140 height 28
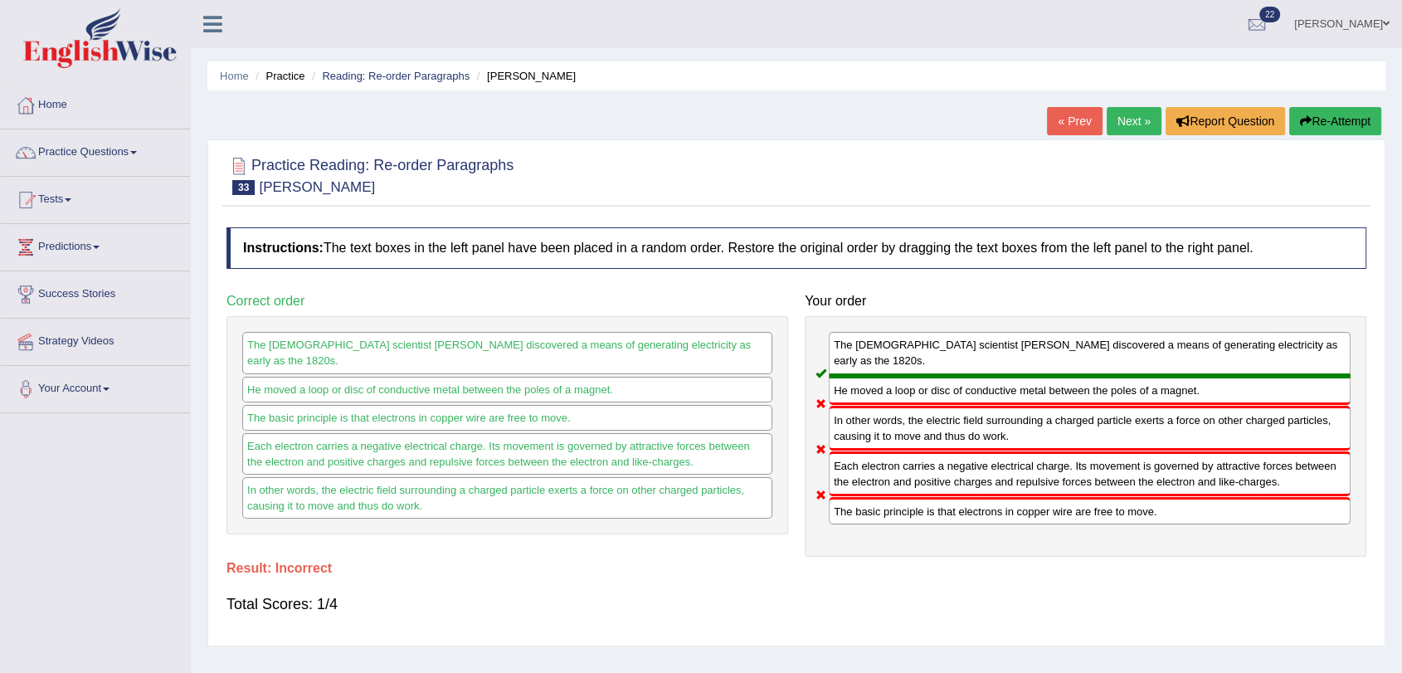
click at [1122, 117] on link "Next »" at bounding box center [1134, 121] width 55 height 28
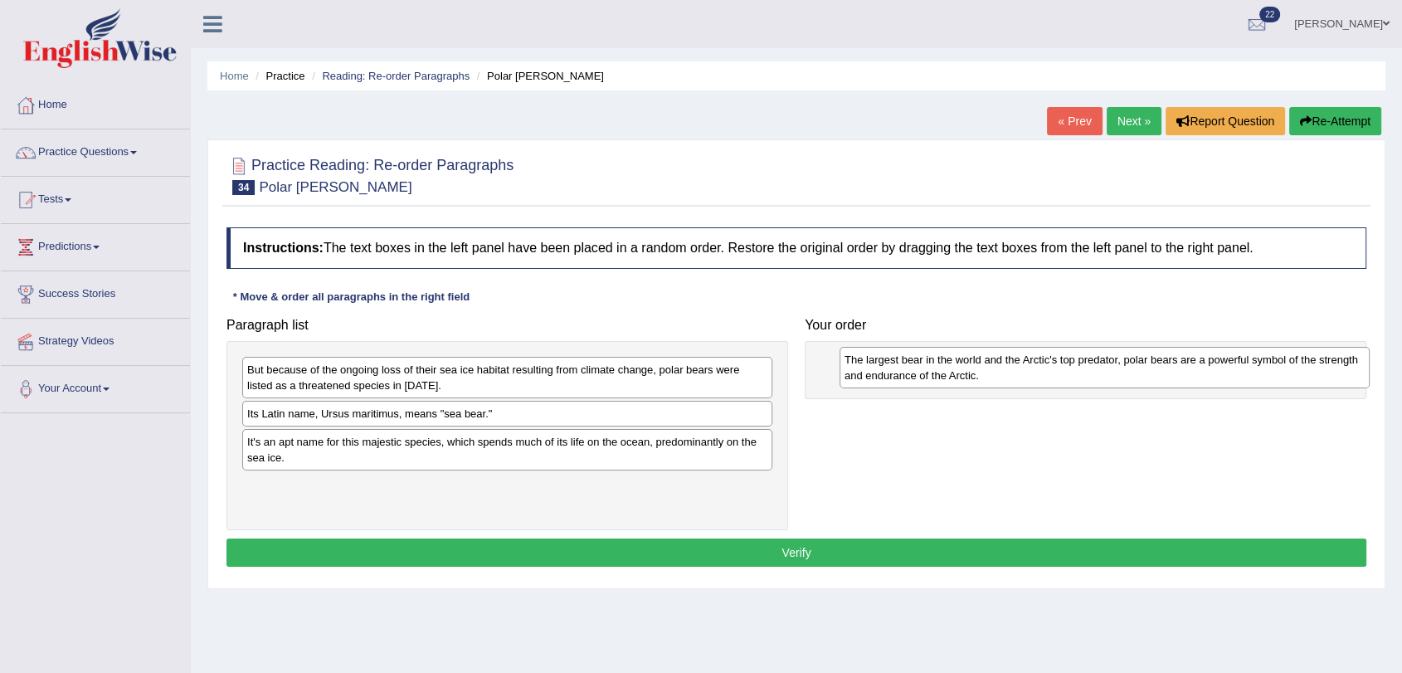
drag, startPoint x: 420, startPoint y: 380, endPoint x: 1017, endPoint y: 370, distance: 597.4
click at [1017, 370] on div "The largest bear in the world and the Arctic's top predator, polar bears are a …" at bounding box center [1105, 367] width 530 height 41
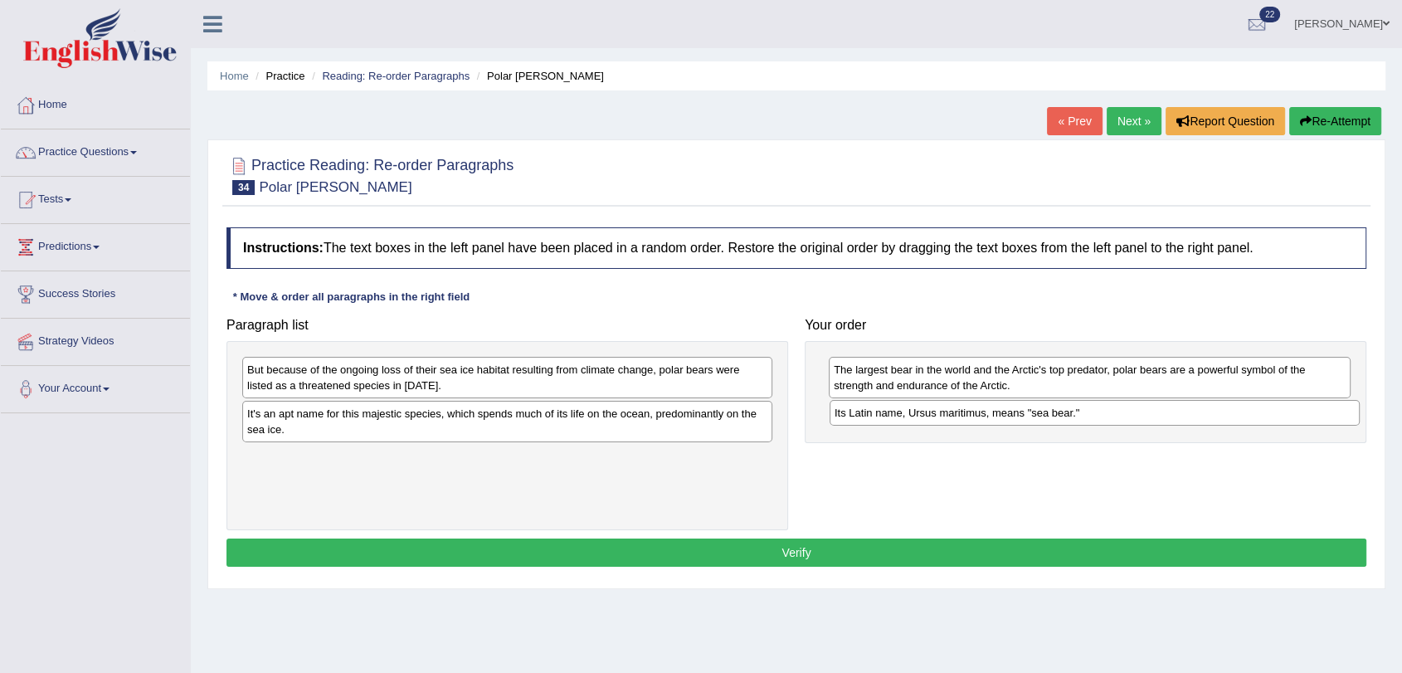
drag, startPoint x: 485, startPoint y: 412, endPoint x: 1072, endPoint y: 411, distance: 586.5
click at [1072, 411] on div "Its Latin name, Ursus maritimus, means "sea bear."" at bounding box center [1095, 413] width 530 height 26
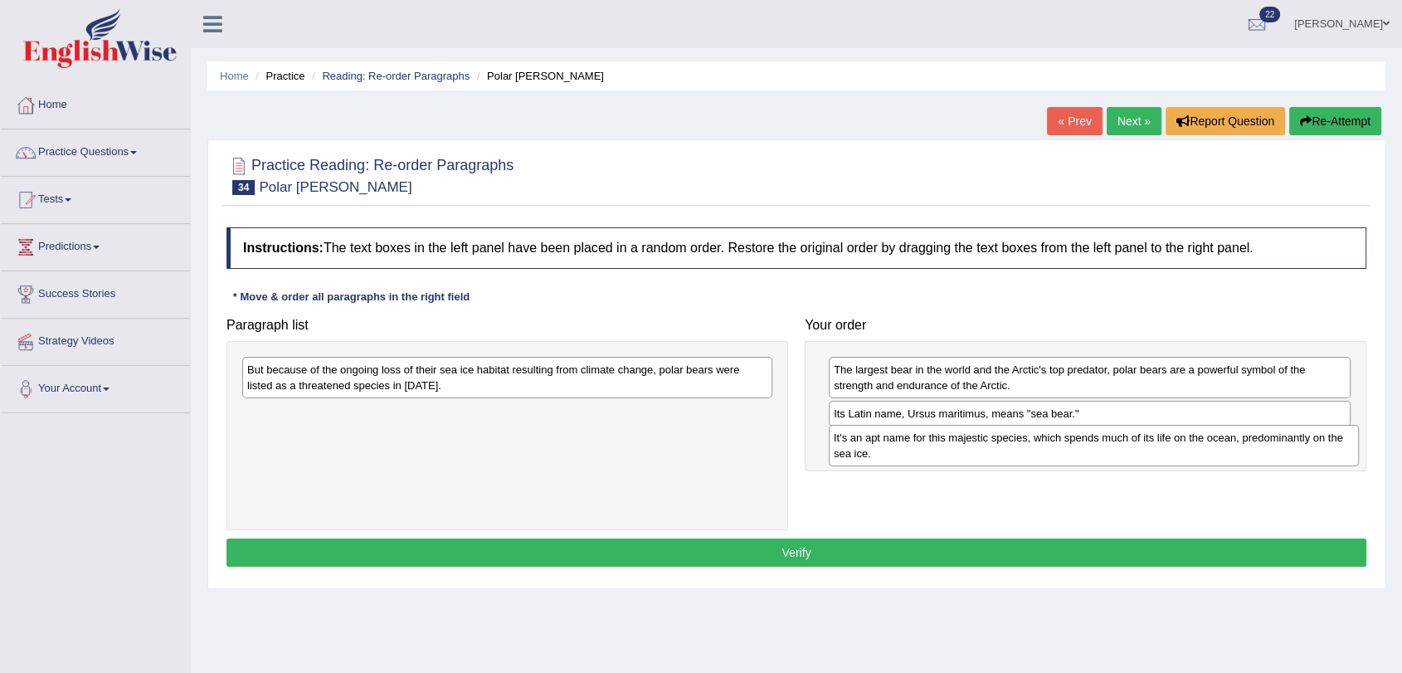
drag, startPoint x: 524, startPoint y: 414, endPoint x: 1111, endPoint y: 438, distance: 587.0
click at [1111, 438] on div "It's an apt name for this majestic species, which spends much of its life on th…" at bounding box center [1094, 445] width 530 height 41
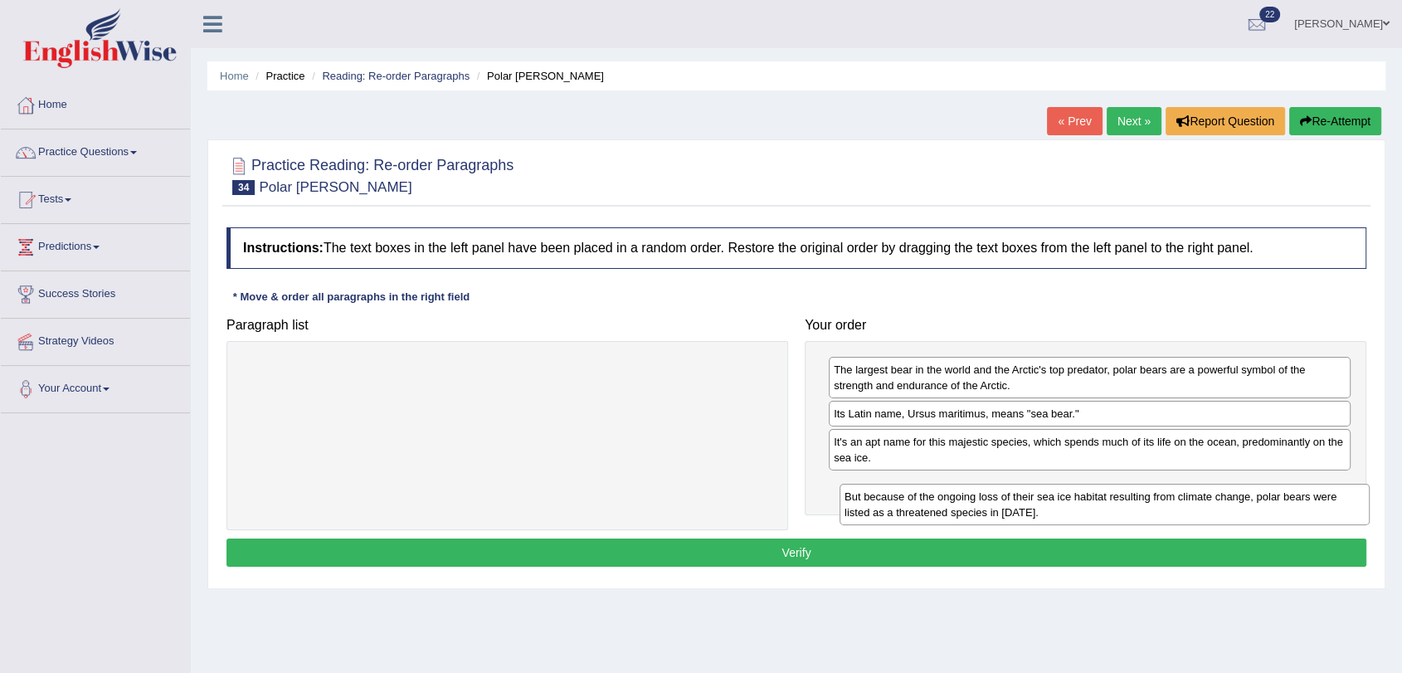
drag, startPoint x: 475, startPoint y: 384, endPoint x: 1072, endPoint y: 511, distance: 610.7
click at [1072, 511] on div "But because of the ongoing loss of their sea ice habitat resulting from climate…" at bounding box center [1105, 504] width 530 height 41
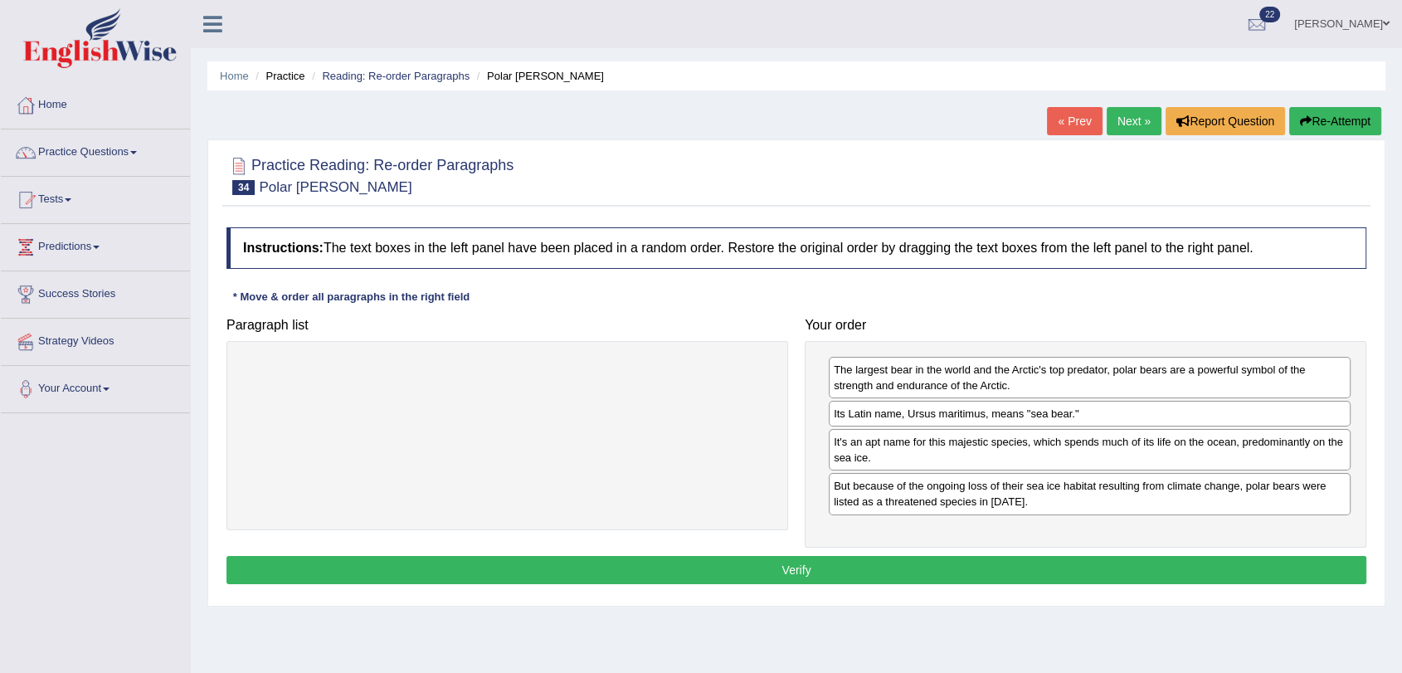
click at [821, 559] on button "Verify" at bounding box center [796, 570] width 1140 height 28
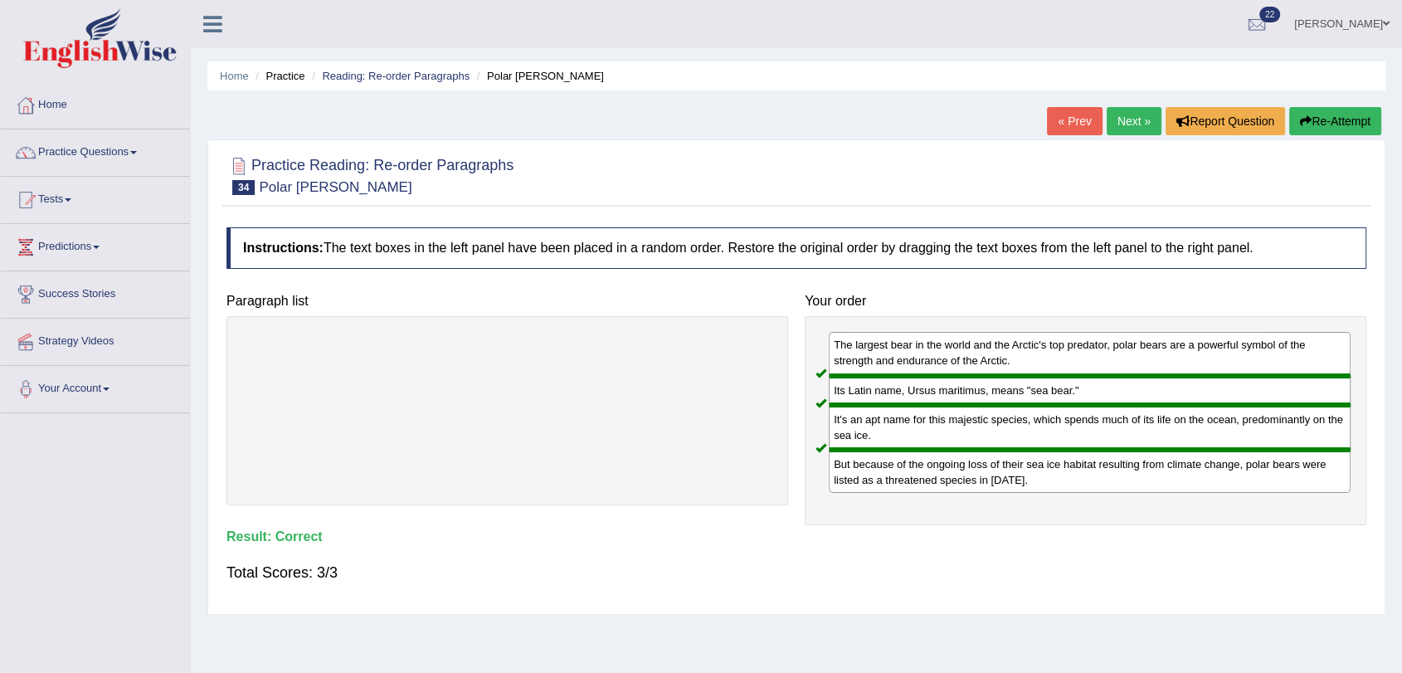
click at [1136, 114] on link "Next »" at bounding box center [1134, 121] width 55 height 28
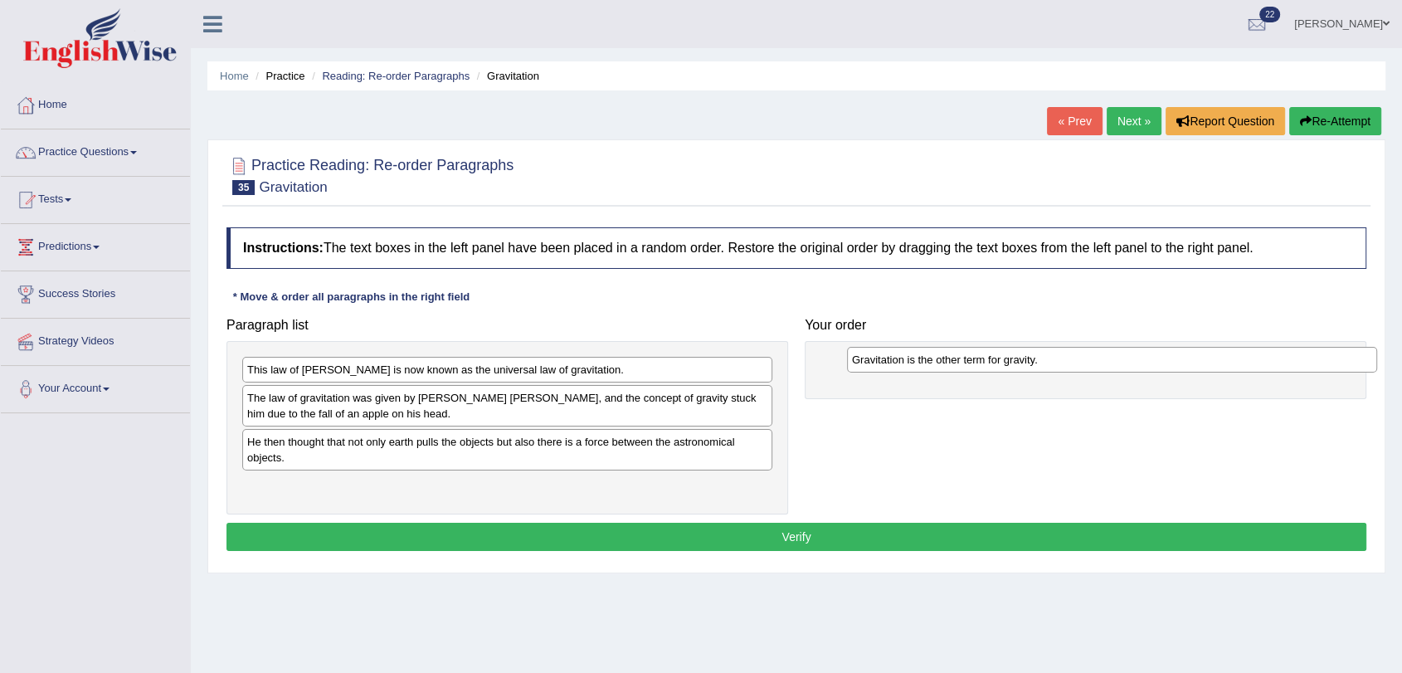
drag, startPoint x: 487, startPoint y: 370, endPoint x: 1092, endPoint y: 360, distance: 604.9
click at [1092, 360] on div "Gravitation is the other term for gravity." at bounding box center [1112, 360] width 530 height 26
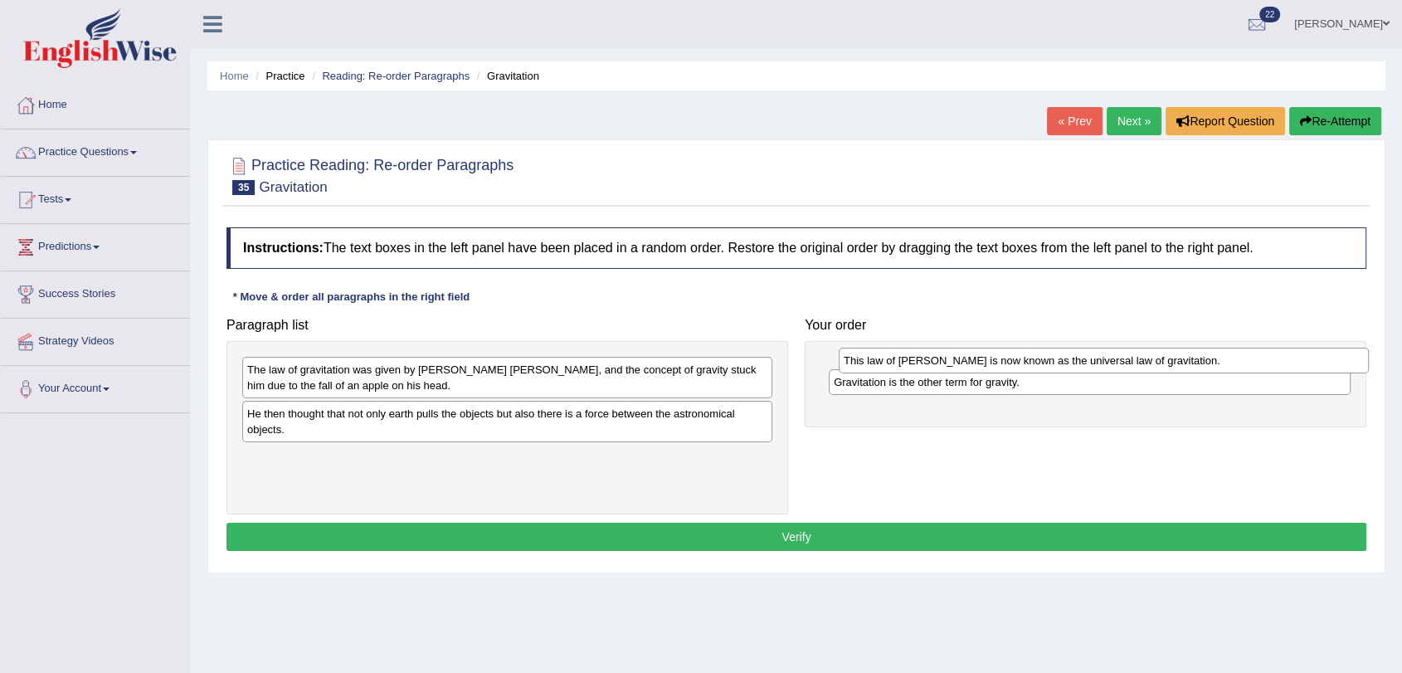
drag, startPoint x: 598, startPoint y: 369, endPoint x: 1190, endPoint y: 359, distance: 592.4
click at [1190, 359] on div "This law of Newton is now known as the universal law of gravitation." at bounding box center [1104, 361] width 530 height 26
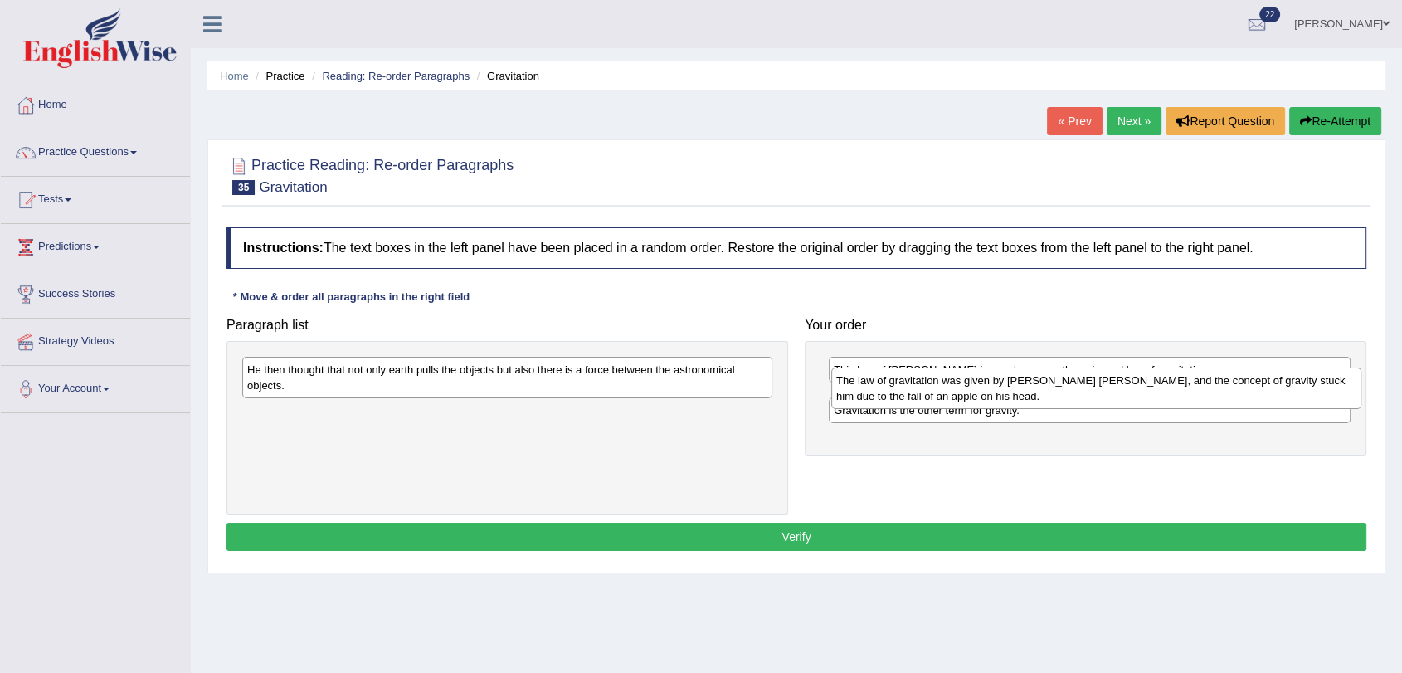
drag, startPoint x: 400, startPoint y: 382, endPoint x: 989, endPoint y: 392, distance: 589.1
click at [989, 392] on div "The law of gravitation was given by Sir Issacs Newton, and the concept of gravi…" at bounding box center [1096, 388] width 530 height 41
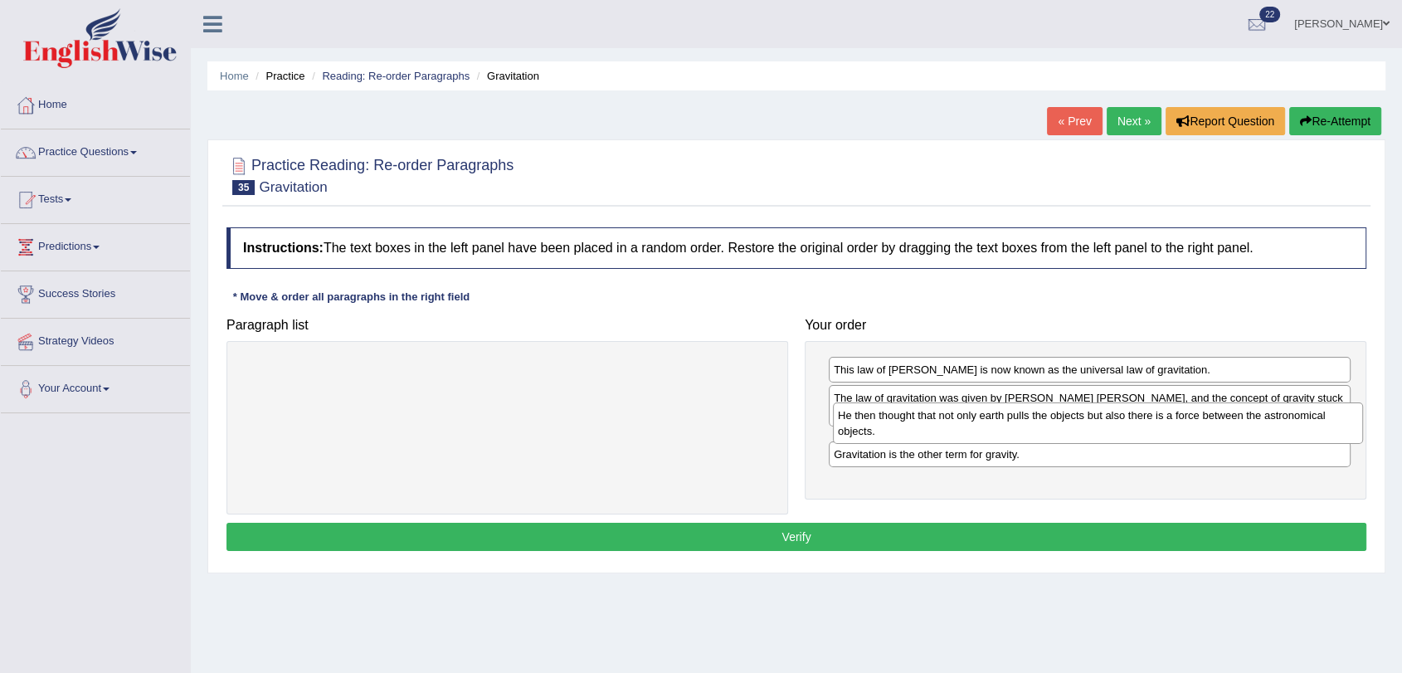
drag, startPoint x: 421, startPoint y: 381, endPoint x: 1011, endPoint y: 426, distance: 592.4
click at [1011, 426] on div "He then thought that not only earth pulls the objects but also there is a force…" at bounding box center [1098, 422] width 530 height 41
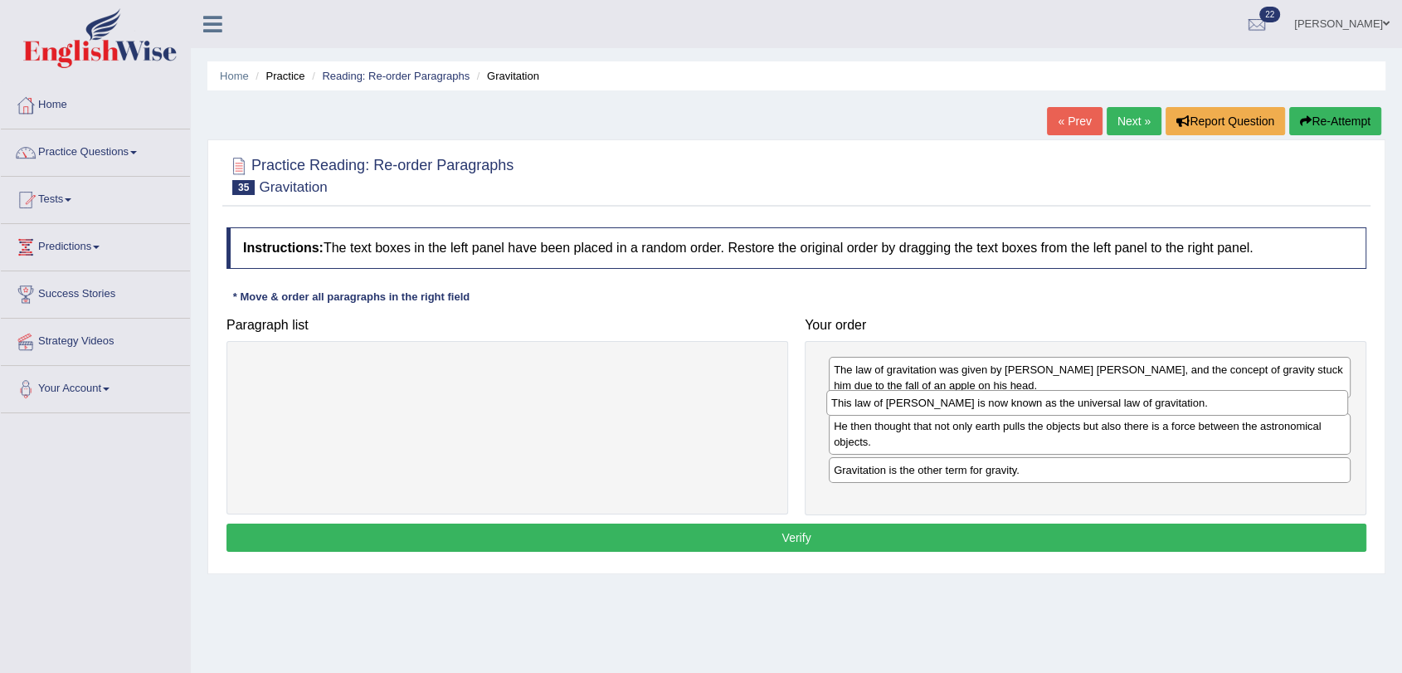
drag, startPoint x: 920, startPoint y: 364, endPoint x: 918, endPoint y: 397, distance: 33.3
click at [918, 397] on div "This law of Newton is now known as the universal law of gravitation." at bounding box center [1087, 403] width 522 height 26
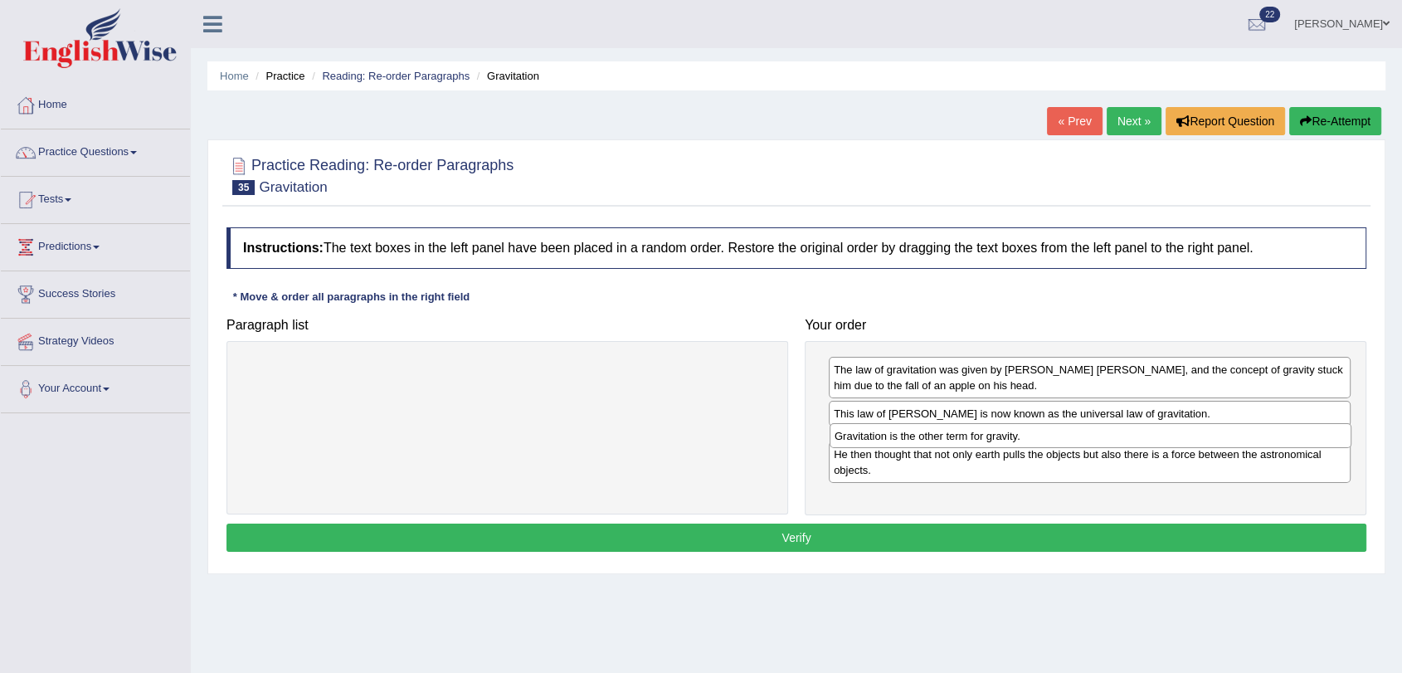
drag, startPoint x: 916, startPoint y: 491, endPoint x: 917, endPoint y: 441, distance: 49.8
click at [917, 441] on div "Gravitation is the other term for gravity." at bounding box center [1091, 436] width 522 height 26
drag, startPoint x: 898, startPoint y: 447, endPoint x: 897, endPoint y: 411, distance: 36.5
click at [897, 411] on div "Gravitation is the other term for gravity." at bounding box center [1089, 406] width 522 height 26
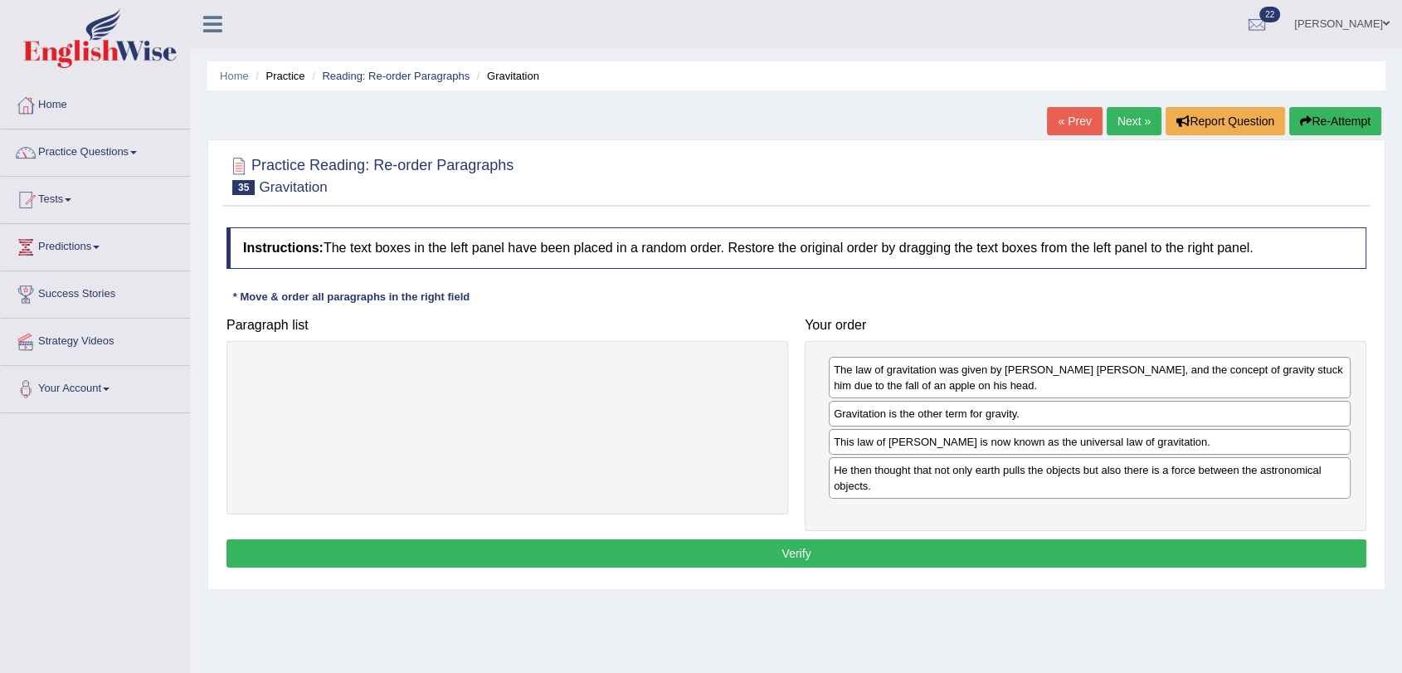
click at [899, 552] on button "Verify" at bounding box center [796, 553] width 1140 height 28
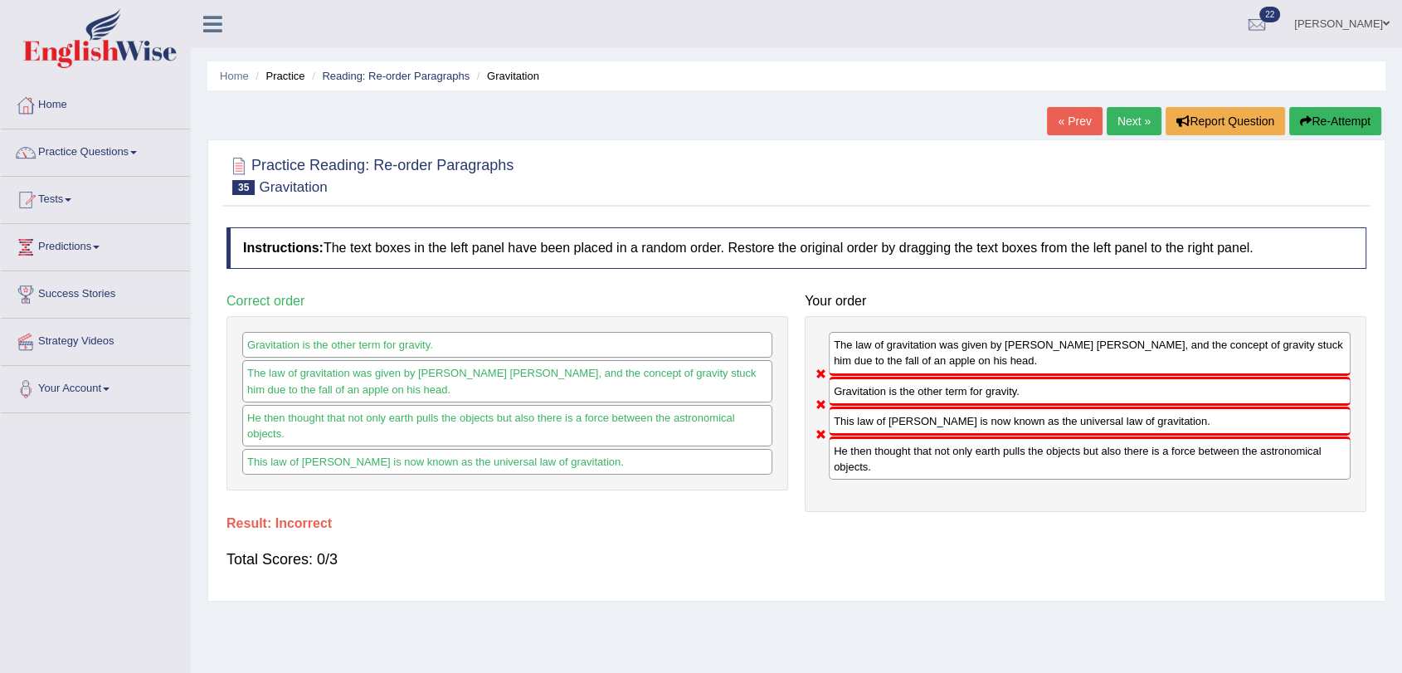
click at [1128, 111] on link "Next »" at bounding box center [1134, 121] width 55 height 28
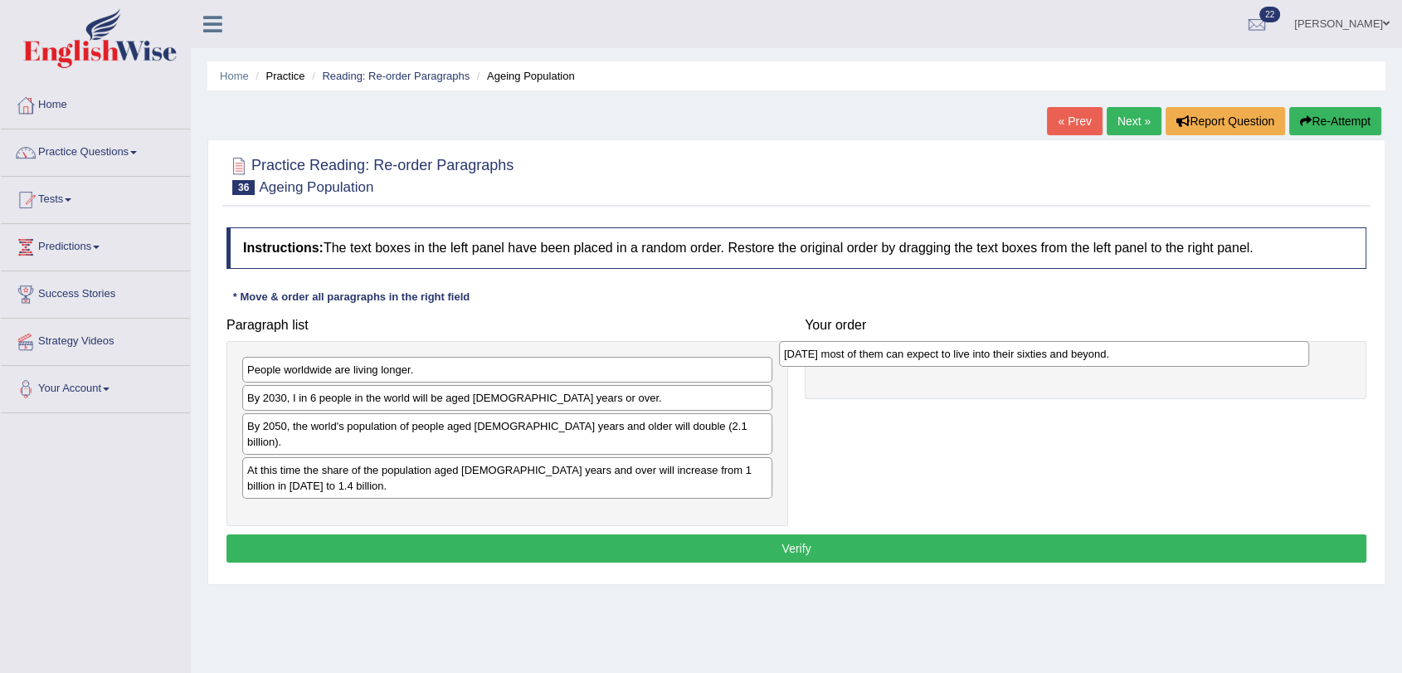
drag, startPoint x: 535, startPoint y: 504, endPoint x: 1072, endPoint y: 360, distance: 555.6
click at [1072, 360] on div "[DATE] most of them can expect to live into their sixties and beyond." at bounding box center [1044, 354] width 530 height 26
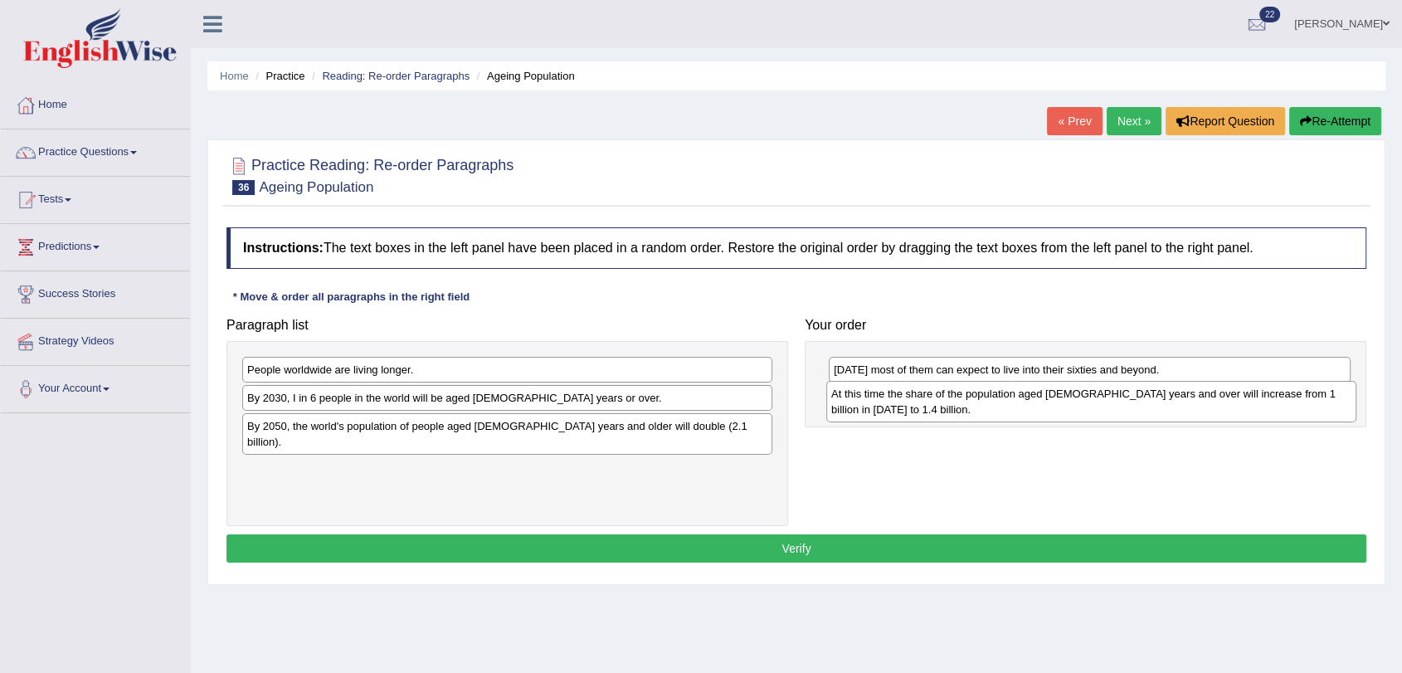
drag, startPoint x: 319, startPoint y: 460, endPoint x: 903, endPoint y: 401, distance: 587.1
click at [903, 401] on div "At this time the share of the population aged 60 years and over will increase f…" at bounding box center [1091, 401] width 530 height 41
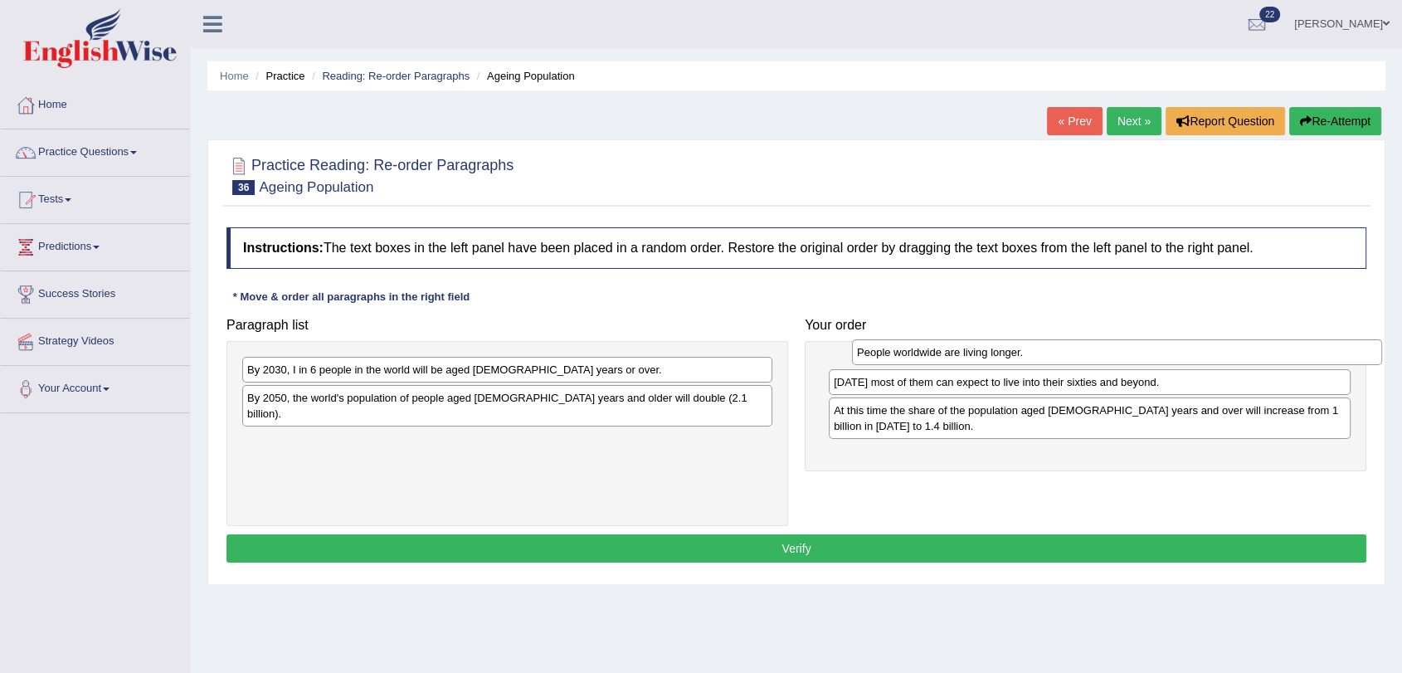
drag, startPoint x: 348, startPoint y: 368, endPoint x: 957, endPoint y: 350, distance: 609.2
click at [957, 350] on div "People worldwide are living longer." at bounding box center [1117, 352] width 530 height 26
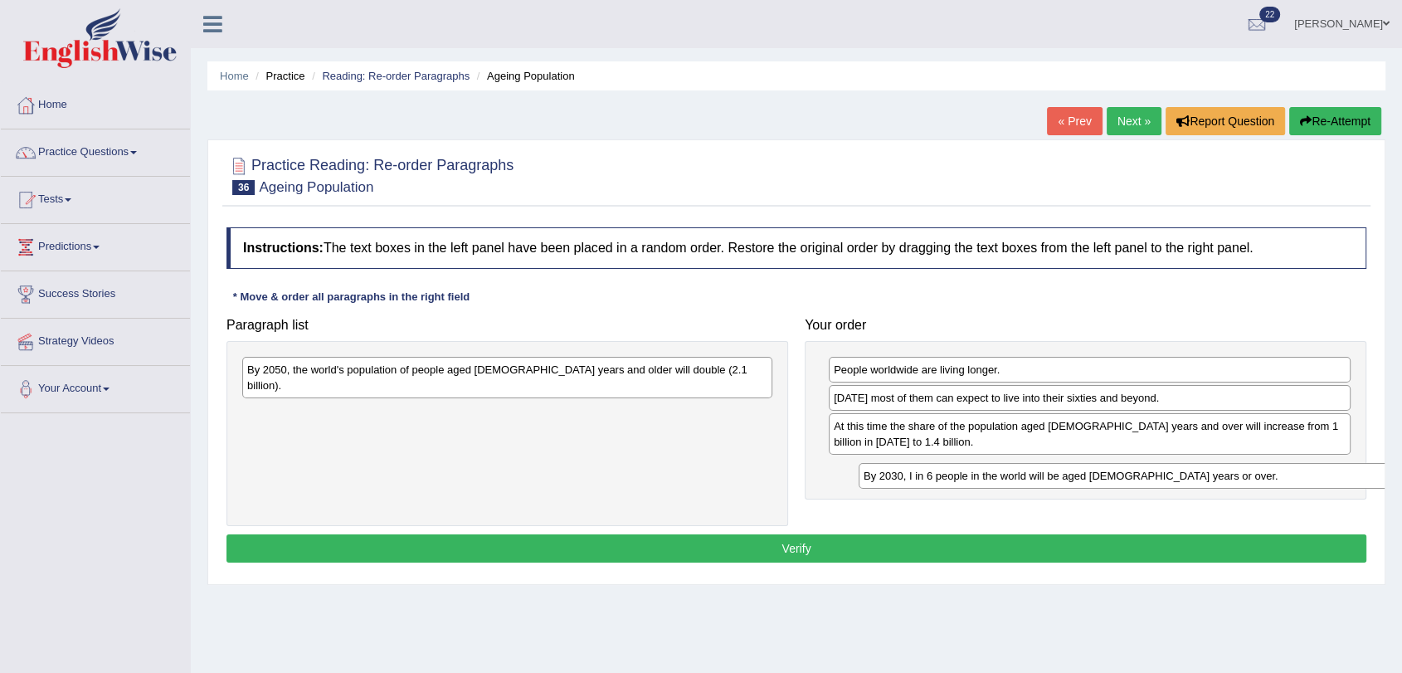
drag, startPoint x: 280, startPoint y: 372, endPoint x: 896, endPoint y: 479, distance: 625.5
click at [896, 479] on div "By 2030, I in 6 people in the world will be aged 60 years or over." at bounding box center [1124, 476] width 530 height 26
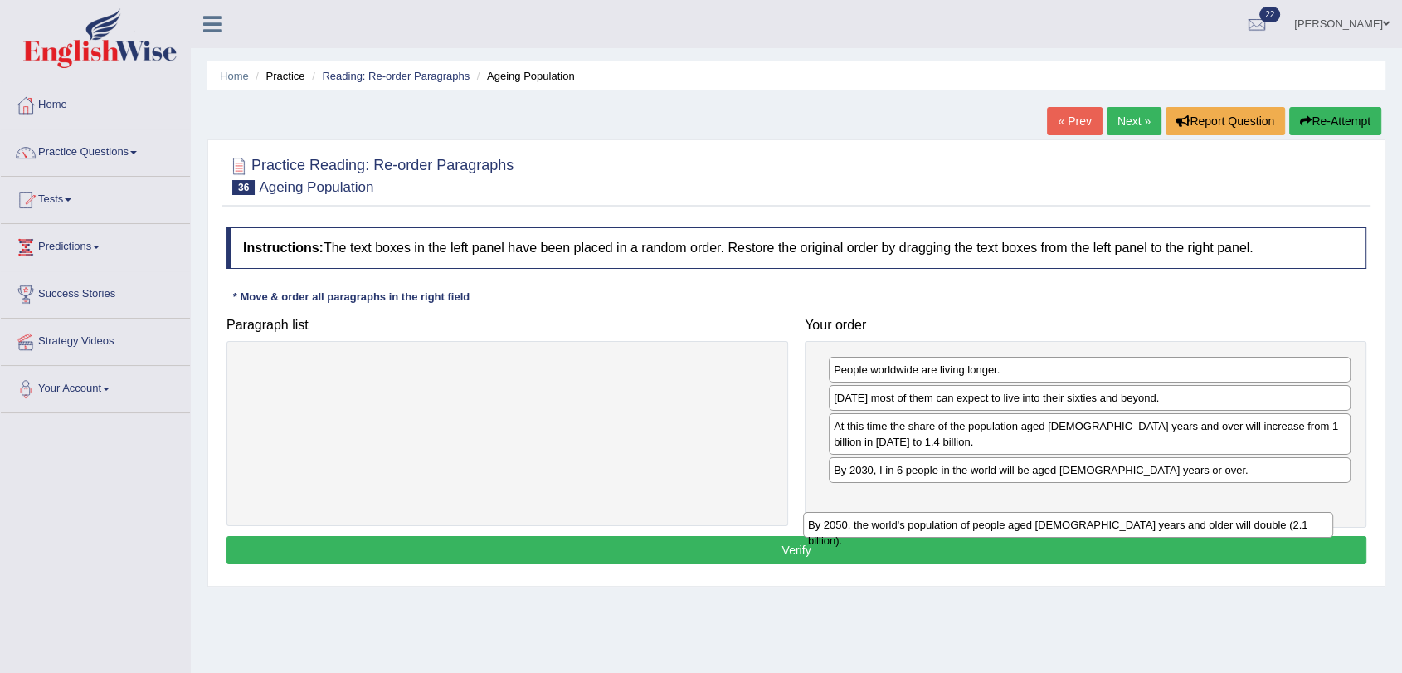
drag, startPoint x: 317, startPoint y: 367, endPoint x: 879, endPoint y: 506, distance: 579.5
click at [879, 512] on div "By 2050, the world's population of people aged 60 years and older will double (…" at bounding box center [1068, 525] width 530 height 26
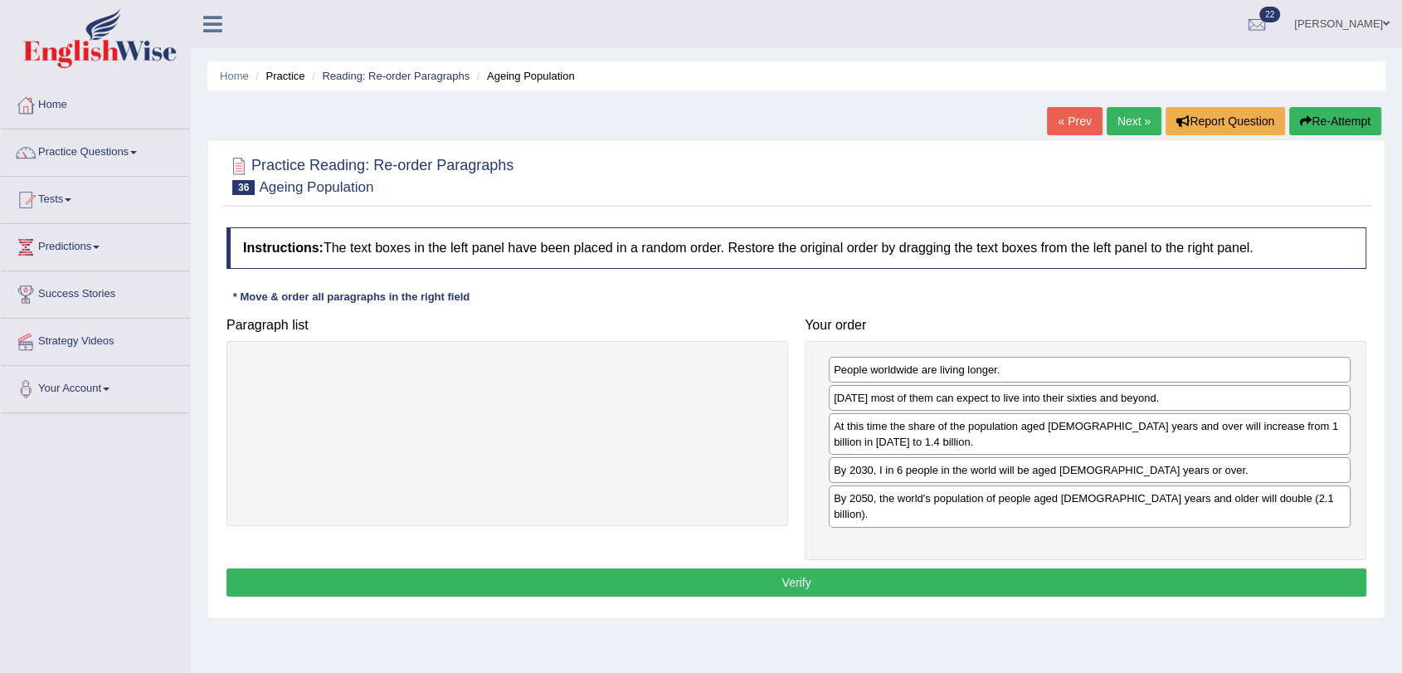
click at [772, 568] on button "Verify" at bounding box center [796, 582] width 1140 height 28
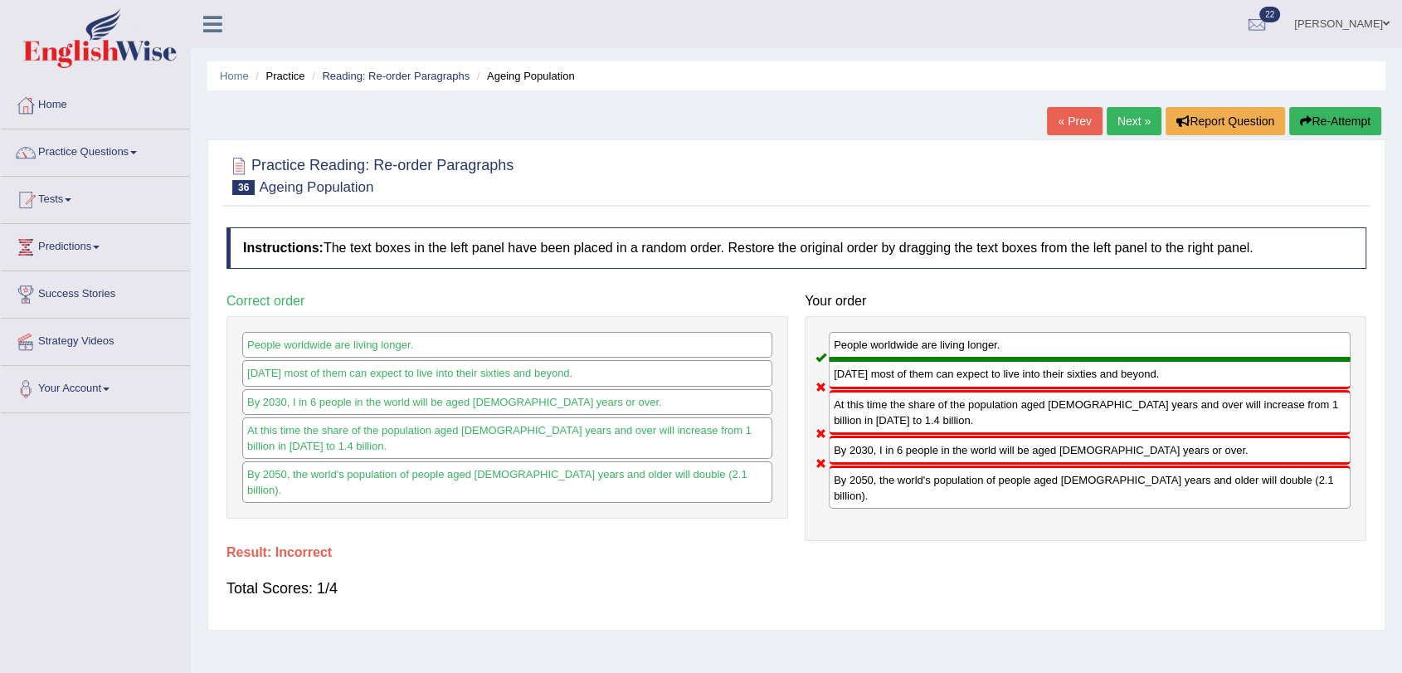
click at [1132, 119] on link "Next »" at bounding box center [1134, 121] width 55 height 28
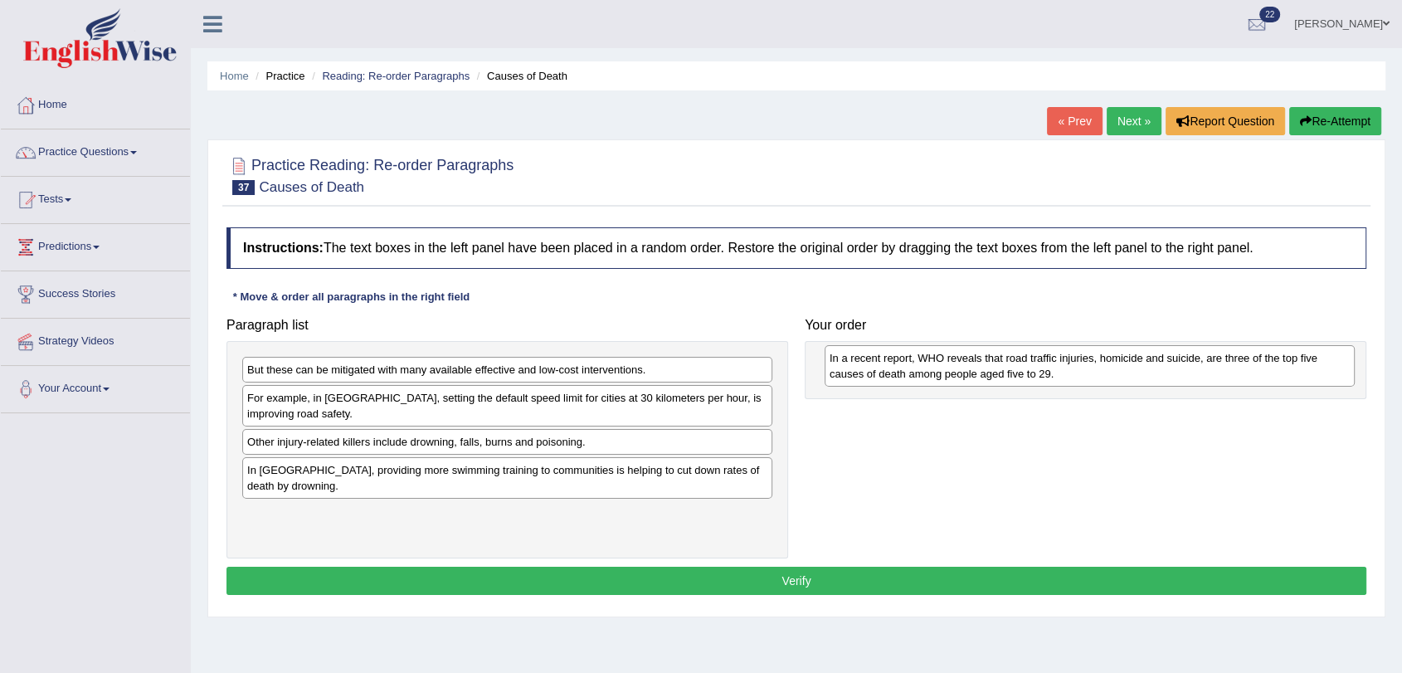
drag, startPoint x: 358, startPoint y: 404, endPoint x: 940, endPoint y: 364, distance: 583.7
click at [940, 364] on div "In a recent report, WHO reveals that road traffic injuries, homicide and suicid…" at bounding box center [1090, 365] width 530 height 41
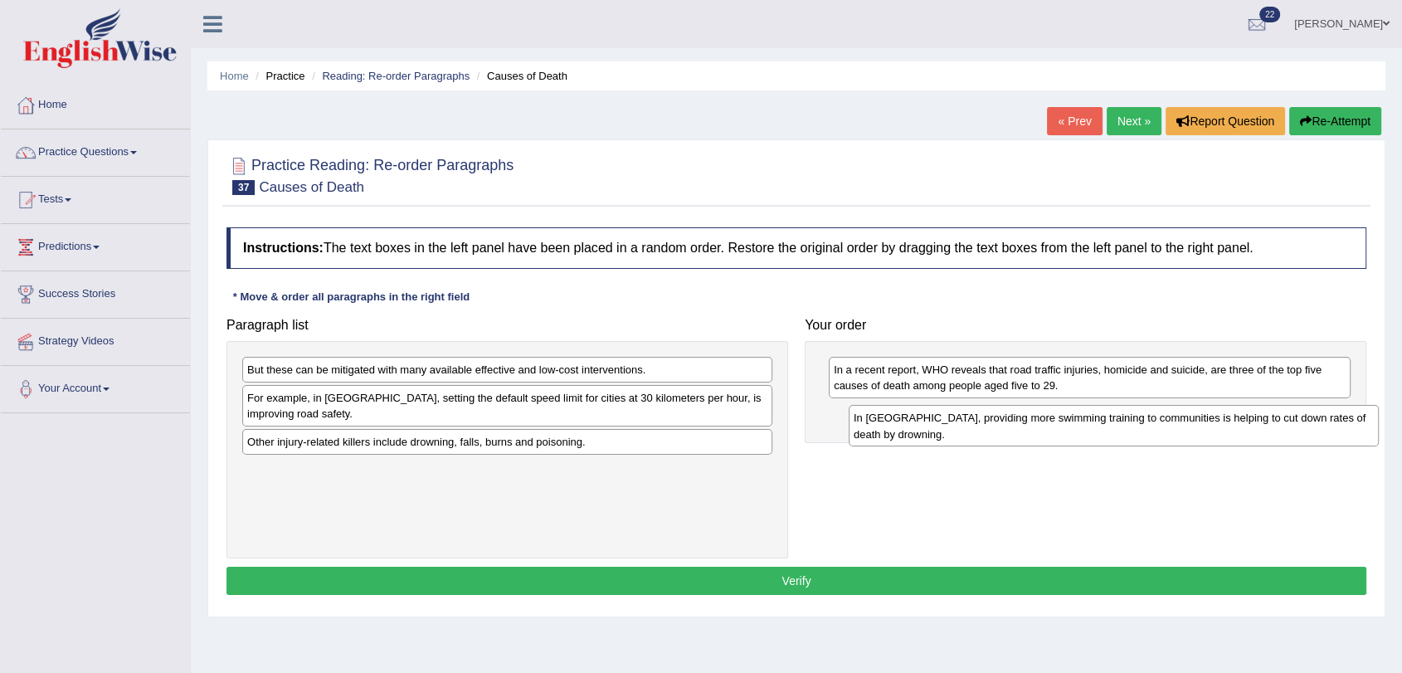
drag, startPoint x: 540, startPoint y: 476, endPoint x: 1147, endPoint y: 425, distance: 608.6
click at [1147, 425] on div "In [GEOGRAPHIC_DATA], providing more swimming training to communities is helpin…" at bounding box center [1114, 425] width 530 height 41
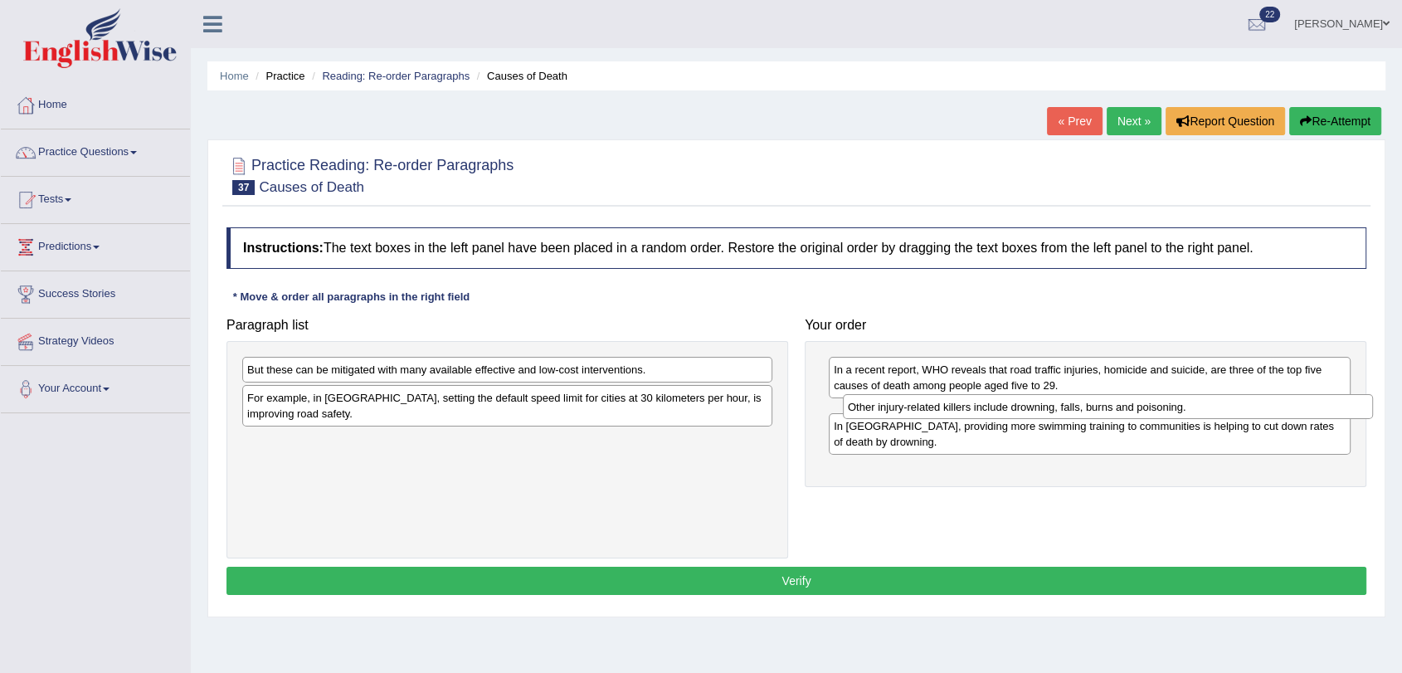
drag, startPoint x: 311, startPoint y: 436, endPoint x: 913, endPoint y: 402, distance: 602.4
click at [913, 402] on div "Other injury-related killers include drowning, falls, burns and poisoning." at bounding box center [1108, 407] width 530 height 26
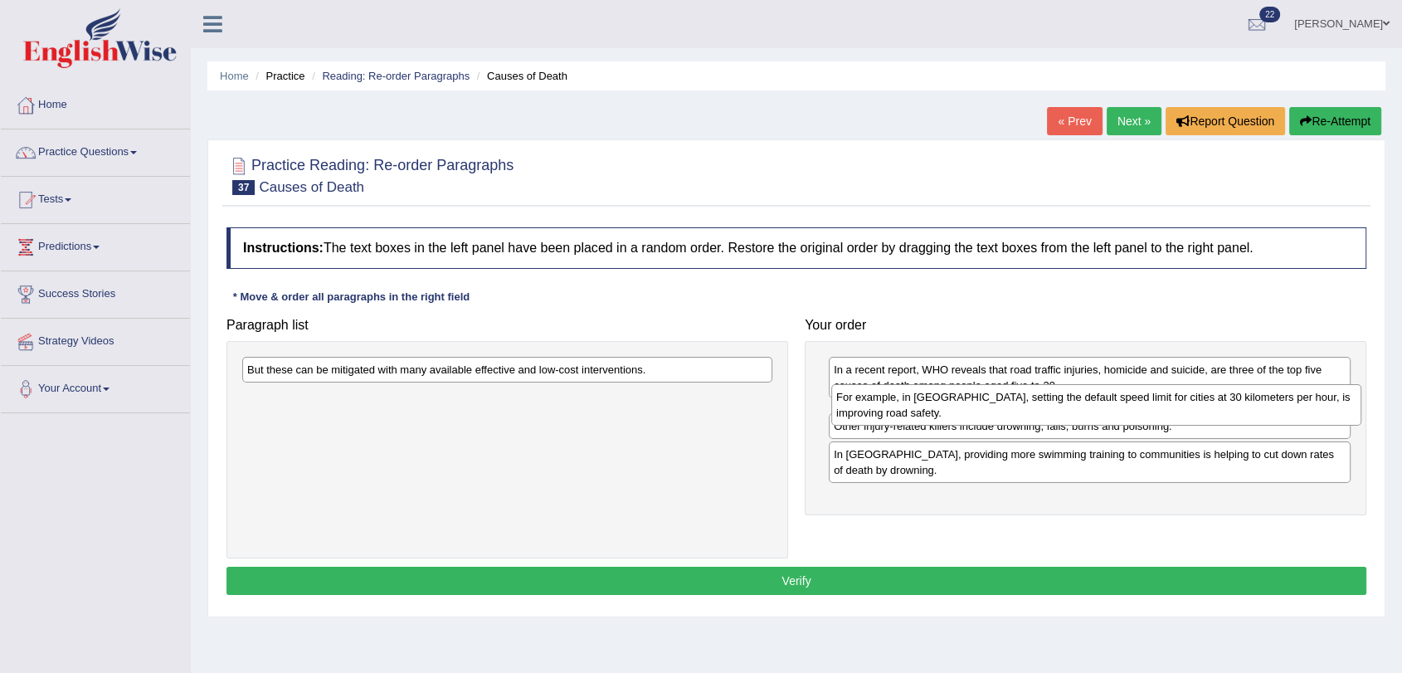
drag, startPoint x: 440, startPoint y: 410, endPoint x: 1029, endPoint y: 409, distance: 589.0
click at [1029, 409] on div "For example, in Spain, setting the default speed limit for cities at 30 kilomet…" at bounding box center [1096, 404] width 530 height 41
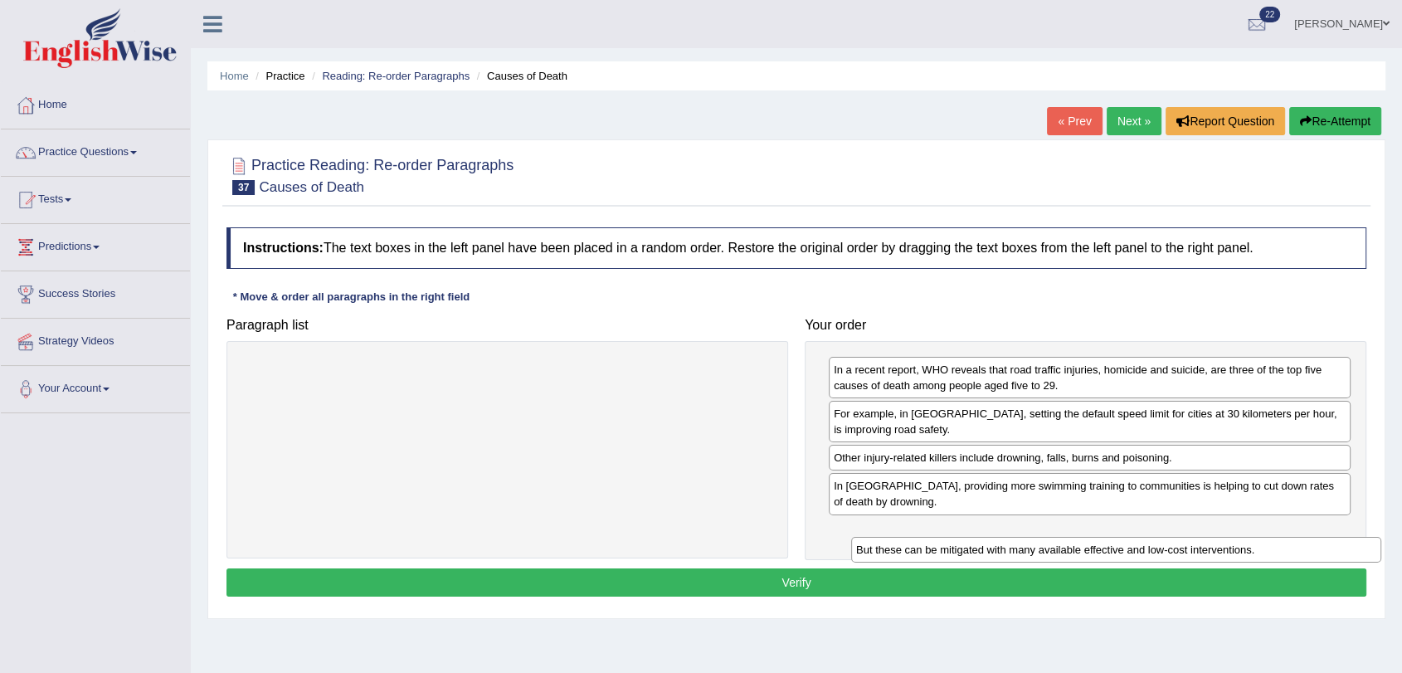
drag, startPoint x: 478, startPoint y: 376, endPoint x: 1083, endPoint y: 540, distance: 627.5
click at [1083, 541] on div "But these can be mitigated with many available effective and low-cost intervent…" at bounding box center [1116, 550] width 530 height 26
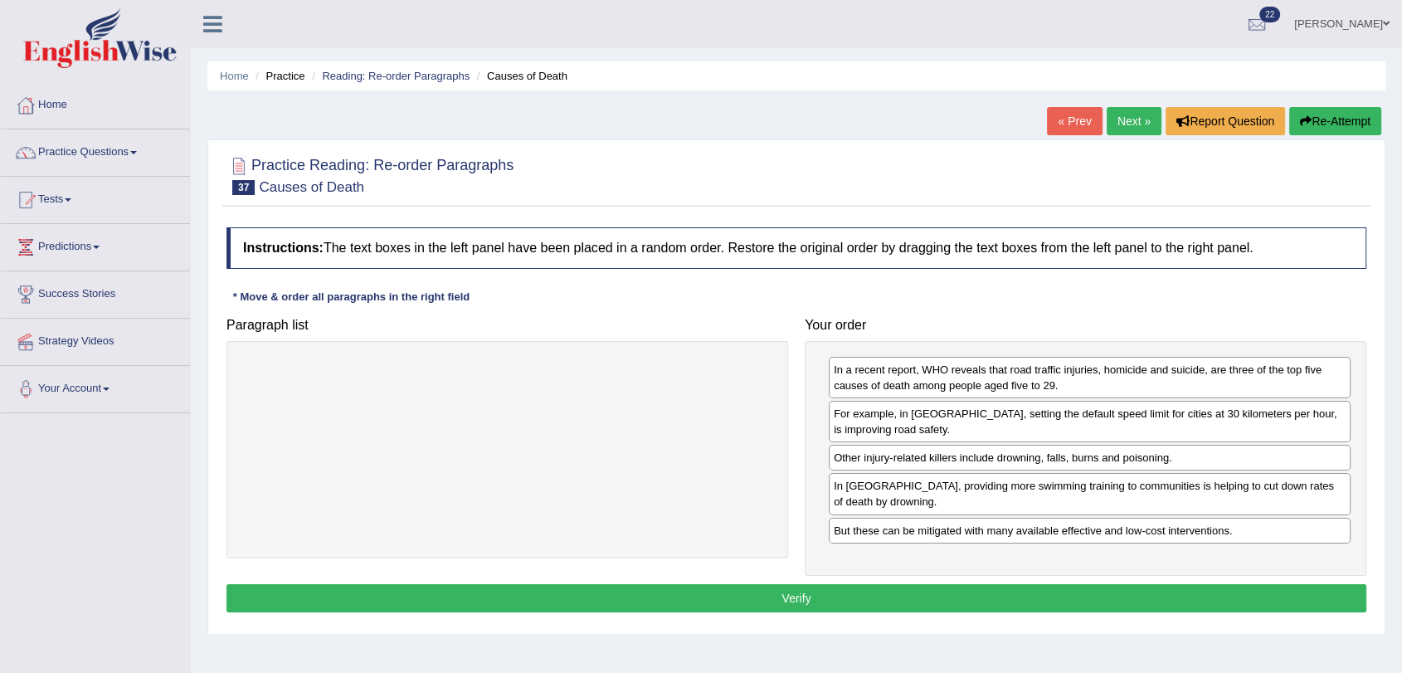
click at [1058, 586] on button "Verify" at bounding box center [796, 598] width 1140 height 28
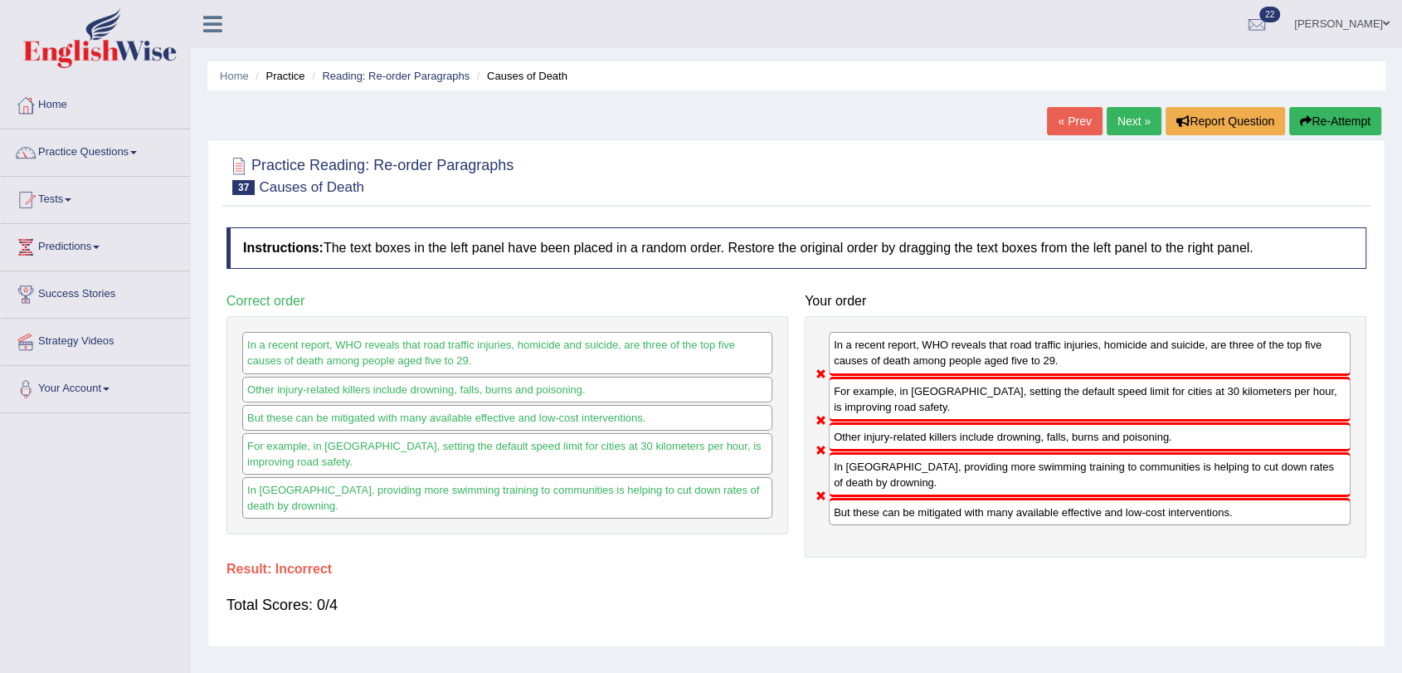
click at [1128, 115] on link "Next »" at bounding box center [1134, 121] width 55 height 28
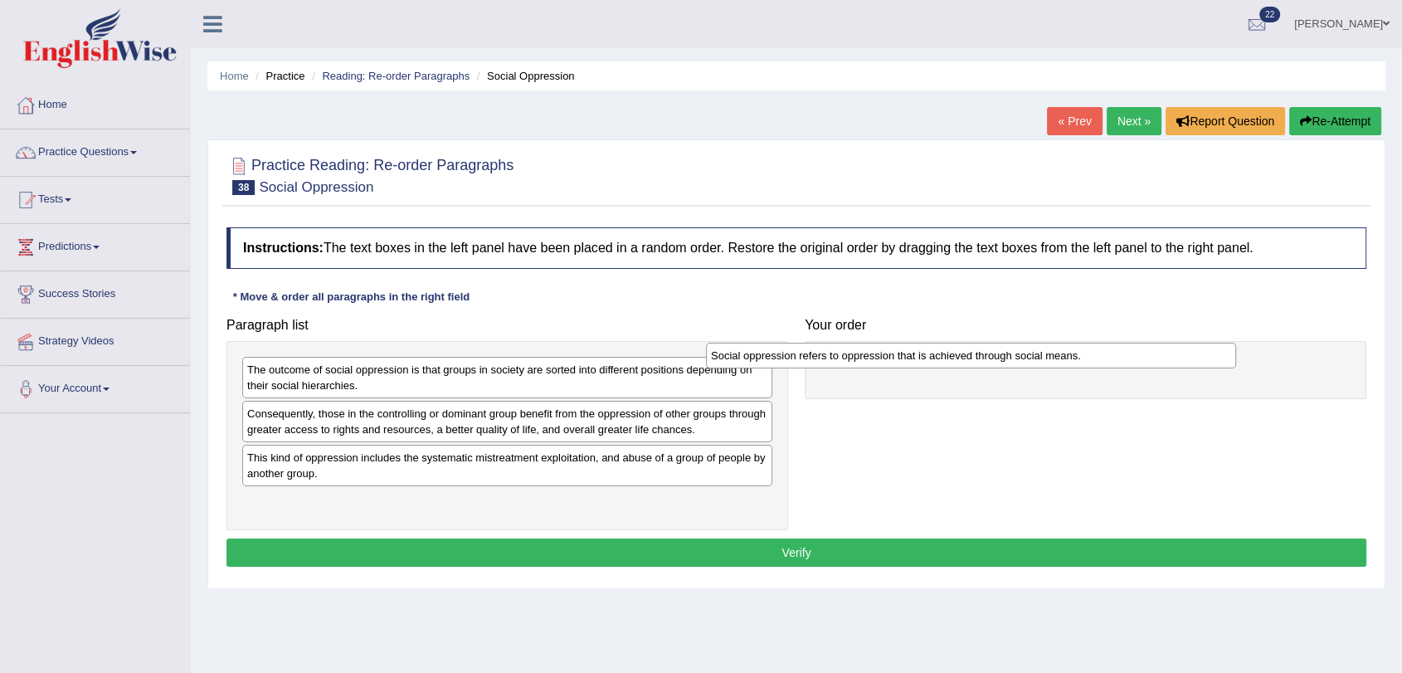
drag, startPoint x: 581, startPoint y: 411, endPoint x: 1044, endPoint y: 353, distance: 467.4
click at [1044, 353] on div "Social oppression refers to oppression that is achieved through social means." at bounding box center [971, 356] width 530 height 26
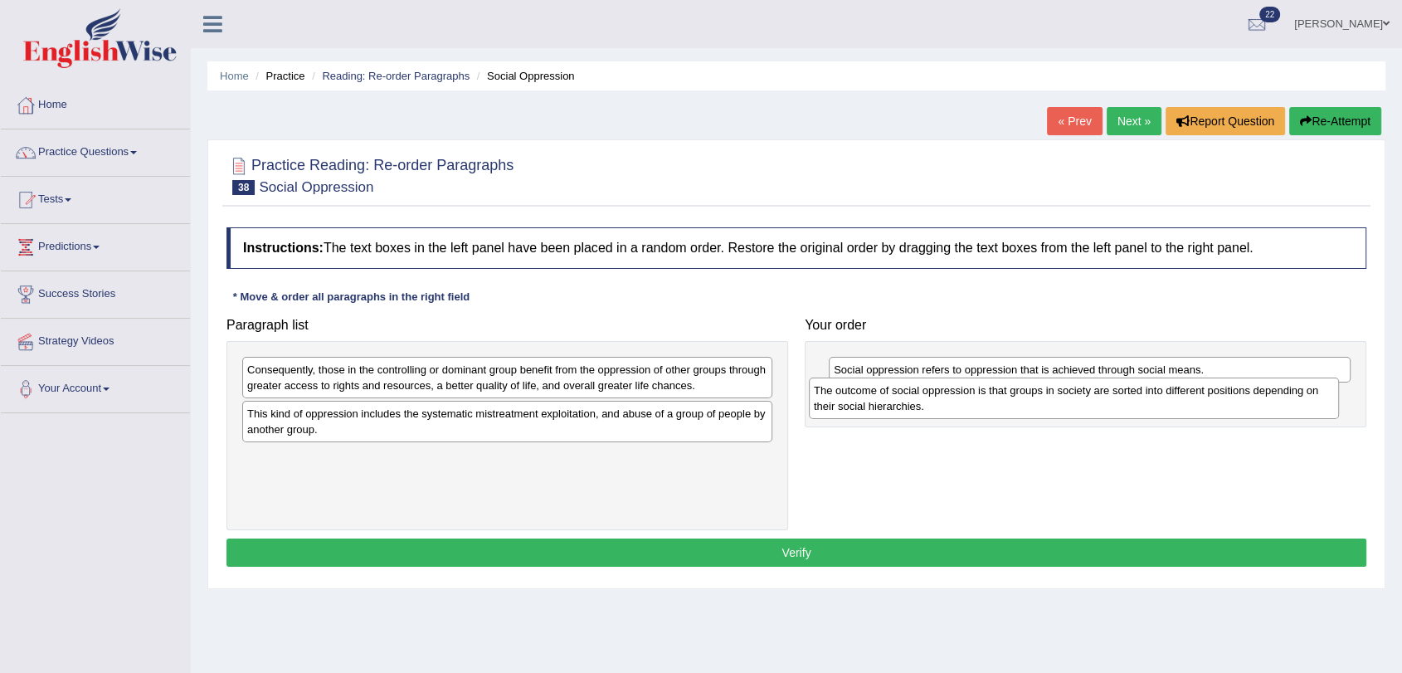
drag, startPoint x: 384, startPoint y: 380, endPoint x: 951, endPoint y: 402, distance: 567.0
click at [951, 402] on div "The outcome of social oppression is that groups in society are sorted into diff…" at bounding box center [1074, 397] width 530 height 41
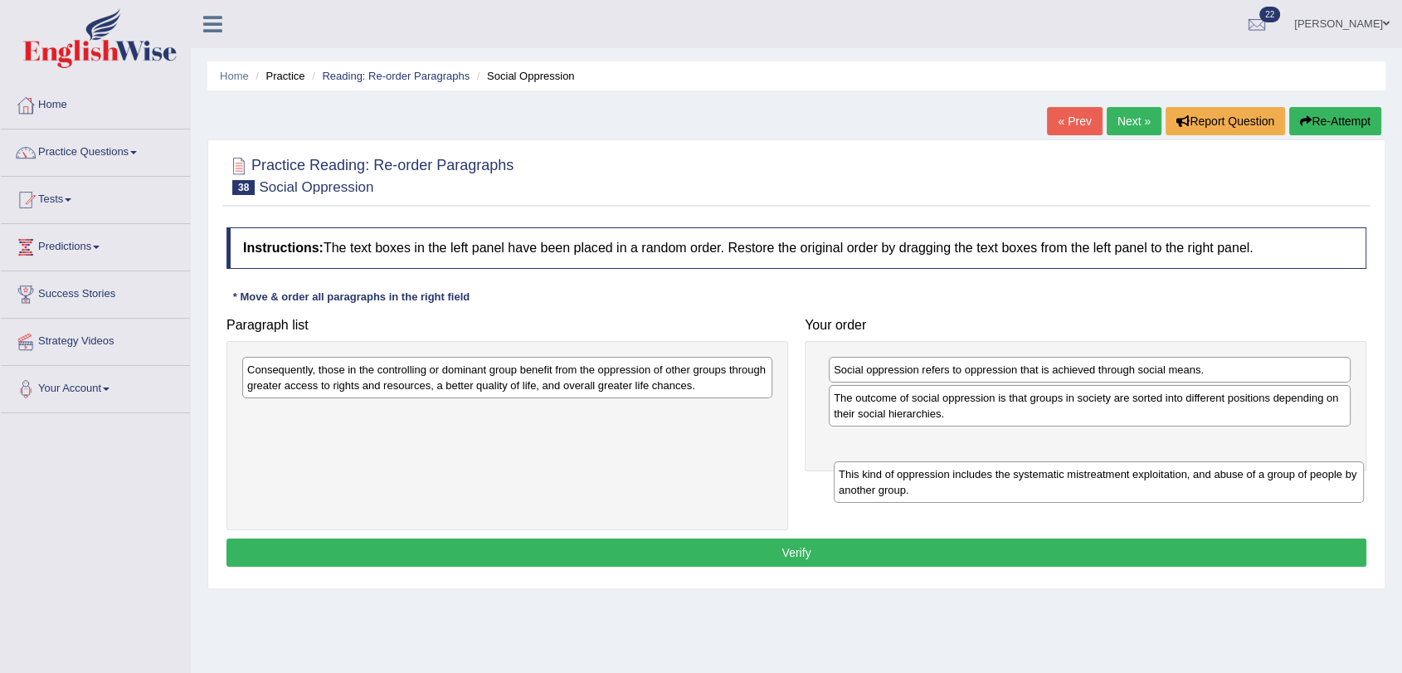
drag, startPoint x: 670, startPoint y: 424, endPoint x: 1268, endPoint y: 485, distance: 600.5
click at [1268, 485] on div "This kind of oppression includes the systematic mistreatment exploitation, and …" at bounding box center [1099, 481] width 530 height 41
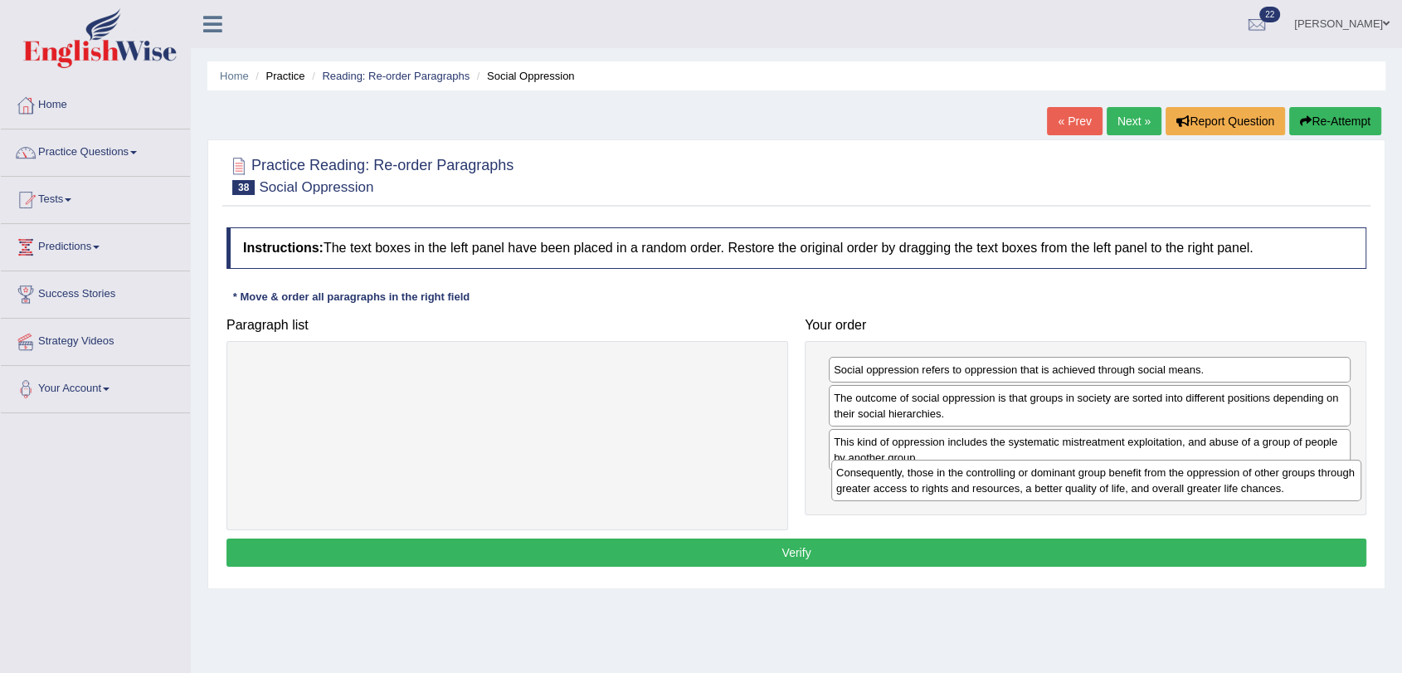
drag, startPoint x: 373, startPoint y: 368, endPoint x: 962, endPoint y: 470, distance: 597.9
click at [962, 470] on div "Consequently, those in the controlling or dominant group benefit from the oppre…" at bounding box center [1096, 480] width 530 height 41
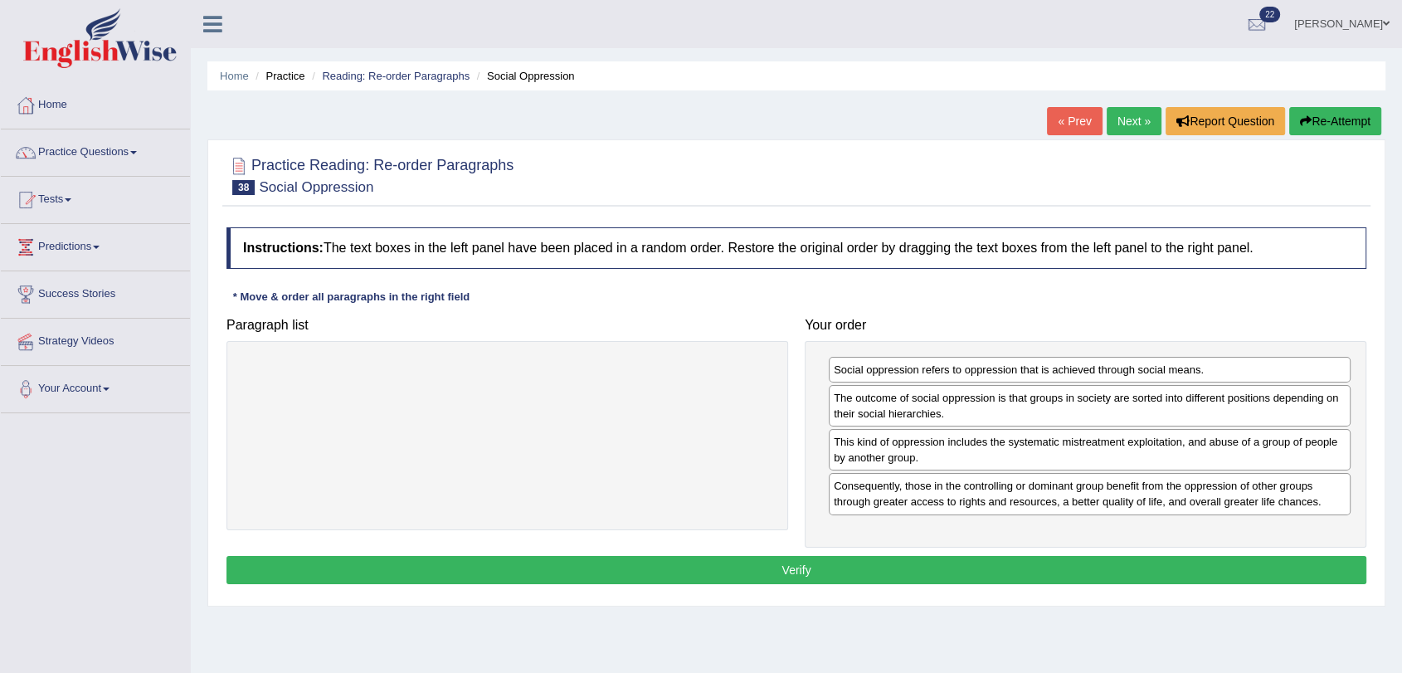
click at [840, 567] on button "Verify" at bounding box center [796, 570] width 1140 height 28
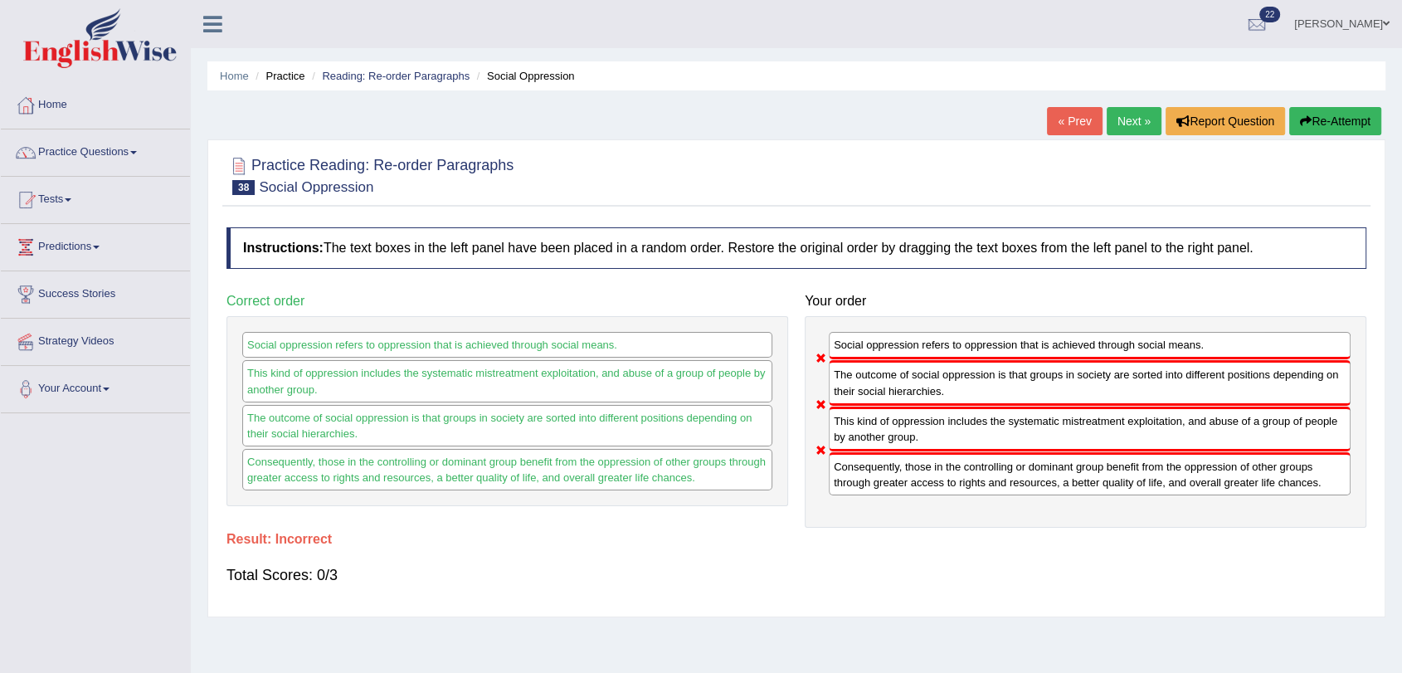
click at [1354, 116] on button "Re-Attempt" at bounding box center [1335, 121] width 92 height 28
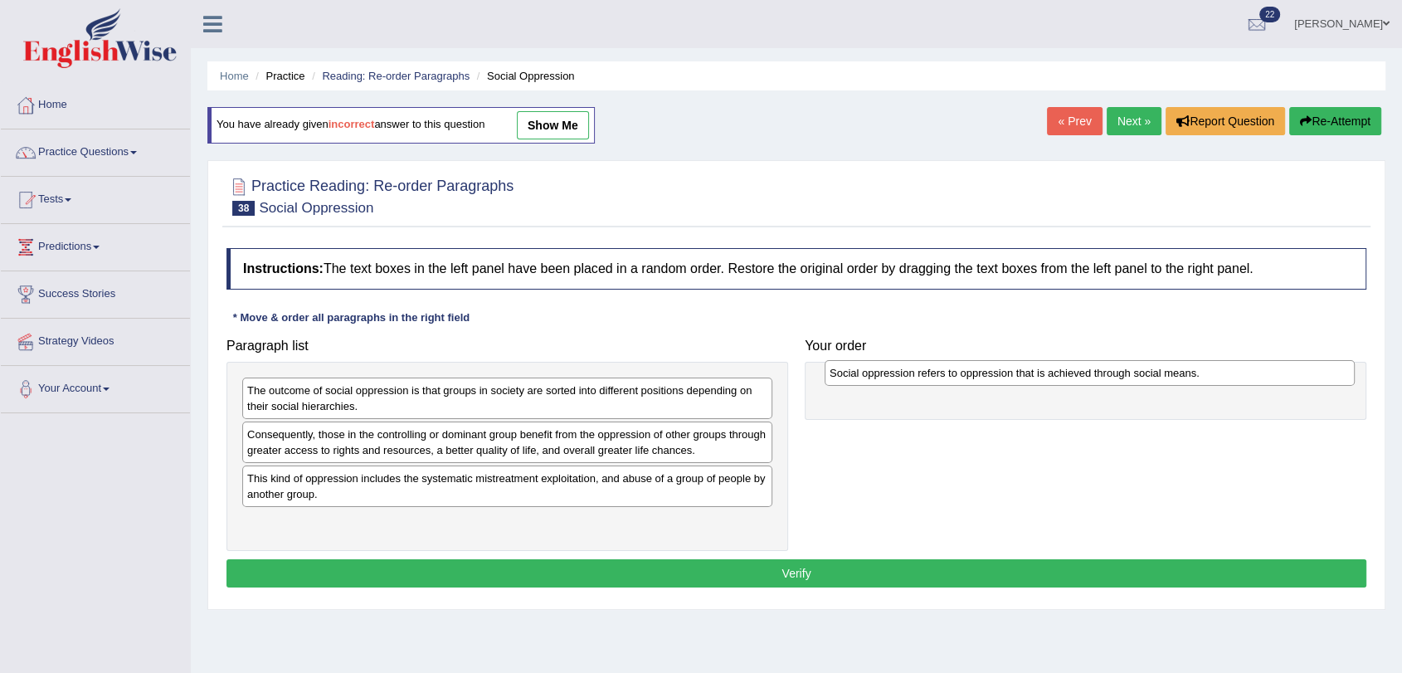
drag, startPoint x: 305, startPoint y: 435, endPoint x: 890, endPoint y: 373, distance: 588.1
click at [890, 373] on div "Social oppression refers to oppression that is achieved through social means." at bounding box center [1090, 373] width 530 height 26
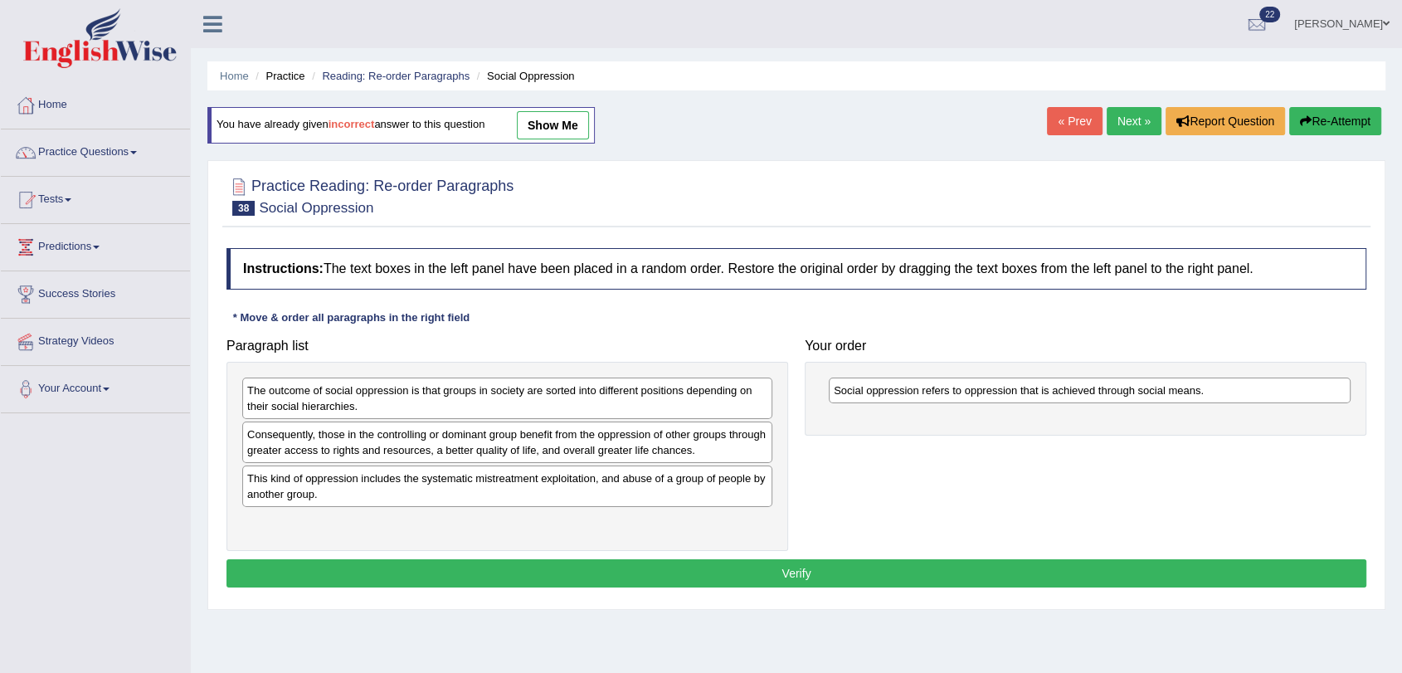
click at [890, 373] on div "Social oppression refers to oppression that is achieved through social means." at bounding box center [1086, 399] width 562 height 74
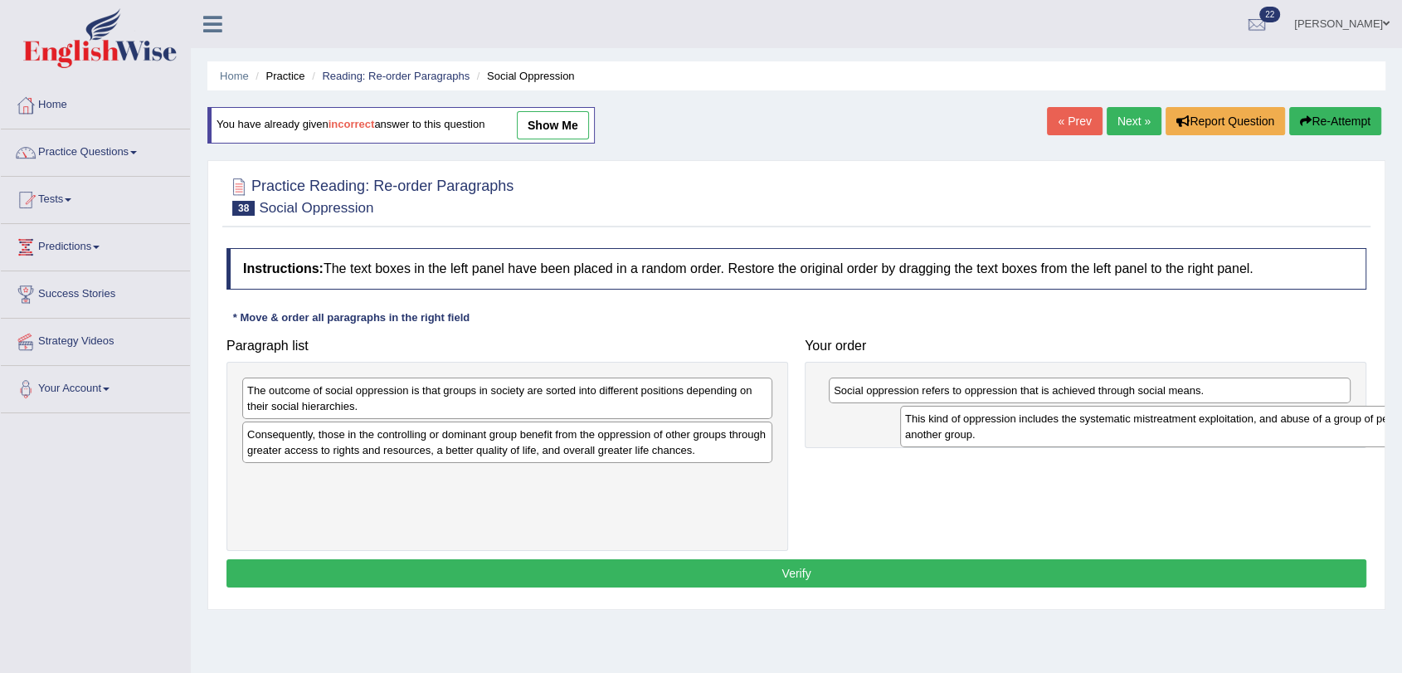
drag, startPoint x: 458, startPoint y: 488, endPoint x: 1120, endPoint y: 428, distance: 664.7
click at [1120, 428] on div "This kind of oppression includes the systematic mistreatment exploitation, and …" at bounding box center [1165, 426] width 530 height 41
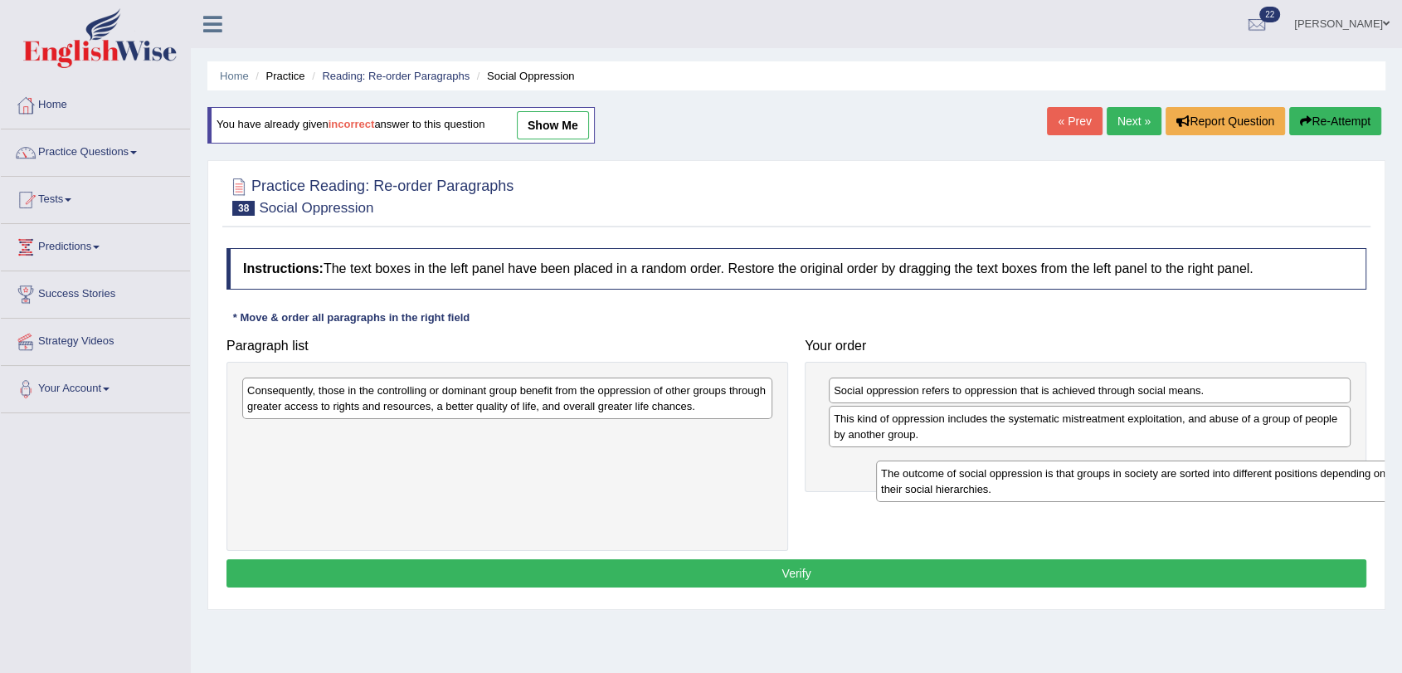
drag, startPoint x: 368, startPoint y: 402, endPoint x: 1021, endPoint y: 486, distance: 659.1
click at [1021, 486] on div "The outcome of social oppression is that groups in society are sorted into diff…" at bounding box center [1141, 480] width 530 height 41
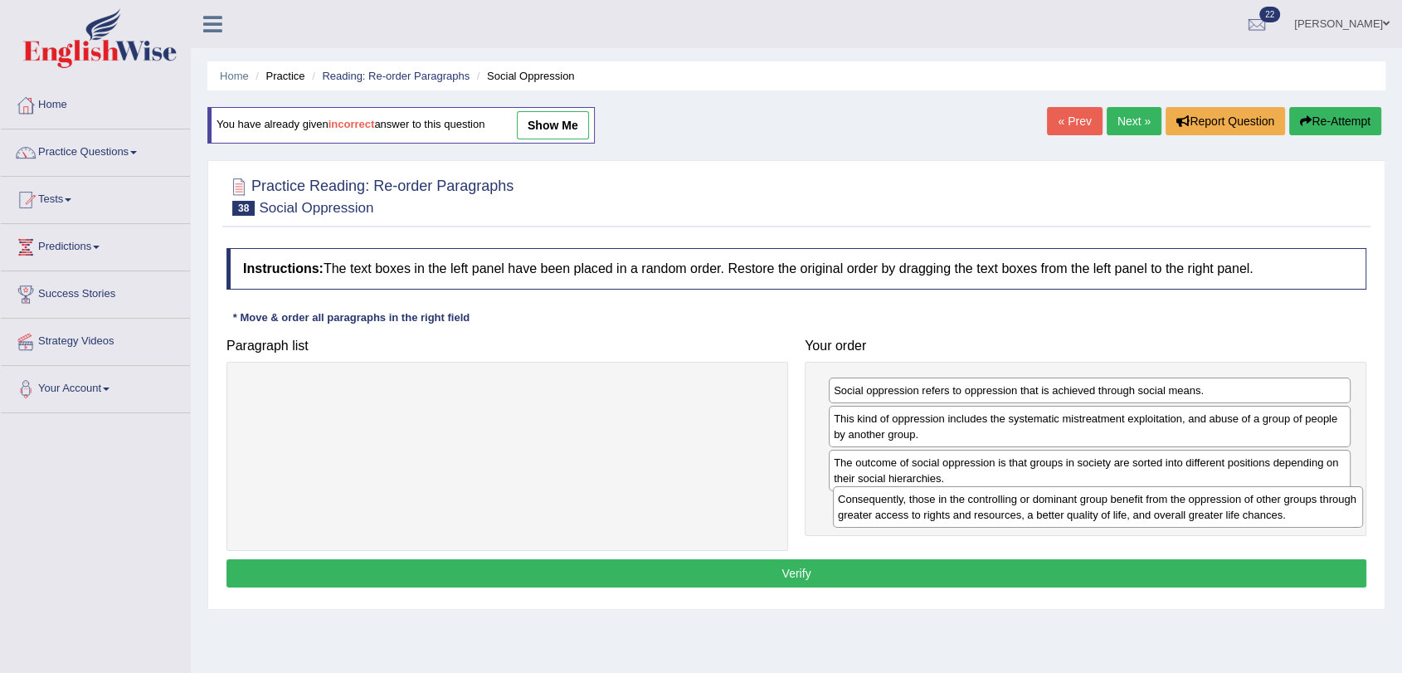
drag, startPoint x: 329, startPoint y: 397, endPoint x: 928, endPoint y: 506, distance: 608.8
click at [928, 506] on div "Consequently, those in the controlling or dominant group benefit from the oppre…" at bounding box center [1098, 506] width 530 height 41
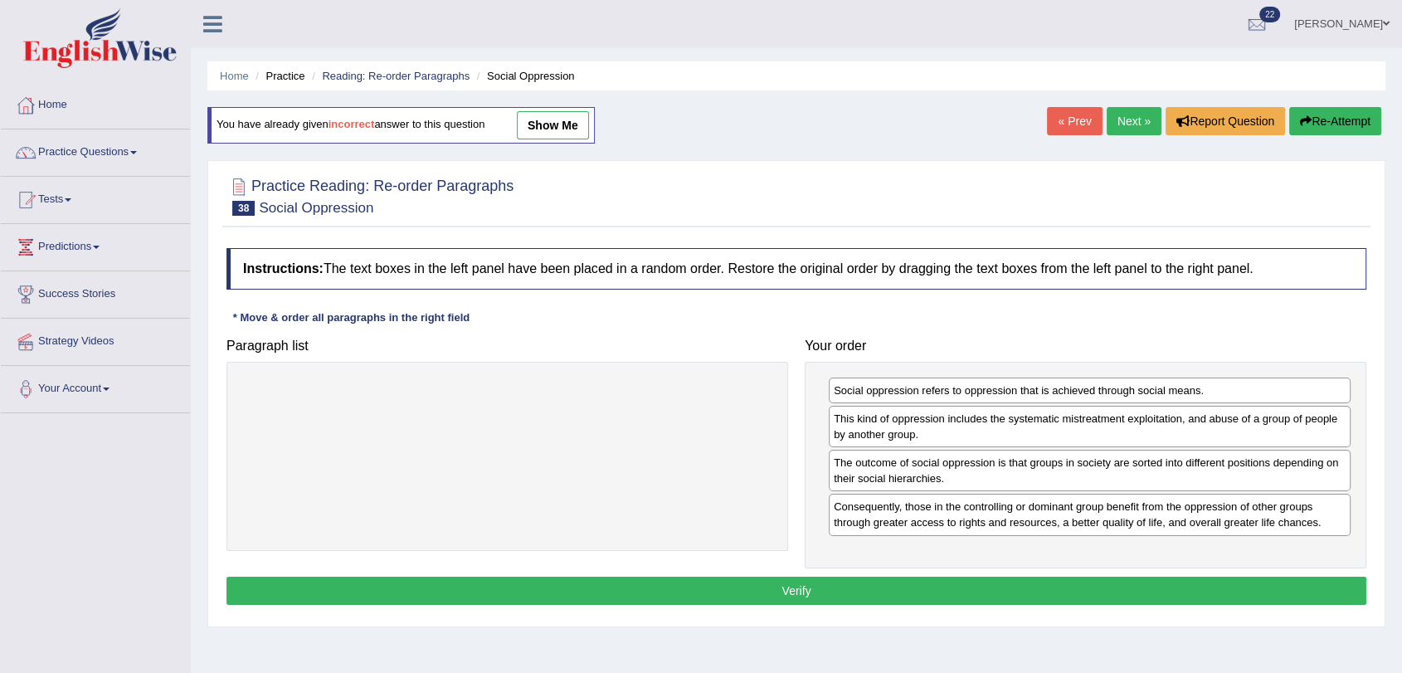
click at [1129, 119] on link "Next »" at bounding box center [1134, 121] width 55 height 28
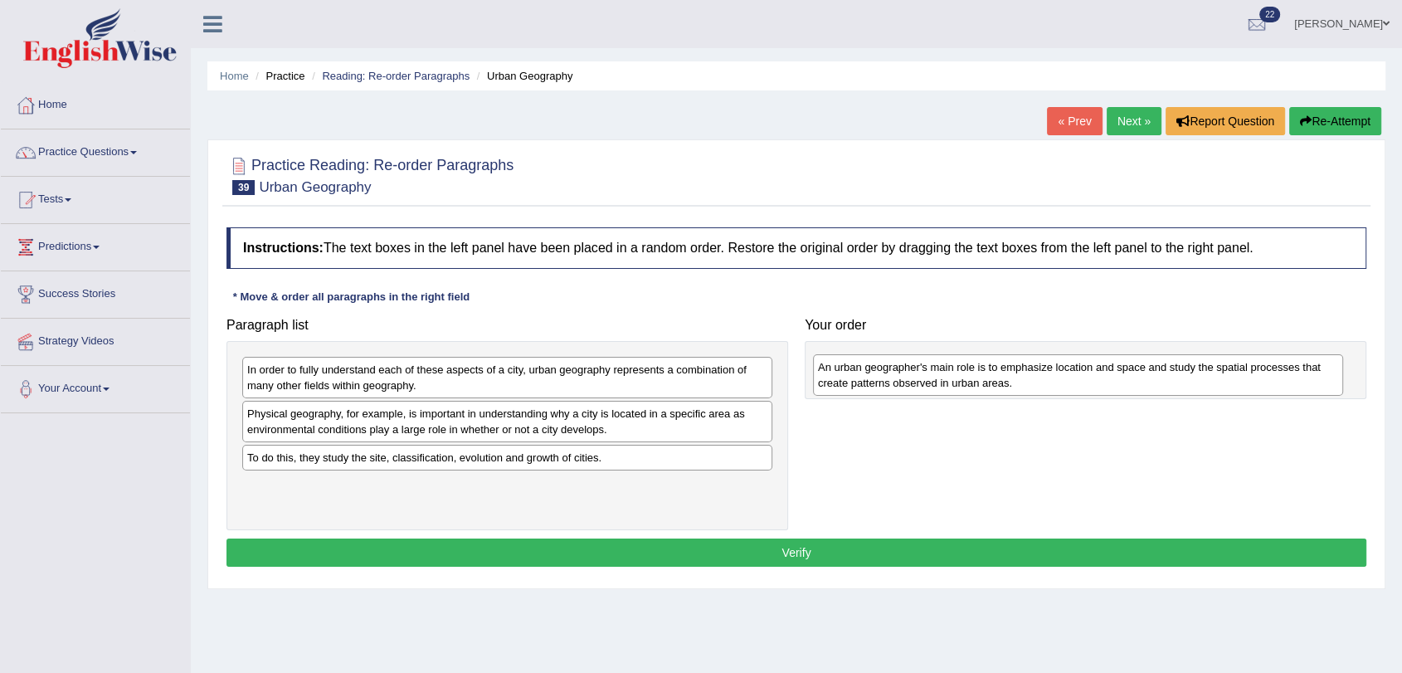
drag, startPoint x: 479, startPoint y: 421, endPoint x: 1049, endPoint y: 375, distance: 572.7
click at [1049, 375] on div "An urban geographer's main role is to emphasize location and space and study th…" at bounding box center [1078, 374] width 530 height 41
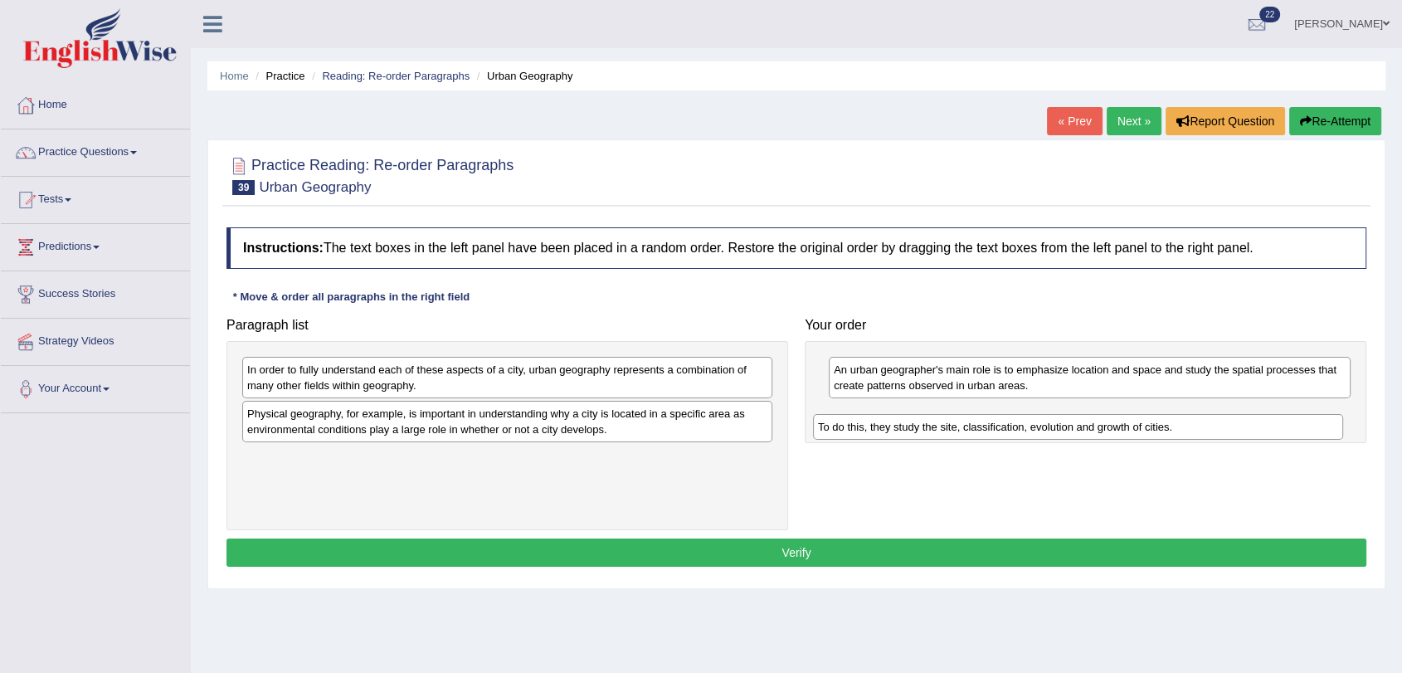
drag, startPoint x: 315, startPoint y: 460, endPoint x: 886, endPoint y: 426, distance: 571.8
click at [886, 426] on div "To do this, they study the site, classification, evolution and growth of cities." at bounding box center [1078, 427] width 530 height 26
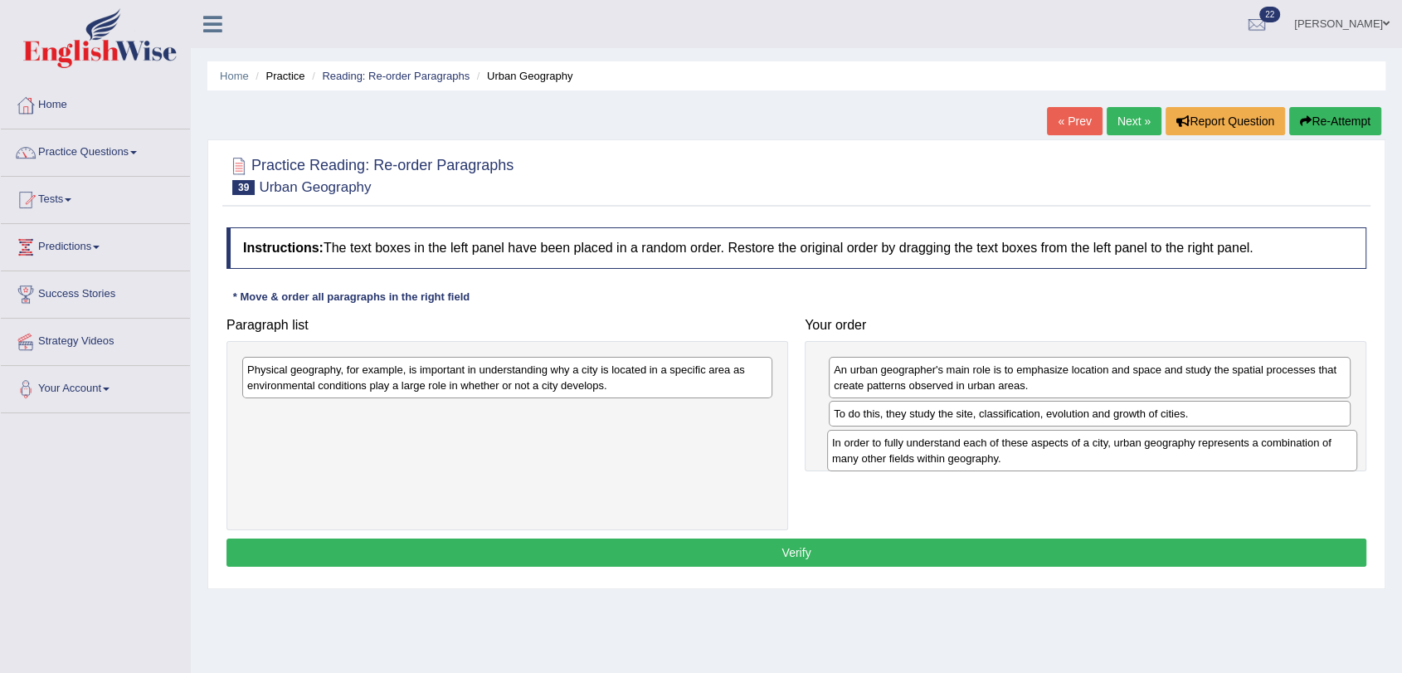
drag, startPoint x: 458, startPoint y: 380, endPoint x: 1043, endPoint y: 450, distance: 589.1
click at [1043, 450] on div "In order to fully understand each of these aspects of a city, urban geography r…" at bounding box center [1092, 450] width 530 height 41
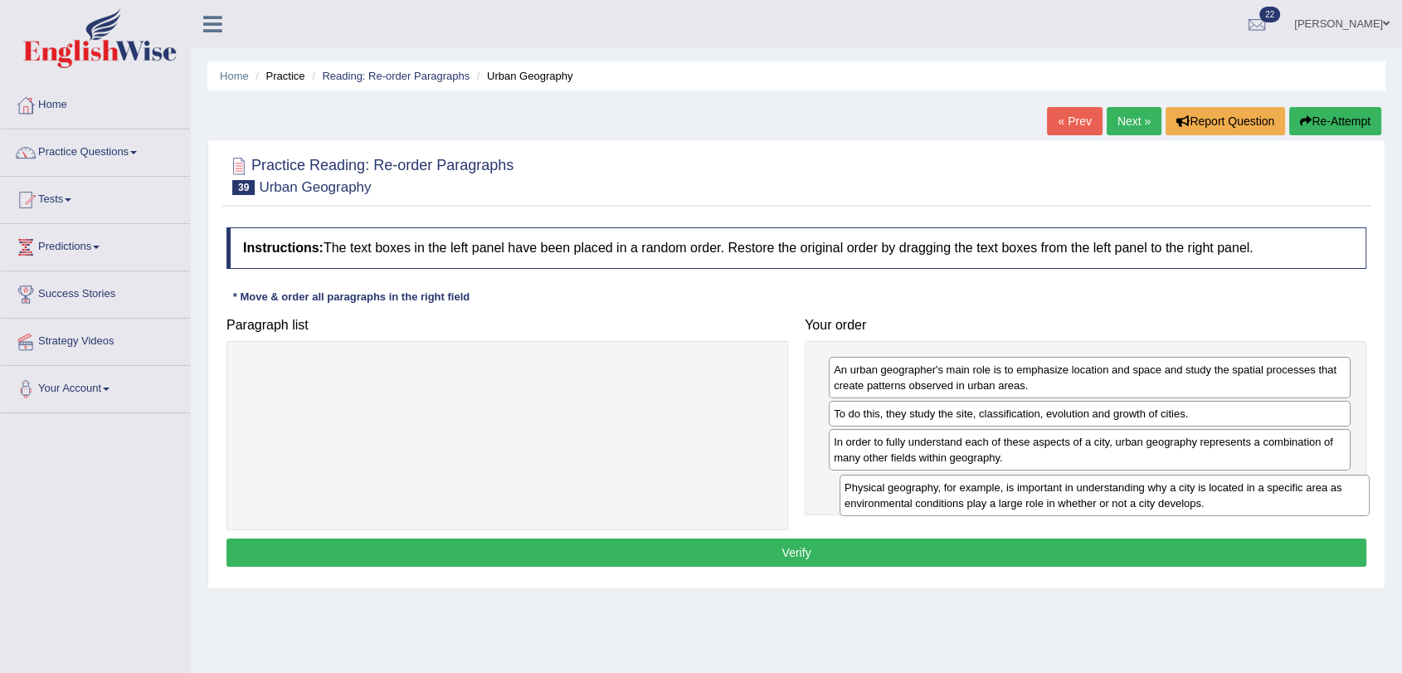
drag, startPoint x: 365, startPoint y: 375, endPoint x: 962, endPoint y: 493, distance: 608.8
click at [962, 493] on div "Physical geography, for example, is important in understanding why a city is lo…" at bounding box center [1105, 495] width 530 height 41
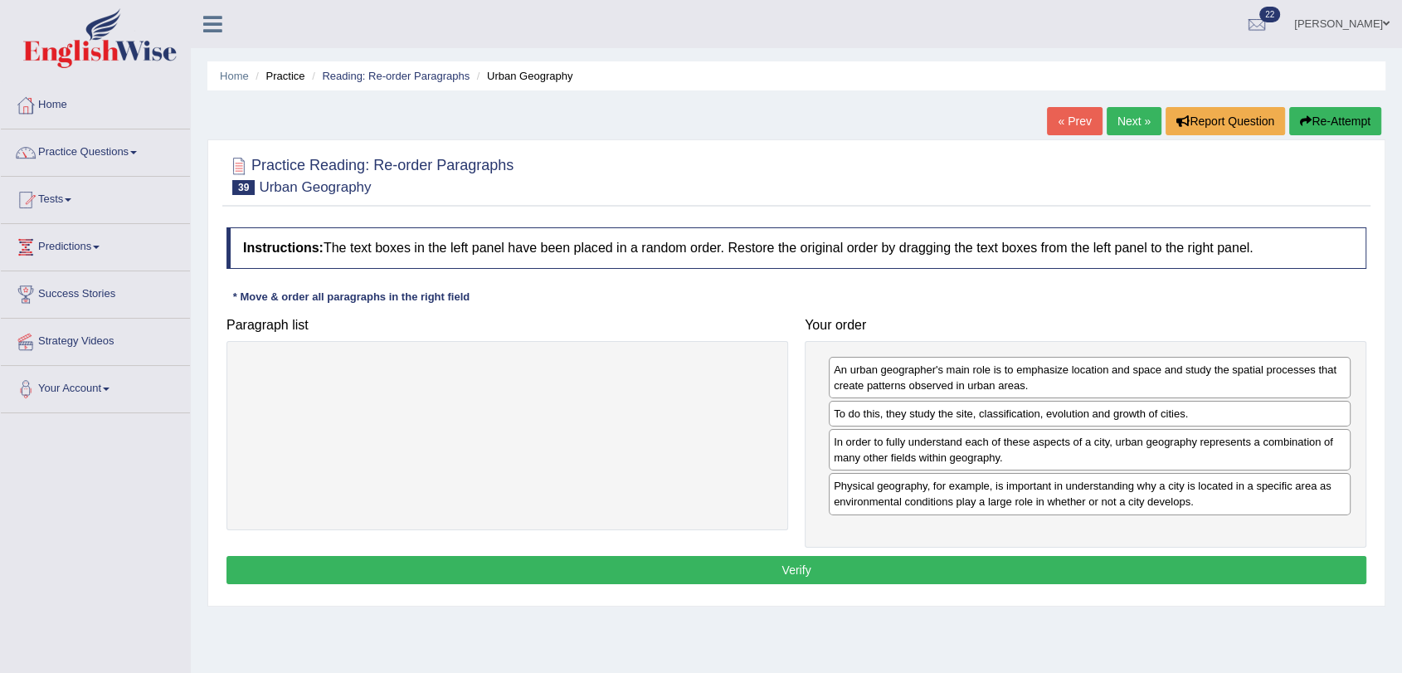
click at [933, 577] on button "Verify" at bounding box center [796, 570] width 1140 height 28
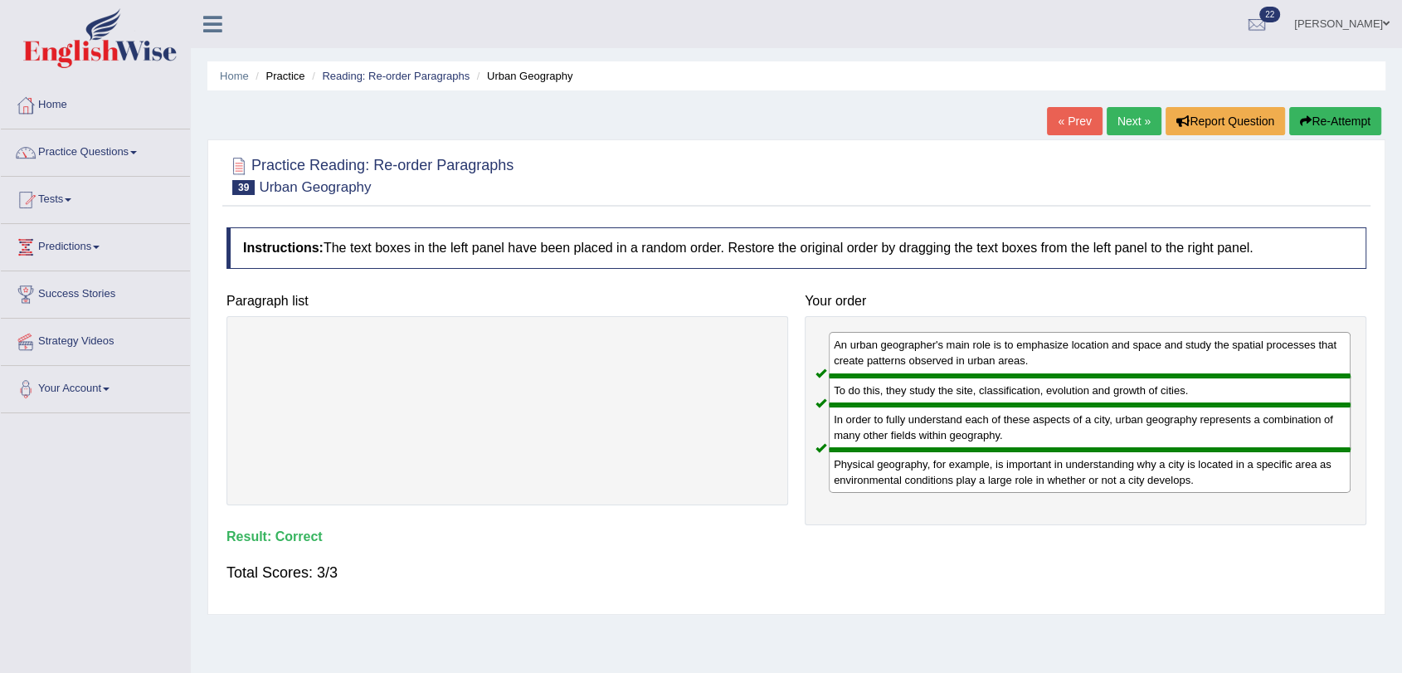
click at [1128, 124] on link "Next »" at bounding box center [1134, 121] width 55 height 28
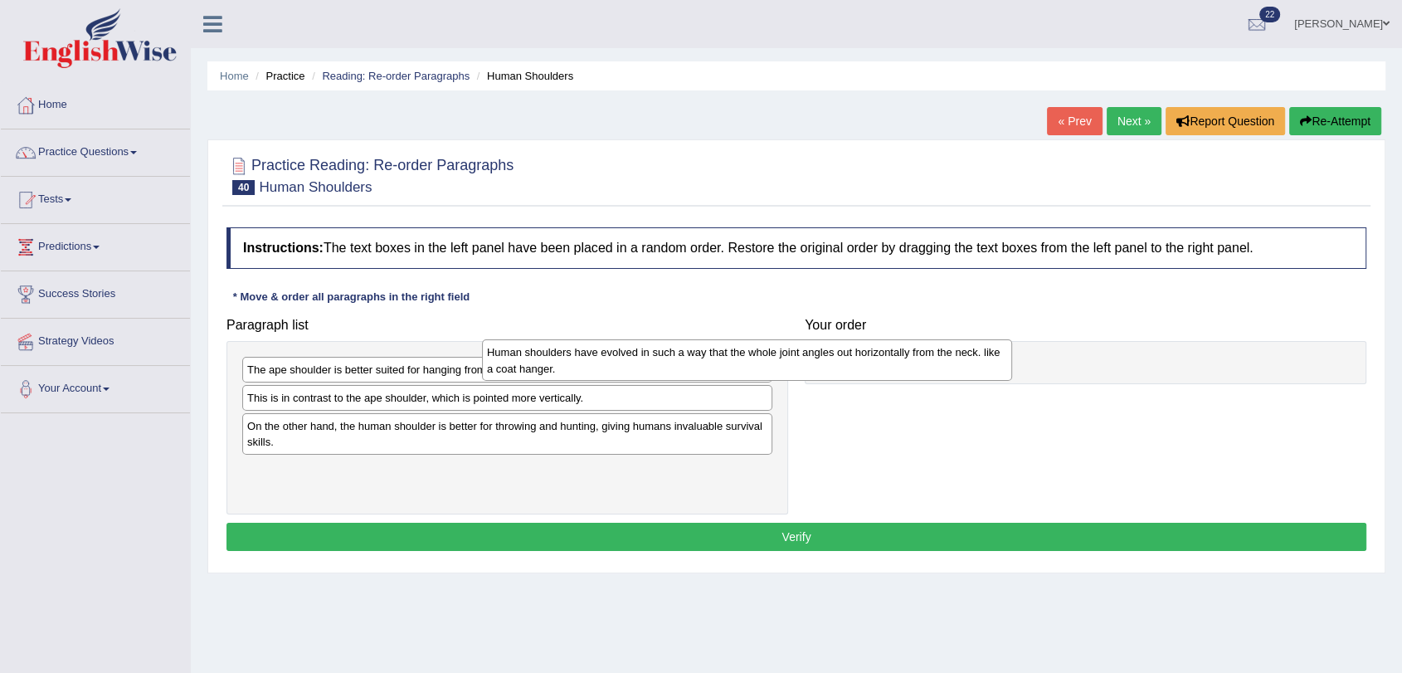
drag, startPoint x: 693, startPoint y: 475, endPoint x: 1010, endPoint y: 329, distance: 349.7
click at [1010, 339] on div "Human shoulders have evolved in such a way that the whole joint angles out hori…" at bounding box center [747, 359] width 530 height 41
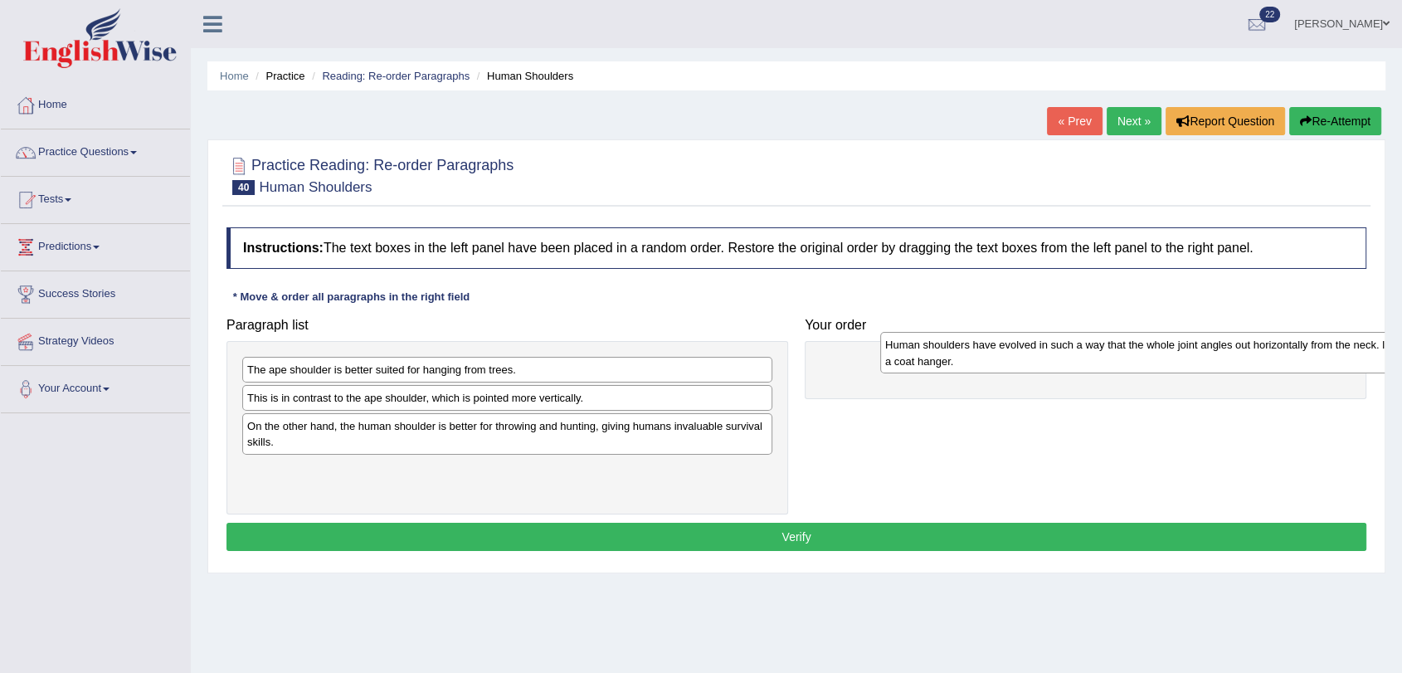
drag, startPoint x: 502, startPoint y: 475, endPoint x: 1140, endPoint y: 352, distance: 649.8
click at [1140, 352] on div "Human shoulders have evolved in such a way that the whole joint angles out hori…" at bounding box center [1145, 352] width 530 height 41
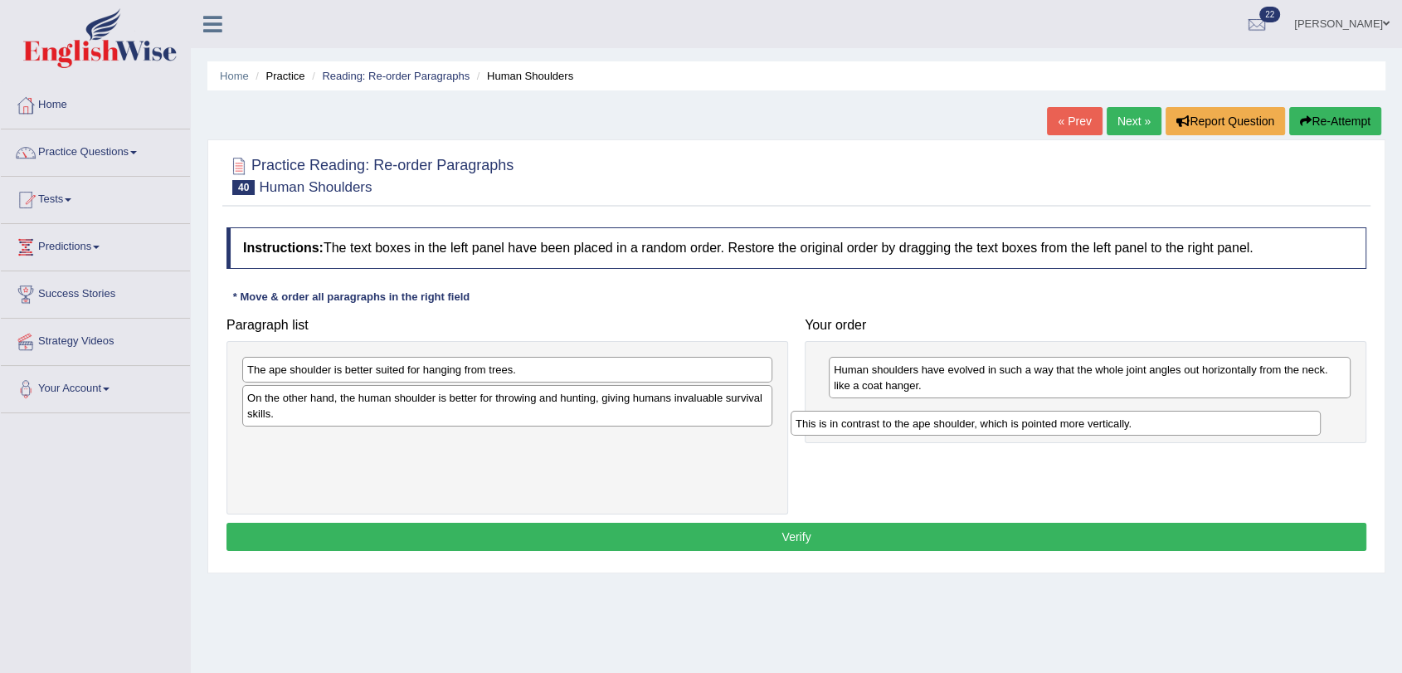
drag, startPoint x: 352, startPoint y: 403, endPoint x: 900, endPoint y: 428, distance: 548.9
click at [900, 428] on div "This is in contrast to the ape shoulder, which is pointed more vertically." at bounding box center [1056, 424] width 530 height 26
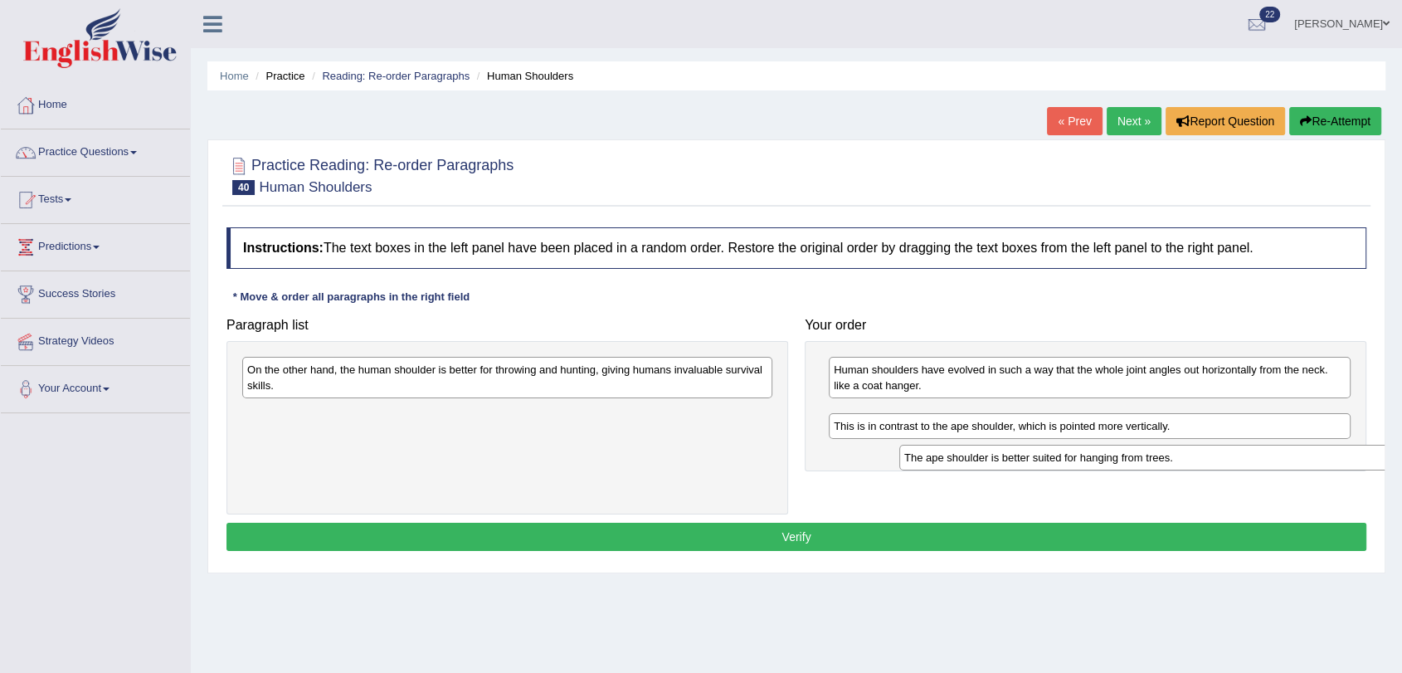
drag, startPoint x: 283, startPoint y: 372, endPoint x: 937, endPoint y: 460, distance: 659.6
click at [937, 460] on div "The ape shoulder is better suited for hanging from trees." at bounding box center [1164, 458] width 530 height 26
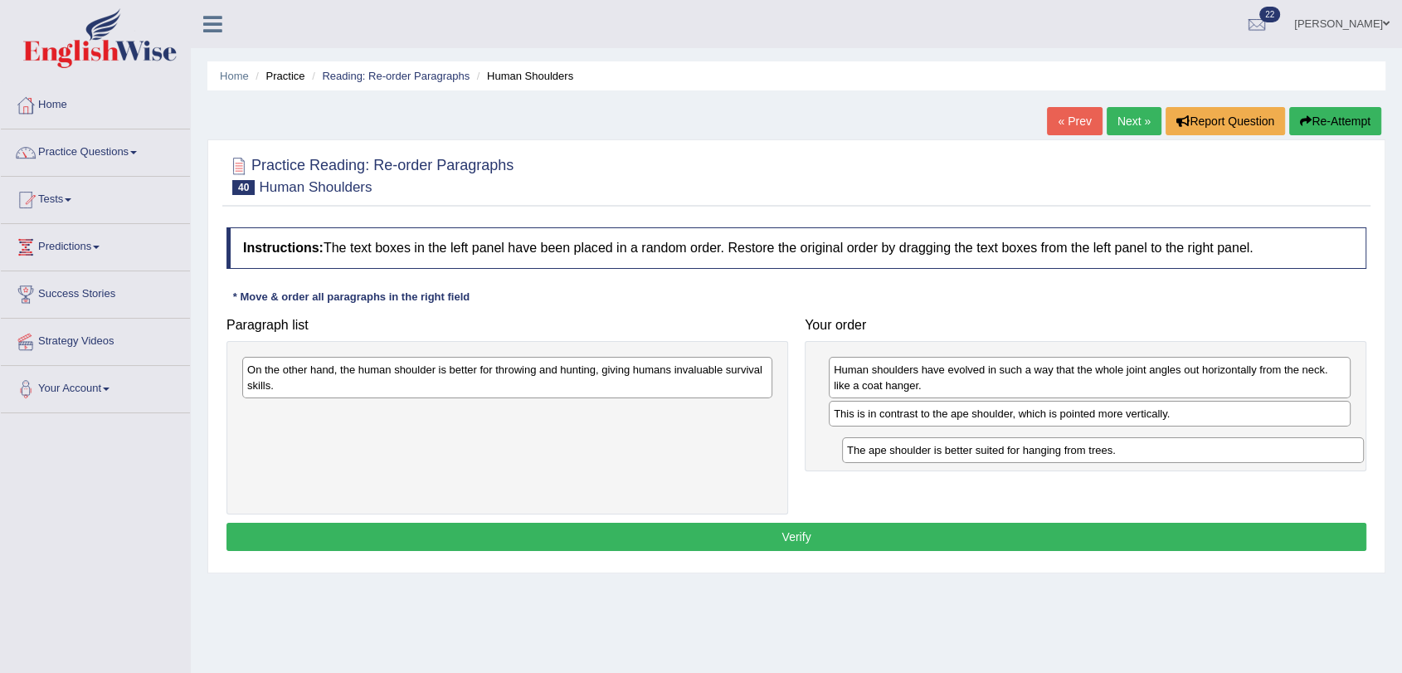
drag, startPoint x: 869, startPoint y: 412, endPoint x: 884, endPoint y: 449, distance: 39.1
click at [884, 449] on div "The ape shoulder is better suited for hanging from trees." at bounding box center [1103, 450] width 522 height 26
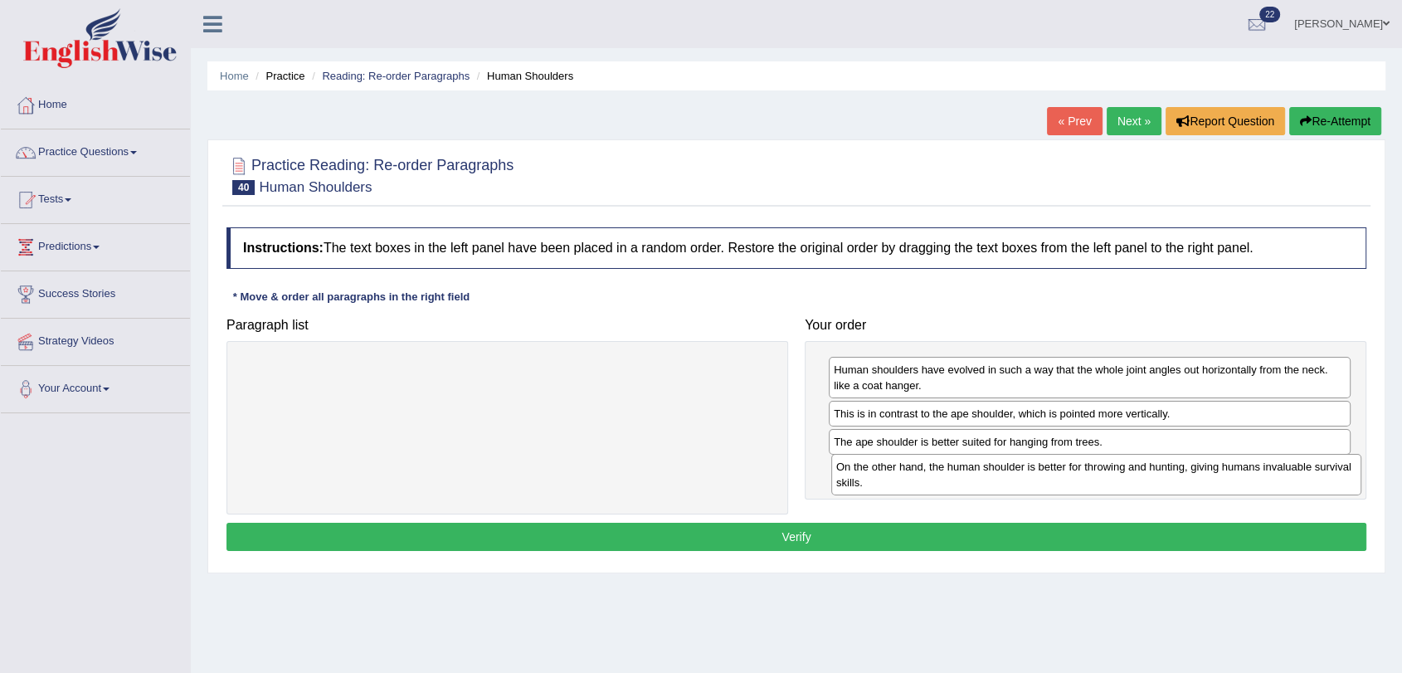
drag, startPoint x: 368, startPoint y: 376, endPoint x: 962, endPoint y: 475, distance: 602.3
click at [962, 475] on div "On the other hand, the human shoulder is better for throwing and hunting, givin…" at bounding box center [1096, 474] width 530 height 41
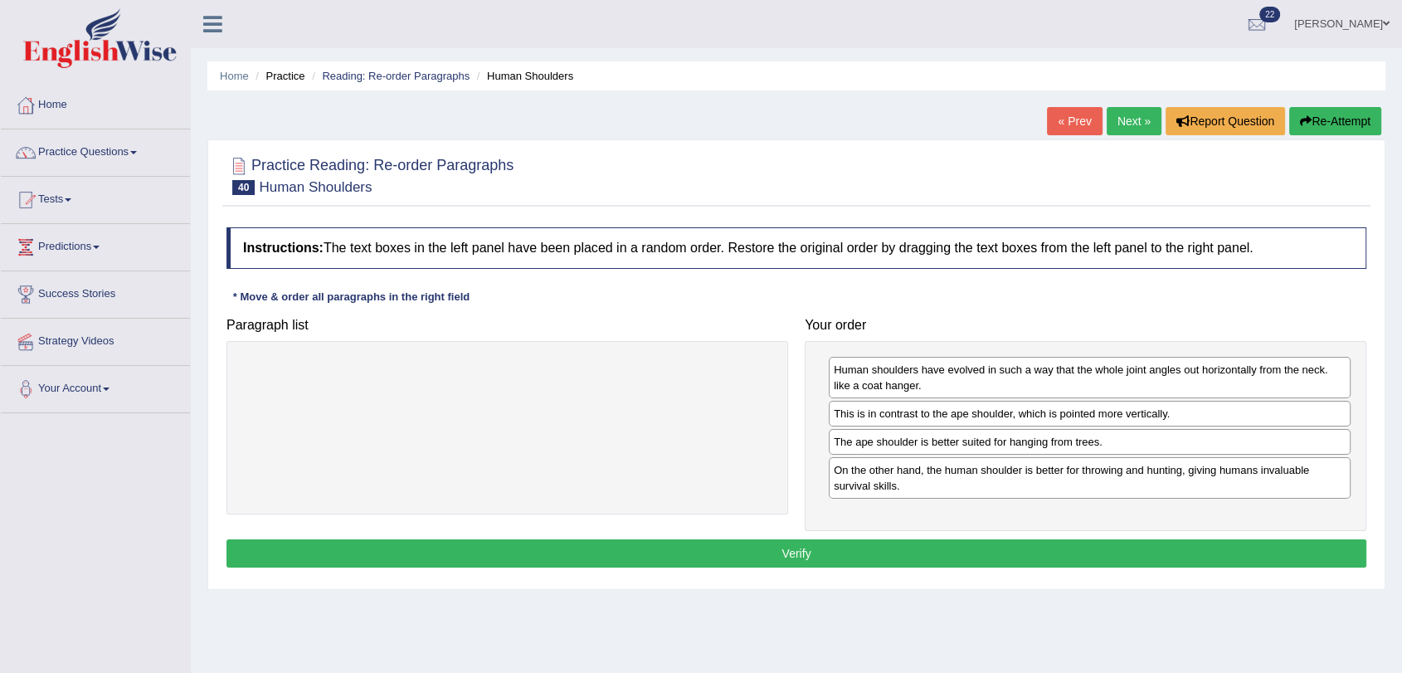
click at [931, 551] on button "Verify" at bounding box center [796, 553] width 1140 height 28
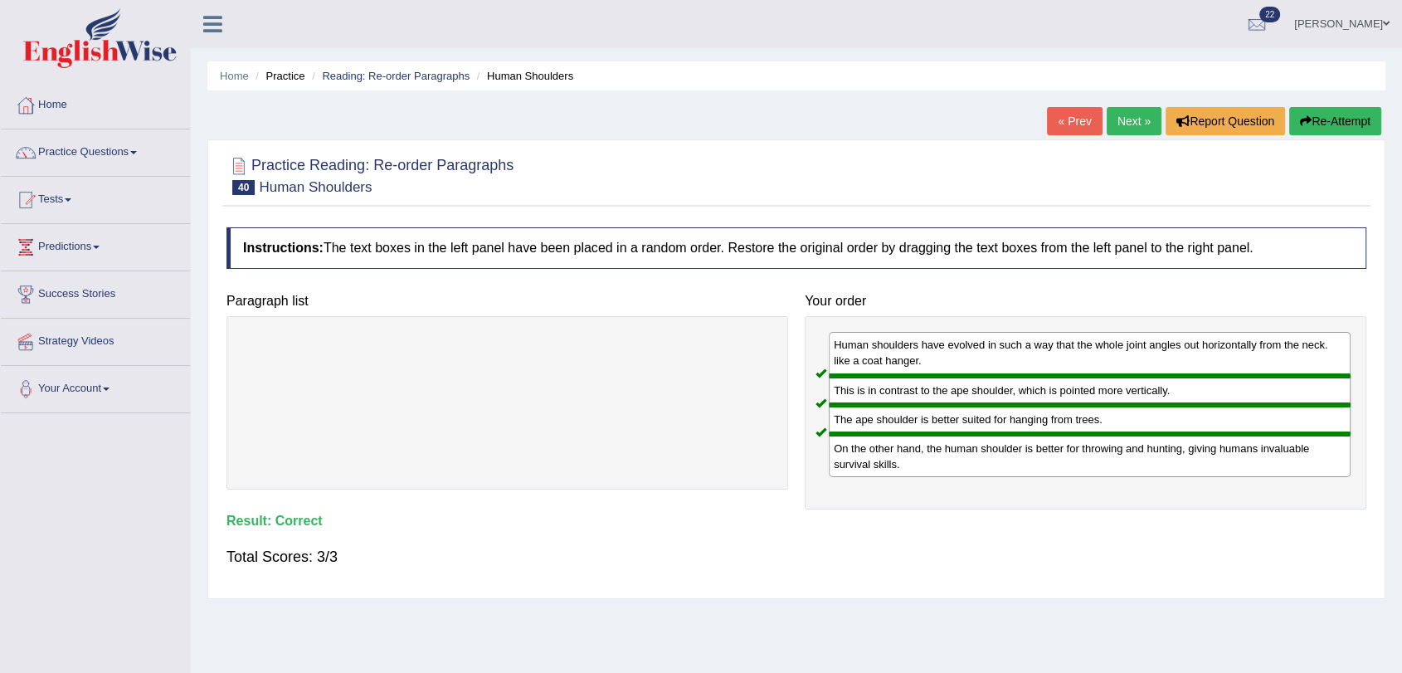
click at [1128, 121] on link "Next »" at bounding box center [1134, 121] width 55 height 28
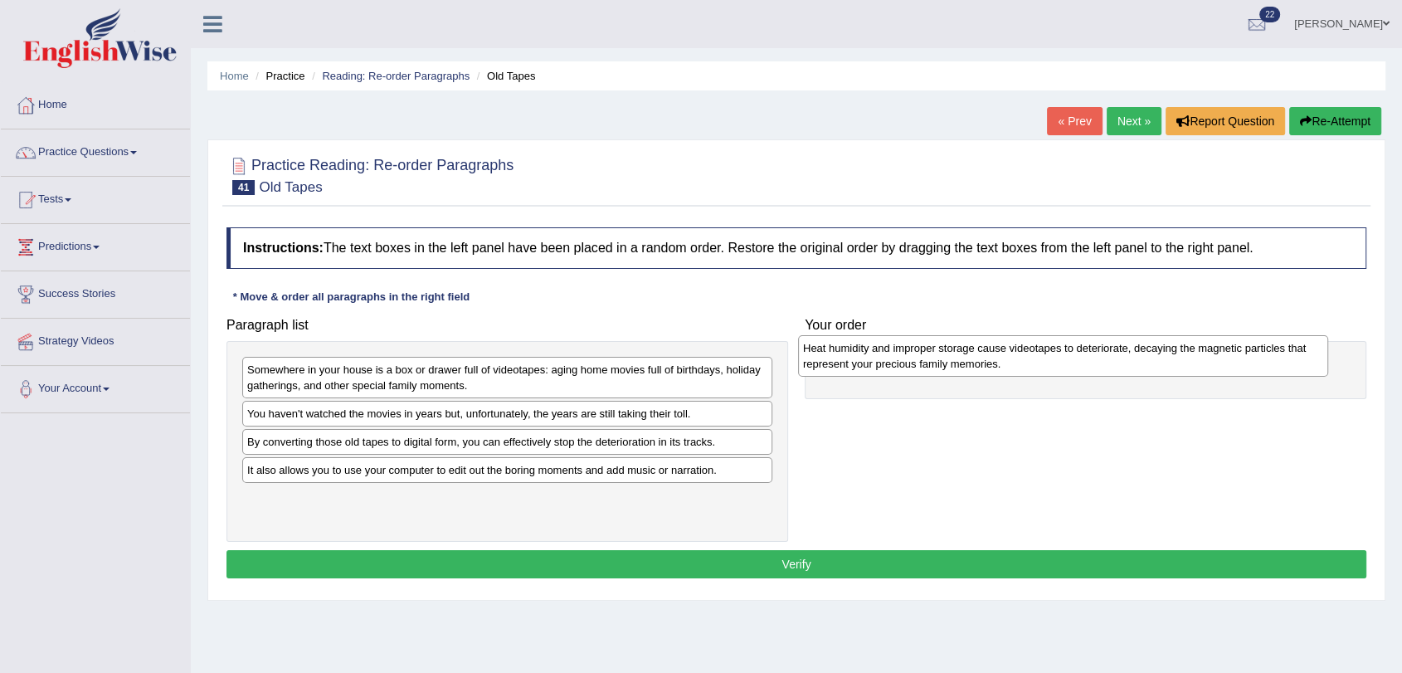
drag, startPoint x: 382, startPoint y: 459, endPoint x: 938, endPoint y: 364, distance: 563.8
click at [938, 364] on div "Heat humidity and improper storage cause videotapes to deteriorate, decaying th…" at bounding box center [1063, 355] width 530 height 41
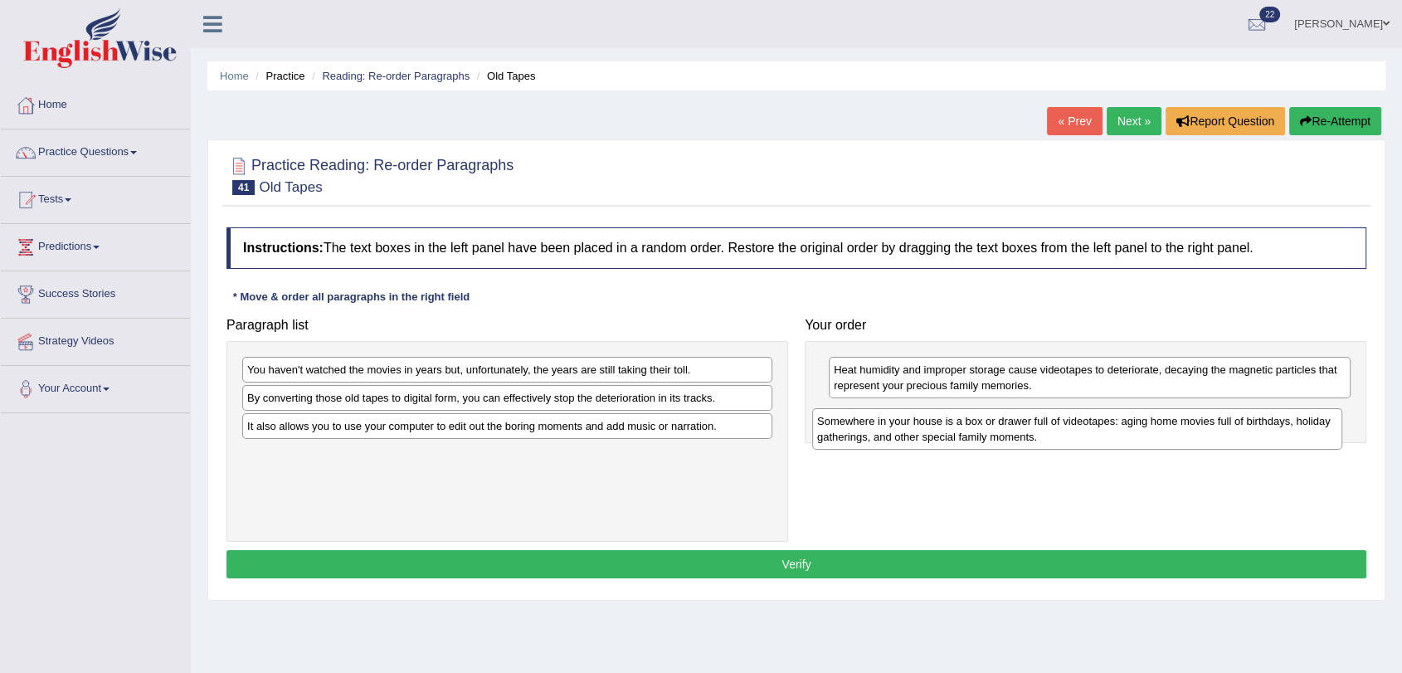
drag, startPoint x: 325, startPoint y: 380, endPoint x: 895, endPoint y: 431, distance: 572.3
click at [895, 431] on div "Somewhere in your house is a box or drawer full of videotapes: aging home movie…" at bounding box center [1077, 428] width 530 height 41
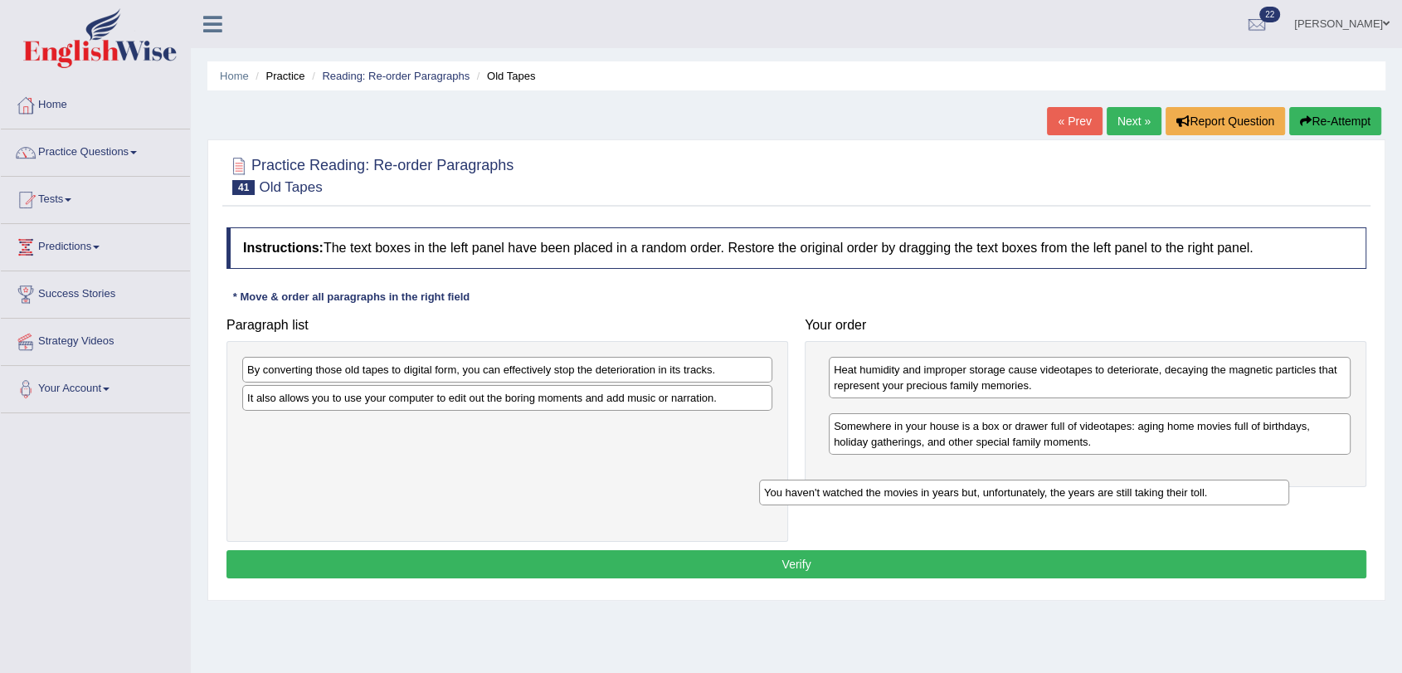
drag, startPoint x: 345, startPoint y: 370, endPoint x: 893, endPoint y: 496, distance: 561.9
click at [893, 496] on div "You haven't watched the movies in years but, unfortunately, the years are still…" at bounding box center [1024, 493] width 530 height 26
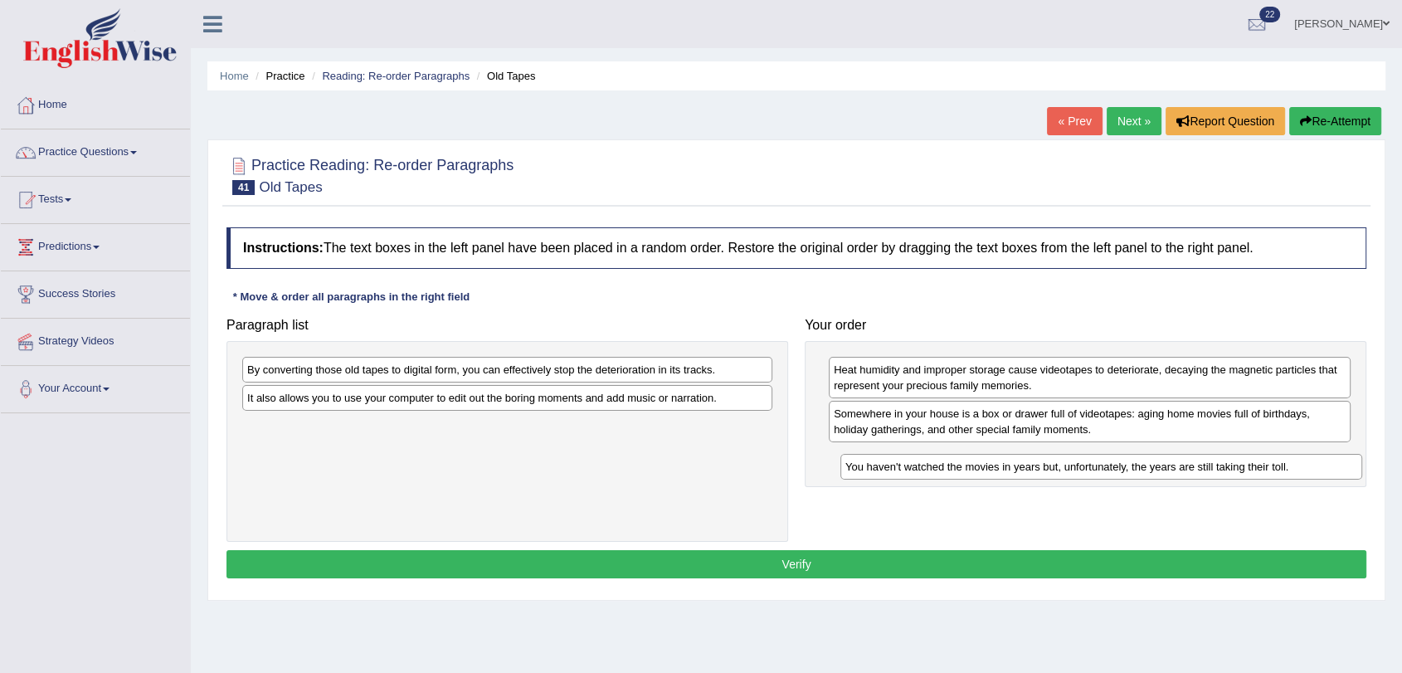
drag, startPoint x: 873, startPoint y: 416, endPoint x: 886, endPoint y: 470, distance: 54.7
click at [886, 470] on div "You haven't watched the movies in years but, unfortunately, the years are still…" at bounding box center [1101, 467] width 522 height 26
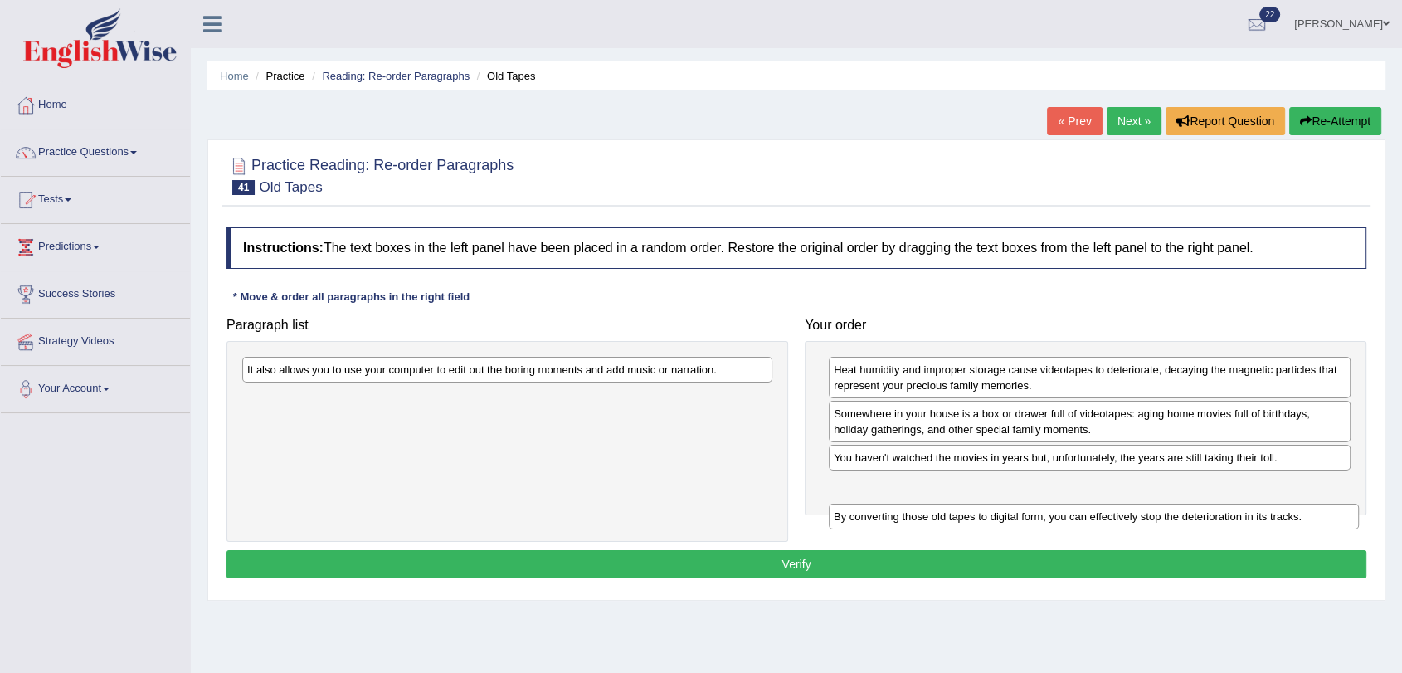
drag, startPoint x: 323, startPoint y: 373, endPoint x: 924, endPoint y: 499, distance: 614.5
click at [924, 504] on div "By converting those old tapes to digital form, you can effectively stop the det…" at bounding box center [1094, 517] width 530 height 26
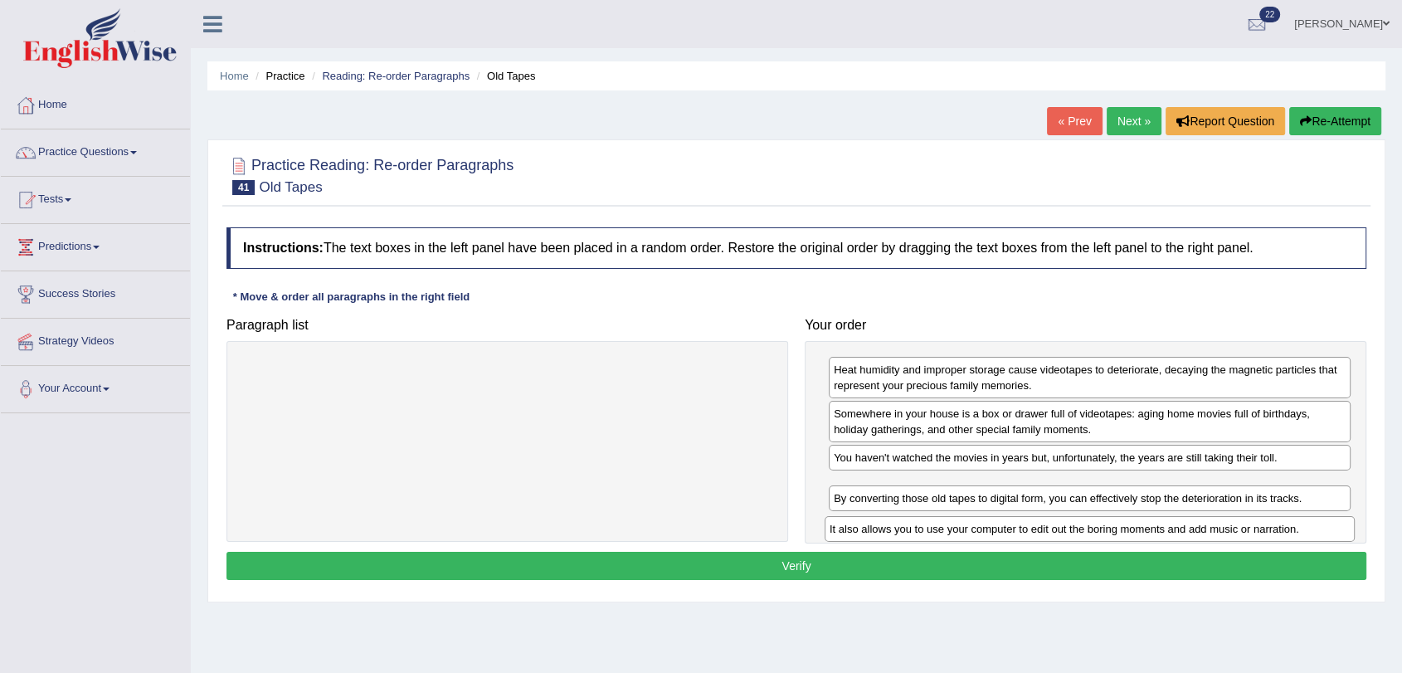
drag, startPoint x: 335, startPoint y: 373, endPoint x: 918, endPoint y: 533, distance: 604.6
click at [918, 533] on div "It also allows you to use your computer to edit out the boring moments and add …" at bounding box center [1090, 529] width 530 height 26
drag, startPoint x: 936, startPoint y: 486, endPoint x: 951, endPoint y: 534, distance: 50.4
click at [951, 534] on div "It also allows you to use your computer to edit out the boring moments and add …" at bounding box center [1105, 534] width 522 height 26
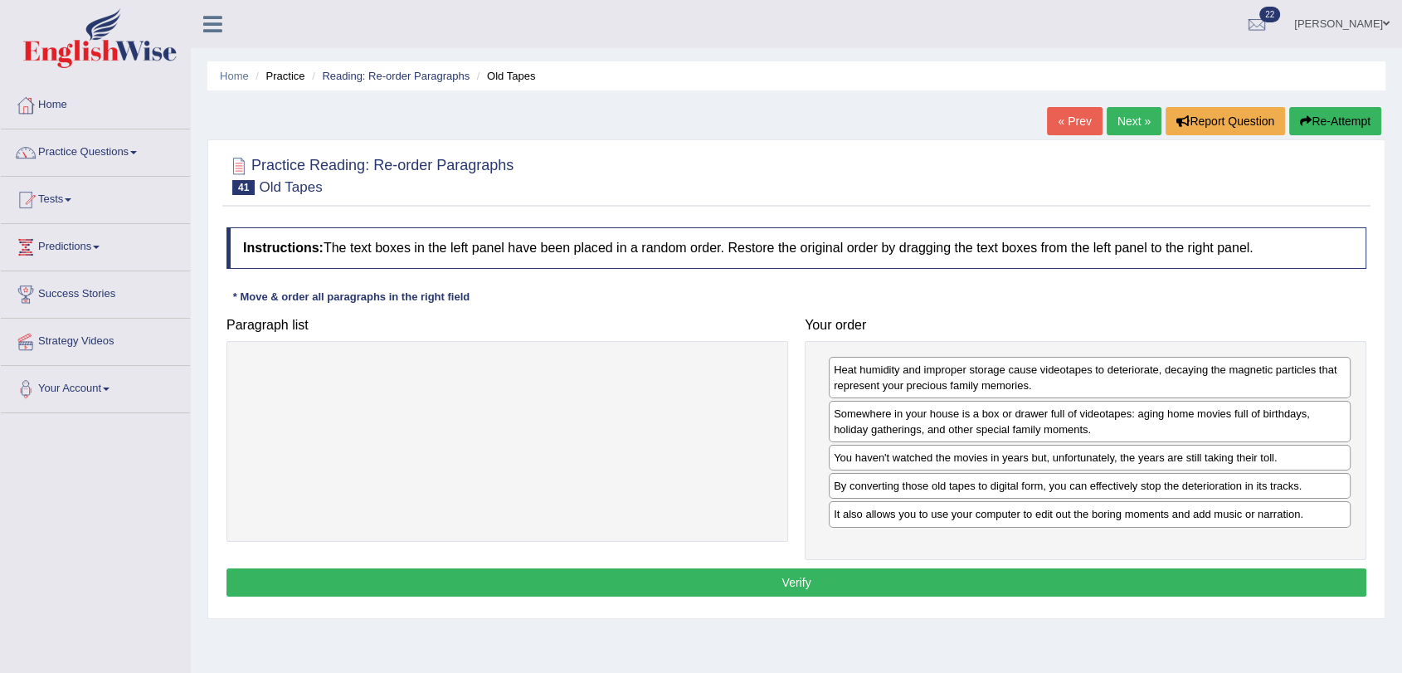
click at [899, 574] on button "Verify" at bounding box center [796, 582] width 1140 height 28
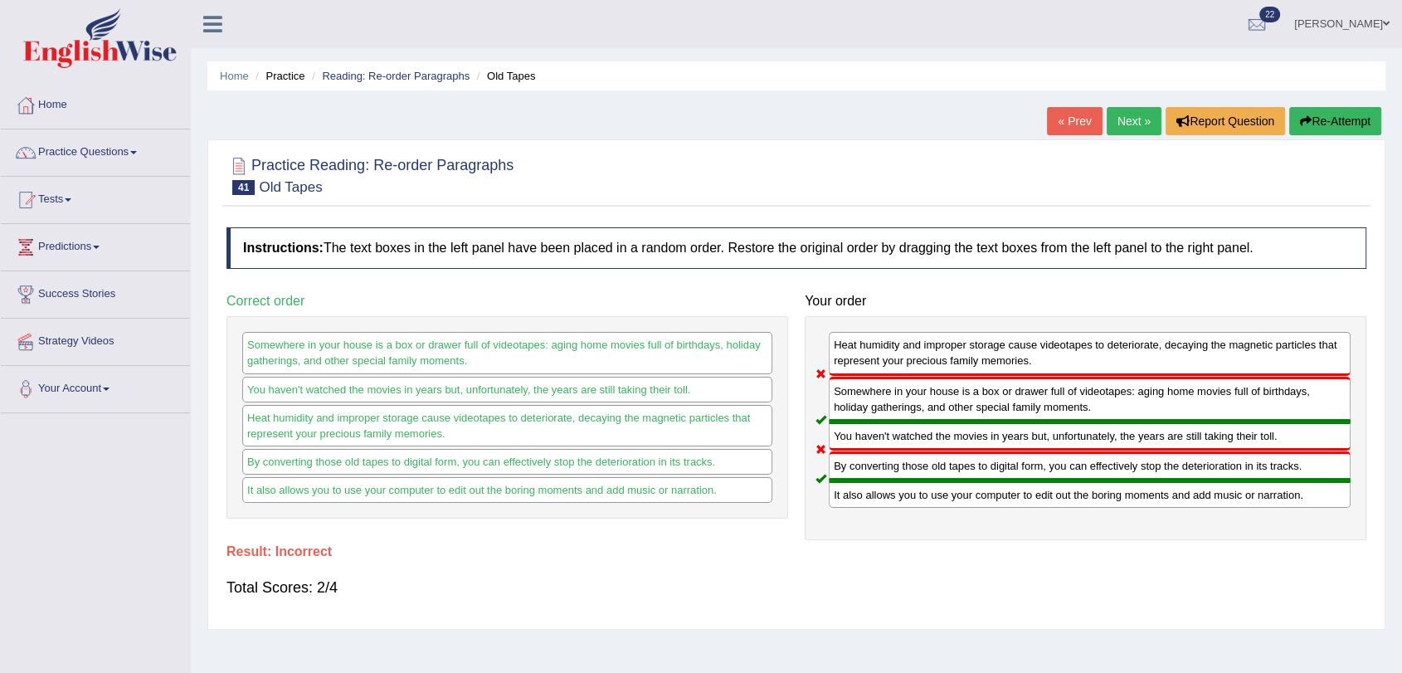
click at [1129, 115] on link "Next »" at bounding box center [1134, 121] width 55 height 28
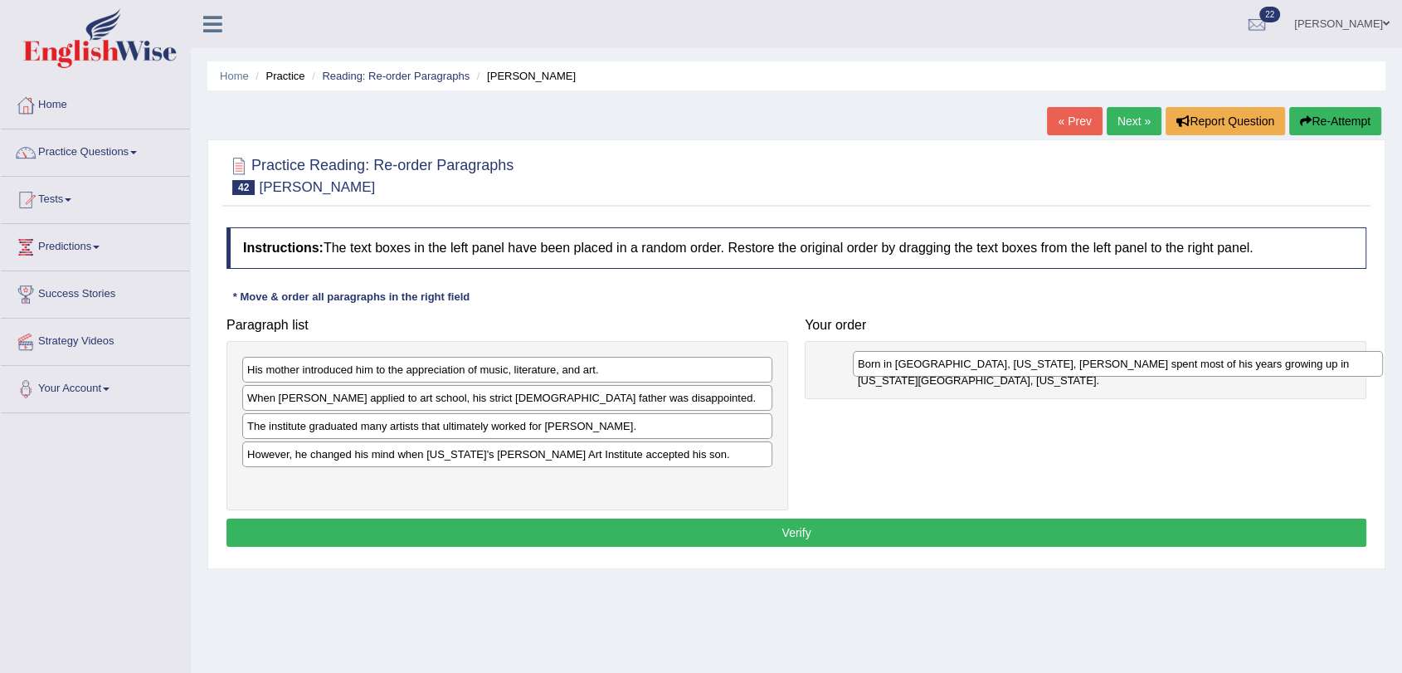
drag, startPoint x: 341, startPoint y: 427, endPoint x: 952, endPoint y: 366, distance: 613.7
click at [952, 366] on div "Born in Omaha, Nebraska, Ed Ruscha spent most of his years growing up in Oklaho…" at bounding box center [1118, 364] width 530 height 26
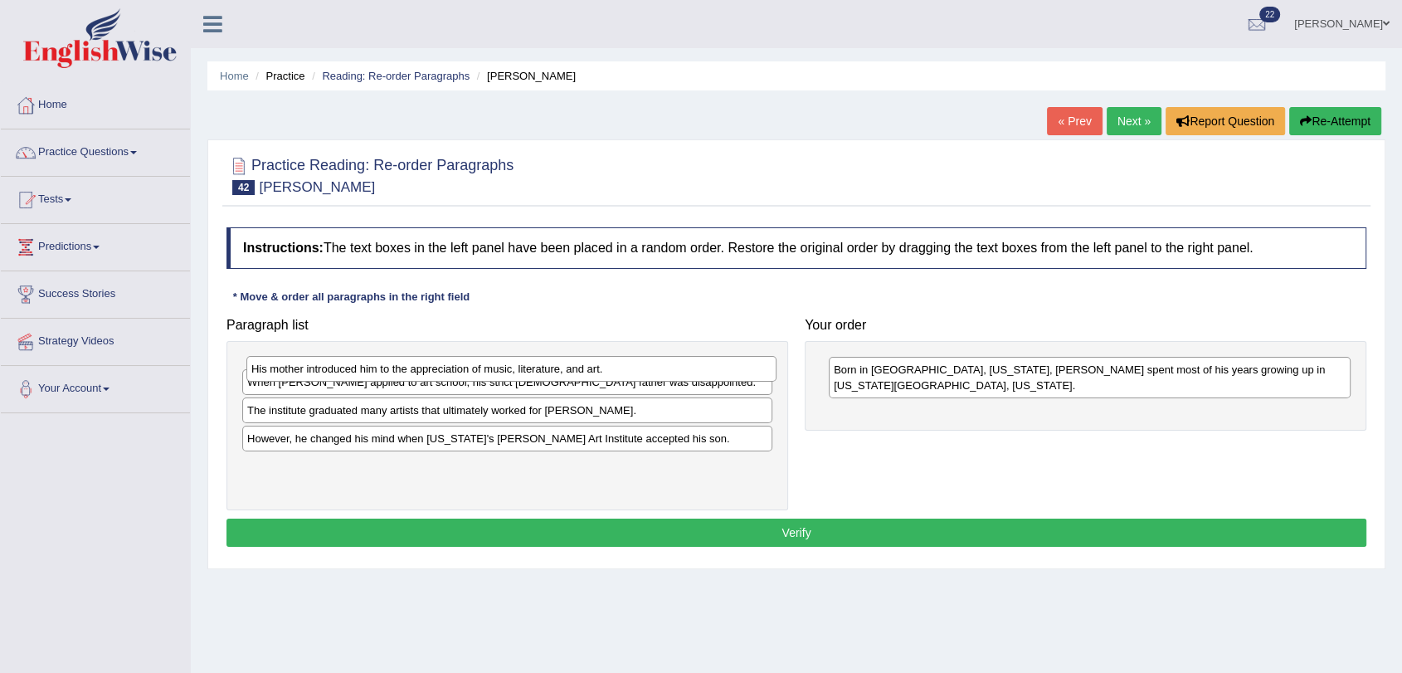
click at [449, 368] on div "His mother introduced him to the appreciation of music, literature, and art." at bounding box center [511, 369] width 530 height 26
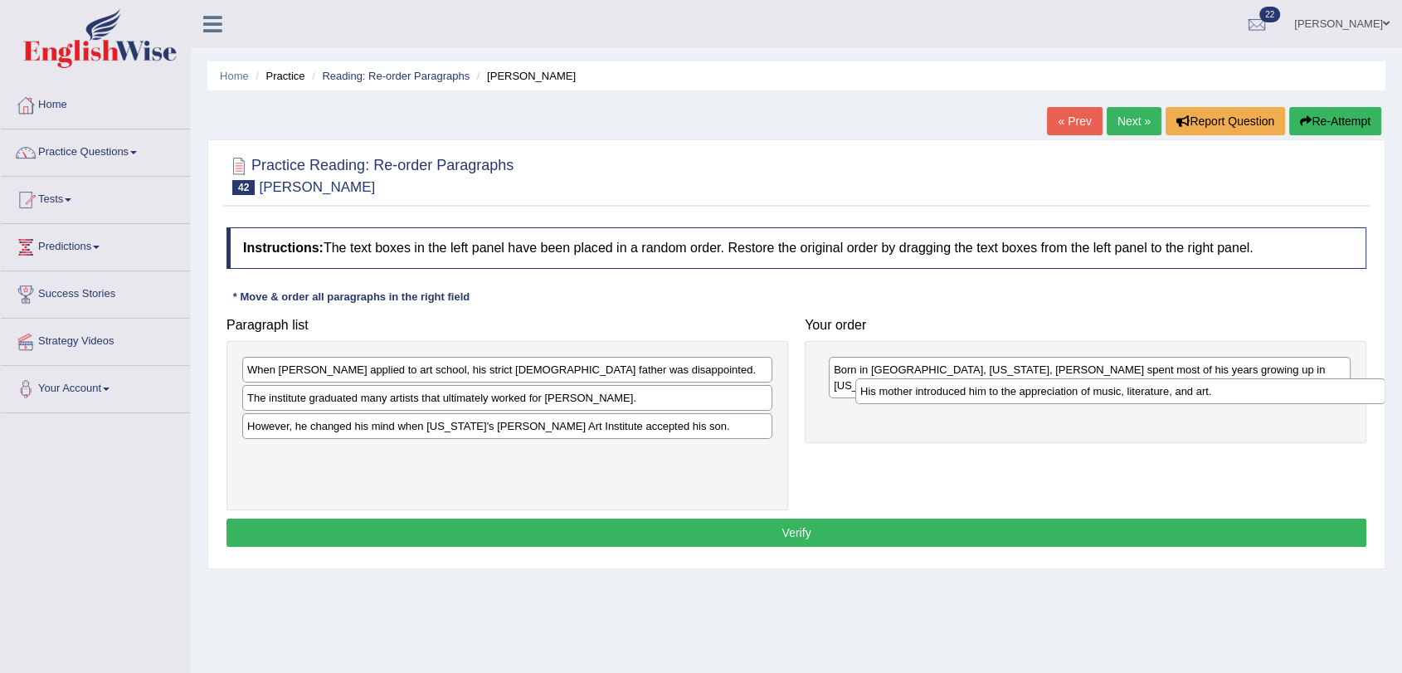
drag, startPoint x: 449, startPoint y: 368, endPoint x: 1073, endPoint y: 390, distance: 624.2
click at [1073, 390] on div "His mother introduced him to the appreciation of music, literature, and art." at bounding box center [1120, 391] width 530 height 26
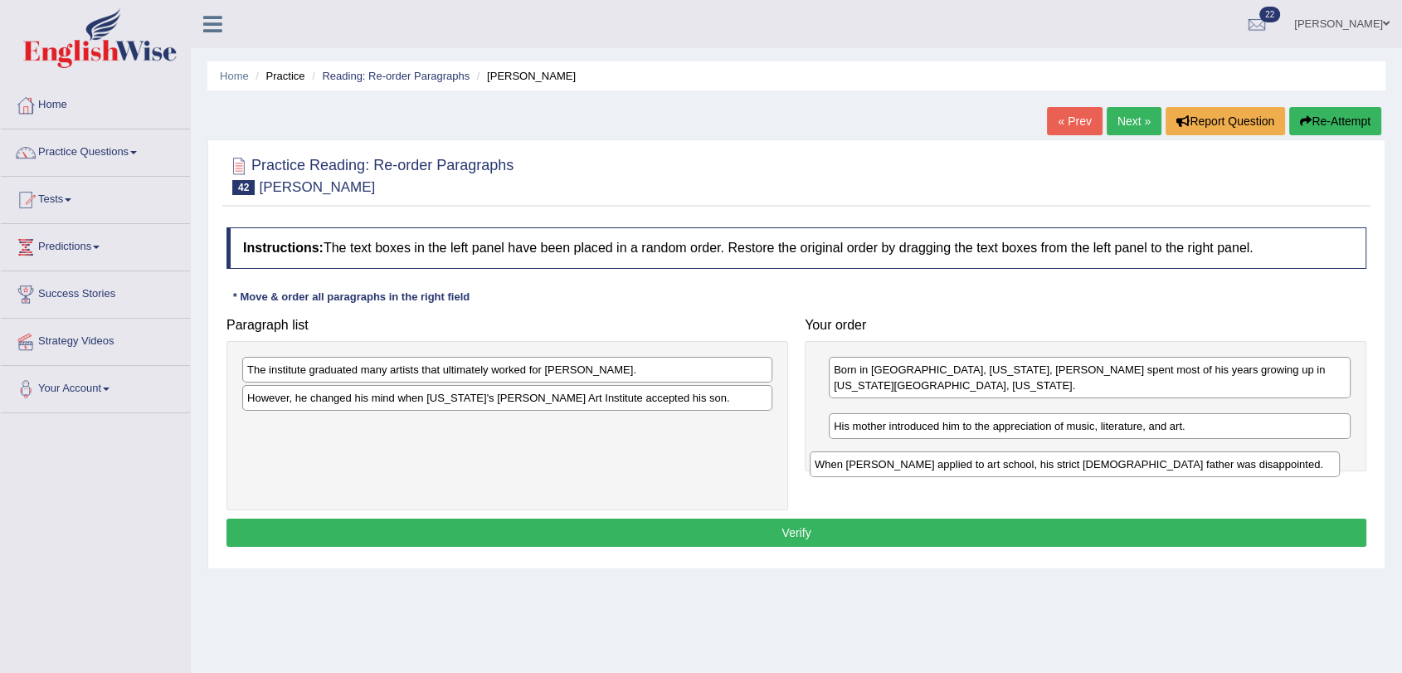
drag, startPoint x: 282, startPoint y: 370, endPoint x: 850, endPoint y: 491, distance: 580.2
click at [850, 477] on div "When Ed Ruscha applied to art school, his strict Roman Catholic father was disa…" at bounding box center [1075, 464] width 530 height 26
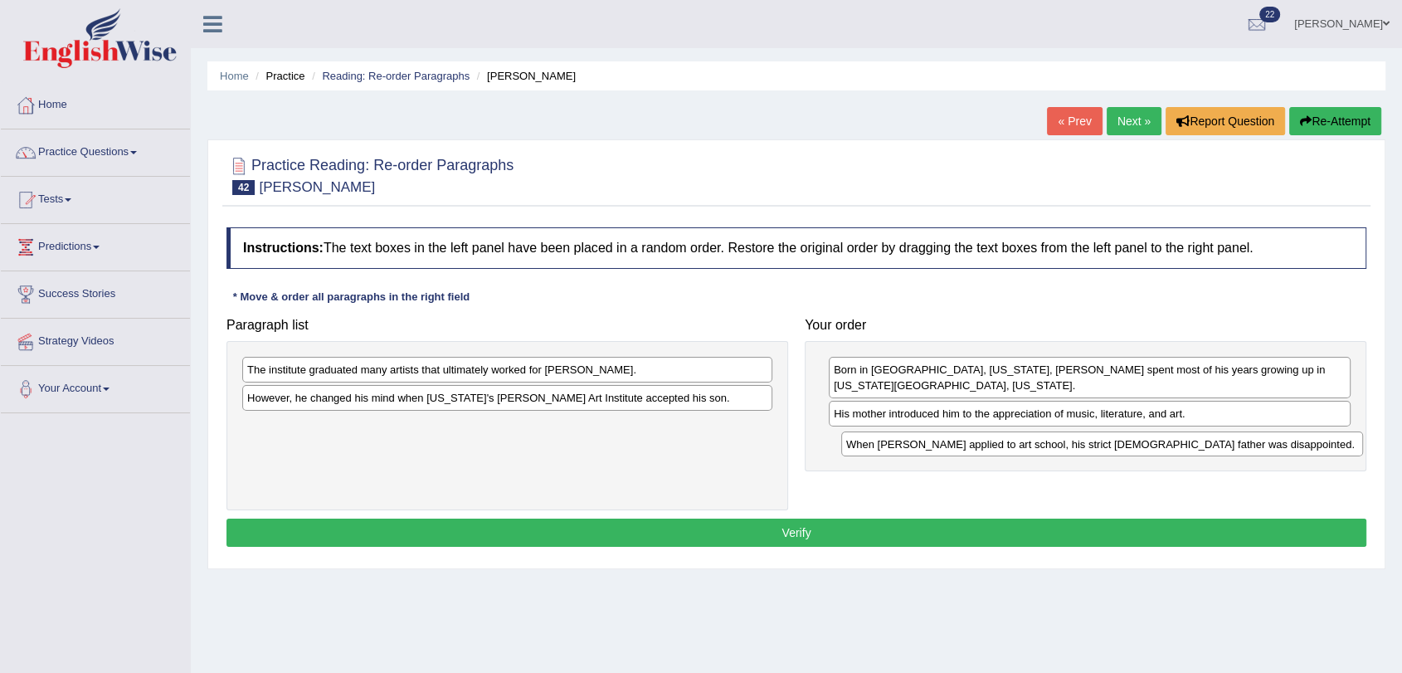
drag, startPoint x: 889, startPoint y: 397, endPoint x: 901, endPoint y: 440, distance: 44.7
click at [901, 440] on div "When Ed Ruscha applied to art school, his strict Roman Catholic father was disa…" at bounding box center [1102, 444] width 522 height 26
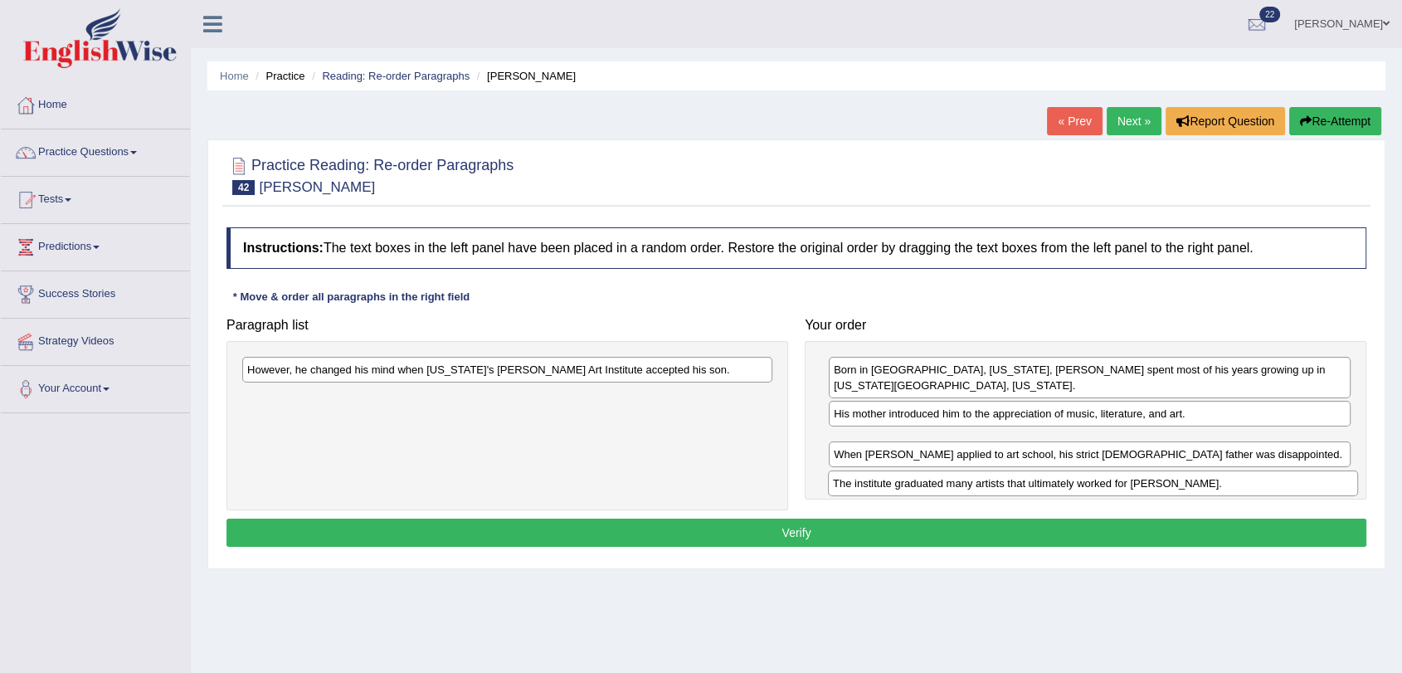
drag, startPoint x: 310, startPoint y: 373, endPoint x: 896, endPoint y: 512, distance: 601.9
click at [896, 496] on div "The institute graduated many artists that ultimately worked for Walt Disney." at bounding box center [1093, 483] width 530 height 26
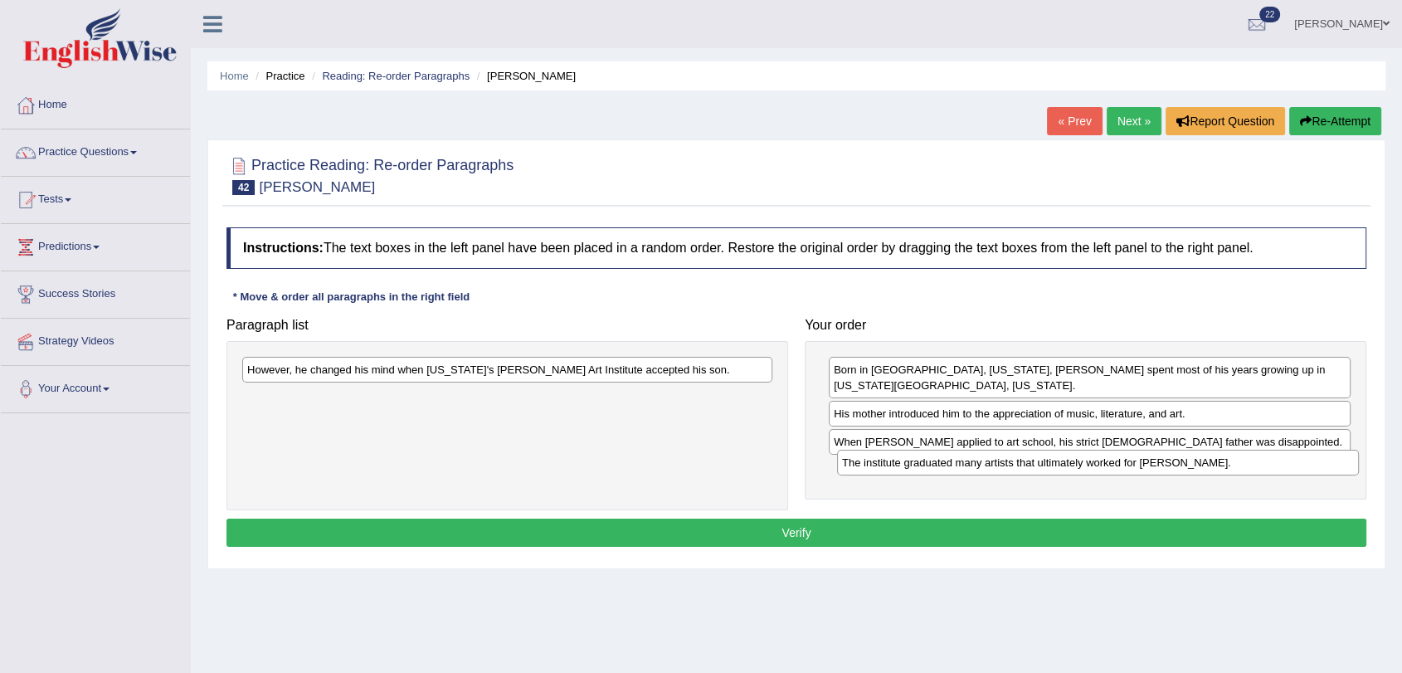
drag, startPoint x: 854, startPoint y: 421, endPoint x: 863, endPoint y: 460, distance: 39.1
click at [863, 460] on div "The institute graduated many artists that ultimately worked for Walt Disney." at bounding box center [1098, 463] width 522 height 26
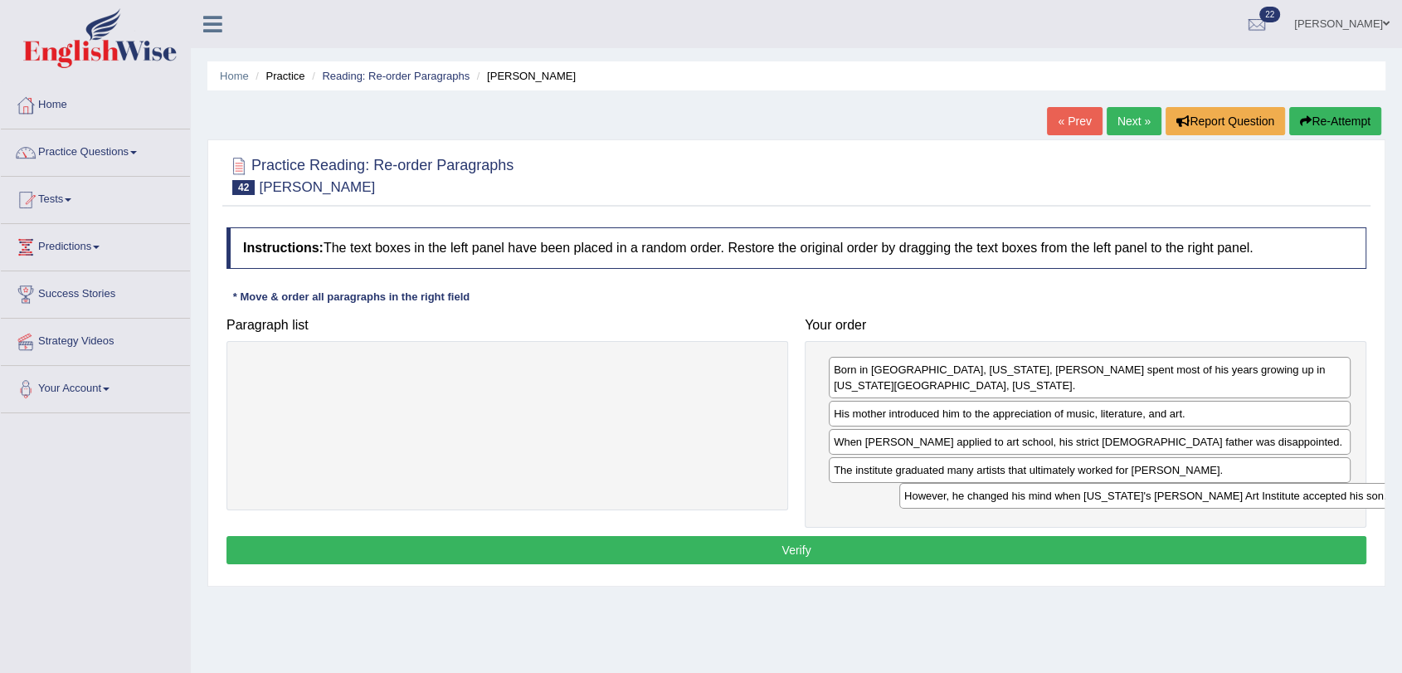
drag, startPoint x: 295, startPoint y: 372, endPoint x: 976, endPoint y: 499, distance: 693.5
click at [976, 499] on div "However, he changed his mind when California's Chouinard Art Institute accepted…" at bounding box center [1164, 496] width 530 height 26
drag, startPoint x: 899, startPoint y: 455, endPoint x: 908, endPoint y: 492, distance: 37.4
click at [908, 492] on div "The institute graduated many artists that ultimately worked for Walt Disney." at bounding box center [1098, 491] width 522 height 26
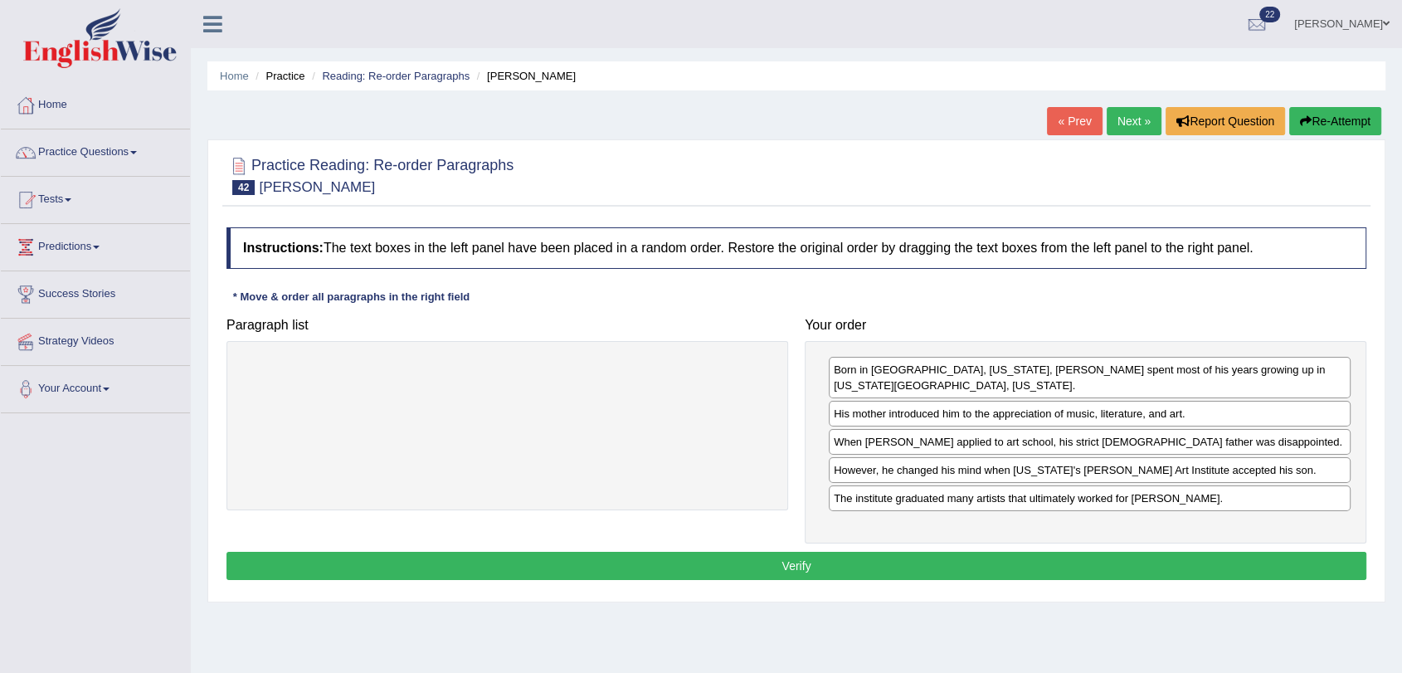
click at [906, 553] on button "Verify" at bounding box center [796, 566] width 1140 height 28
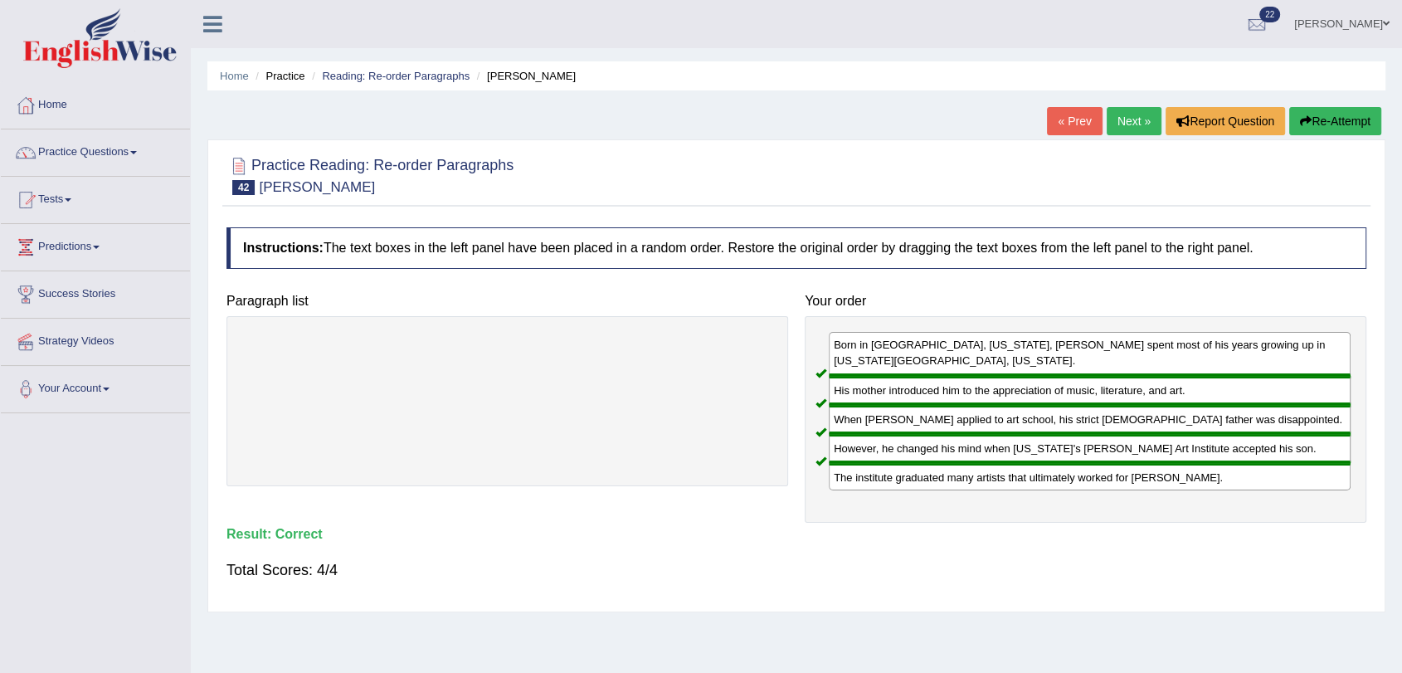
click at [1130, 122] on link "Next »" at bounding box center [1134, 121] width 55 height 28
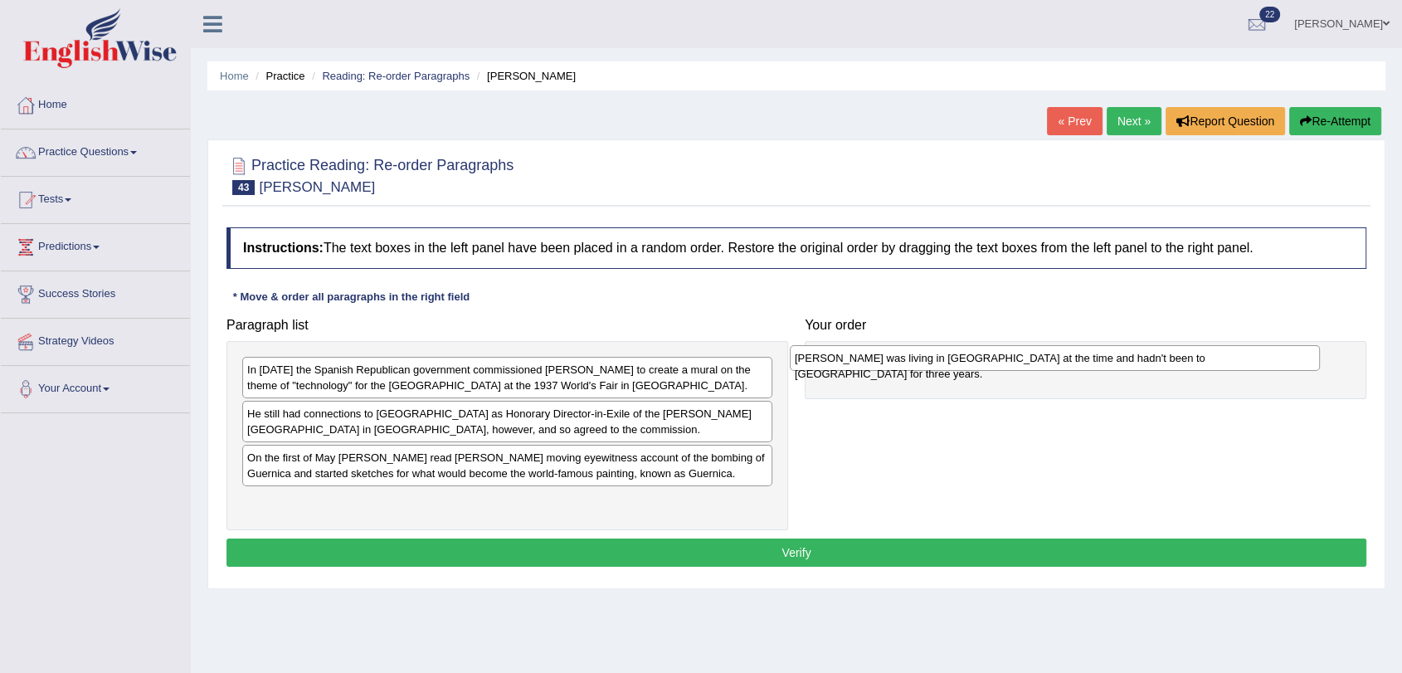
drag, startPoint x: 561, startPoint y: 503, endPoint x: 1109, endPoint y: 359, distance: 566.8
click at [1109, 359] on div "[PERSON_NAME] was living in [GEOGRAPHIC_DATA] at the time and hadn't been to [G…" at bounding box center [1055, 358] width 530 height 26
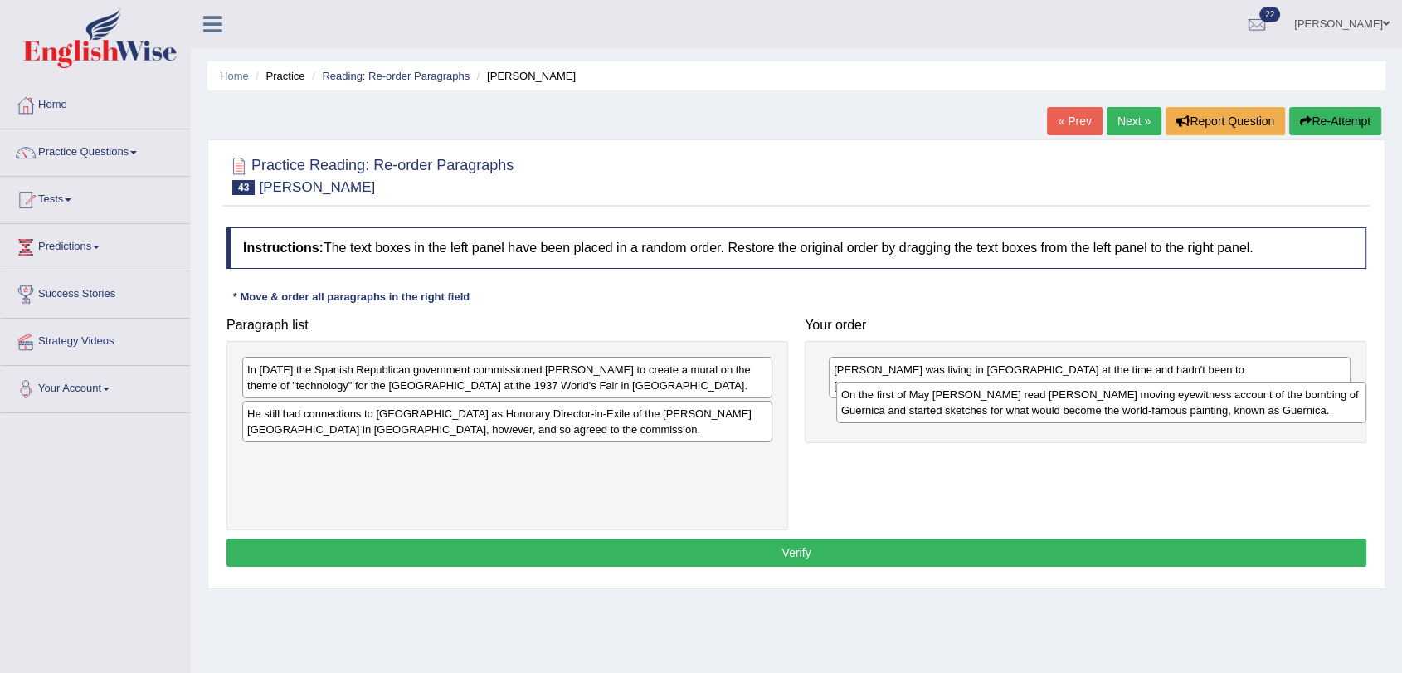
drag, startPoint x: 273, startPoint y: 472, endPoint x: 867, endPoint y: 412, distance: 597.0
click at [867, 412] on div "On the first of May [PERSON_NAME] read [PERSON_NAME] moving eyewitness account …" at bounding box center [1101, 402] width 530 height 41
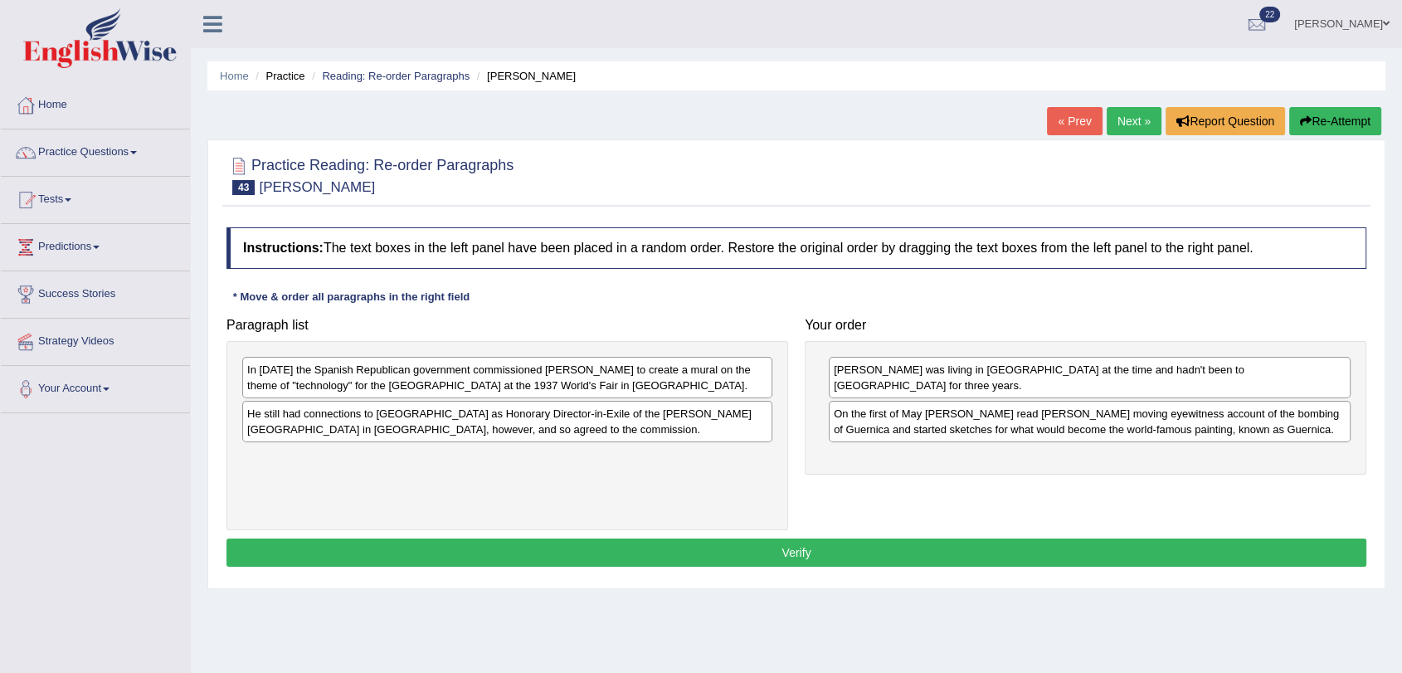
click at [343, 377] on div "In [DATE] the Spanish Republican government commissioned [PERSON_NAME] to creat…" at bounding box center [507, 377] width 530 height 41
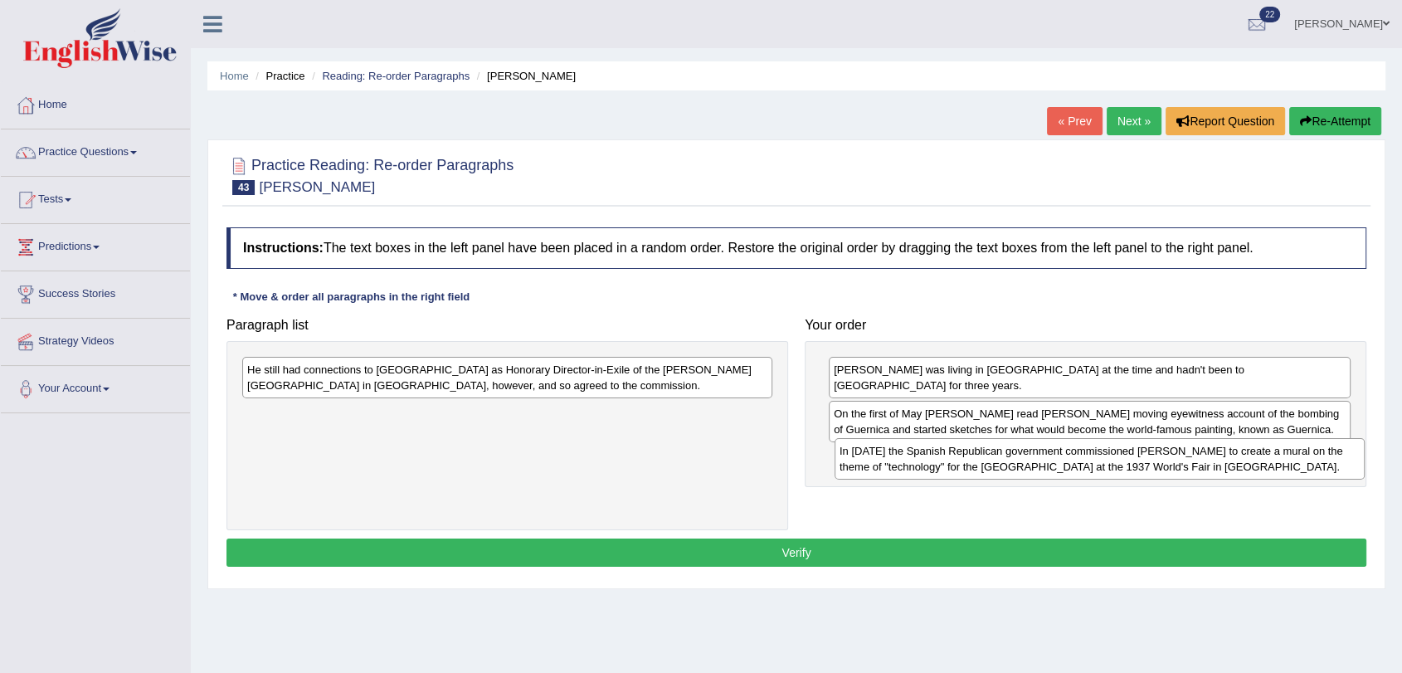
drag, startPoint x: 343, startPoint y: 377, endPoint x: 936, endPoint y: 459, distance: 598.7
click at [936, 459] on div "In [DATE] the Spanish Republican government commissioned [PERSON_NAME] to creat…" at bounding box center [1100, 458] width 530 height 41
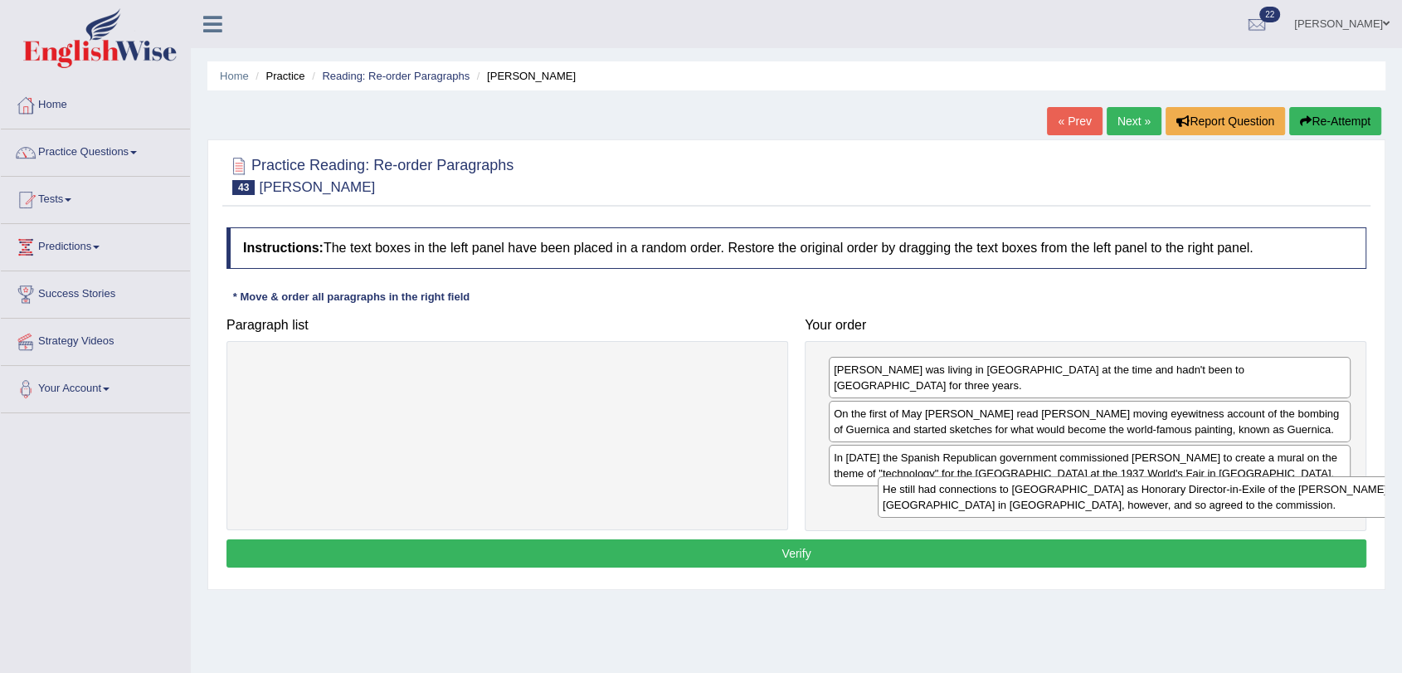
drag, startPoint x: 411, startPoint y: 377, endPoint x: 1047, endPoint y: 497, distance: 646.6
click at [1047, 497] on div "He still had connections to [GEOGRAPHIC_DATA] as Honorary Director-in-Exile of …" at bounding box center [1143, 496] width 530 height 41
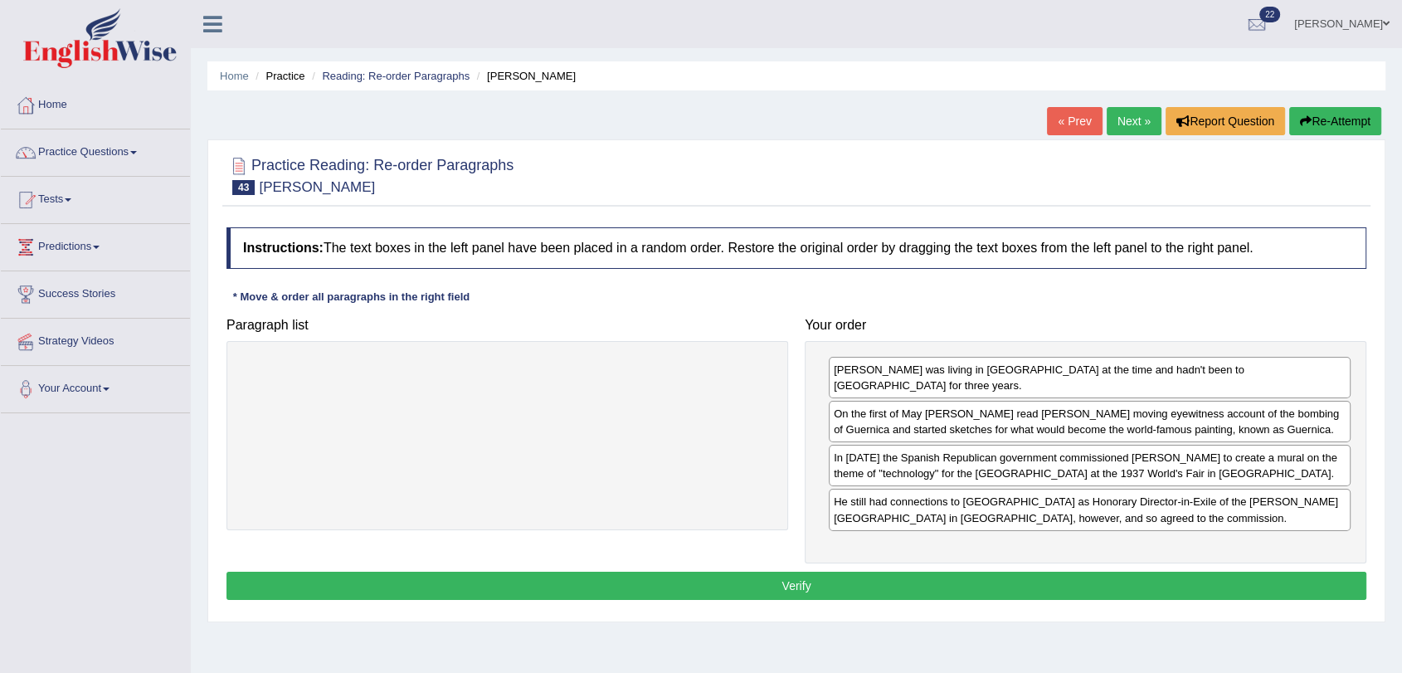
click at [986, 572] on button "Verify" at bounding box center [796, 586] width 1140 height 28
